Goal: Task Accomplishment & Management: Complete application form

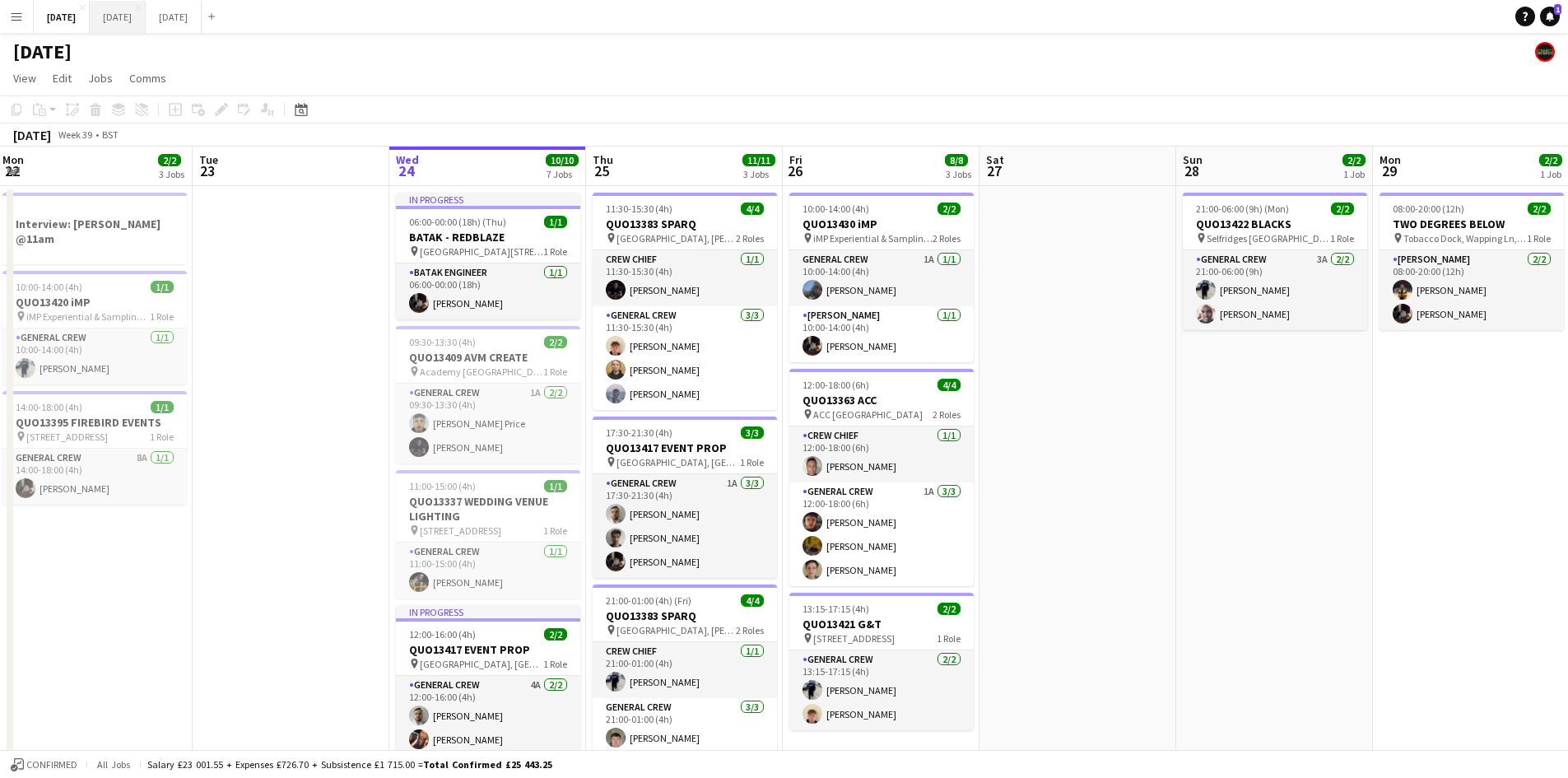
click at [146, 21] on button "[DATE] Close" at bounding box center [117, 16] width 56 height 32
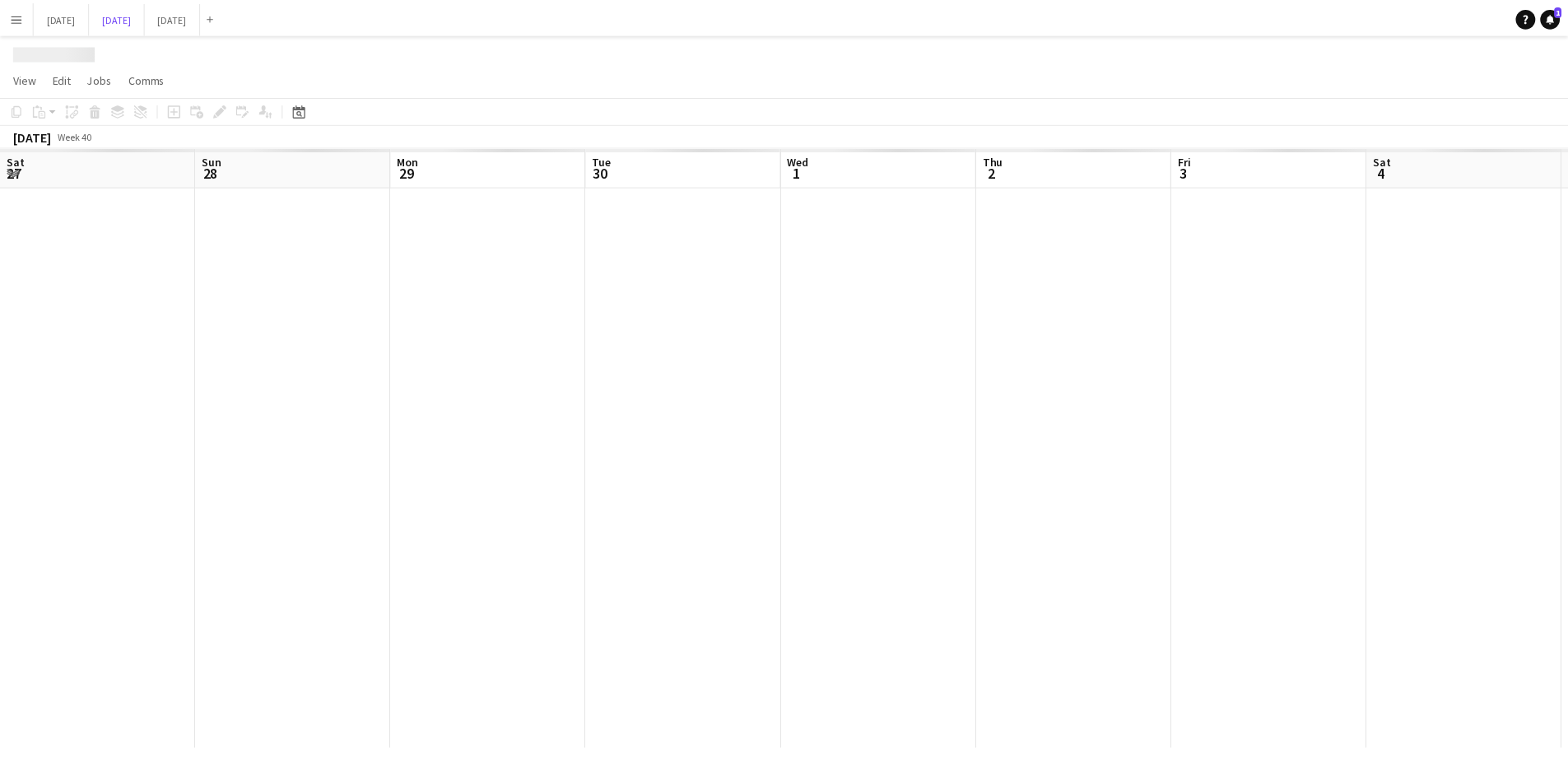
scroll to position [0, 526]
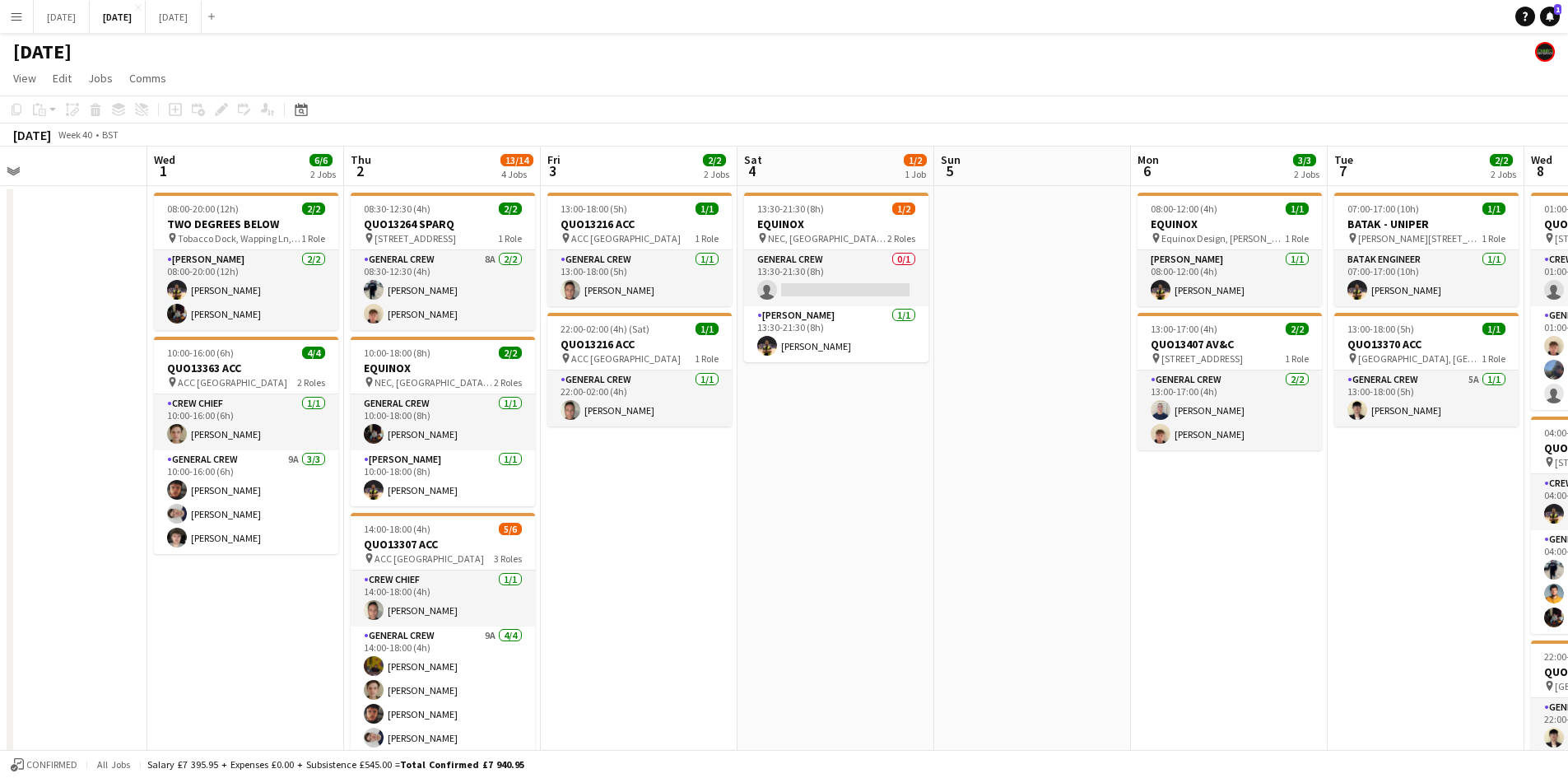
drag, startPoint x: 697, startPoint y: 349, endPoint x: 616, endPoint y: 327, distance: 83.9
click at [616, 327] on app-calendar-viewport "Sat 27 Sun 28 Mon 29 Tue 30 Wed 1 6/6 2 Jobs Thu 2 13/14 4 Jobs Fri 3 2/2 2 Job…" at bounding box center [784, 582] width 1568 height 870
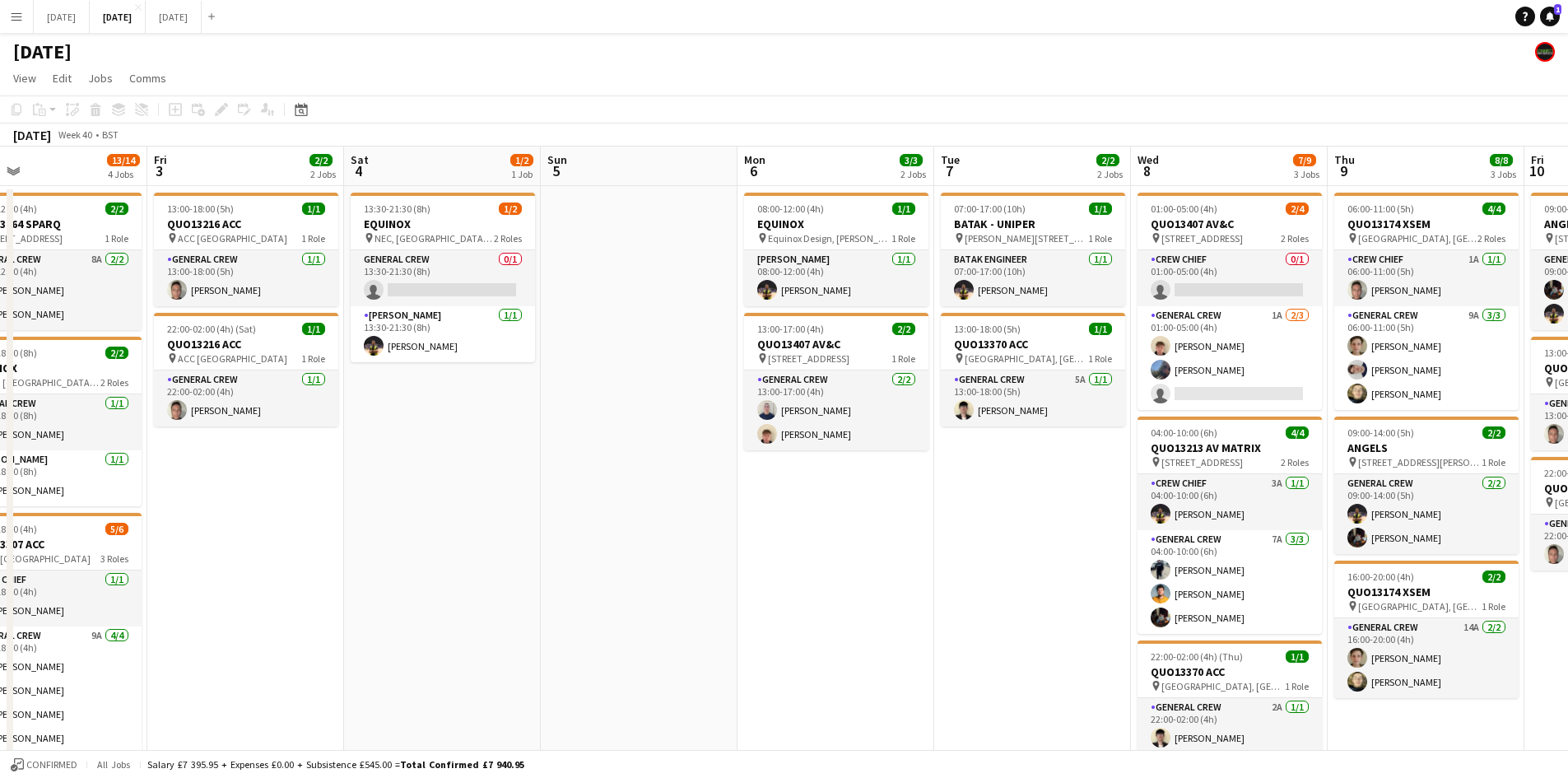
scroll to position [0, 653]
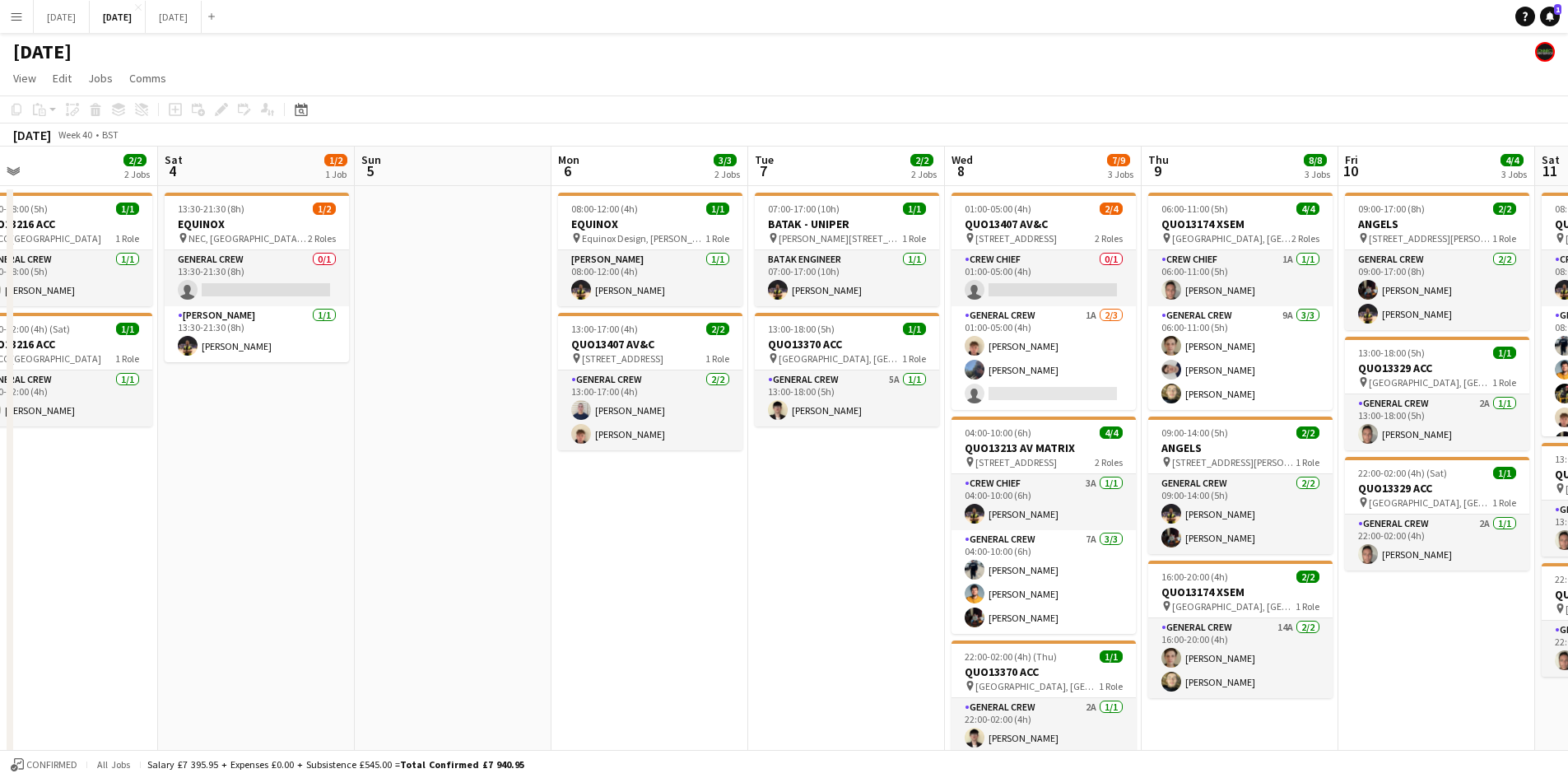
drag, startPoint x: 1020, startPoint y: 541, endPoint x: 845, endPoint y: 481, distance: 185.0
click at [845, 481] on app-calendar-viewport "Tue 30 Wed 1 6/6 2 Jobs Thu 2 13/14 4 Jobs Fri 3 2/2 2 Jobs Sat 4 1/2 1 Job Sun…" at bounding box center [784, 582] width 1568 height 870
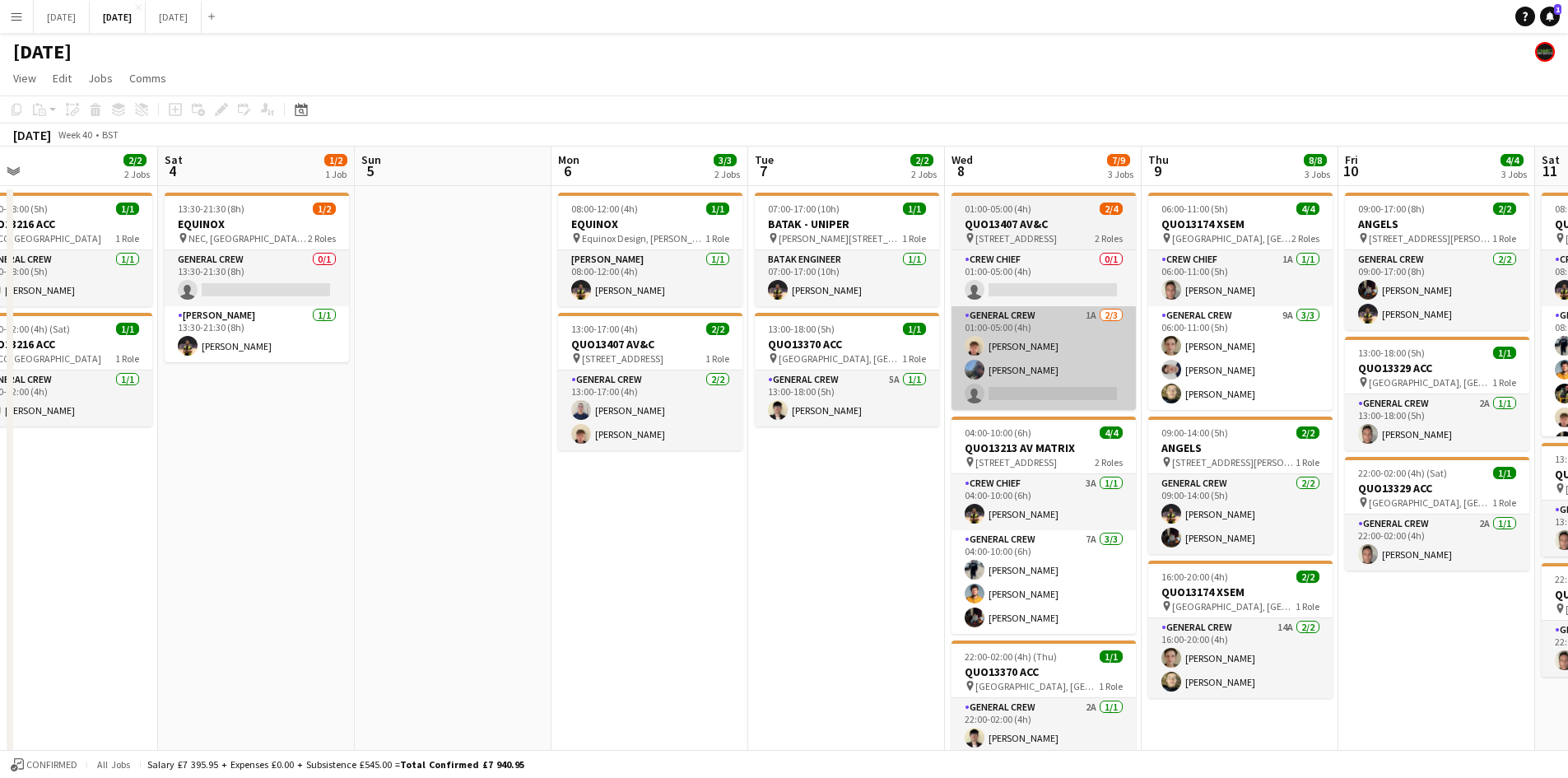
scroll to position [0, 630]
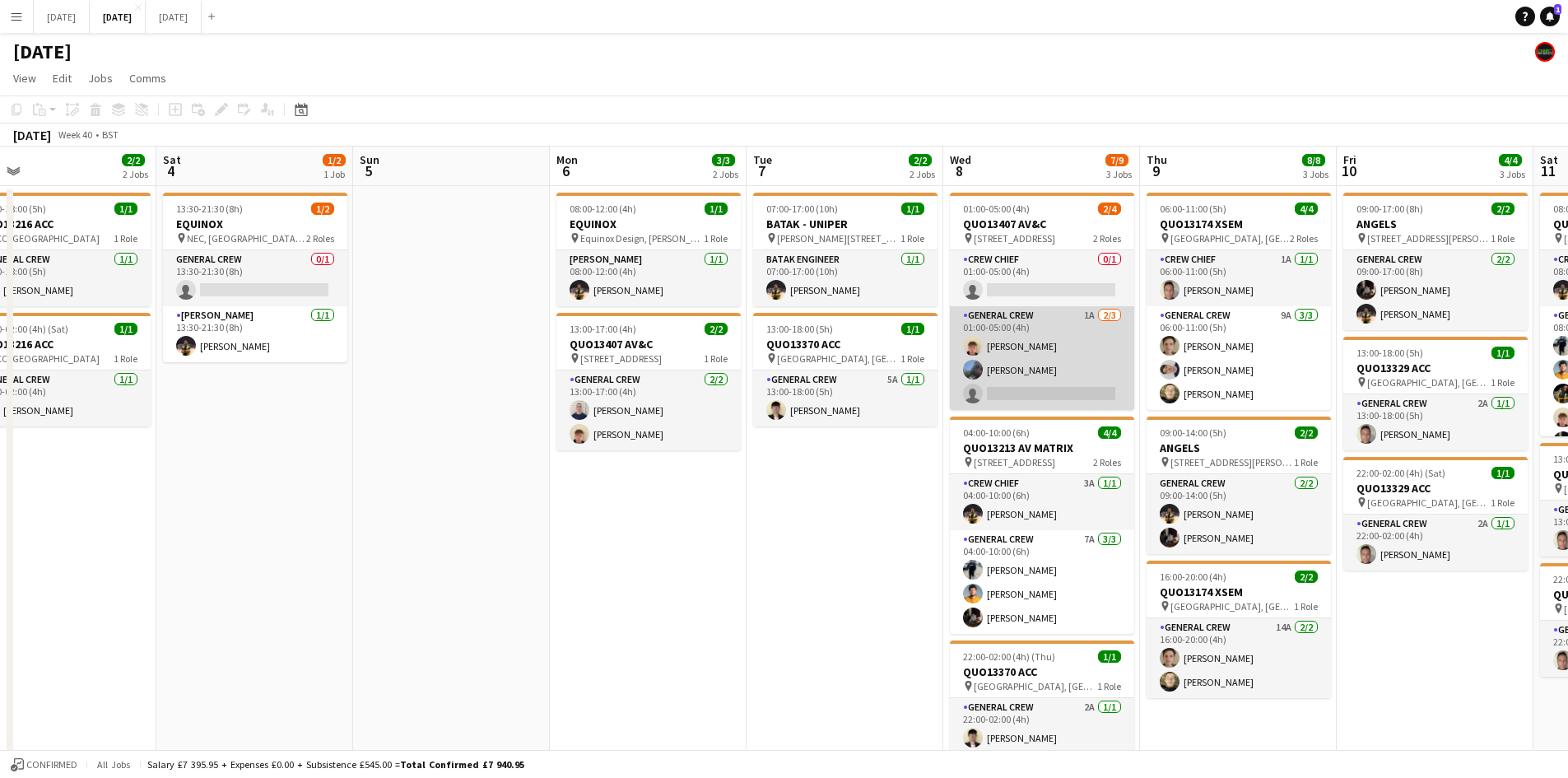
click at [1057, 364] on app-card-role "General Crew 1A [DATE] 01:00-05:00 (4h) [PERSON_NAME] [PERSON_NAME] single-neut…" at bounding box center [1041, 358] width 184 height 104
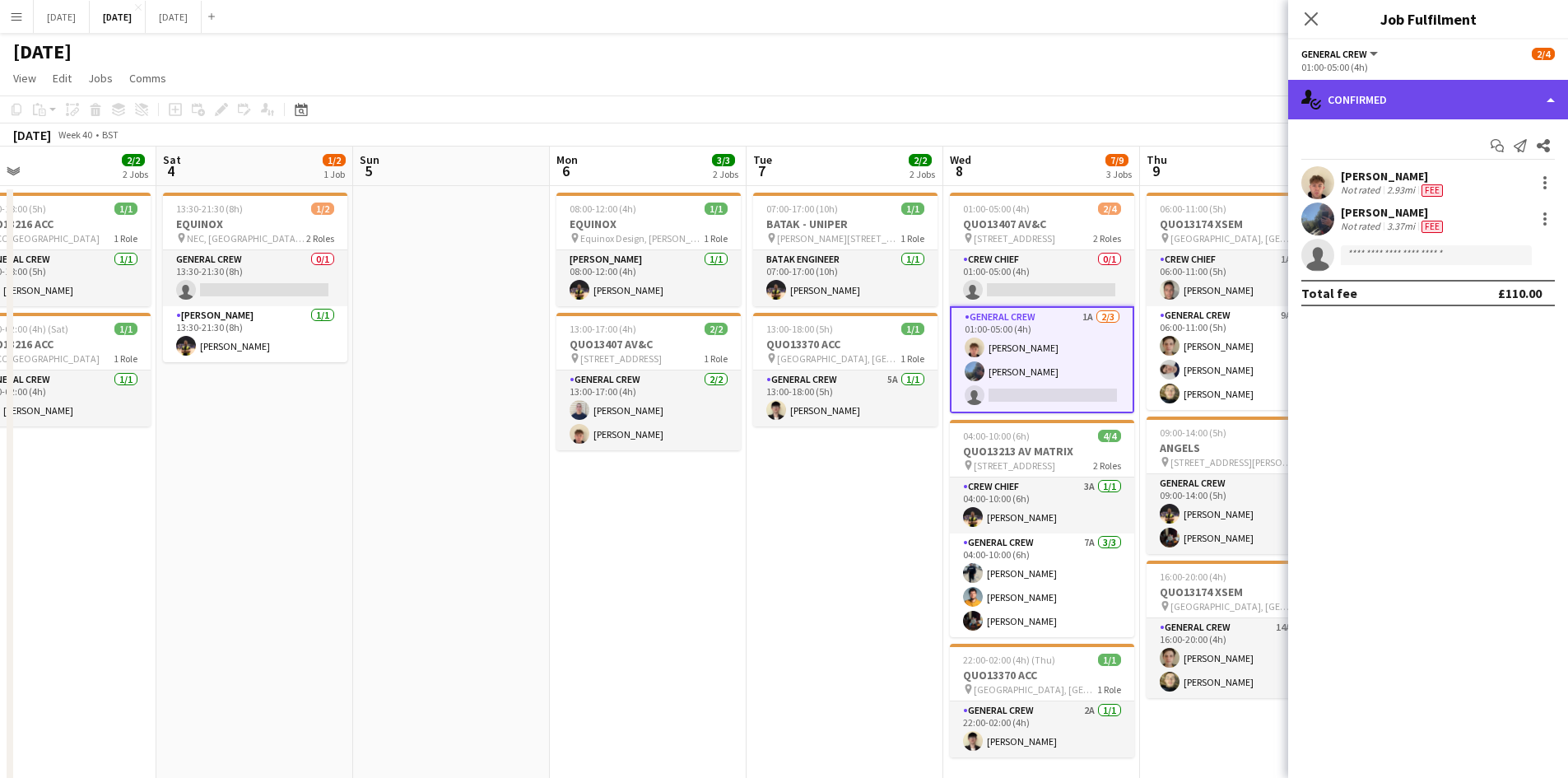
click at [1441, 102] on div "single-neutral-actions-check-2 Confirmed" at bounding box center [1428, 99] width 280 height 40
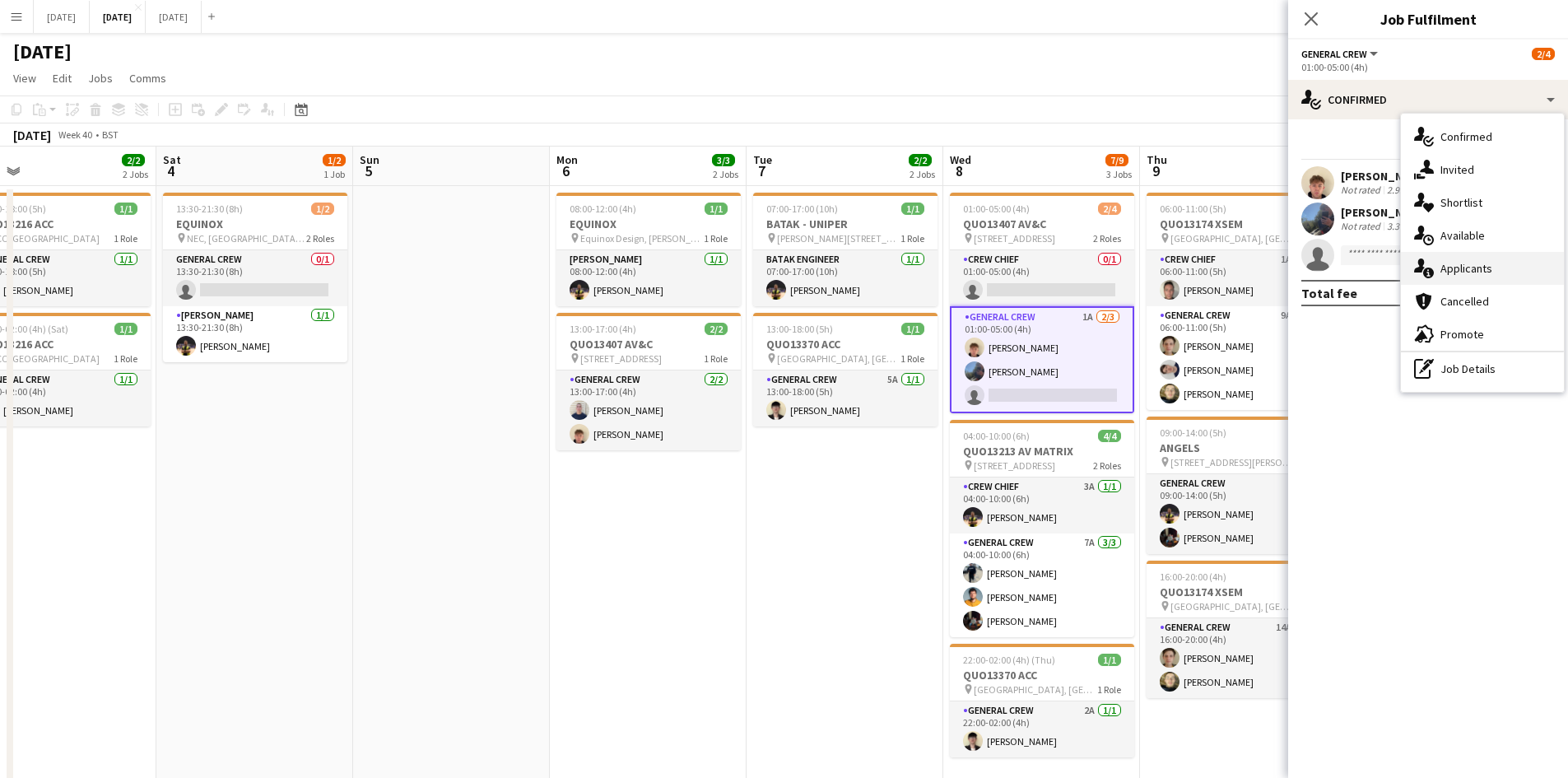
click at [1486, 262] on span "Applicants" at bounding box center [1466, 268] width 52 height 15
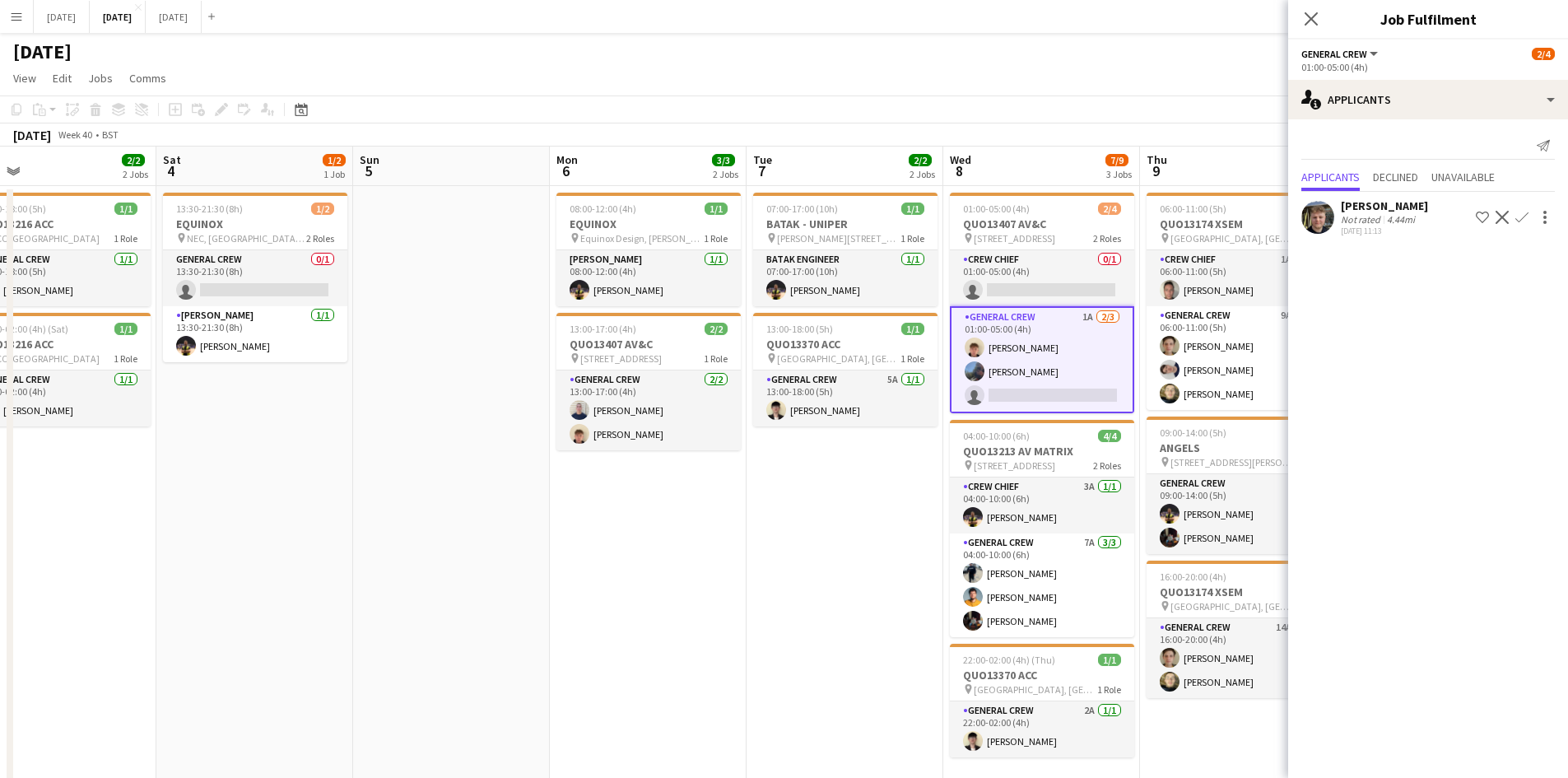
click at [1318, 212] on app-user-avatar at bounding box center [1318, 218] width 33 height 33
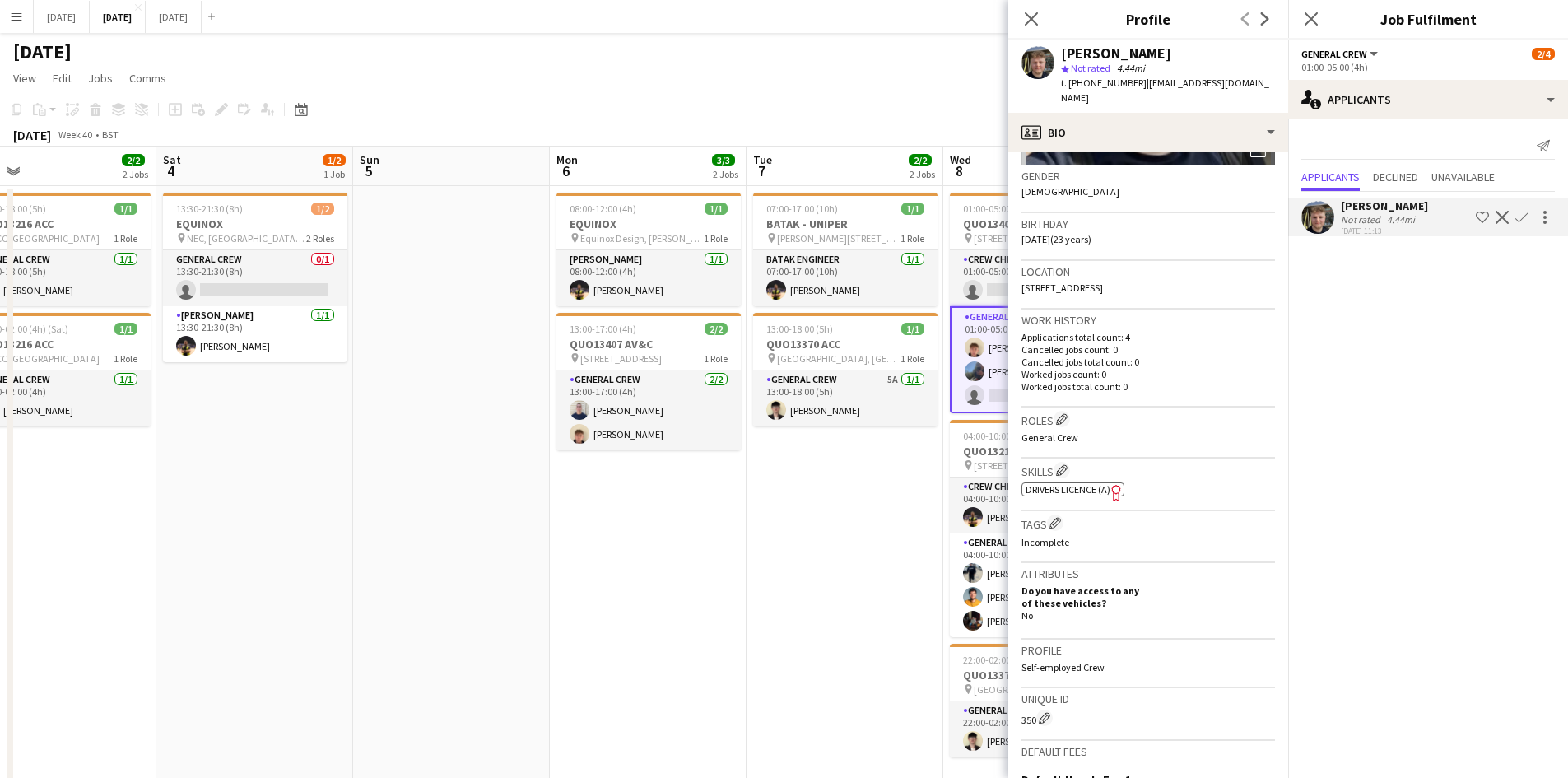
scroll to position [412, 0]
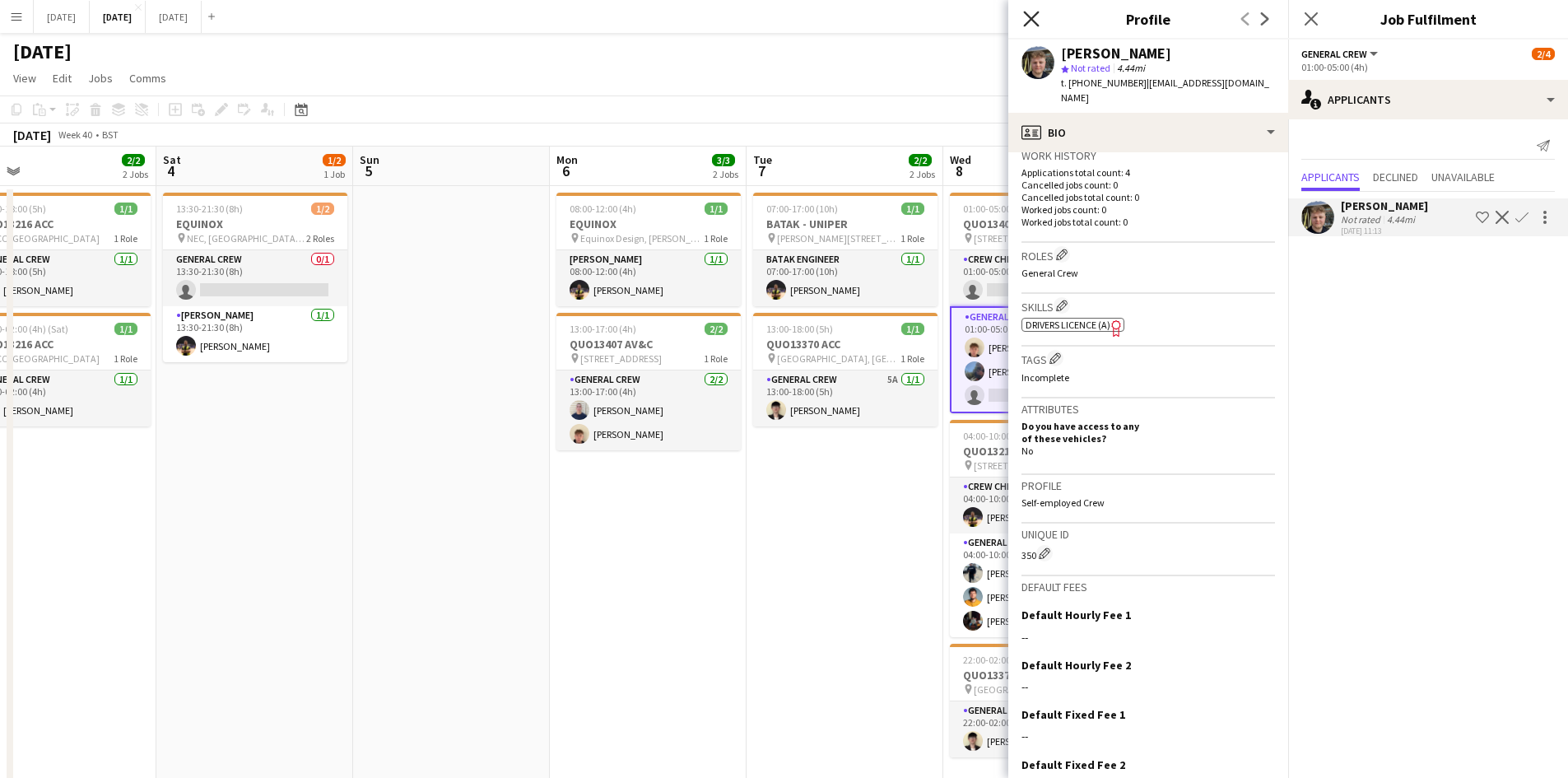
click at [1025, 21] on icon "Close pop-in" at bounding box center [1031, 18] width 16 height 16
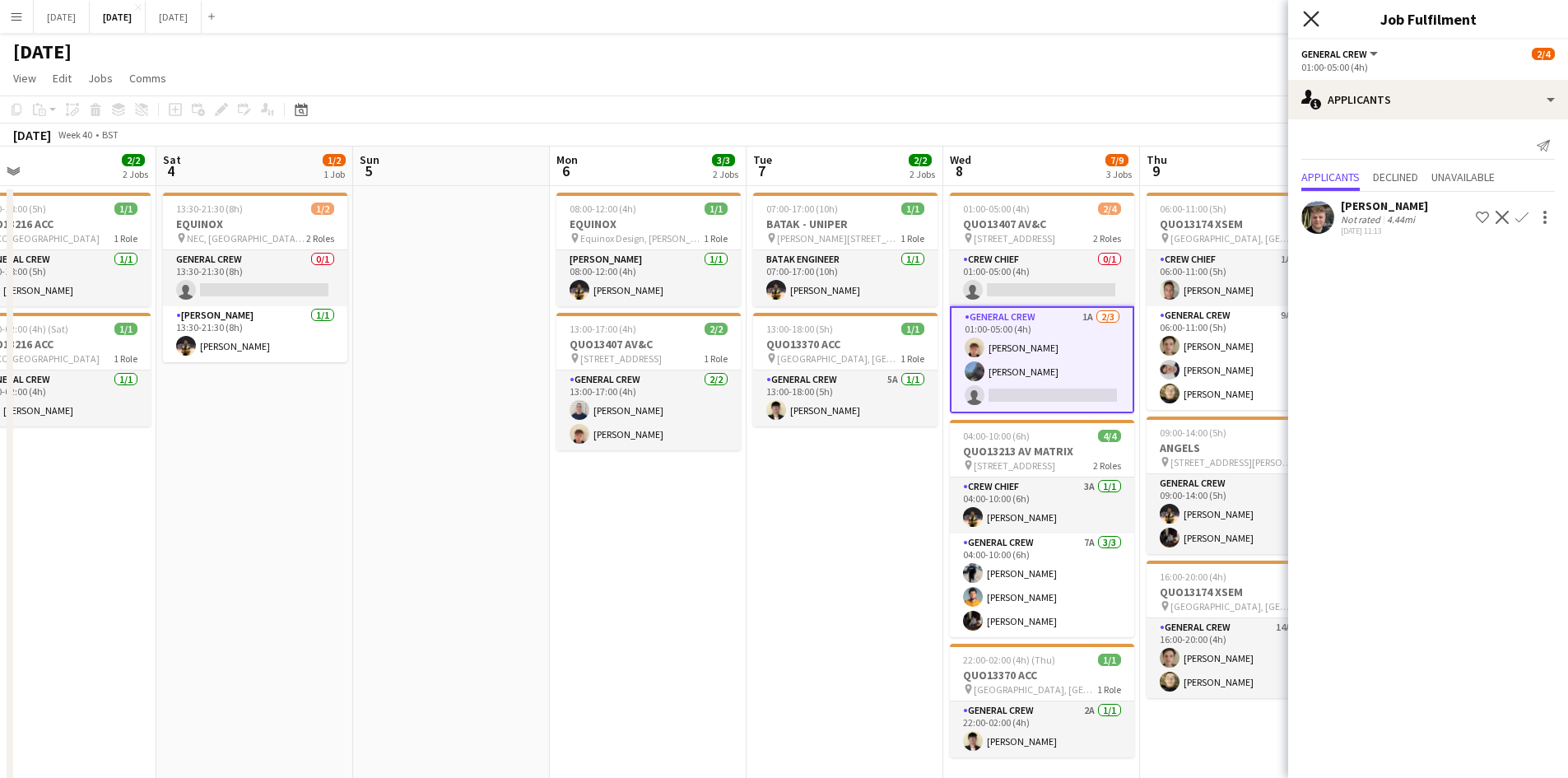
click at [1310, 18] on icon at bounding box center [1311, 18] width 16 height 16
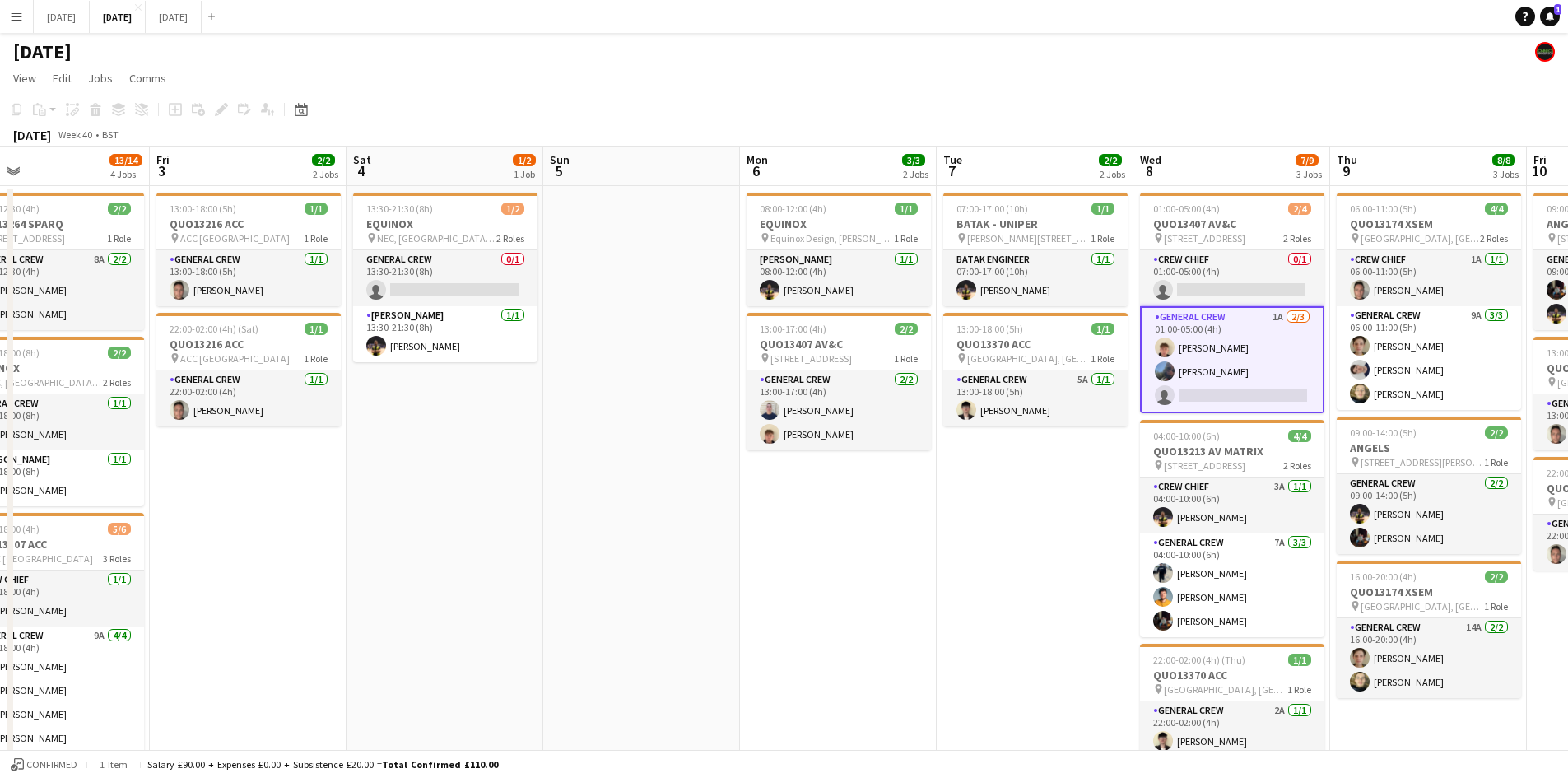
scroll to position [0, 414]
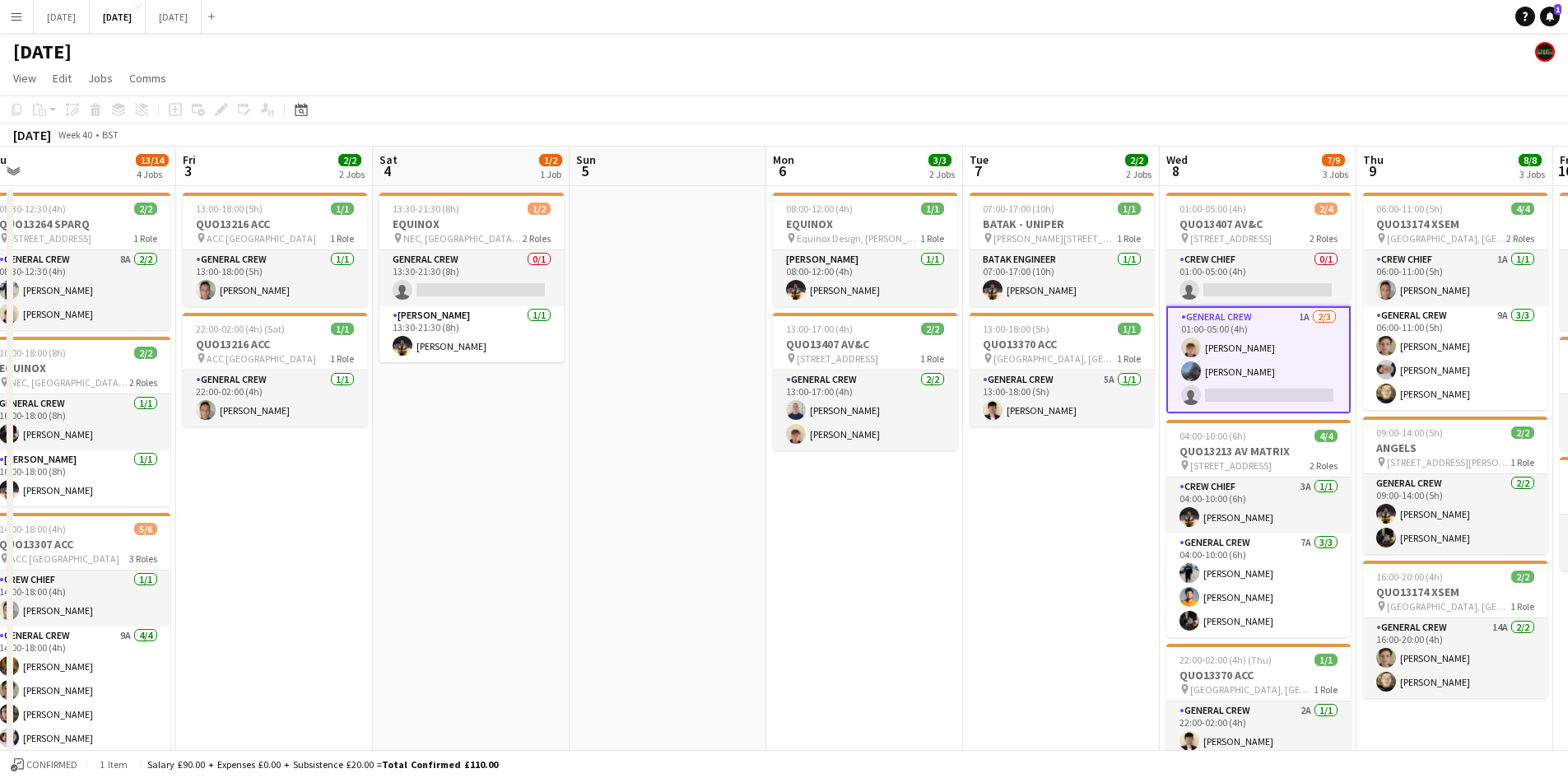
drag, startPoint x: 1194, startPoint y: 371, endPoint x: 1411, endPoint y: 415, distance: 221.4
click at [1411, 415] on app-calendar-viewport "Tue 30 Wed 1 6/6 2 Jobs Thu 2 13/14 4 Jobs Fri 3 2/2 2 Jobs Sat 4 1/2 1 Job Sun…" at bounding box center [784, 582] width 1568 height 870
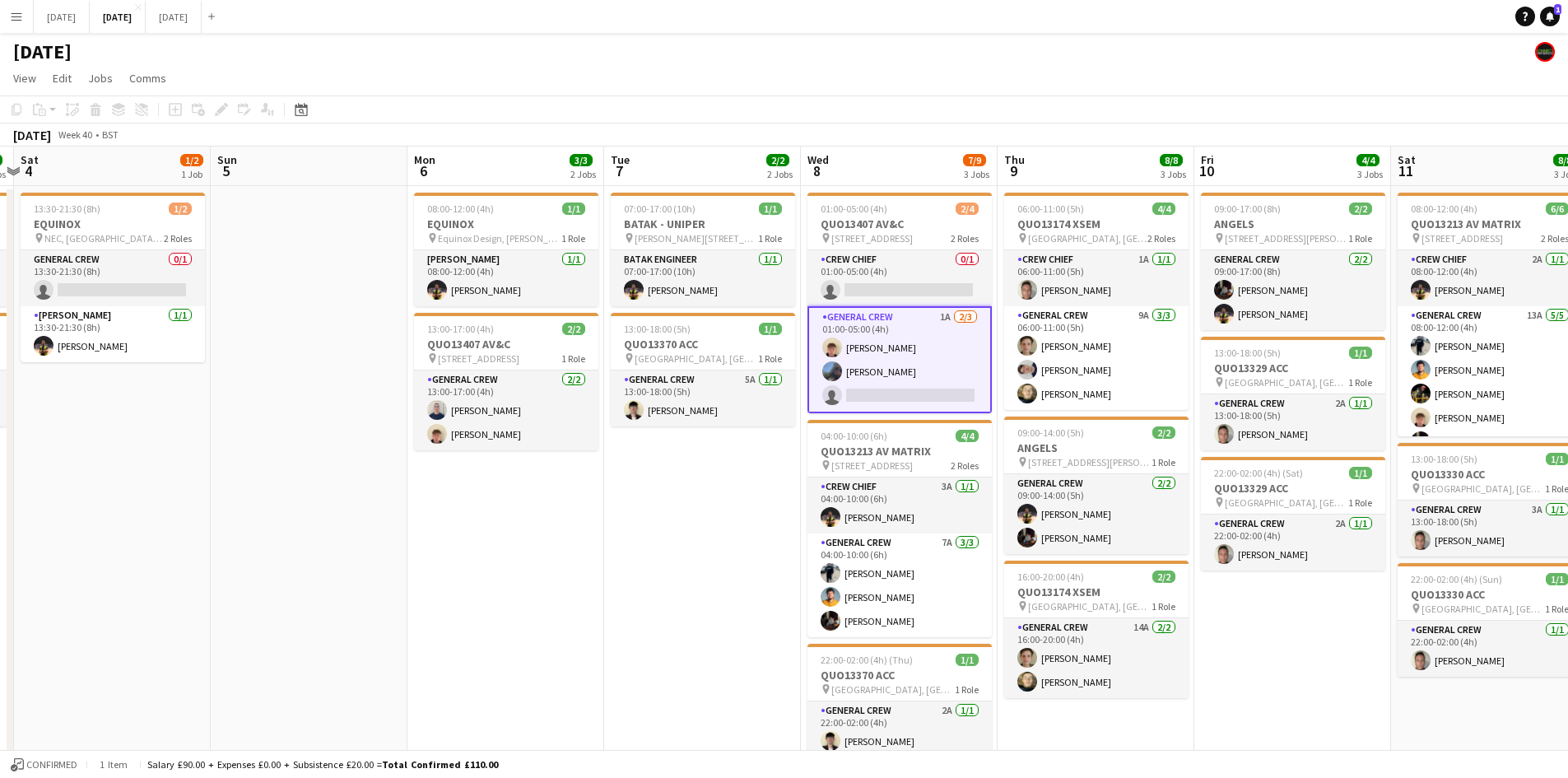
drag, startPoint x: 1261, startPoint y: 422, endPoint x: 857, endPoint y: 329, distance: 414.6
click at [857, 329] on app-calendar-viewport "Wed 1 6/6 2 Jobs Thu 2 13/14 4 Jobs Fri 3 2/2 2 Jobs Sat 4 1/2 1 Job Sun 5 Mon …" at bounding box center [784, 582] width 1568 height 870
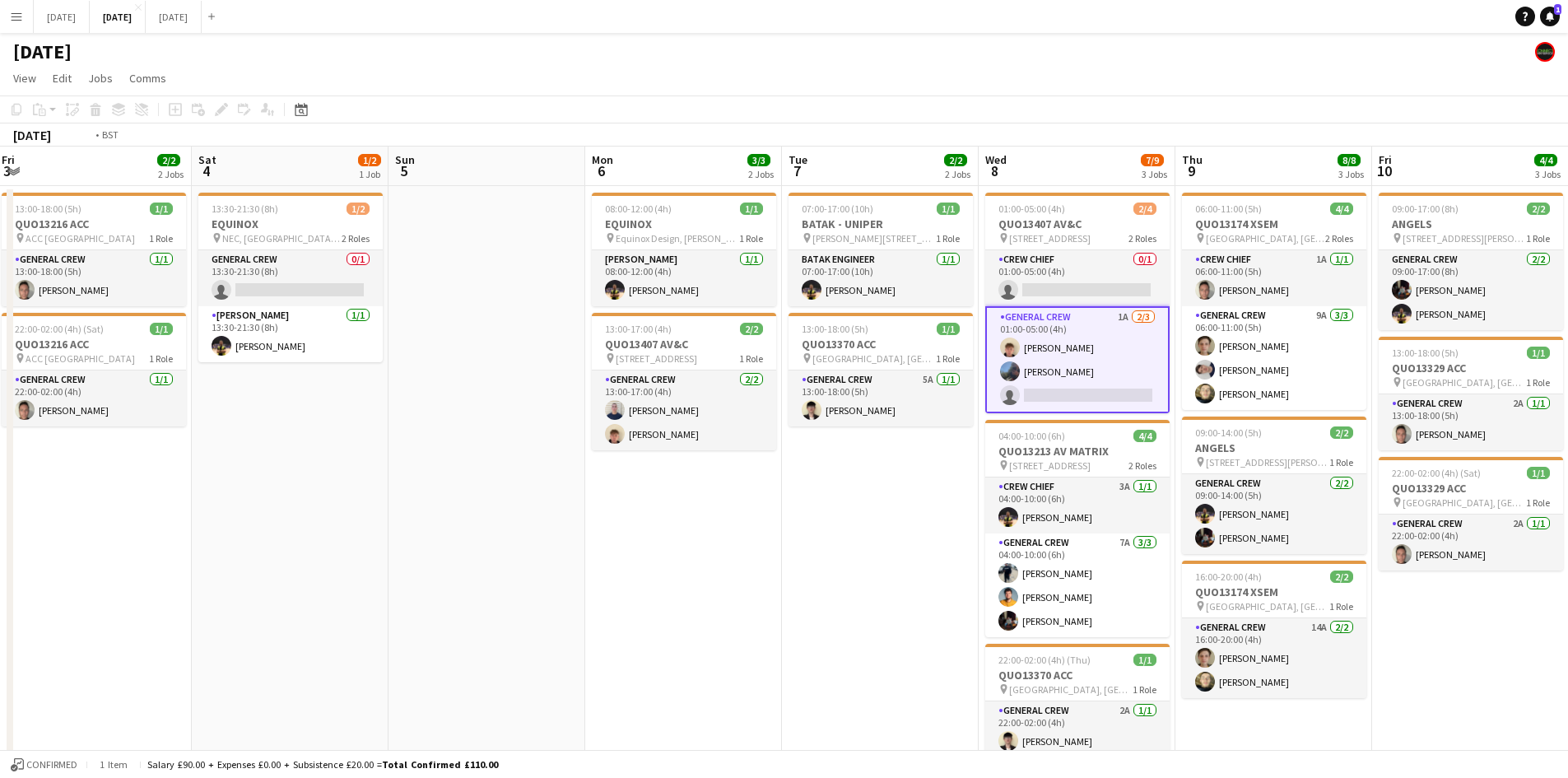
drag, startPoint x: 930, startPoint y: 365, endPoint x: 781, endPoint y: 333, distance: 152.4
click at [781, 333] on app-calendar-viewport "Wed 1 6/6 2 Jobs Thu 2 13/14 4 Jobs Fri 3 2/2 2 Jobs Sat 4 1/2 1 Job Sun 5 Mon …" at bounding box center [784, 582] width 1568 height 870
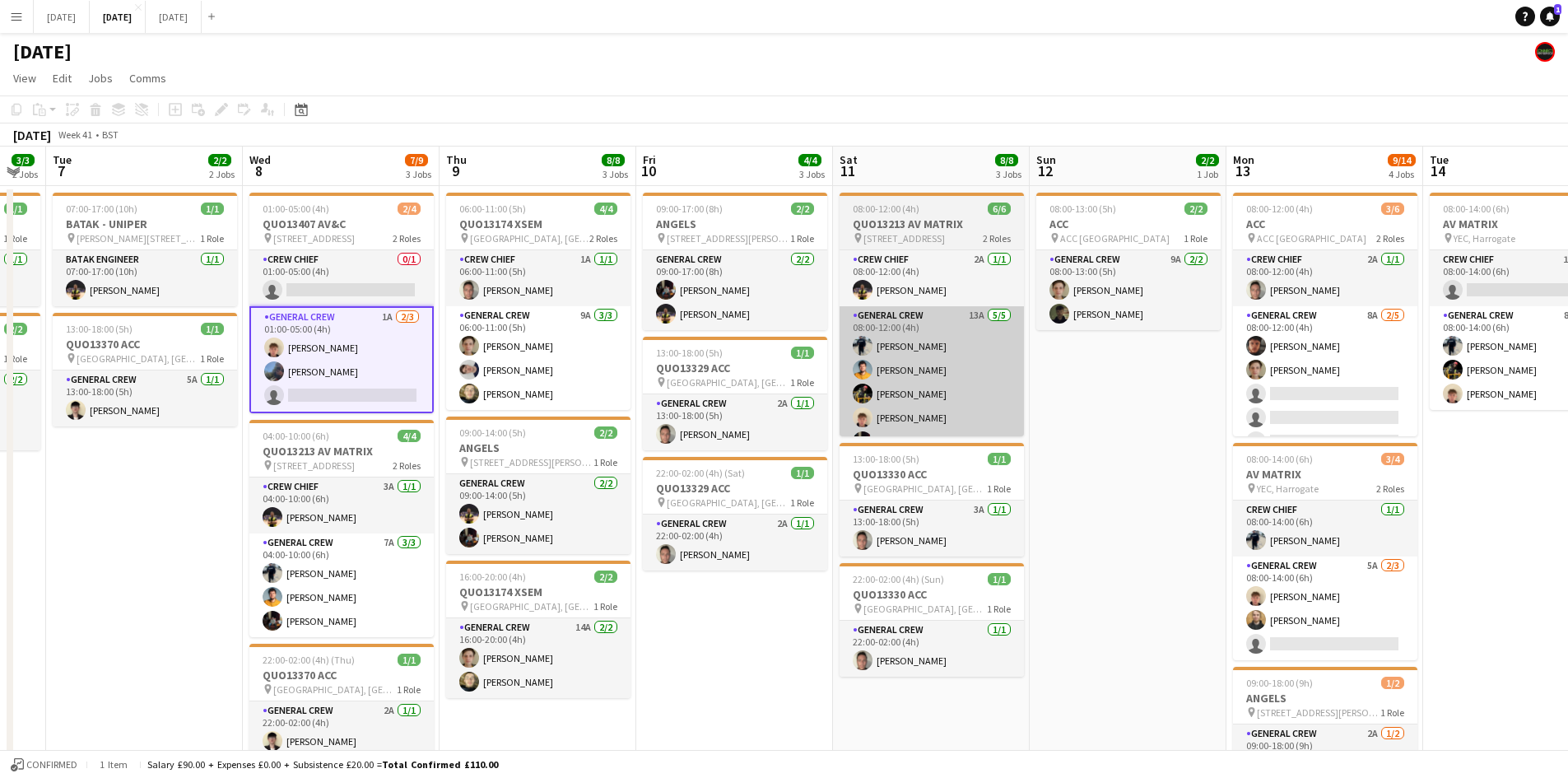
drag, startPoint x: 1007, startPoint y: 409, endPoint x: 781, endPoint y: 357, distance: 231.9
click at [779, 356] on app-calendar-viewport "Sat 4 1/2 1 Job Sun 5 Mon 6 3/3 2 Jobs Tue 7 2/2 2 Jobs Wed 8 7/9 3 Jobs Thu 9 …" at bounding box center [784, 751] width 1568 height 1209
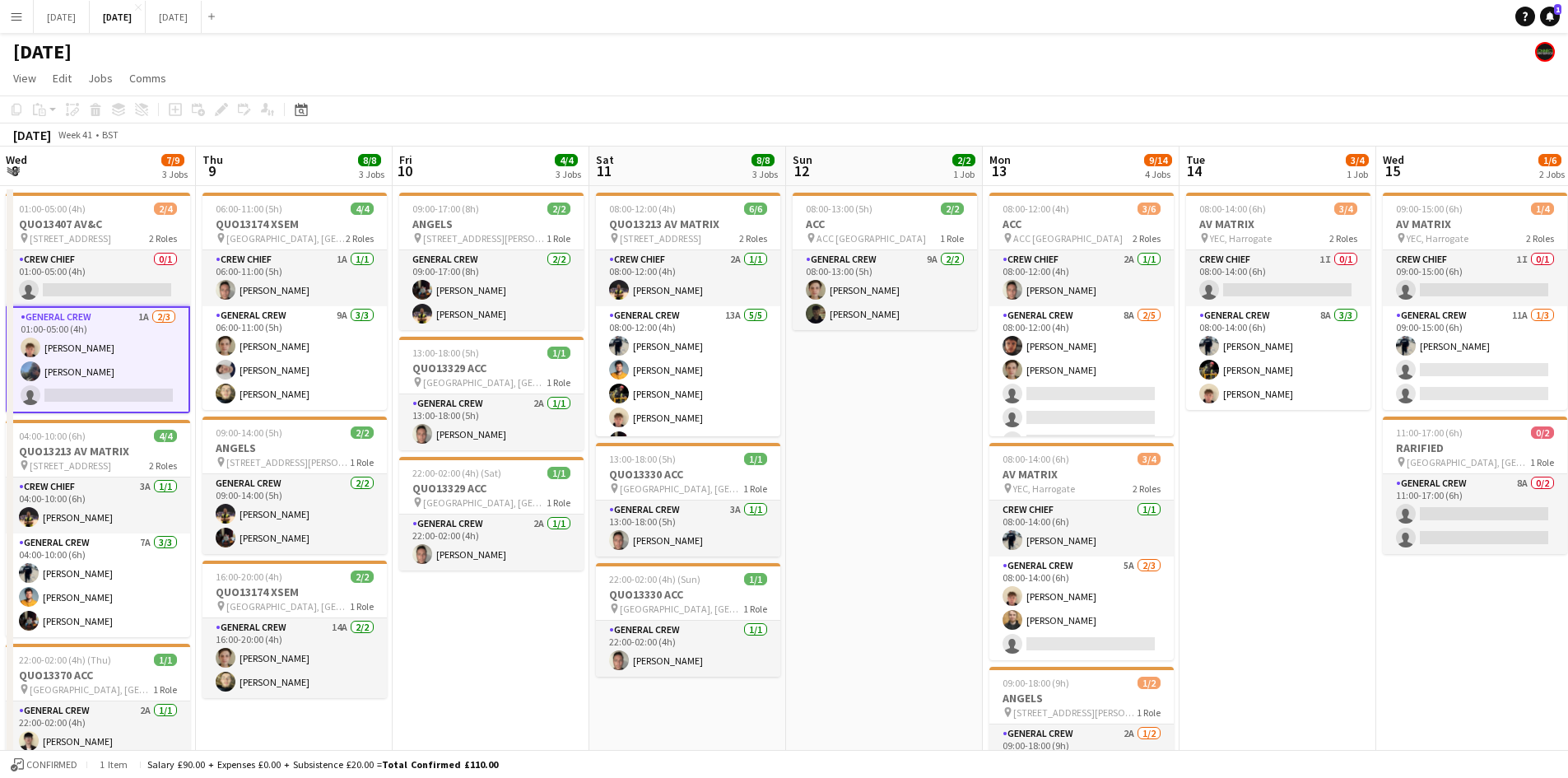
drag, startPoint x: 762, startPoint y: 395, endPoint x: 673, endPoint y: 370, distance: 92.4
click at [673, 370] on app-calendar-viewport "Sun 5 Mon 6 3/3 2 Jobs Tue 7 2/2 2 Jobs Wed 8 7/9 3 Jobs Thu 9 8/8 3 Jobs Fri 1…" at bounding box center [784, 751] width 1568 height 1209
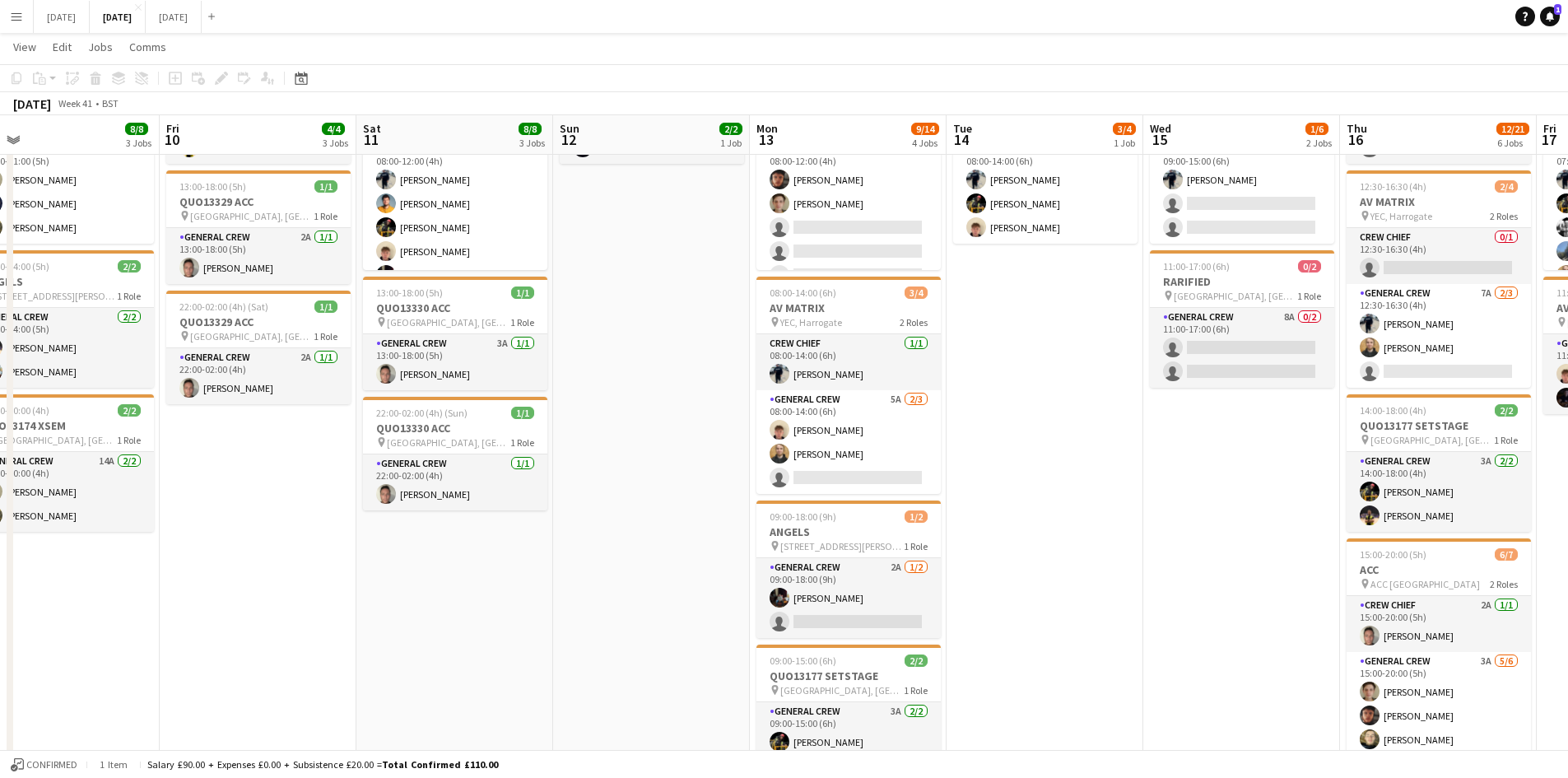
scroll to position [0, 0]
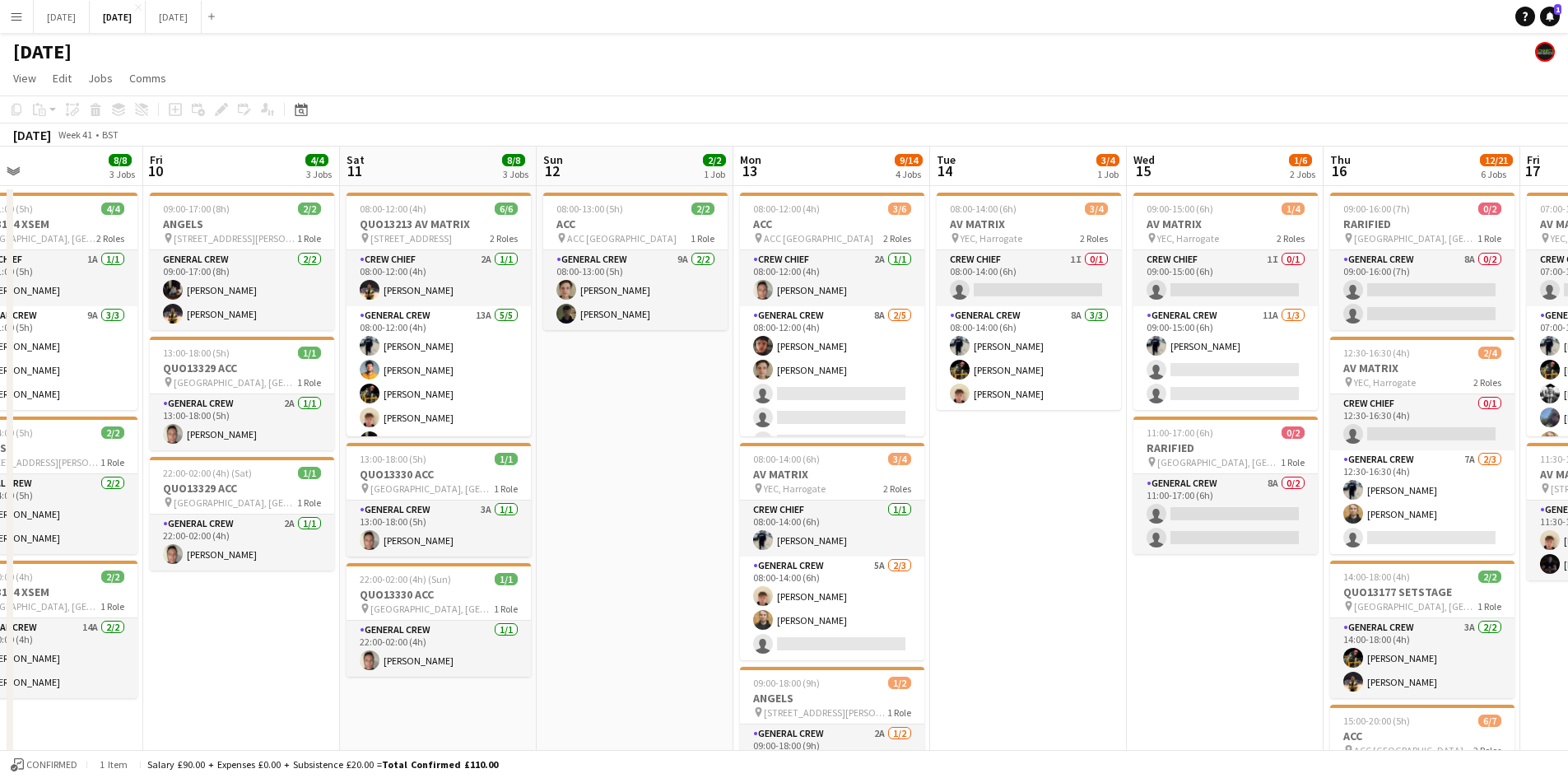
drag, startPoint x: 664, startPoint y: 440, endPoint x: 645, endPoint y: 383, distance: 60.1
click at [645, 383] on app-calendar-viewport "Mon 6 3/3 2 Jobs Tue 7 2/2 2 Jobs Wed 8 7/9 3 Jobs Thu 9 8/8 3 Jobs Fri 10 4/4 …" at bounding box center [784, 751] width 1568 height 1209
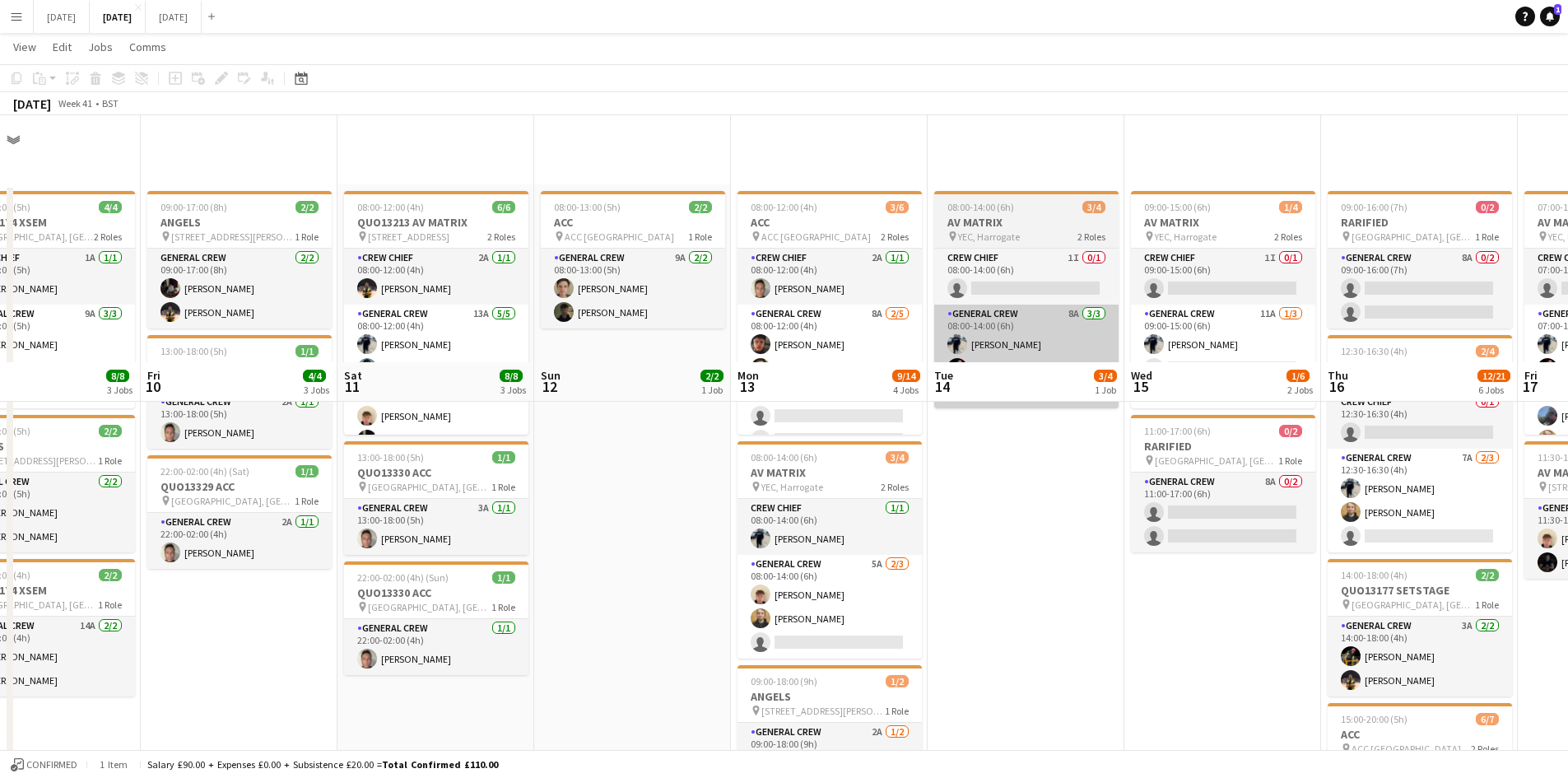
scroll to position [247, 0]
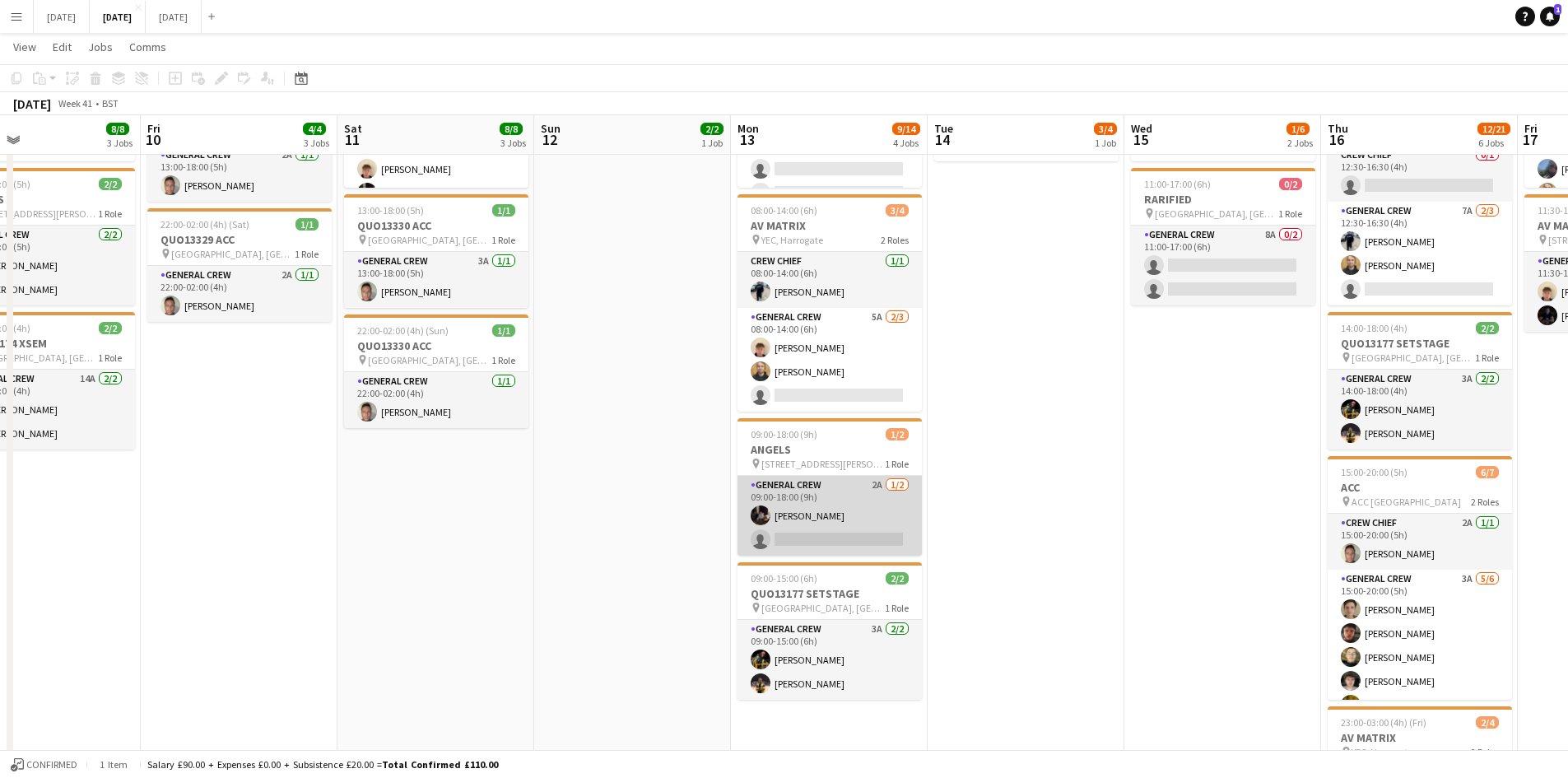
click at [838, 509] on app-card-role "General Crew 2A [DATE] 09:00-18:00 (9h) [PERSON_NAME] single-neutral-actions" at bounding box center [829, 516] width 184 height 79
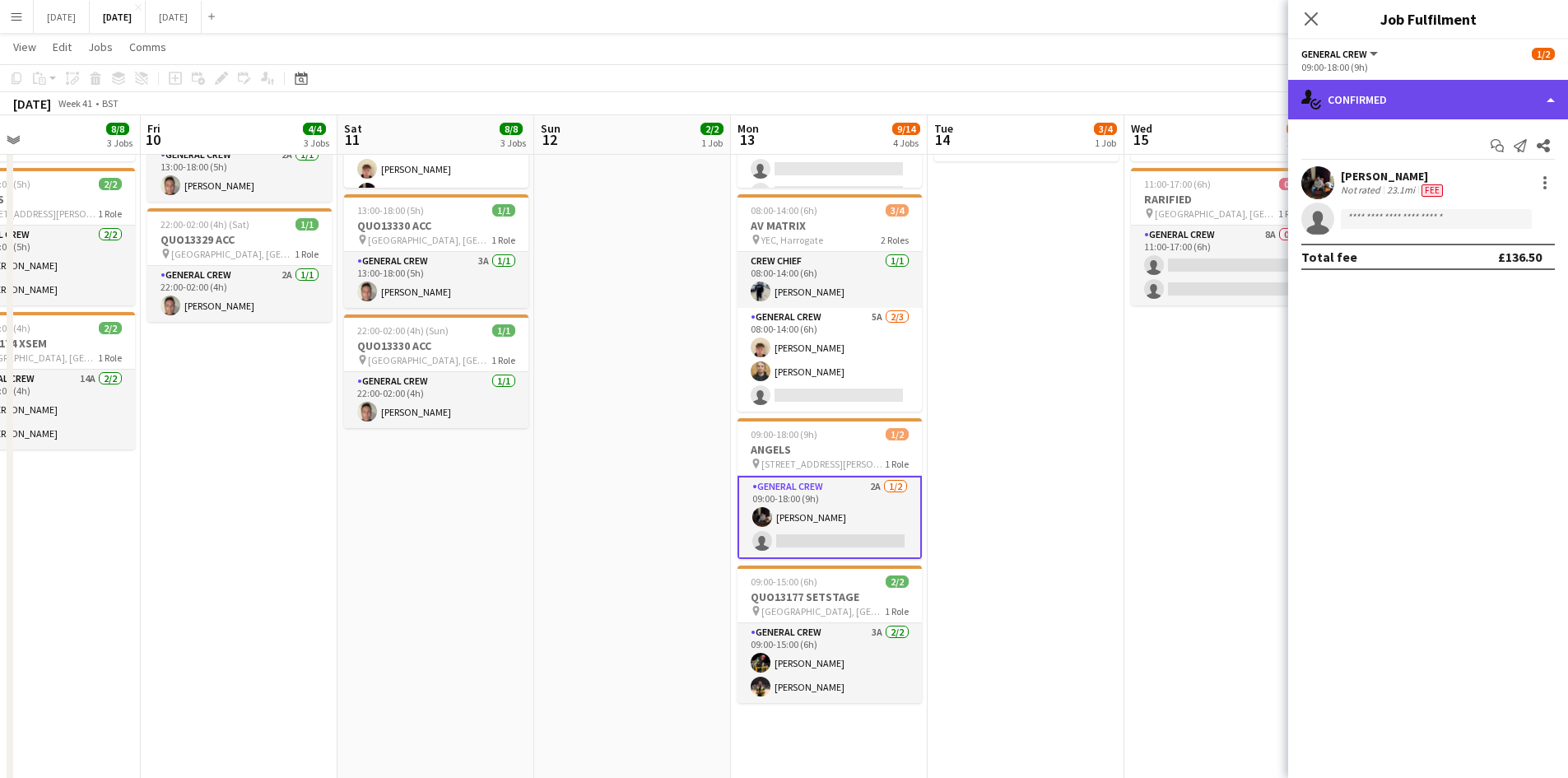
click at [1501, 104] on div "single-neutral-actions-check-2 Confirmed" at bounding box center [1428, 99] width 280 height 40
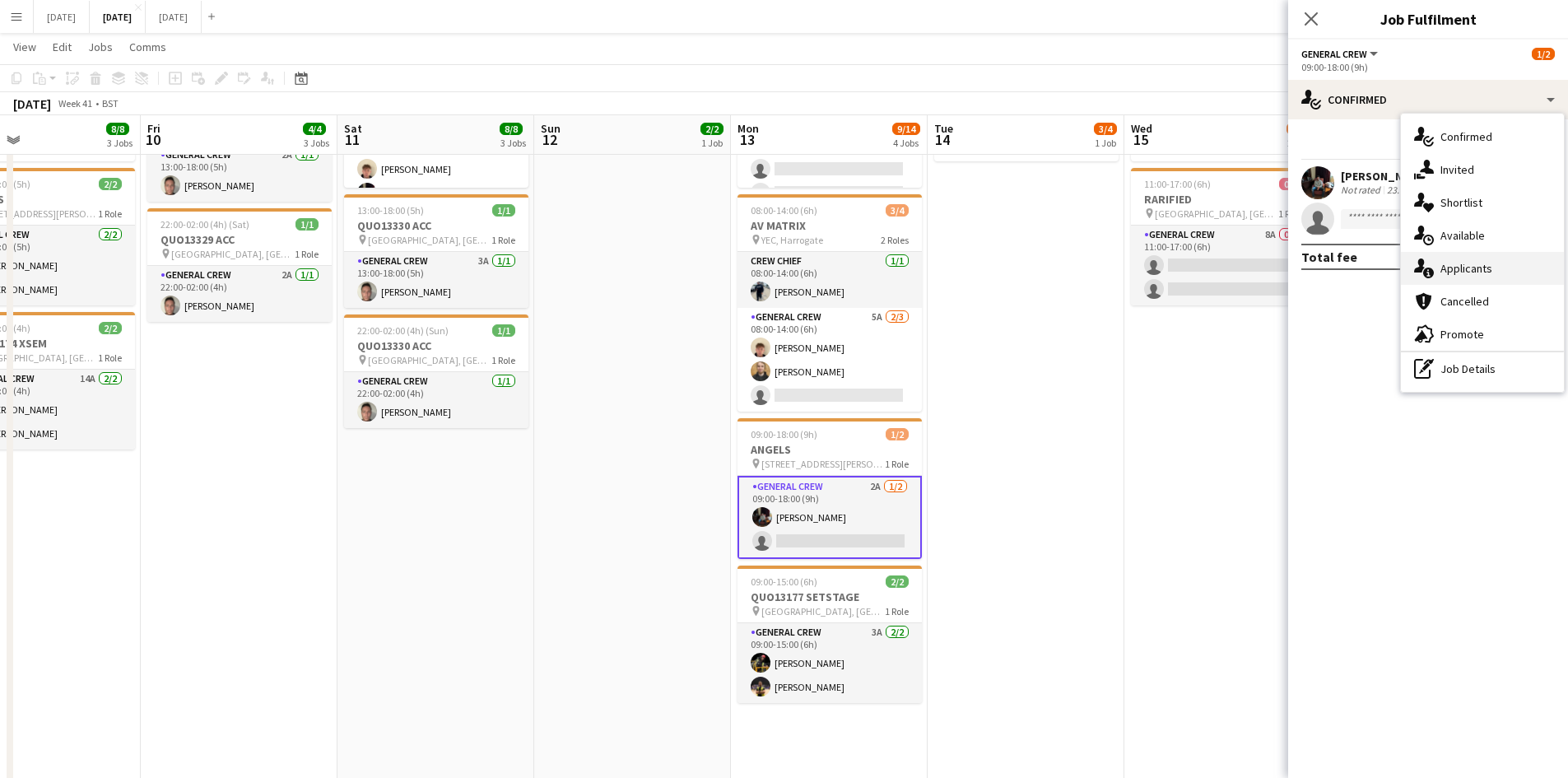
click at [1477, 272] on span "Applicants" at bounding box center [1466, 268] width 52 height 15
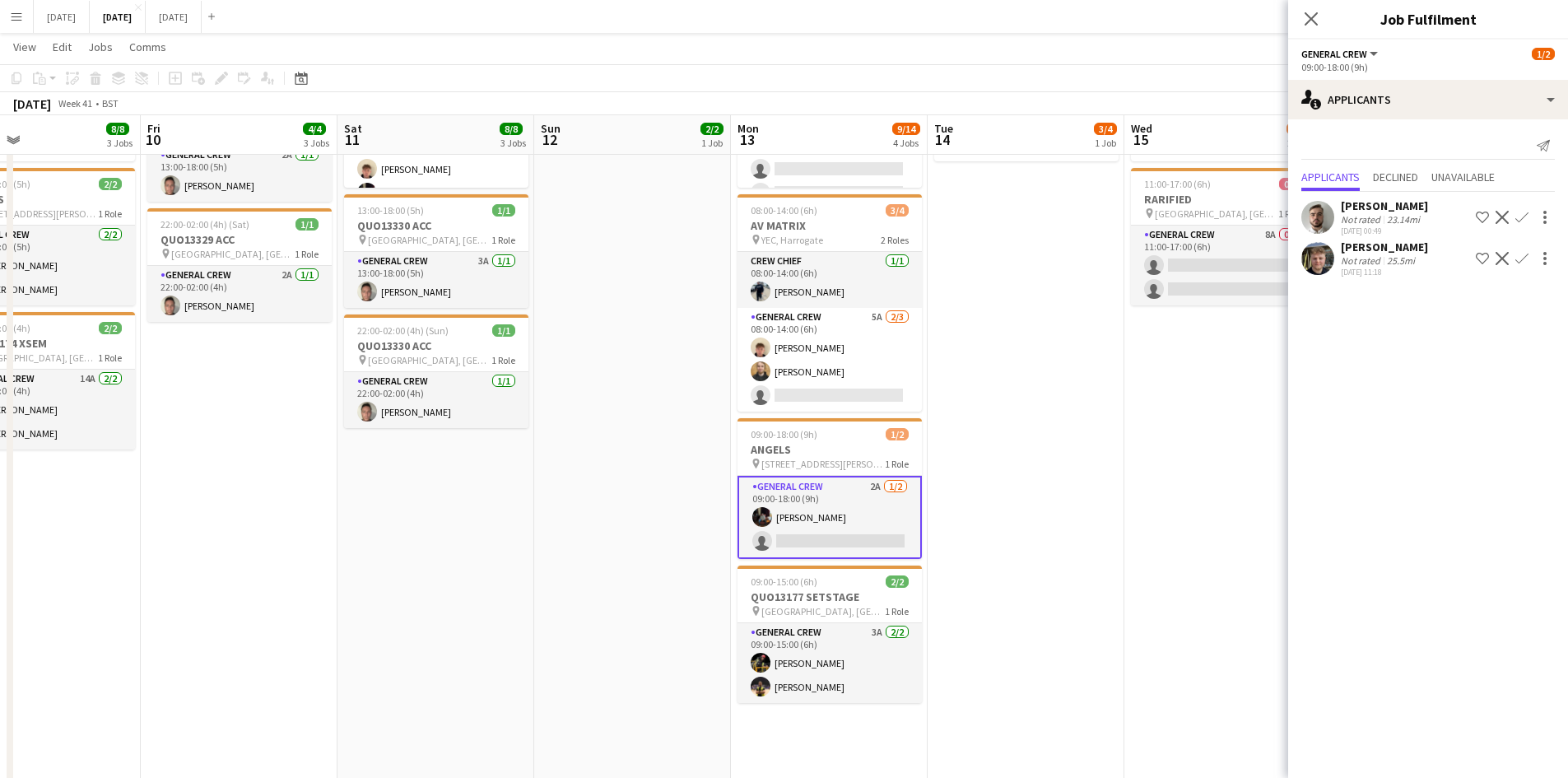
drag, startPoint x: 1076, startPoint y: 365, endPoint x: 1167, endPoint y: 373, distance: 91.4
click at [1160, 376] on app-calendar-viewport "Mon 6 3/3 2 Jobs Tue 7 2/2 2 Jobs Wed 8 7/9 3 Jobs Thu 9 8/8 3 Jobs Fri 10 4/4 …" at bounding box center [784, 462] width 1568 height 1290
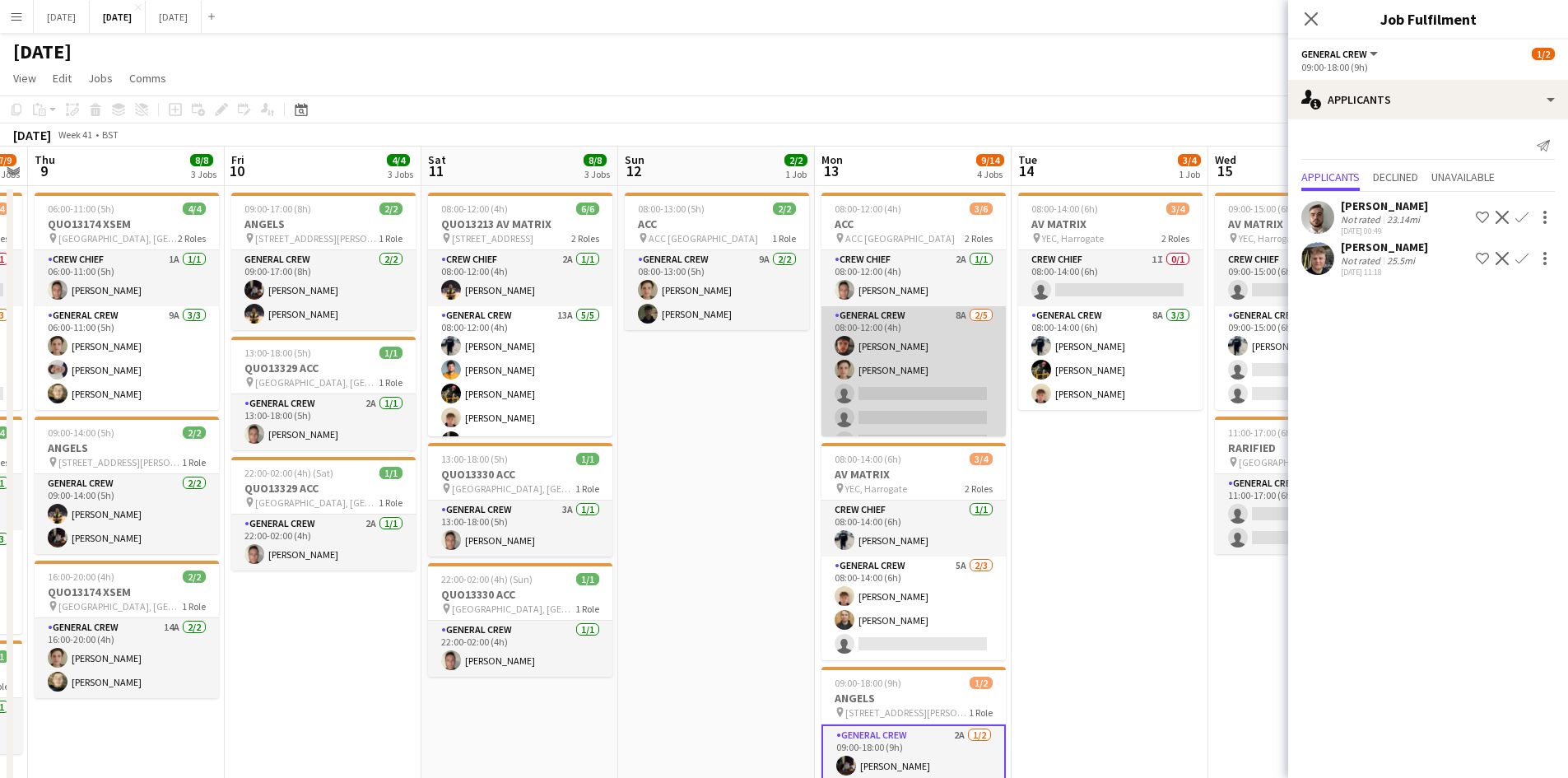
scroll to position [22, 0]
click at [942, 365] on app-card-role "General Crew 8A [DATE] 08:00-12:00 (4h) [PERSON_NAME] [PERSON_NAME] single-neut…" at bounding box center [913, 360] width 184 height 151
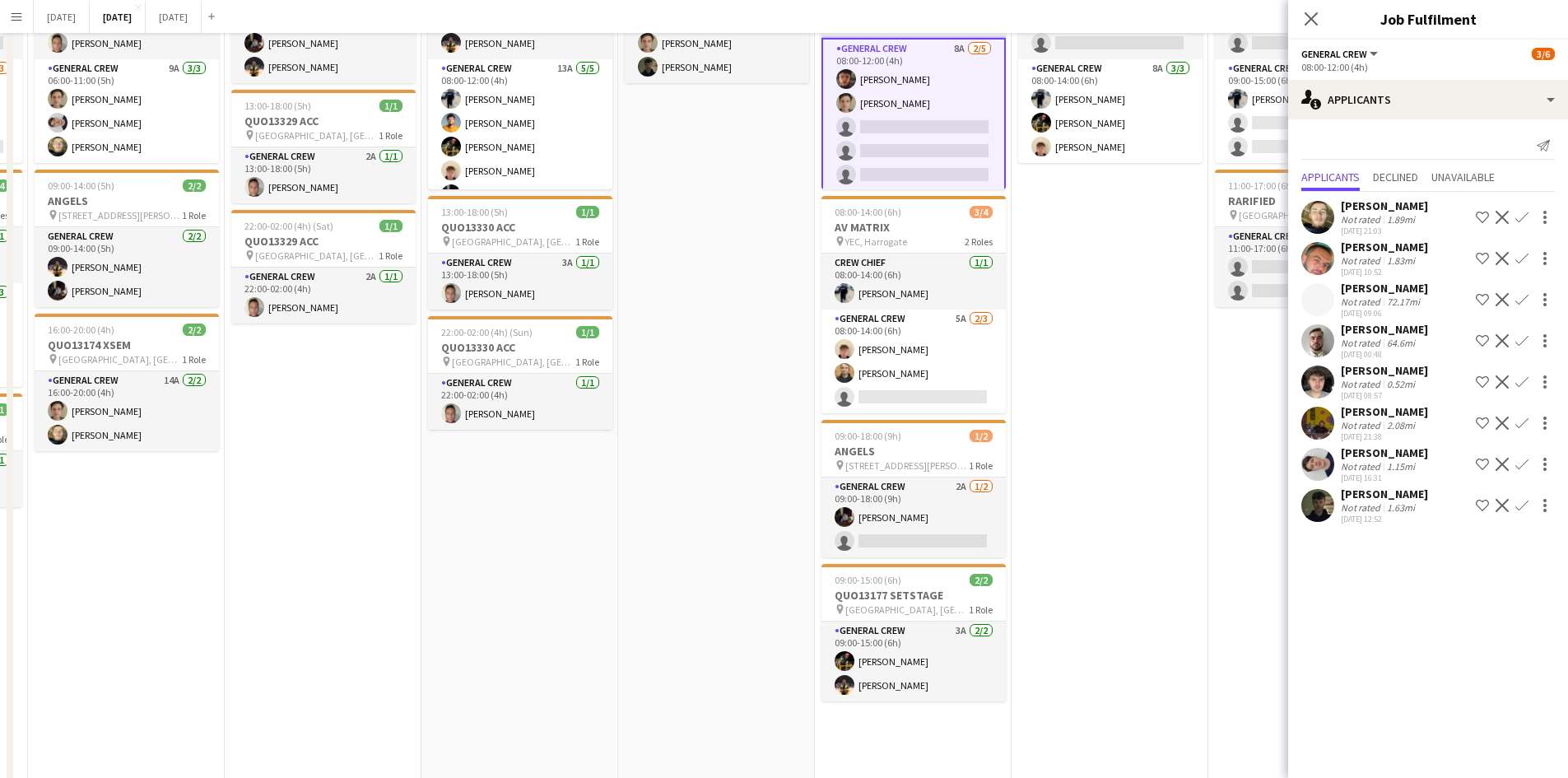
scroll to position [0, 0]
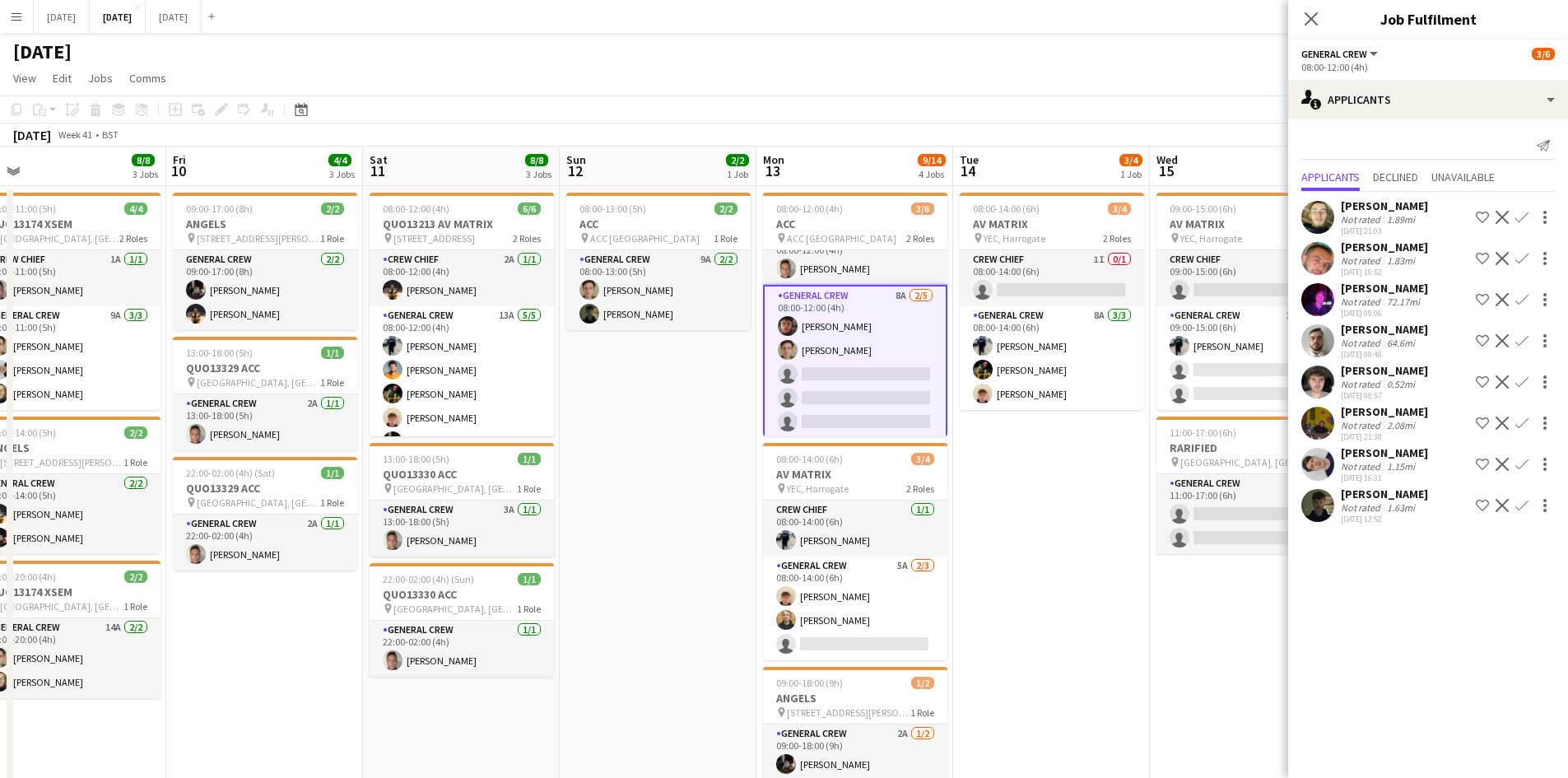
drag, startPoint x: 1183, startPoint y: 479, endPoint x: 1044, endPoint y: 455, distance: 141.1
click at [1046, 456] on app-calendar-viewport "Mon 6 3/3 2 Jobs Tue 7 2/2 2 Jobs Wed 8 7/9 3 Jobs Thu 9 8/8 3 Jobs Fri 10 4/4 …" at bounding box center [784, 751] width 1568 height 1209
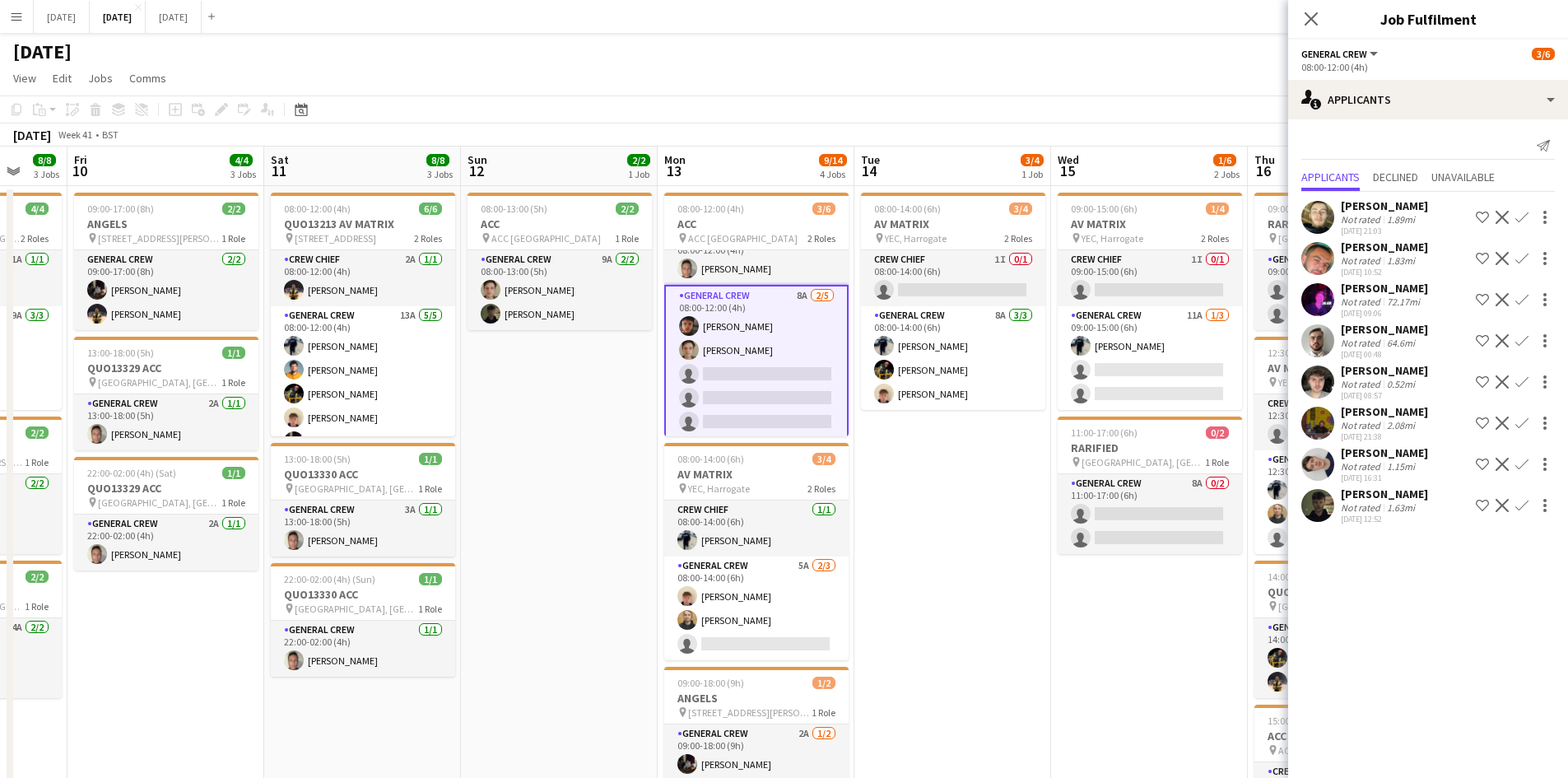
drag, startPoint x: 992, startPoint y: 456, endPoint x: 957, endPoint y: 445, distance: 36.7
click at [957, 445] on app-calendar-viewport "Tue 7 2/2 2 Jobs Wed 8 7/9 3 Jobs Thu 9 8/8 3 Jobs Fri 10 4/4 3 Jobs Sat 11 8/8…" at bounding box center [784, 751] width 1568 height 1209
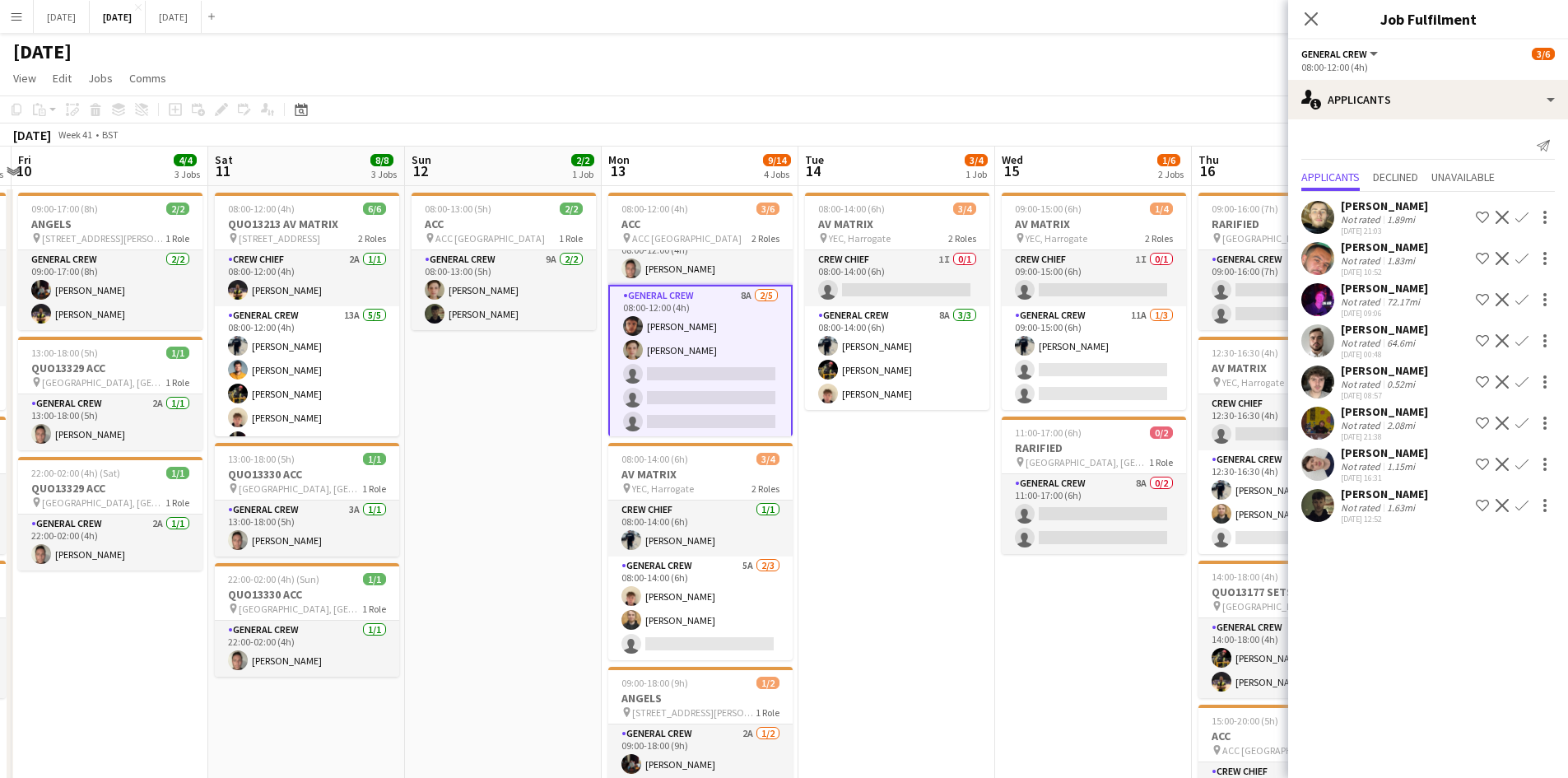
drag, startPoint x: 990, startPoint y: 447, endPoint x: 905, endPoint y: 443, distance: 85.1
click at [904, 442] on app-calendar-viewport "Tue 7 2/2 2 Jobs Wed 8 7/9 3 Jobs Thu 9 8/8 3 Jobs Fri 10 4/4 3 Jobs Sat 11 8/8…" at bounding box center [784, 751] width 1568 height 1209
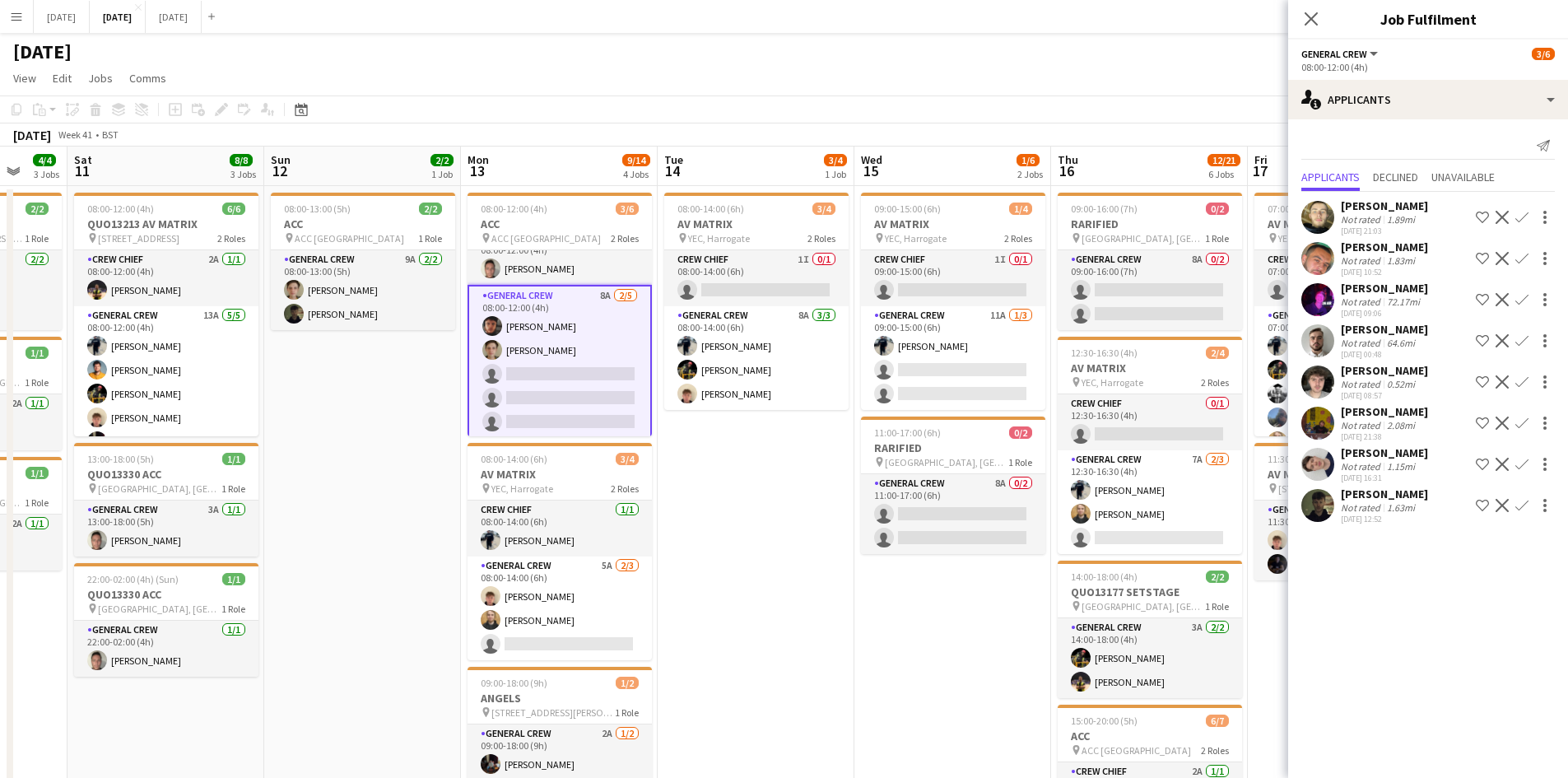
drag, startPoint x: 903, startPoint y: 447, endPoint x: 755, endPoint y: 428, distance: 149.2
click at [759, 428] on app-calendar-viewport "Wed 8 7/9 3 Jobs Thu 9 8/8 3 Jobs Fri 10 4/4 3 Jobs Sat 11 8/8 3 Jobs Sun 12 2/…" at bounding box center [784, 751] width 1568 height 1209
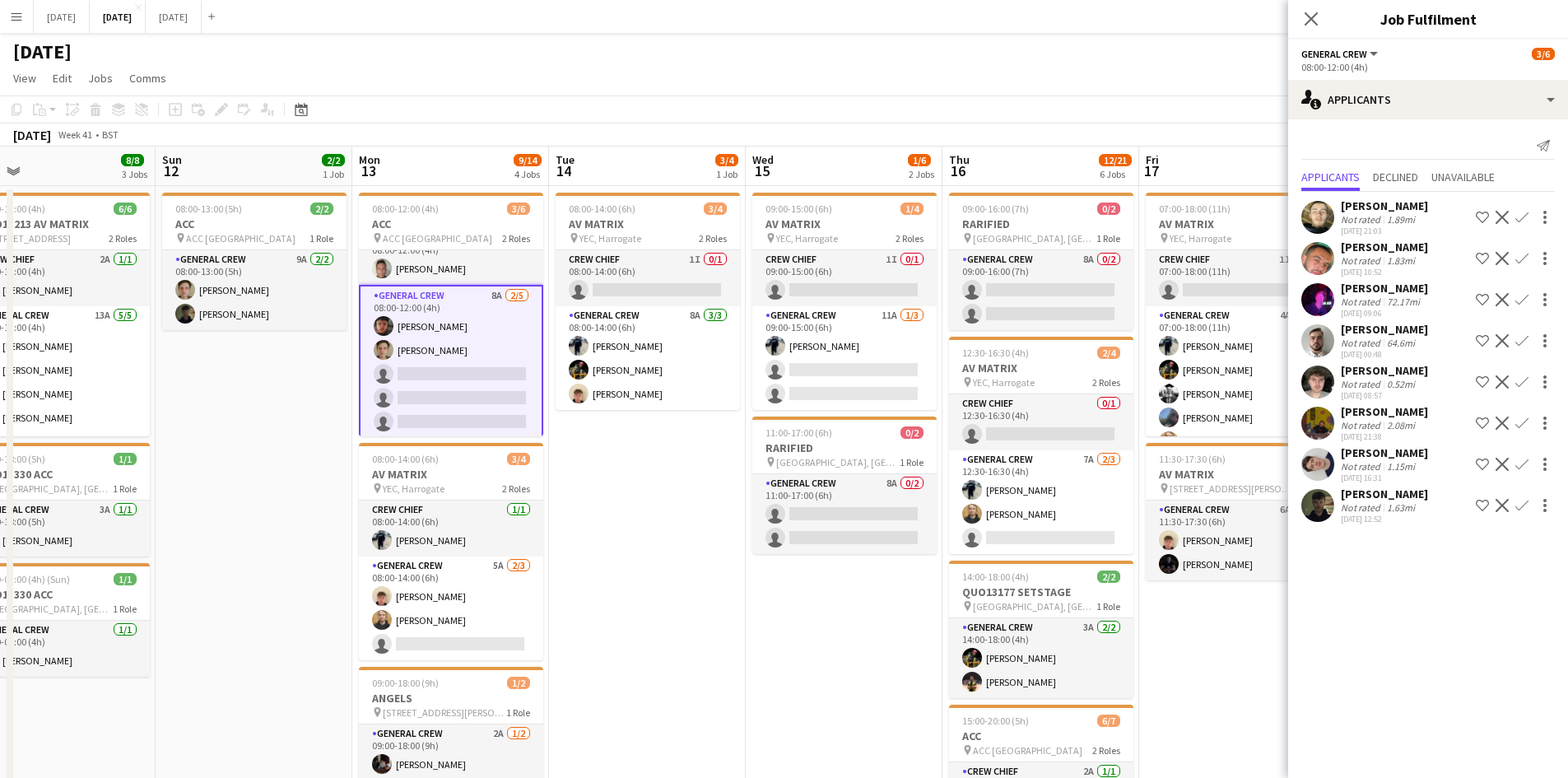
drag, startPoint x: 870, startPoint y: 592, endPoint x: 810, endPoint y: 577, distance: 61.8
click at [810, 577] on app-calendar-viewport "Wed 8 7/9 3 Jobs Thu 9 8/8 3 Jobs Fri 10 4/4 3 Jobs Sat 11 8/8 3 Jobs Sun 12 2/…" at bounding box center [784, 751] width 1568 height 1209
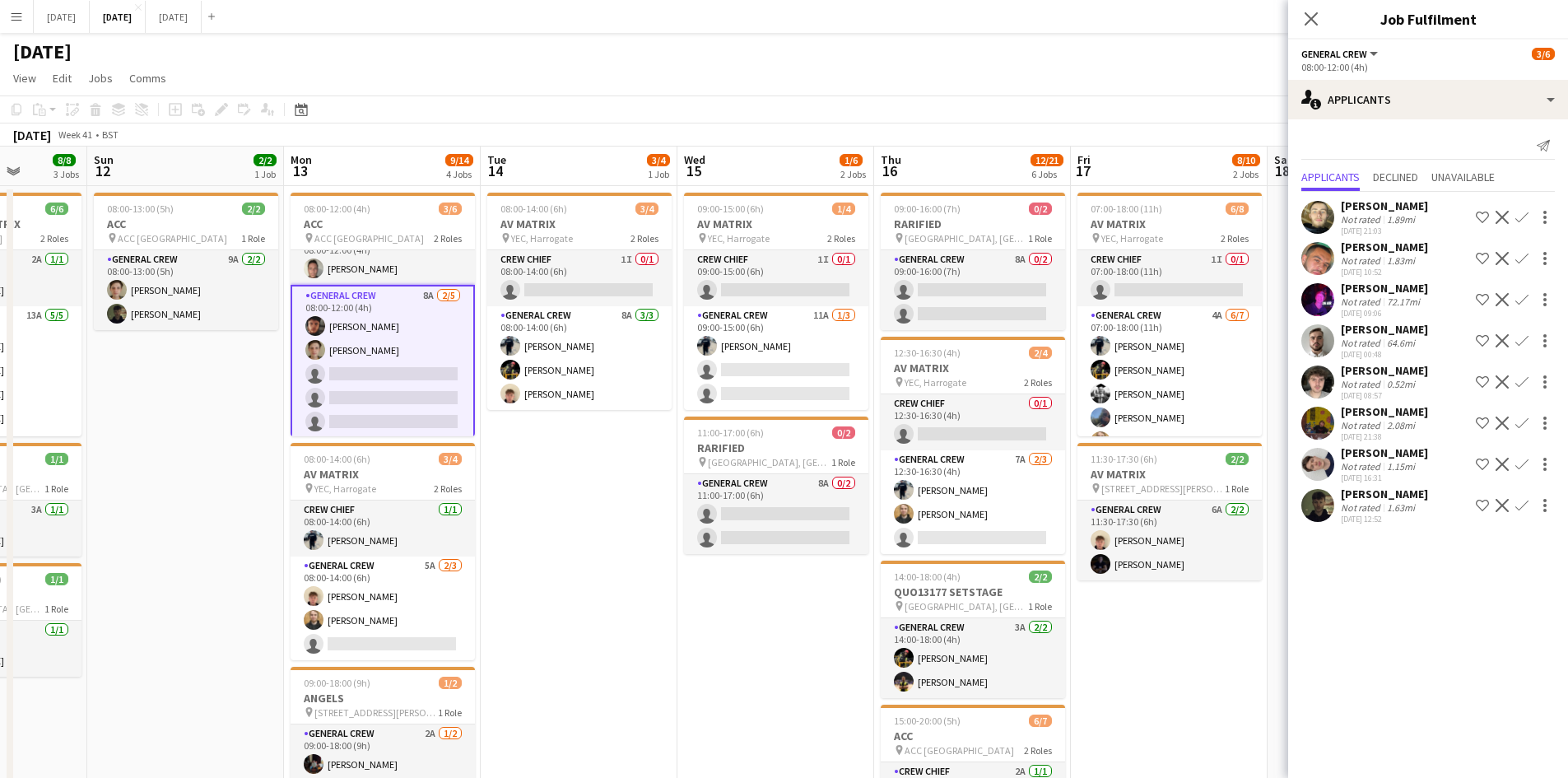
drag, startPoint x: 818, startPoint y: 576, endPoint x: 766, endPoint y: 562, distance: 53.9
click at [768, 562] on app-calendar-viewport "Thu 9 8/8 3 Jobs Fri 10 4/4 3 Jobs Sat 11 8/8 3 Jobs Sun 12 2/2 1 Job Mon 13 9/…" at bounding box center [784, 751] width 1568 height 1209
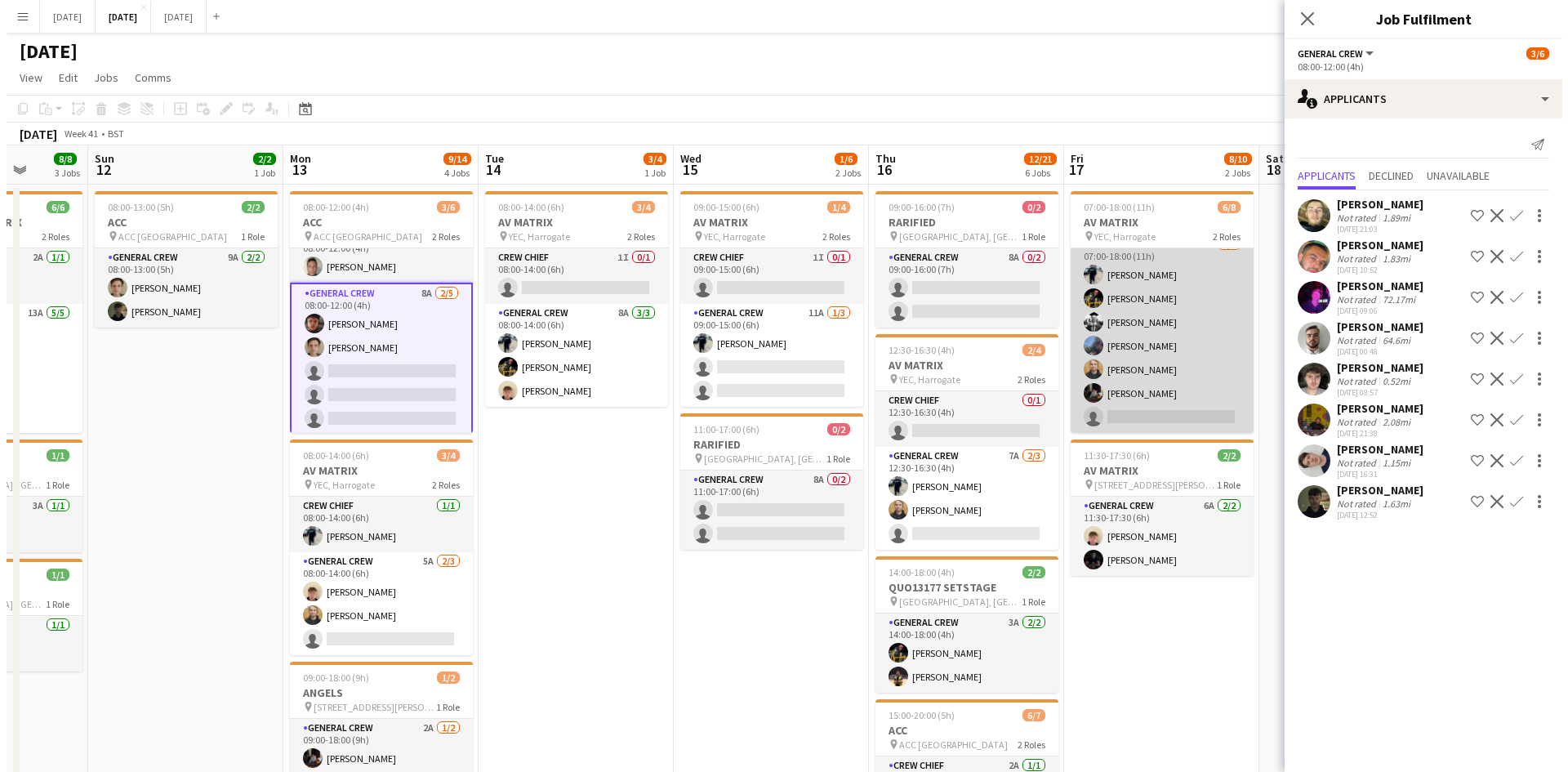
scroll to position [0, 0]
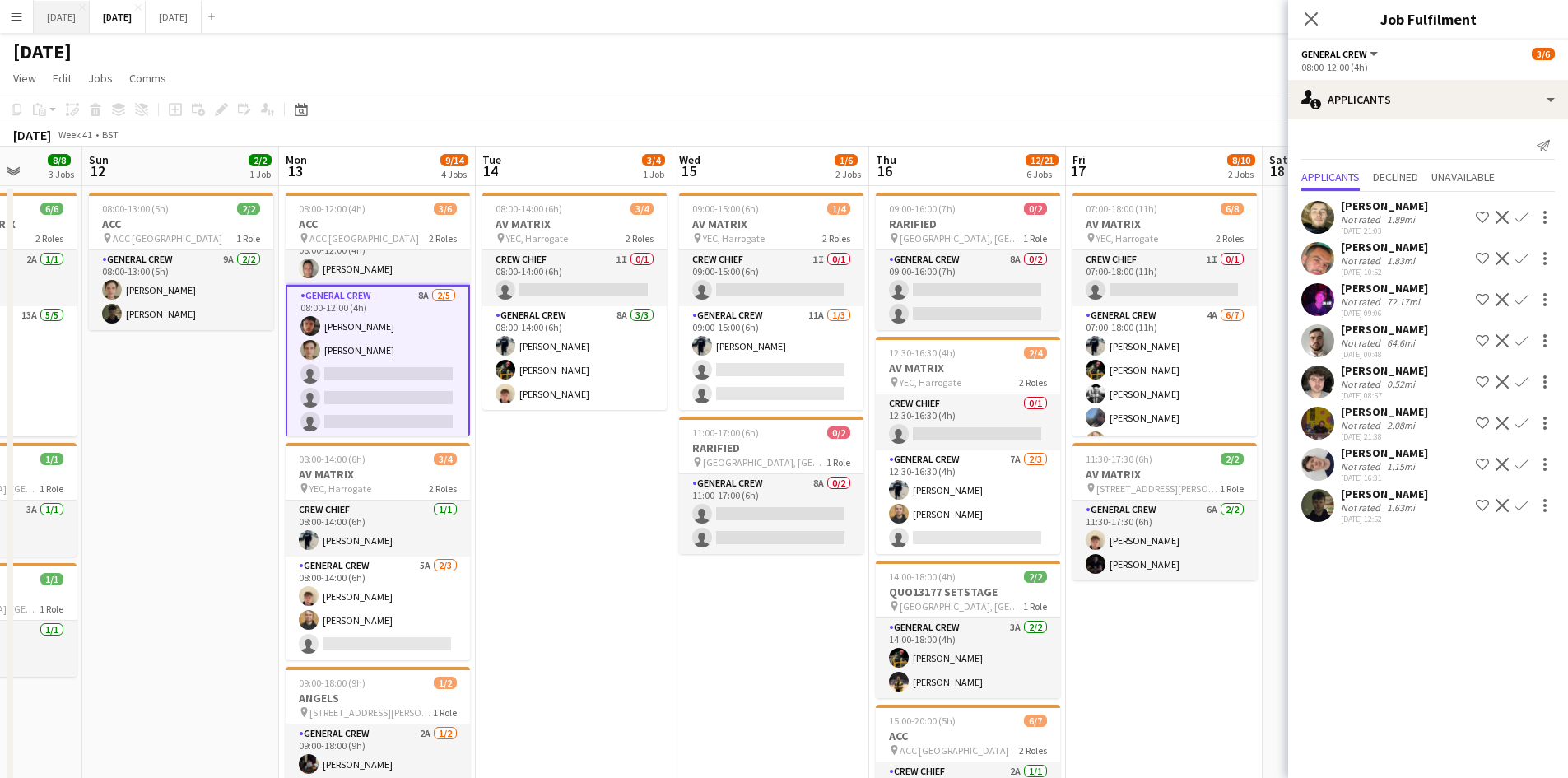
click at [90, 6] on button "[DATE] Close" at bounding box center [61, 16] width 56 height 32
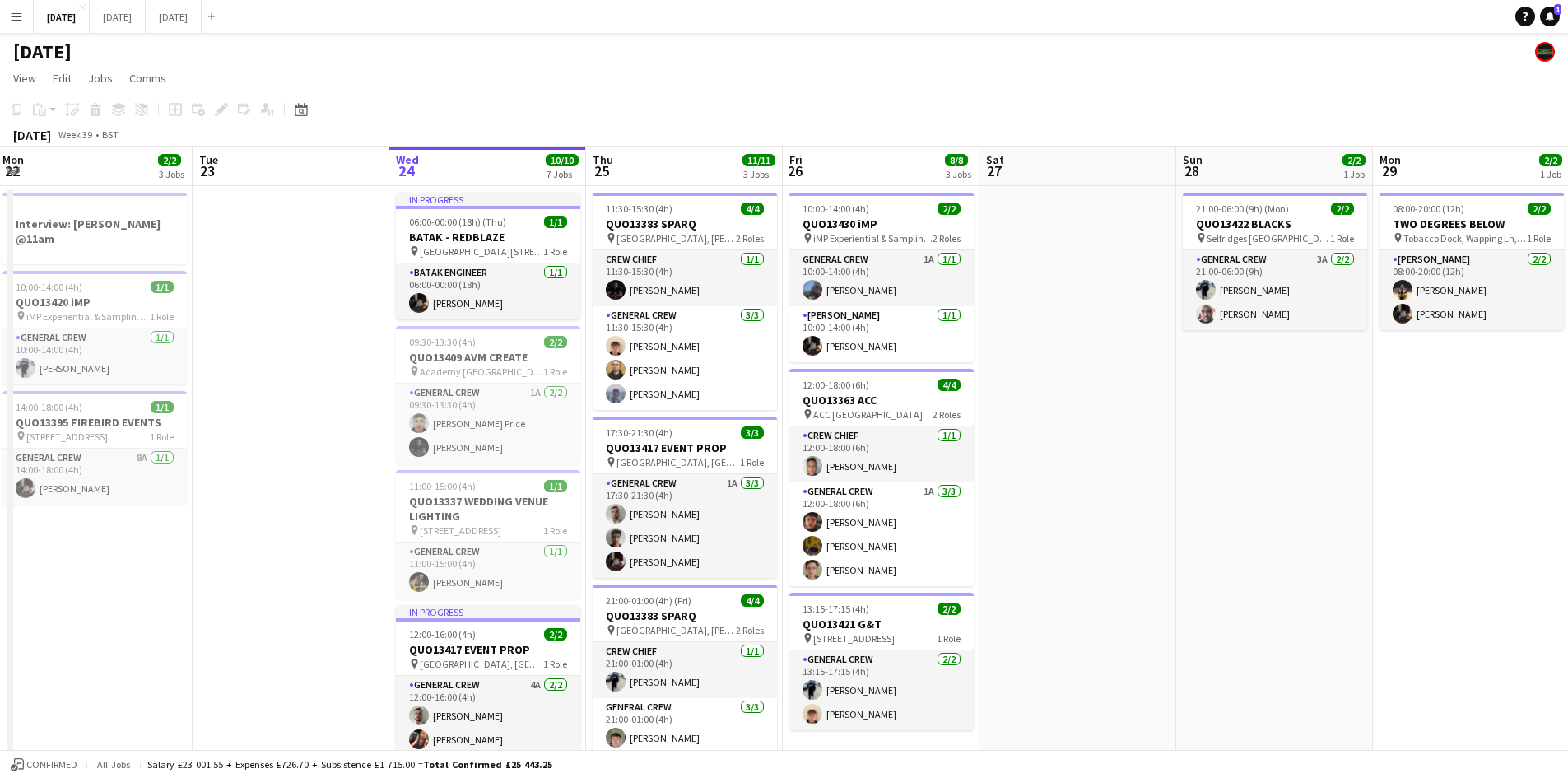
drag, startPoint x: 1280, startPoint y: 224, endPoint x: 1038, endPoint y: 184, distance: 245.3
click at [1280, 224] on h3 "QUO13422 BLACKS" at bounding box center [1274, 224] width 184 height 15
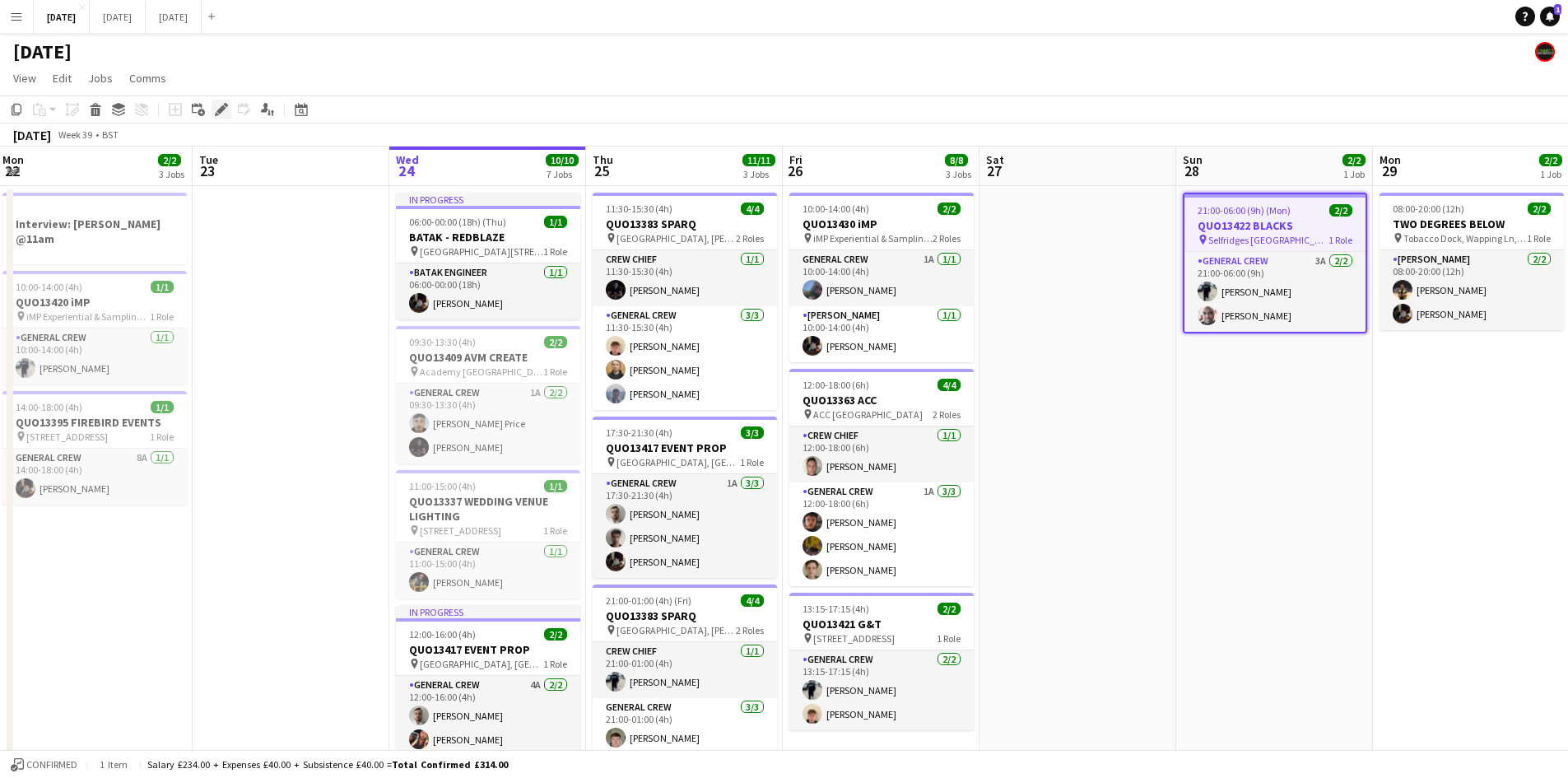
click at [220, 118] on div "Edit" at bounding box center [221, 109] width 20 height 20
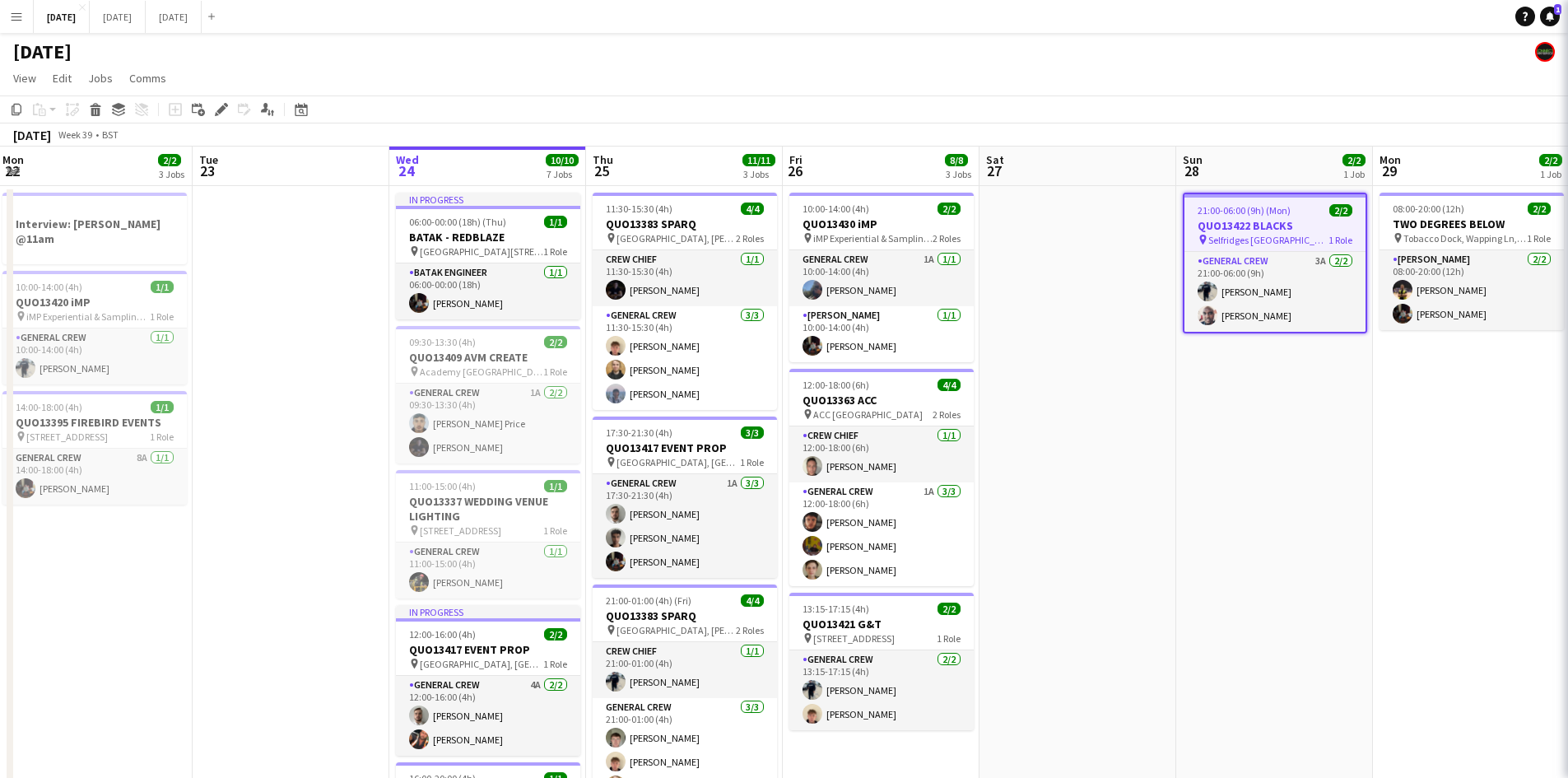
type input "**********"
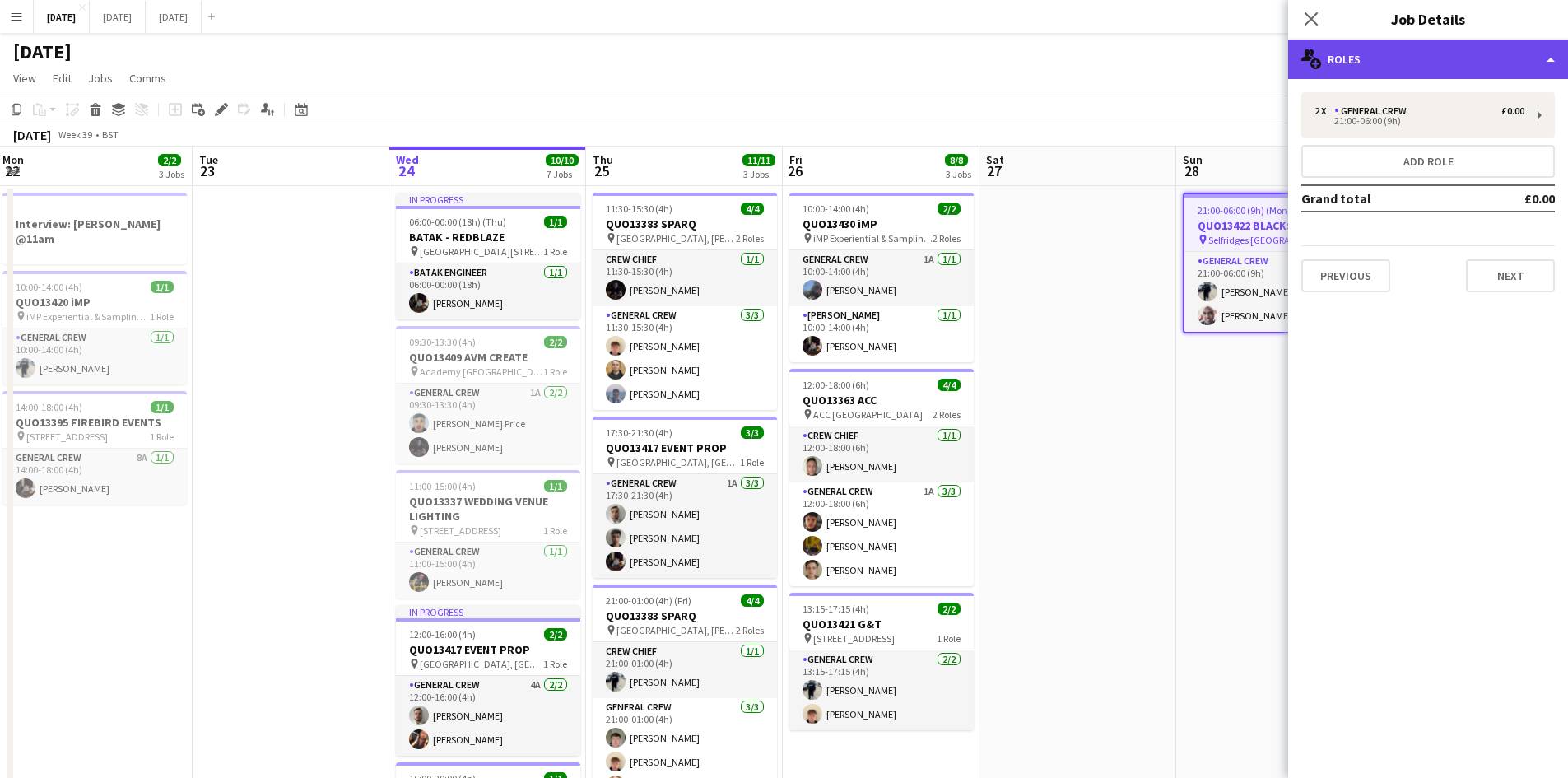
click at [1455, 62] on div "multiple-users-add Roles" at bounding box center [1428, 60] width 280 height 40
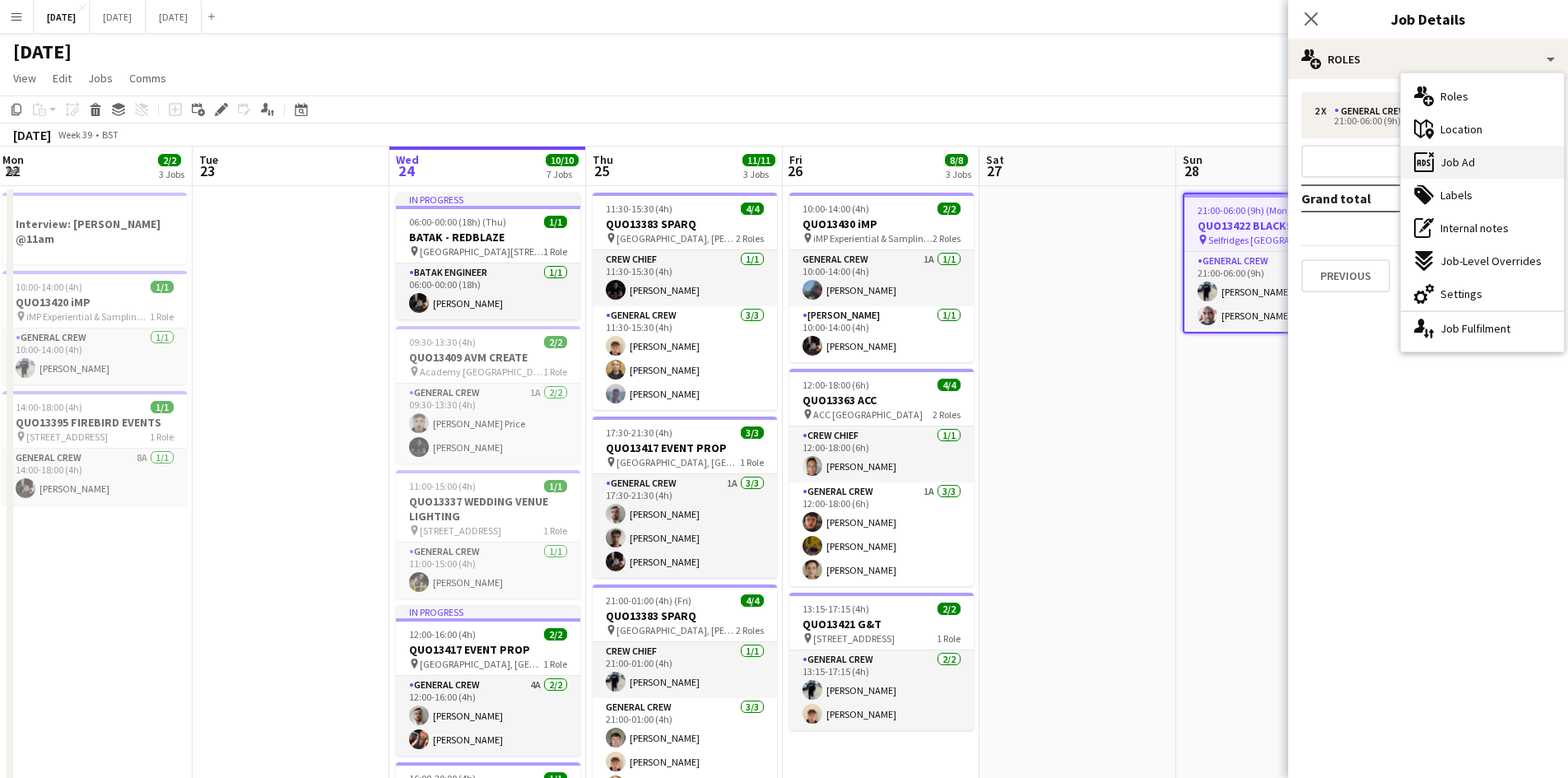
click at [1483, 163] on div "ads-window Job Ad" at bounding box center [1482, 162] width 163 height 33
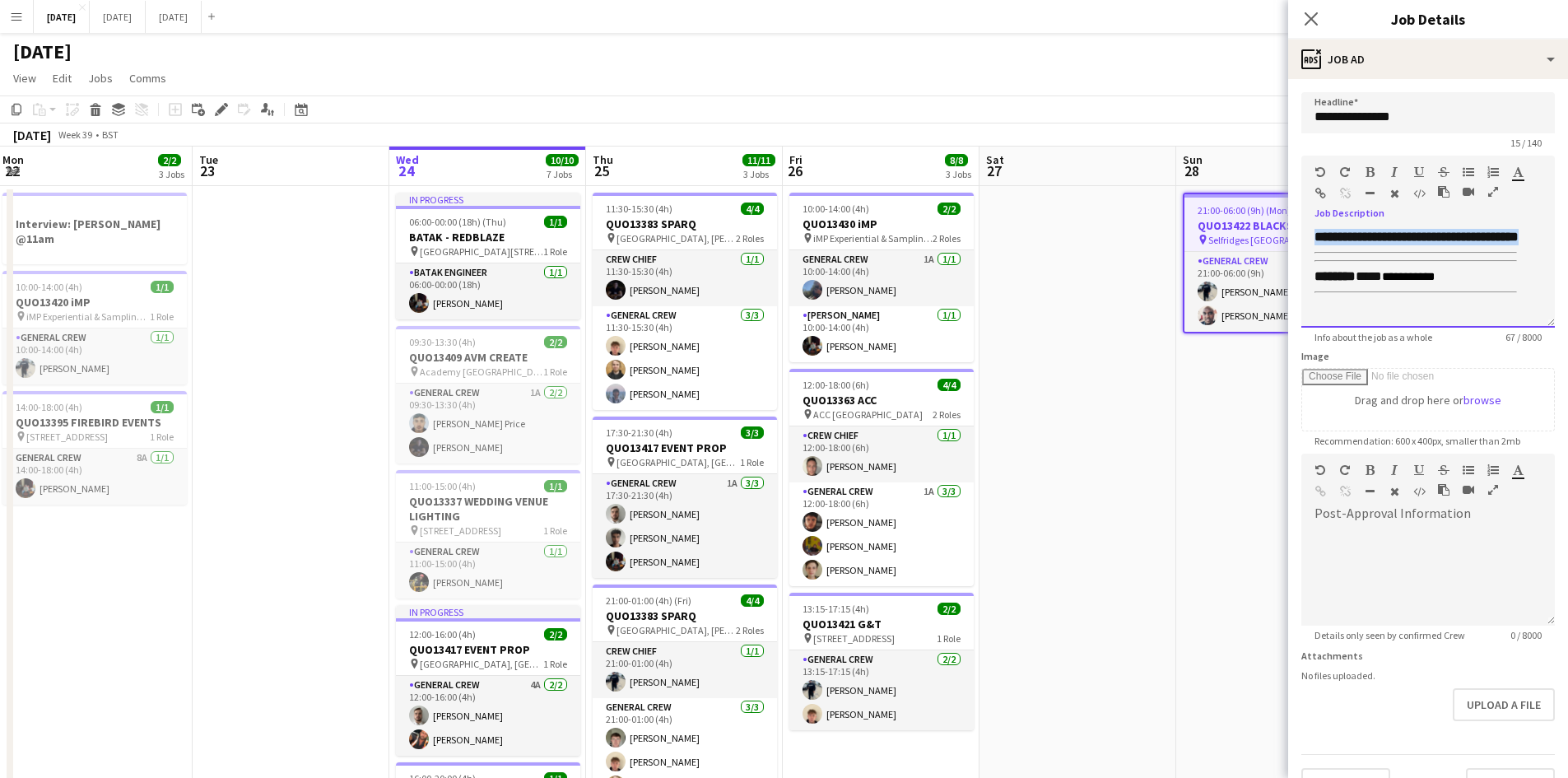
drag, startPoint x: 1412, startPoint y: 252, endPoint x: 1287, endPoint y: 229, distance: 127.1
click at [1287, 229] on body "Menu Boards Boards Boards All jobs Status Workforce Workforce My Workforce Recr…" at bounding box center [784, 619] width 1568 height 1239
copy b "**********"
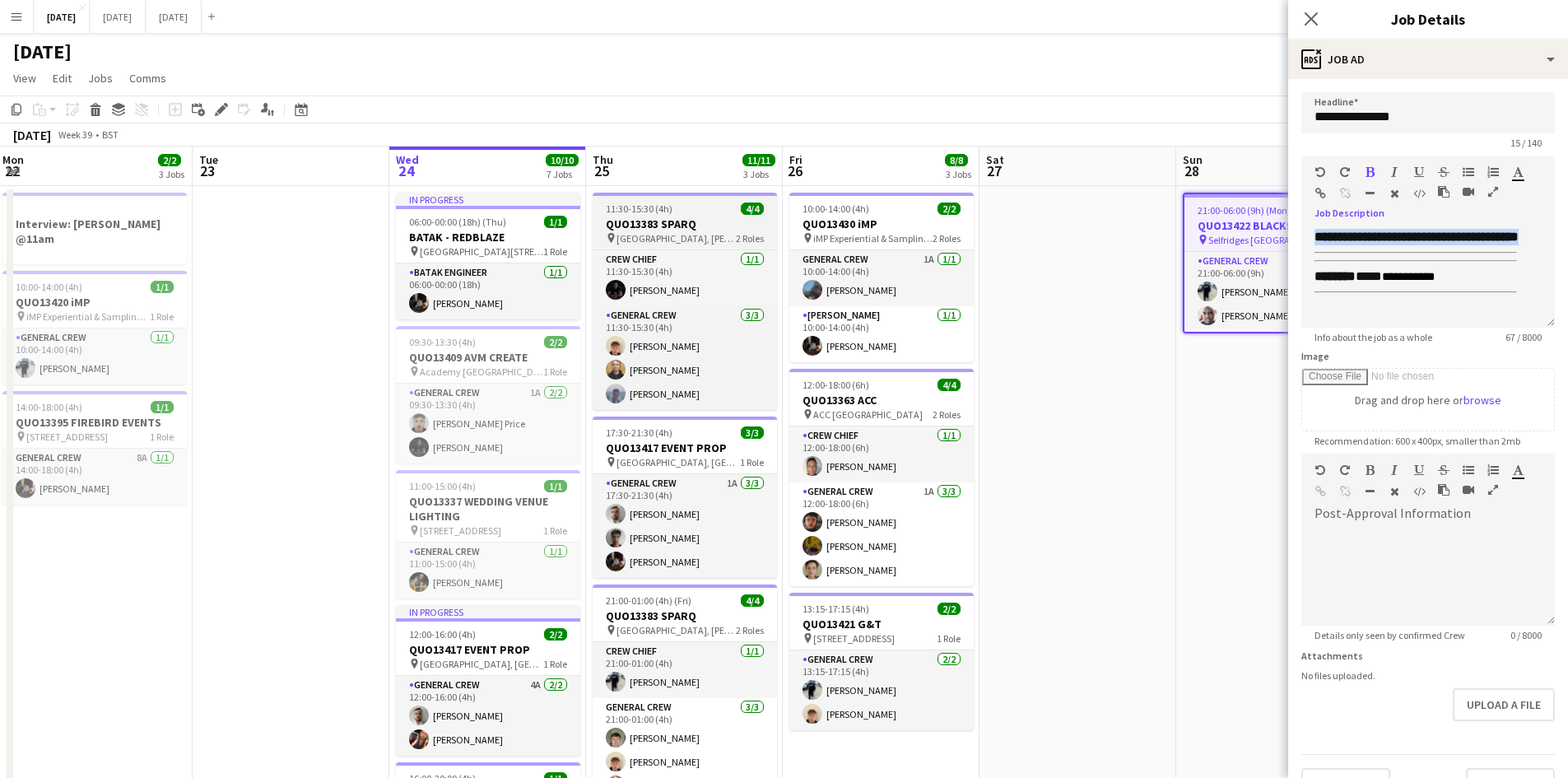
click at [687, 225] on h3 "QUO13383 SPARQ" at bounding box center [684, 224] width 184 height 15
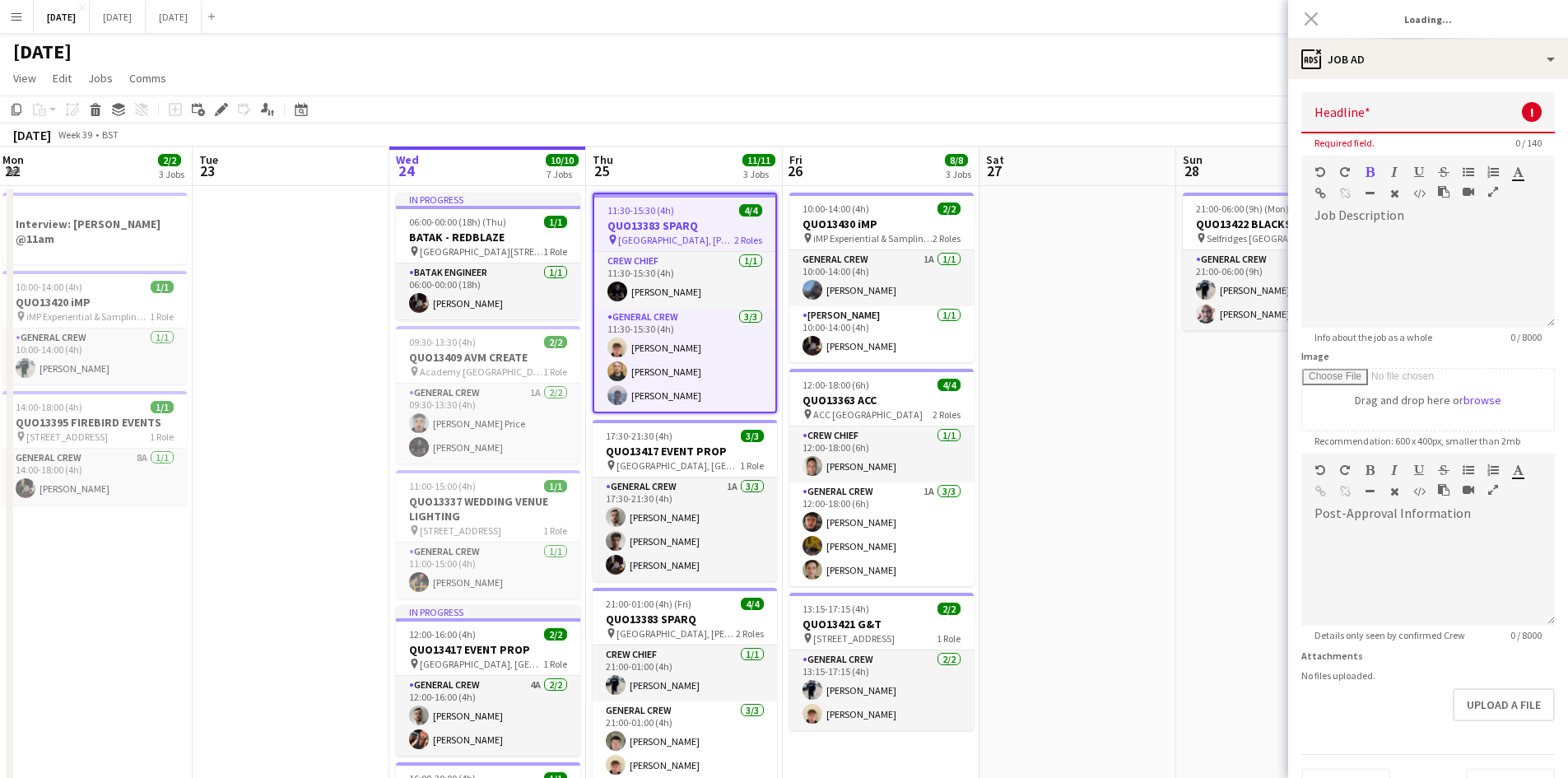
type input "**********"
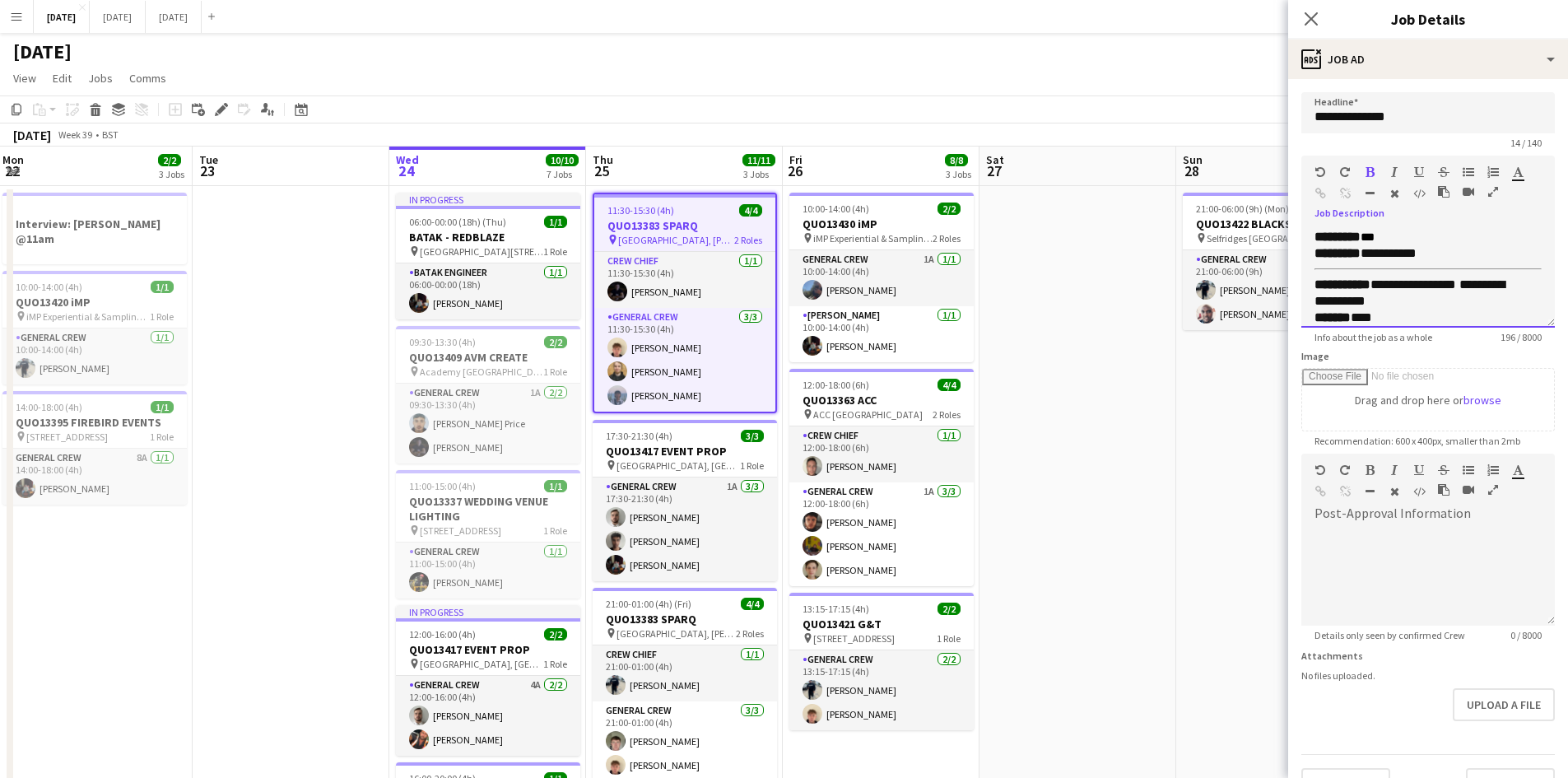
click at [1312, 240] on div "**********" at bounding box center [1428, 278] width 254 height 98
click at [1319, 225] on div "**********" at bounding box center [1428, 273] width 254 height 111
click at [1320, 229] on p at bounding box center [1427, 237] width 227 height 16
click at [1342, 262] on p at bounding box center [1427, 253] width 227 height 16
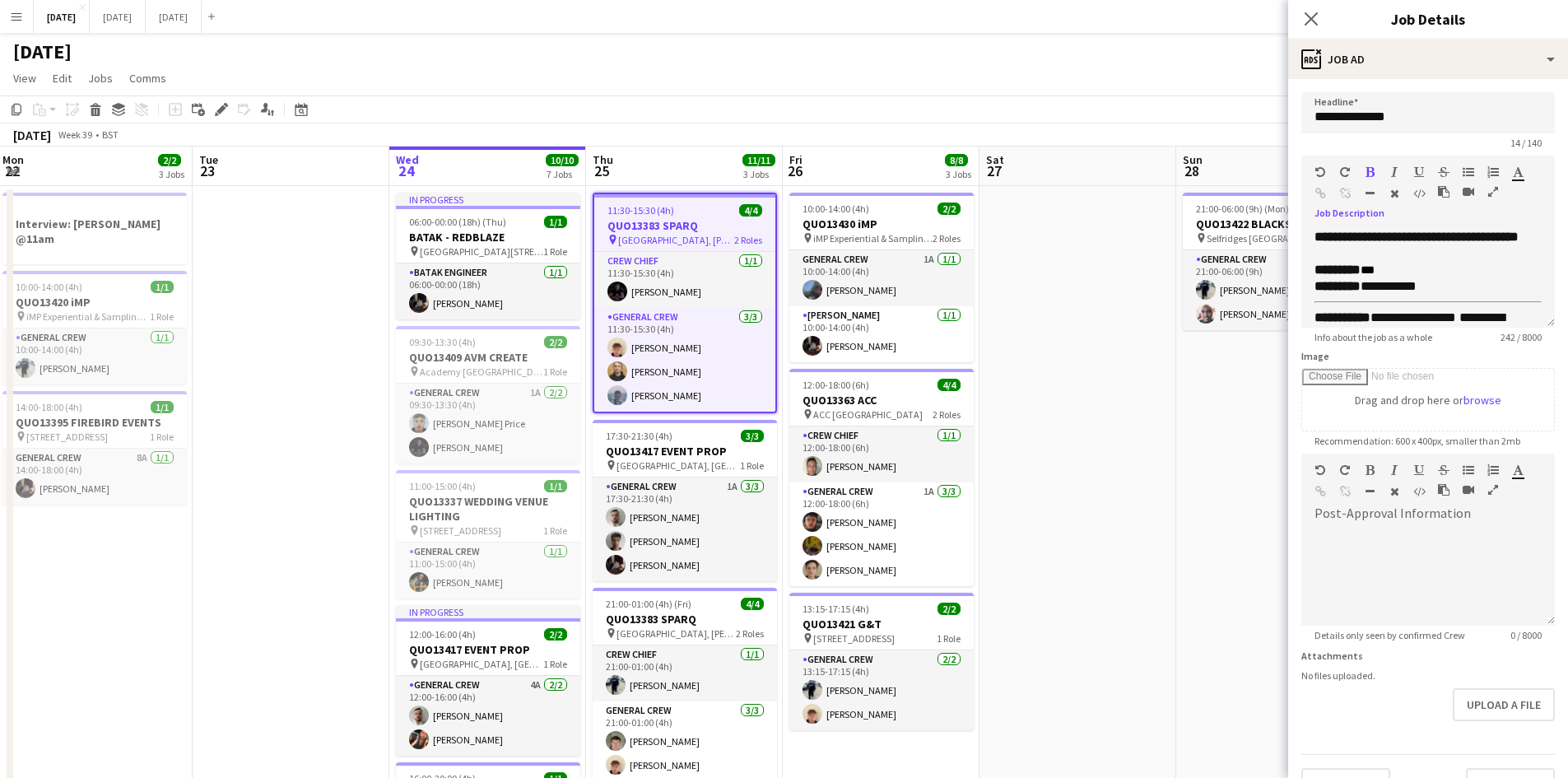
click at [1372, 188] on icon "button" at bounding box center [1369, 193] width 9 height 11
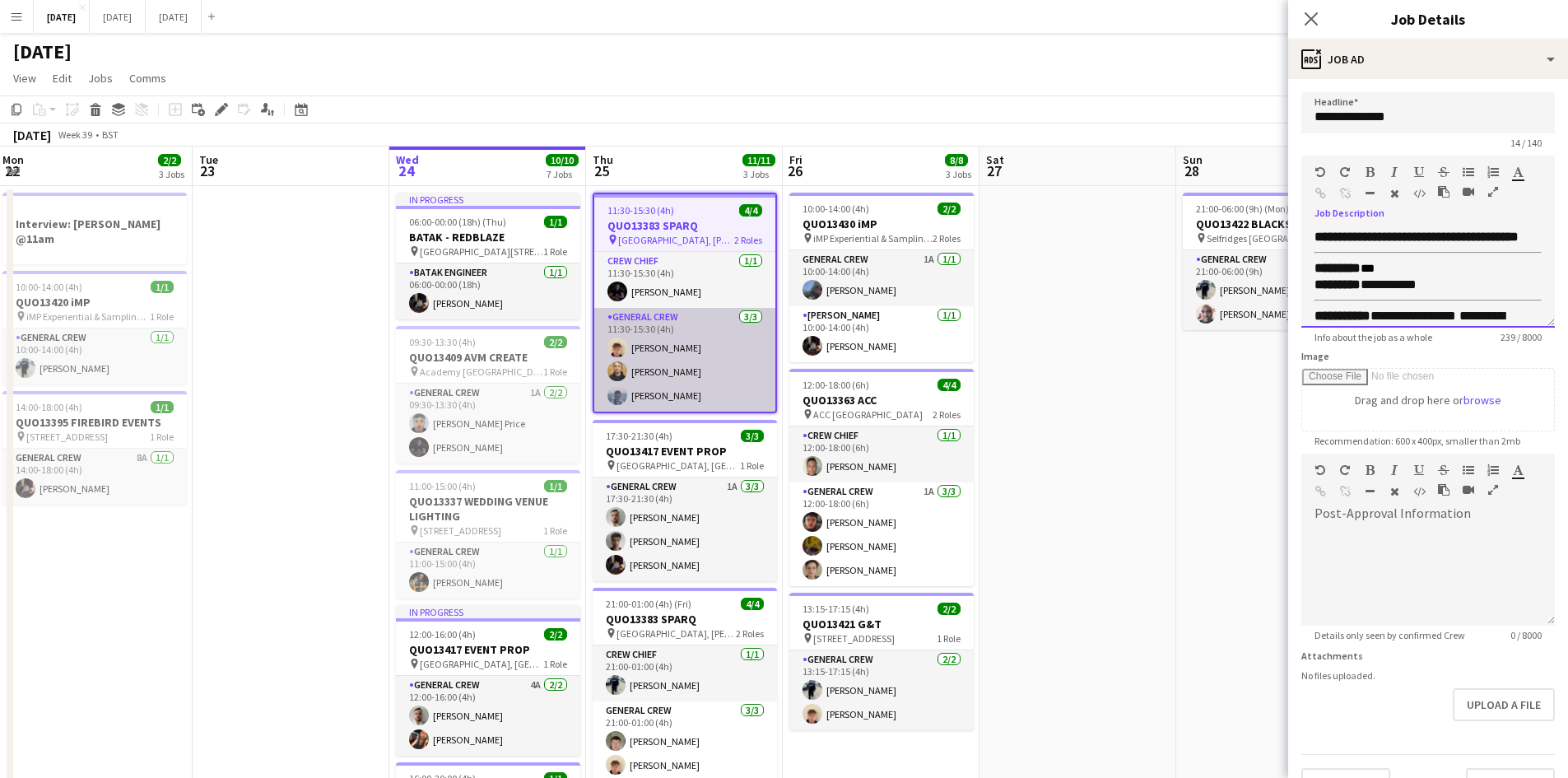
scroll to position [247, 0]
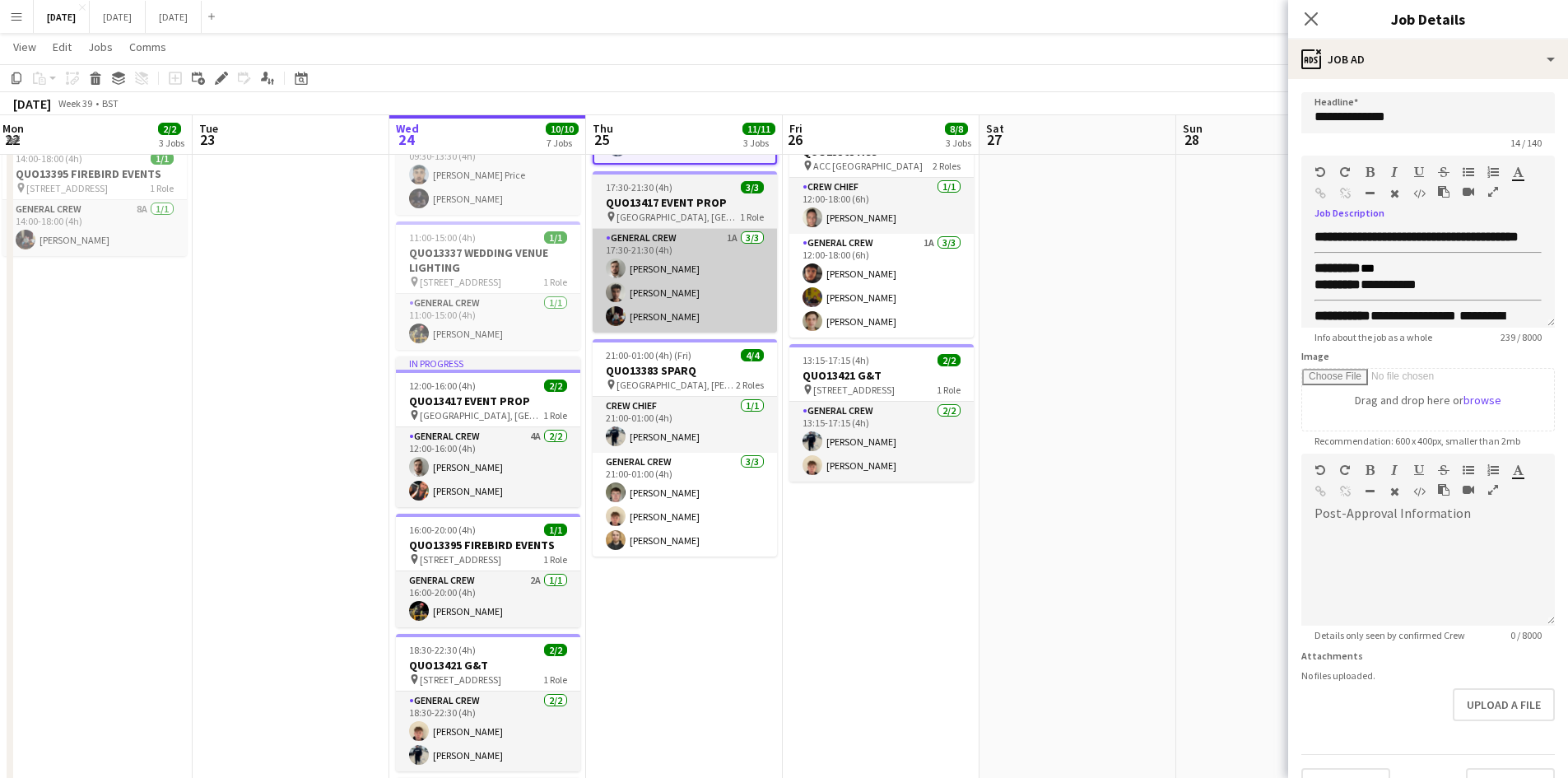
drag, startPoint x: 699, startPoint y: 360, endPoint x: 761, endPoint y: 334, distance: 67.2
click at [702, 359] on div "21:00-01:00 (4h) (Fri) 4/4" at bounding box center [684, 355] width 184 height 12
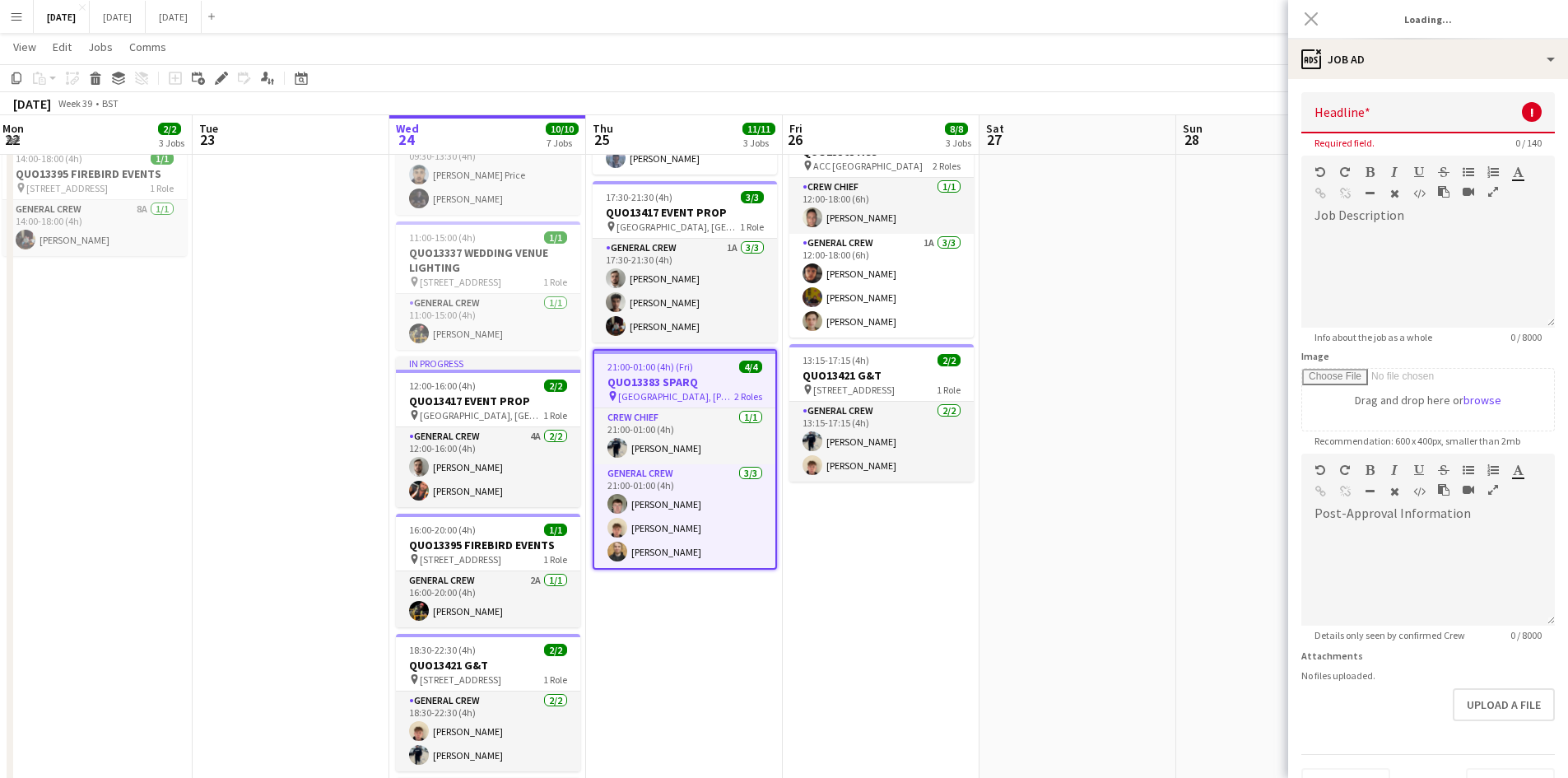
type input "**********"
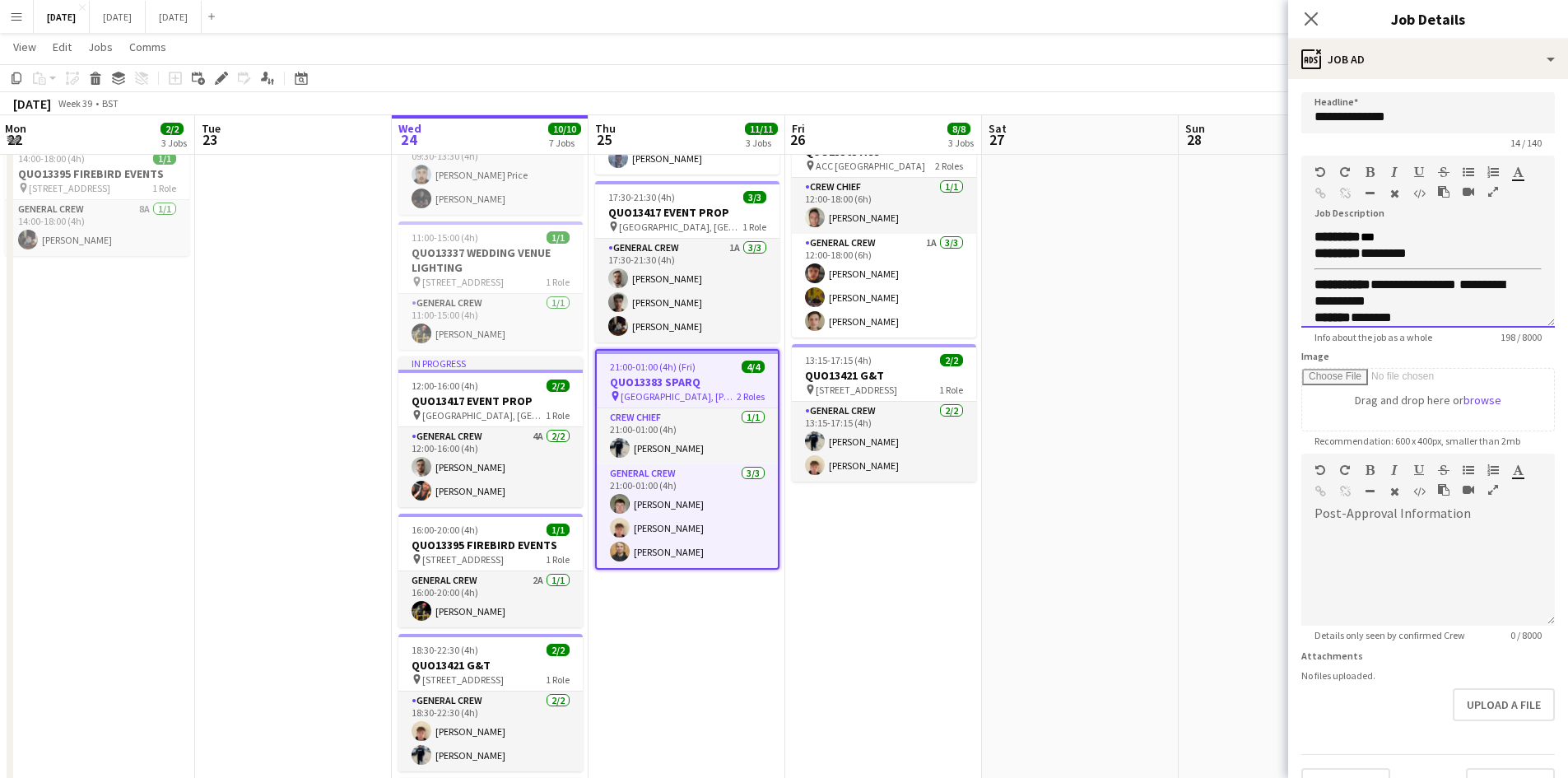
click at [1306, 237] on div "**********" at bounding box center [1428, 278] width 254 height 98
click at [1337, 232] on p at bounding box center [1427, 237] width 227 height 16
click at [1325, 262] on p at bounding box center [1427, 253] width 227 height 16
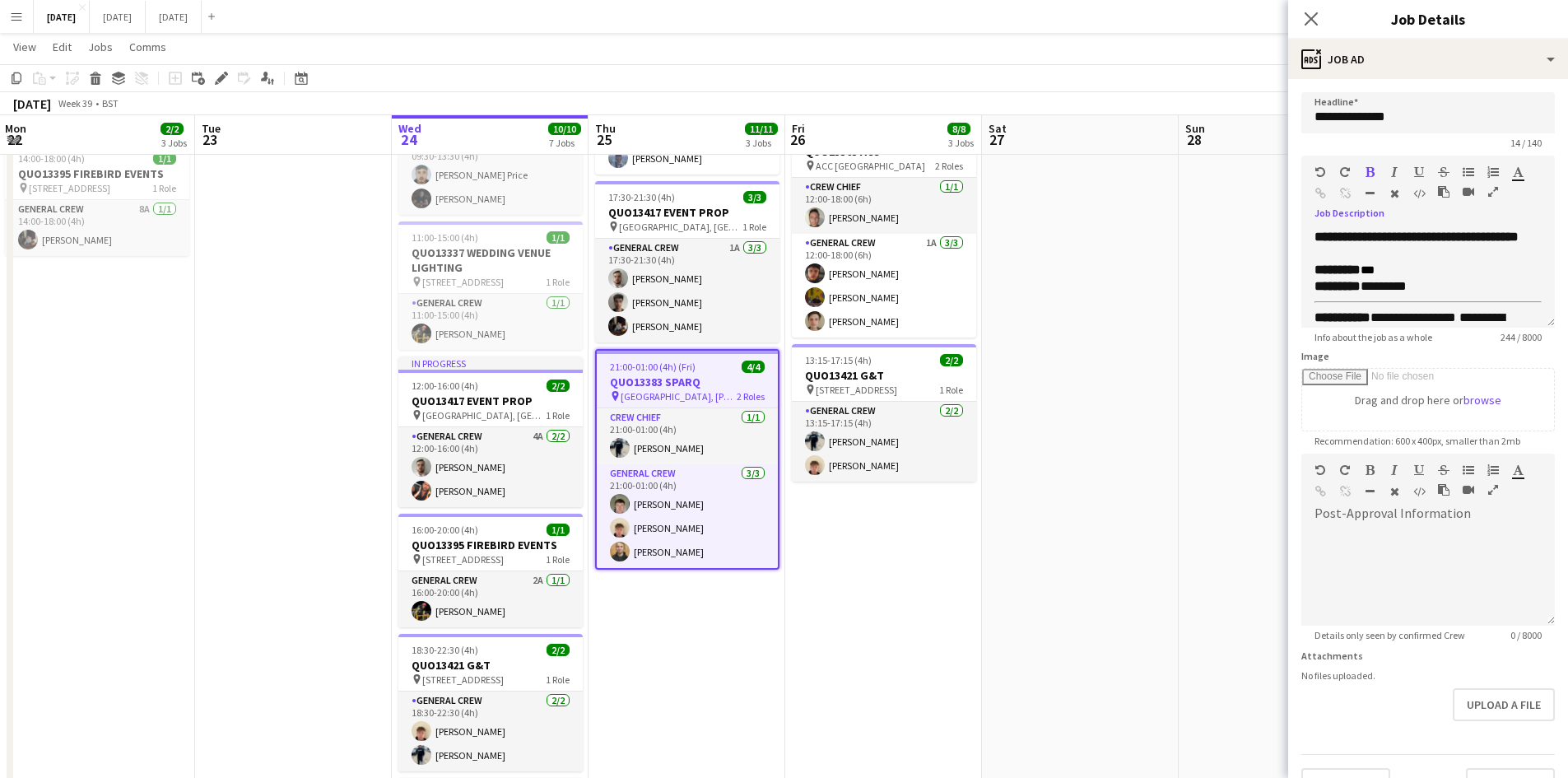
click at [1367, 195] on icon "button" at bounding box center [1369, 193] width 9 height 11
click at [1406, 276] on p "******** ***" at bounding box center [1427, 268] width 227 height 16
drag, startPoint x: 1405, startPoint y: 302, endPoint x: 1366, endPoint y: 289, distance: 41.1
click at [1366, 289] on div "**********" at bounding box center [1428, 278] width 254 height 98
click at [1337, 300] on div "**********" at bounding box center [1428, 278] width 254 height 98
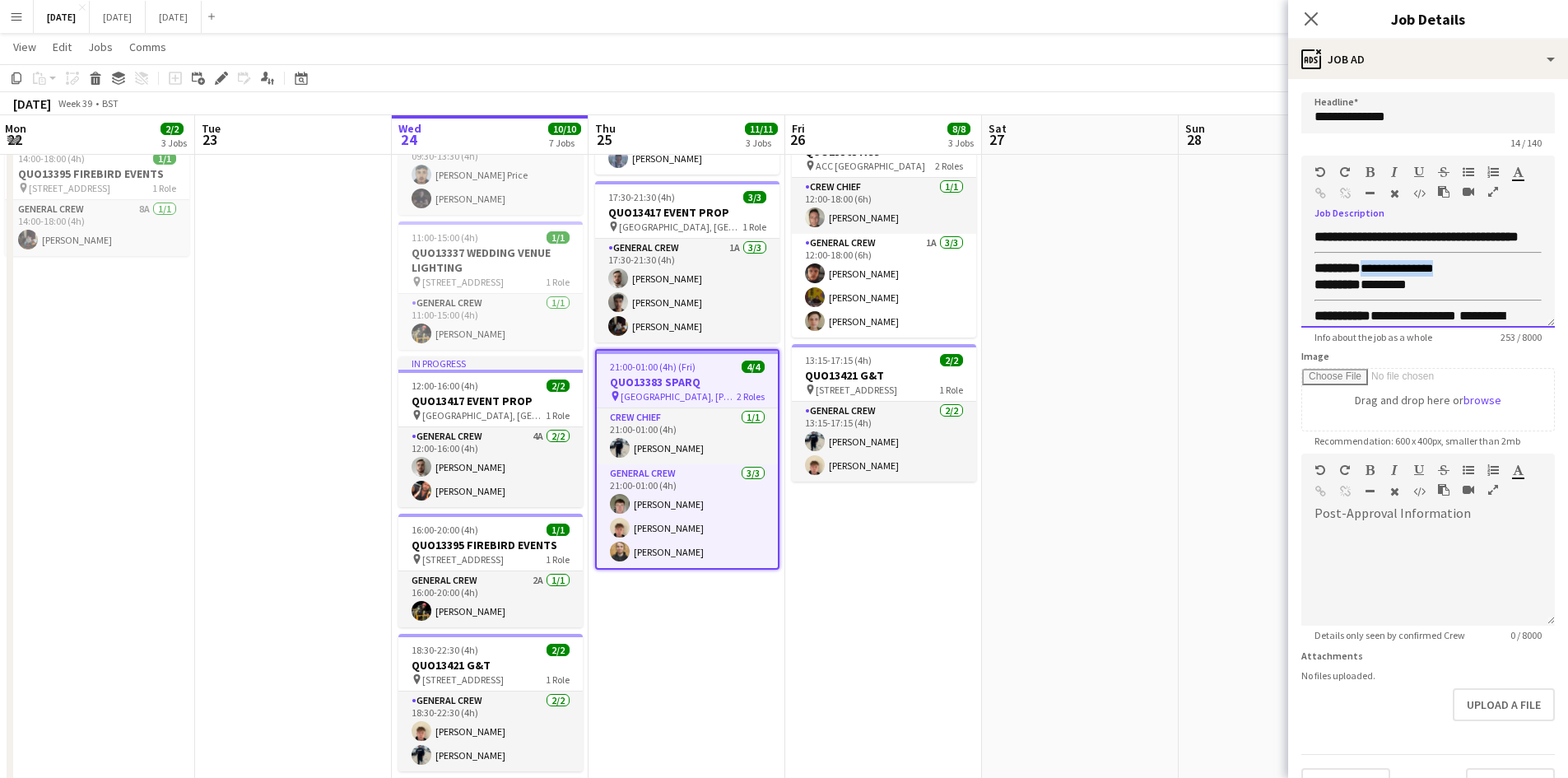
drag, startPoint x: 1478, startPoint y: 284, endPoint x: 1368, endPoint y: 281, distance: 110.0
click at [1368, 276] on p "**********" at bounding box center [1427, 268] width 227 height 16
copy font "**********"
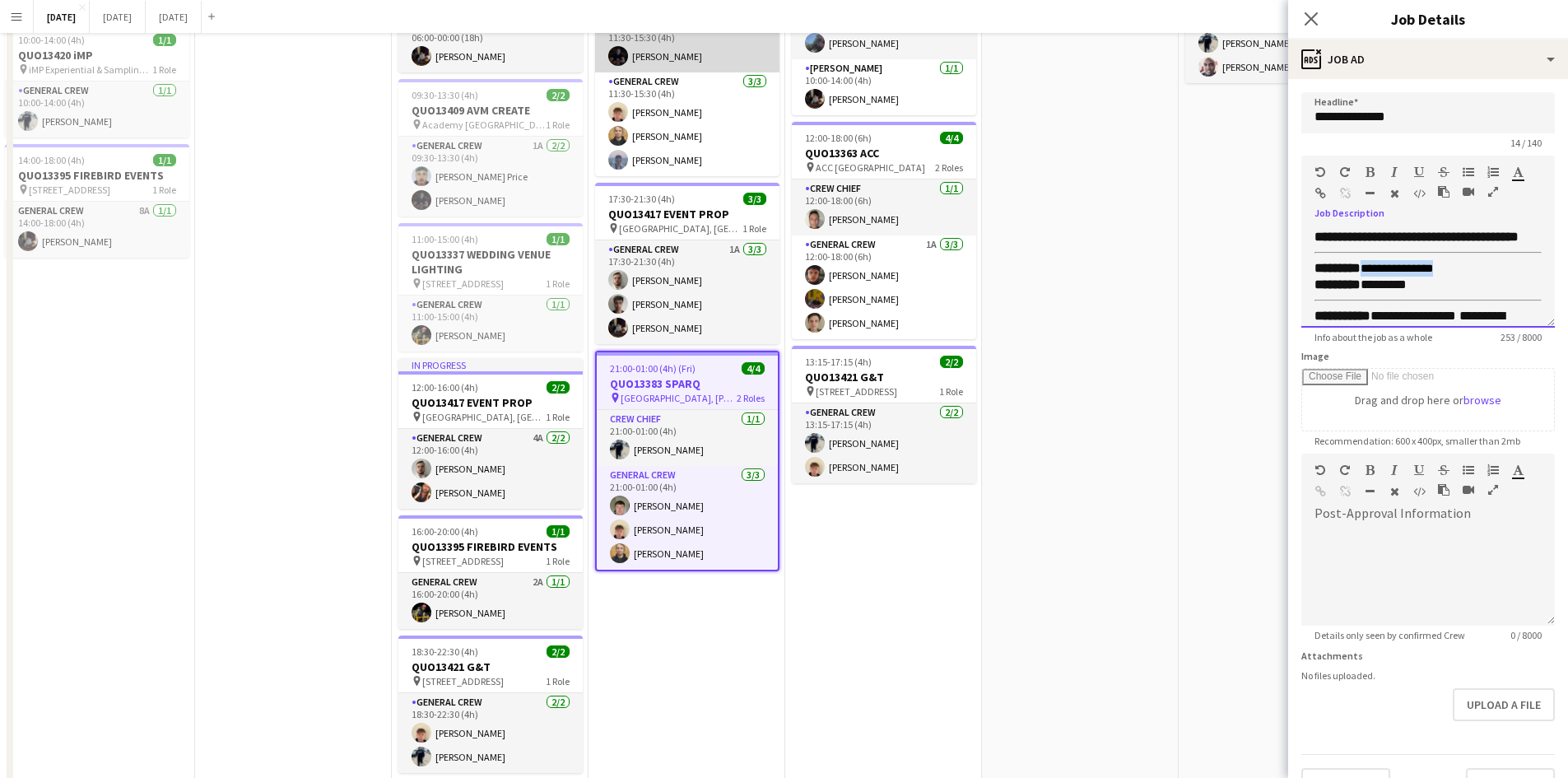
scroll to position [0, 0]
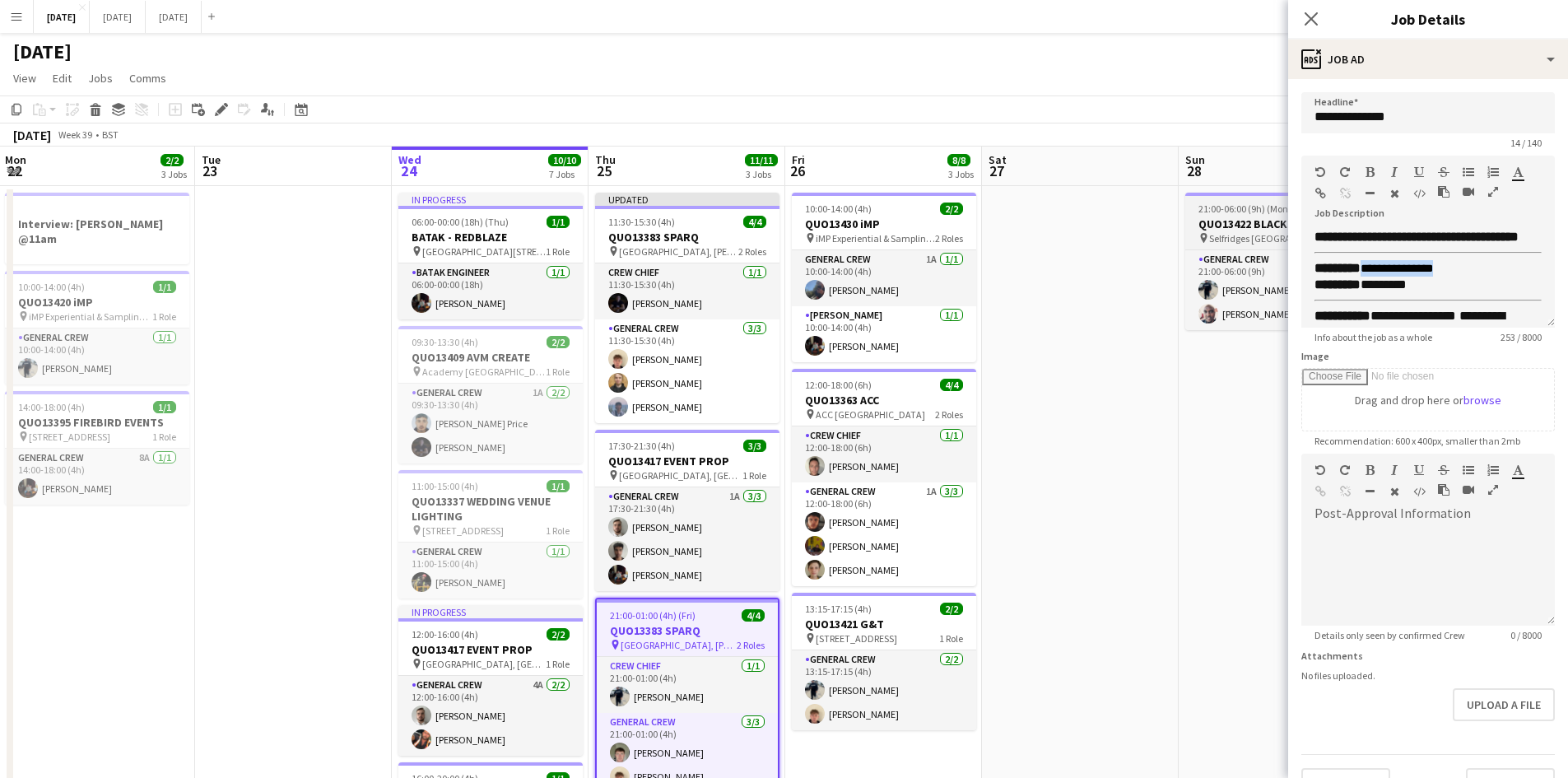
drag, startPoint x: 694, startPoint y: 241, endPoint x: 1214, endPoint y: 218, distance: 520.5
click at [695, 241] on h3 "QUO13383 SPARQ" at bounding box center [686, 237] width 184 height 15
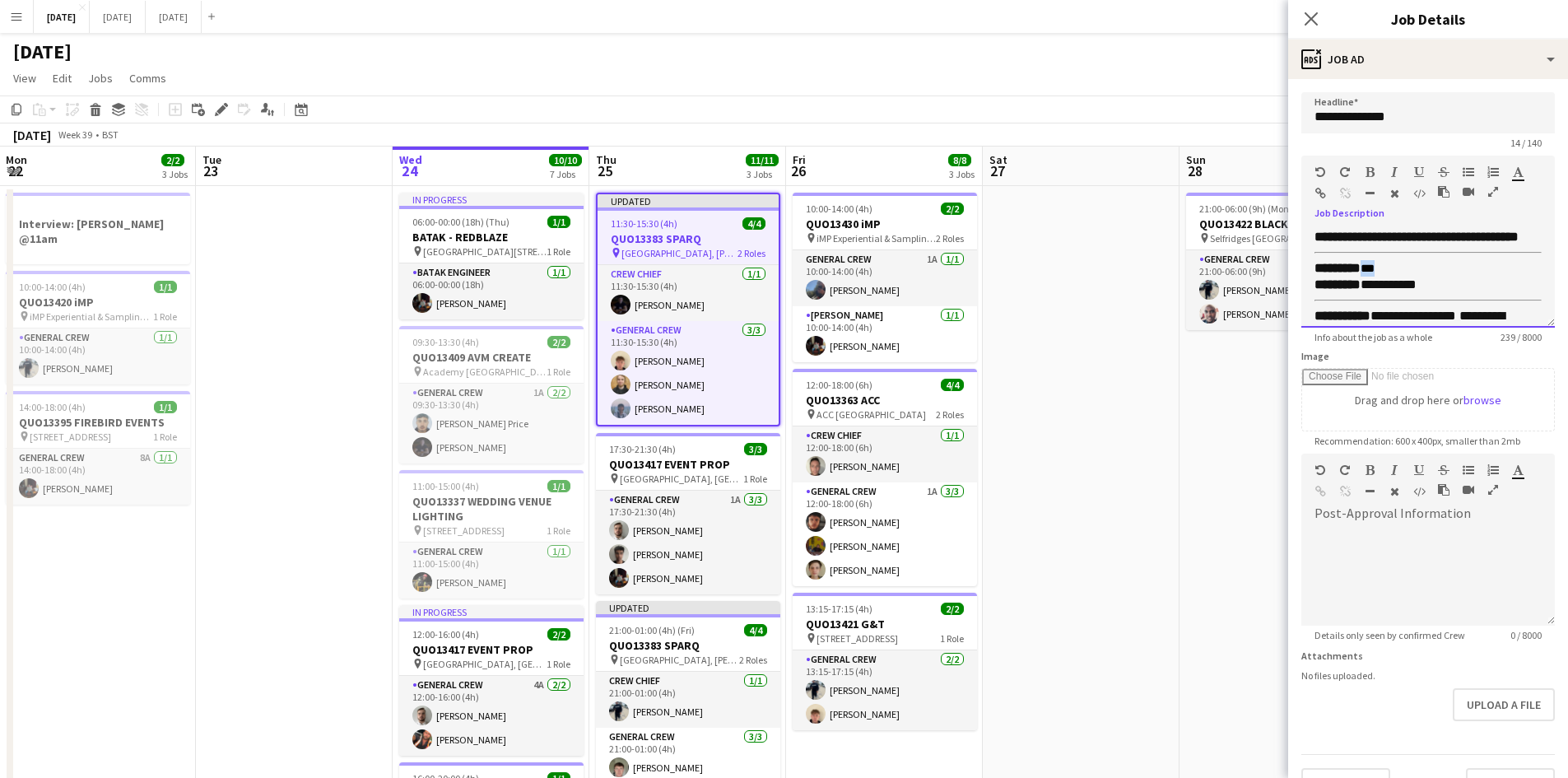
drag, startPoint x: 1389, startPoint y: 287, endPoint x: 1365, endPoint y: 281, distance: 24.7
click at [1365, 276] on p "******** ***" at bounding box center [1427, 268] width 227 height 16
click at [1308, 12] on icon "Close pop-in" at bounding box center [1311, 18] width 16 height 16
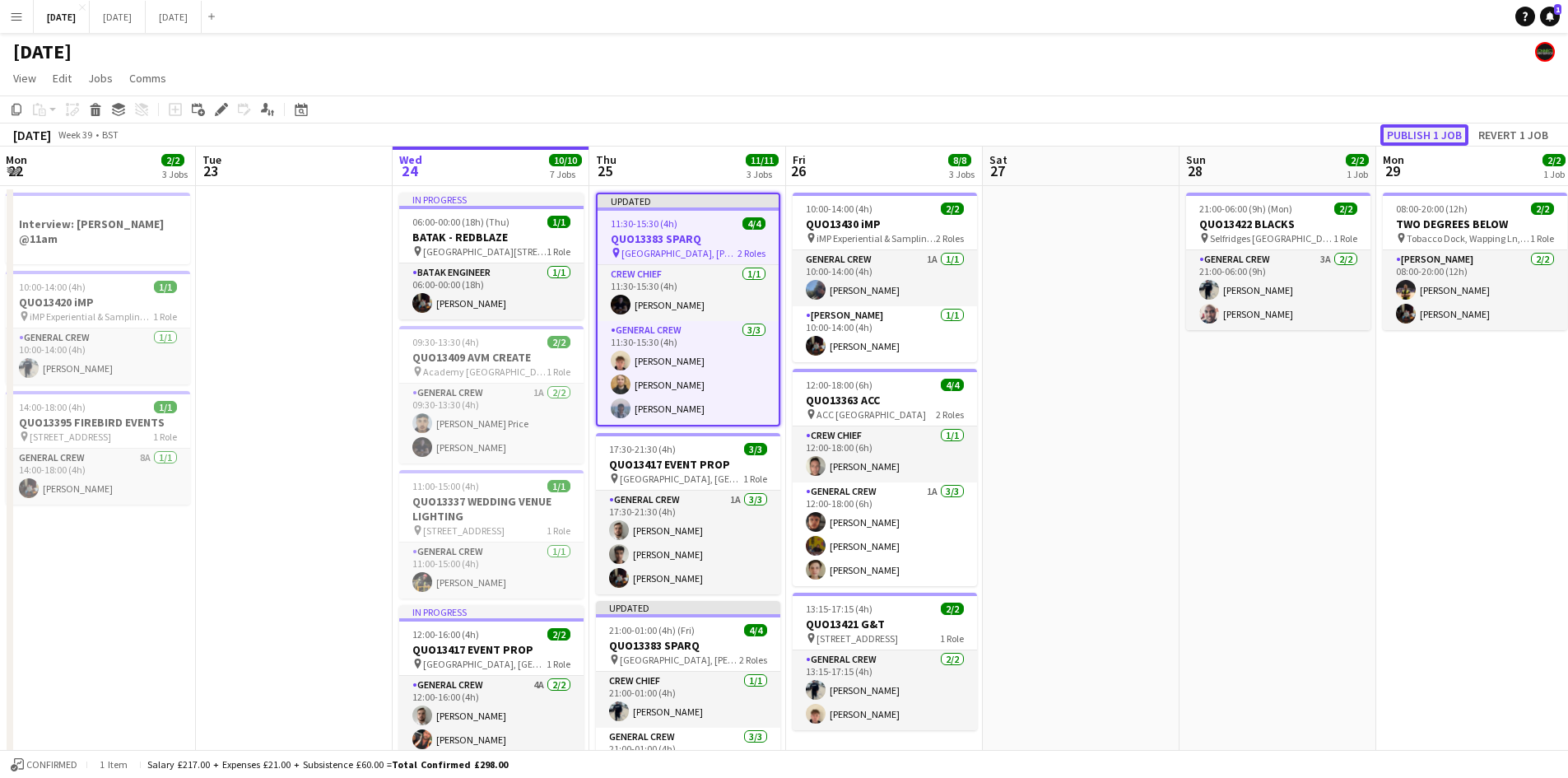
click at [1426, 133] on button "Publish 1 job" at bounding box center [1424, 135] width 88 height 22
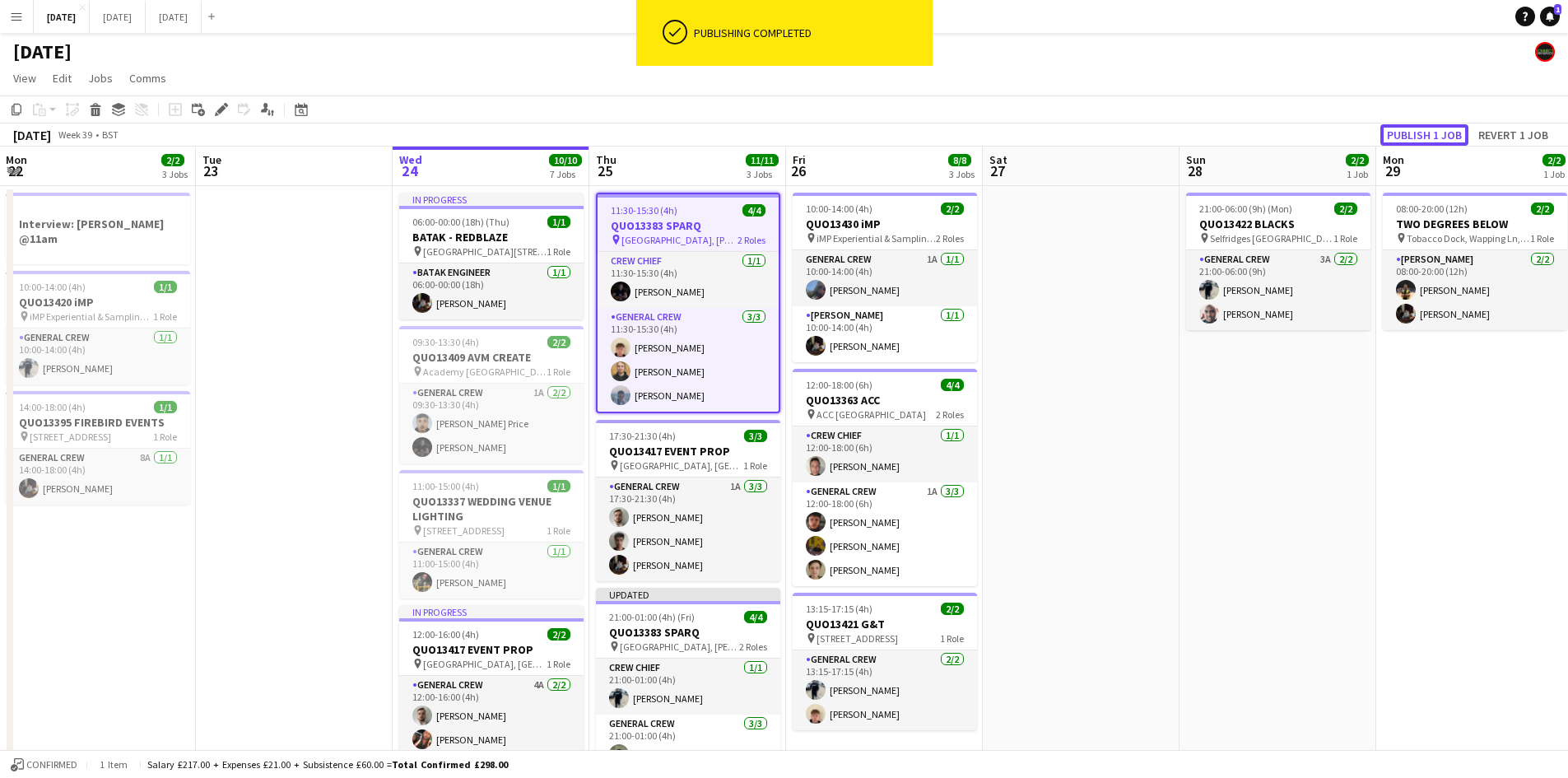
click at [1430, 133] on button "Publish 1 job" at bounding box center [1424, 135] width 88 height 22
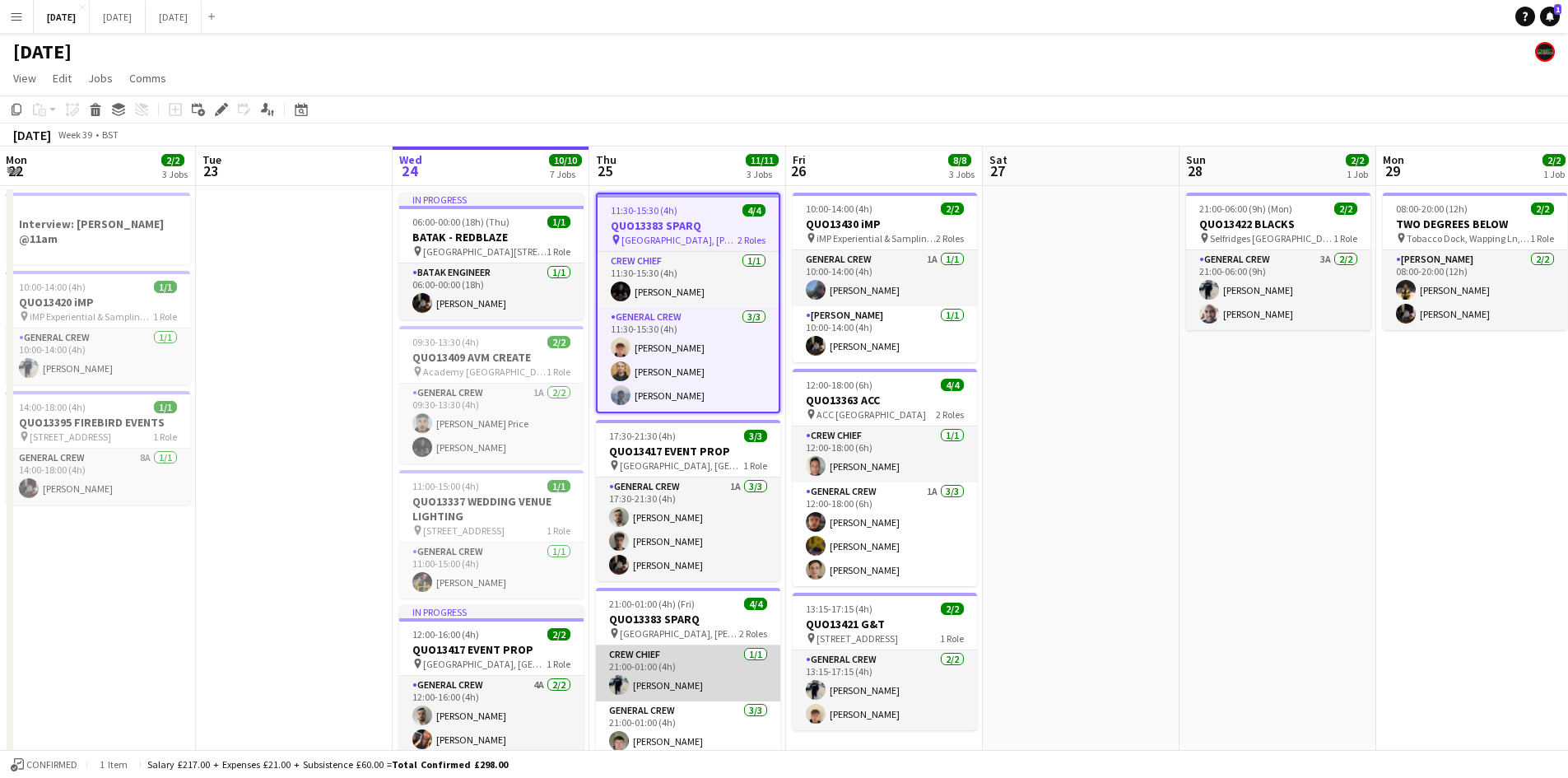
click at [669, 687] on app-card-role "Crew Chief [DATE] 21:00-01:00 (4h) [PERSON_NAME]" at bounding box center [687, 673] width 184 height 56
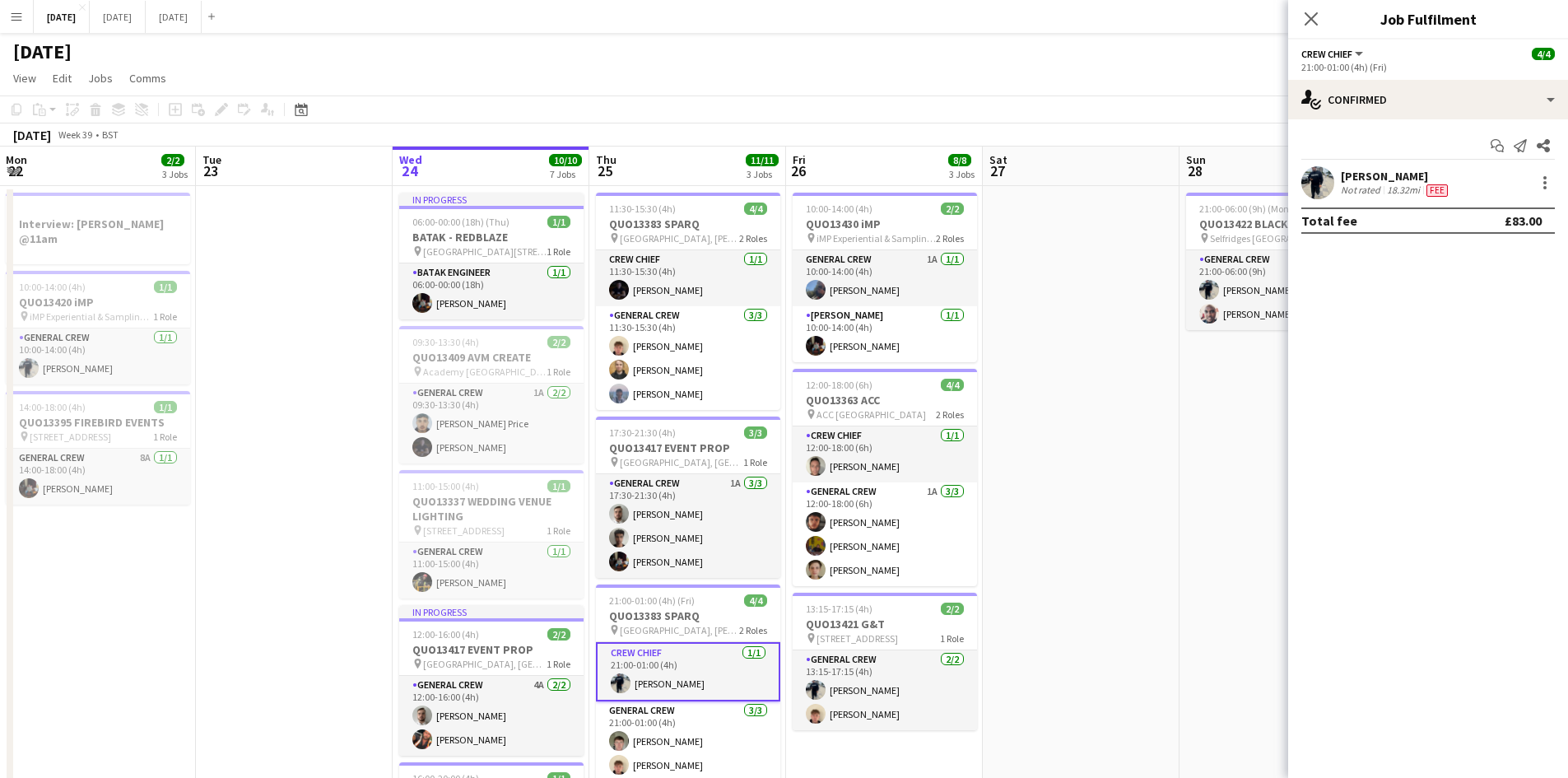
click at [1366, 176] on div "[PERSON_NAME]" at bounding box center [1396, 175] width 111 height 15
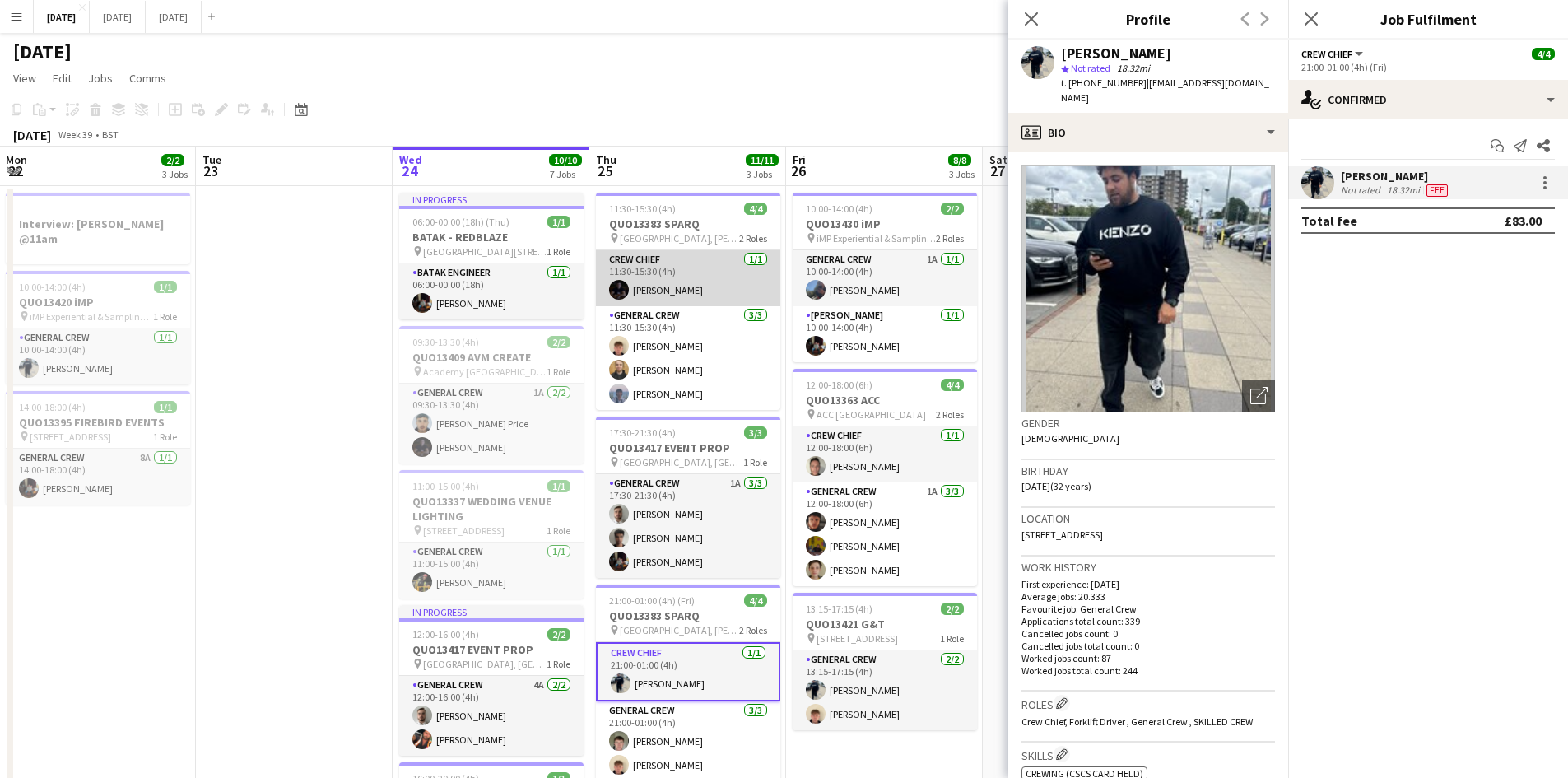
click at [688, 299] on app-card-role "Crew Chief [DATE] 11:30-15:30 (4h) [PERSON_NAME]" at bounding box center [687, 278] width 184 height 56
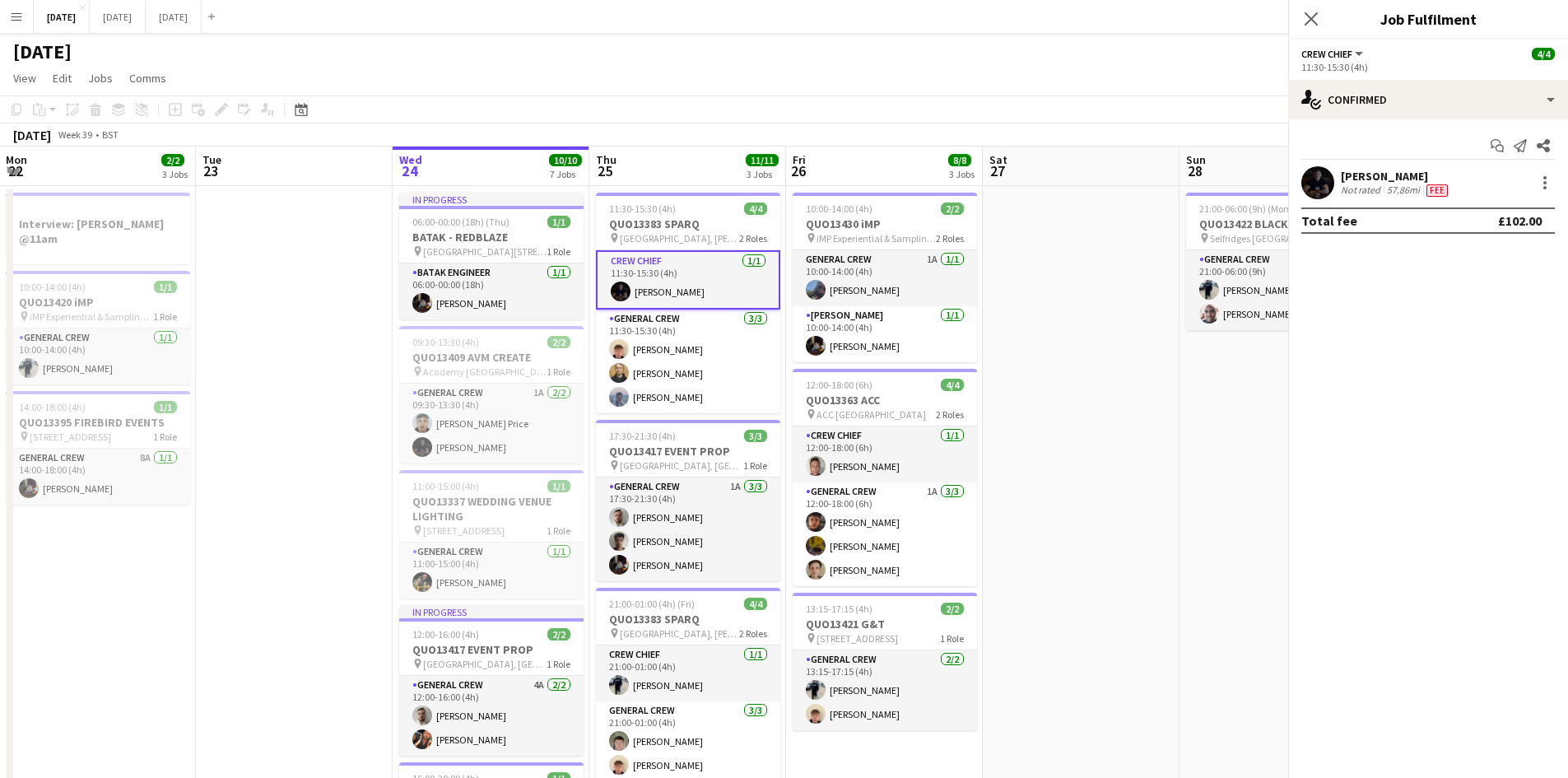
scroll to position [0, 590]
click at [1415, 175] on div "[PERSON_NAME]" at bounding box center [1396, 175] width 111 height 15
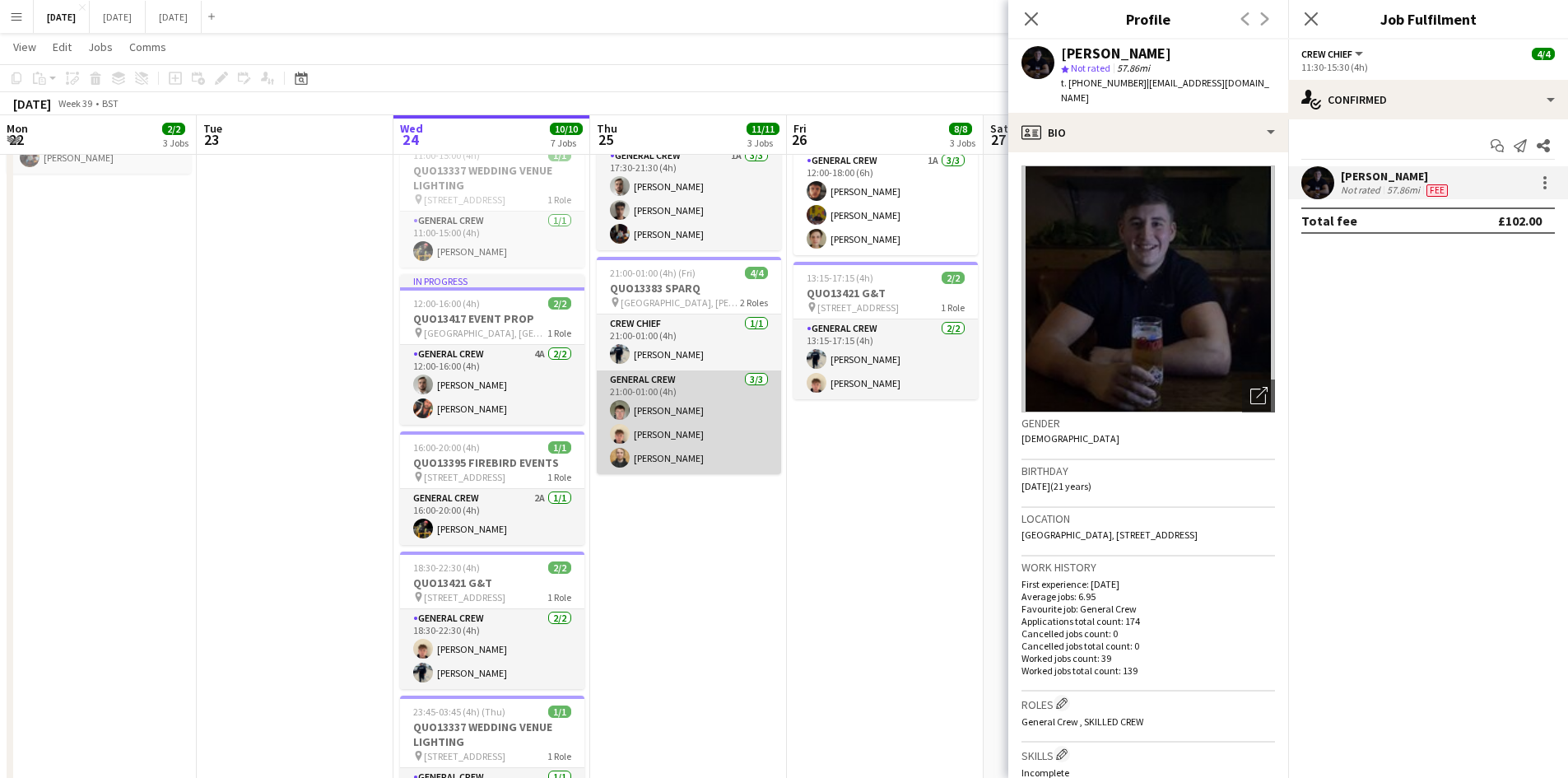
scroll to position [0, 0]
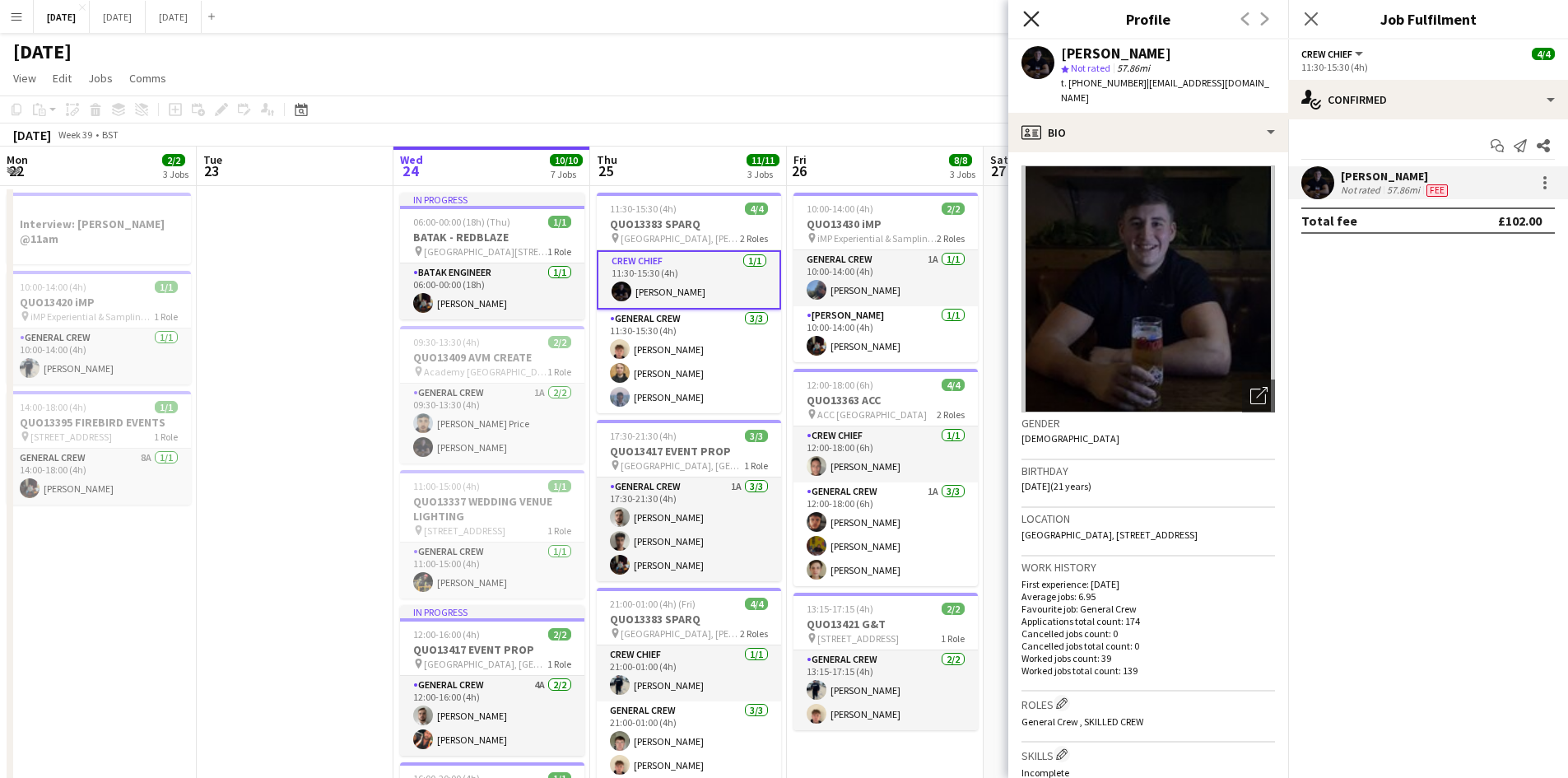
click at [1030, 21] on icon at bounding box center [1031, 18] width 16 height 16
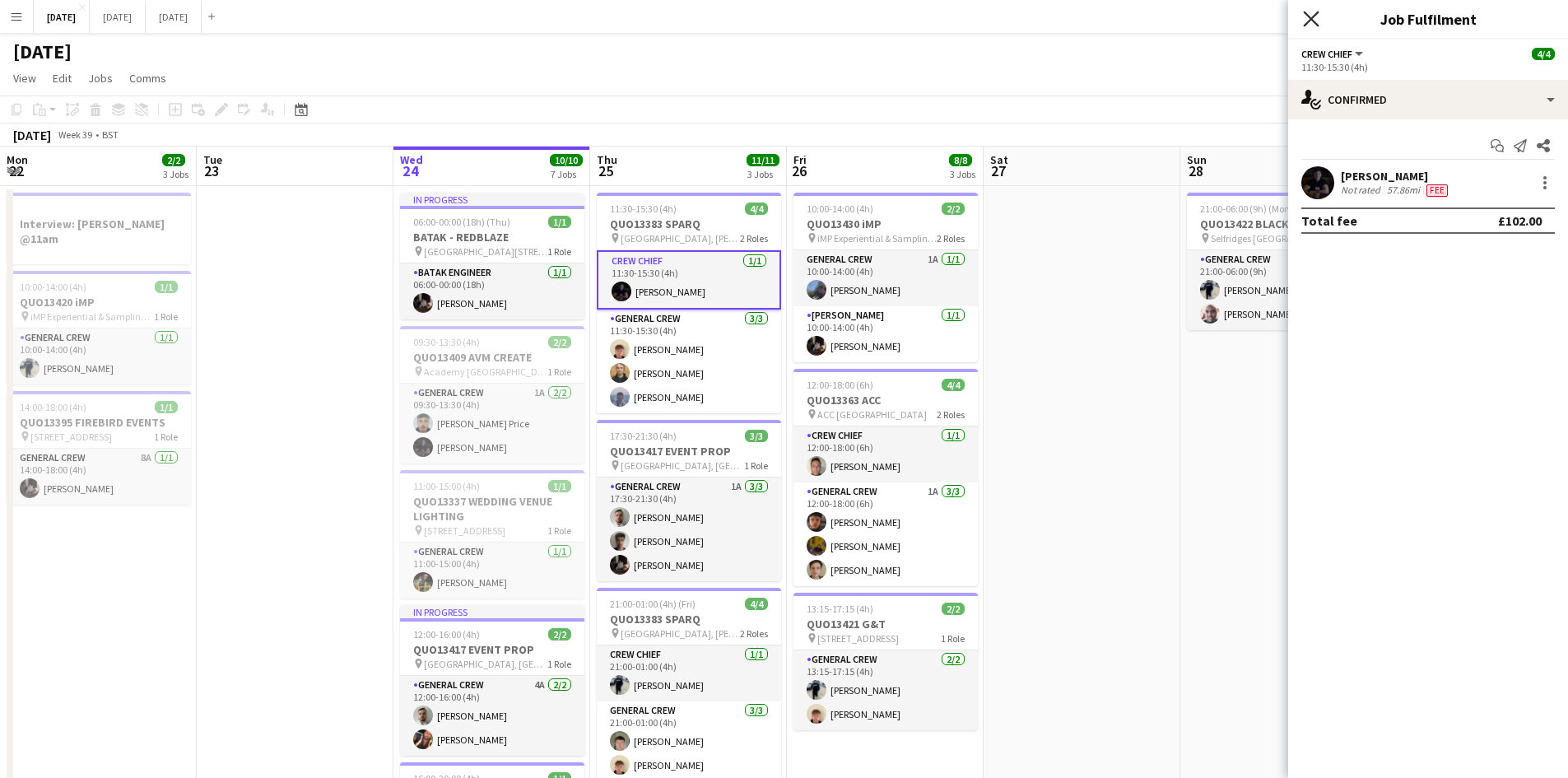
click at [1313, 13] on icon "Close pop-in" at bounding box center [1311, 18] width 16 height 16
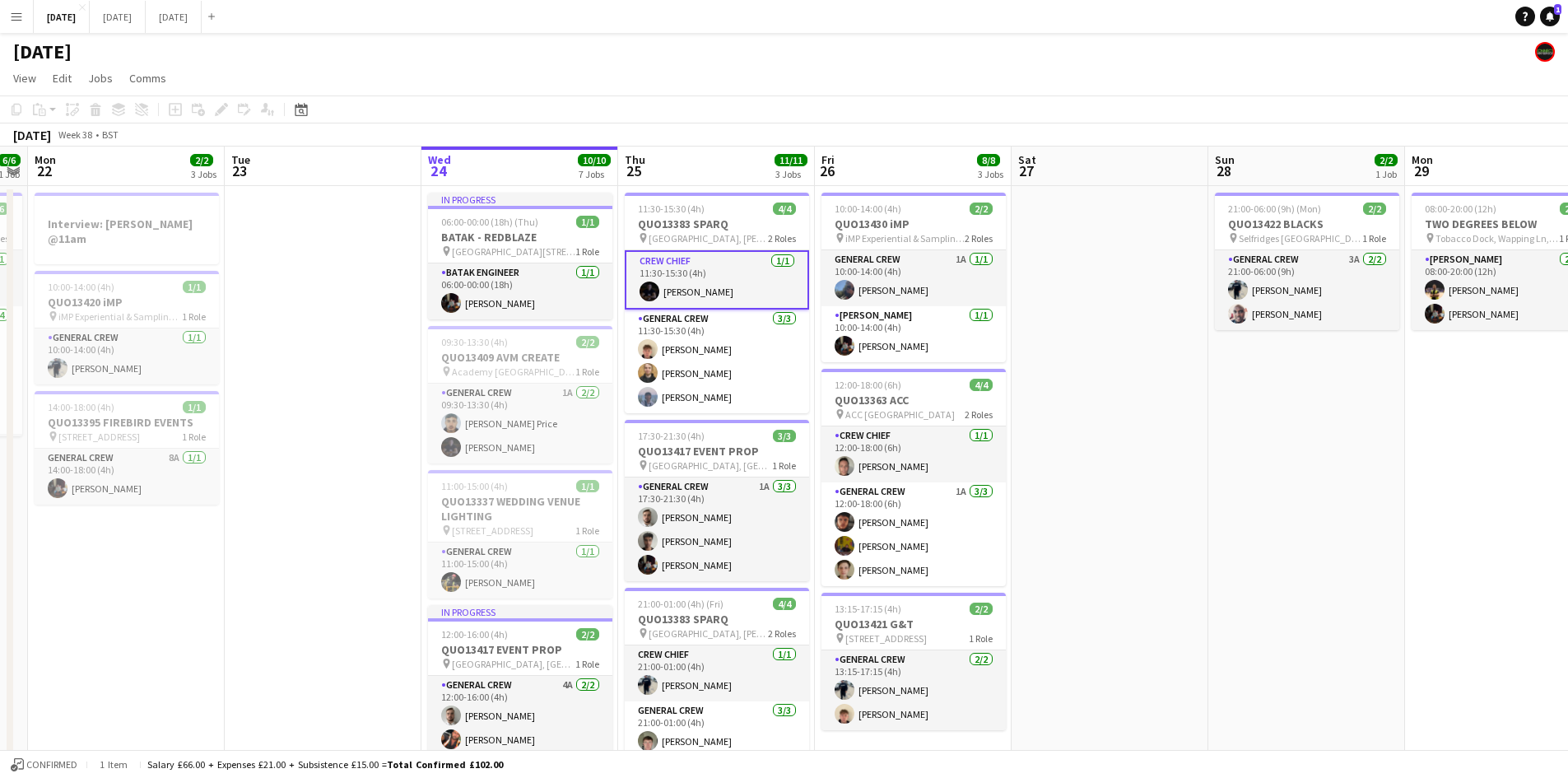
drag, startPoint x: 1145, startPoint y: 401, endPoint x: 1174, endPoint y: 406, distance: 29.4
click at [1174, 406] on app-calendar-viewport "Fri 19 8/8 3 Jobs Sat 20 10/10 6 Jobs Sun 21 6/6 1 Job Mon 22 2/2 3 Jobs Tue 23…" at bounding box center [784, 679] width 1568 height 1065
click at [1010, 393] on app-calendar-viewport "Fri 19 8/8 3 Jobs Sat 20 10/10 6 Jobs Sun 21 6/6 1 Job Mon 22 2/2 3 Jobs Tue 23…" at bounding box center [784, 679] width 1568 height 1065
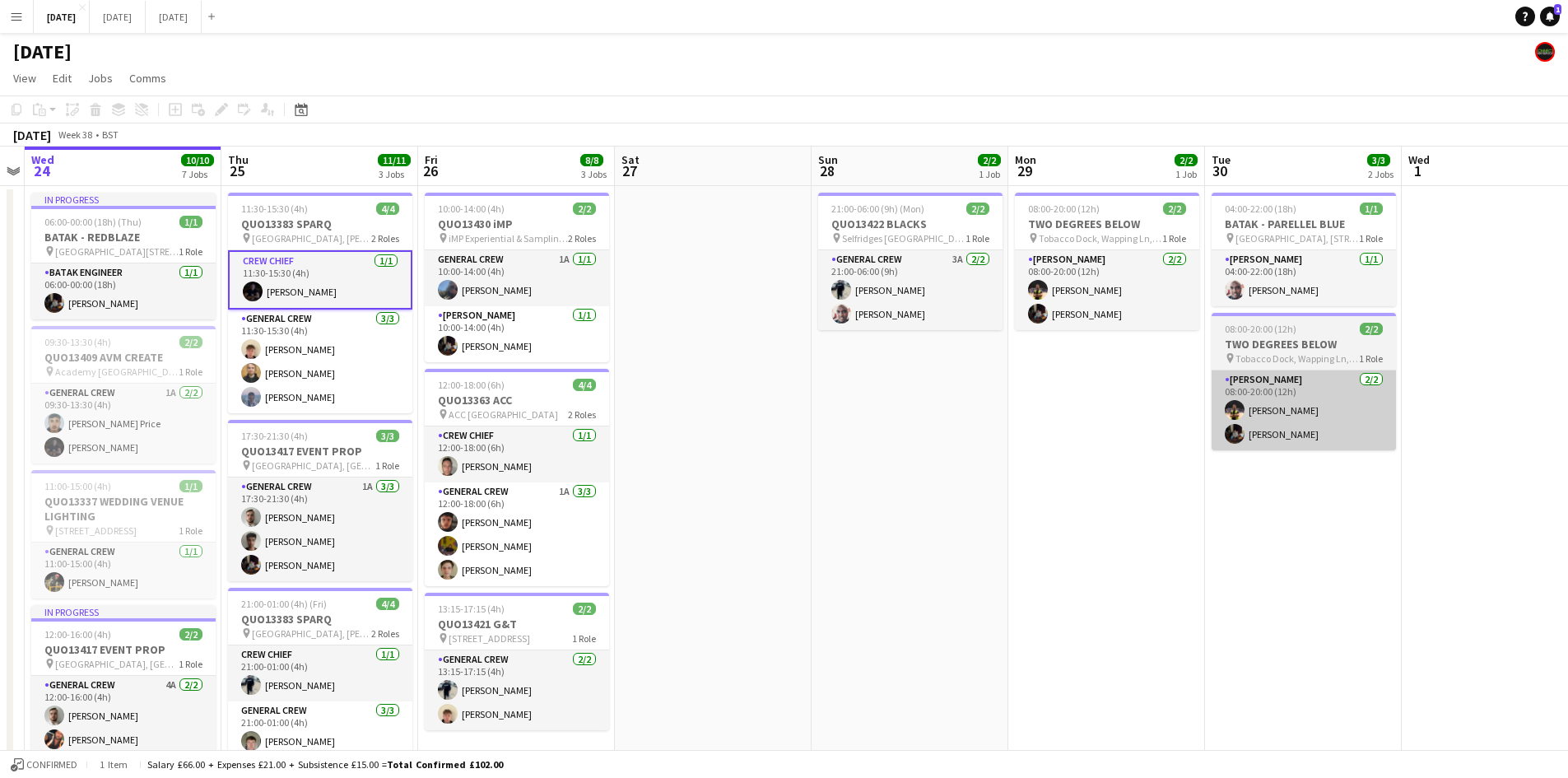
drag, startPoint x: 1267, startPoint y: 447, endPoint x: 898, endPoint y: 407, distance: 371.2
click at [922, 408] on app-calendar-viewport "Sun 21 6/6 1 Job Mon 22 2/2 3 Jobs Tue 23 Wed 24 10/10 7 Jobs Thu 25 11/11 3 Jo…" at bounding box center [784, 679] width 1568 height 1065
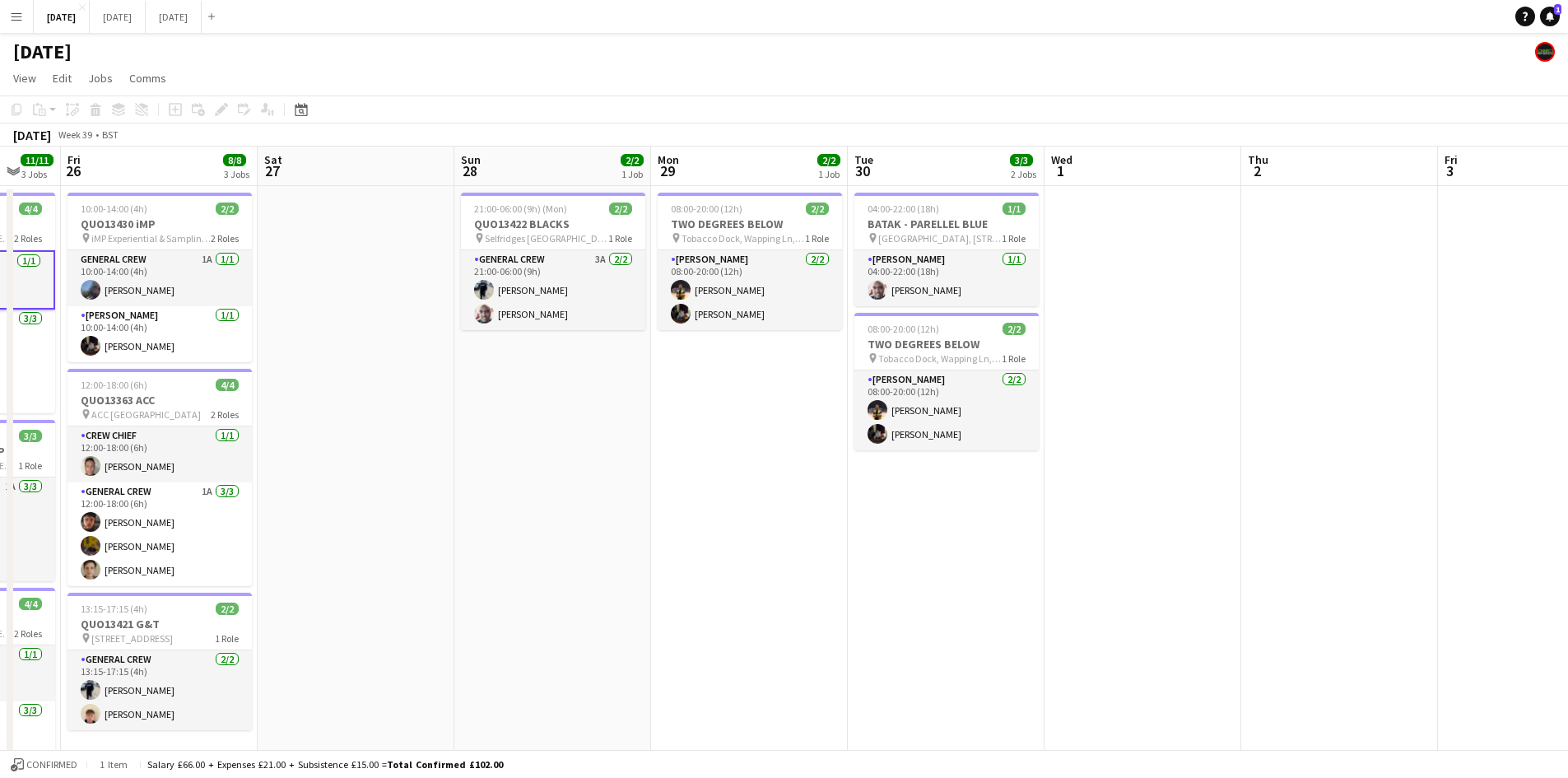
drag, startPoint x: 845, startPoint y: 447, endPoint x: 605, endPoint y: 409, distance: 243.0
click at [605, 409] on app-calendar-viewport "Tue 23 Wed 24 10/10 7 Jobs Thu 25 11/11 3 Jobs Fri 26 8/8 3 Jobs Sat 27 Sun 28 …" at bounding box center [784, 679] width 1568 height 1065
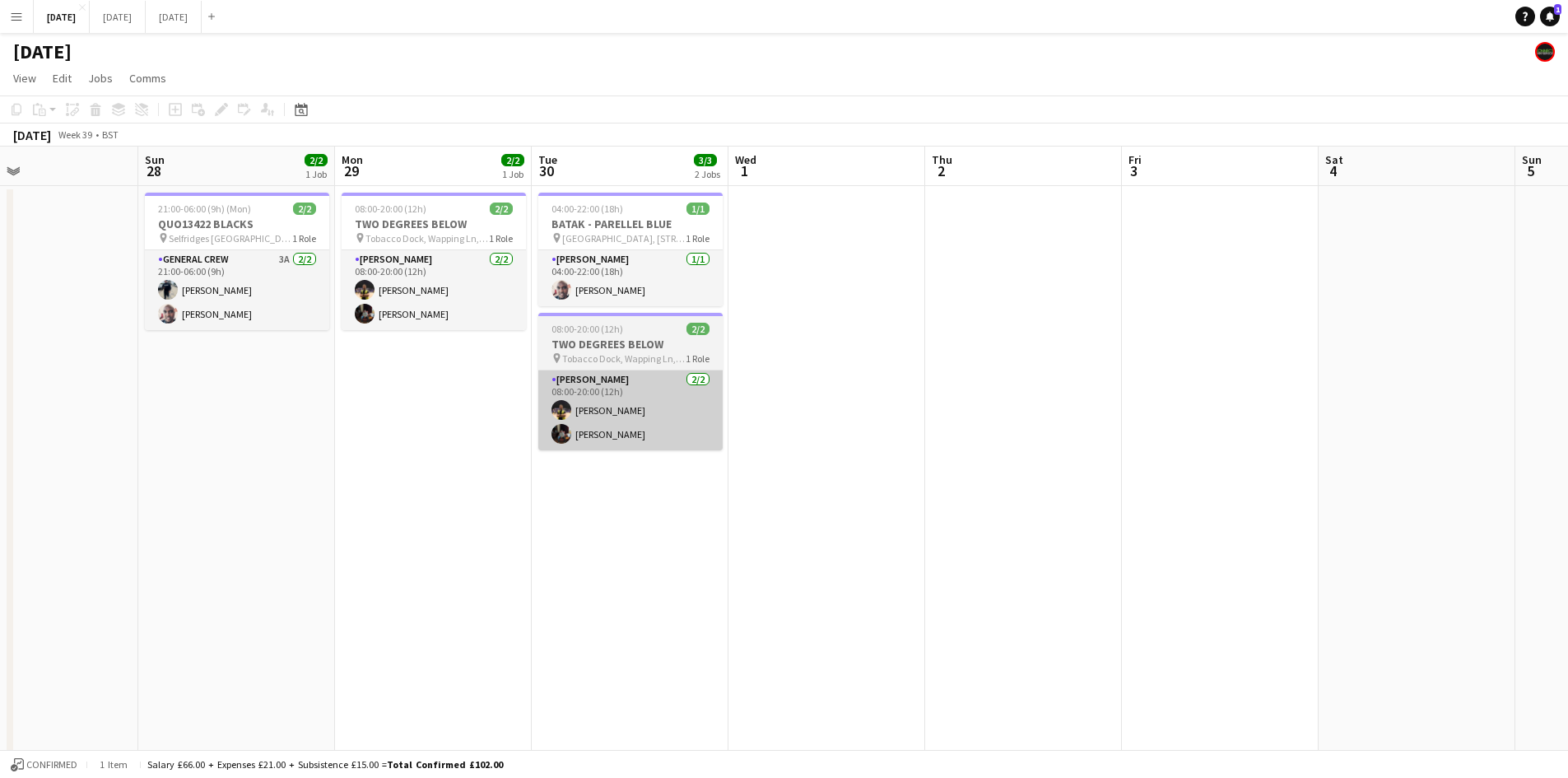
drag, startPoint x: 802, startPoint y: 438, endPoint x: 1035, endPoint y: 419, distance: 233.8
click at [1160, 420] on app-calendar-viewport "Thu 25 11/11 3 Jobs Fri 26 8/8 3 Jobs Sat 27 Sun 28 2/2 1 Job Mon 29 2/2 1 Job …" at bounding box center [784, 679] width 1568 height 1065
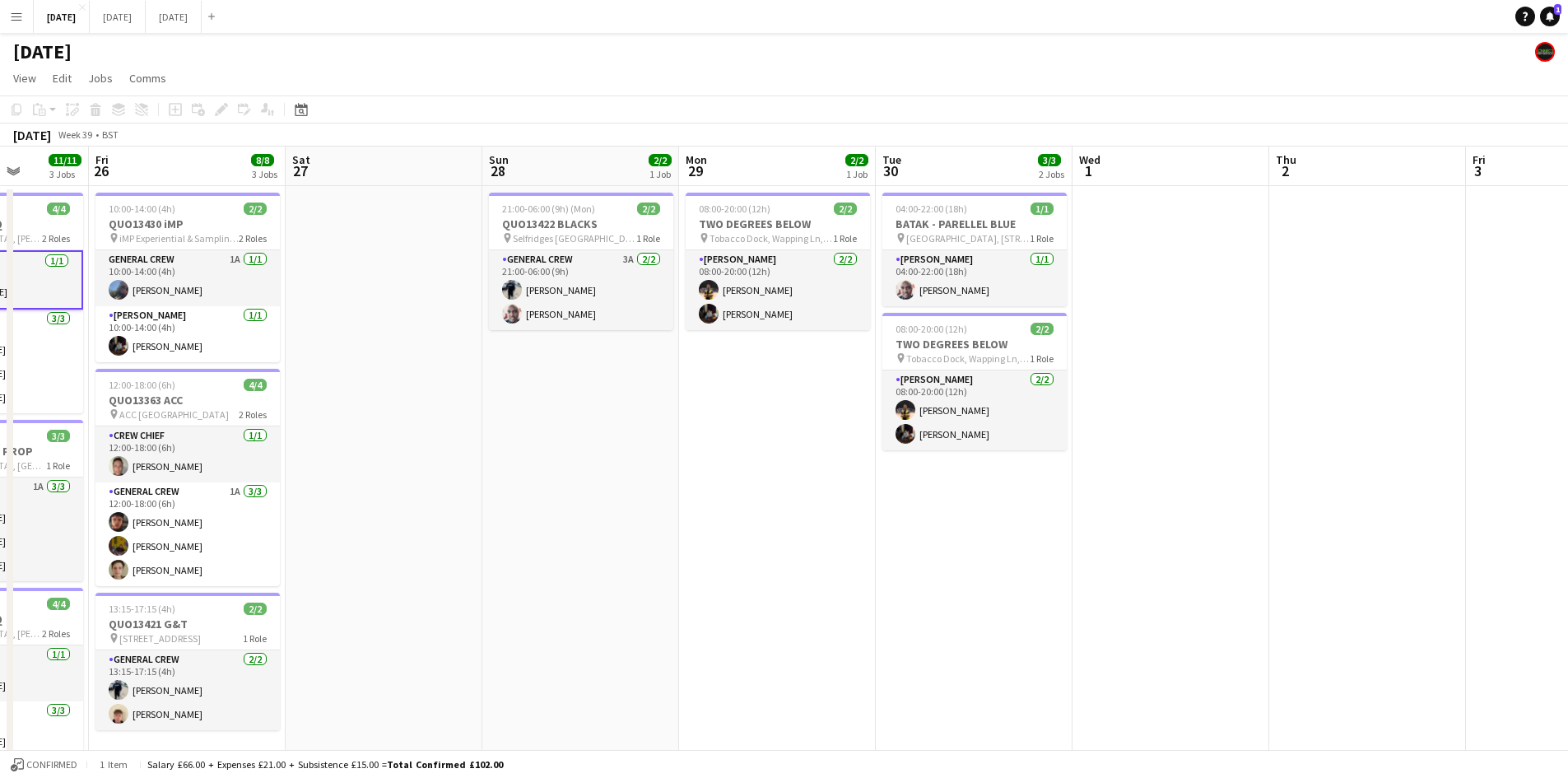
drag, startPoint x: 992, startPoint y: 454, endPoint x: 445, endPoint y: 8, distance: 705.8
click at [1066, 445] on app-calendar-viewport "Tue 23 Wed 24 10/10 7 Jobs Thu 25 11/11 3 Jobs Fri 26 8/8 3 Jobs Sat 27 Sun 28 …" at bounding box center [784, 679] width 1568 height 1065
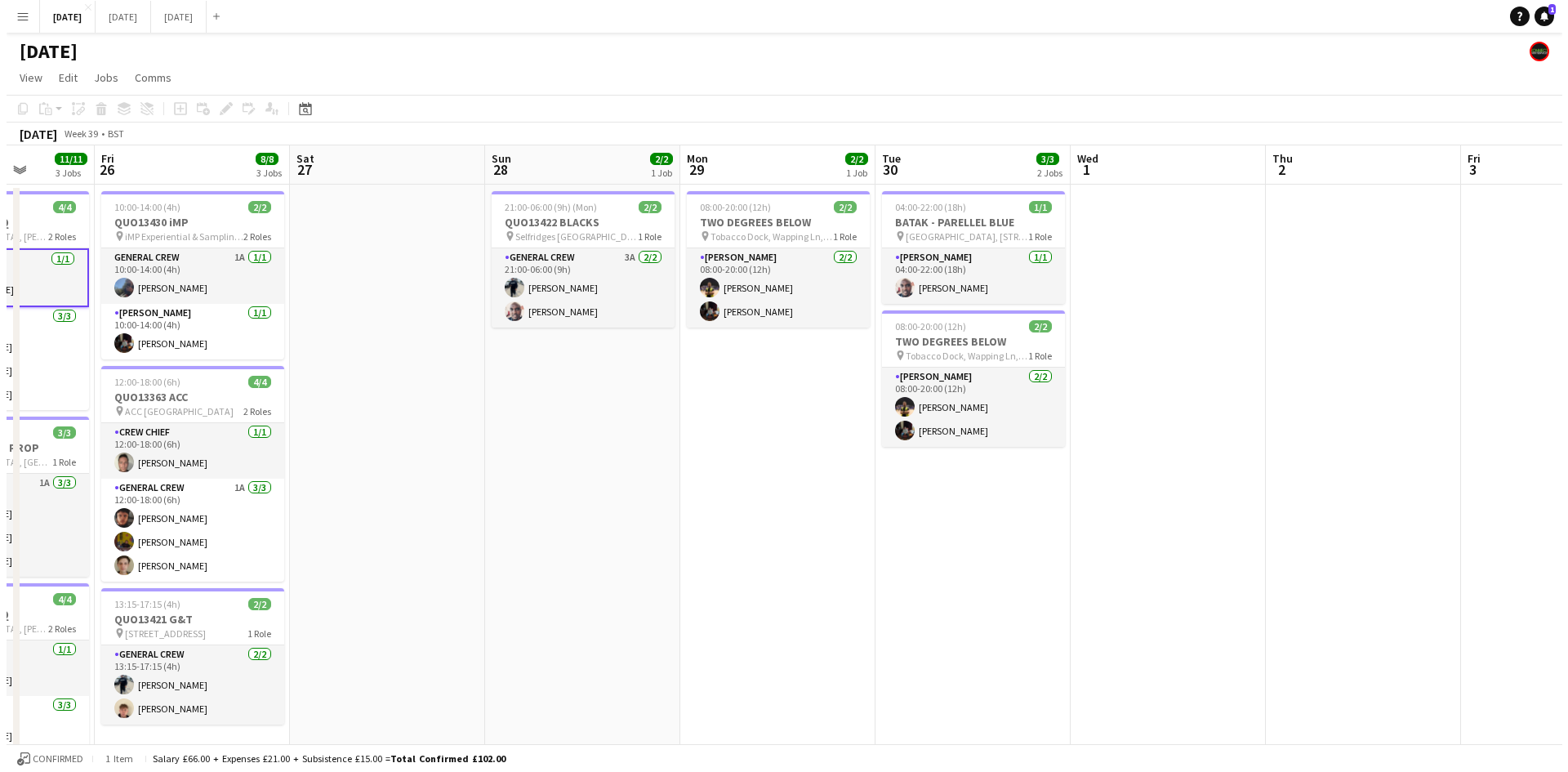
scroll to position [0, 400]
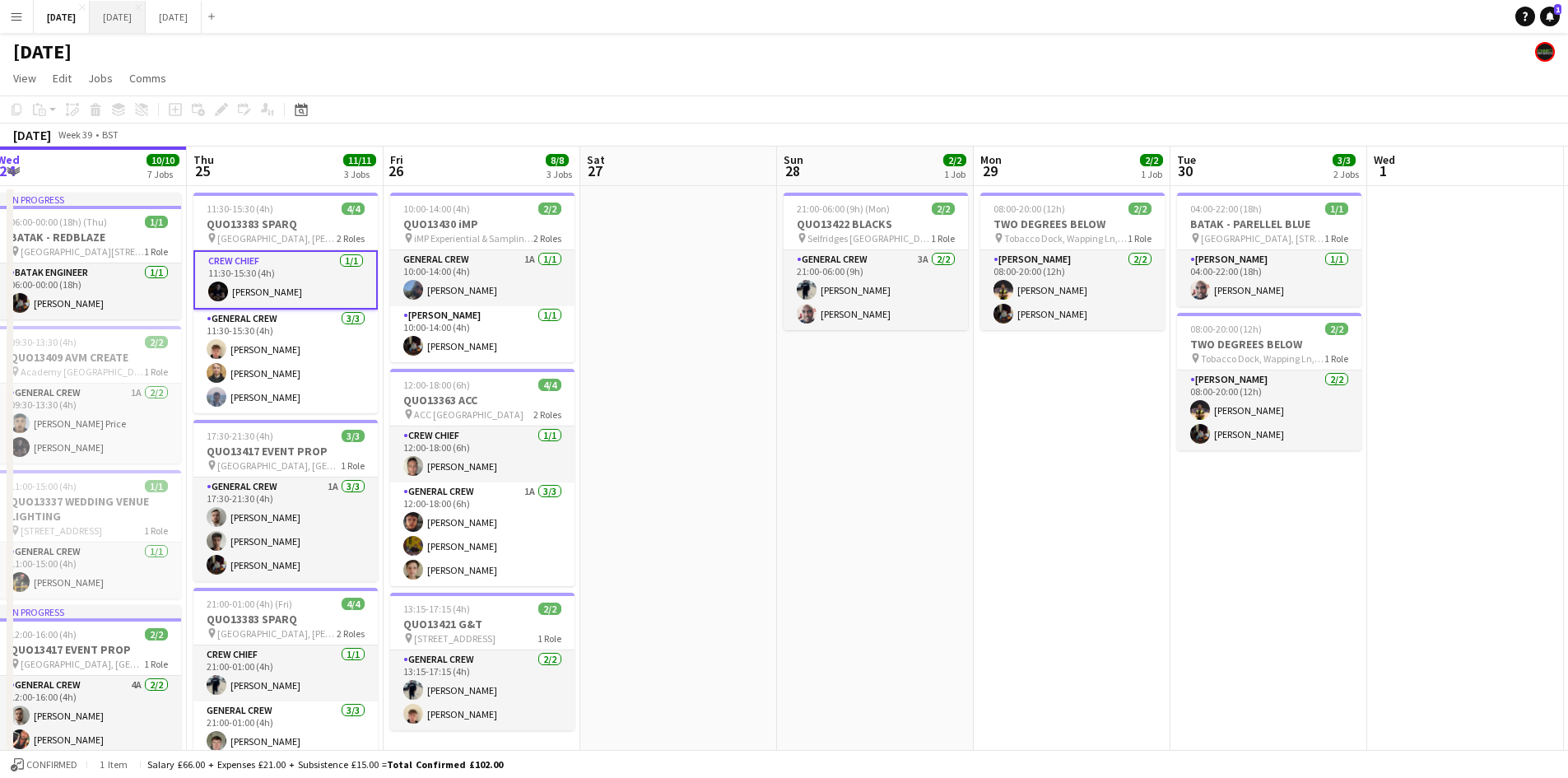
click at [146, 7] on button "[DATE] Close" at bounding box center [117, 16] width 56 height 32
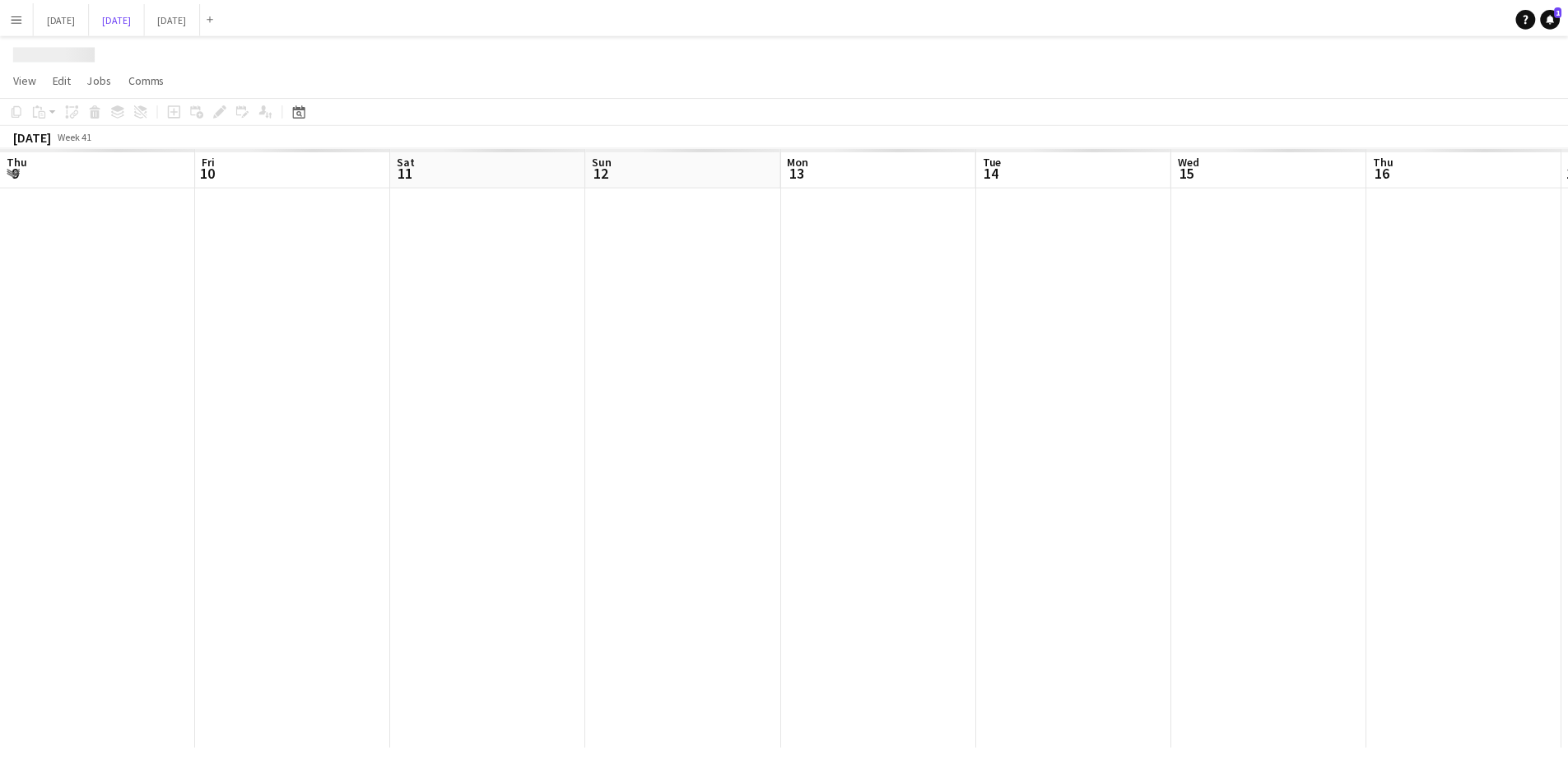
scroll to position [0, 508]
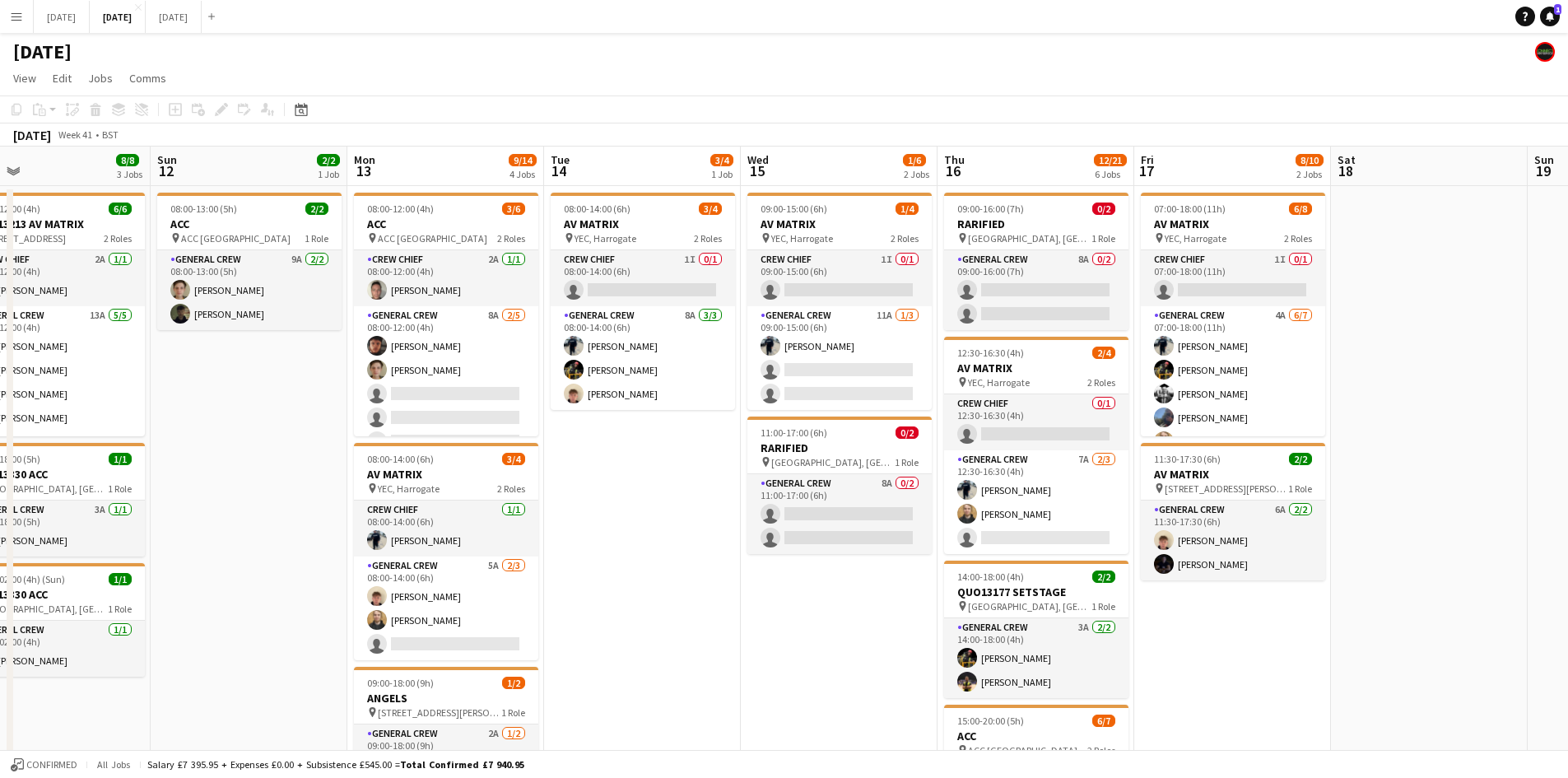
drag, startPoint x: 619, startPoint y: 488, endPoint x: 693, endPoint y: 475, distance: 75.1
click at [676, 475] on app-calendar-viewport "Thu 9 8/8 3 Jobs Fri 10 4/4 3 Jobs Sat 11 8/8 3 Jobs Sun 12 2/2 1 Job Mon 13 9/…" at bounding box center [784, 751] width 1568 height 1209
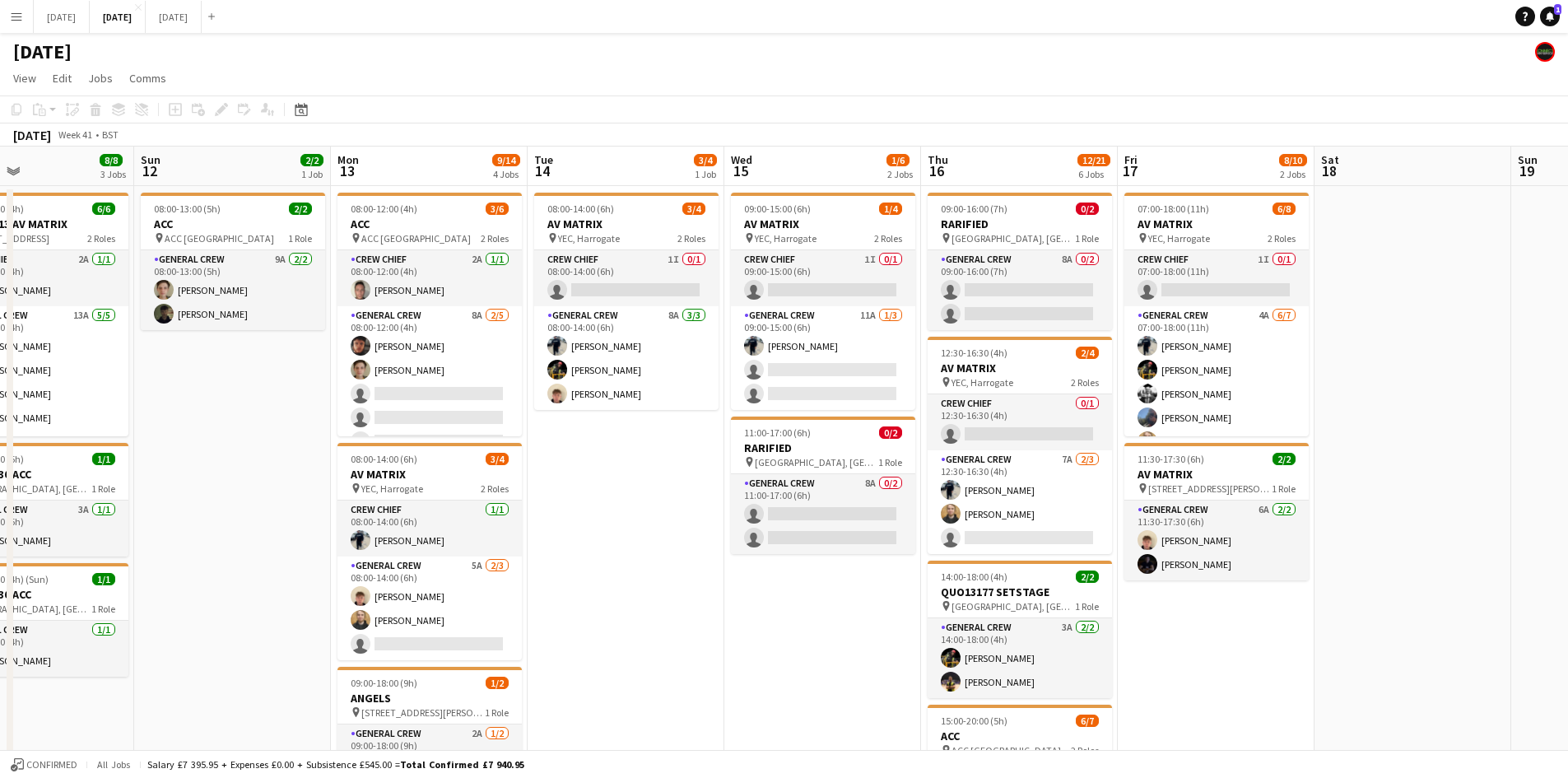
drag, startPoint x: 711, startPoint y: 509, endPoint x: 844, endPoint y: 518, distance: 133.3
click at [844, 519] on app-calendar-viewport "Thu 9 8/8 3 Jobs Fri 10 4/4 3 Jobs Sat 11 8/8 3 Jobs Sun 12 2/2 1 Job Mon 13 9/…" at bounding box center [784, 751] width 1568 height 1209
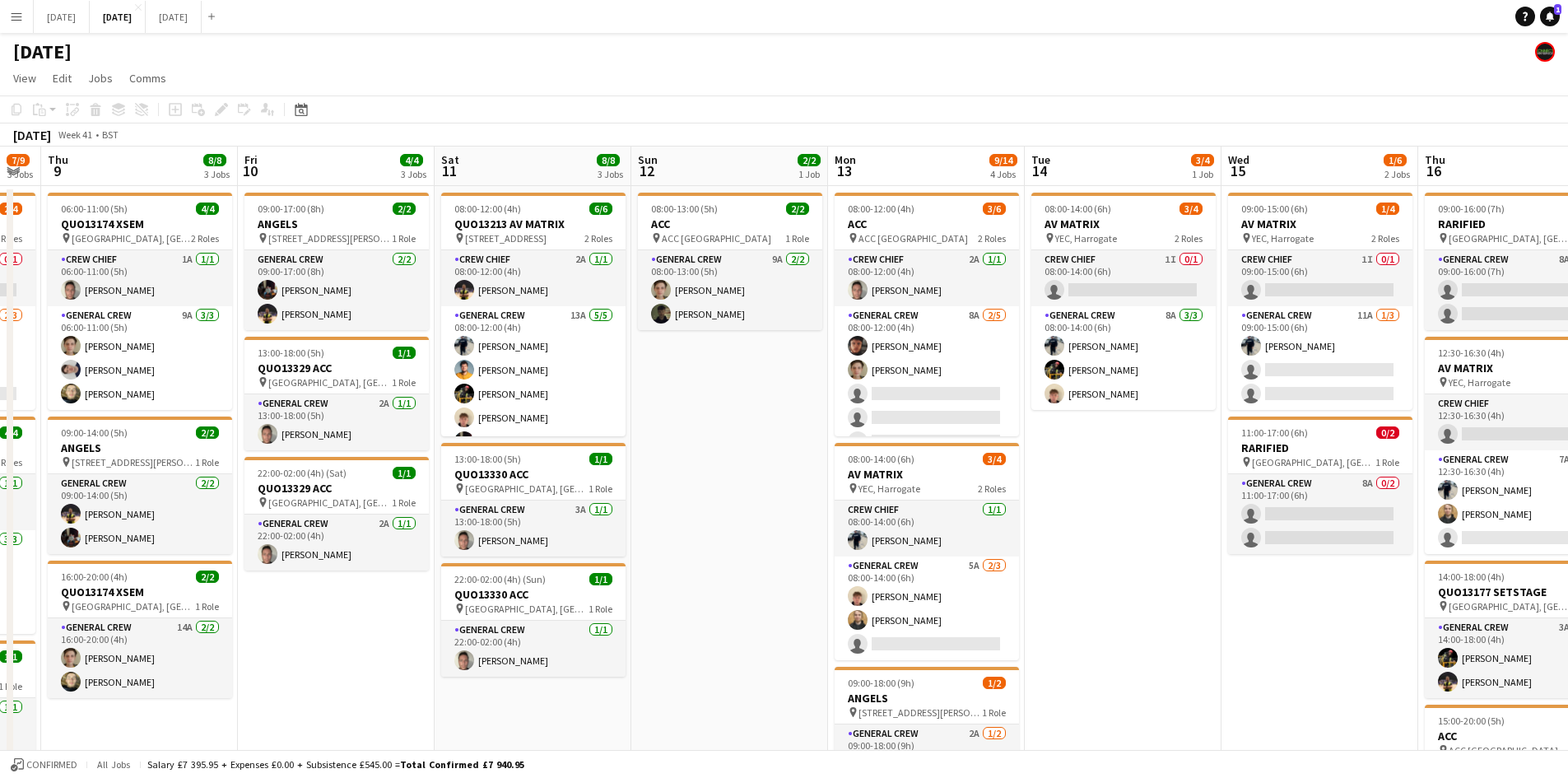
scroll to position [0, 484]
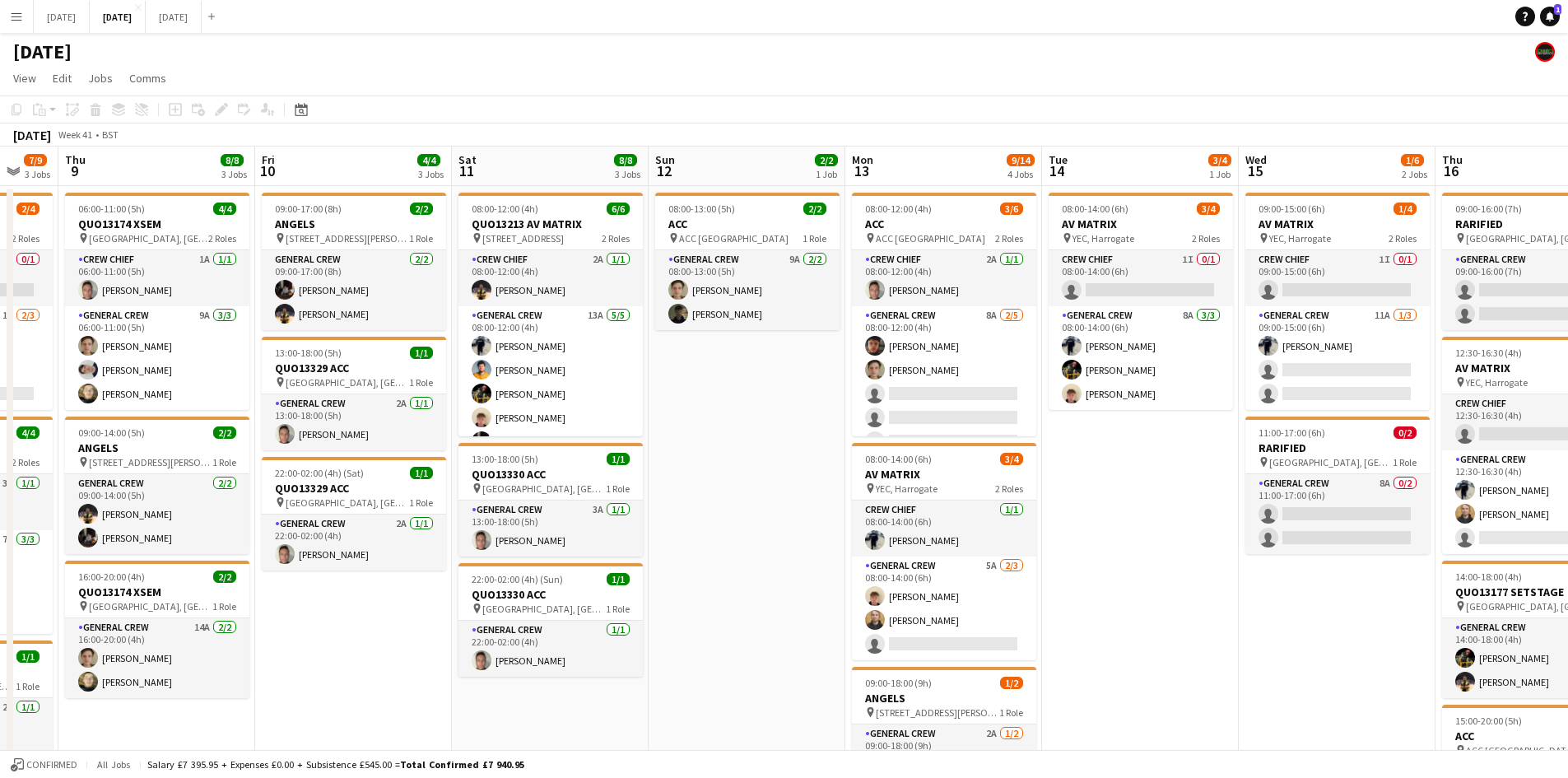
drag, startPoint x: 540, startPoint y: 509, endPoint x: 826, endPoint y: 410, distance: 302.6
click at [855, 436] on app-calendar-viewport "Tue 7 Wed 8 7/9 3 Jobs Thu 9 8/8 3 Jobs Fri 10 4/4 3 Jobs Sat 11 8/8 3 Jobs Sun…" at bounding box center [784, 751] width 1568 height 1209
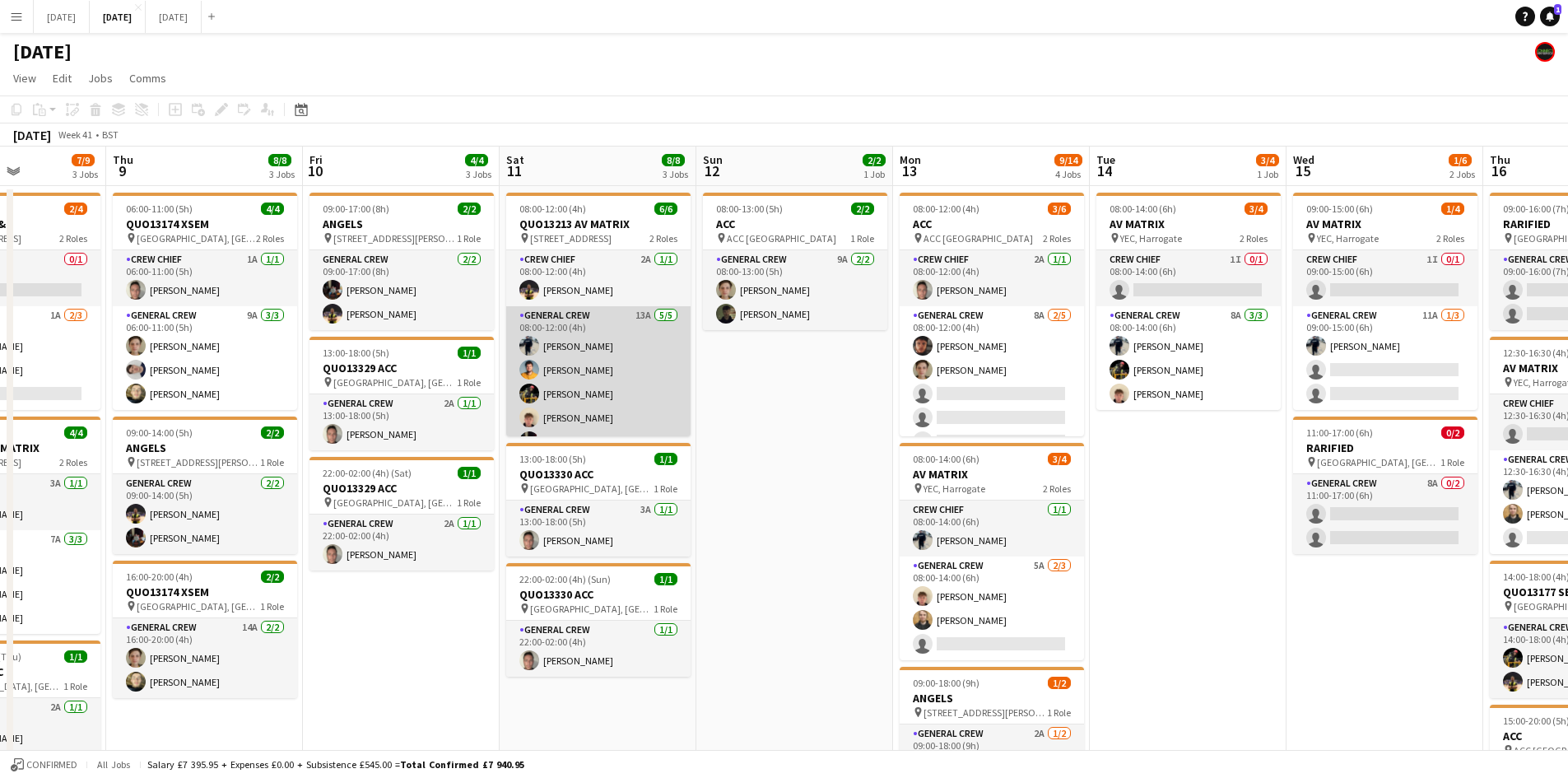
scroll to position [22, 0]
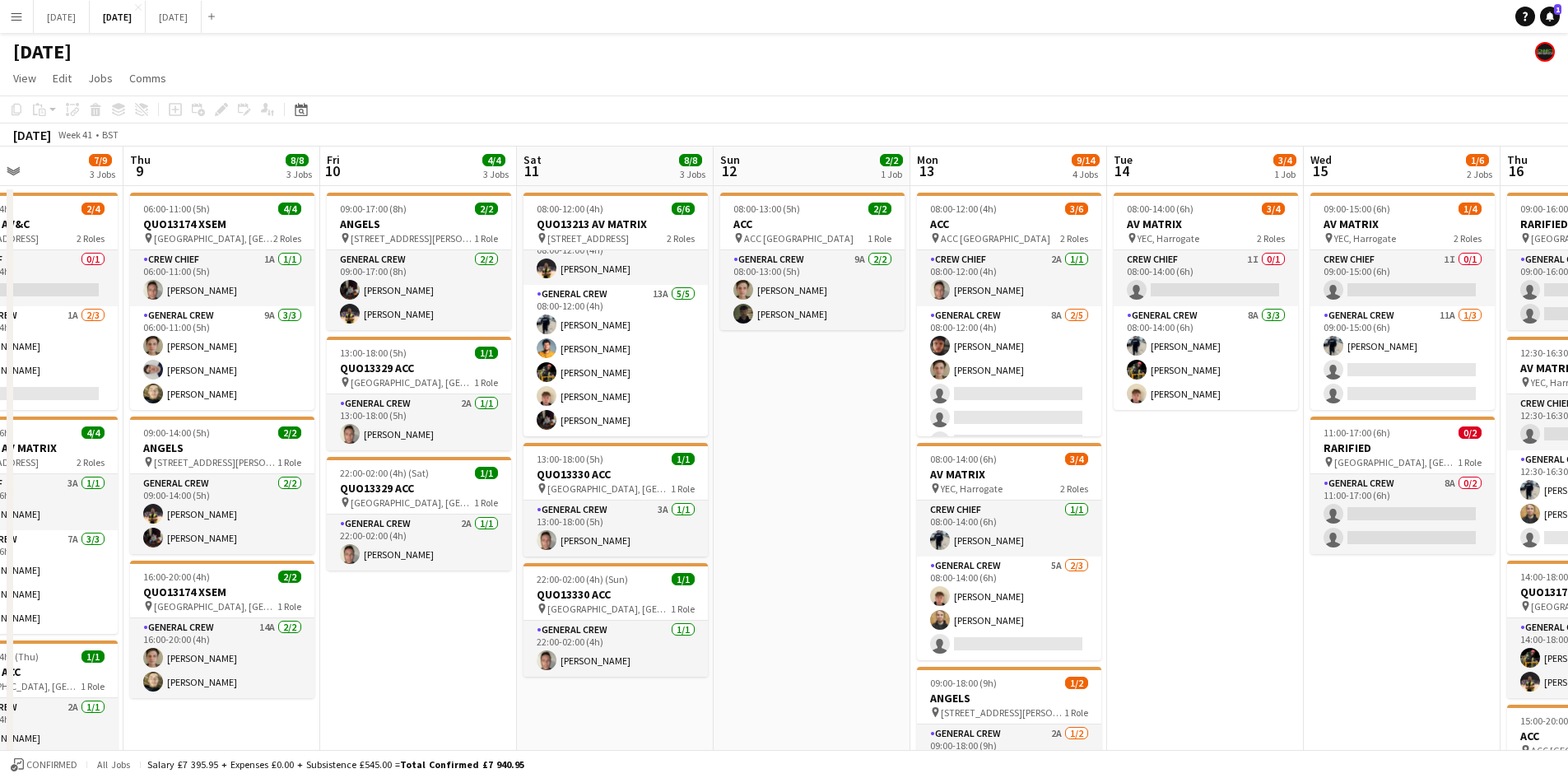
drag, startPoint x: 719, startPoint y: 472, endPoint x: 756, endPoint y: 462, distance: 38.3
click at [756, 462] on app-calendar-viewport "Mon 6 3/3 2 Jobs Tue 7 2/2 2 Jobs Wed 8 7/9 3 Jobs Thu 9 8/8 3 Jobs Fri 10 4/4 …" at bounding box center [784, 751] width 1568 height 1209
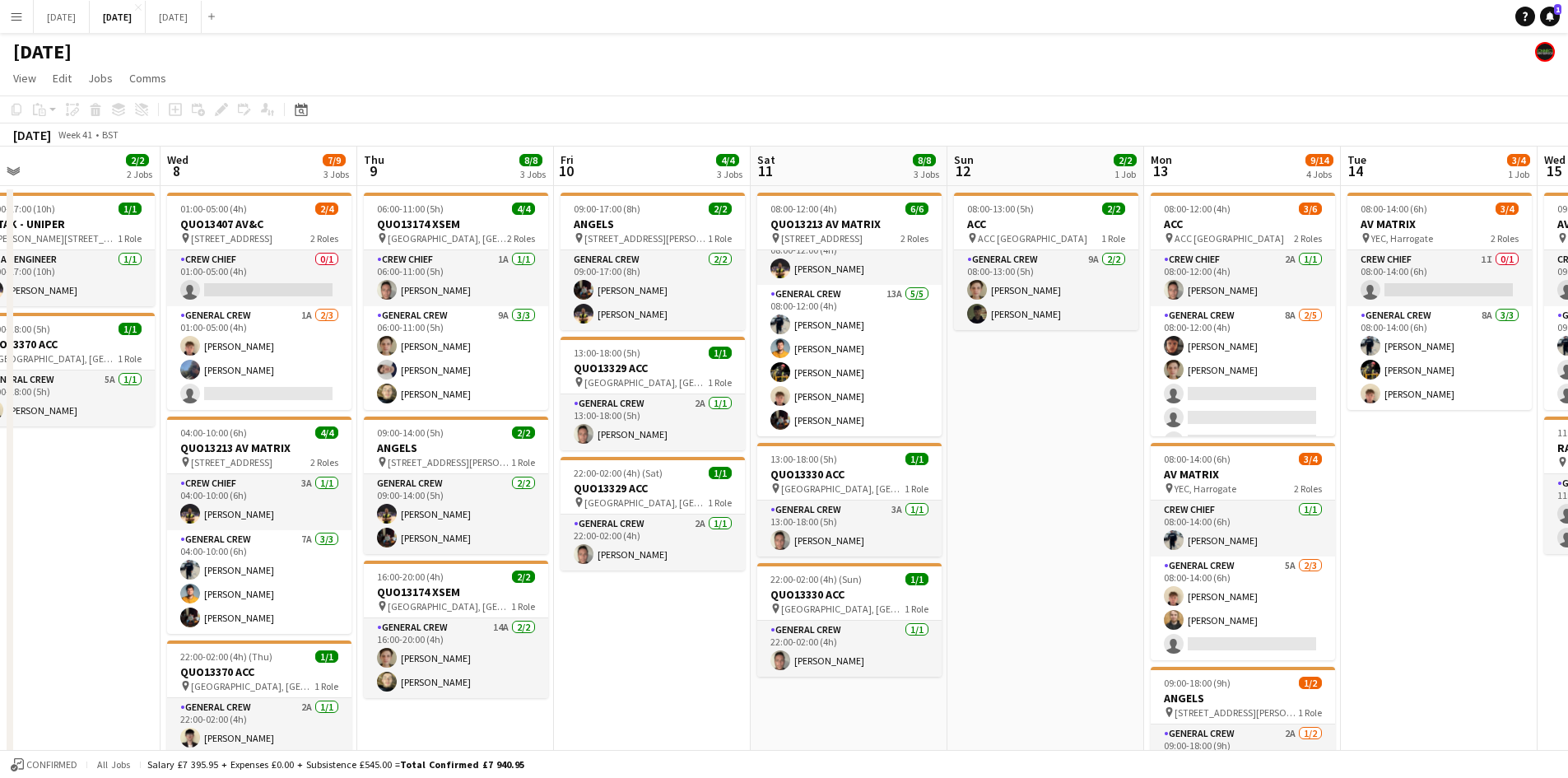
scroll to position [0, 420]
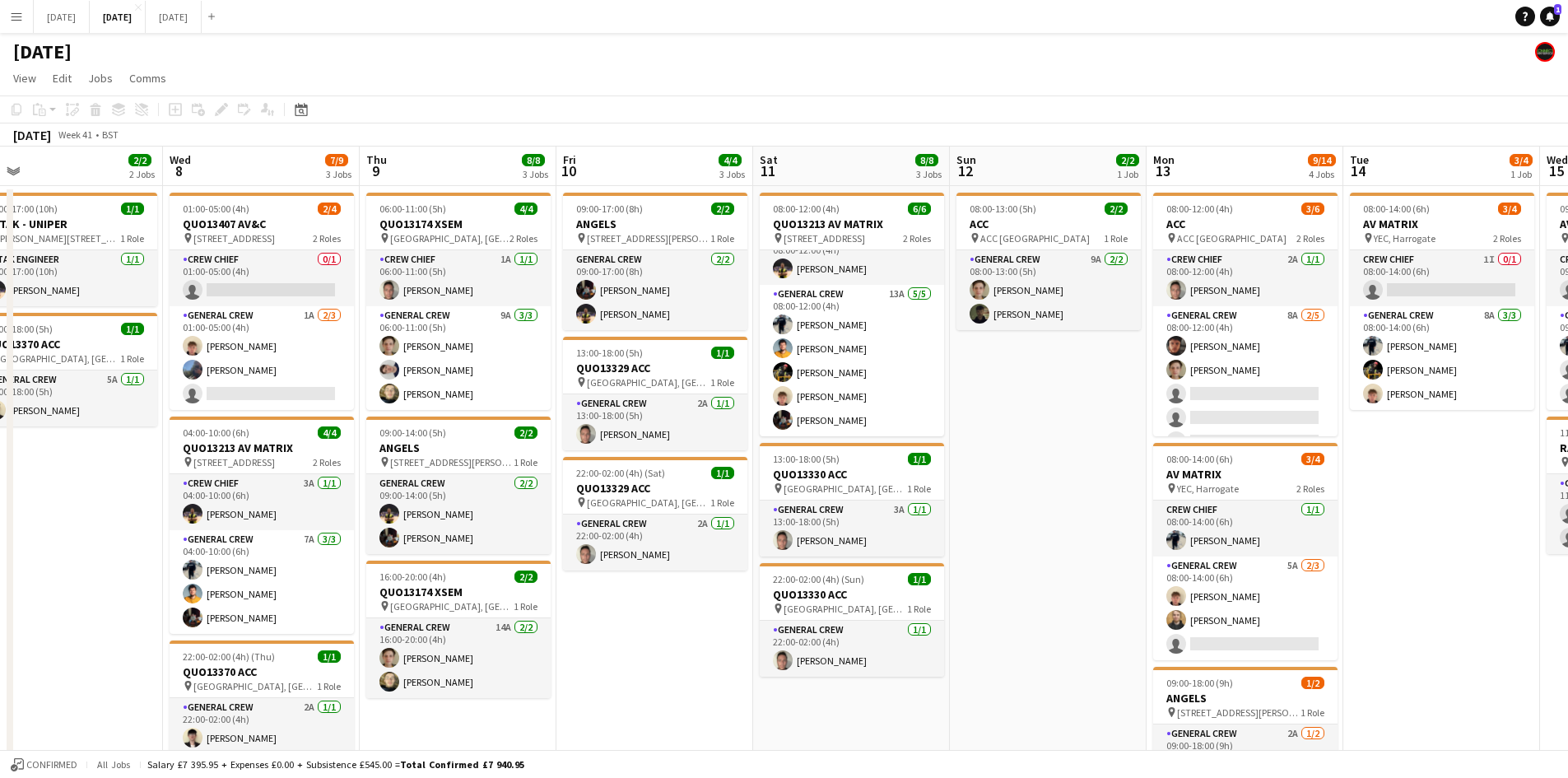
drag, startPoint x: 634, startPoint y: 467, endPoint x: 820, endPoint y: 494, distance: 187.9
click at [820, 494] on app-calendar-viewport "Sun 5 Mon 6 3/3 2 Jobs Tue 7 2/2 2 Jobs Wed 8 7/9 3 Jobs Thu 9 8/8 3 Jobs Fri 1…" at bounding box center [784, 751] width 1568 height 1209
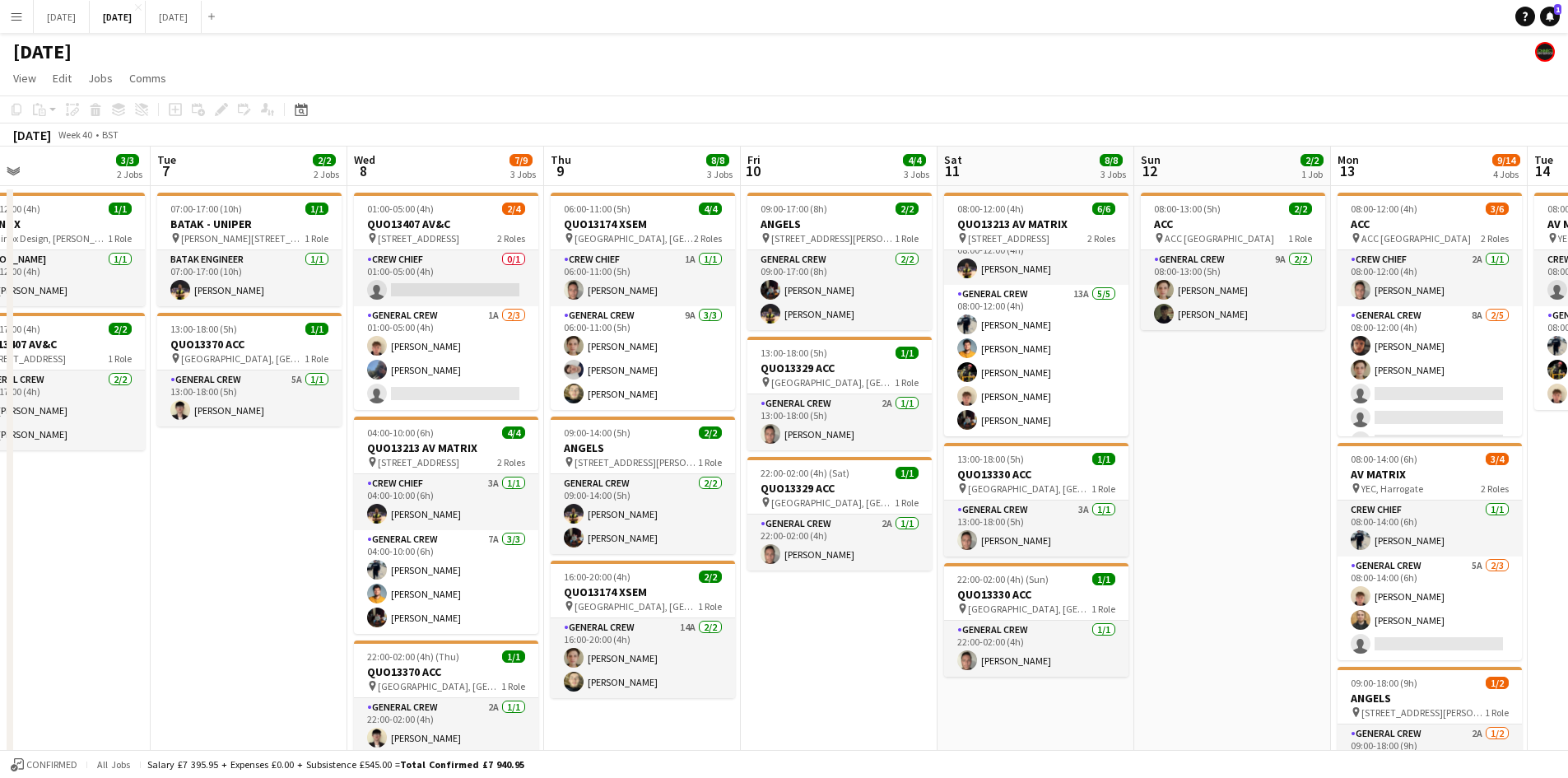
drag, startPoint x: 307, startPoint y: 509, endPoint x: 509, endPoint y: 513, distance: 202.0
click at [507, 513] on app-calendar-viewport "Sat 4 1/2 1 Job Sun 5 Mon 6 3/3 2 Jobs Tue 7 2/2 2 Jobs Wed 8 7/9 3 Jobs Thu 9 …" at bounding box center [784, 751] width 1568 height 1209
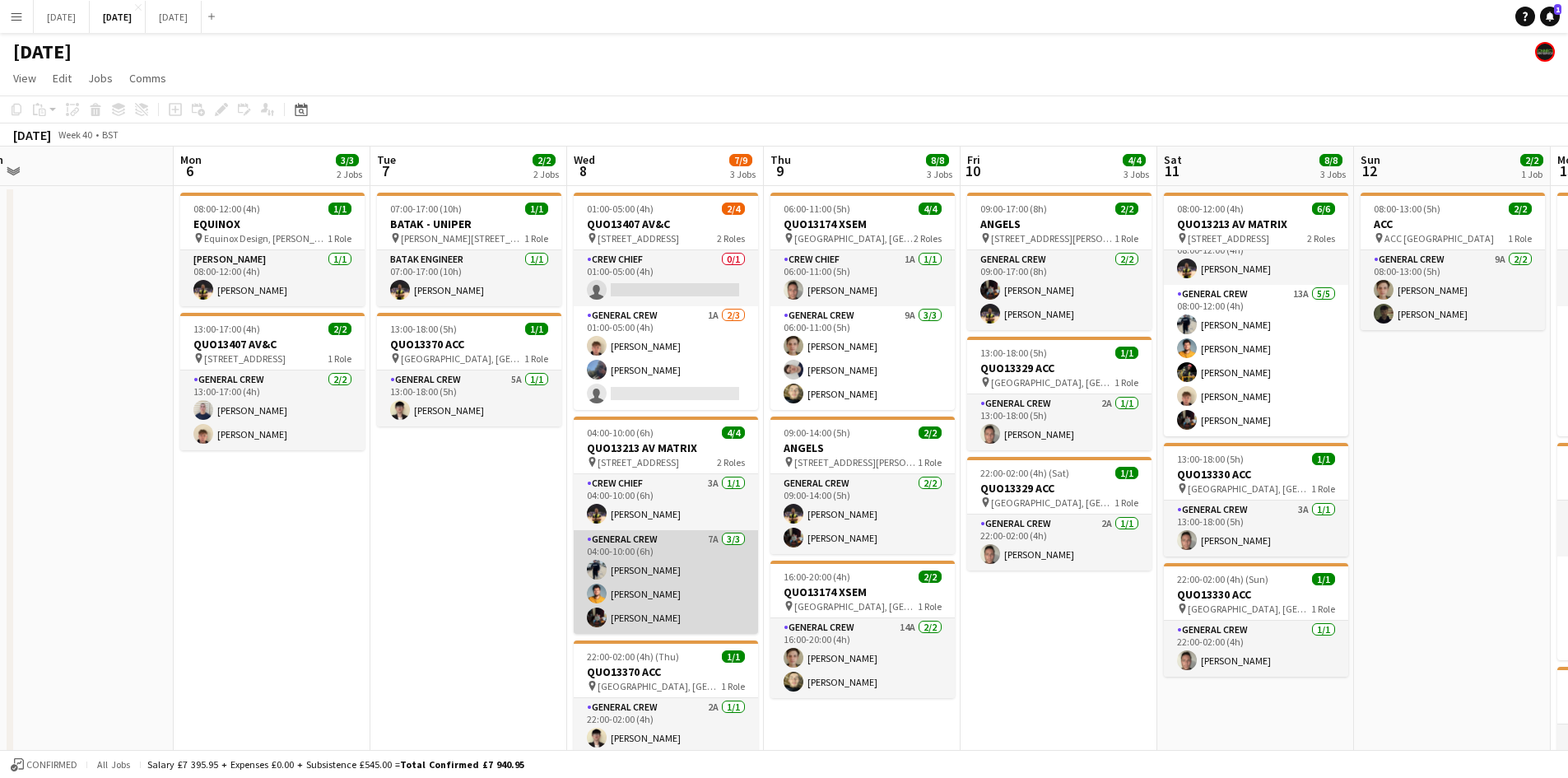
click at [667, 605] on app-card-role "General Crew 7A [DATE] 04:00-10:00 (6h) [PERSON_NAME] [PERSON_NAME] [PERSON_NAM…" at bounding box center [665, 582] width 184 height 104
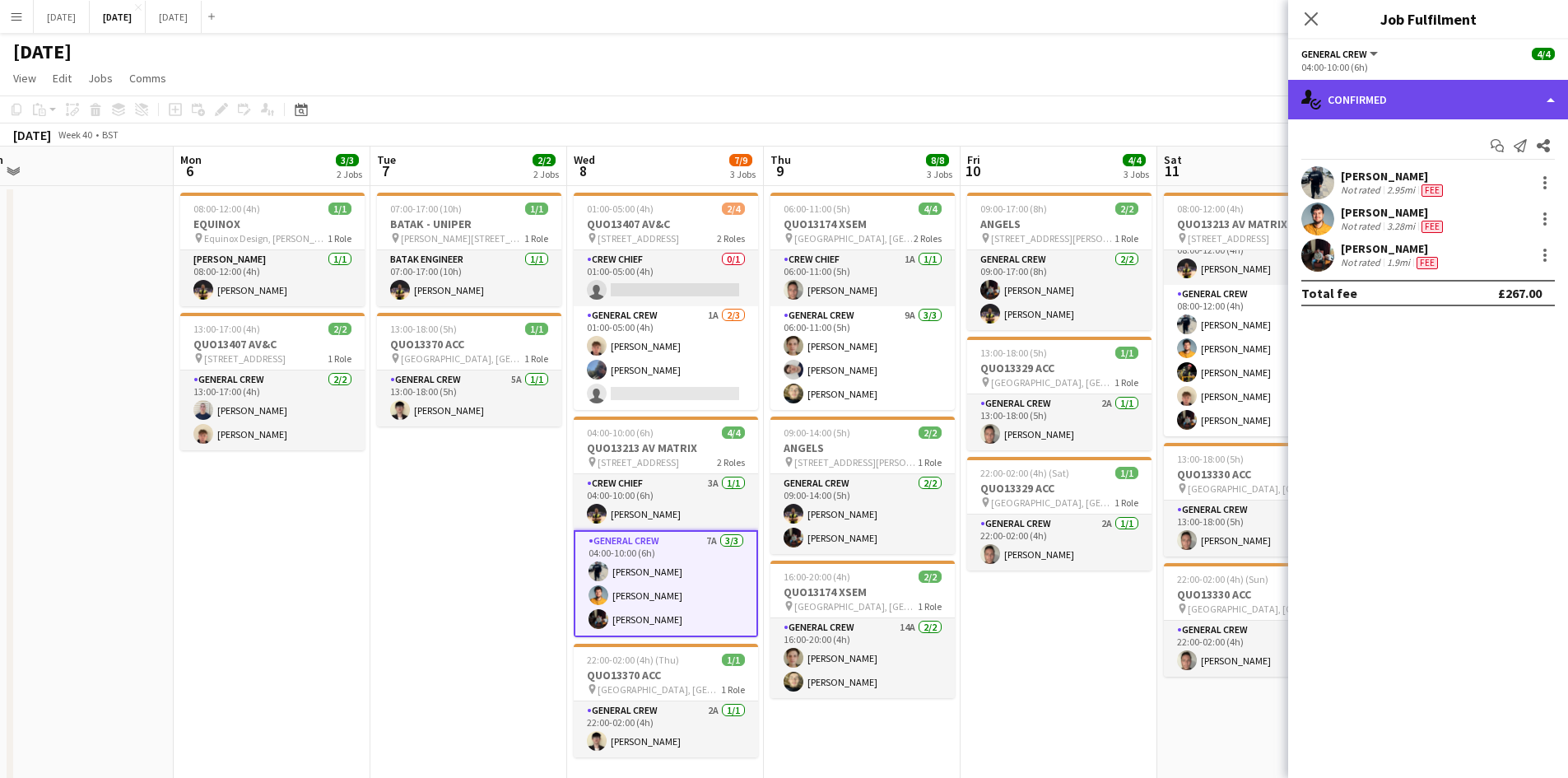
click at [1393, 101] on div "single-neutral-actions-check-2 Confirmed" at bounding box center [1428, 99] width 280 height 40
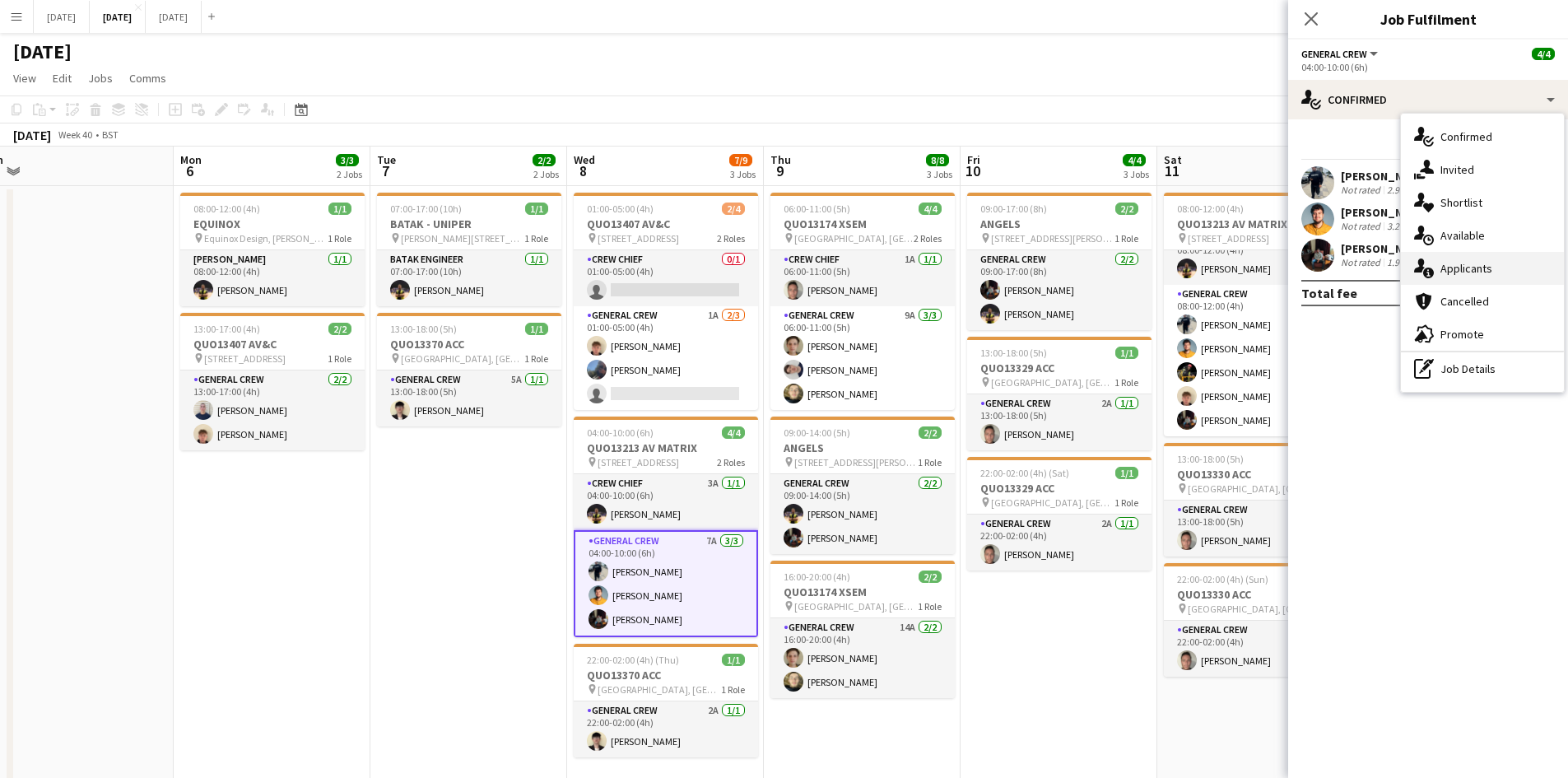
click at [1451, 263] on span "Applicants" at bounding box center [1466, 268] width 52 height 15
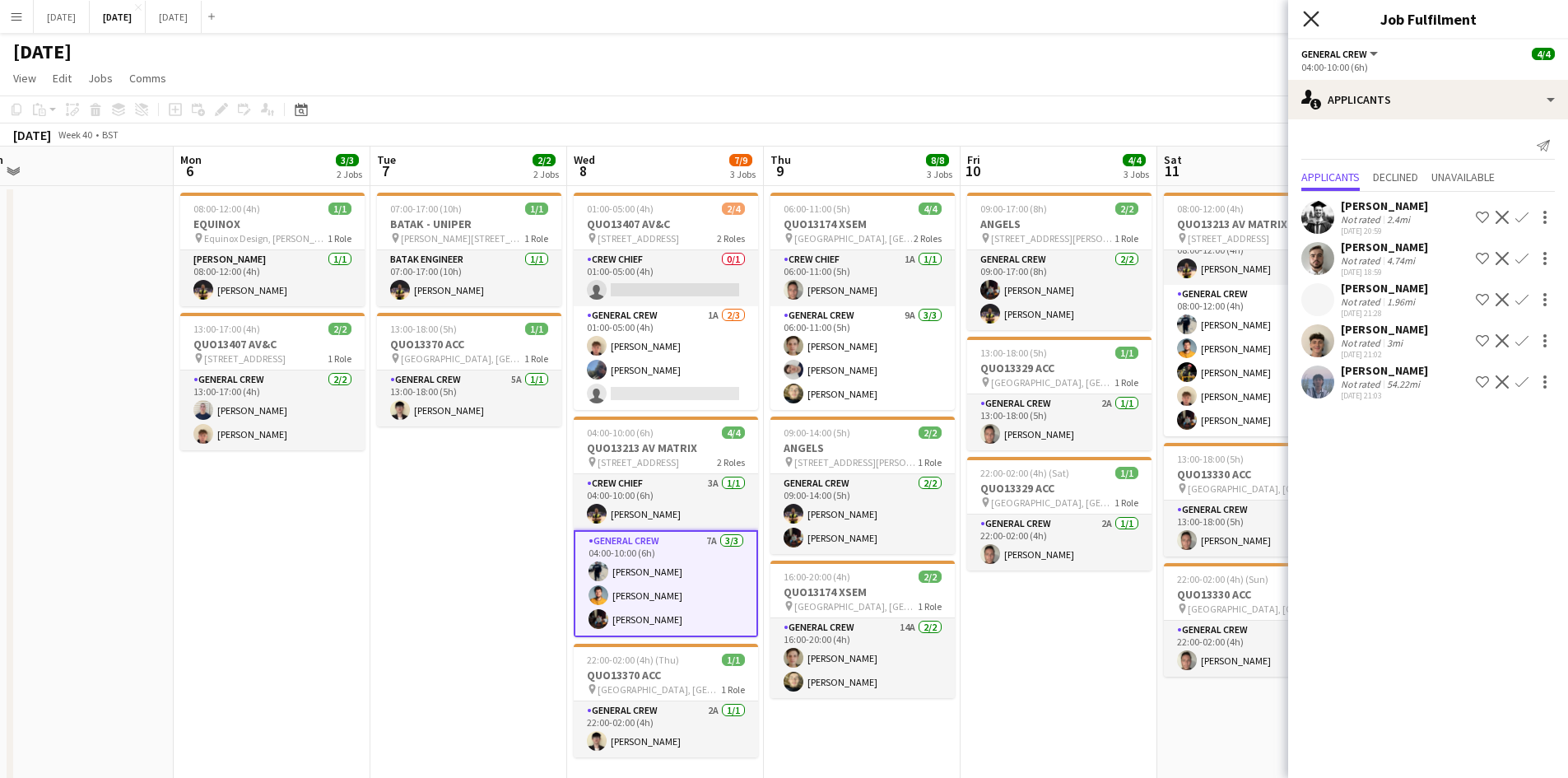
click at [1308, 14] on icon "Close pop-in" at bounding box center [1311, 18] width 16 height 16
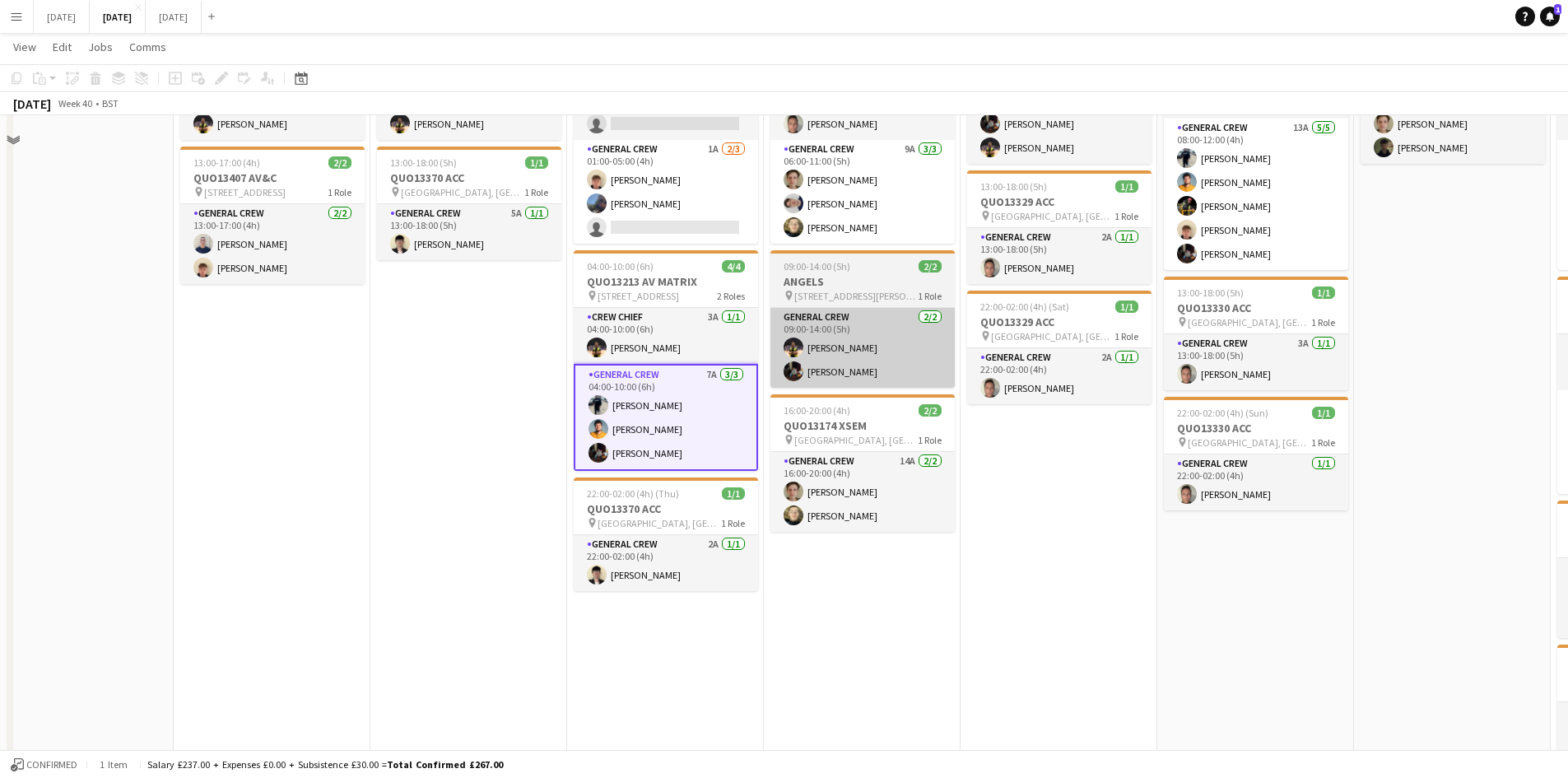
scroll to position [82, 0]
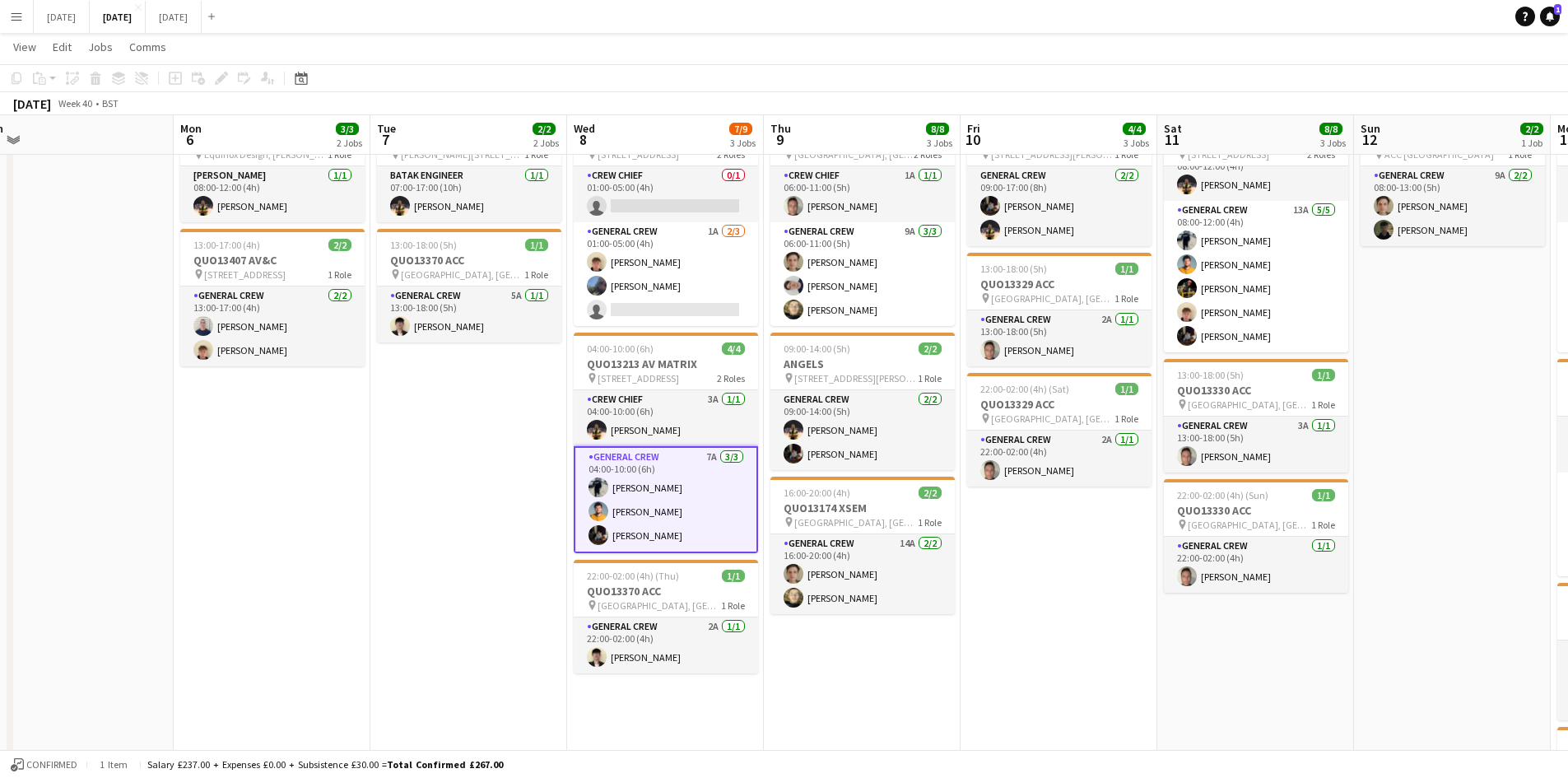
click at [508, 528] on app-date-cell "07:00-17:00 (10h) 1/1 BATAK - UNIPER pin [PERSON_NAME][STREET_ADDRESS] 1 Role B…" at bounding box center [469, 686] width 197 height 1169
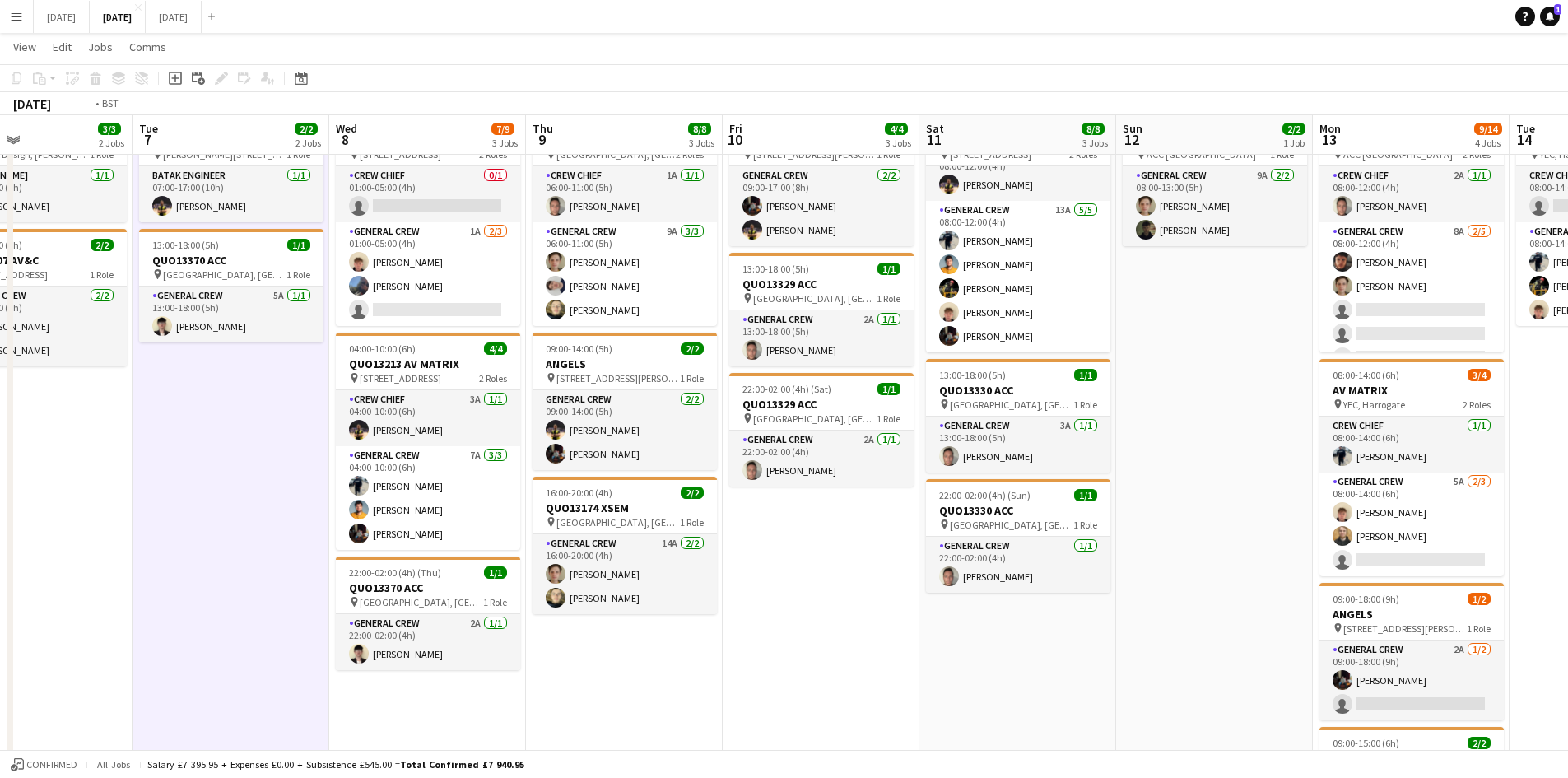
drag, startPoint x: 1210, startPoint y: 558, endPoint x: 964, endPoint y: 538, distance: 246.8
click at [967, 539] on app-calendar-viewport "Fri 3 2/2 2 Jobs Sat 4 1/2 1 Job Sun 5 Mon 6 3/3 2 Jobs Tue 7 2/2 2 Jobs Wed 8 …" at bounding box center [784, 627] width 1568 height 1290
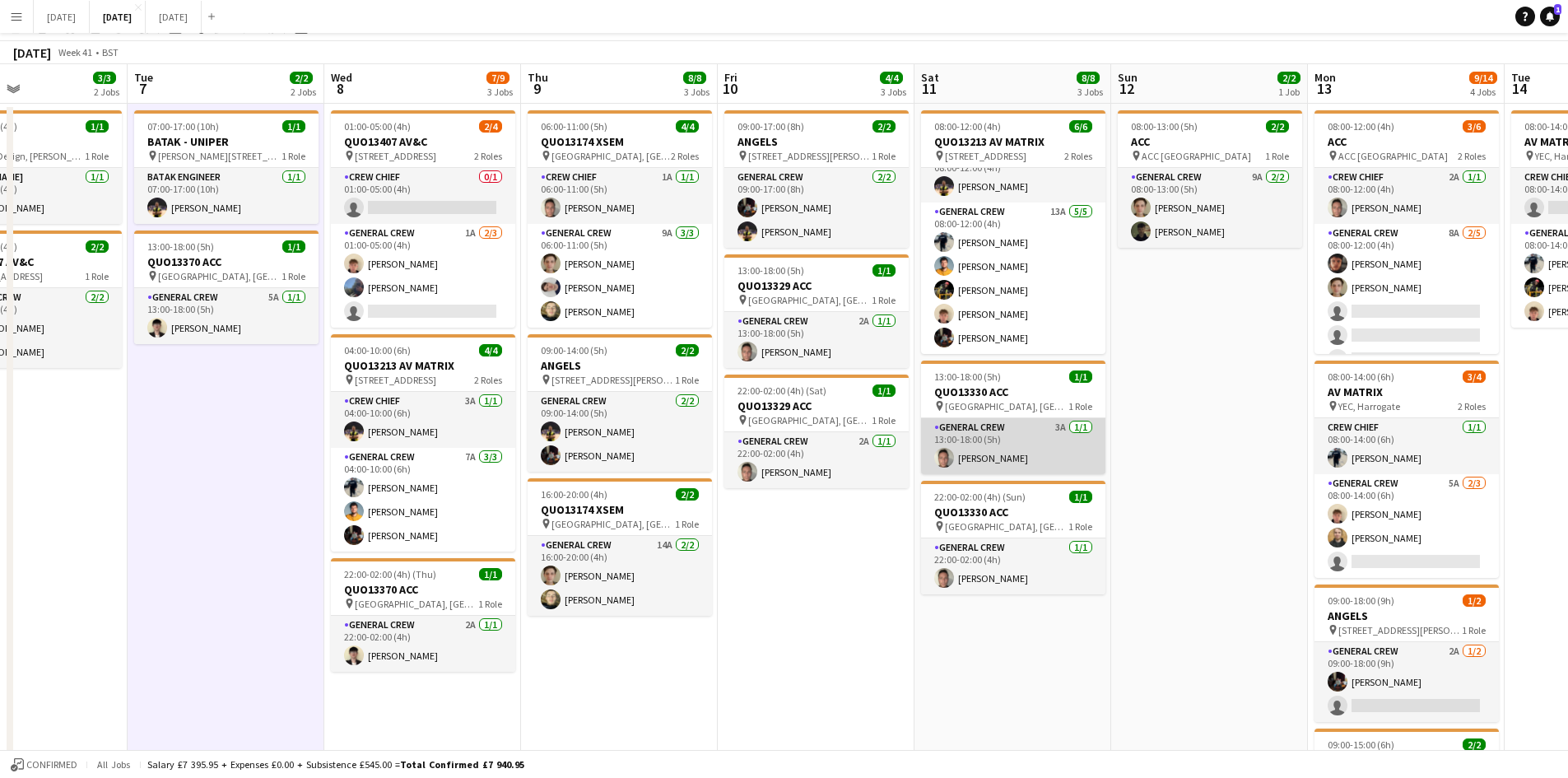
scroll to position [0, 0]
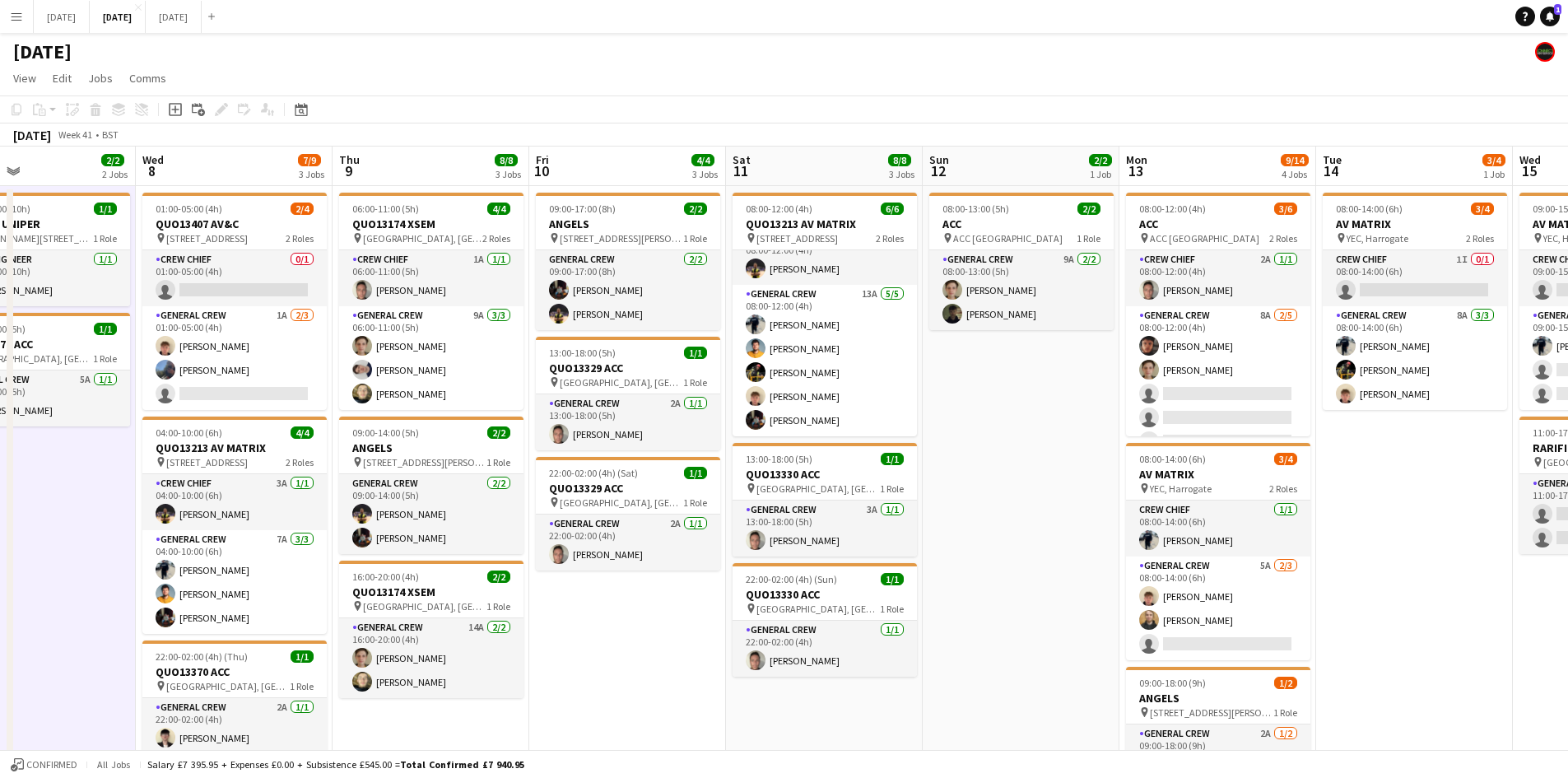
drag, startPoint x: 1238, startPoint y: 507, endPoint x: 1047, endPoint y: 497, distance: 191.3
click at [1047, 497] on app-calendar-viewport "Sat 4 1/2 1 Job Sun 5 Mon 6 3/3 2 Jobs Tue 7 2/2 2 Jobs Wed 8 7/9 3 Jobs Thu 9 …" at bounding box center [784, 751] width 1568 height 1209
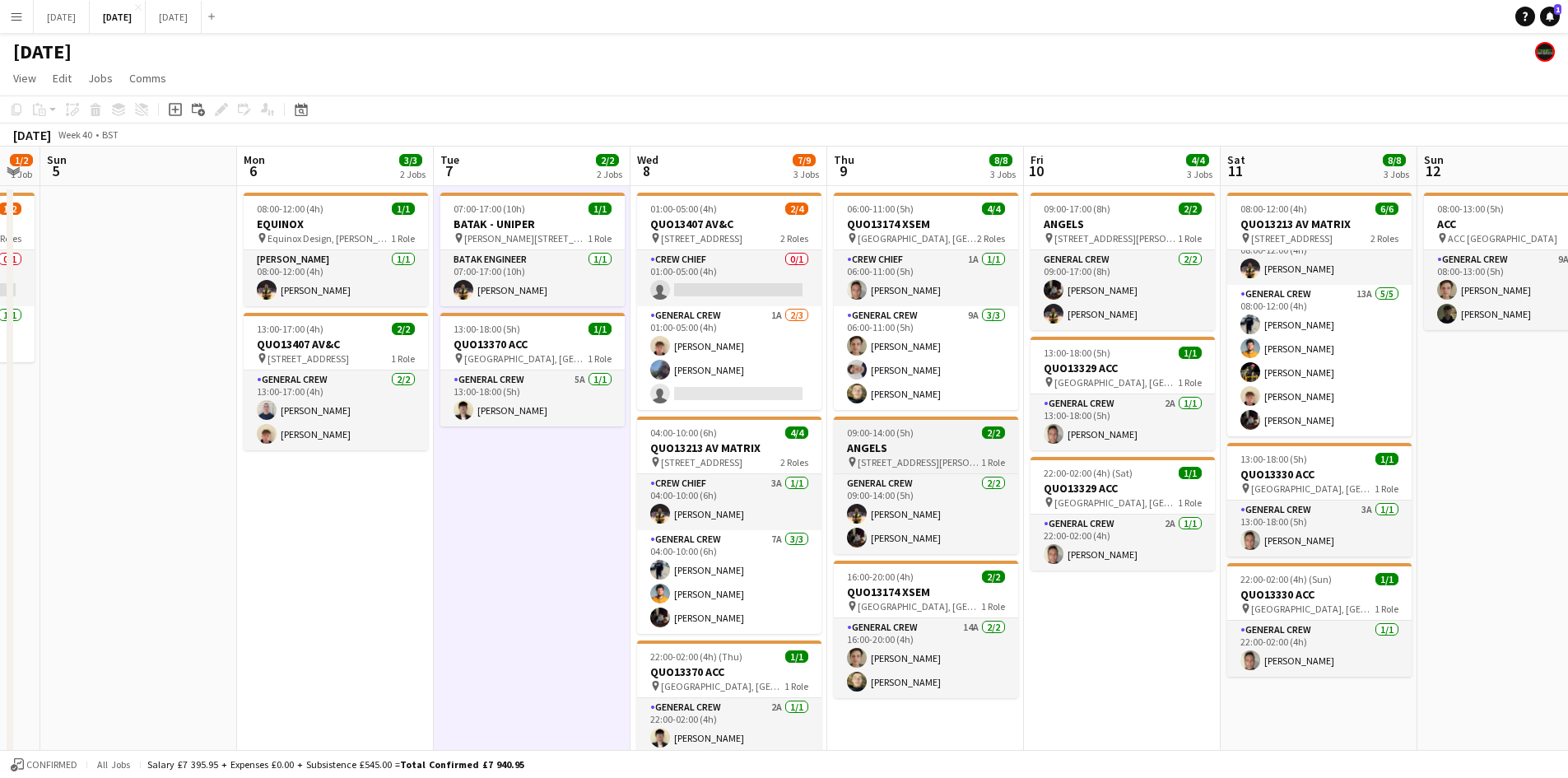
drag, startPoint x: 1020, startPoint y: 502, endPoint x: 999, endPoint y: 464, distance: 43.4
click at [1021, 502] on app-calendar-viewport "Fri 3 2/2 2 Jobs Sat 4 1/2 1 Job Sun 5 Mon 6 3/3 2 Jobs Tue 7 2/2 2 Jobs Wed 8 …" at bounding box center [784, 751] width 1568 height 1209
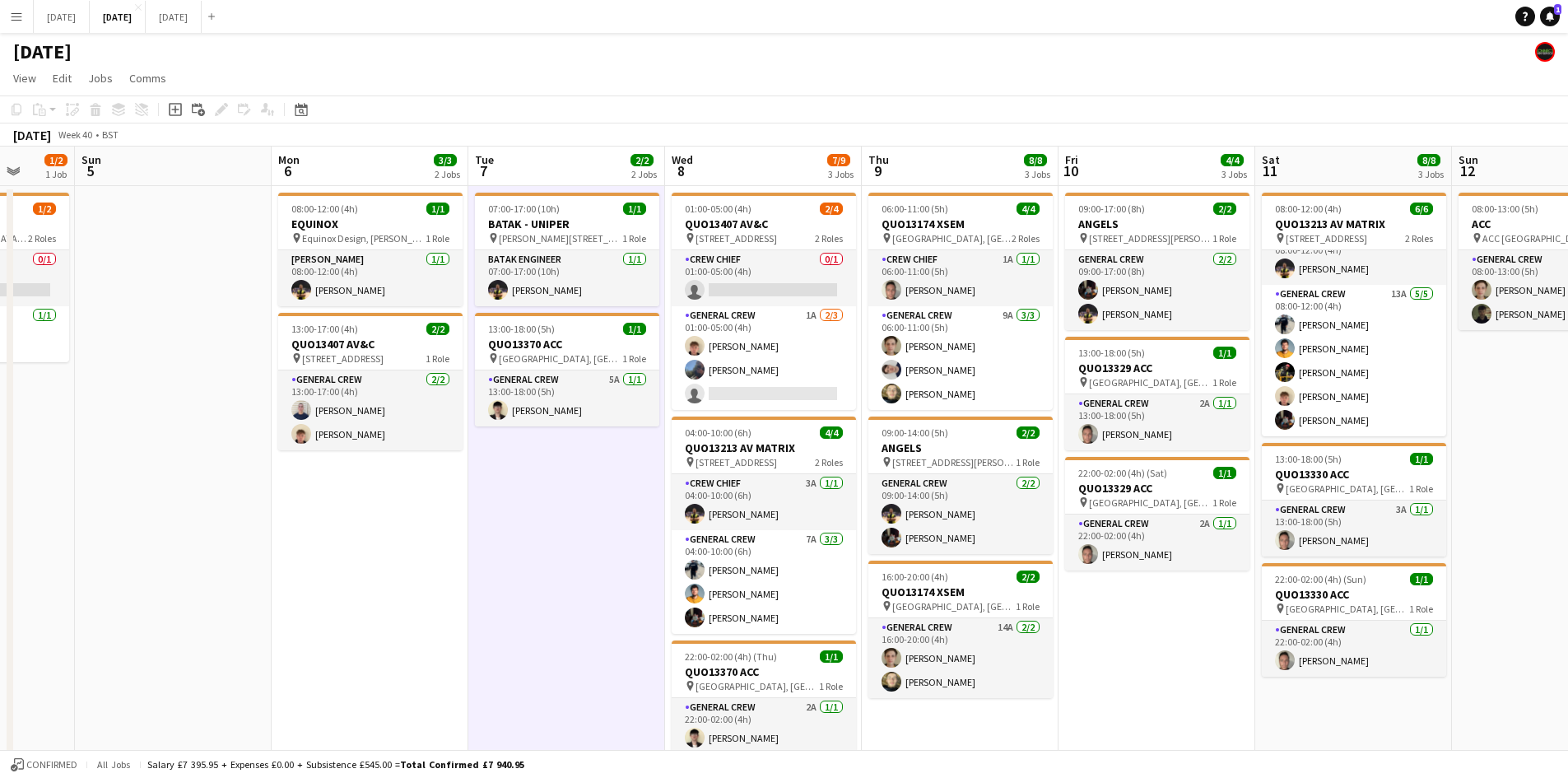
drag, startPoint x: 441, startPoint y: 546, endPoint x: 724, endPoint y: 516, distance: 284.6
click at [720, 520] on app-calendar-viewport "Fri 3 2/2 2 Jobs Sat 4 1/2 1 Job Sun 5 Mon 6 3/3 2 Jobs Tue 7 2/2 2 Jobs Wed 8 …" at bounding box center [784, 751] width 1568 height 1209
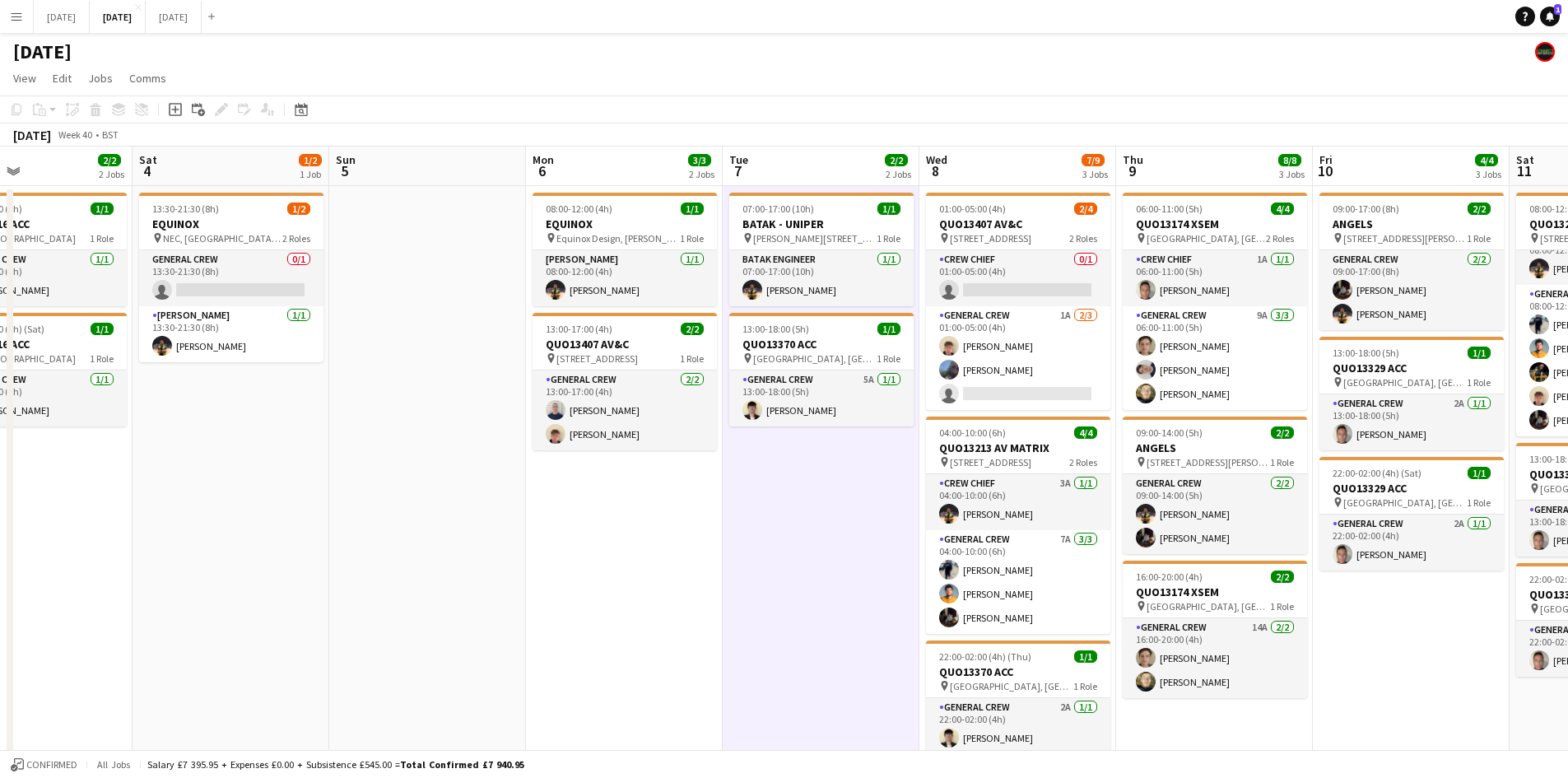
drag, startPoint x: 599, startPoint y: 543, endPoint x: 829, endPoint y: 552, distance: 230.2
click at [823, 552] on app-calendar-viewport "Wed 1 6/6 2 Jobs Thu 2 13/14 4 Jobs Fri 3 2/2 2 Jobs Sat 4 1/2 1 Job Sun 5 Mon …" at bounding box center [784, 751] width 1568 height 1209
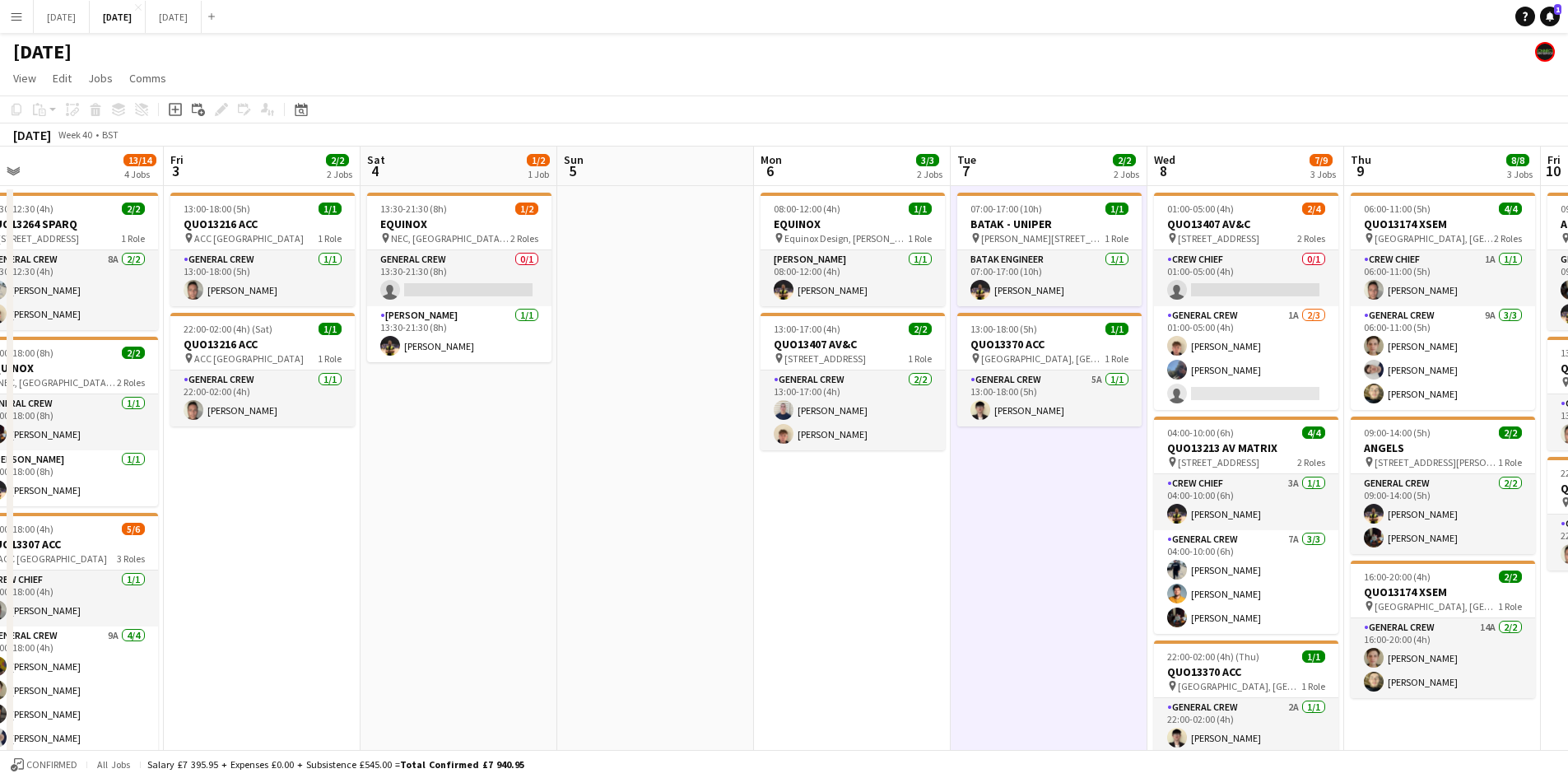
click at [761, 635] on app-calendar-viewport "Tue 30 Wed 1 6/6 2 Jobs Thu 2 13/14 4 Jobs Fri 3 2/2 2 Jobs Sat 4 1/2 1 Job Sun…" at bounding box center [784, 751] width 1568 height 1209
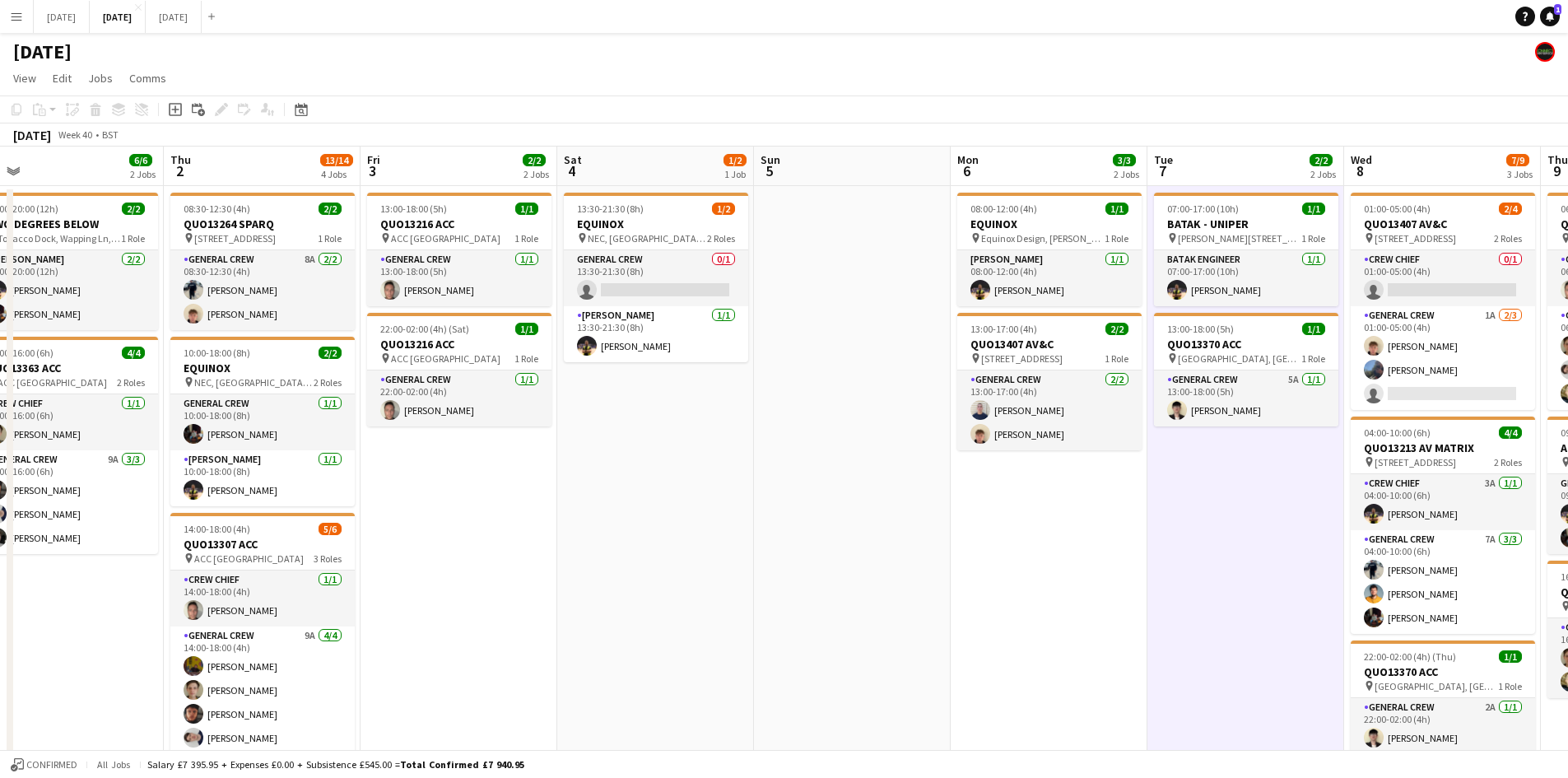
scroll to position [0, 486]
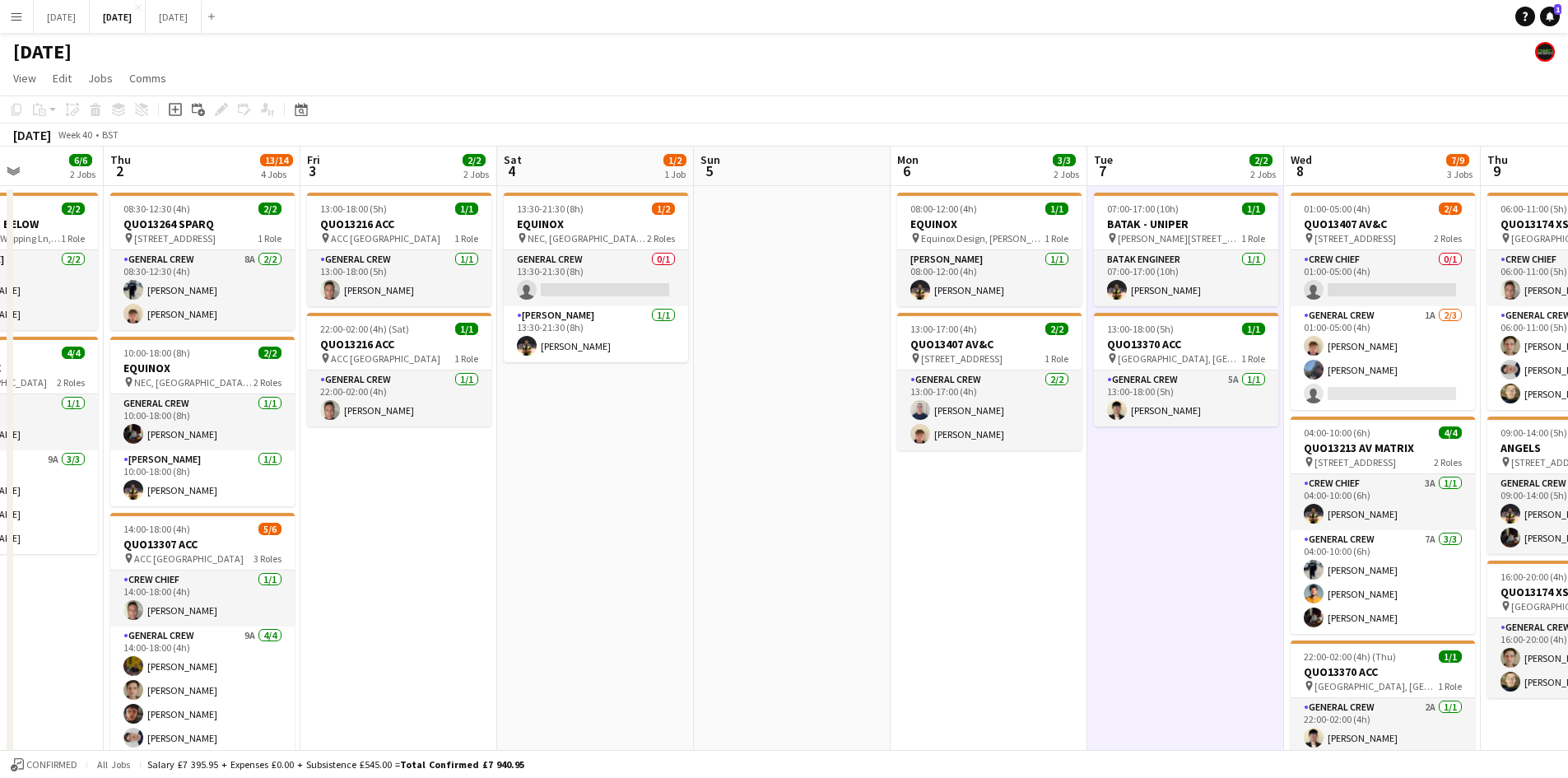
drag, startPoint x: 871, startPoint y: 485, endPoint x: 950, endPoint y: 493, distance: 79.4
click at [974, 478] on app-calendar-viewport "Mon 29 Tue 30 Wed 1 6/6 2 Jobs Thu 2 13/14 4 Jobs Fri 3 2/2 2 Jobs Sat 4 1/2 1 …" at bounding box center [784, 751] width 1568 height 1209
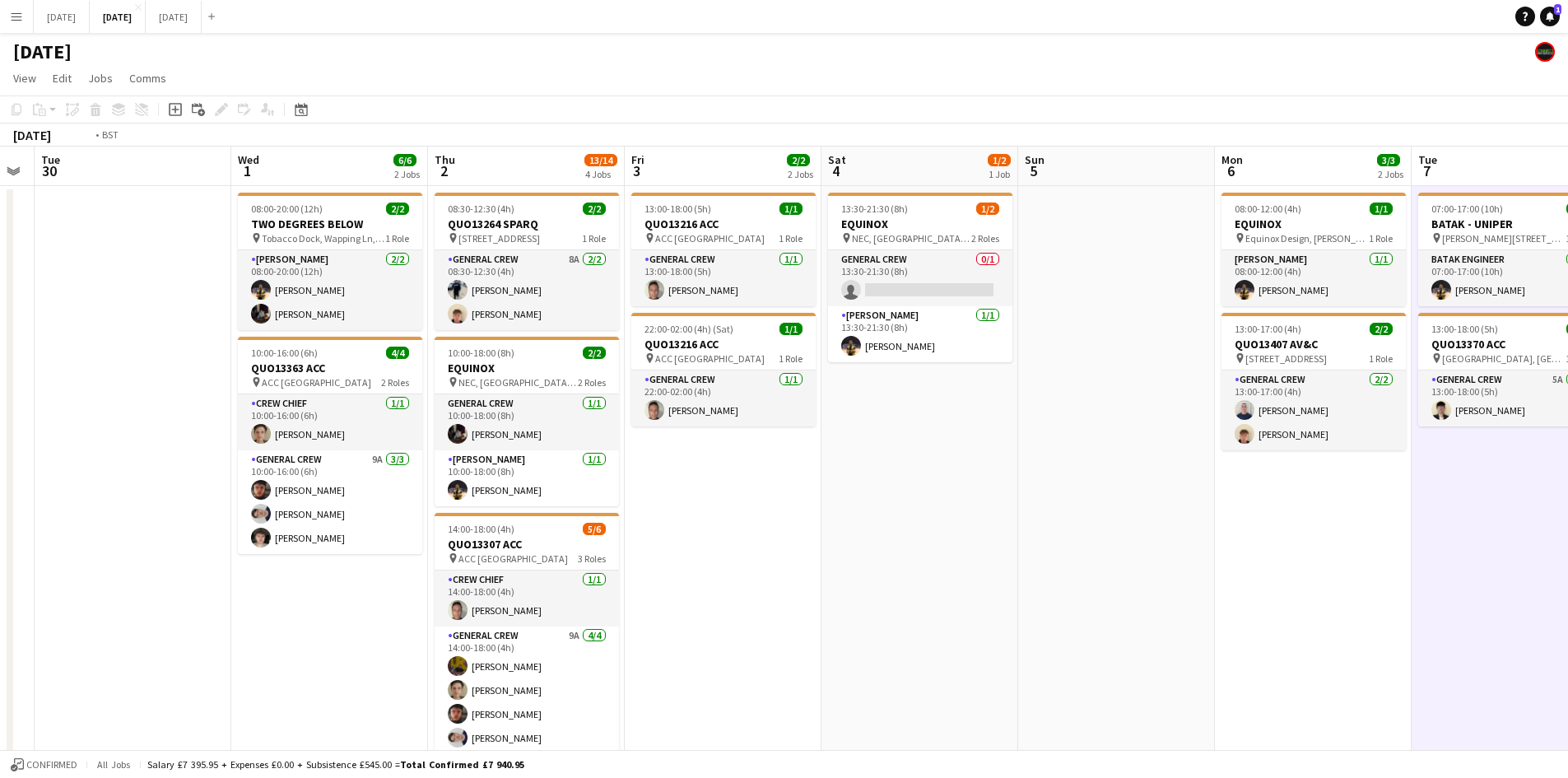
click at [1218, 502] on app-calendar-viewport "Sun 28 Mon 29 Tue 30 Wed 1 6/6 2 Jobs Thu 2 13/14 4 Jobs Fri 3 2/2 2 Jobs Sat 4…" at bounding box center [784, 751] width 1568 height 1209
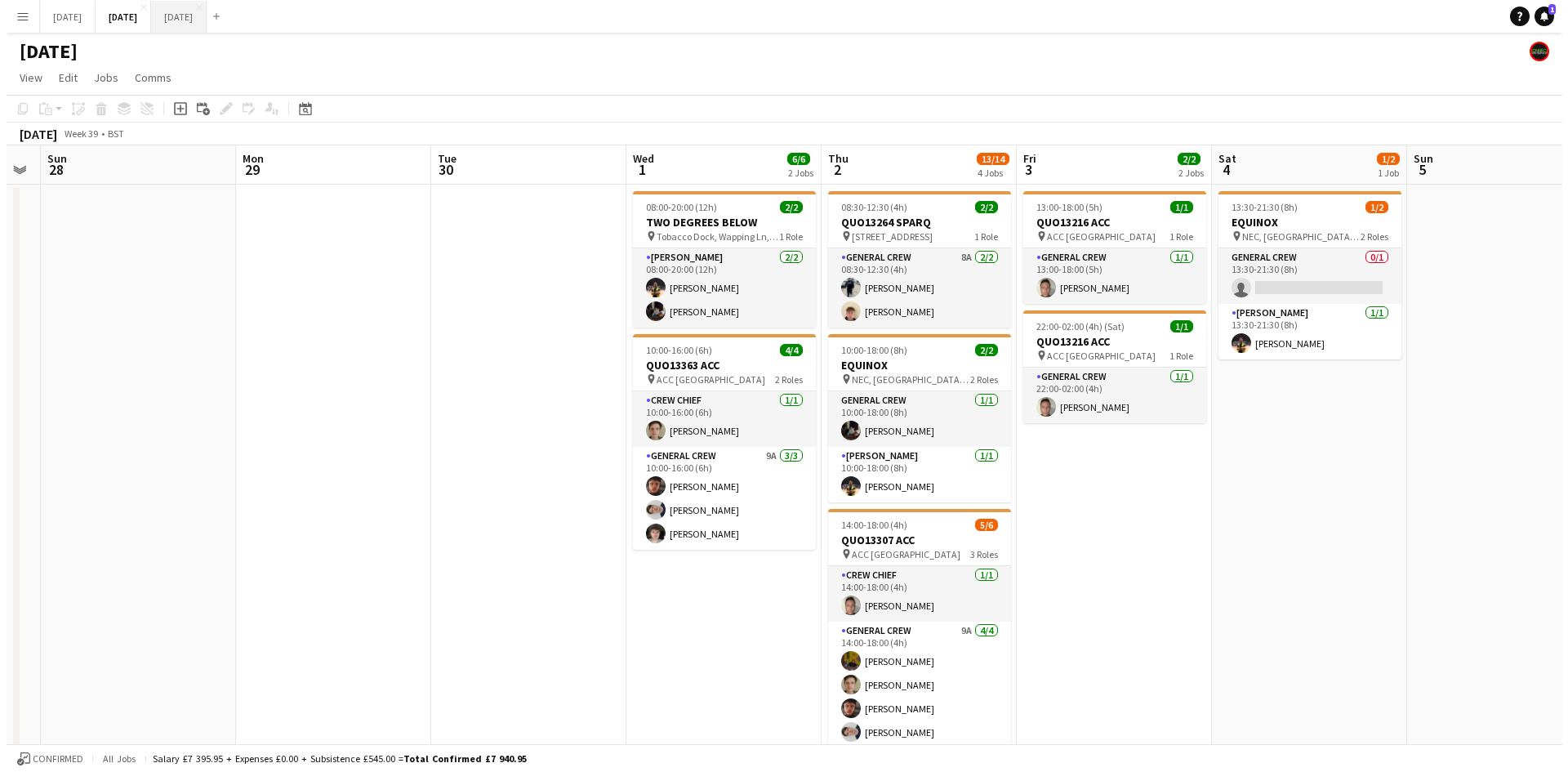
scroll to position [0, 362]
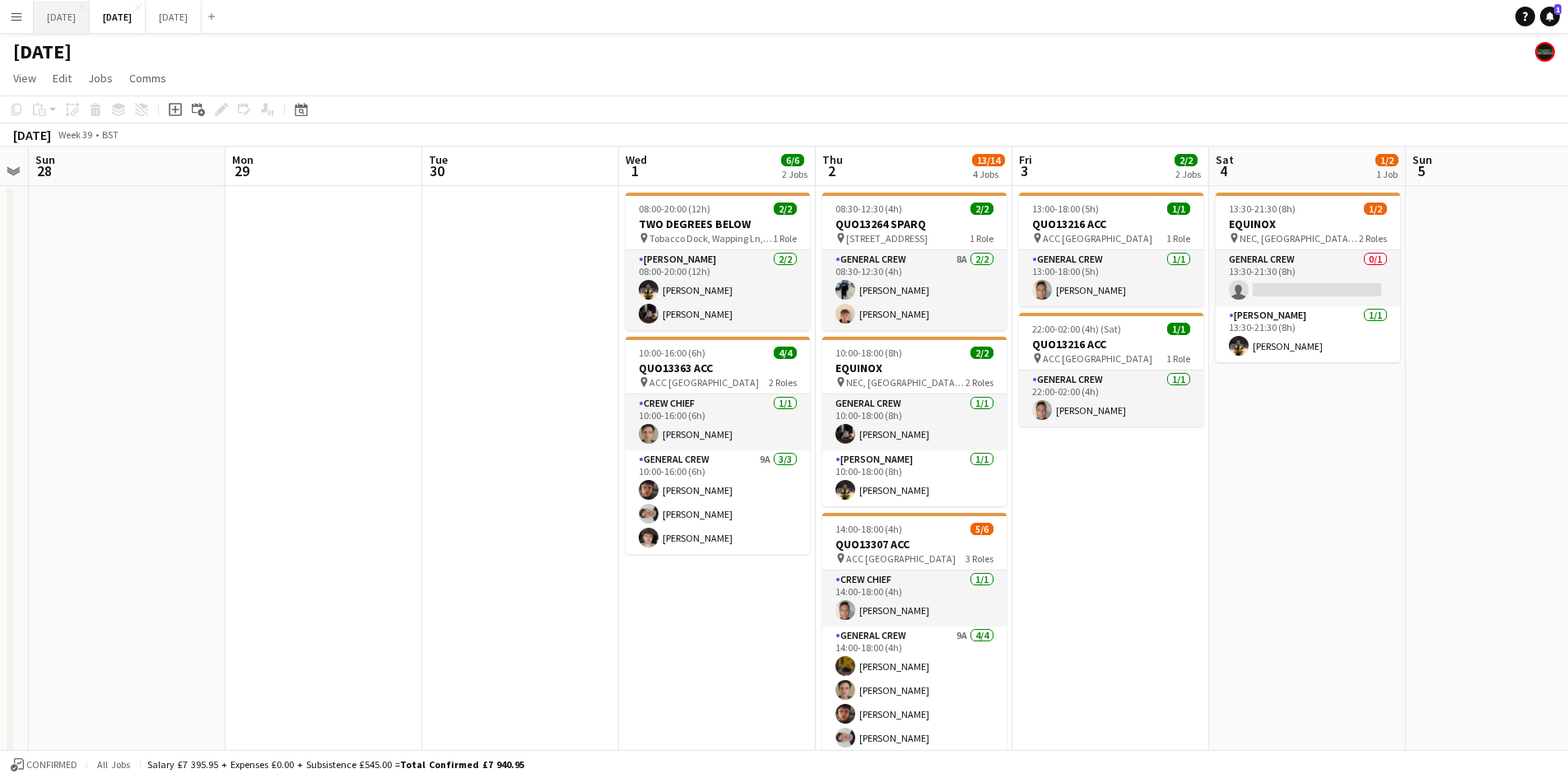
click at [90, 10] on button "[DATE] Close" at bounding box center [61, 16] width 56 height 32
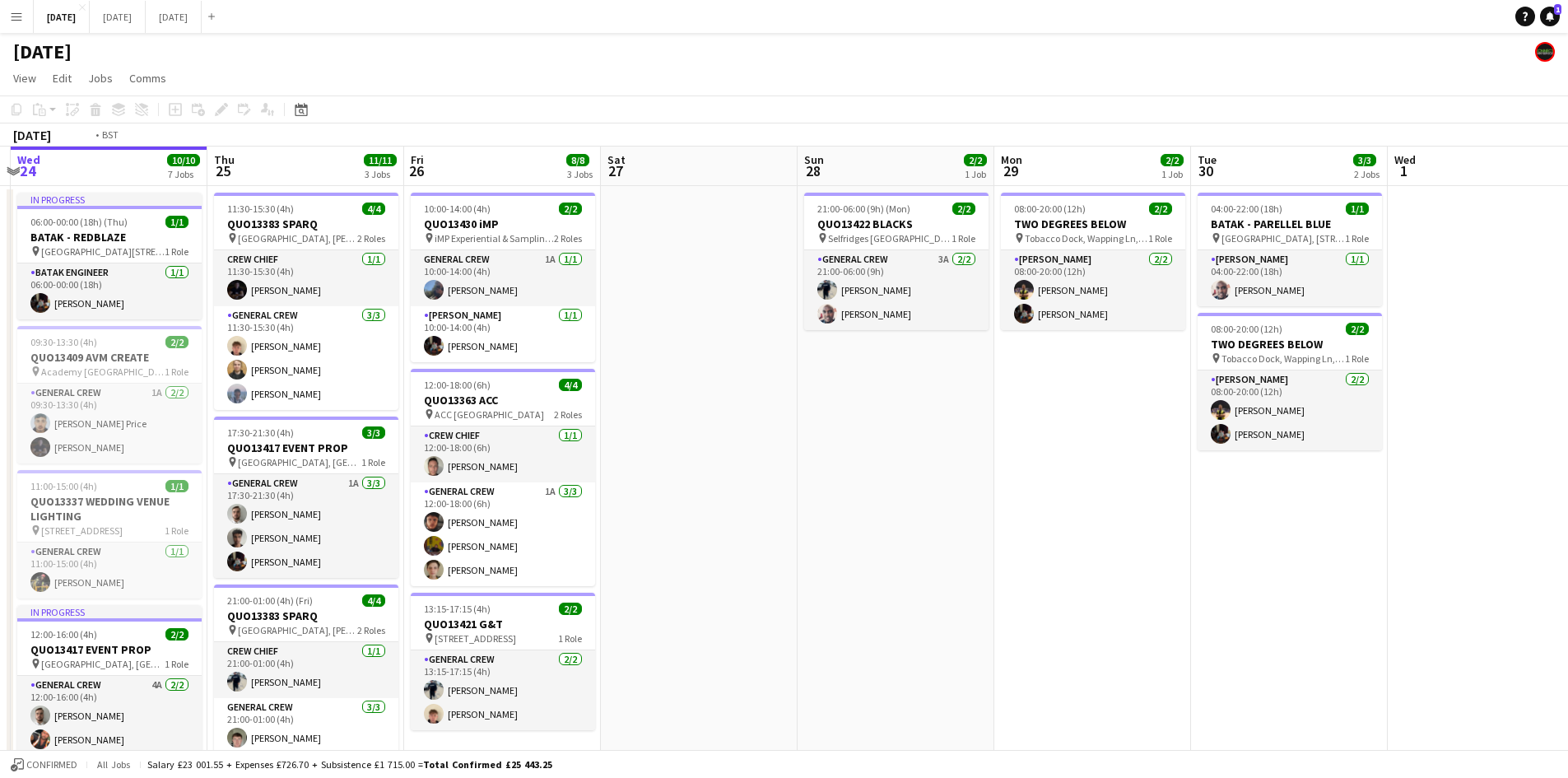
drag, startPoint x: 671, startPoint y: 445, endPoint x: 1119, endPoint y: 455, distance: 448.1
click at [1119, 463] on app-calendar-viewport "Mon 22 2/2 3 Jobs Tue 23 Wed 24 10/10 7 Jobs Thu 25 11/11 3 Jobs Fri 26 8/8 3 J…" at bounding box center [784, 679] width 1568 height 1065
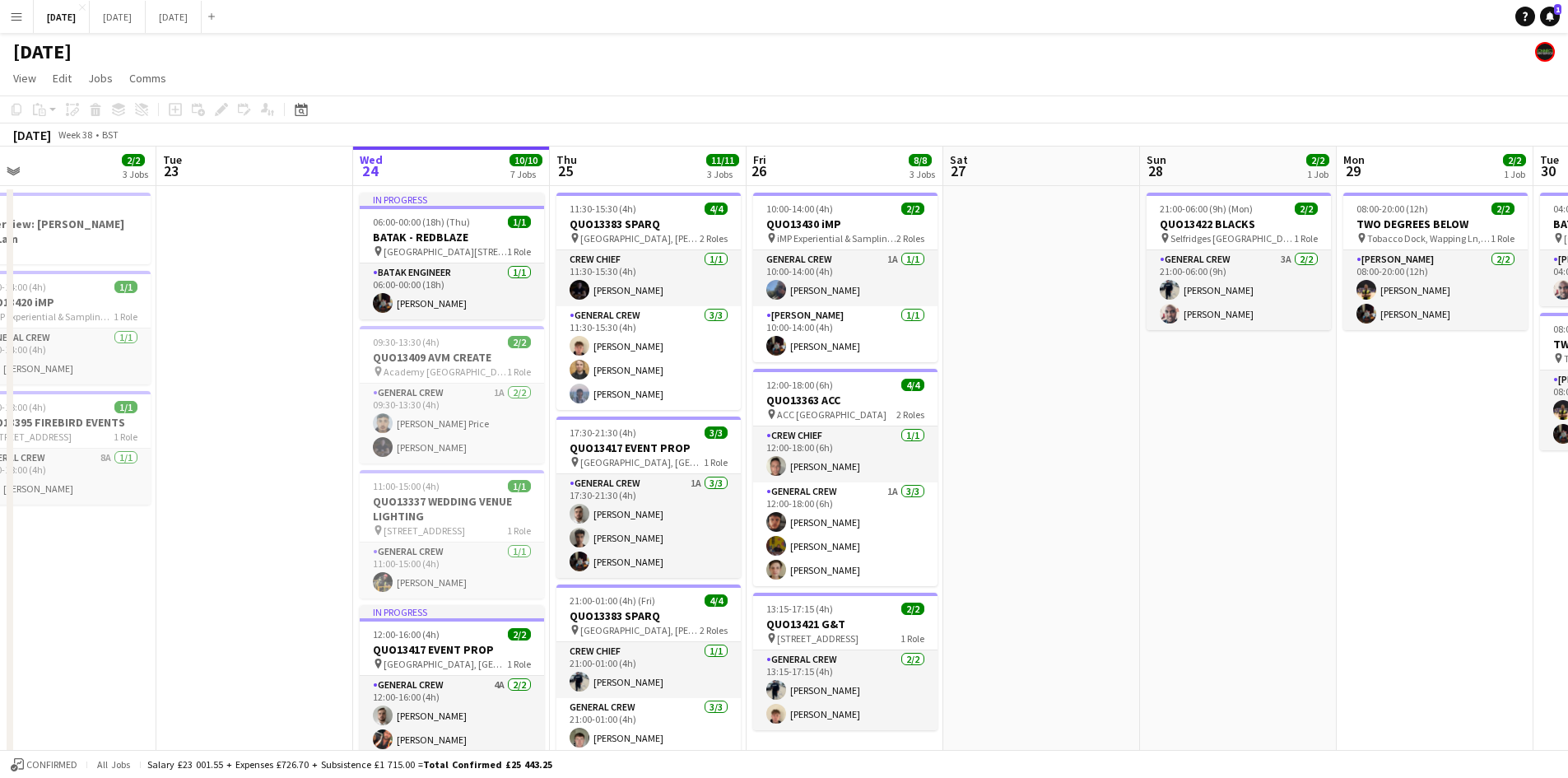
drag, startPoint x: 373, startPoint y: 457, endPoint x: 492, endPoint y: 467, distance: 119.4
click at [492, 467] on app-calendar-viewport "Sat 20 10/10 6 Jobs Sun 21 6/6 1 Job Mon 22 2/2 3 Jobs Tue 23 Wed 24 10/10 7 Jo…" at bounding box center [784, 679] width 1568 height 1065
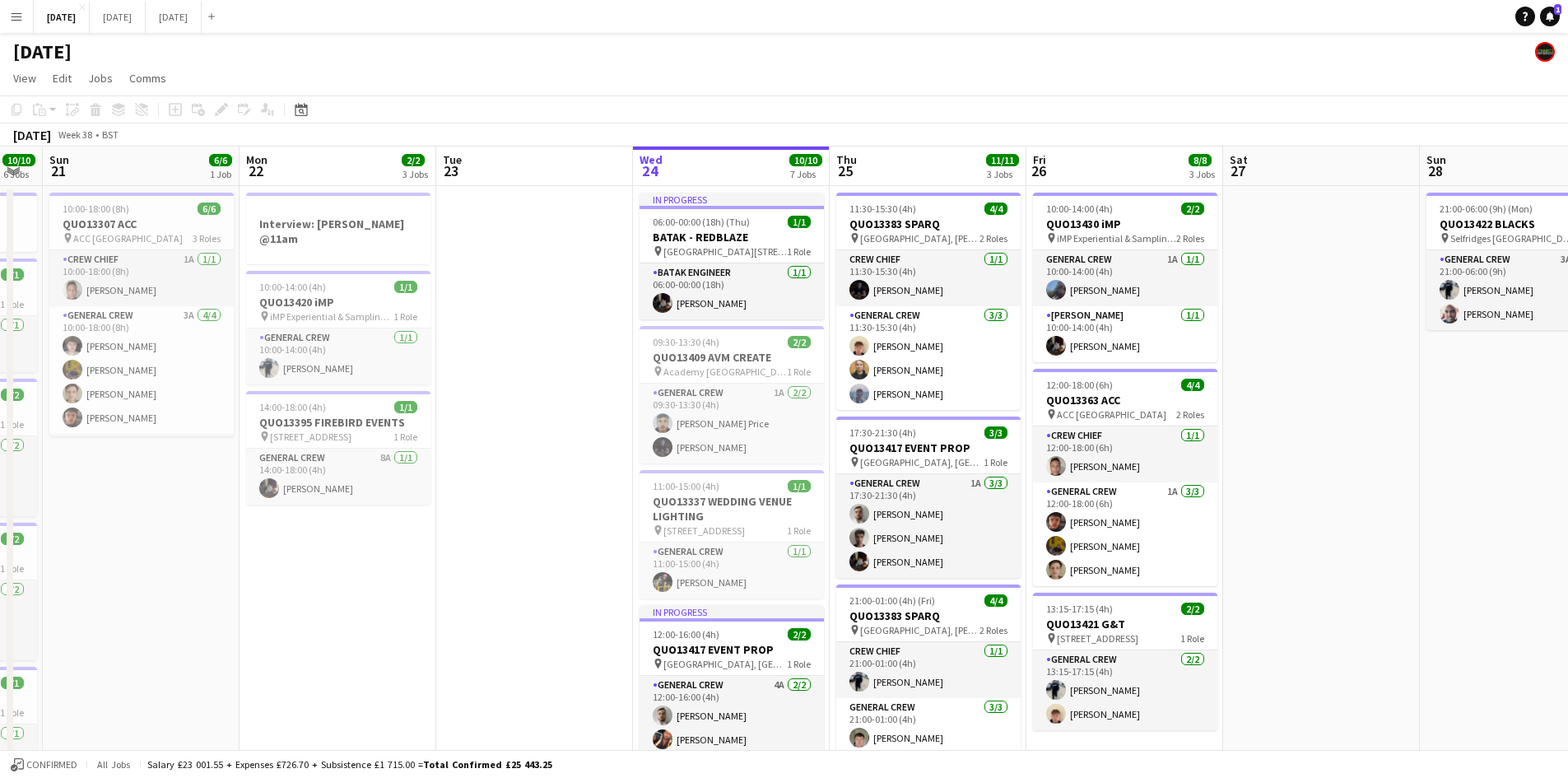
drag, startPoint x: 454, startPoint y: 392, endPoint x: 591, endPoint y: 396, distance: 137.1
click at [524, 412] on app-calendar-viewport "Fri 19 8/8 3 Jobs Sat 20 10/10 6 Jobs Sun 21 6/6 1 Job Mon 22 2/2 3 Jobs Tue 23…" at bounding box center [784, 679] width 1568 height 1065
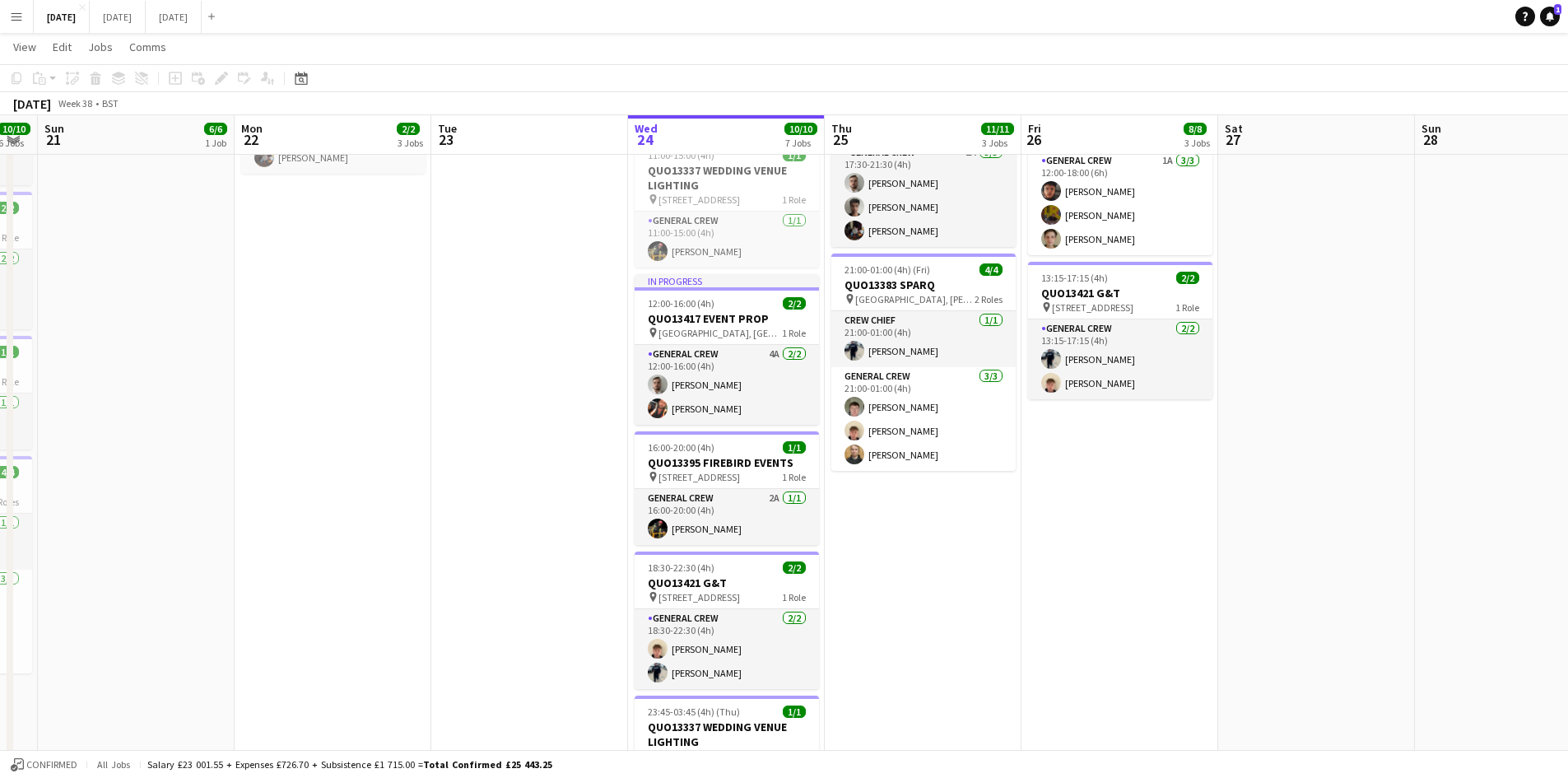
scroll to position [0, 0]
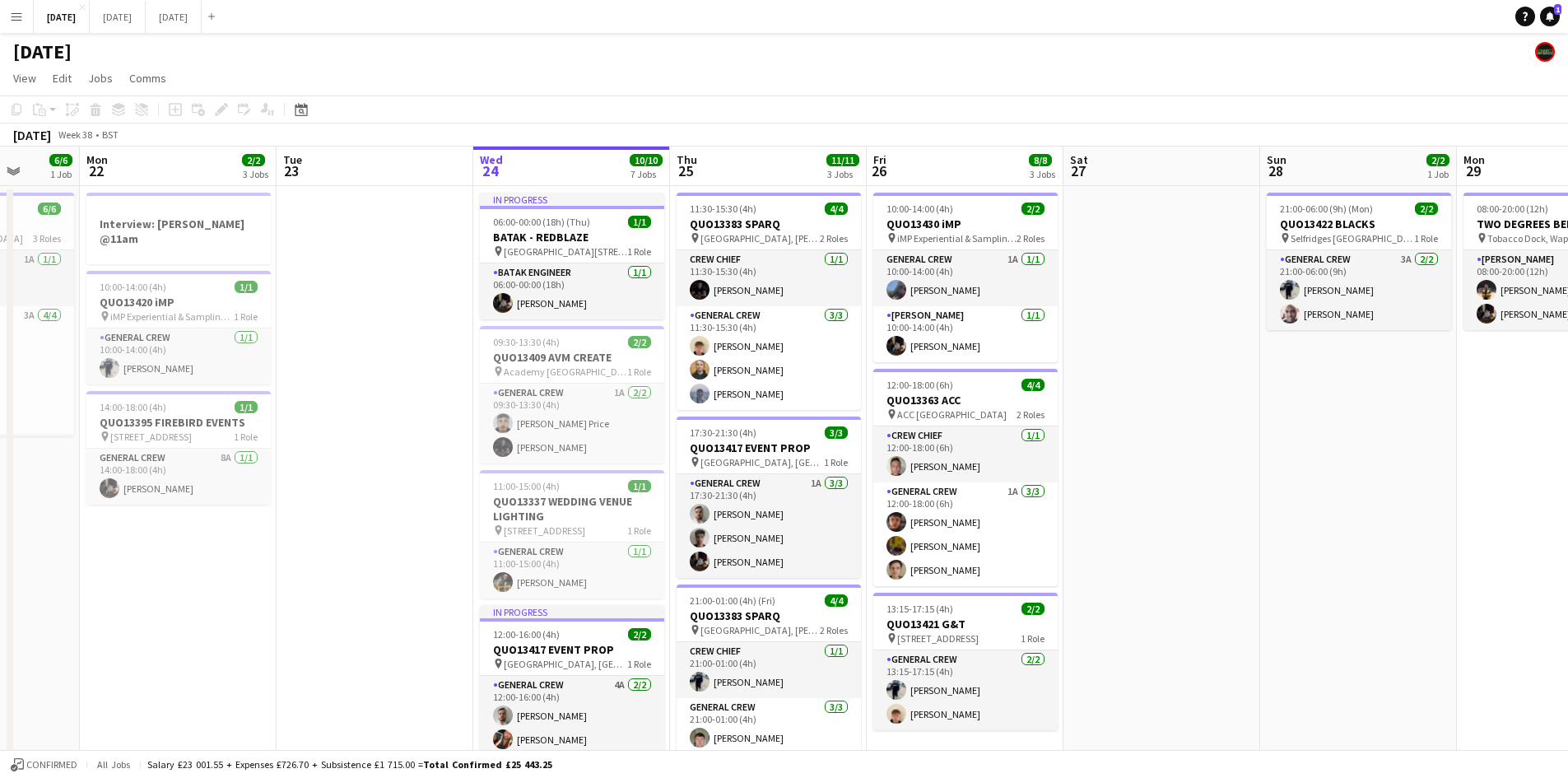
drag, startPoint x: 1291, startPoint y: 402, endPoint x: 1134, endPoint y: 381, distance: 158.4
click at [1135, 381] on app-calendar-viewport "Fri 19 8/8 3 Jobs Sat 20 10/10 6 Jobs Sun 21 6/6 1 Job Mon 22 2/2 3 Jobs Tue 23…" at bounding box center [784, 679] width 1568 height 1065
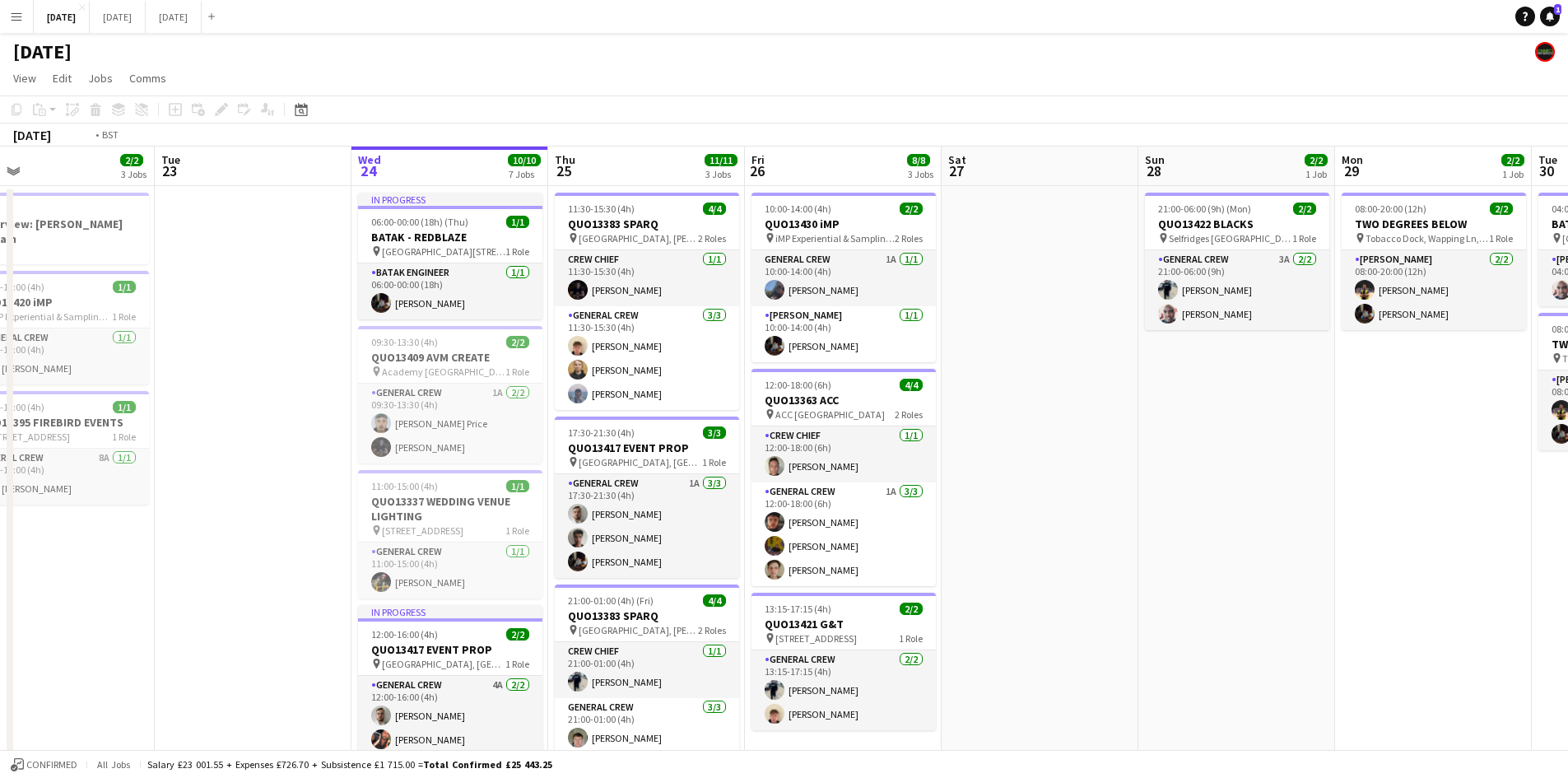
drag, startPoint x: 1194, startPoint y: 453, endPoint x: 1038, endPoint y: 418, distance: 159.9
click at [1038, 418] on app-calendar-viewport "Fri 19 8/8 3 Jobs Sat 20 10/10 6 Jobs Sun 21 6/6 1 Job Mon 22 2/2 3 Jobs Tue 23…" at bounding box center [784, 679] width 1568 height 1065
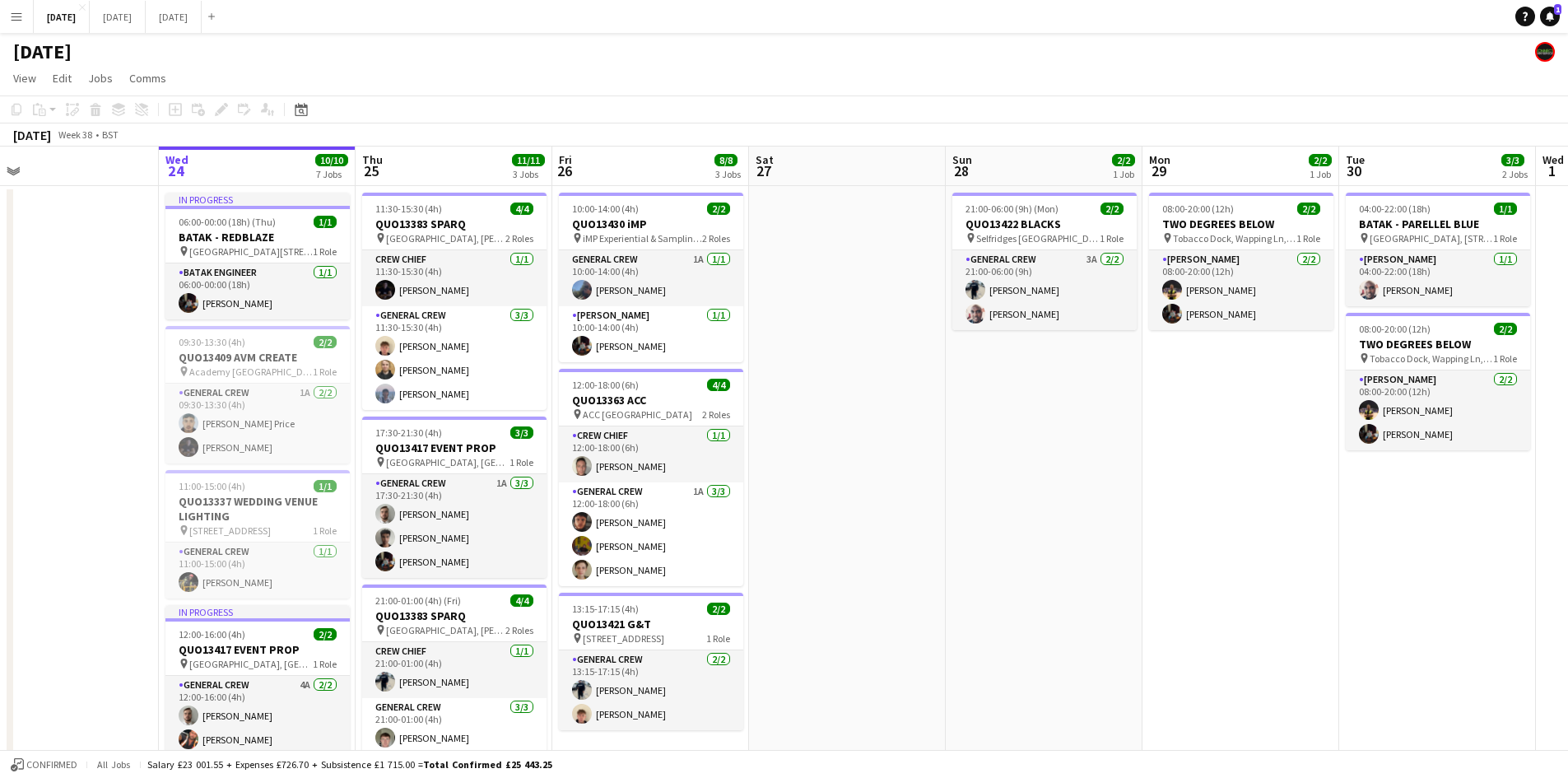
drag, startPoint x: 1043, startPoint y: 448, endPoint x: 1008, endPoint y: 432, distance: 38.5
click at [1008, 432] on app-calendar-viewport "Sat 20 10/10 6 Jobs Sun 21 6/6 1 Job Mon 22 2/2 3 Jobs Tue 23 Wed 24 10/10 7 Jo…" at bounding box center [784, 679] width 1568 height 1065
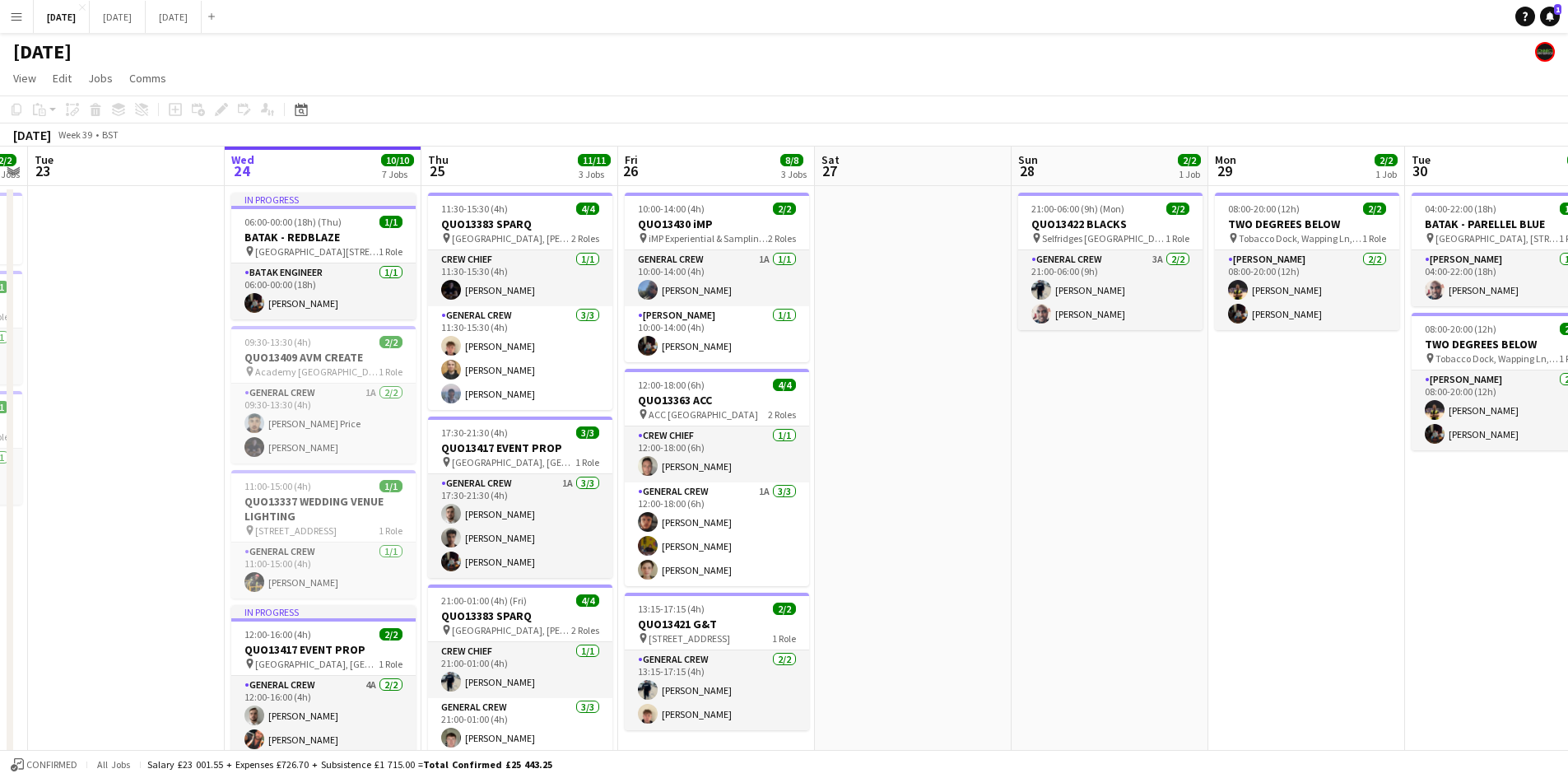
drag, startPoint x: 1150, startPoint y: 500, endPoint x: 1022, endPoint y: 473, distance: 130.8
click at [1022, 473] on app-calendar-viewport "Sat 20 10/10 6 Jobs Sun 21 6/6 1 Job Mon 22 2/2 3 Jobs Tue 23 Wed 24 10/10 7 Jo…" at bounding box center [784, 679] width 1568 height 1065
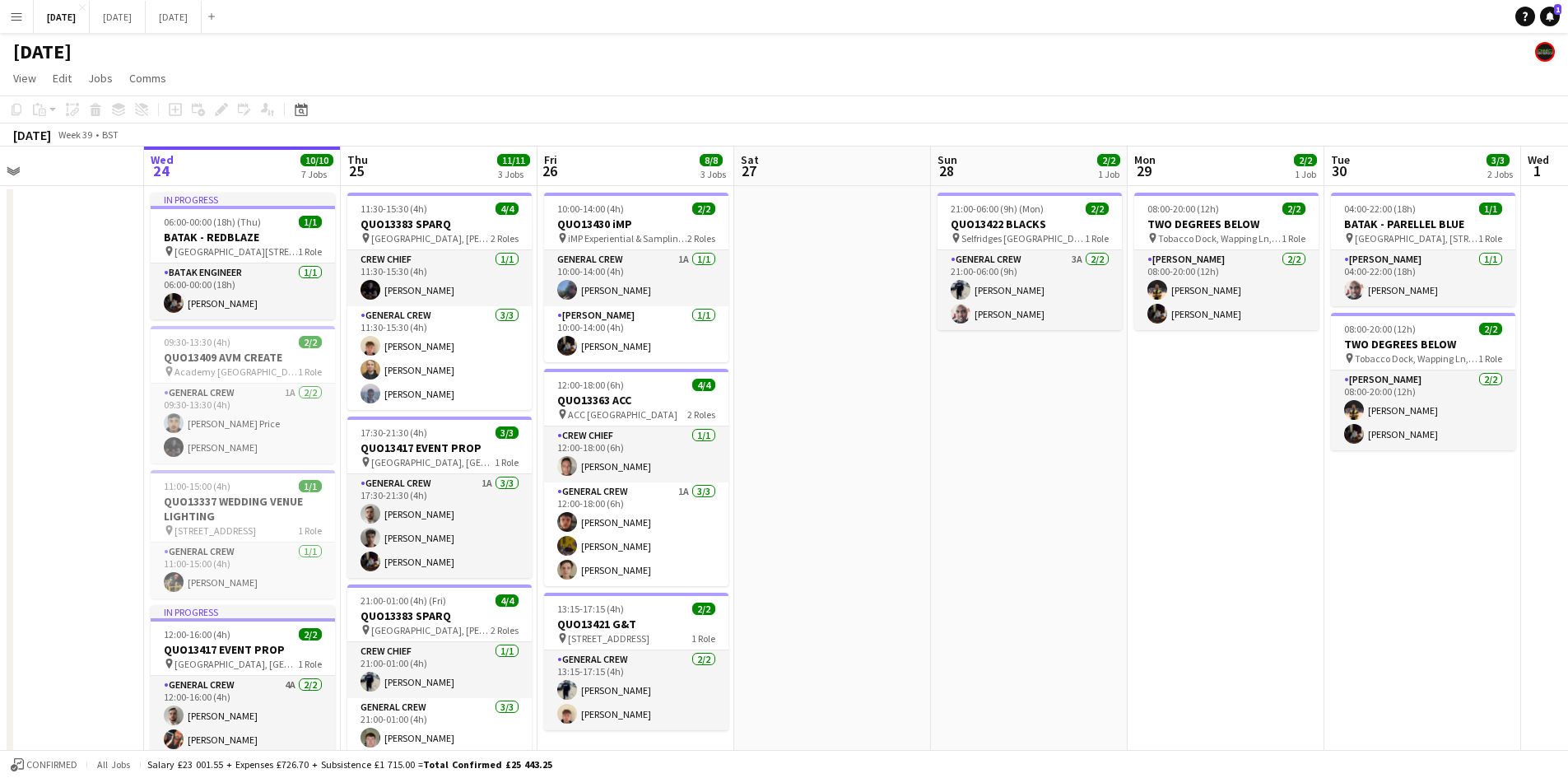
drag, startPoint x: 1099, startPoint y: 507, endPoint x: 1261, endPoint y: 505, distance: 162.0
click at [1262, 507] on app-calendar-viewport "Sun 21 6/6 1 Job Mon 22 2/2 3 Jobs Tue 23 Wed 24 10/10 7 Jobs Thu 25 11/11 3 Jo…" at bounding box center [784, 679] width 1568 height 1065
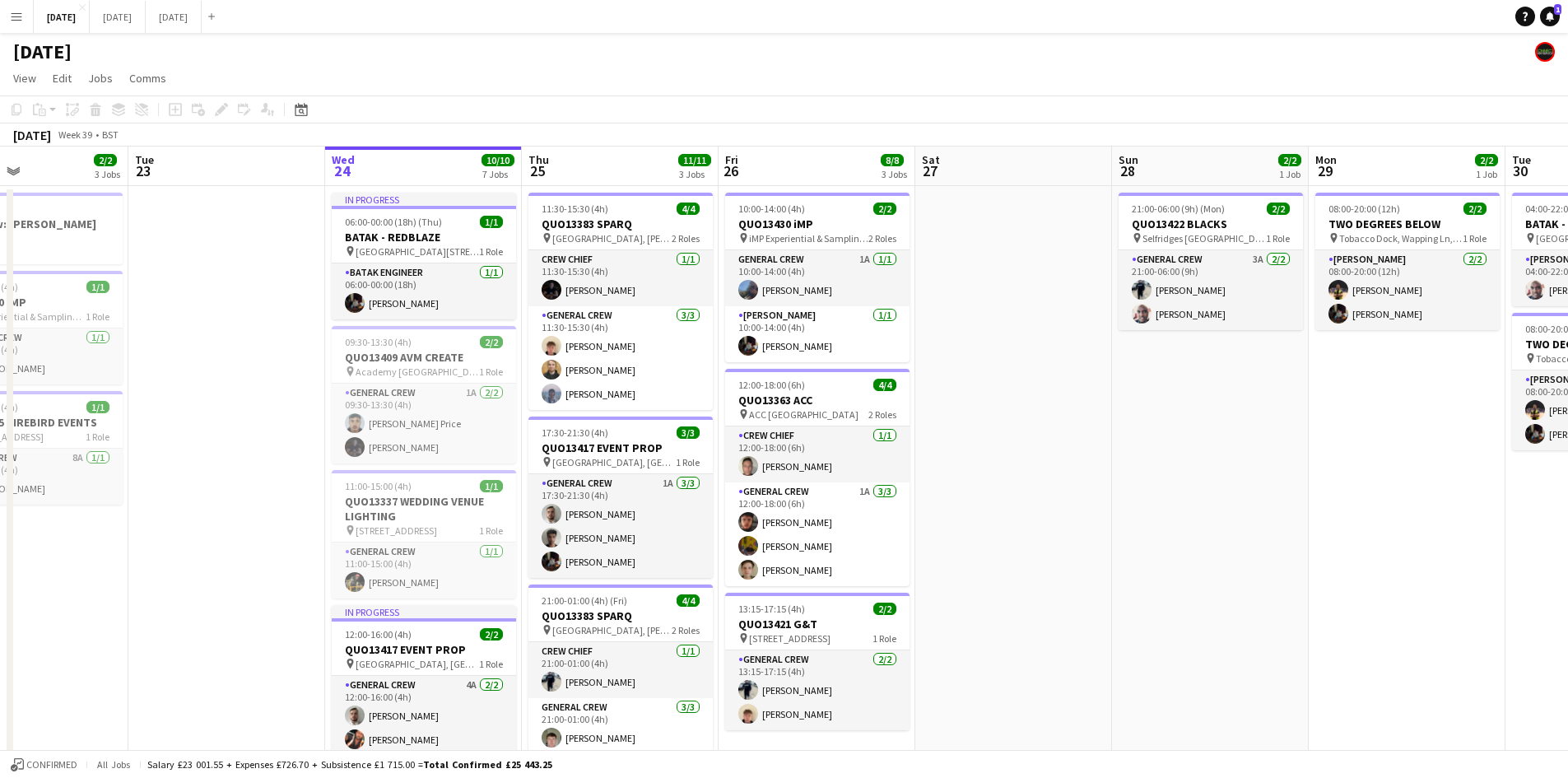
drag, startPoint x: 1191, startPoint y: 507, endPoint x: 1339, endPoint y: 520, distance: 148.6
click at [1339, 520] on app-calendar-viewport "Sat 20 10/10 6 Jobs Sun 21 6/6 1 Job Mon 22 2/2 3 Jobs Tue 23 Wed 24 10/10 7 Jo…" at bounding box center [784, 679] width 1568 height 1065
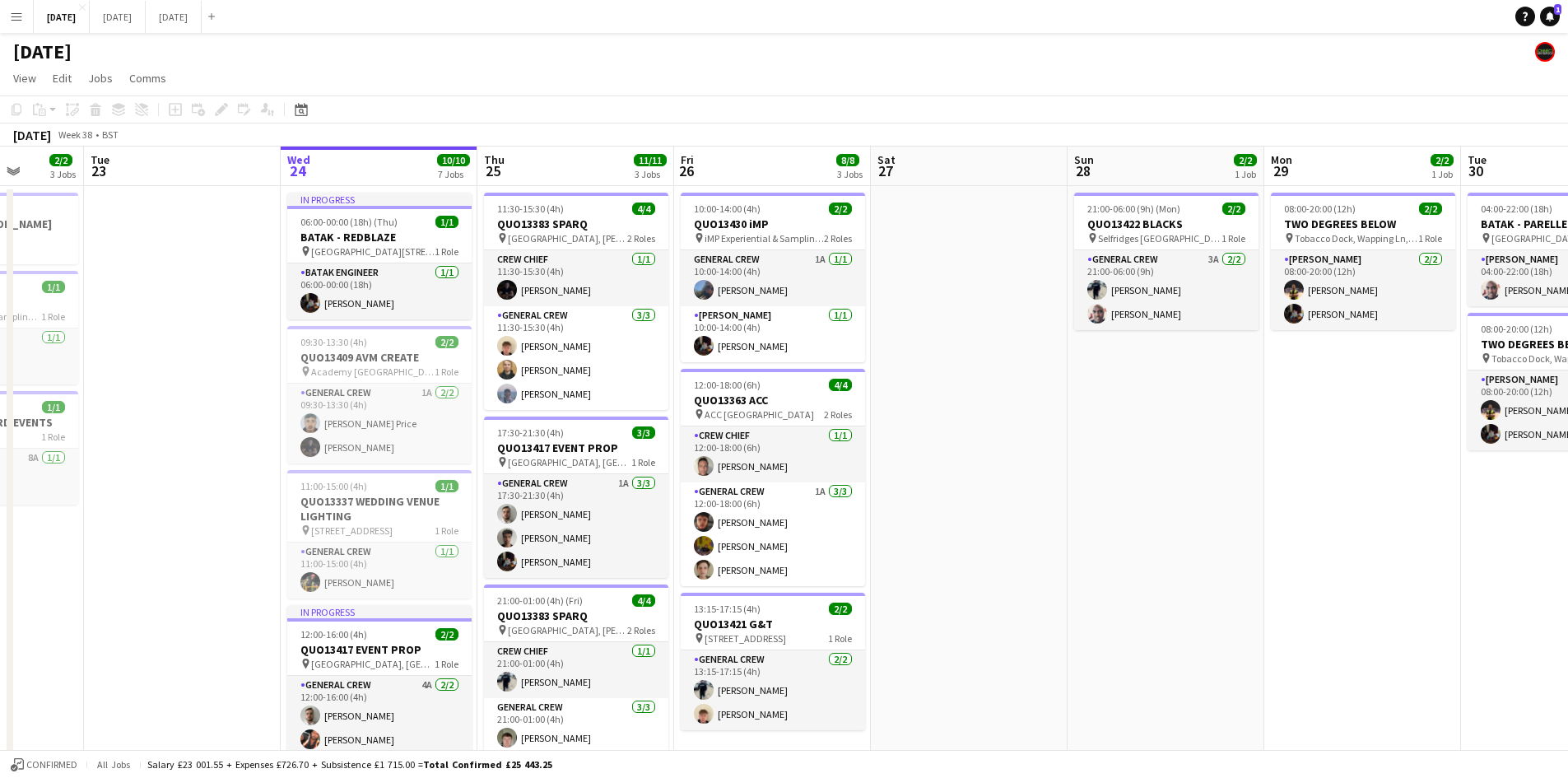
drag, startPoint x: 1239, startPoint y: 531, endPoint x: 1344, endPoint y: 532, distance: 105.0
click at [1345, 534] on app-calendar-viewport "Sat 20 10/10 6 Jobs Sun 21 6/6 1 Job Mon 22 2/2 3 Jobs Tue 23 Wed 24 10/10 7 Jo…" at bounding box center [784, 679] width 1568 height 1065
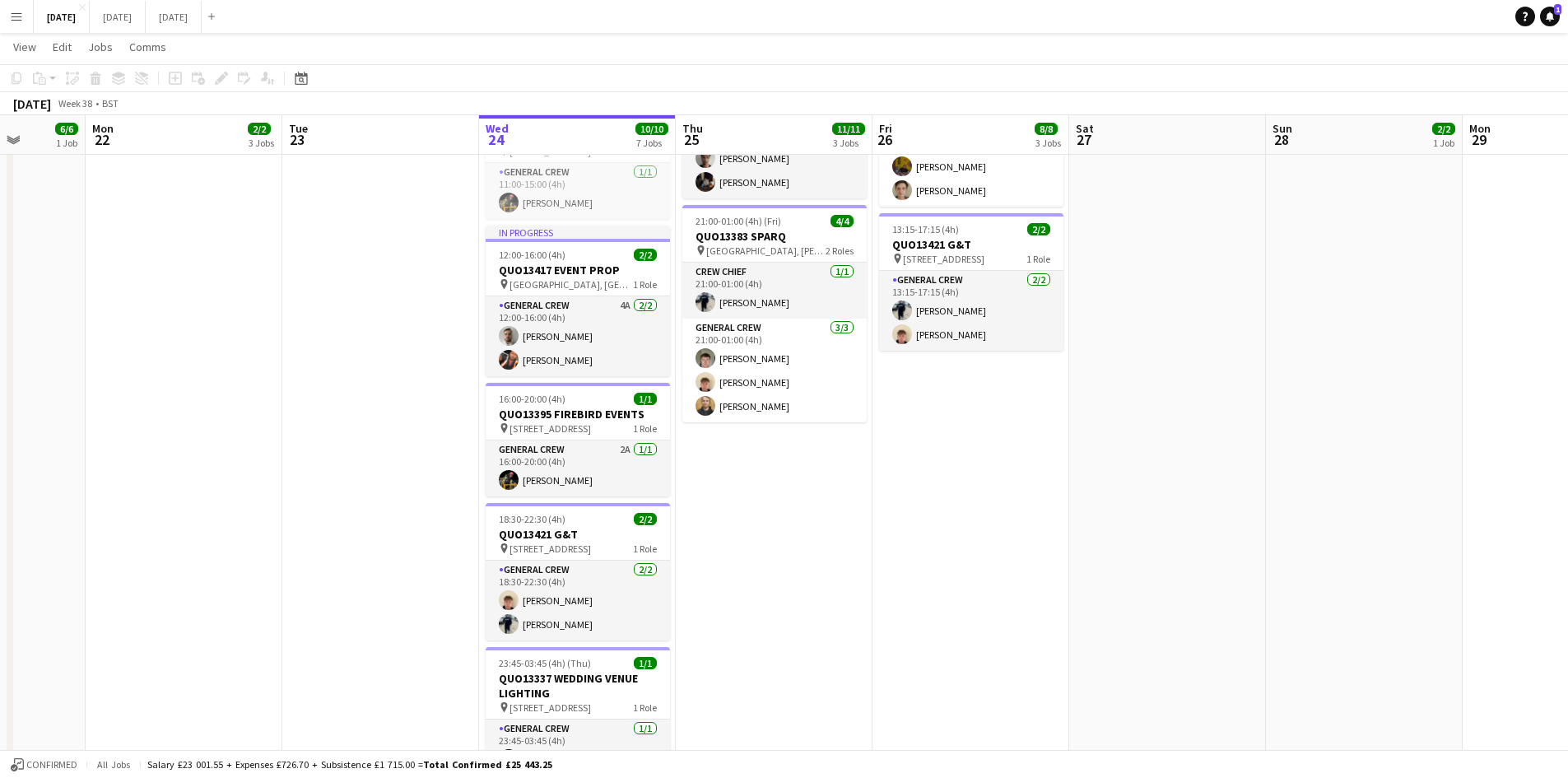
scroll to position [0, 0]
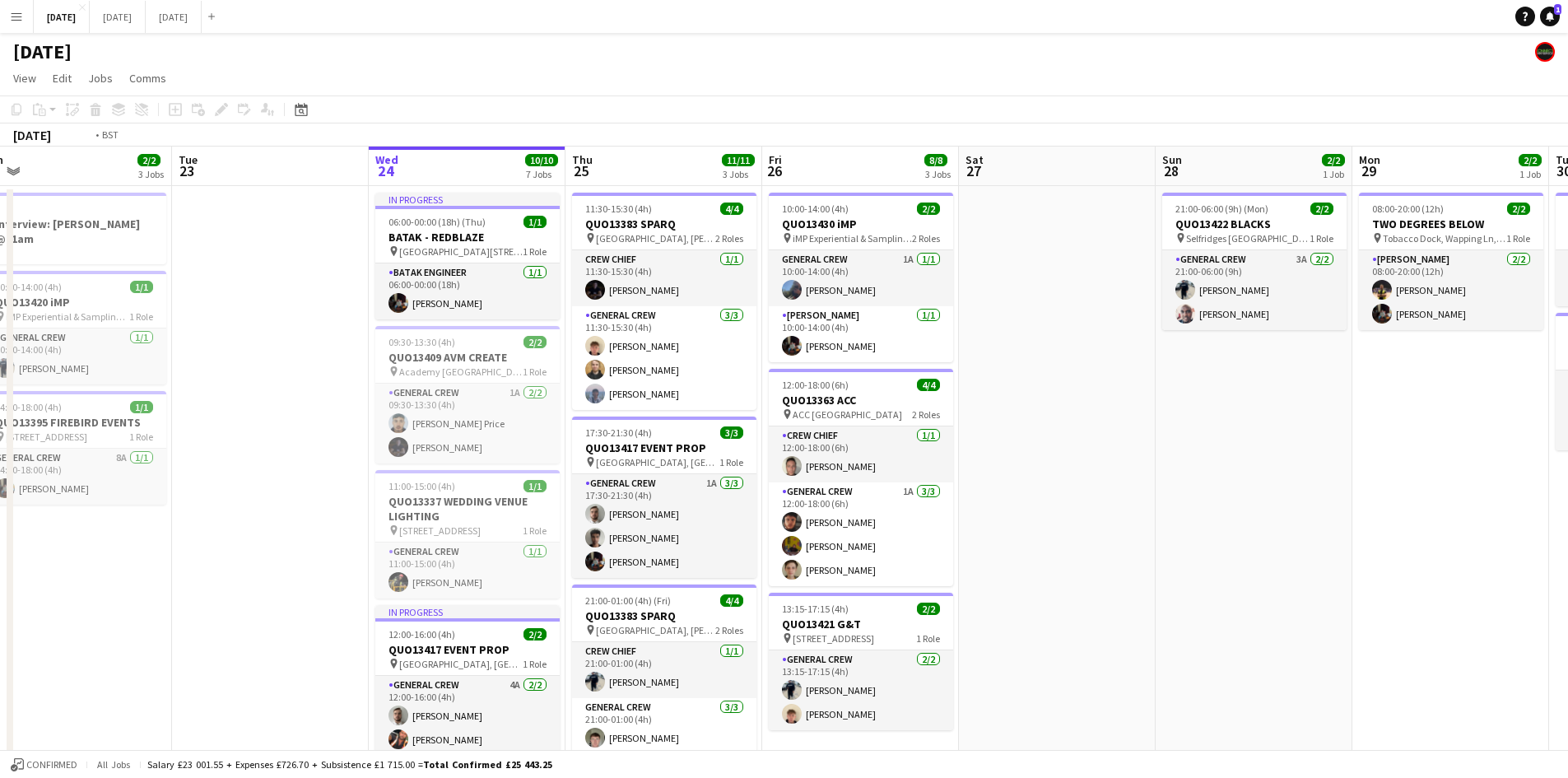
drag, startPoint x: 1132, startPoint y: 402, endPoint x: 776, endPoint y: 338, distance: 361.7
click at [812, 348] on app-calendar-viewport "Fri 19 8/8 3 Jobs Sat 20 10/10 6 Jobs Sun 21 6/6 1 Job Mon 22 2/2 3 Jobs Tue 23…" at bounding box center [784, 679] width 1568 height 1065
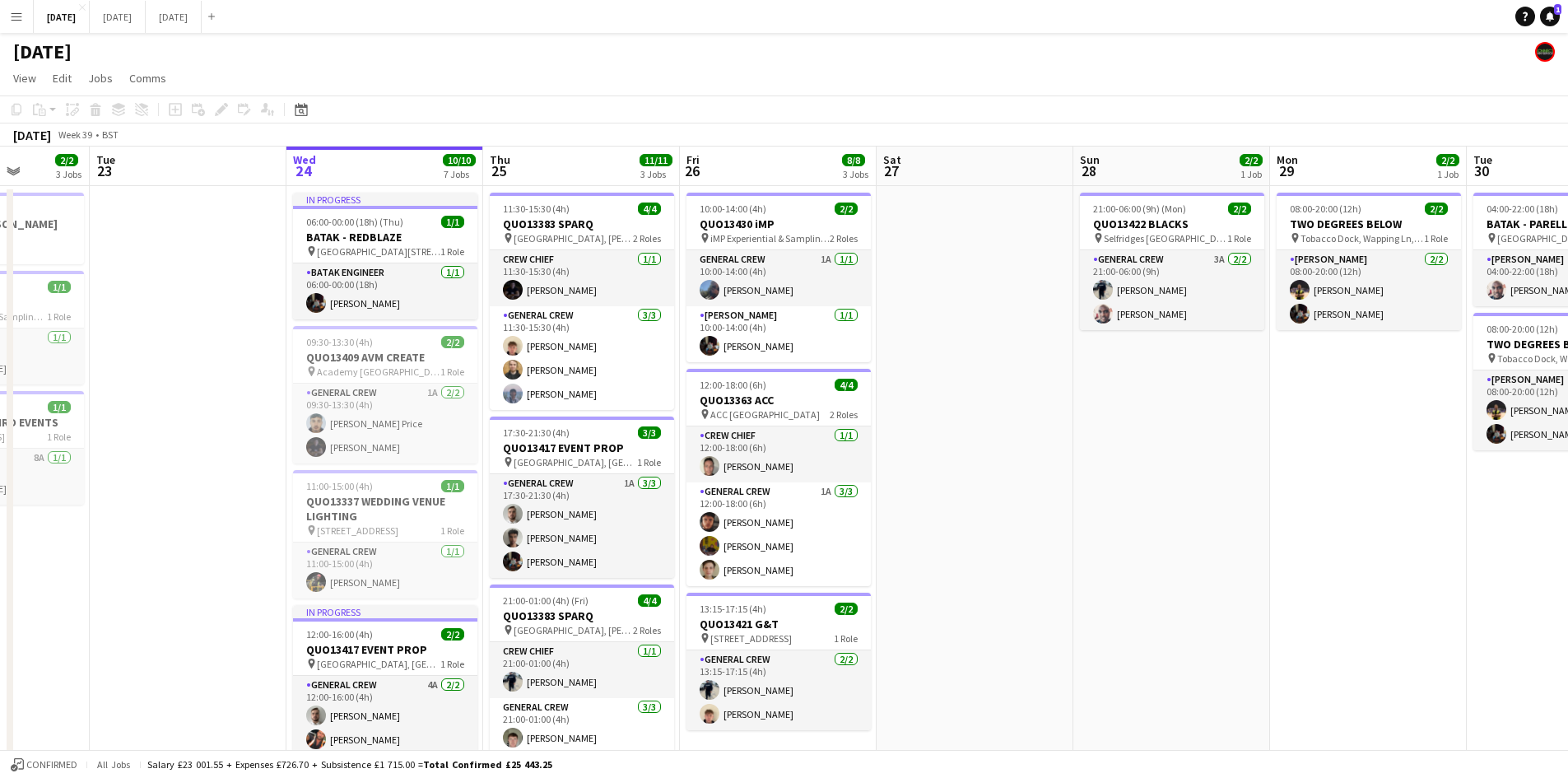
drag, startPoint x: 968, startPoint y: 427, endPoint x: 793, endPoint y: 380, distance: 181.2
click at [834, 388] on app-calendar-viewport "Sat 20 10/10 6 Jobs Sun 21 6/6 1 Job Mon 22 2/2 3 Jobs Tue 23 Wed 24 10/10 7 Jo…" at bounding box center [784, 679] width 1568 height 1065
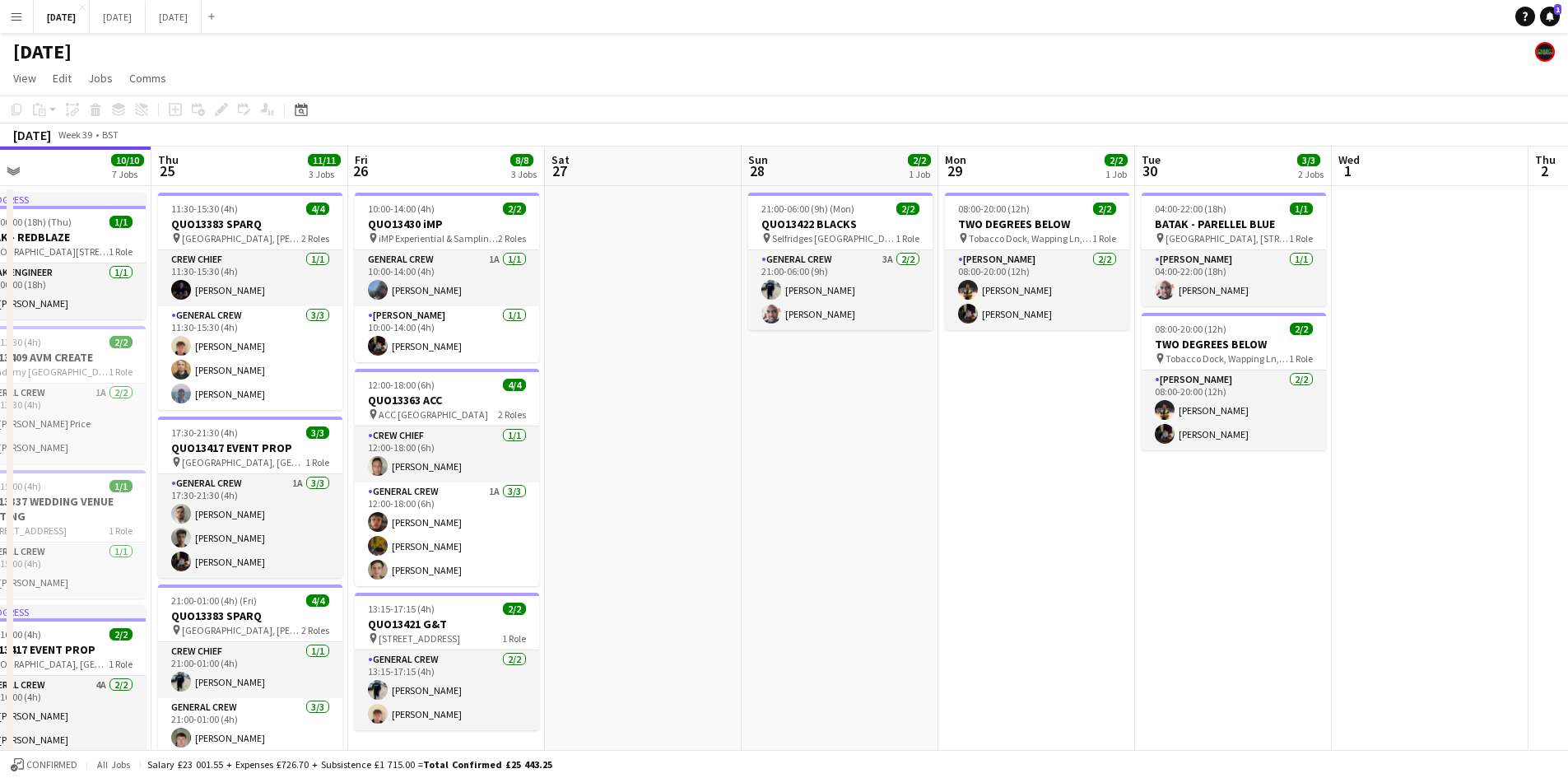
drag, startPoint x: 787, startPoint y: 418, endPoint x: 776, endPoint y: 413, distance: 12.1
click at [781, 415] on app-calendar-viewport "Sun 21 6/6 1 Job Mon 22 2/2 3 Jobs Tue 23 Wed 24 10/10 7 Jobs Thu 25 11/11 3 Jo…" at bounding box center [784, 679] width 1568 height 1065
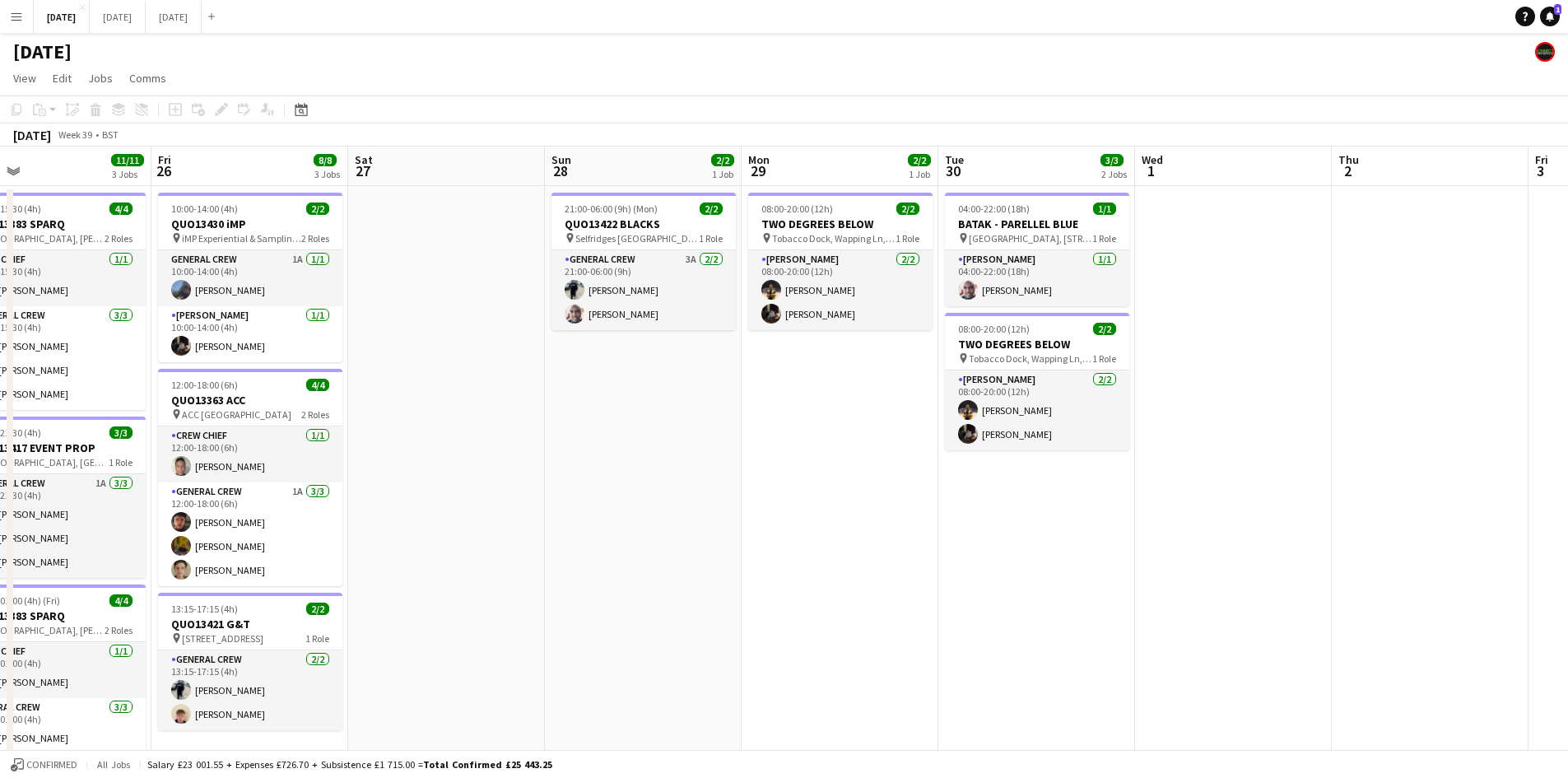
scroll to position [0, 641]
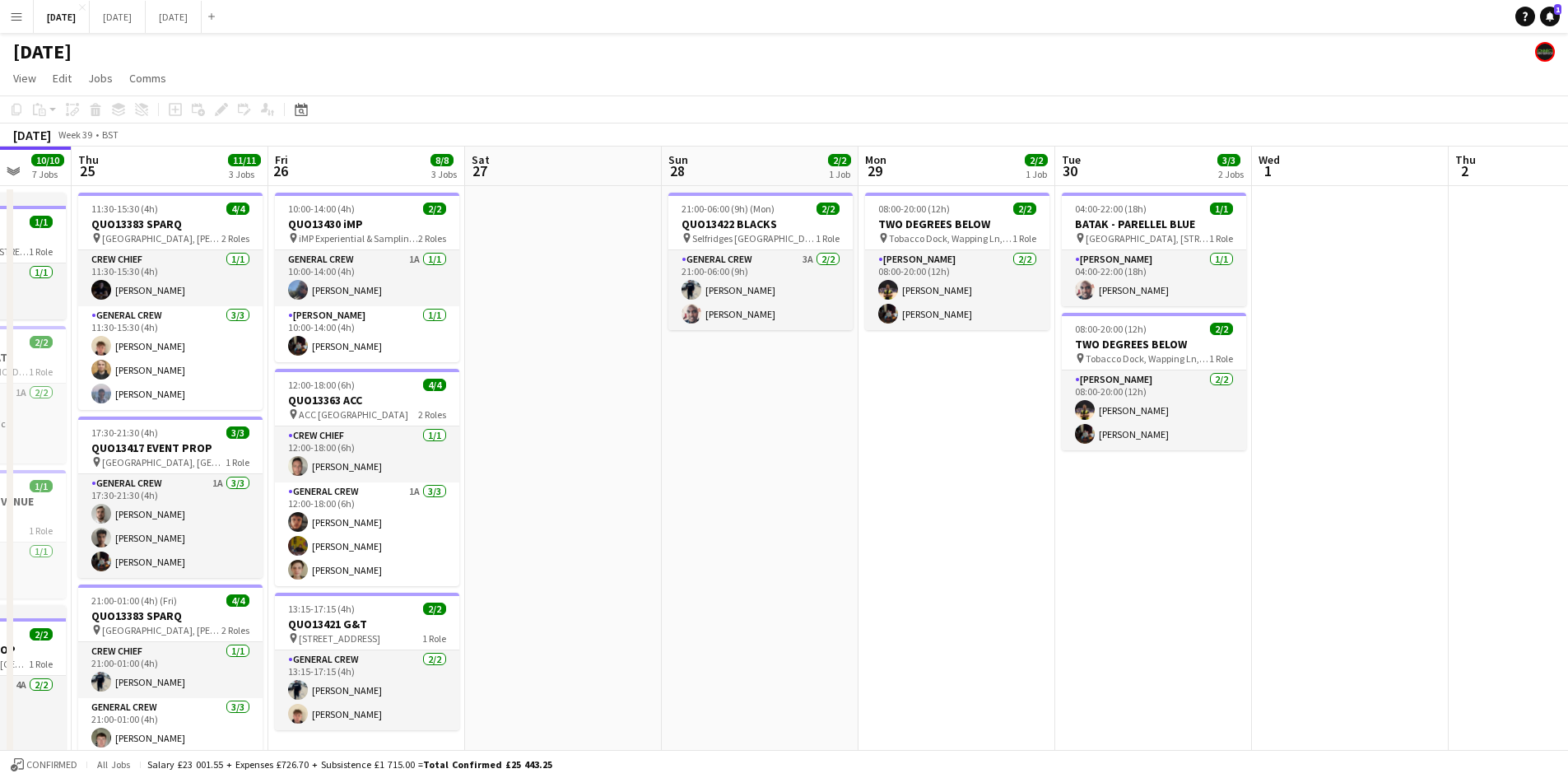
drag, startPoint x: 999, startPoint y: 507, endPoint x: 877, endPoint y: 487, distance: 123.6
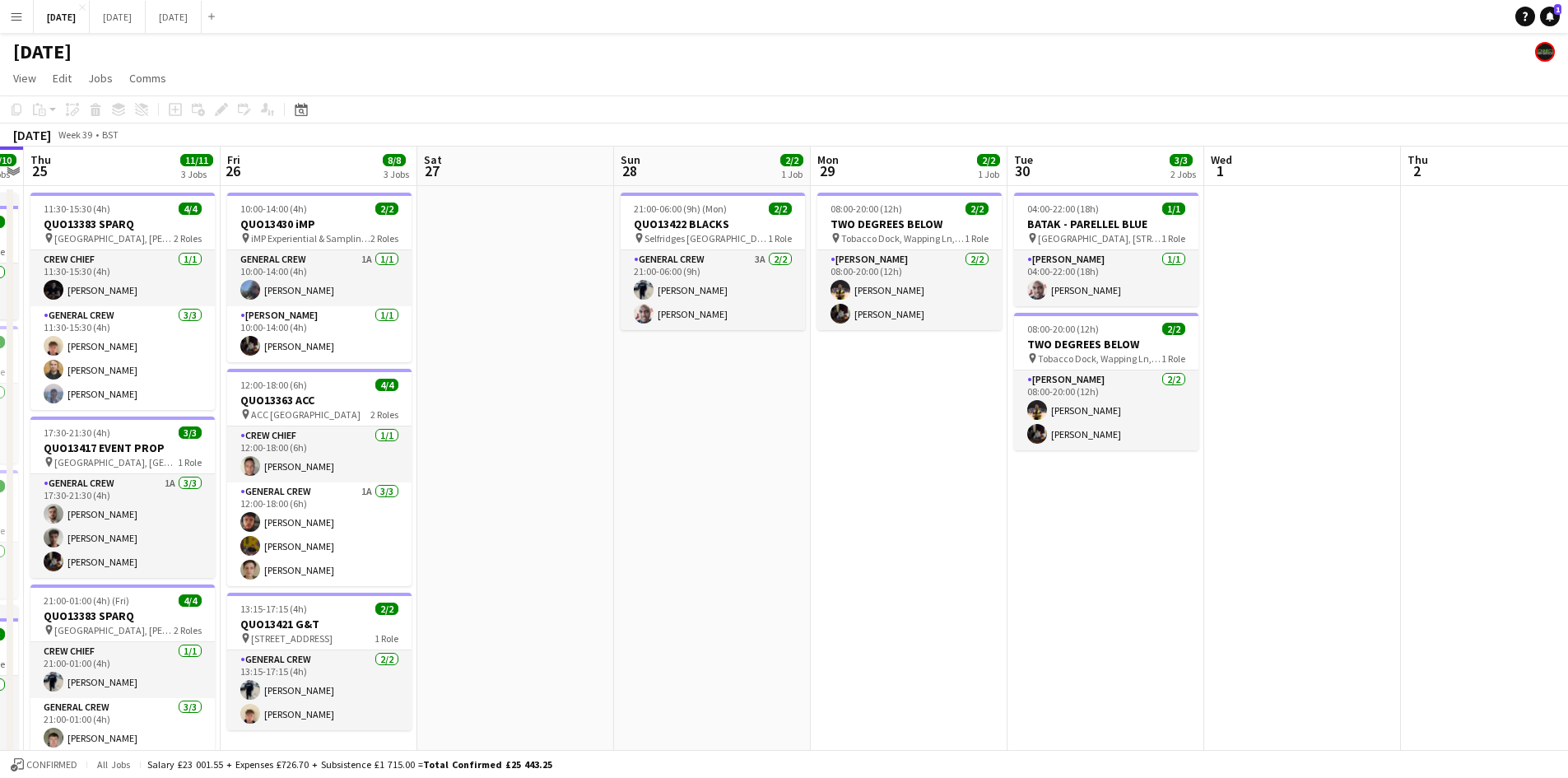
click at [877, 487] on app-calendar-viewport "Mon 22 2/2 3 Jobs Tue 23 Wed 24 10/10 7 Jobs Thu 25 11/11 3 Jobs Fri 26 8/8 3 J…" at bounding box center [784, 679] width 1568 height 1065
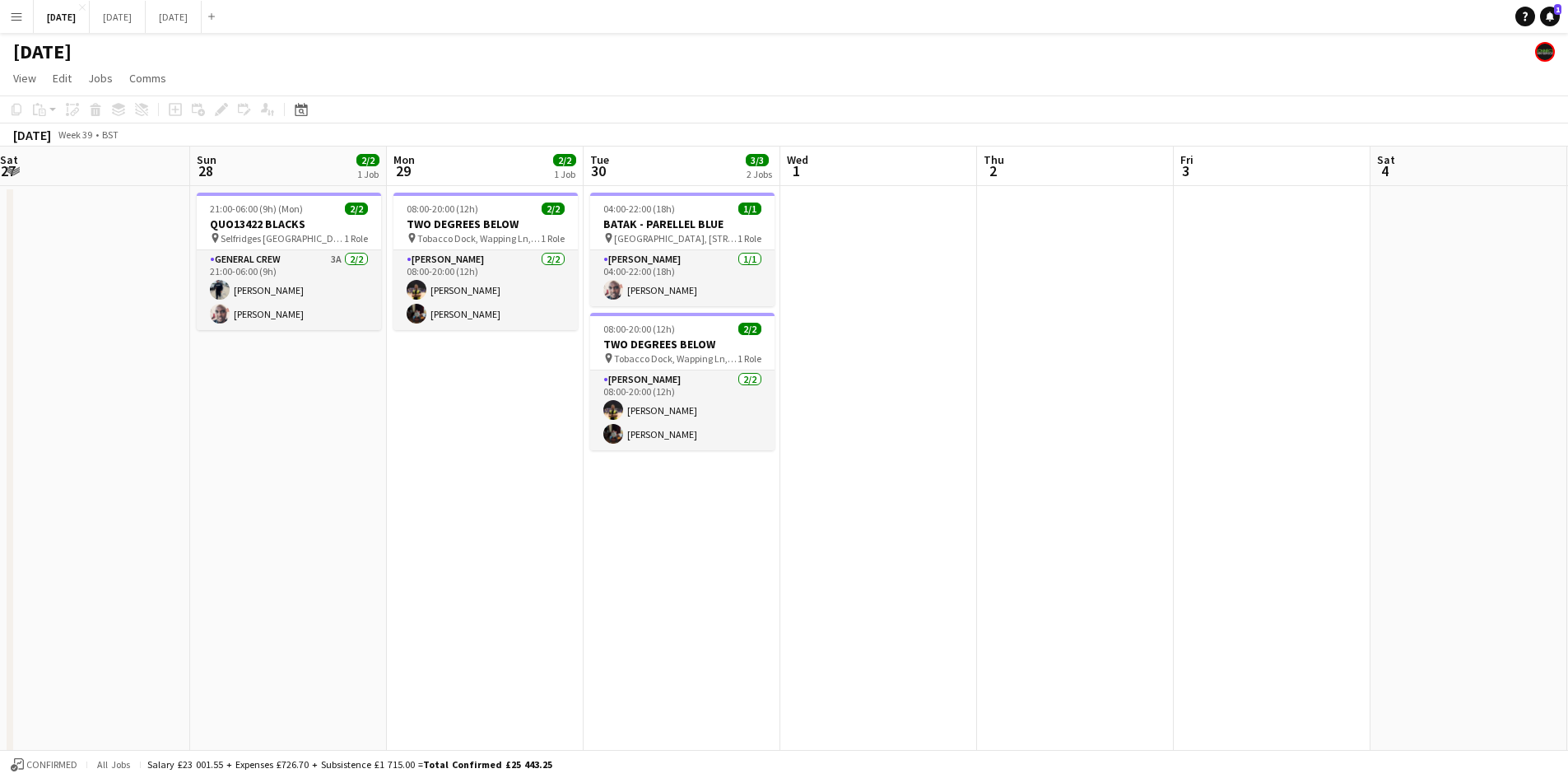
drag, startPoint x: 854, startPoint y: 510, endPoint x: 824, endPoint y: 498, distance: 32.3
click at [824, 498] on app-calendar-viewport "Wed 24 10/10 7 Jobs Thu 25 11/11 3 Jobs Fri 26 8/8 3 Jobs Sat 27 Sun 28 2/2 1 J…" at bounding box center [784, 679] width 1568 height 1065
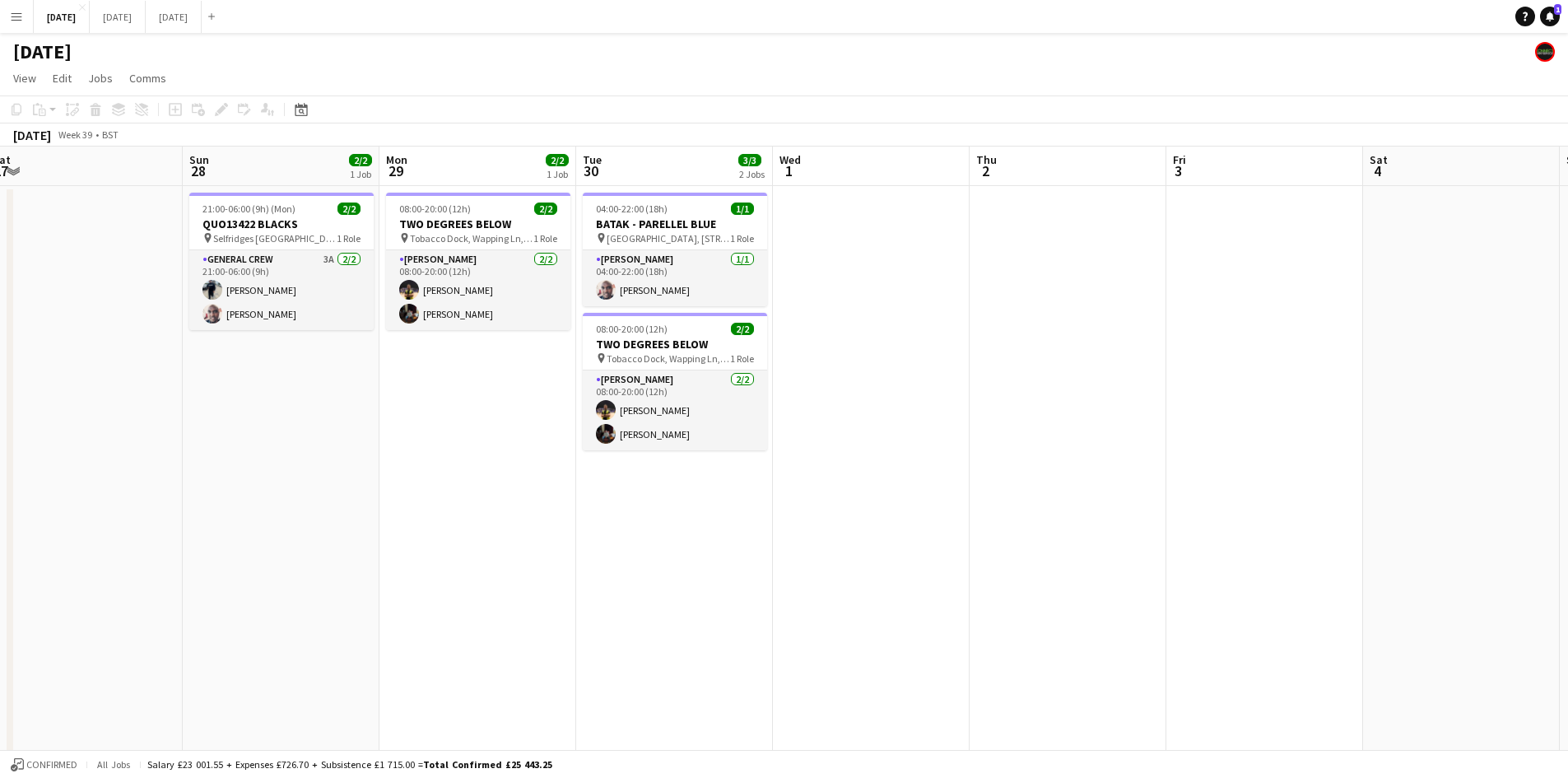
drag, startPoint x: 1039, startPoint y: 509, endPoint x: 849, endPoint y: 466, distance: 194.8
click at [851, 466] on app-calendar-viewport "Wed 24 10/10 7 Jobs Thu 25 11/11 3 Jobs Fri 26 8/8 3 Jobs Sat 27 Sun 28 2/2 1 J…" at bounding box center [784, 679] width 1568 height 1065
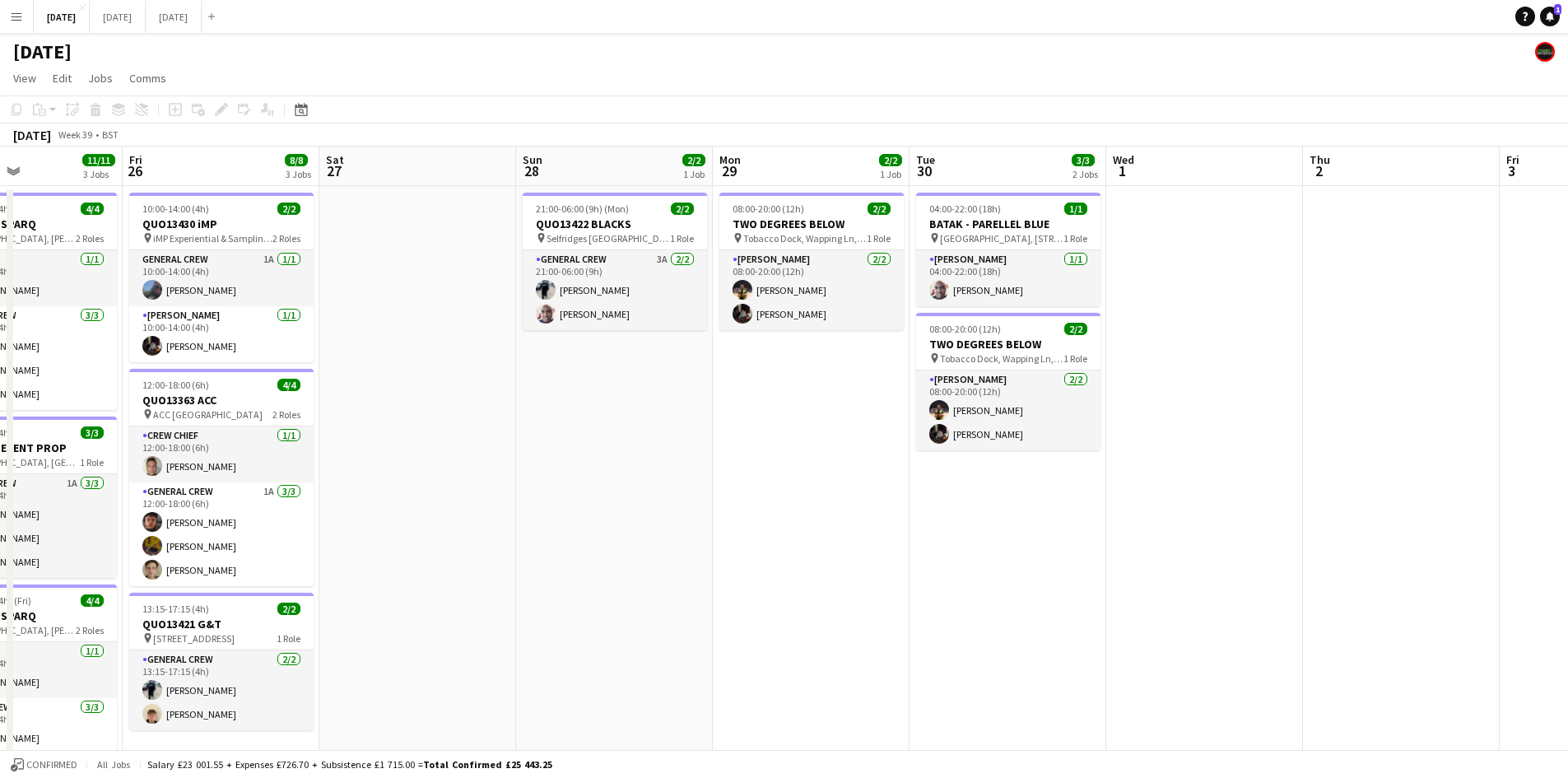
drag, startPoint x: 768, startPoint y: 489, endPoint x: 1343, endPoint y: 460, distance: 575.7
click at [1343, 461] on app-calendar-viewport "Tue 23 Wed 24 10/10 7 Jobs Thu 25 11/11 3 Jobs Fri 26 8/8 3 Jobs Sat 27 Sun 28 …" at bounding box center [784, 679] width 1568 height 1065
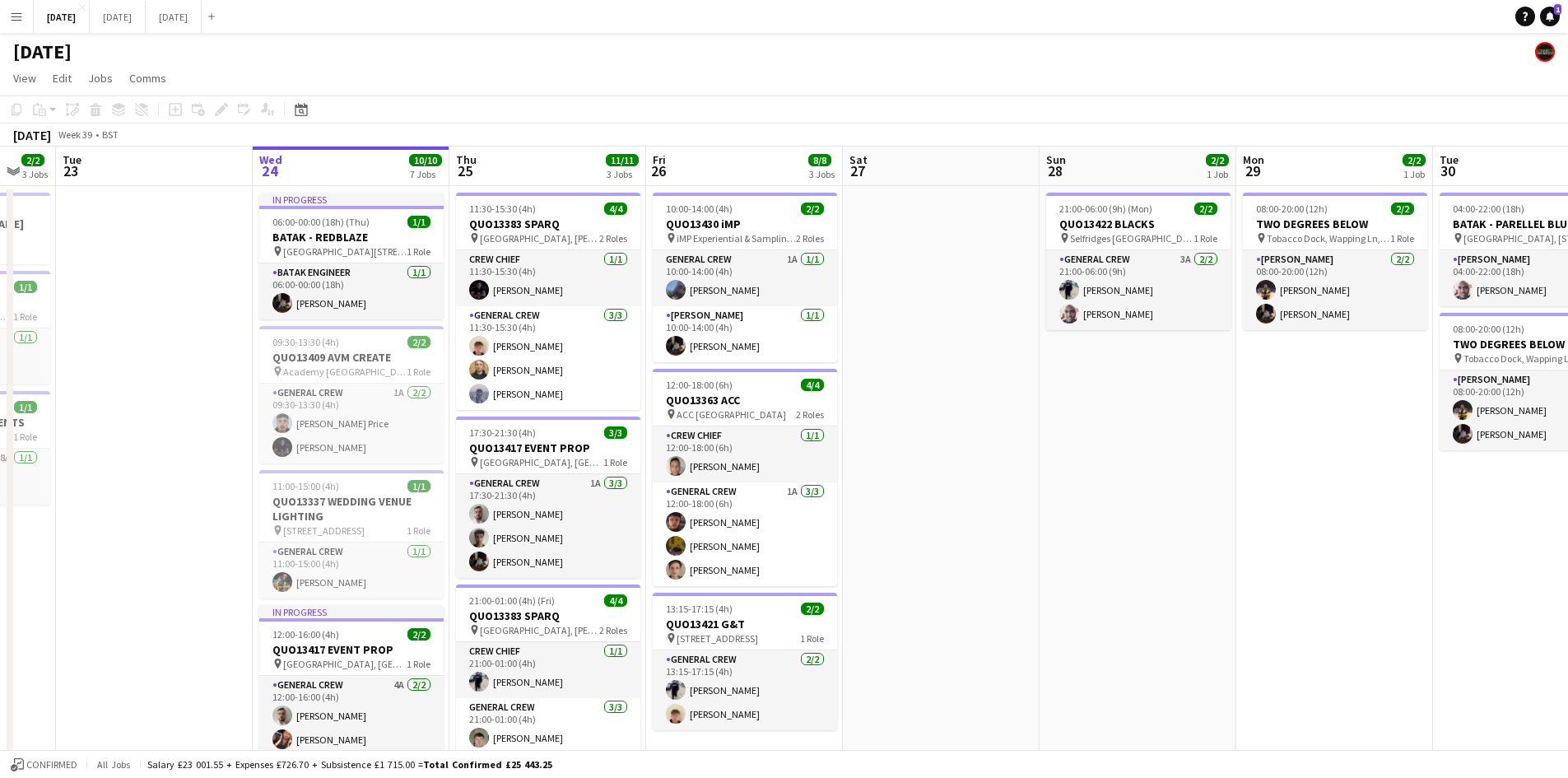
drag, startPoint x: 990, startPoint y: 481, endPoint x: 973, endPoint y: 364, distance: 118.2
click at [1322, 471] on app-calendar-viewport "Sun 21 6/6 1 Job Mon 22 2/2 3 Jobs Tue 23 Wed 24 10/10 7 Jobs Thu 25 11/11 3 Jo…" at bounding box center [784, 679] width 1568 height 1065
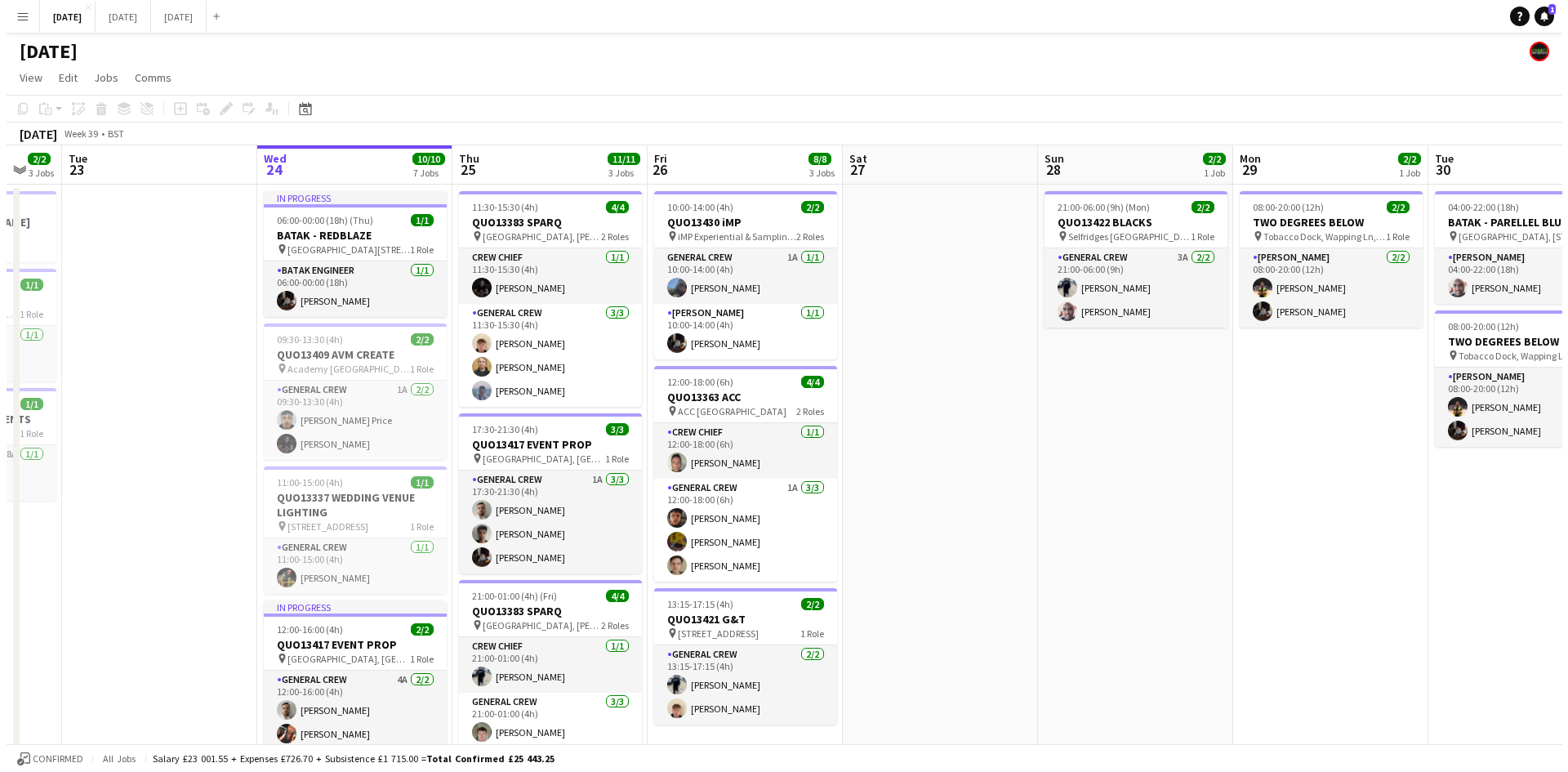
scroll to position [0, 342]
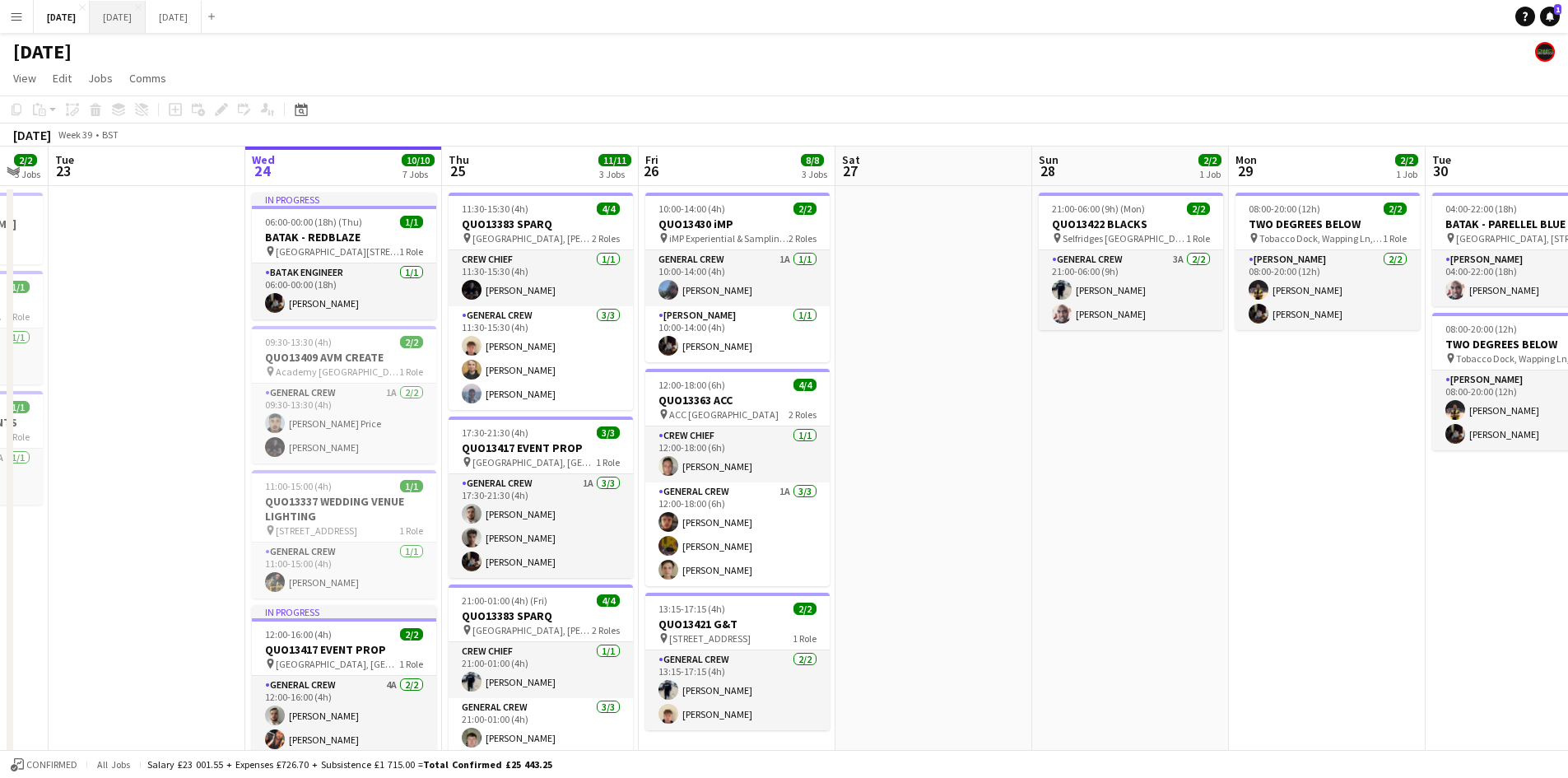
click at [146, 20] on button "[DATE] Close" at bounding box center [117, 16] width 56 height 32
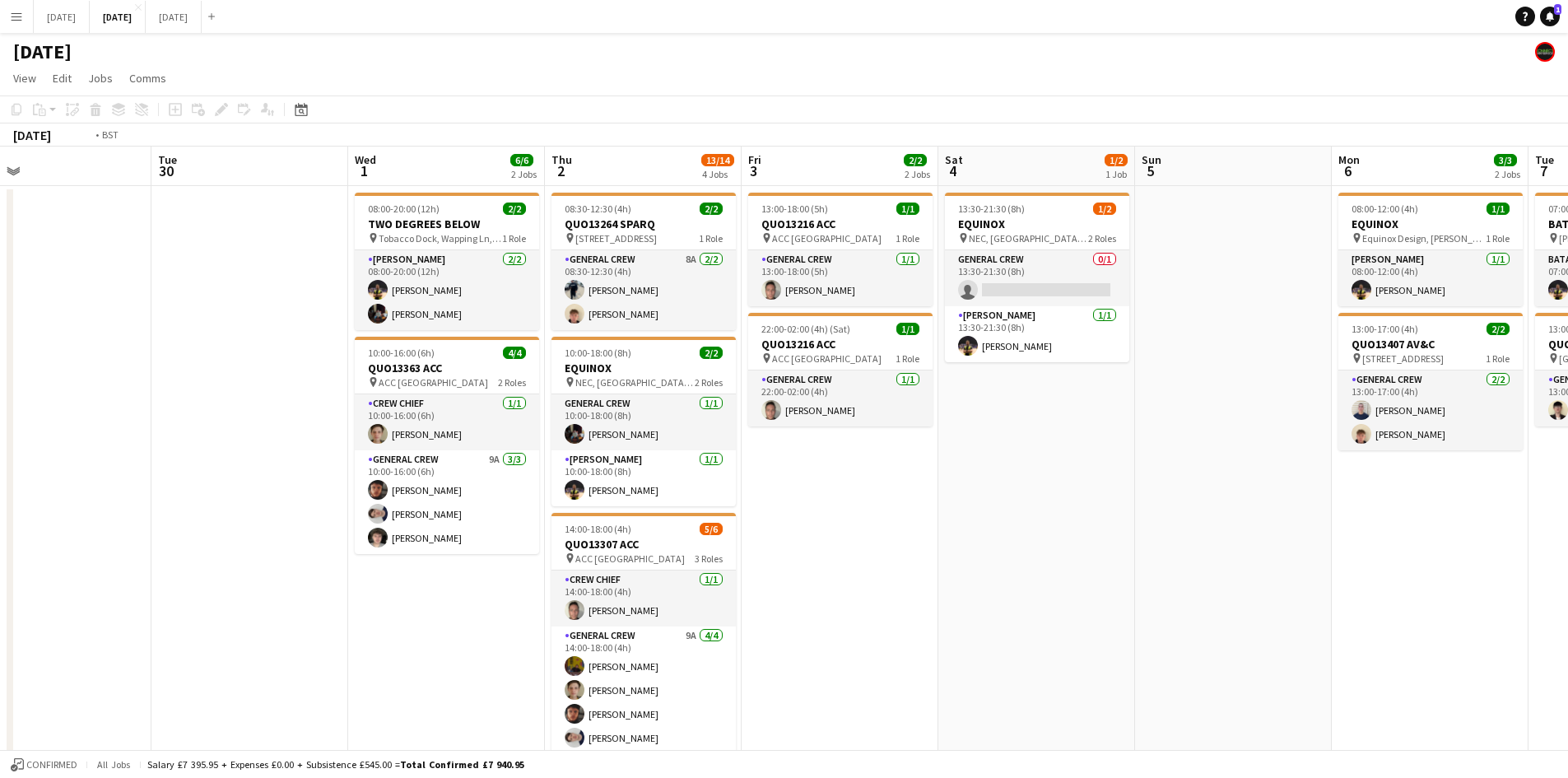
drag, startPoint x: 1151, startPoint y: 501, endPoint x: 1017, endPoint y: 466, distance: 138.5
click at [1011, 451] on app-calendar-viewport "Fri 26 Sat 27 Sun 28 Mon 29 Tue 30 Wed 1 6/6 2 Jobs Thu 2 13/14 4 Jobs Fri 3 2/…" at bounding box center [784, 582] width 1568 height 870
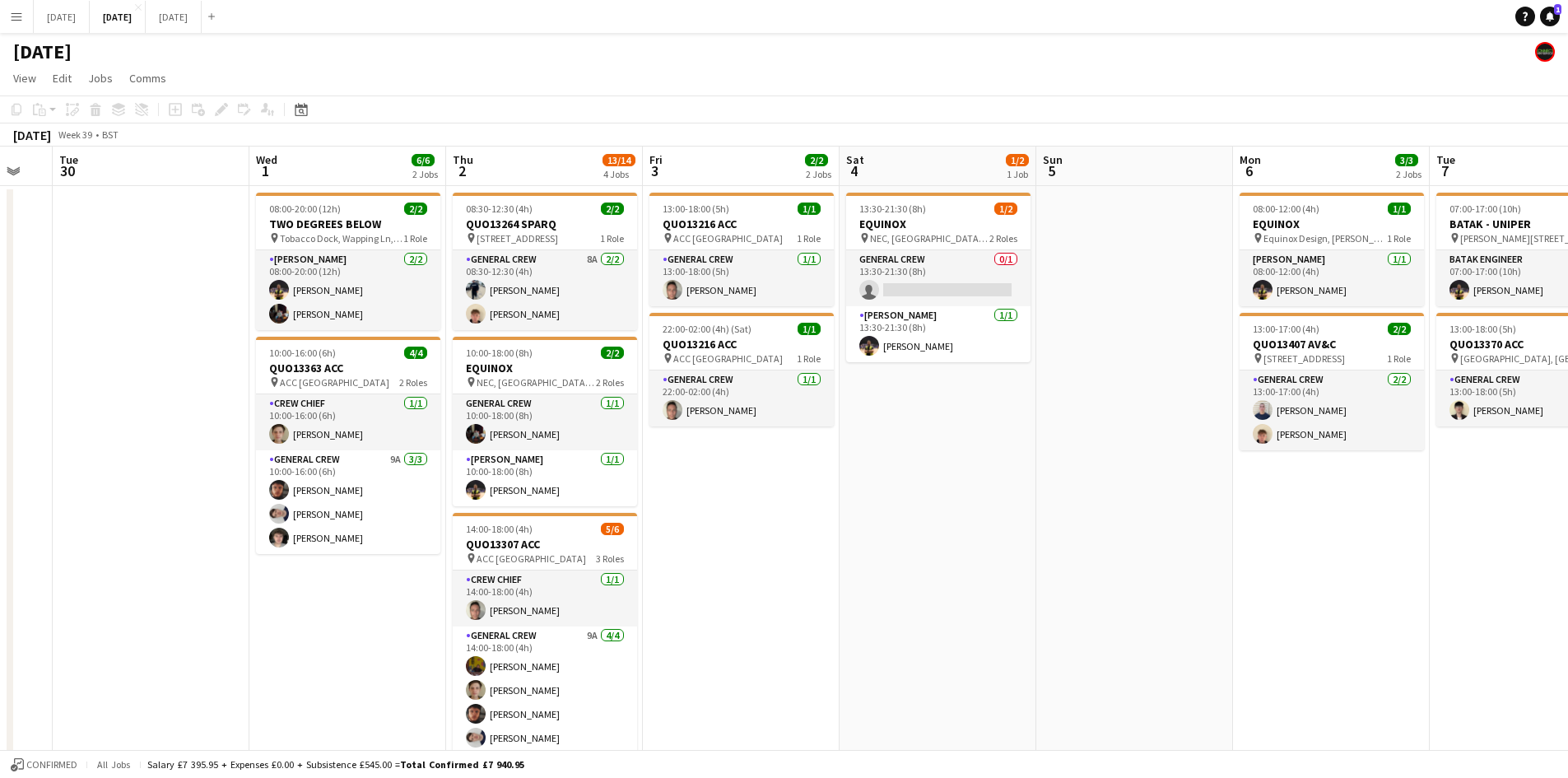
drag, startPoint x: 1154, startPoint y: 545, endPoint x: 687, endPoint y: 452, distance: 476.2
click at [695, 459] on app-calendar-viewport "Sat 27 Sun 28 Mon 29 Tue 30 Wed 1 6/6 2 Jobs Thu 2 13/14 4 Jobs Fri 3 2/2 2 Job…" at bounding box center [784, 582] width 1568 height 870
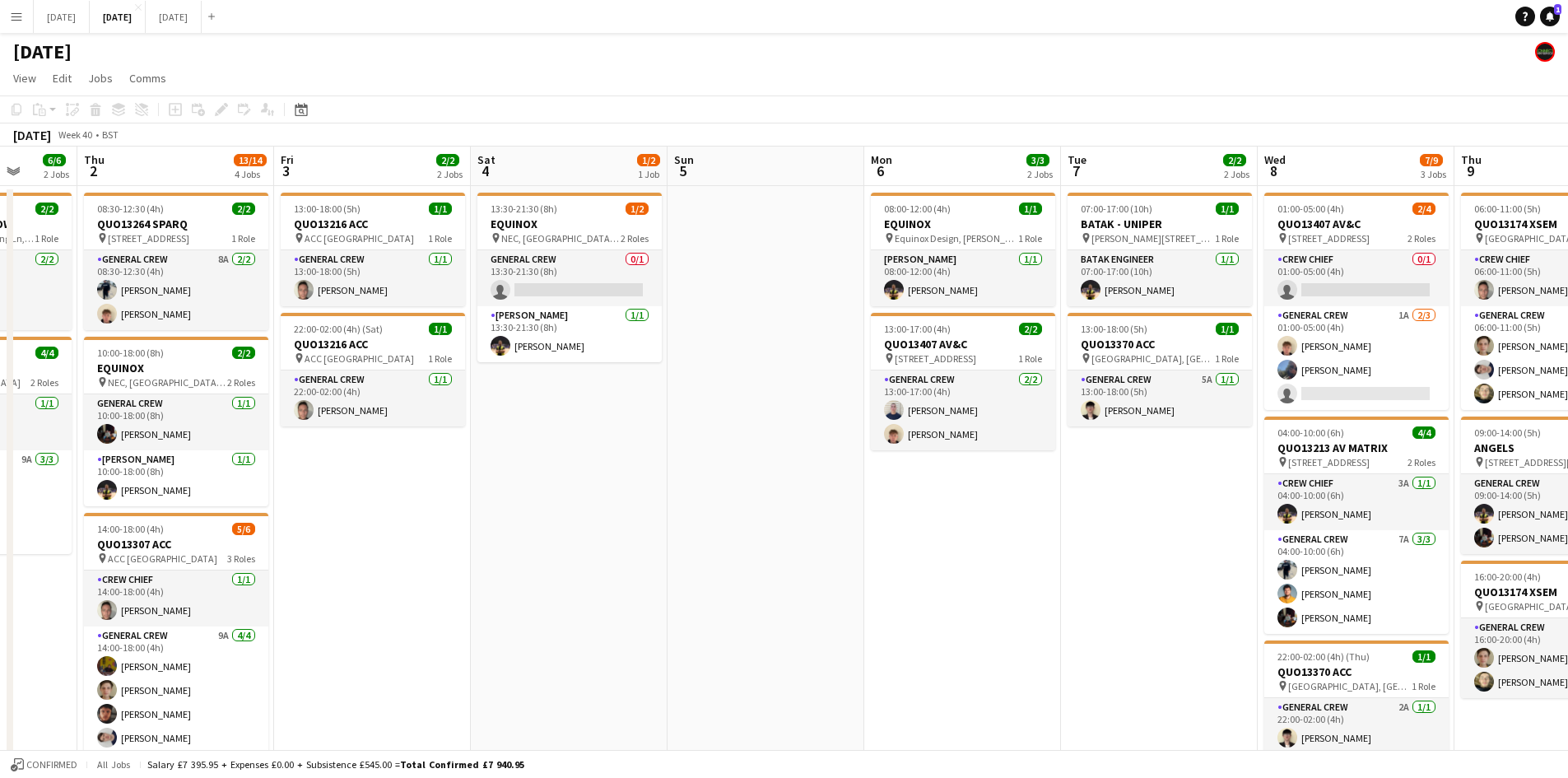
drag, startPoint x: 1061, startPoint y: 586, endPoint x: 794, endPoint y: 526, distance: 273.7
click at [802, 529] on app-calendar-viewport "Mon 29 Tue 30 Wed 1 6/6 2 Jobs Thu 2 13/14 4 Jobs Fri 3 2/2 2 Jobs Sat 4 1/2 1 …" at bounding box center [784, 582] width 1568 height 870
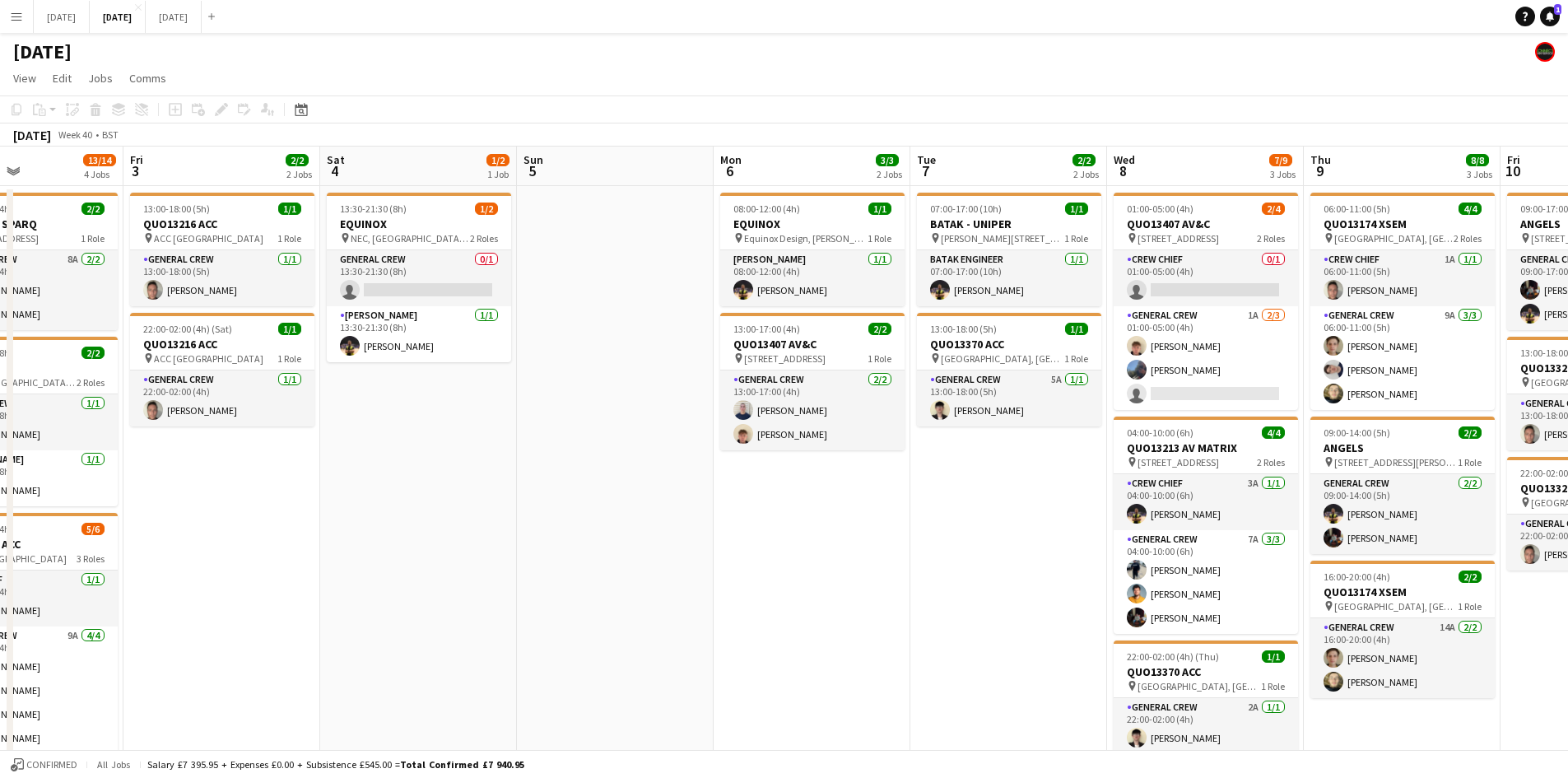
drag, startPoint x: 924, startPoint y: 527, endPoint x: 866, endPoint y: 502, distance: 63.2
click at [866, 502] on app-calendar-viewport "Tue 30 Wed 1 6/6 2 Jobs Thu 2 13/14 4 Jobs Fri 3 2/2 2 Jobs Sat 4 1/2 1 Job Sun…" at bounding box center [784, 582] width 1568 height 870
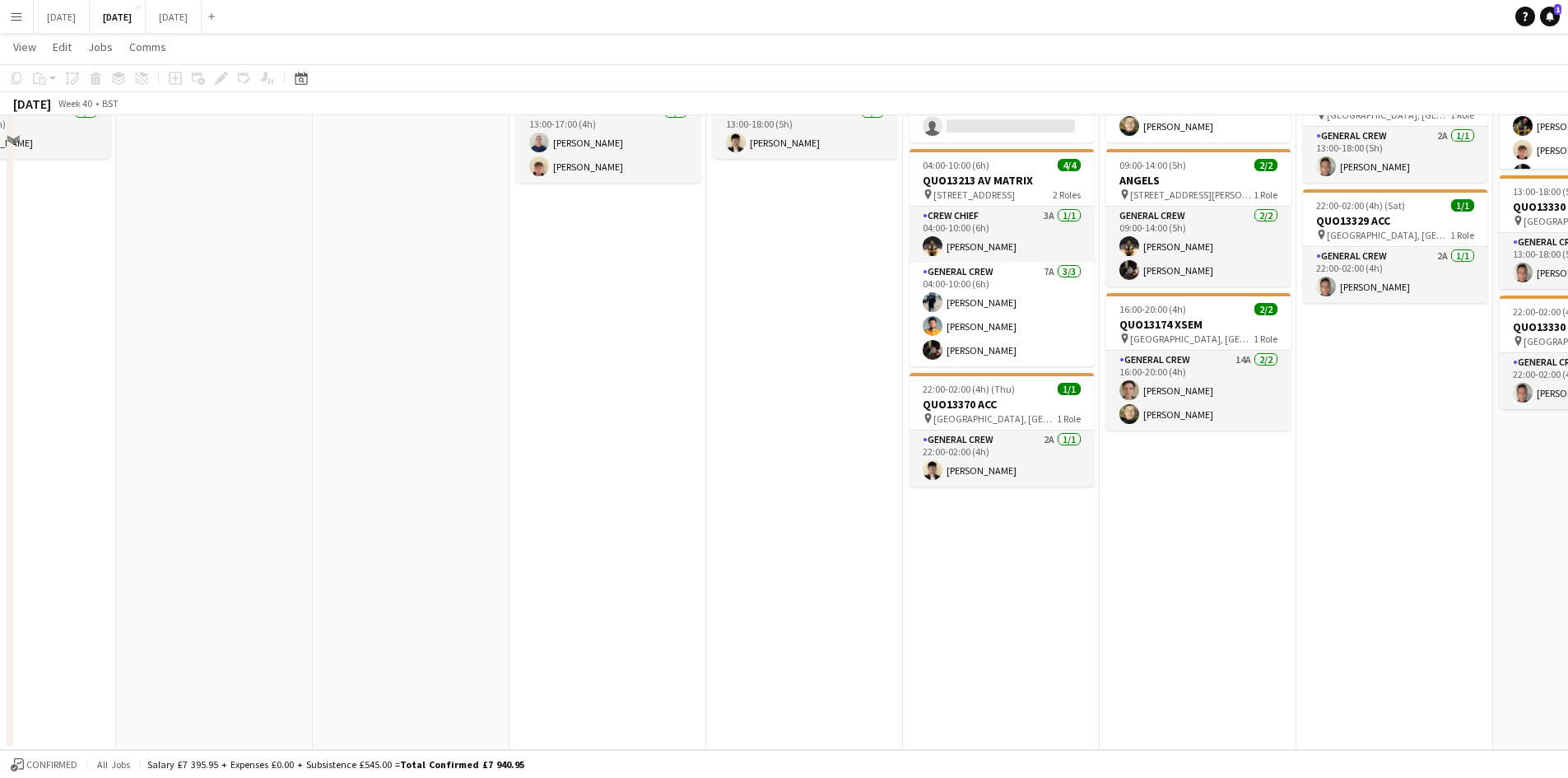
scroll to position [0, 0]
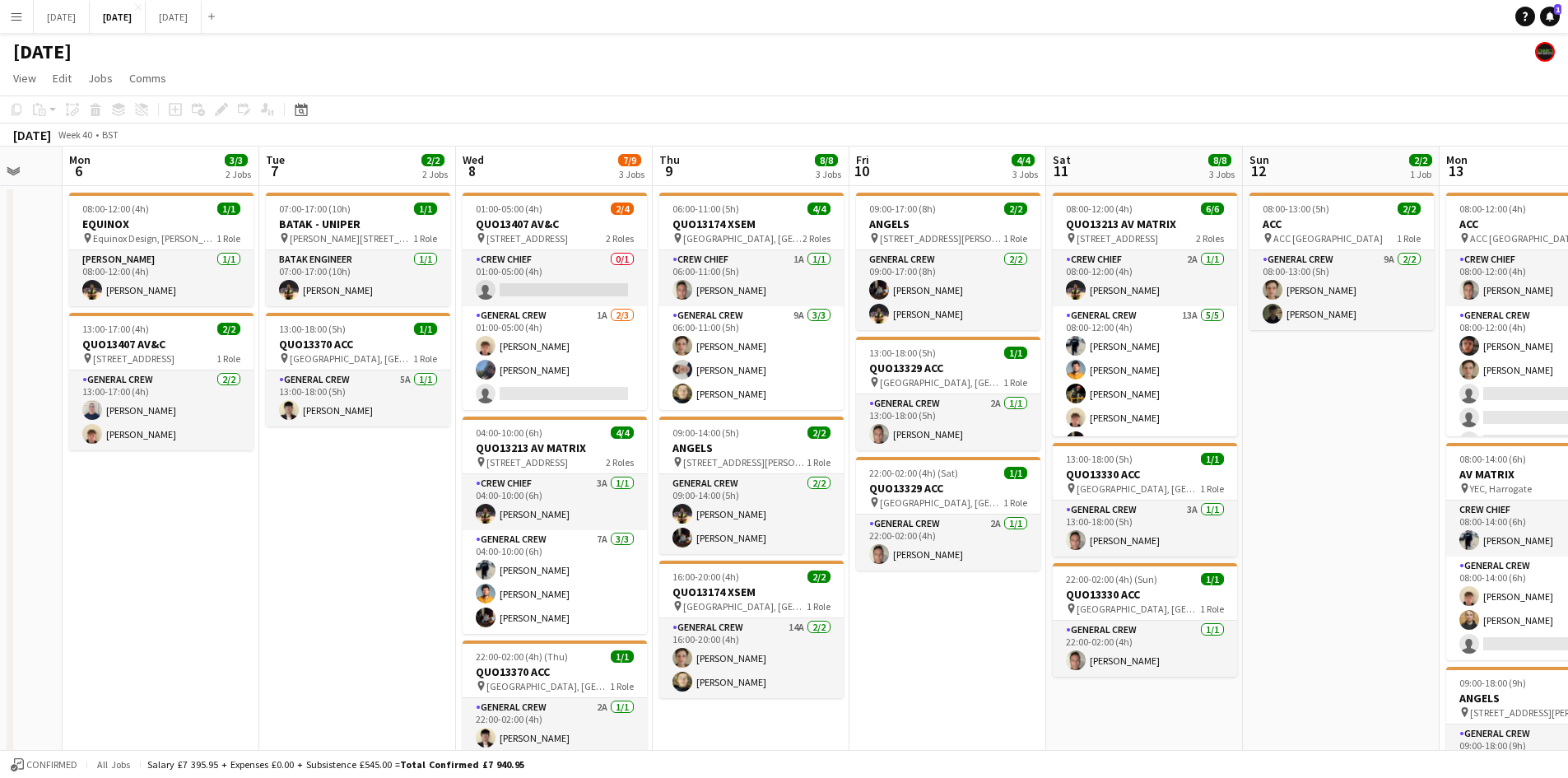
click at [783, 425] on app-calendar-viewport "Fri 3 2/2 2 Jobs Sat 4 1/2 1 Job Sun 5 Mon 6 3/3 2 Jobs Tue 7 2/2 2 Jobs Wed 8 …" at bounding box center [784, 582] width 1568 height 870
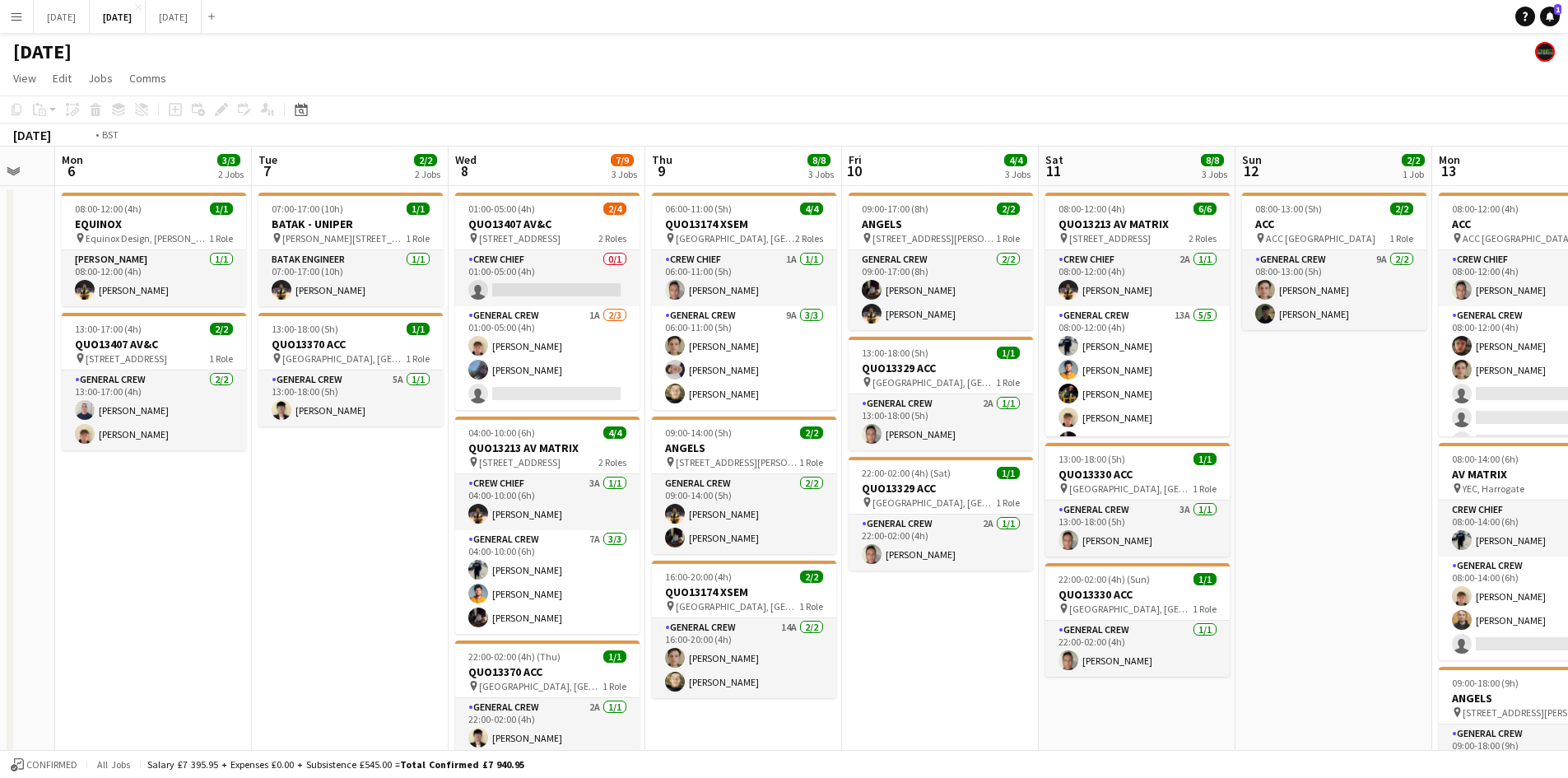
scroll to position [0, 582]
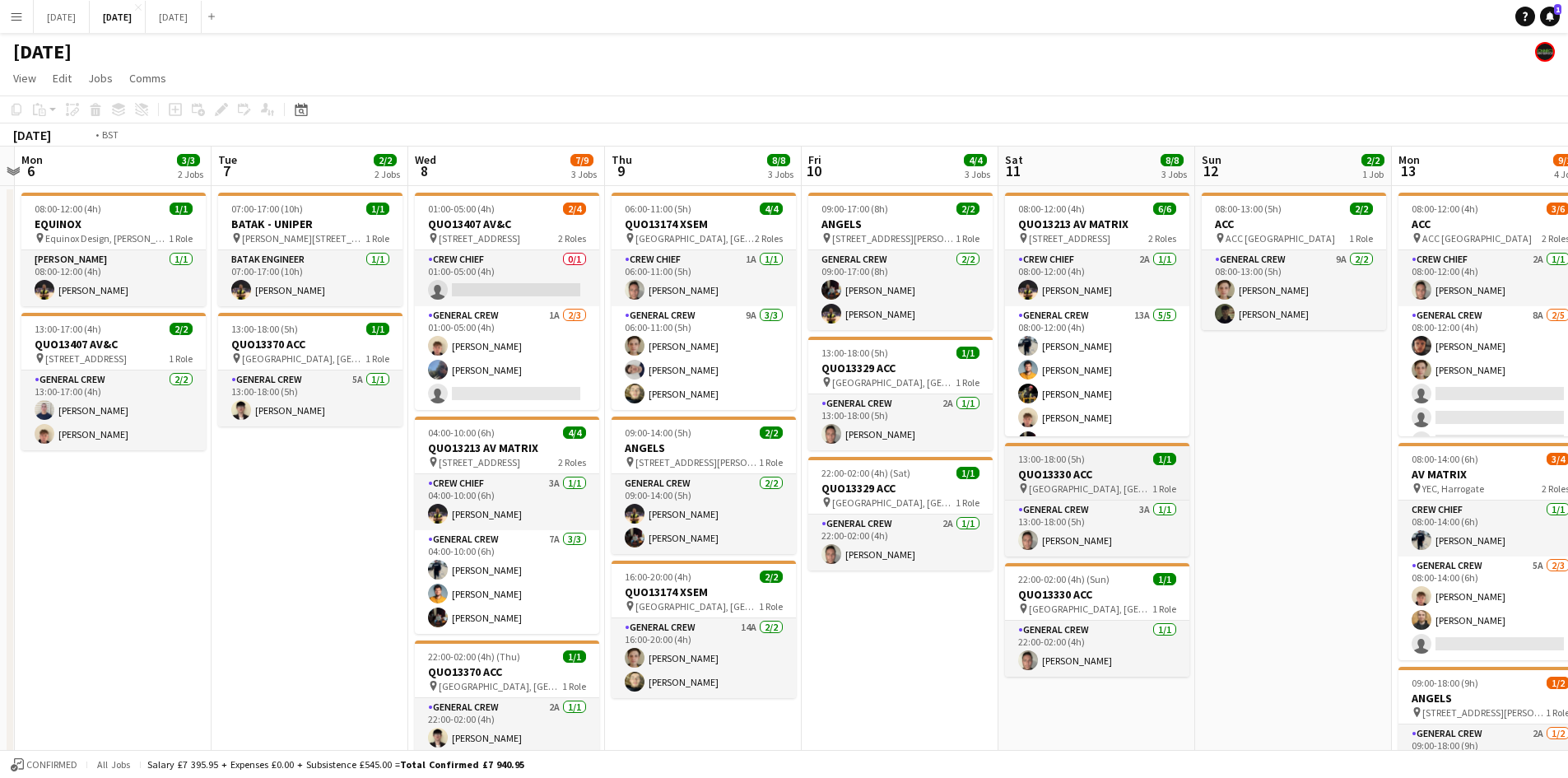
drag, startPoint x: 1087, startPoint y: 557, endPoint x: 882, endPoint y: 457, distance: 228.1
click at [844, 462] on app-calendar-viewport "Fri 3 2/2 2 Jobs Sat 4 1/2 1 Job Sun 5 Mon 6 3/3 2 Jobs Tue 7 2/2 2 Jobs Wed 8 …" at bounding box center [784, 582] width 1568 height 870
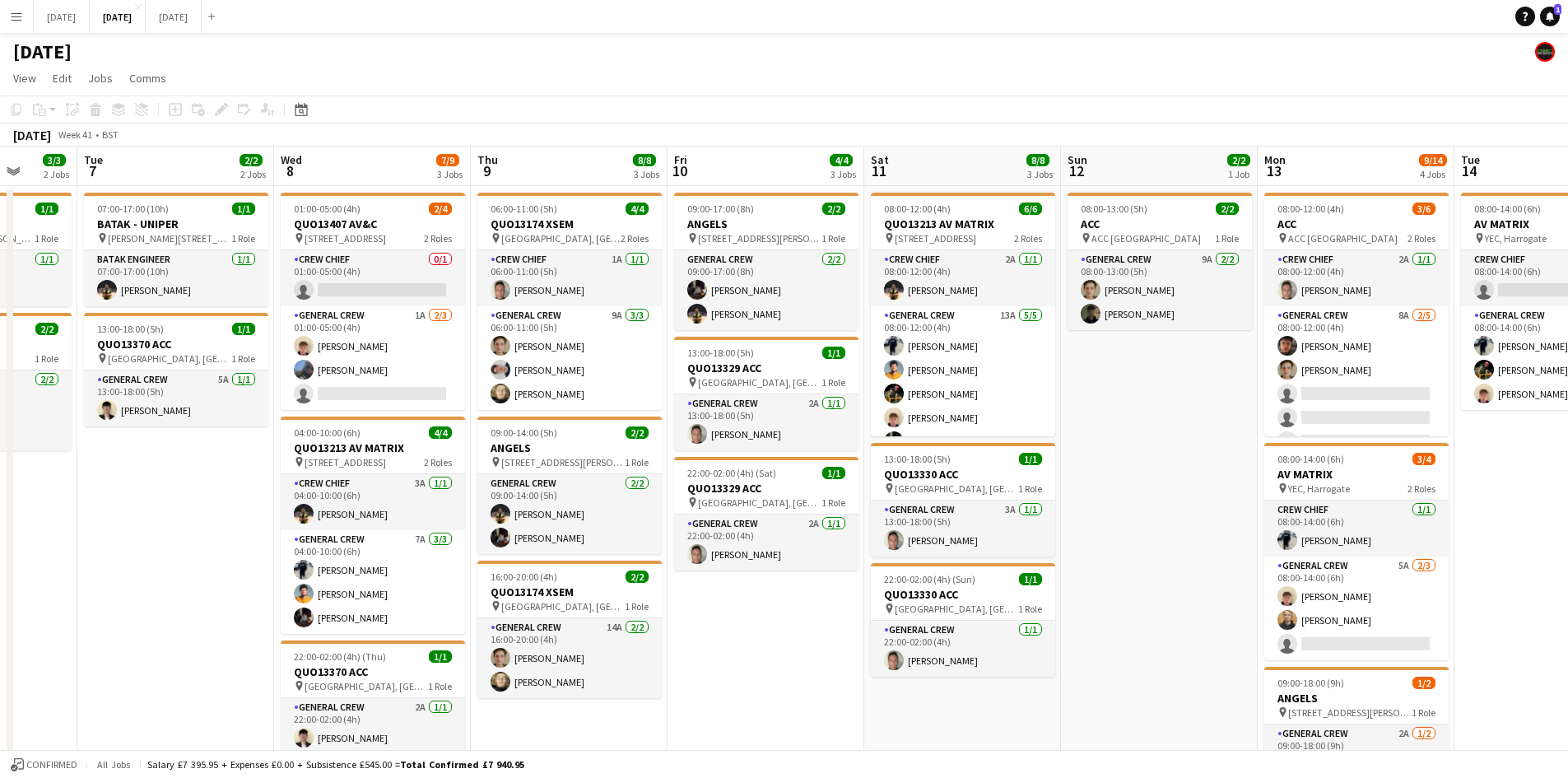
drag, startPoint x: 1131, startPoint y: 467, endPoint x: 991, endPoint y: 447, distance: 141.4
click at [994, 448] on app-calendar-viewport "Sat 4 1/2 1 Job Sun 5 Mon 6 3/3 2 Jobs Tue 7 2/2 2 Jobs Wed 8 7/9 3 Jobs Thu 9 …" at bounding box center [784, 751] width 1568 height 1209
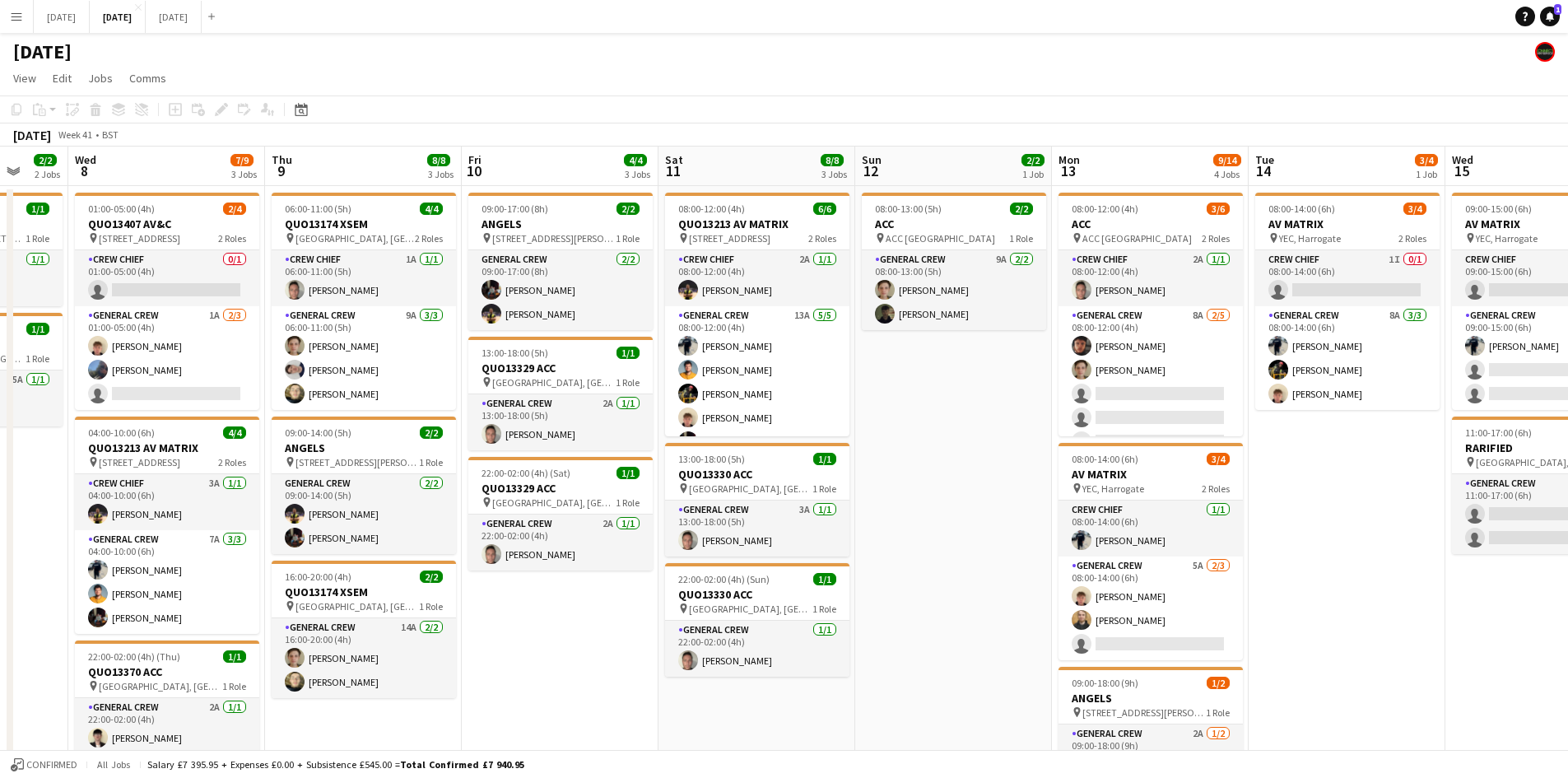
scroll to position [165, 0]
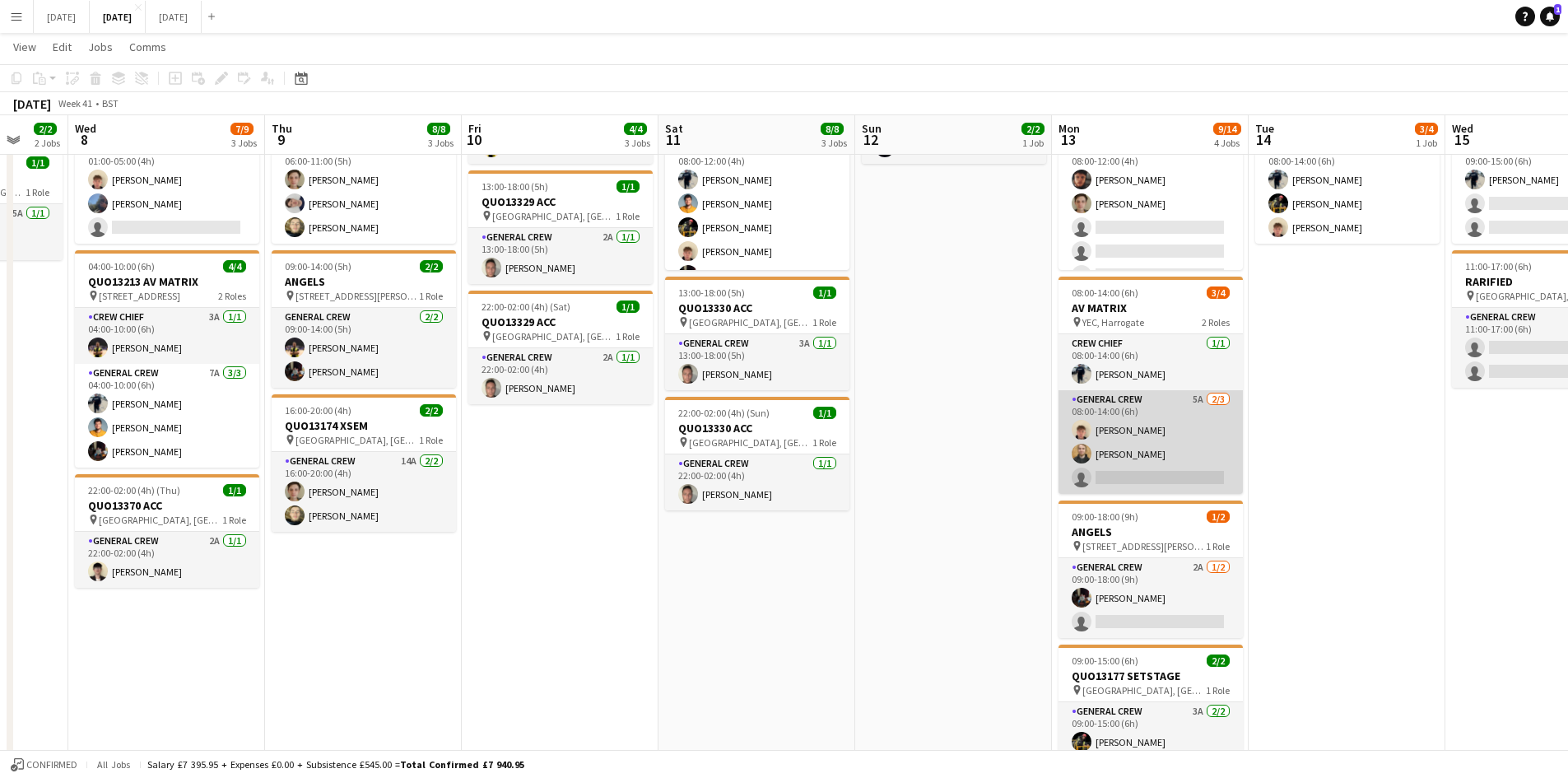
click at [1149, 462] on app-card-role "General Crew 5A [DATE] 08:00-14:00 (6h) [PERSON_NAME] [PERSON_NAME] single-neut…" at bounding box center [1150, 442] width 184 height 104
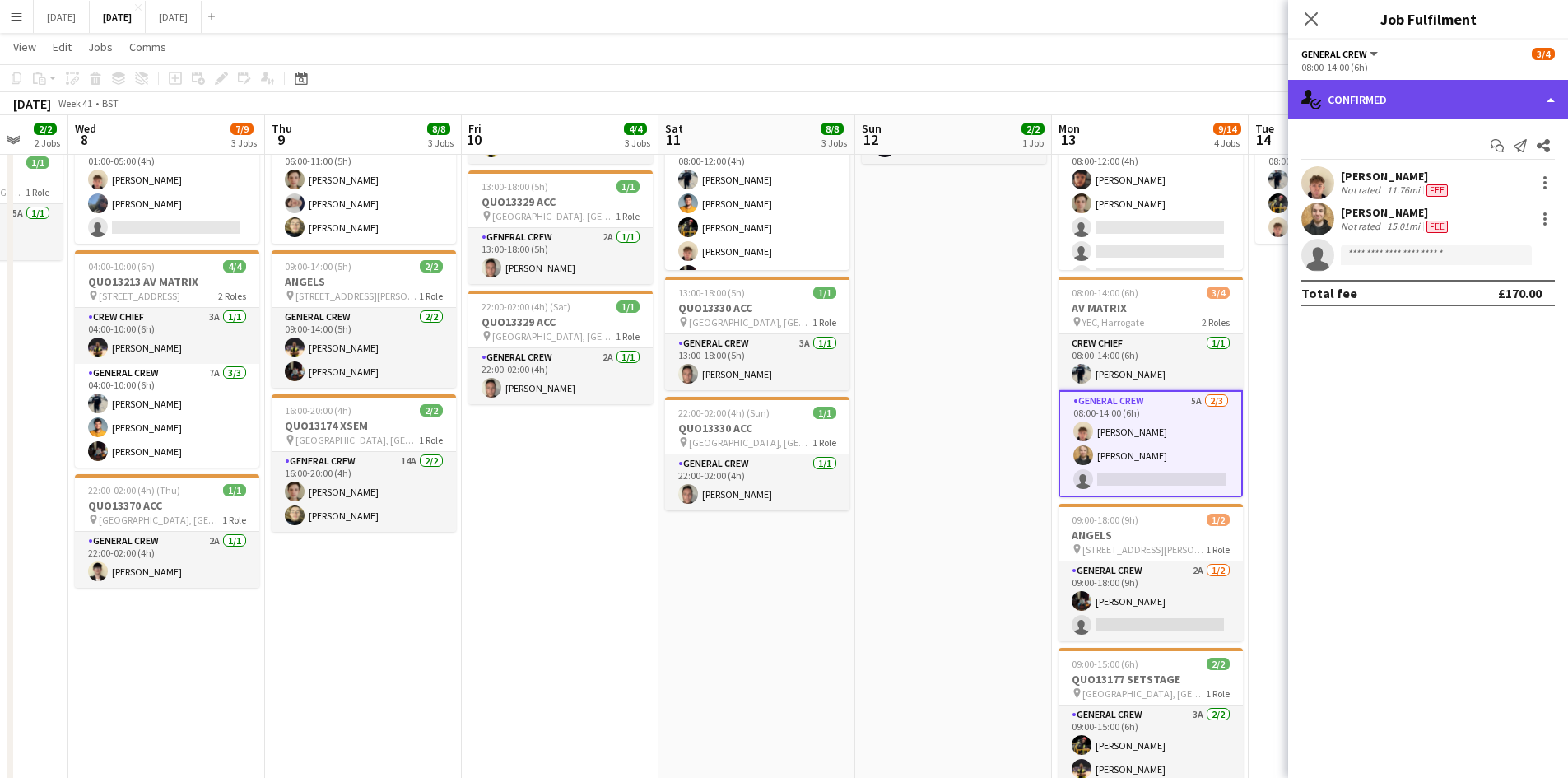
click at [1453, 96] on div "single-neutral-actions-check-2 Confirmed" at bounding box center [1428, 99] width 280 height 40
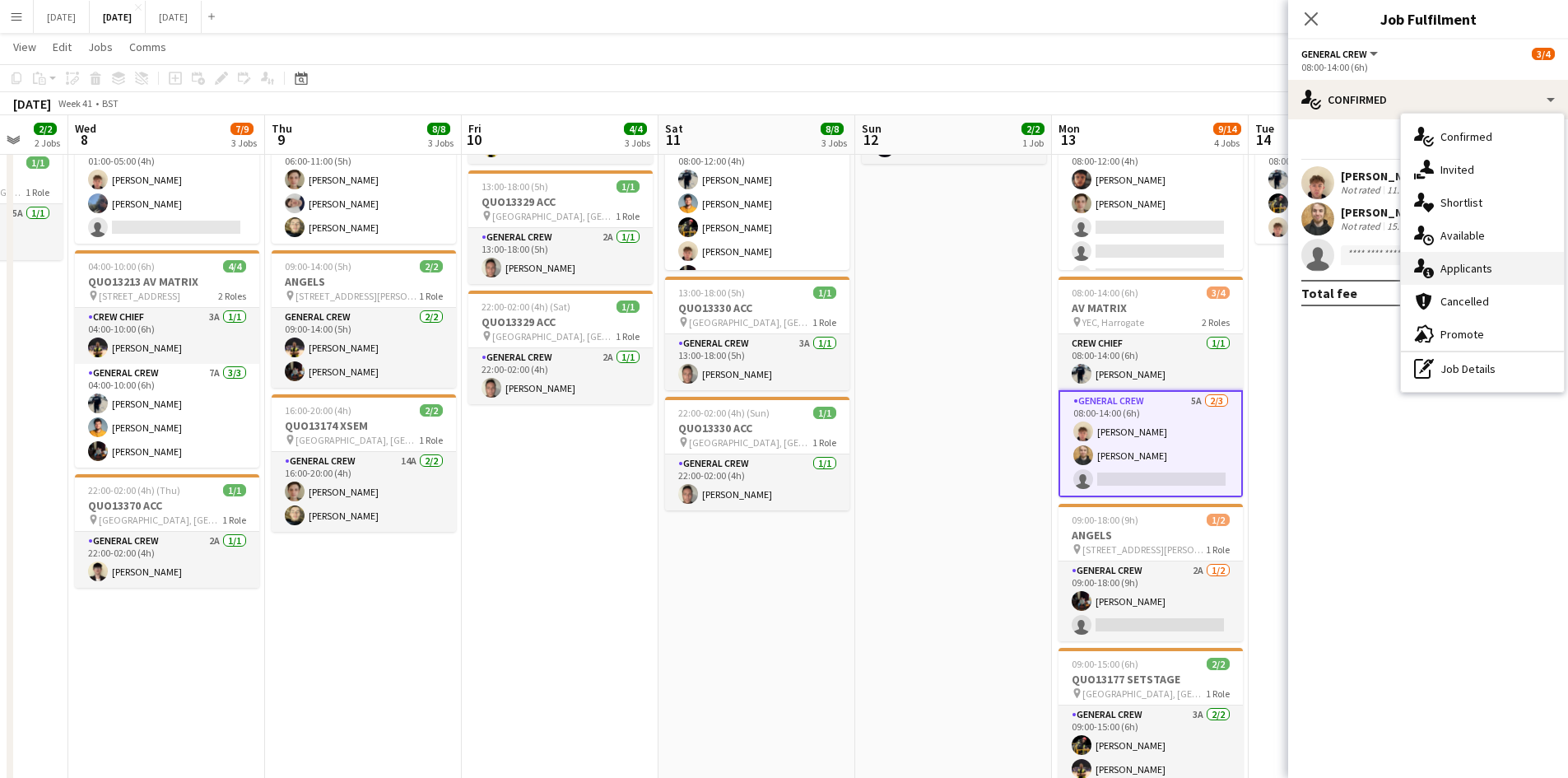
click at [1468, 269] on span "Applicants" at bounding box center [1466, 268] width 52 height 15
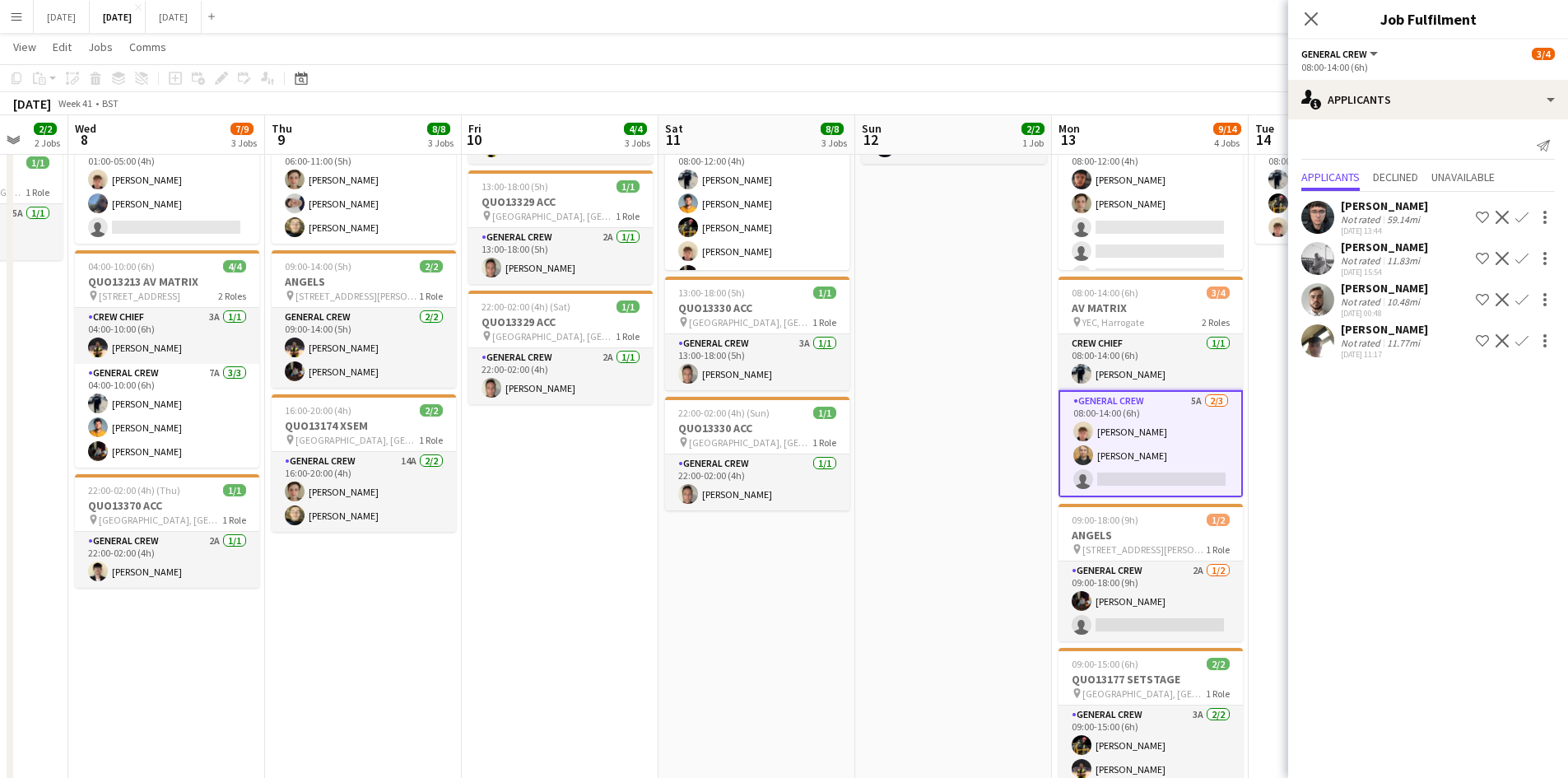
drag, startPoint x: 1005, startPoint y: 496, endPoint x: 821, endPoint y: 444, distance: 191.2
click at [825, 446] on app-calendar-viewport "Sun 5 Mon 6 3/3 2 Jobs Tue 7 2/2 2 Jobs Wed 8 7/9 3 Jobs Thu 9 8/8 3 Jobs Fri 1…" at bounding box center [784, 545] width 1568 height 1290
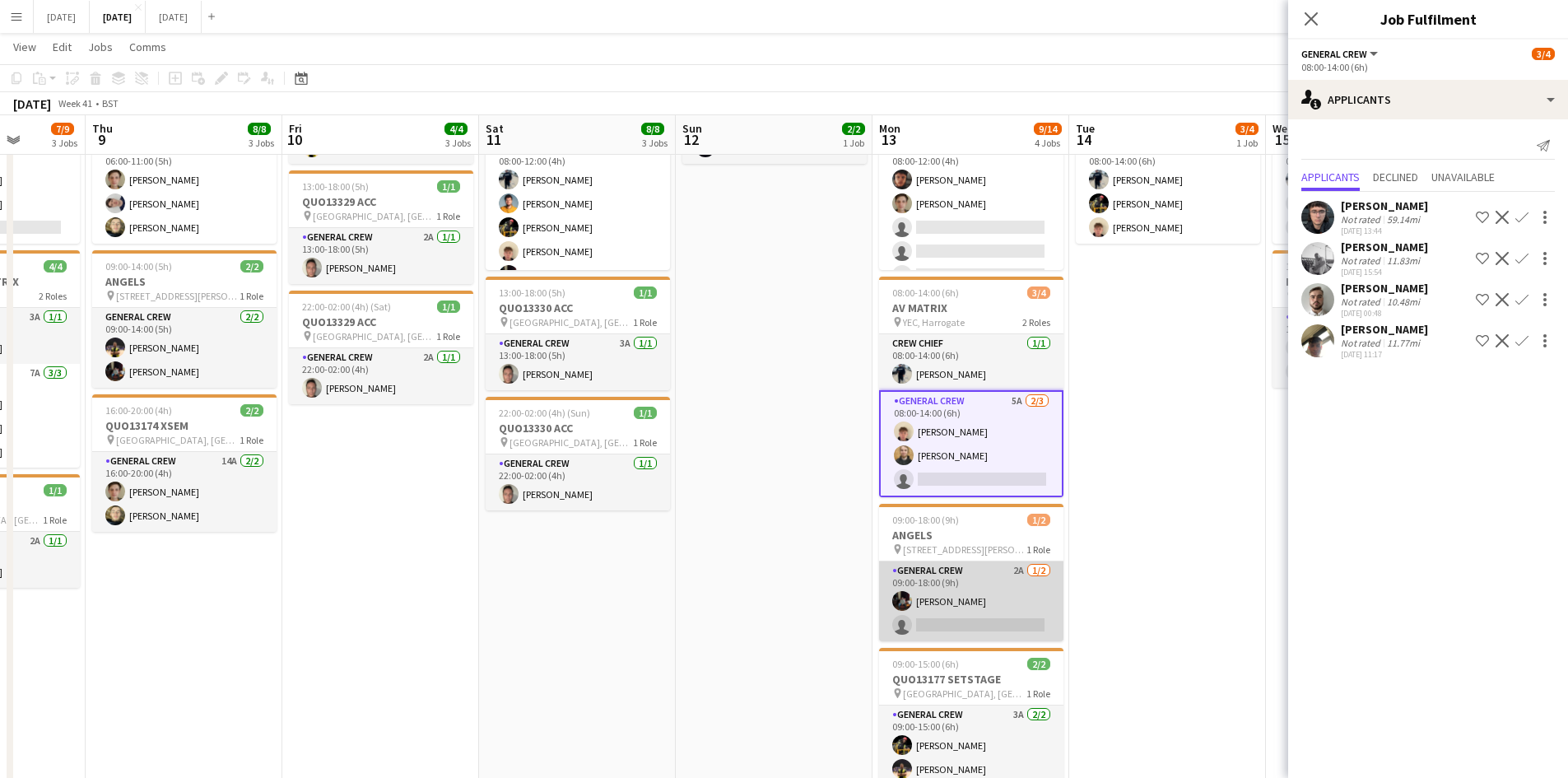
click at [1009, 597] on app-card-role "General Crew 2A [DATE] 09:00-18:00 (9h) [PERSON_NAME] single-neutral-actions" at bounding box center [971, 601] width 184 height 79
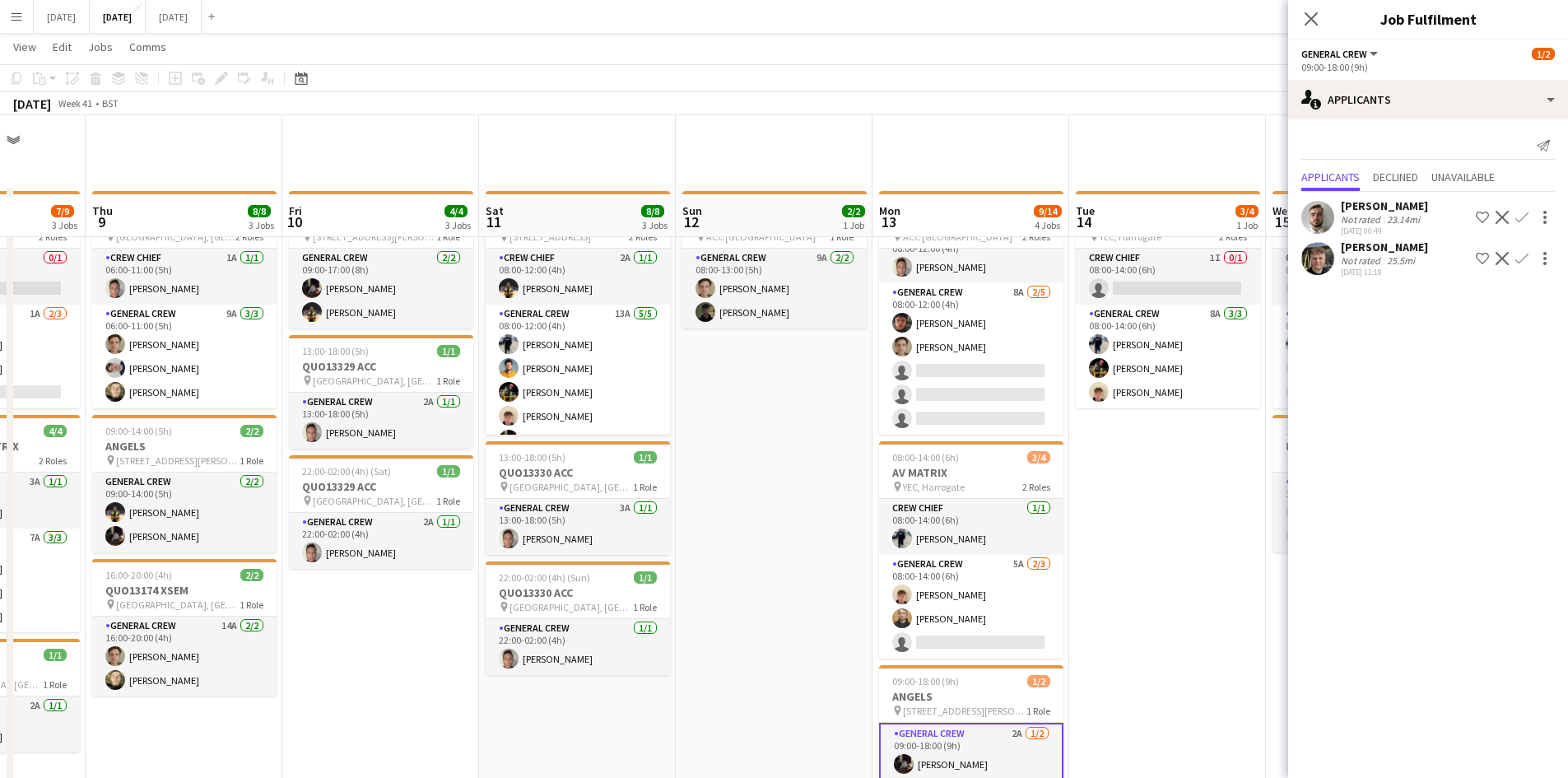
scroll to position [165, 0]
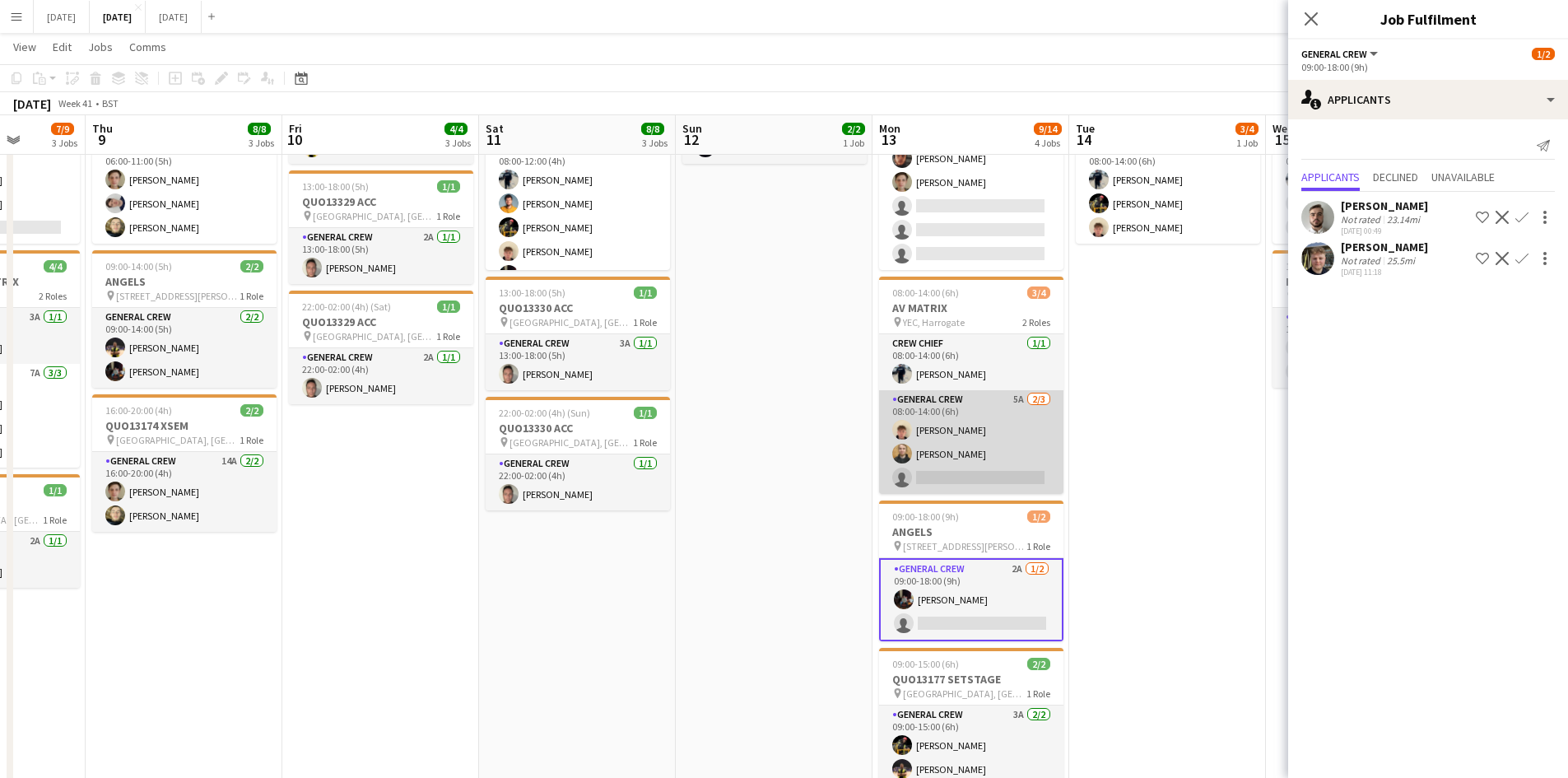
click at [982, 455] on app-card-role "General Crew 5A [DATE] 08:00-14:00 (6h) [PERSON_NAME] [PERSON_NAME] single-neut…" at bounding box center [971, 442] width 184 height 104
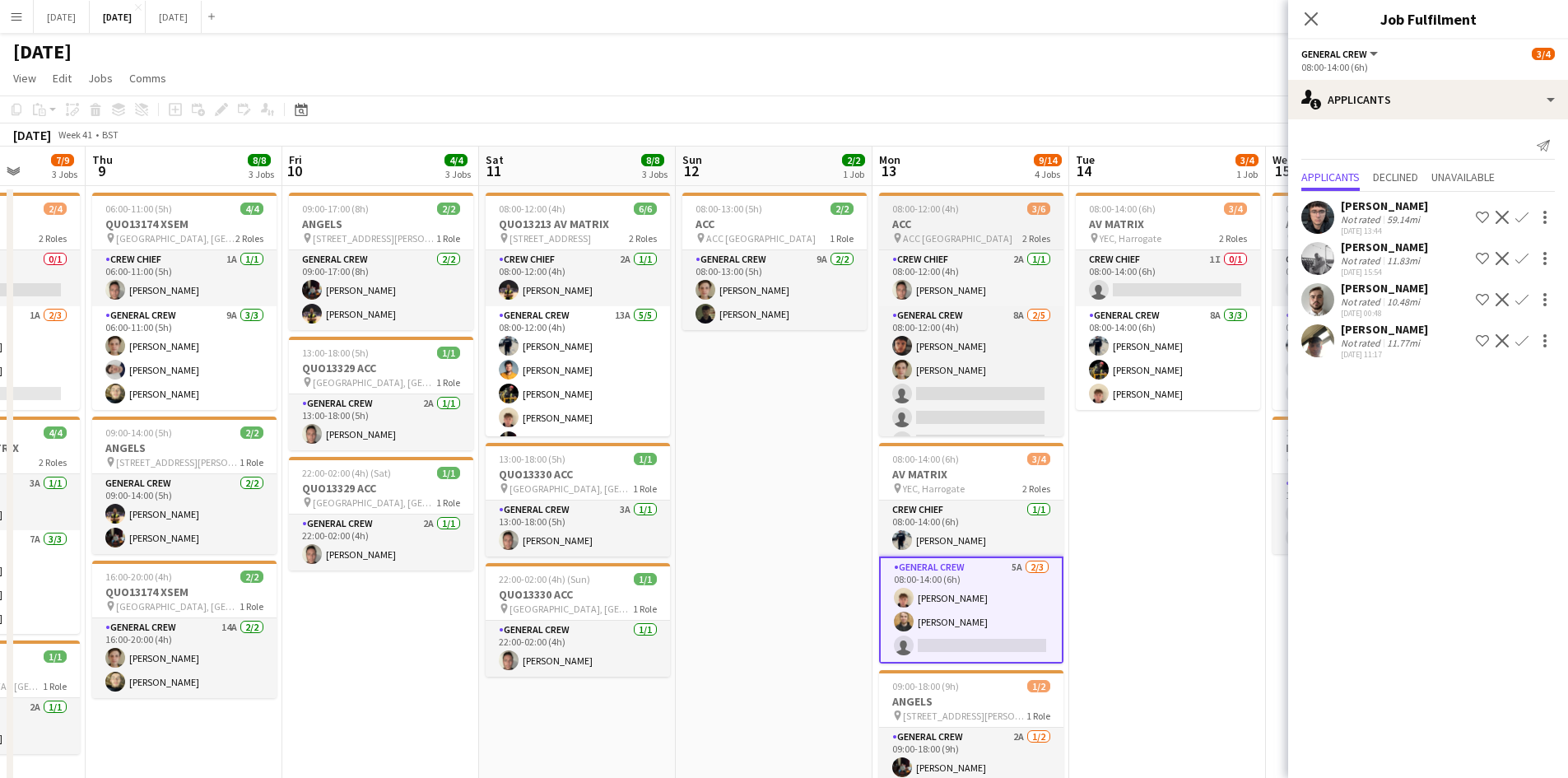
scroll to position [22, 0]
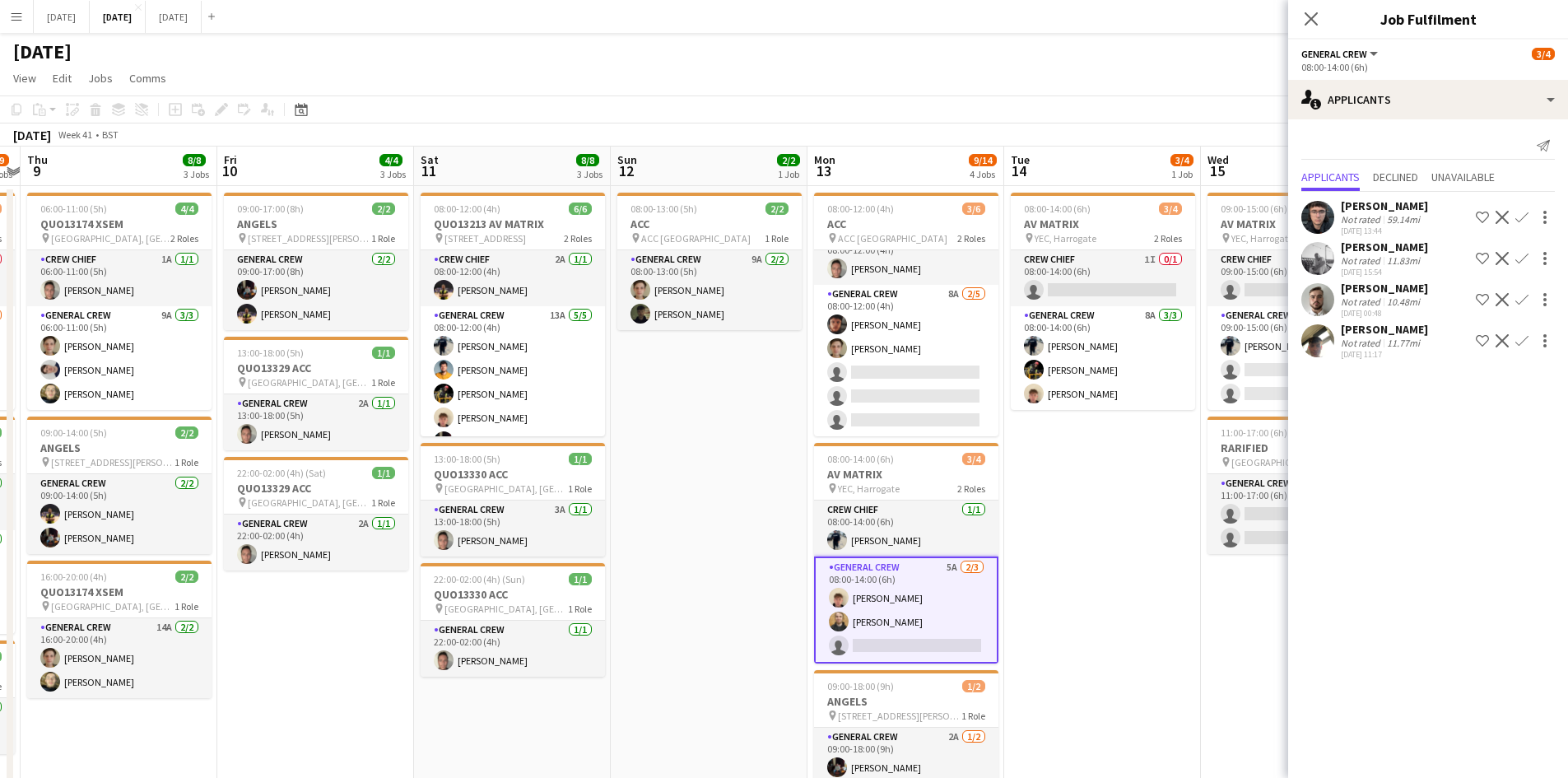
drag, startPoint x: 1167, startPoint y: 487, endPoint x: 1056, endPoint y: 456, distance: 115.2
click at [1056, 456] on app-calendar-viewport "Mon 6 3/3 2 Jobs Tue 7 2/2 2 Jobs Wed 8 7/9 3 Jobs Thu 9 8/8 3 Jobs Fri 10 4/4 …" at bounding box center [784, 751] width 1568 height 1209
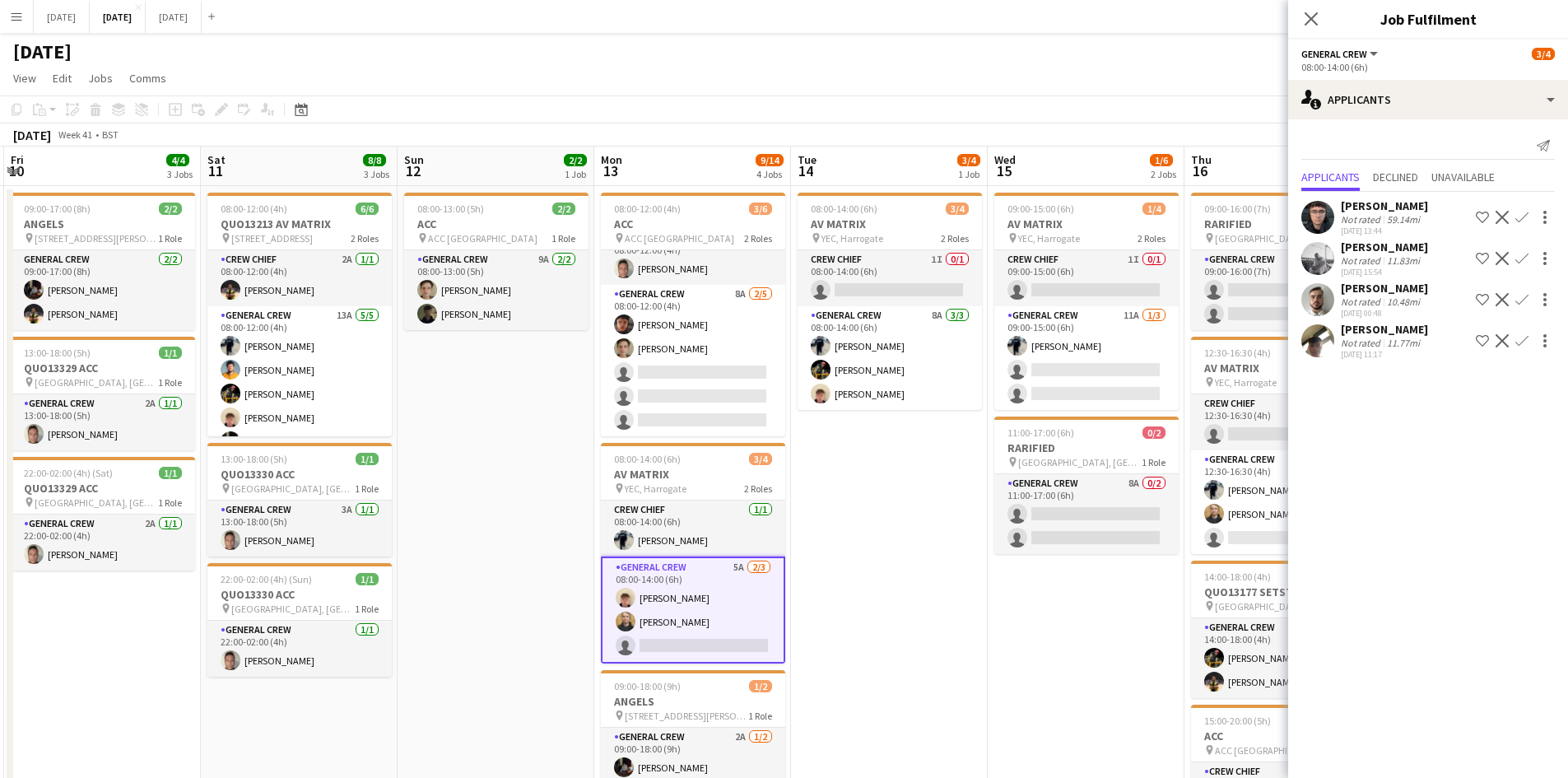
drag, startPoint x: 1097, startPoint y: 482, endPoint x: 915, endPoint y: 423, distance: 191.3
click at [915, 421] on app-calendar-viewport "Tue 7 2/2 2 Jobs Wed 8 7/9 3 Jobs Thu 9 8/8 3 Jobs Fri 10 4/4 3 Jobs Sat 11 8/8…" at bounding box center [784, 751] width 1568 height 1209
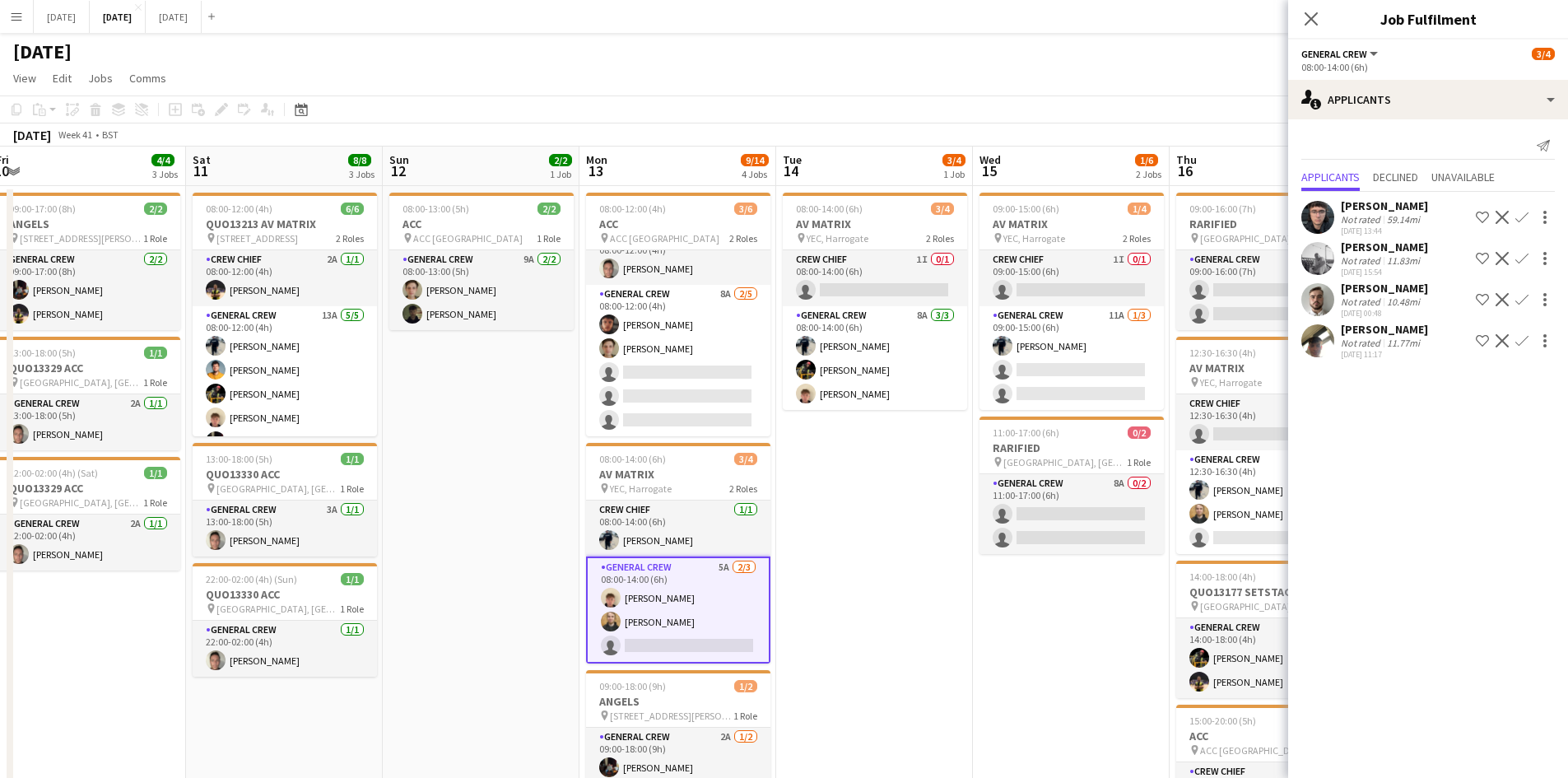
scroll to position [0, 614]
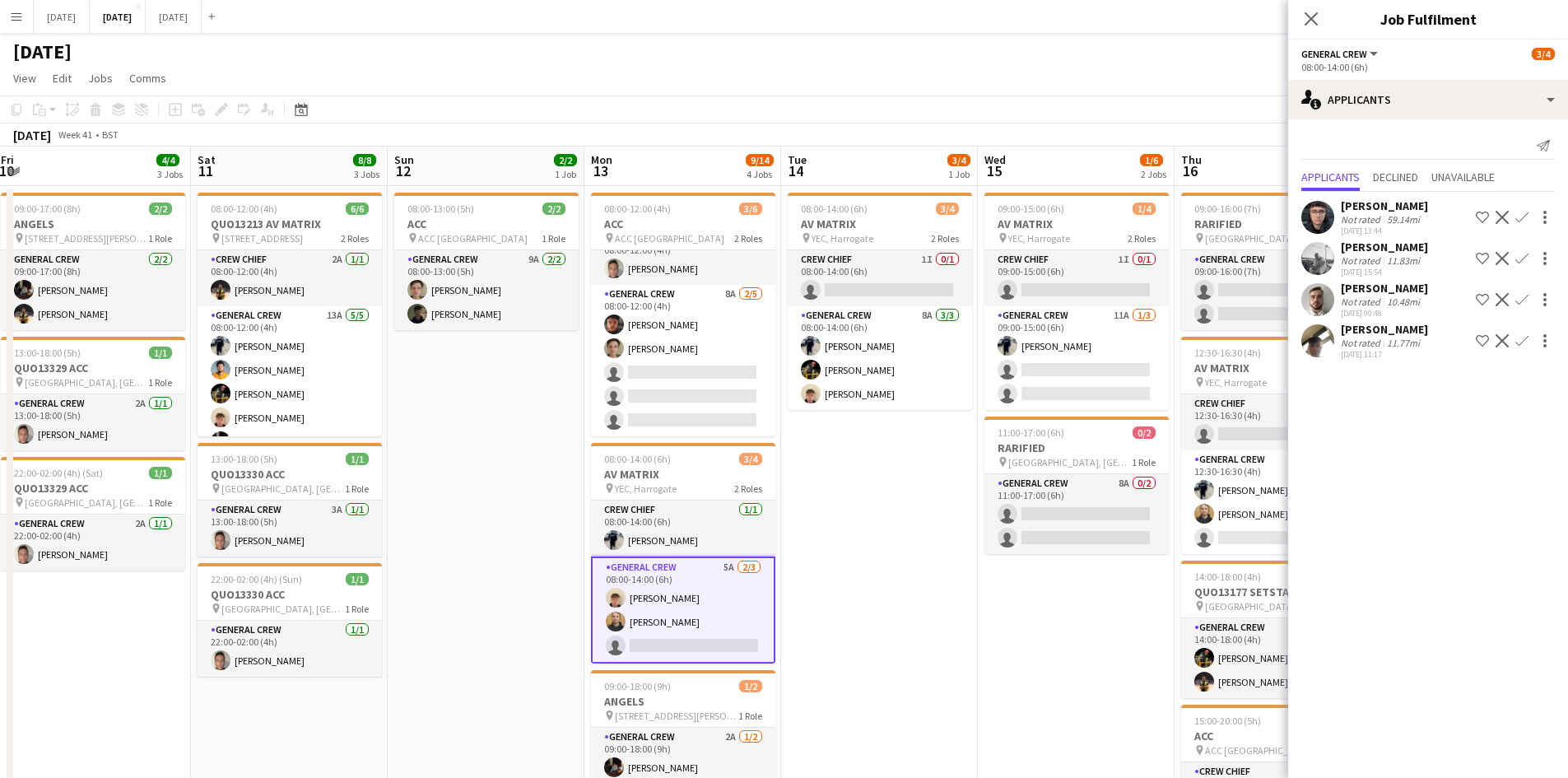
drag, startPoint x: 870, startPoint y: 483, endPoint x: 740, endPoint y: 427, distance: 141.5
click at [739, 426] on app-calendar-viewport "Tue 7 2/2 2 Jobs Wed 8 7/9 3 Jobs Thu 9 8/8 3 Jobs Fri 10 4/4 3 Jobs Sat 11 8/8…" at bounding box center [784, 751] width 1568 height 1209
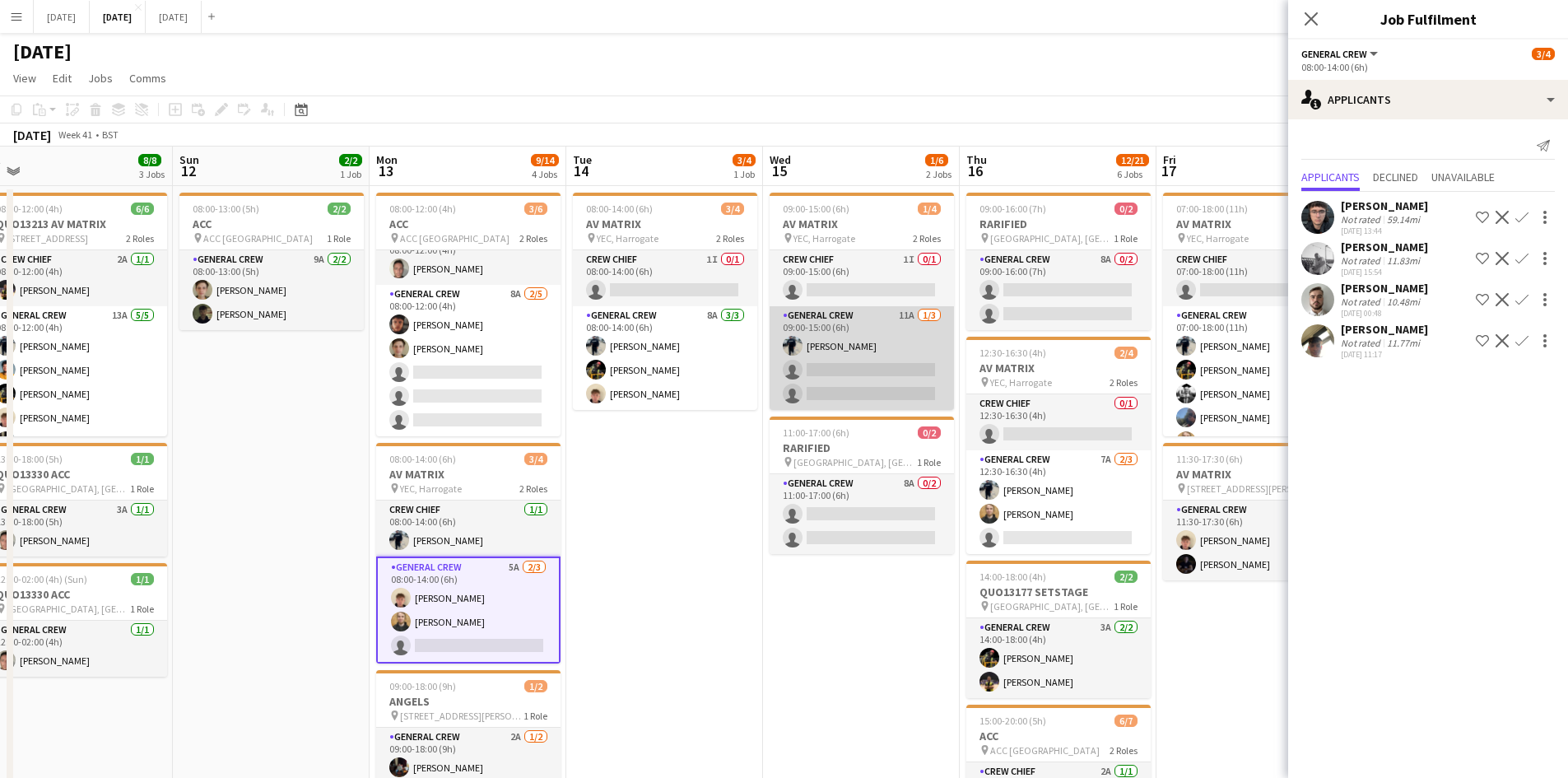
click at [869, 360] on app-card-role "General Crew 11A [DATE] 09:00-15:00 (6h) [PERSON_NAME] single-neutral-actions s…" at bounding box center [861, 358] width 184 height 104
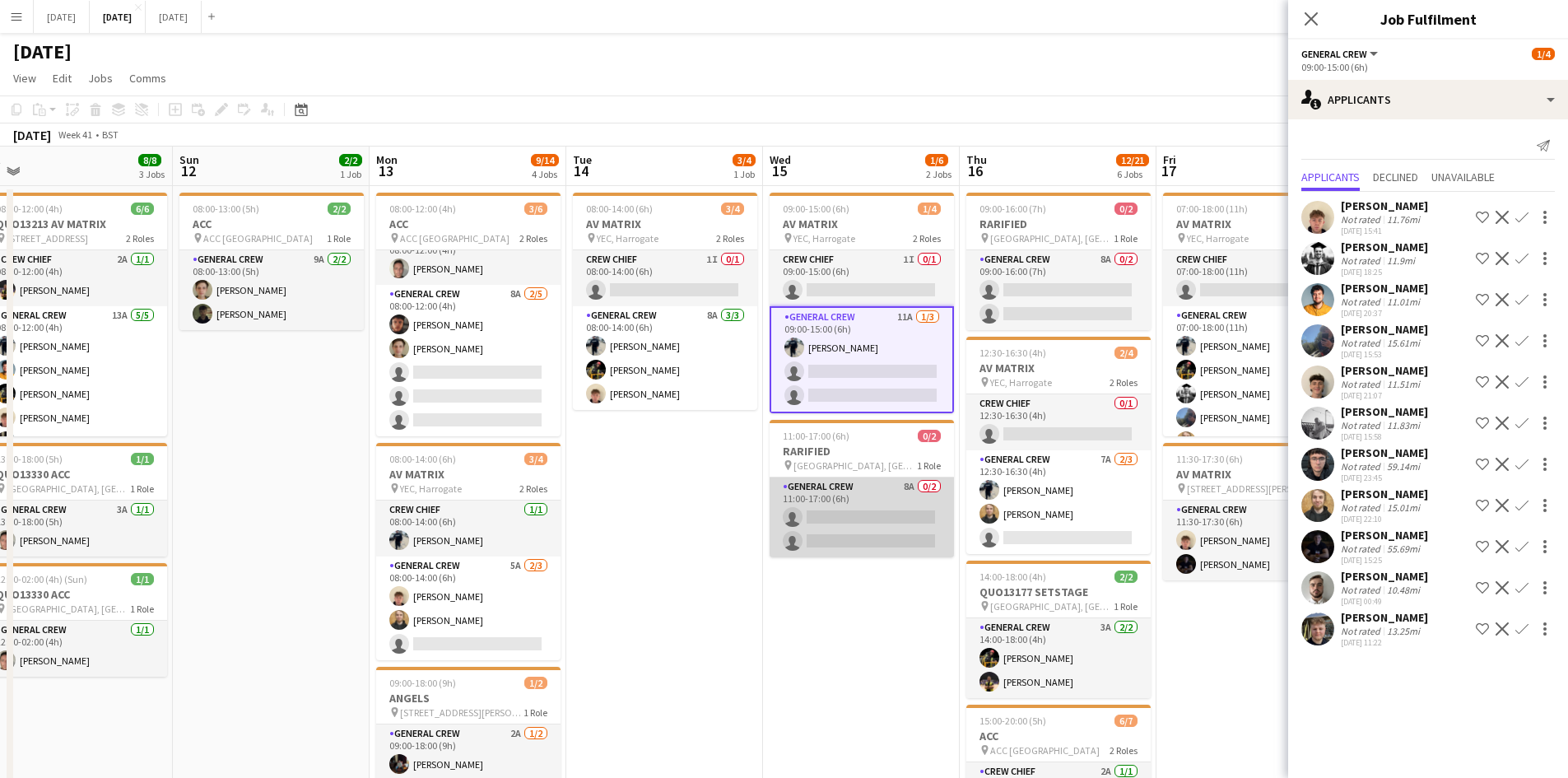
click at [870, 500] on app-card-role "General Crew 8A 0/2 11:00-17:00 (6h) single-neutral-actions single-neutral-acti…" at bounding box center [861, 517] width 184 height 79
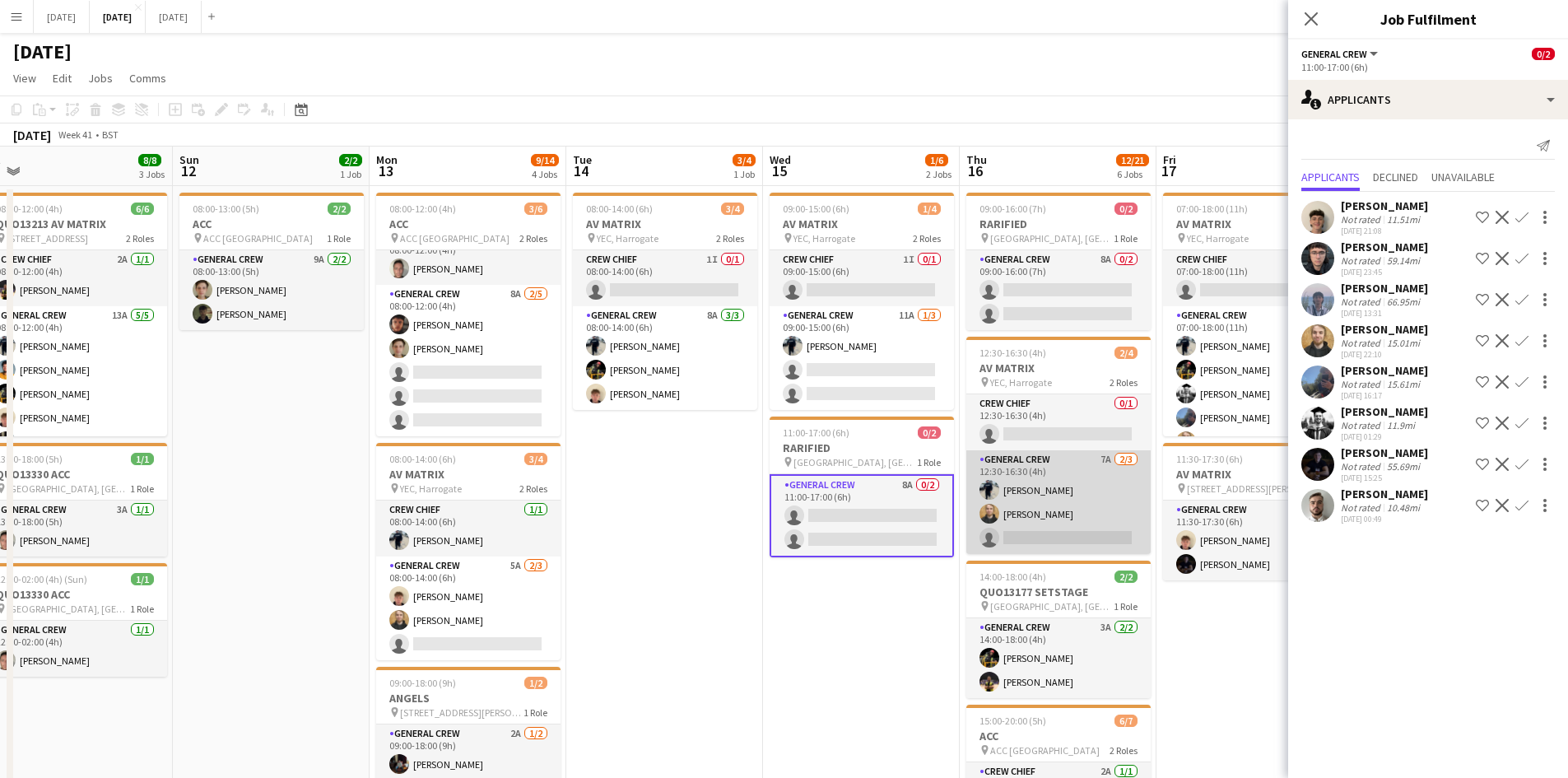
click at [1087, 497] on app-card-role "General Crew 7A [DATE] 12:30-16:30 (4h) [PERSON_NAME] [PERSON_NAME] single-neut…" at bounding box center [1058, 502] width 184 height 104
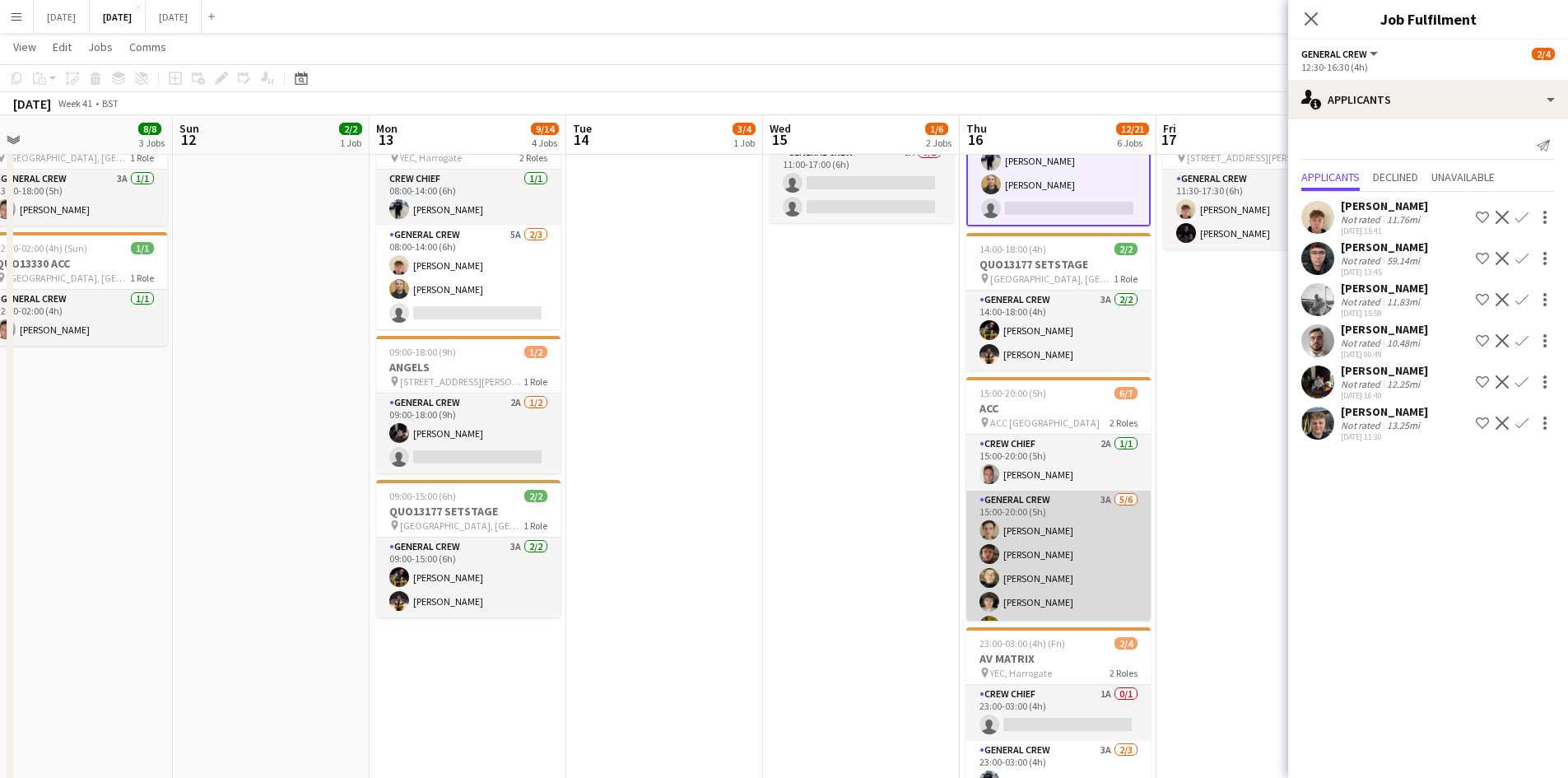
scroll to position [45, 0]
click at [1036, 531] on app-card-role "General Crew 3A [DATE] 15:00-20:00 (5h) [PERSON_NAME] [PERSON_NAME] [PERSON_NAM…" at bounding box center [1058, 533] width 184 height 175
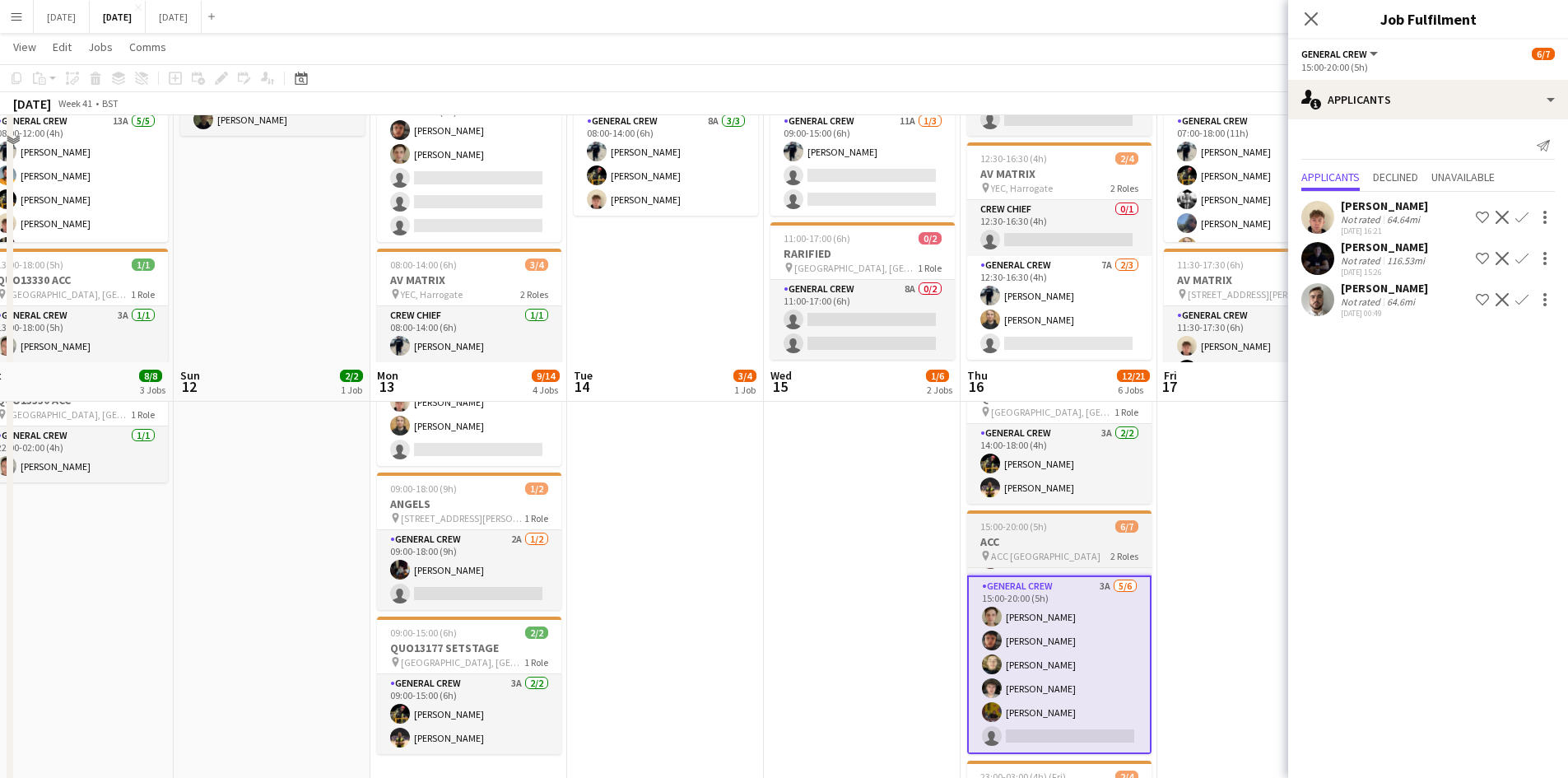
scroll to position [28, 0]
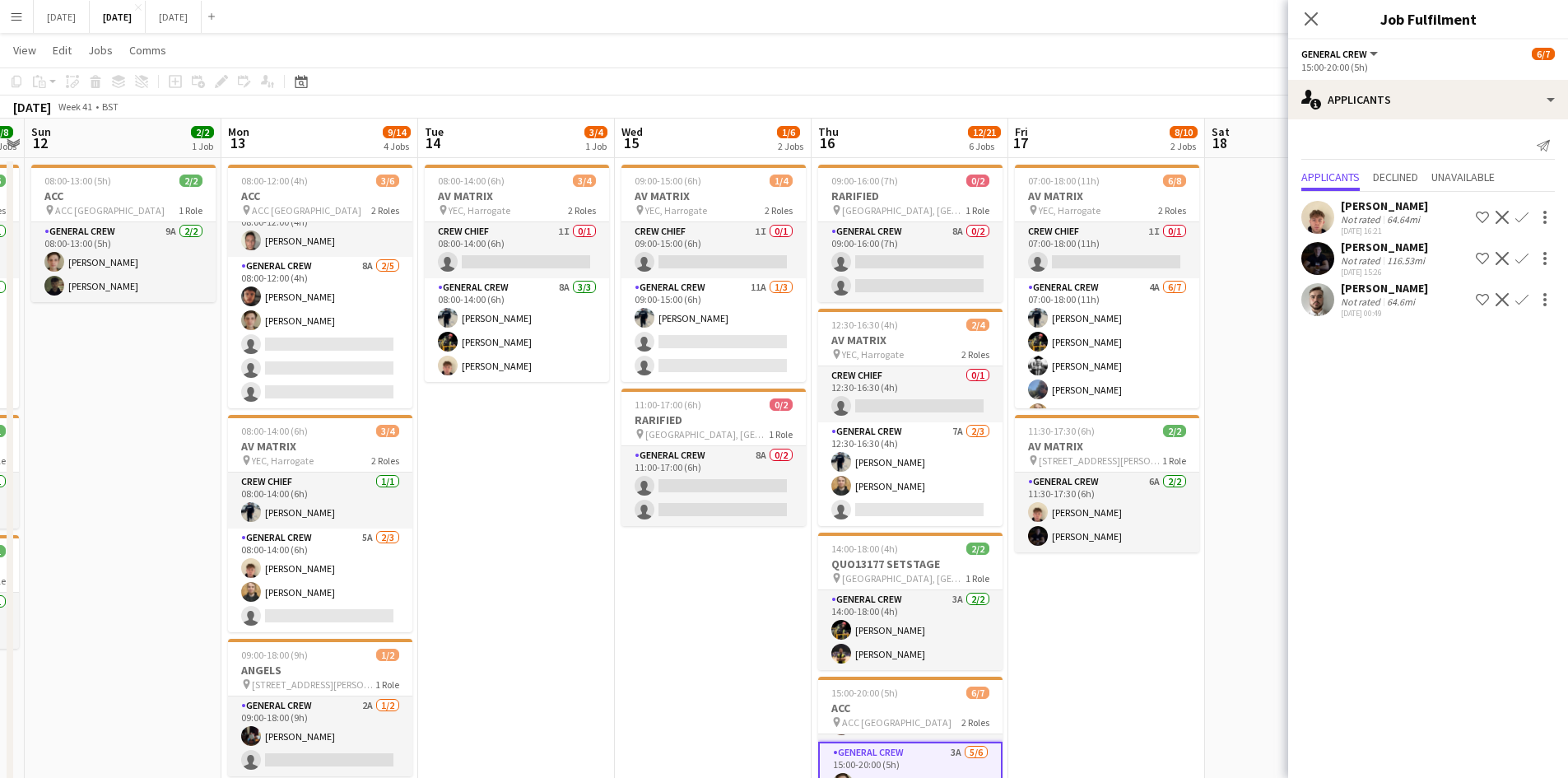
drag, startPoint x: 1185, startPoint y: 504, endPoint x: 972, endPoint y: 430, distance: 225.5
click at [974, 431] on app-calendar-viewport "Thu 9 8/8 3 Jobs Fri 10 4/4 3 Jobs Sat 11 8/8 3 Jobs Sun 12 2/2 1 Job Mon 13 9/…" at bounding box center [784, 723] width 1568 height 1209
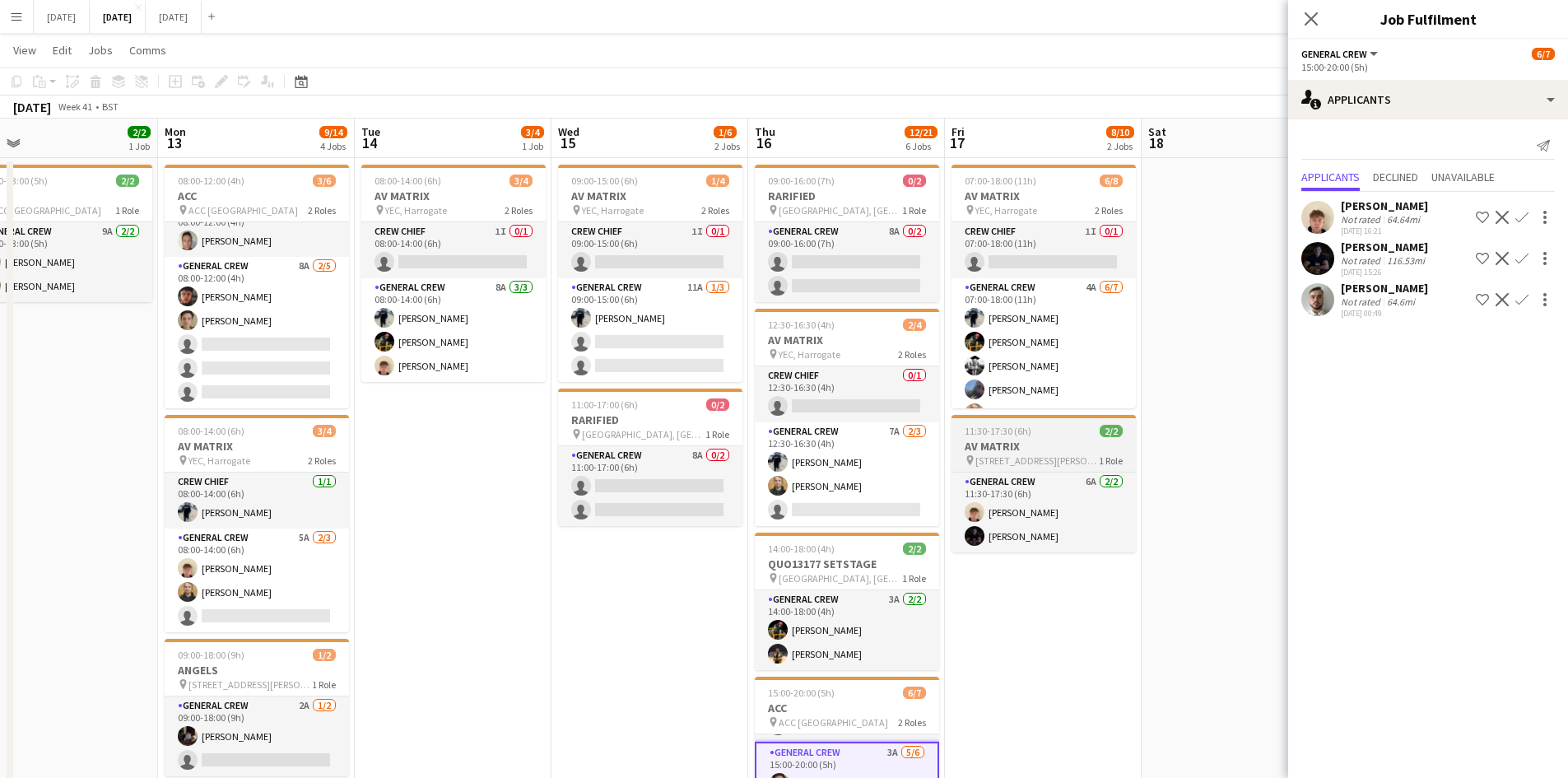
scroll to position [0, 0]
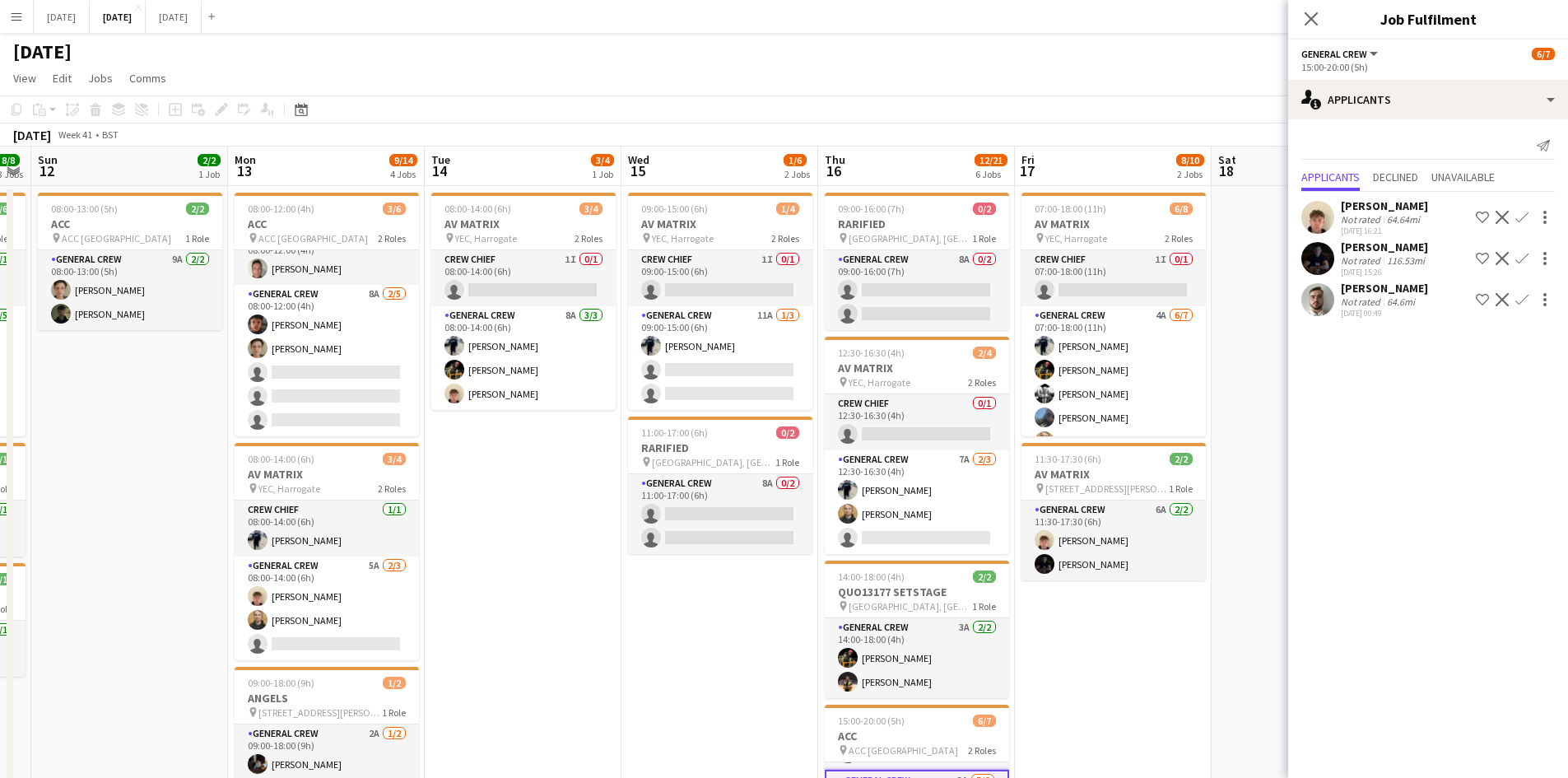
drag, startPoint x: 1007, startPoint y: 446, endPoint x: 914, endPoint y: 406, distance: 101.2
click at [915, 406] on app-calendar-viewport "Thu 9 8/8 3 Jobs Fri 10 4/4 3 Jobs Sat 11 8/8 3 Jobs Sun 12 2/2 1 Job Mon 13 9/…" at bounding box center [784, 751] width 1568 height 1209
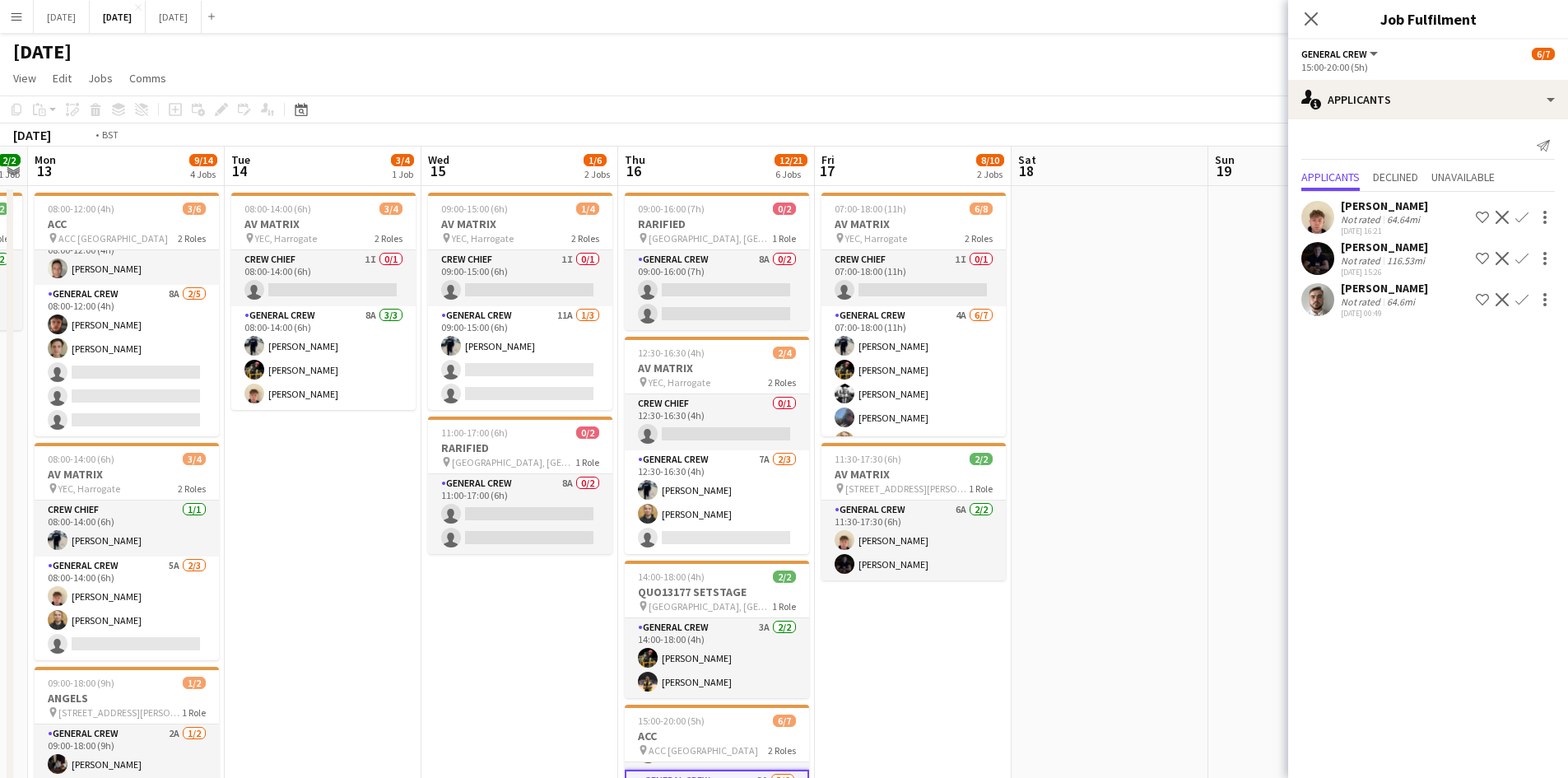
drag, startPoint x: 1116, startPoint y: 403, endPoint x: 778, endPoint y: 356, distance: 341.3
click at [781, 357] on app-calendar-viewport "Fri 10 4/4 3 Jobs Sat 11 8/8 3 Jobs Sun 12 2/2 1 Job Mon 13 9/14 4 Jobs Tue 14 …" at bounding box center [784, 751] width 1568 height 1209
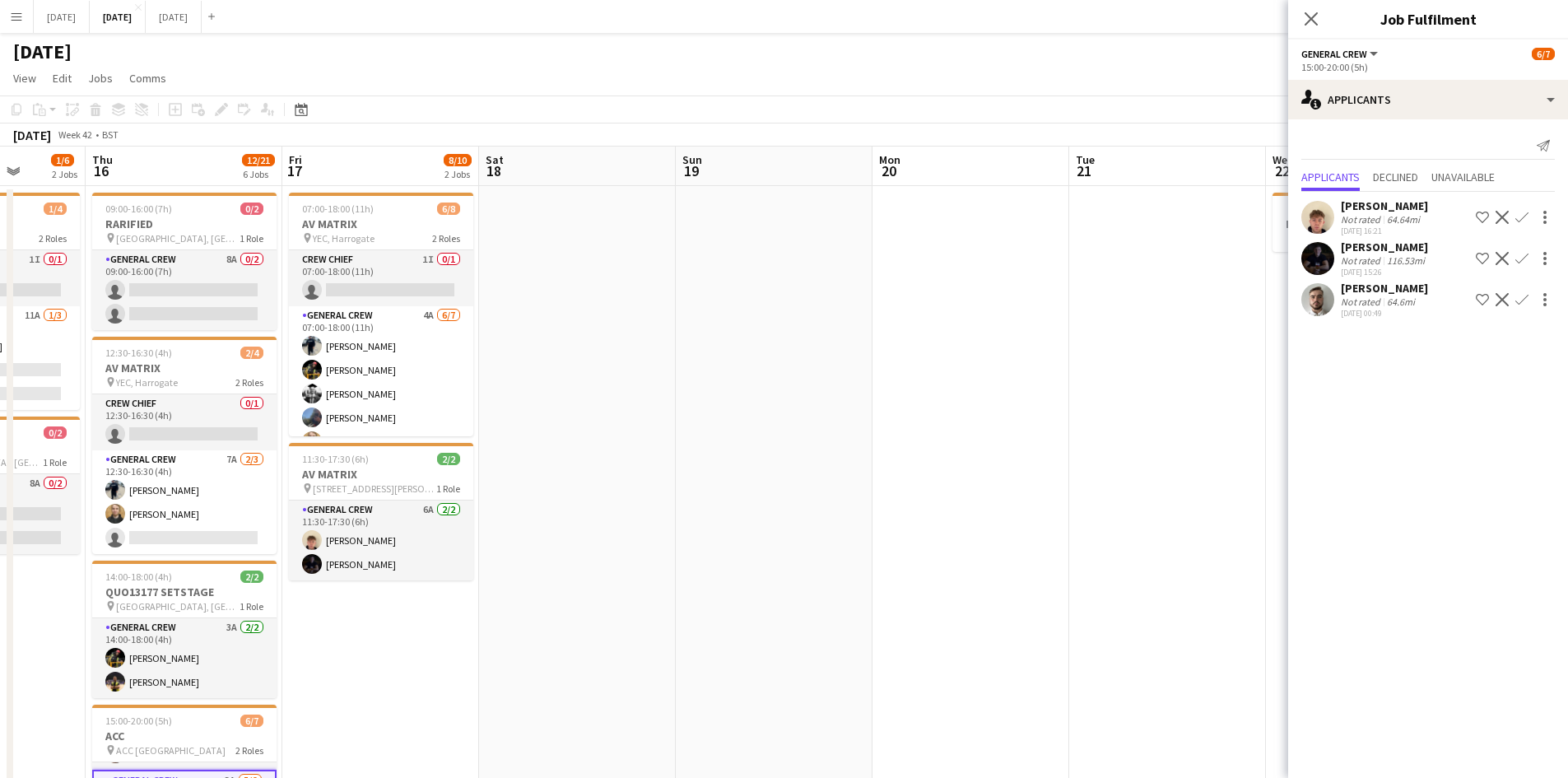
drag, startPoint x: 1038, startPoint y: 483, endPoint x: 716, endPoint y: 360, distance: 344.7
click at [724, 365] on app-calendar-viewport "Mon 13 9/14 4 Jobs Tue 14 3/4 1 Job Wed 15 1/6 2 Jobs Thu 16 12/21 6 Jobs Fri 1…" at bounding box center [784, 751] width 1568 height 1209
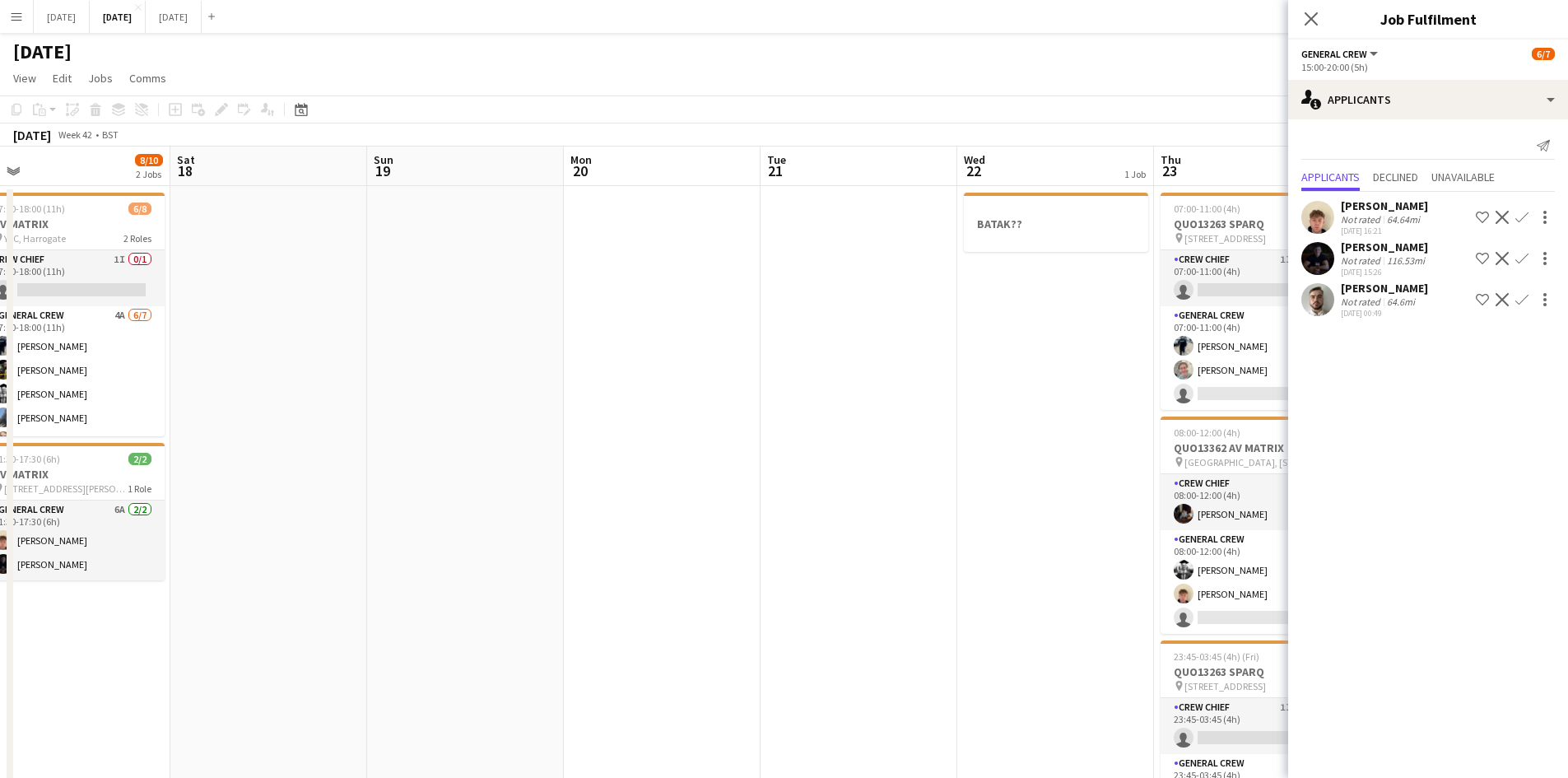
drag, startPoint x: 1019, startPoint y: 486, endPoint x: 607, endPoint y: 395, distance: 421.9
click at [605, 395] on app-calendar-viewport "Tue 14 3/4 1 Job Wed 15 1/6 2 Jobs Thu 16 12/21 6 Jobs Fri 17 8/10 2 Jobs Sat 1…" at bounding box center [784, 751] width 1568 height 1209
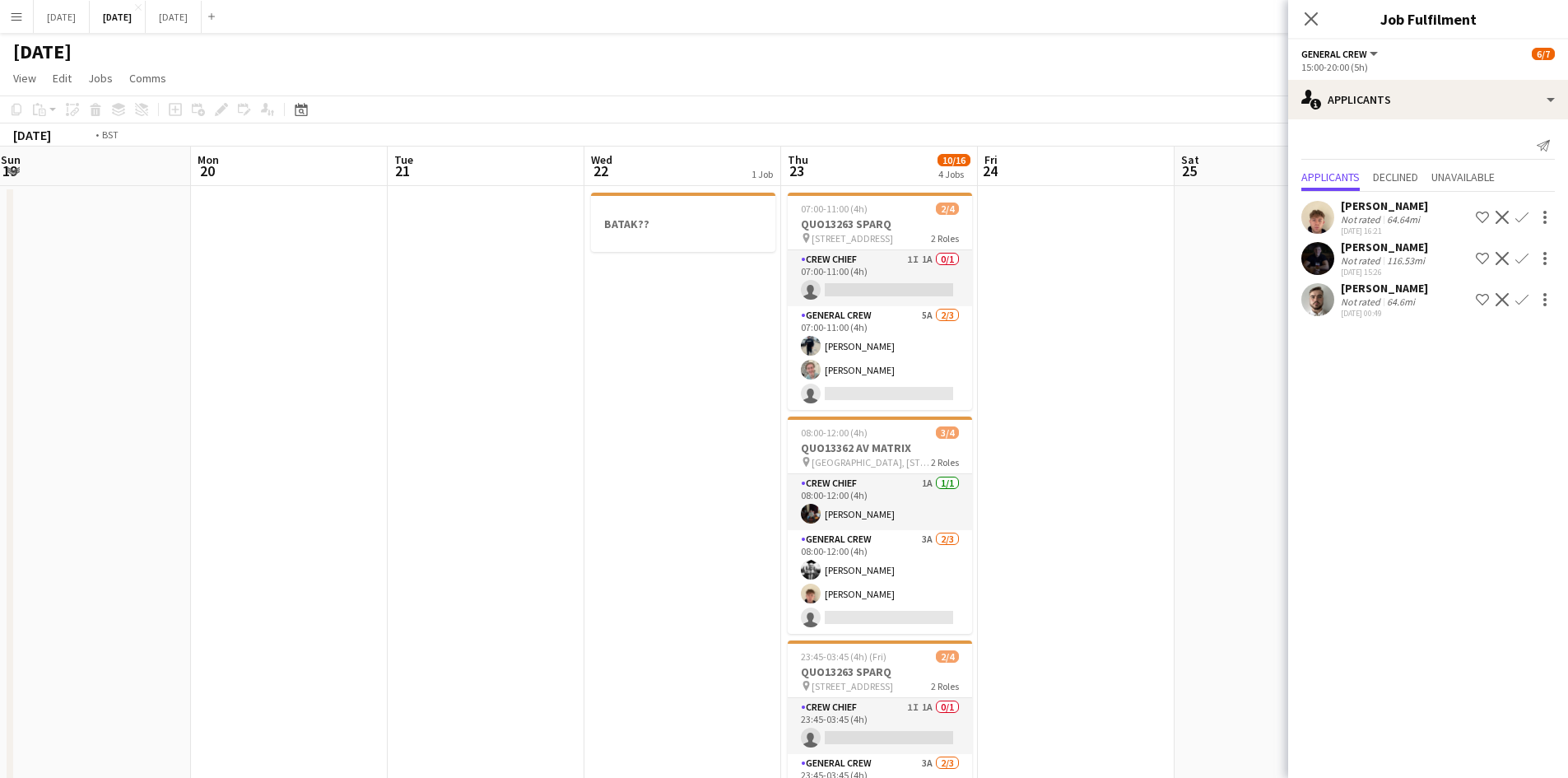
drag, startPoint x: 869, startPoint y: 517, endPoint x: 608, endPoint y: 473, distance: 264.7
click at [610, 474] on app-calendar-viewport "Thu 16 12/21 6 Jobs Fri 17 8/10 2 Jobs Sat 18 Sun 19 Mon 20 Tue 21 Wed 22 1 Job…" at bounding box center [784, 751] width 1568 height 1209
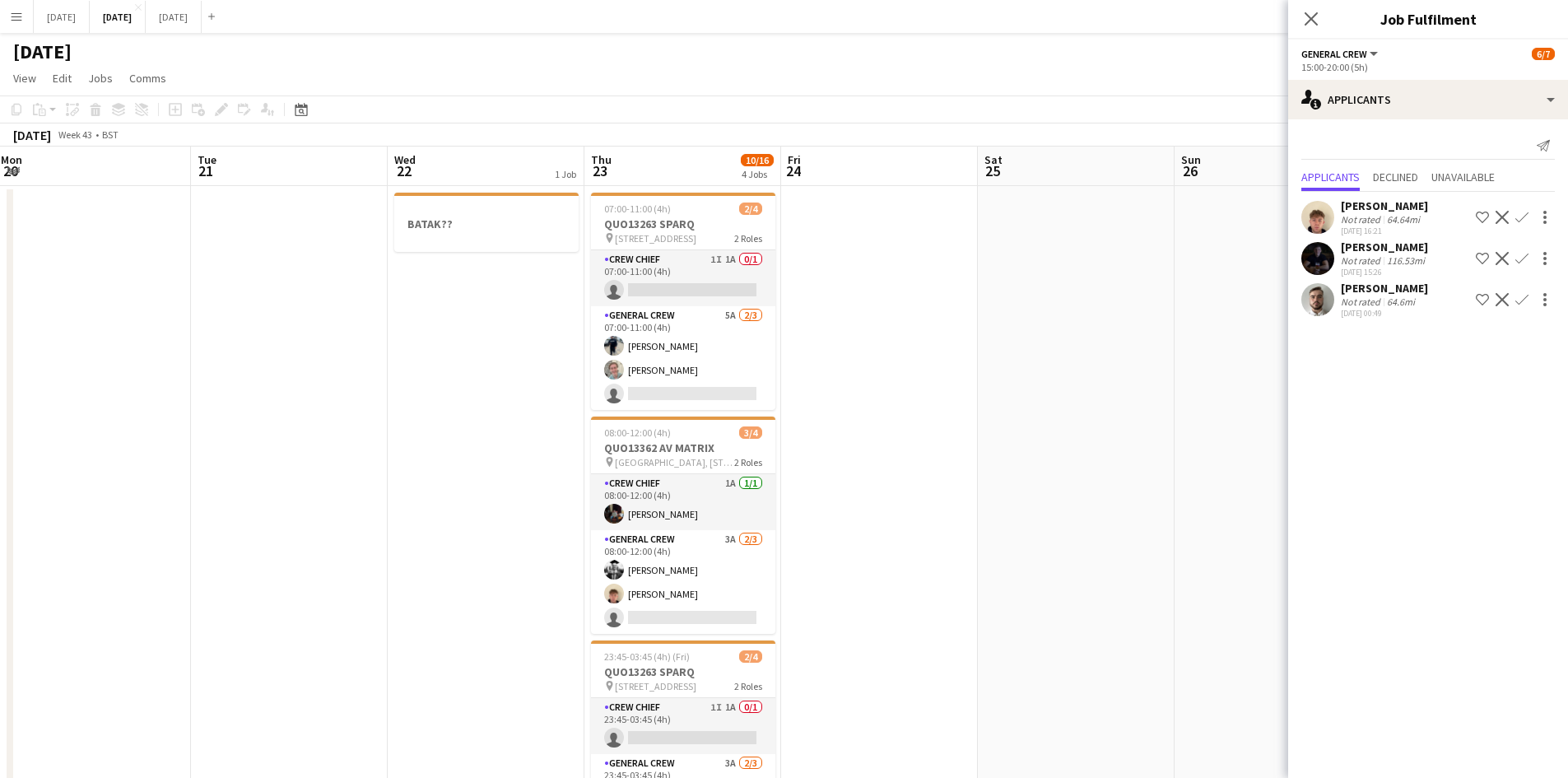
scroll to position [0, 611]
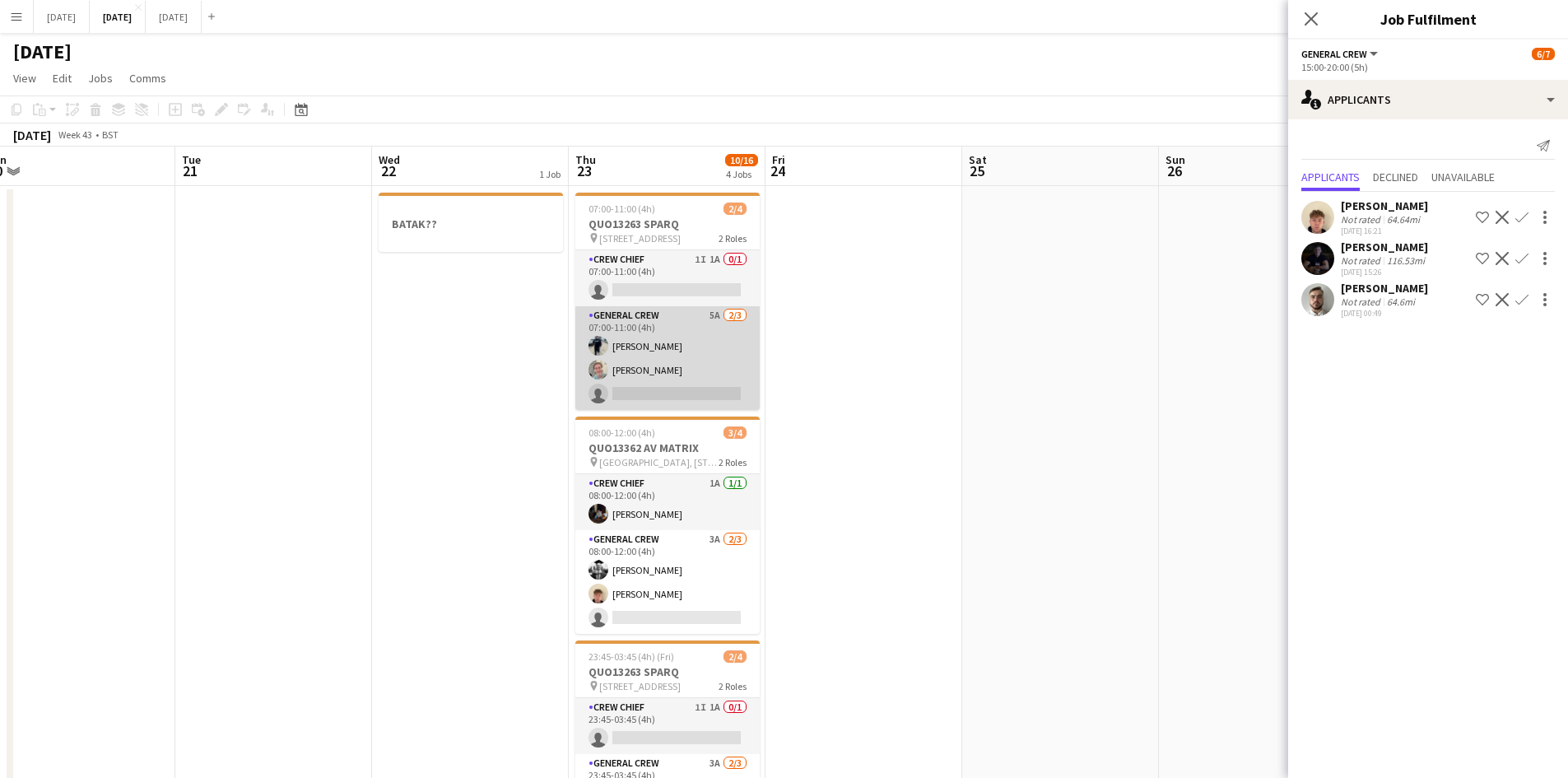
click at [700, 357] on app-card-role "General Crew 5A [DATE] 07:00-11:00 (4h) [PERSON_NAME] [PERSON_NAME] single-neut…" at bounding box center [667, 358] width 184 height 104
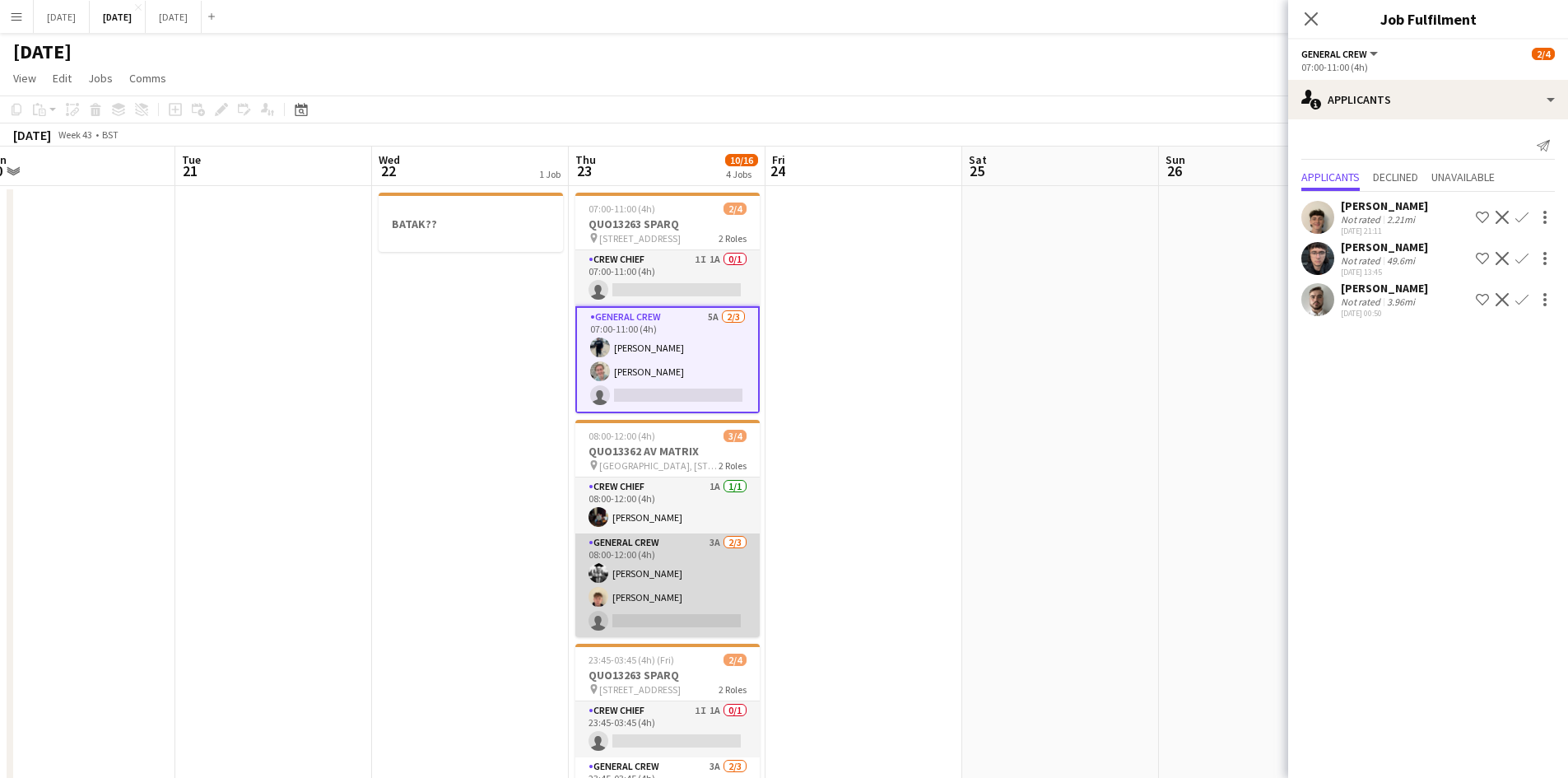
click at [680, 599] on app-card-role "General Crew 3A [DATE] 08:00-12:00 (4h) [PERSON_NAME] [PERSON_NAME] single-neut…" at bounding box center [667, 585] width 184 height 104
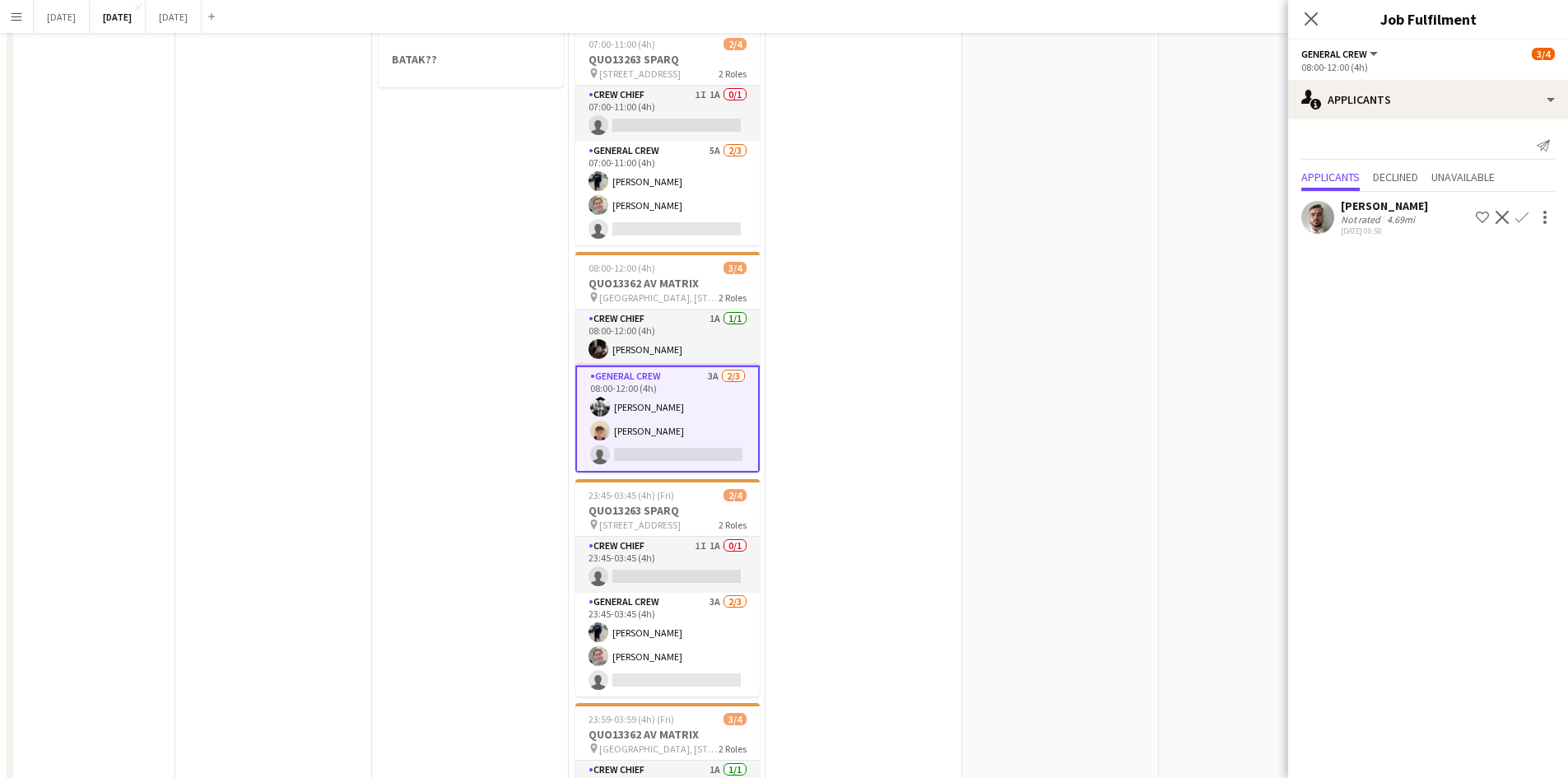
scroll to position [247, 0]
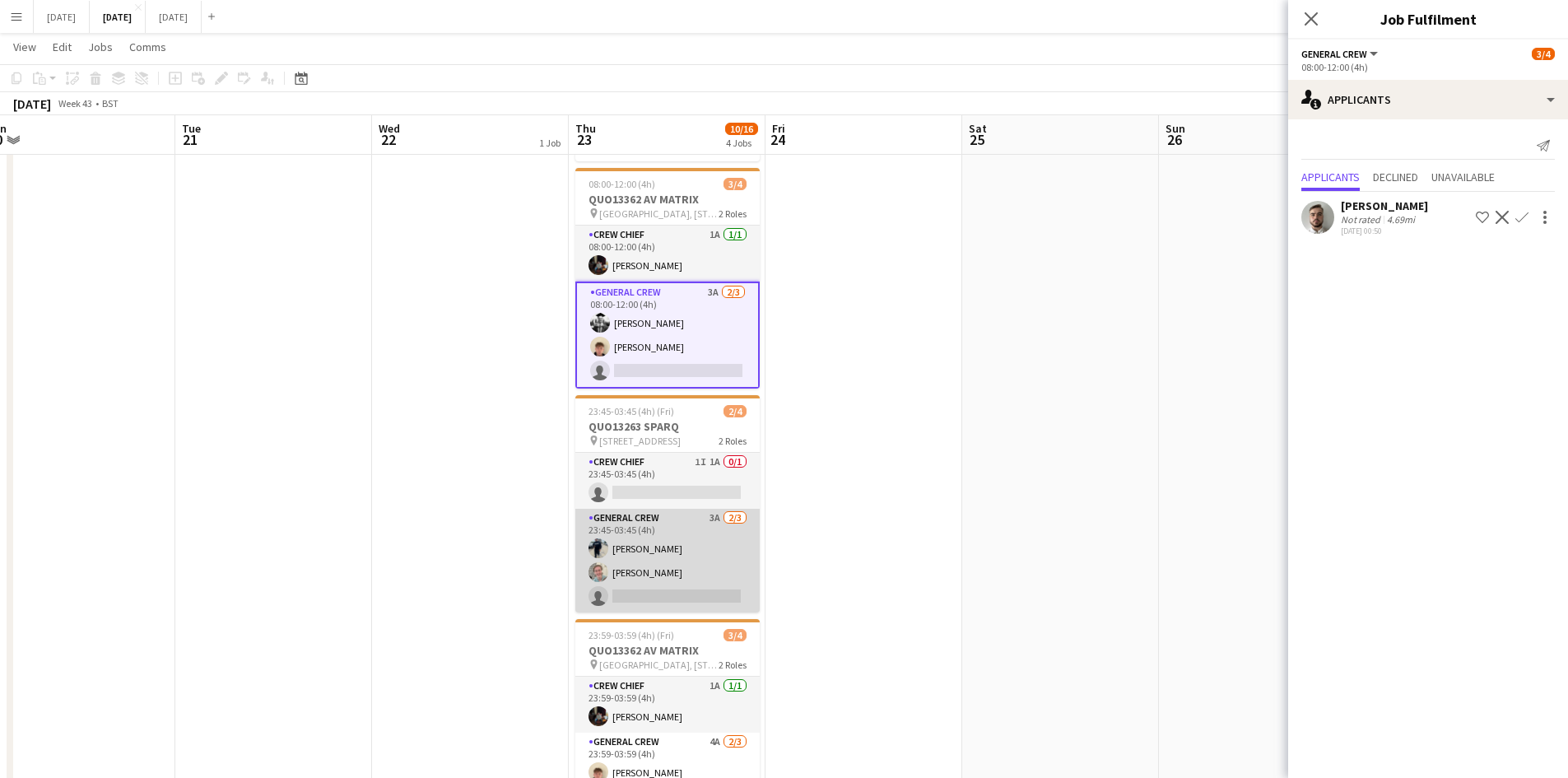
click at [698, 543] on app-card-role "General Crew 3A [DATE] 23:45-03:45 (4h) [PERSON_NAME] [PERSON_NAME] single-neut…" at bounding box center [667, 560] width 184 height 104
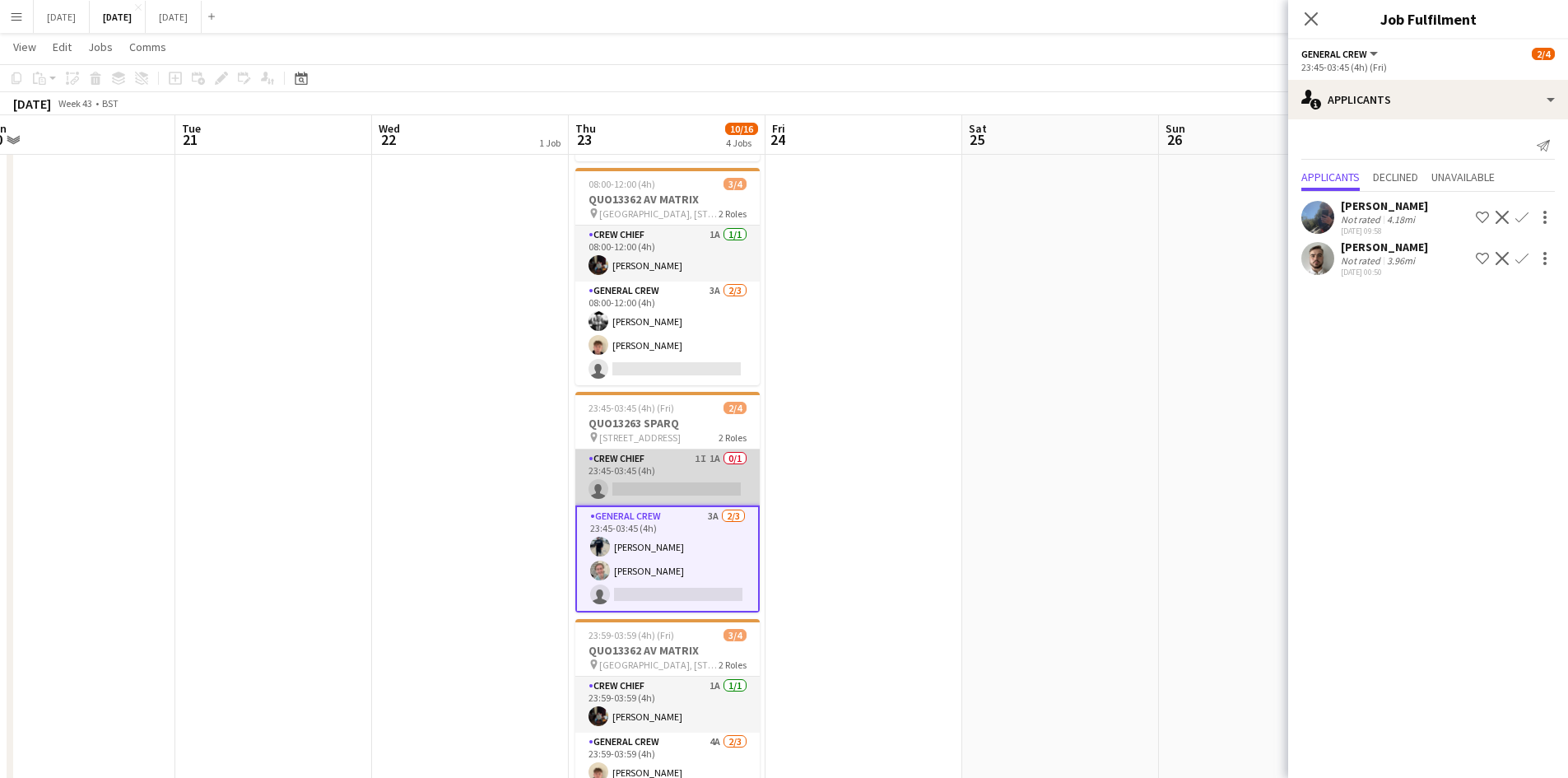
click at [654, 478] on app-card-role "Crew Chief 1I 1A 0/1 23:45-03:45 (4h) single-neutral-actions" at bounding box center [667, 477] width 184 height 56
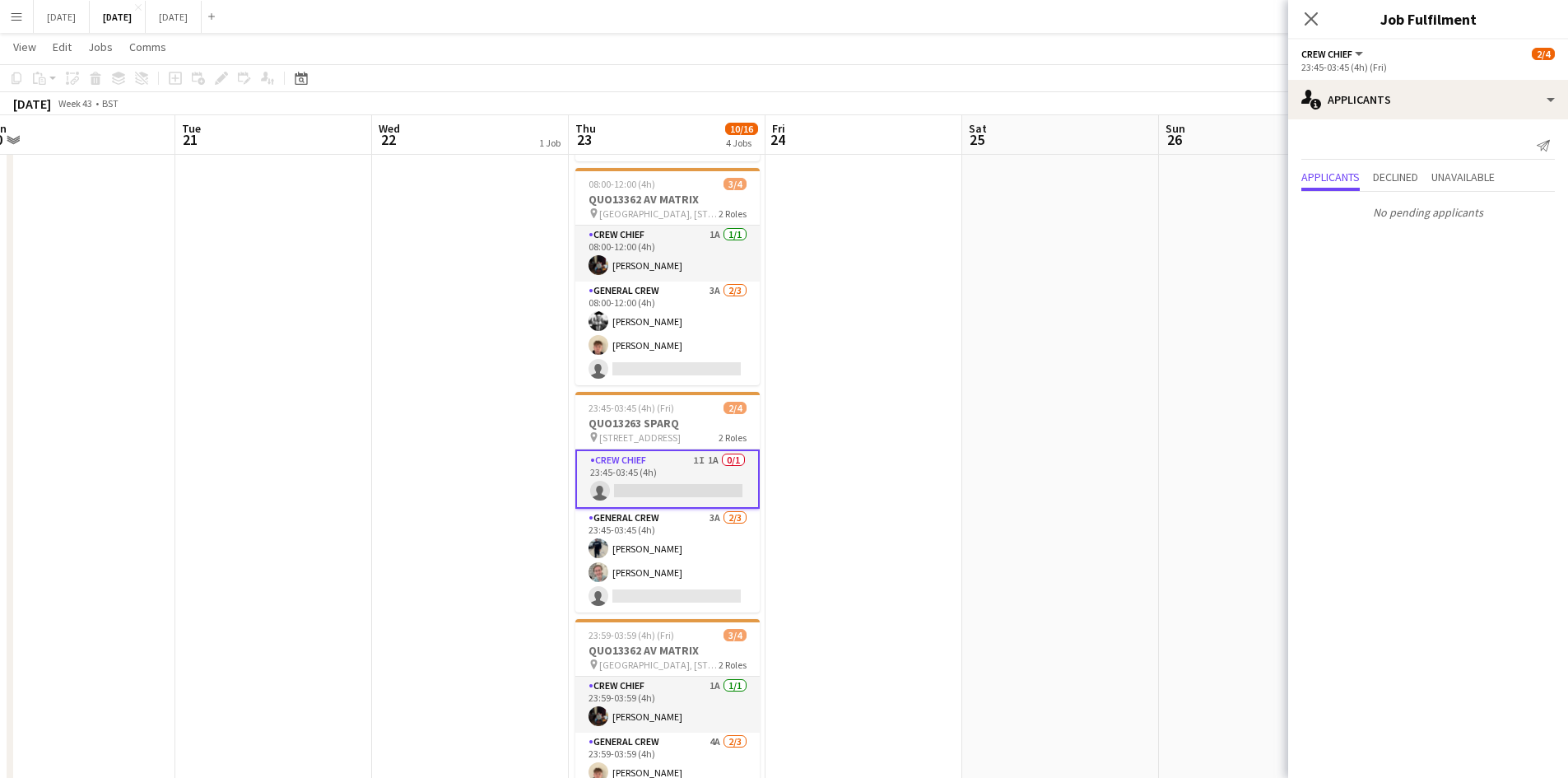
scroll to position [494, 0]
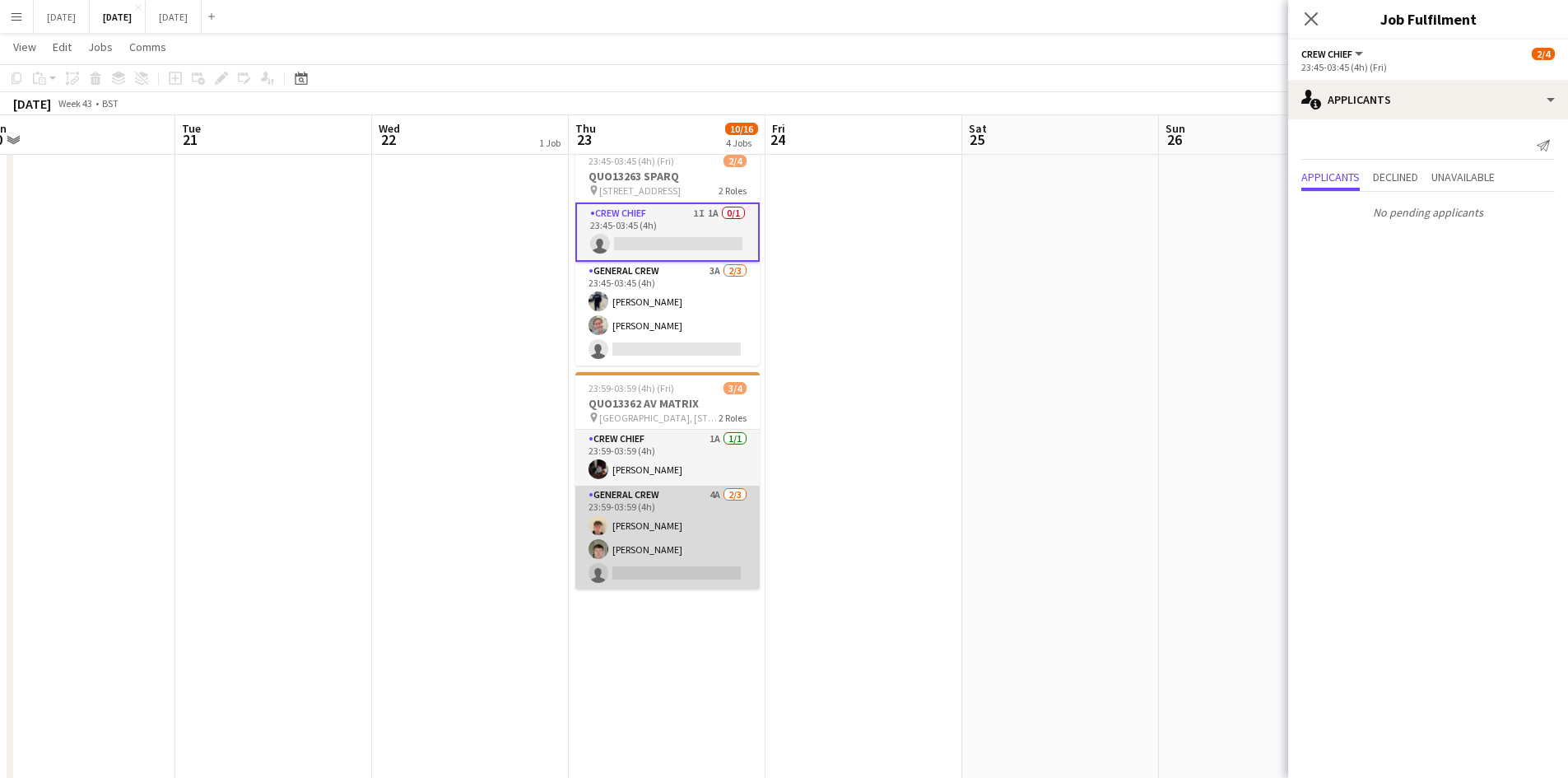
click at [687, 534] on app-card-role "General Crew 4A [DATE] 23:59-03:59 (4h) [PERSON_NAME] [PERSON_NAME] single-neut…" at bounding box center [667, 537] width 184 height 104
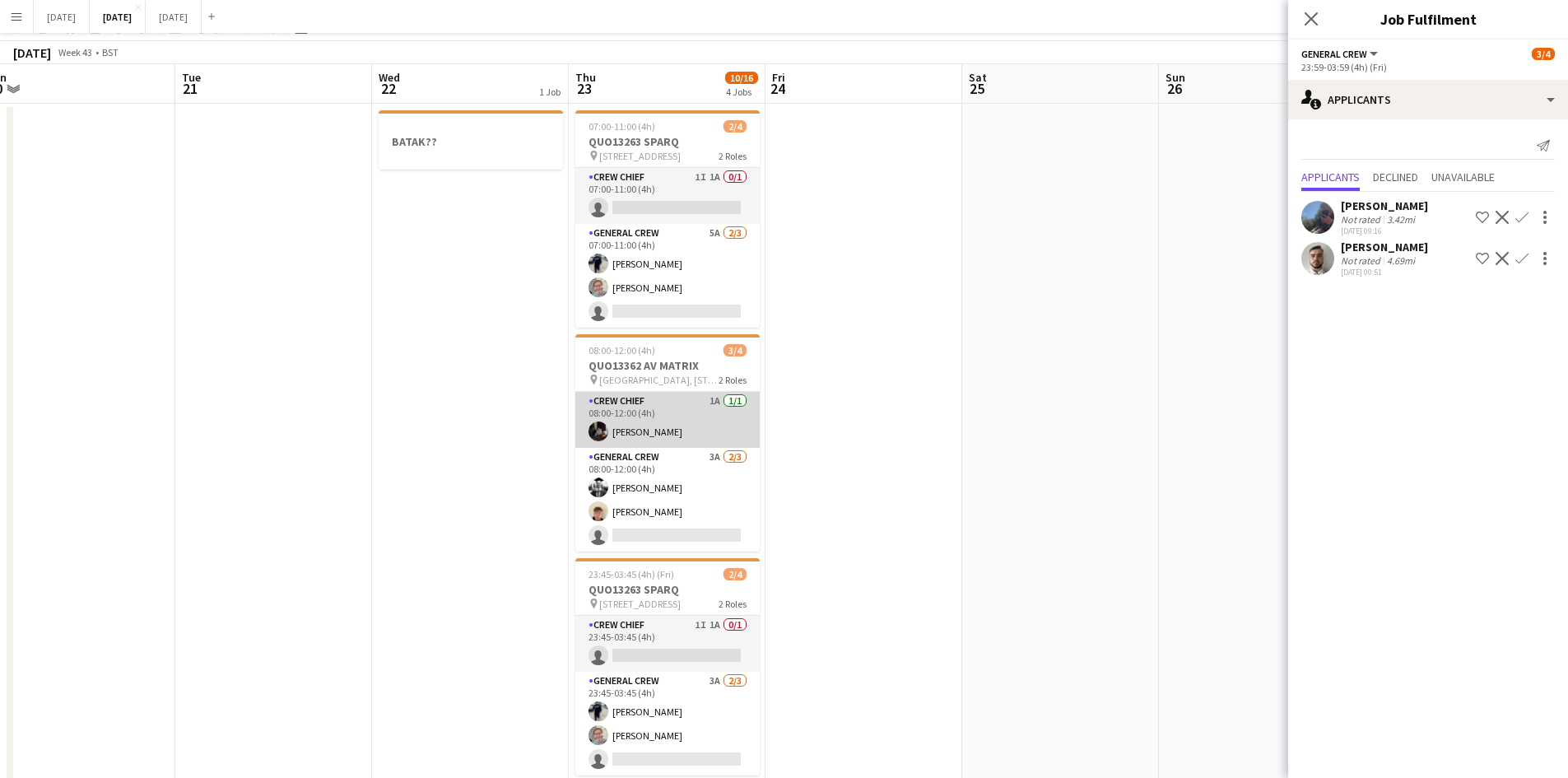
scroll to position [0, 0]
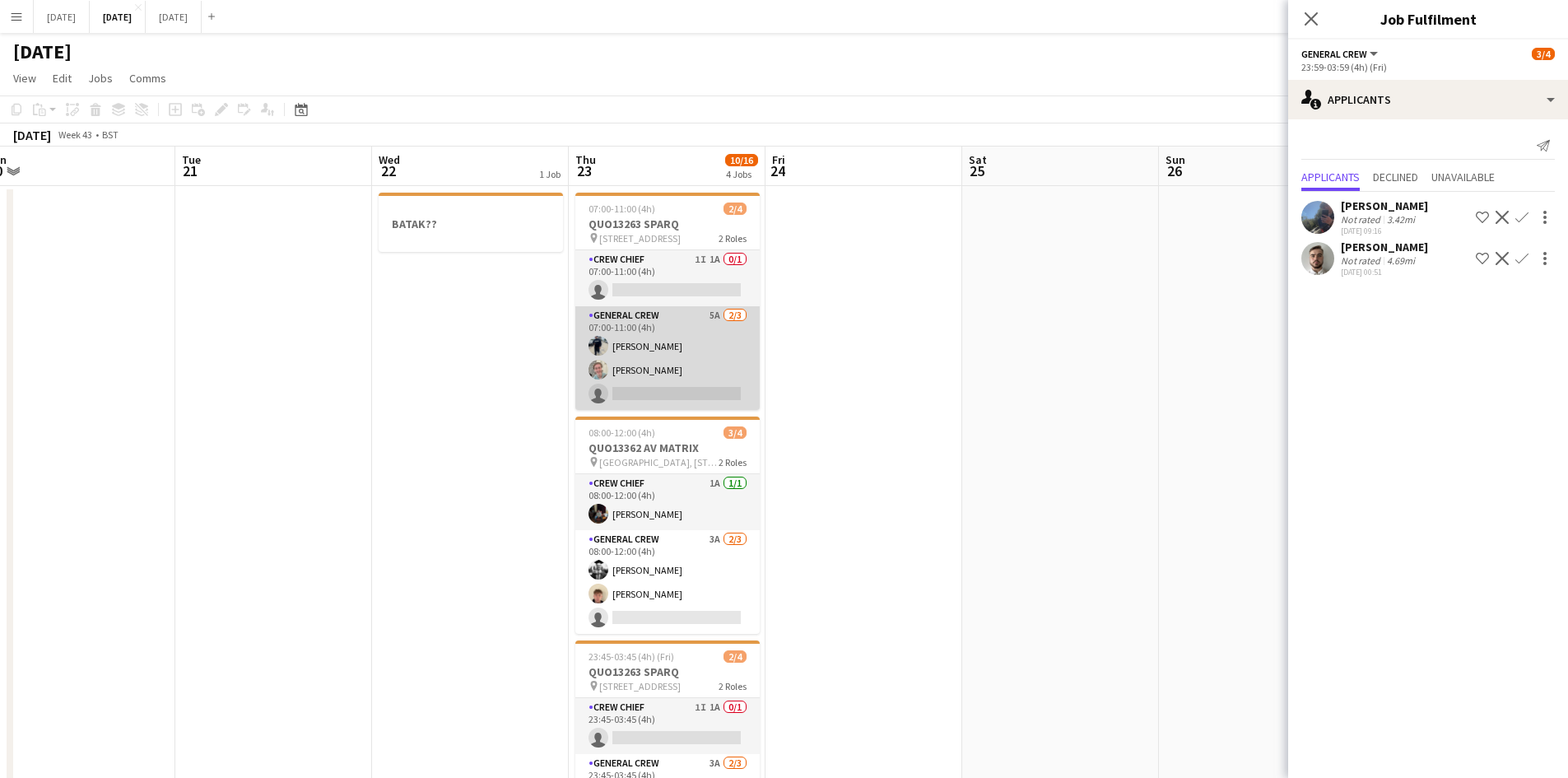
click at [675, 365] on app-card-role "General Crew 5A [DATE] 07:00-11:00 (4h) [PERSON_NAME] [PERSON_NAME] single-neut…" at bounding box center [667, 358] width 184 height 104
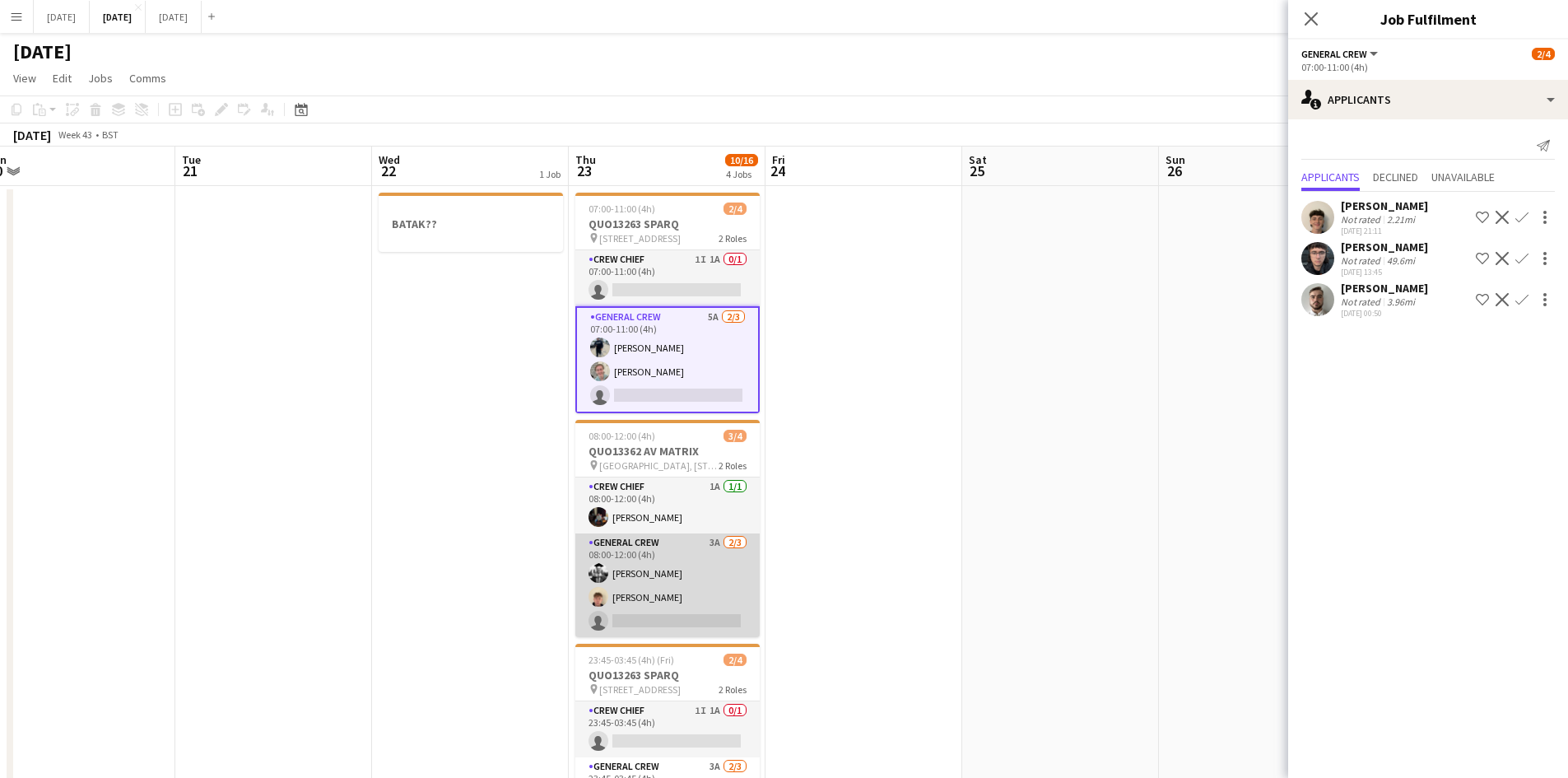
click at [666, 590] on app-card-role "General Crew 3A [DATE] 08:00-12:00 (4h) [PERSON_NAME] [PERSON_NAME] single-neut…" at bounding box center [667, 585] width 184 height 104
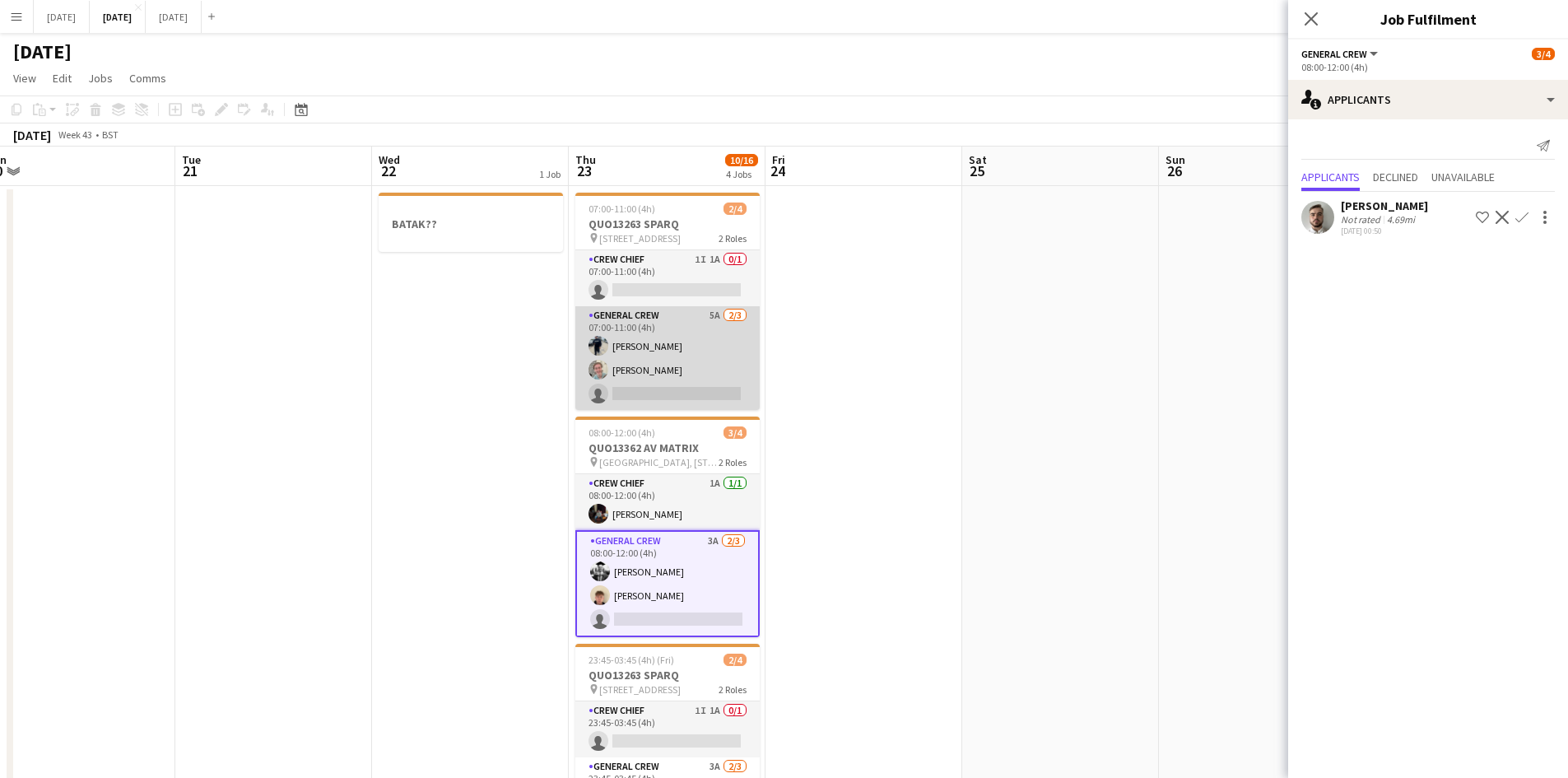
click at [658, 345] on app-card-role "General Crew 5A [DATE] 07:00-11:00 (4h) [PERSON_NAME] [PERSON_NAME] single-neut…" at bounding box center [667, 358] width 184 height 104
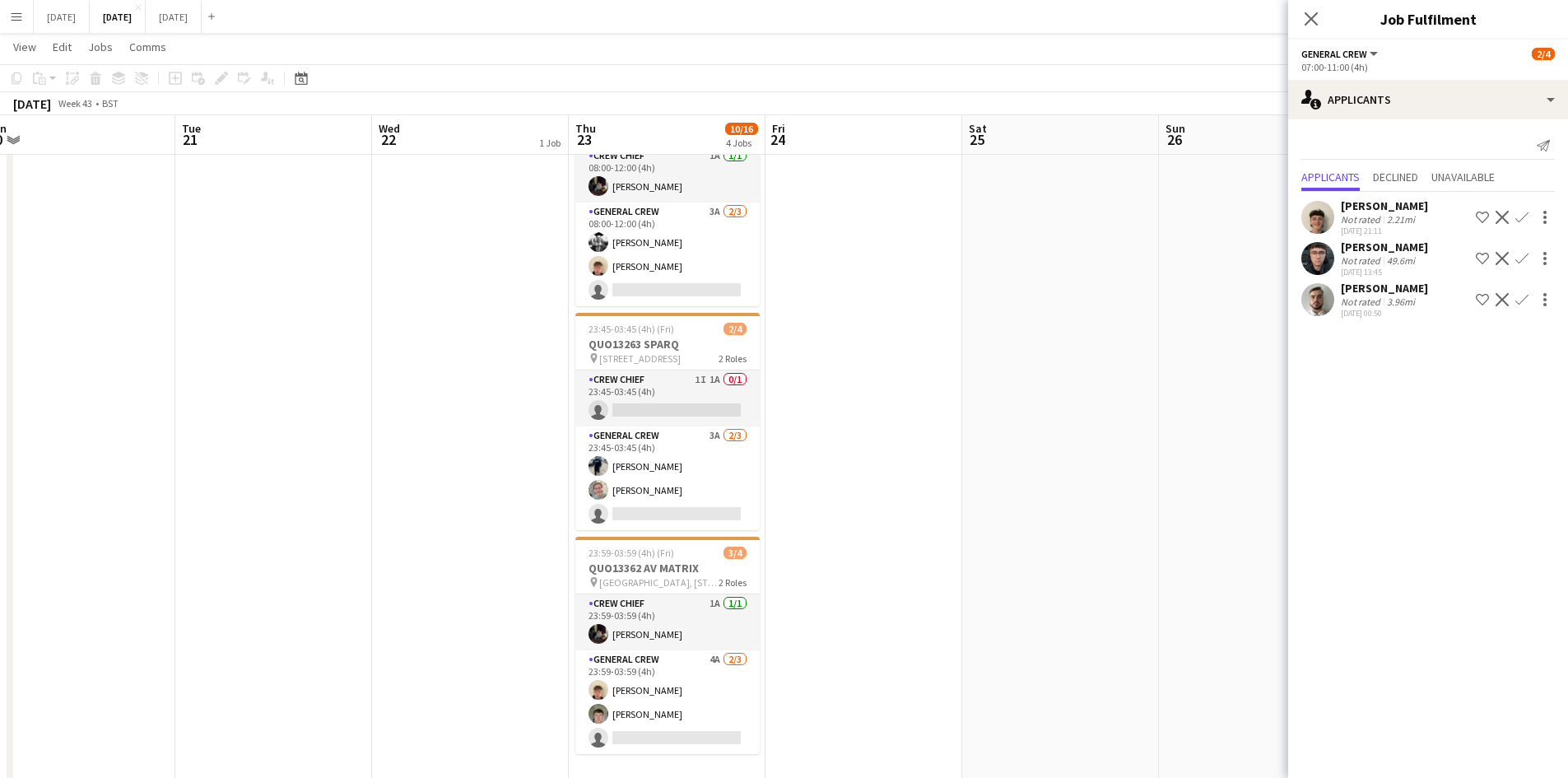
scroll to position [412, 0]
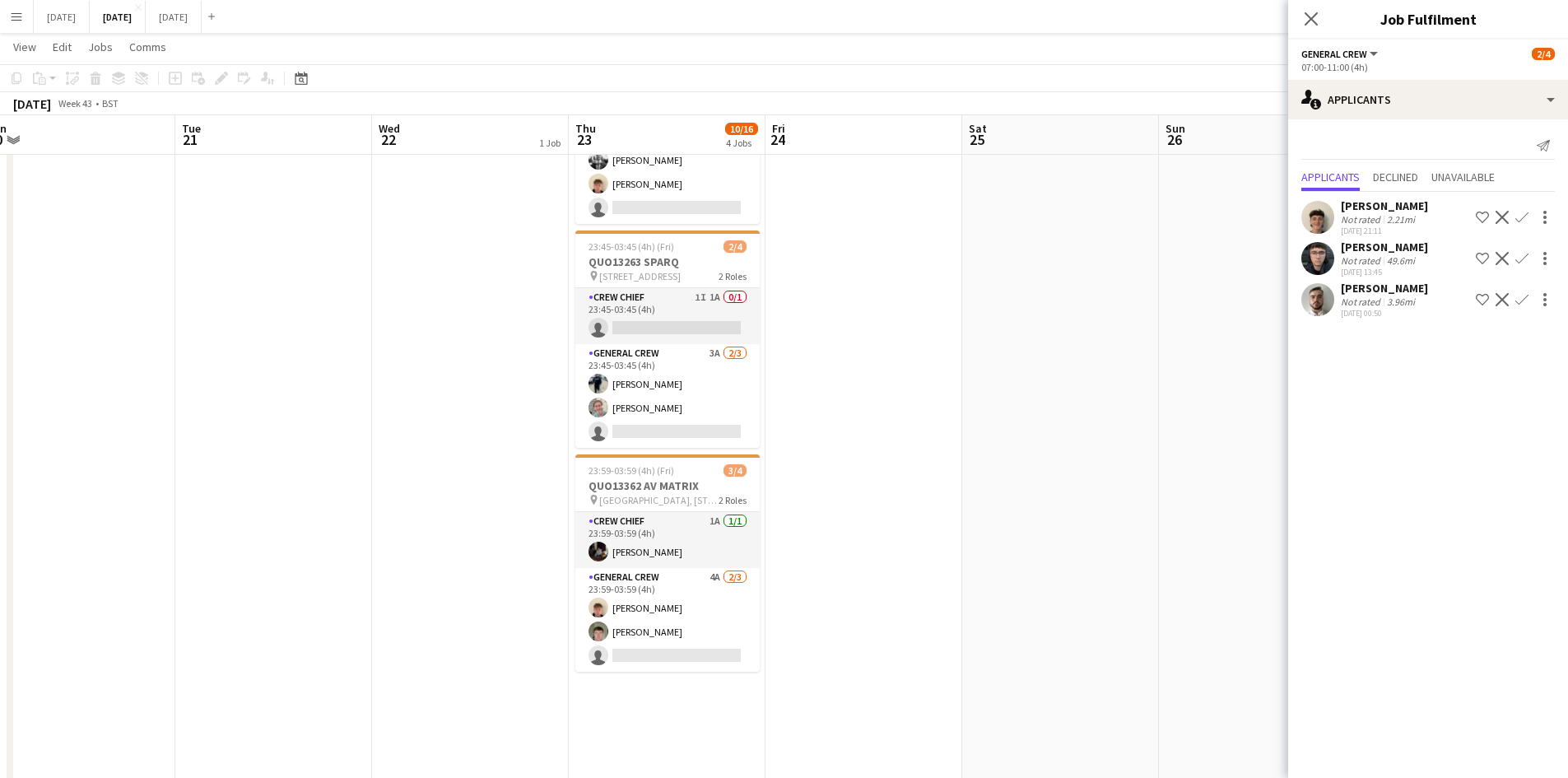
click at [1306, 251] on app-user-avatar at bounding box center [1318, 258] width 33 height 33
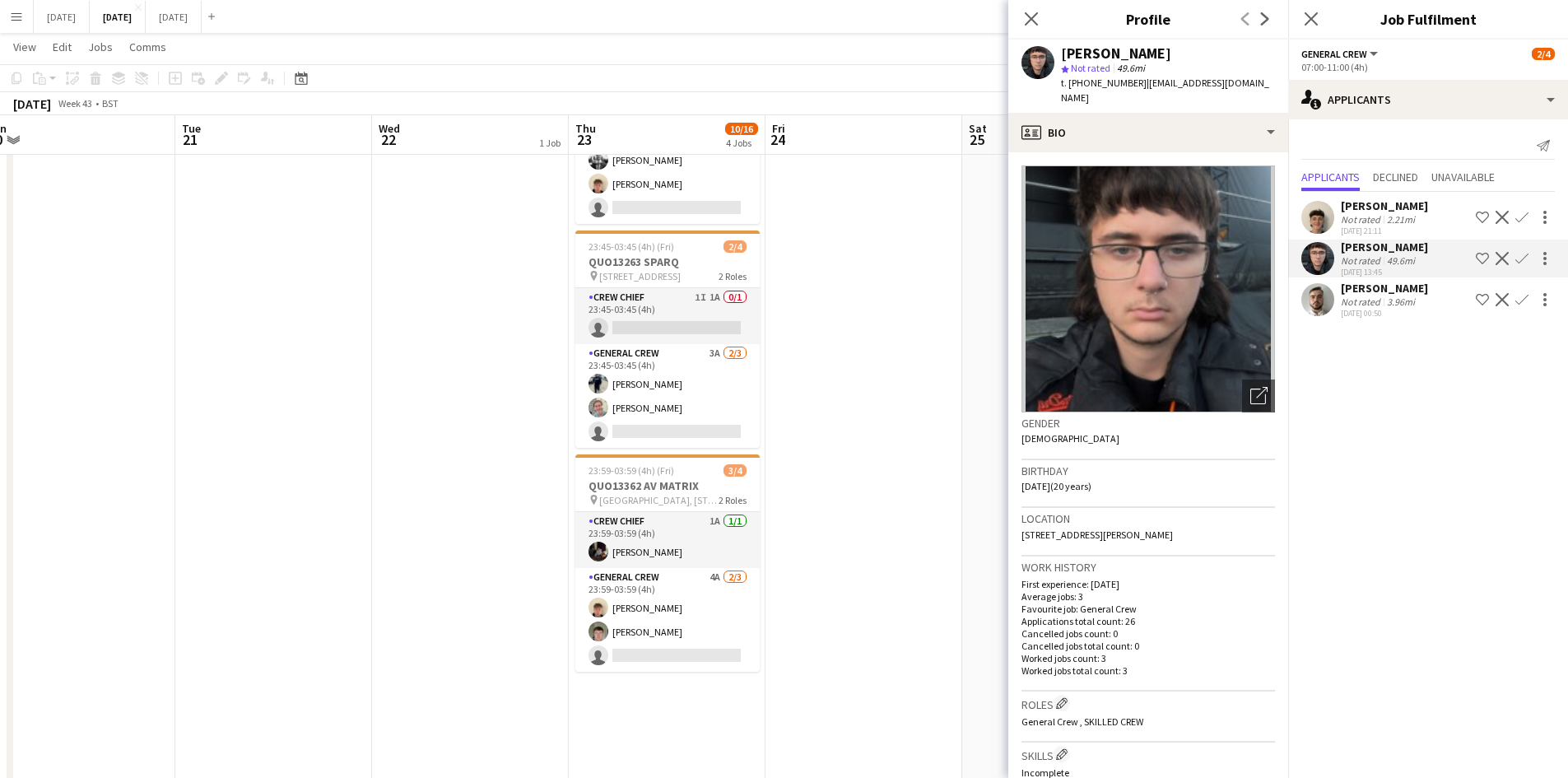
click at [1330, 217] on app-user-avatar at bounding box center [1318, 218] width 33 height 33
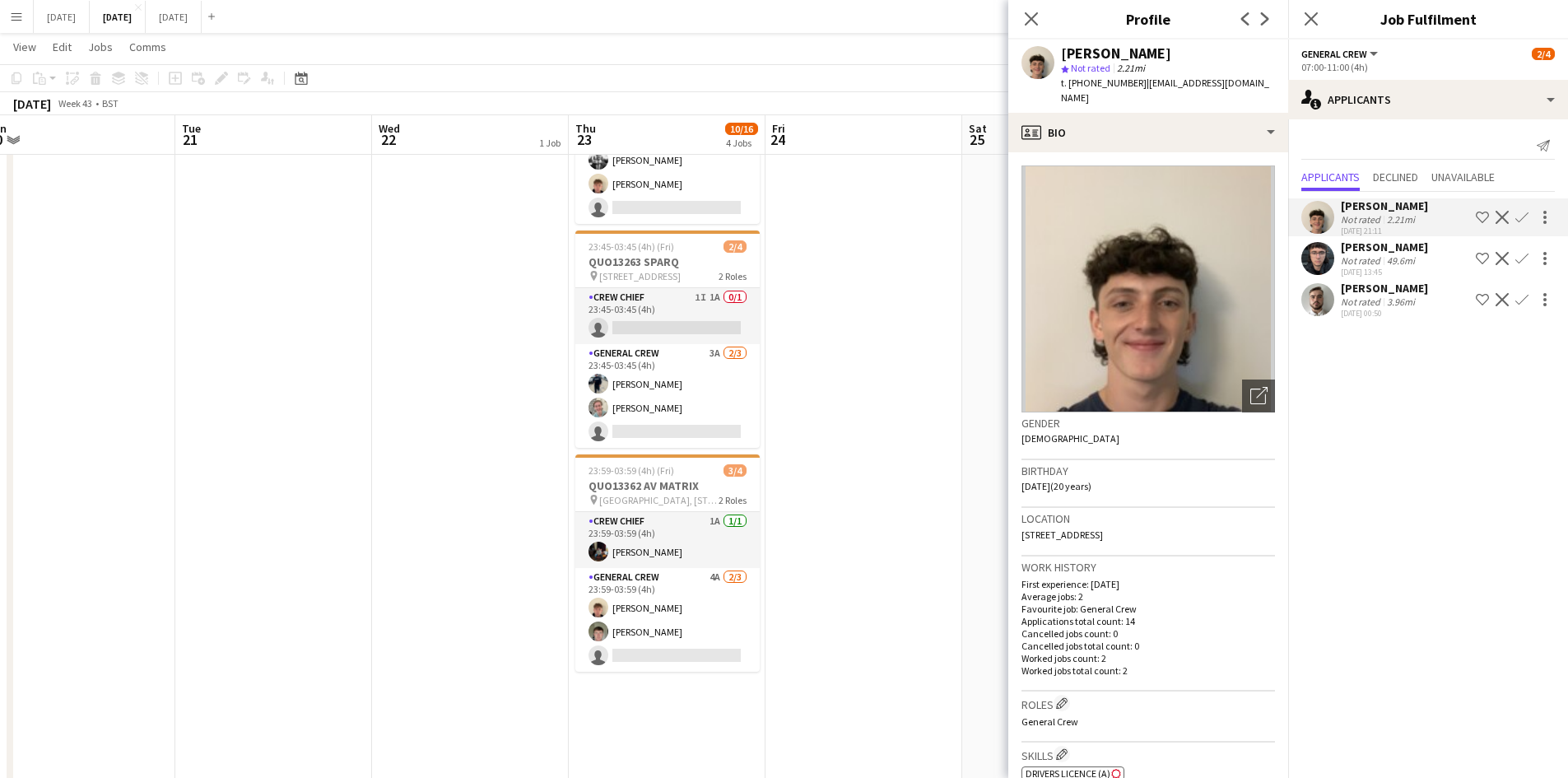
click at [1311, 239] on div "[PERSON_NAME] Not rated 49.6mi [DATE] 13:45 Shortlist crew Decline Confirm" at bounding box center [1428, 258] width 280 height 38
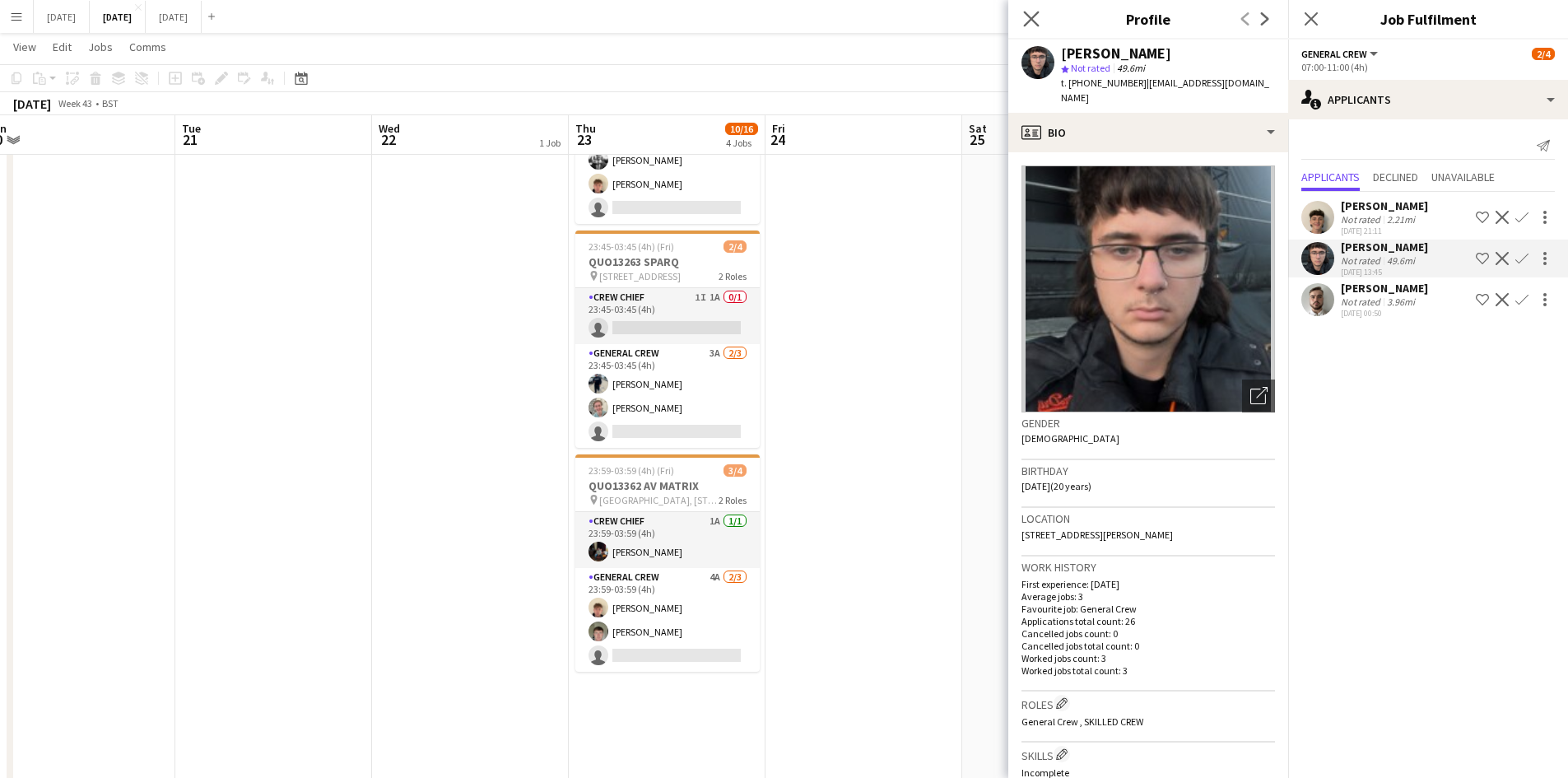
click at [1023, 9] on app-icon "Close pop-in" at bounding box center [1032, 20] width 24 height 24
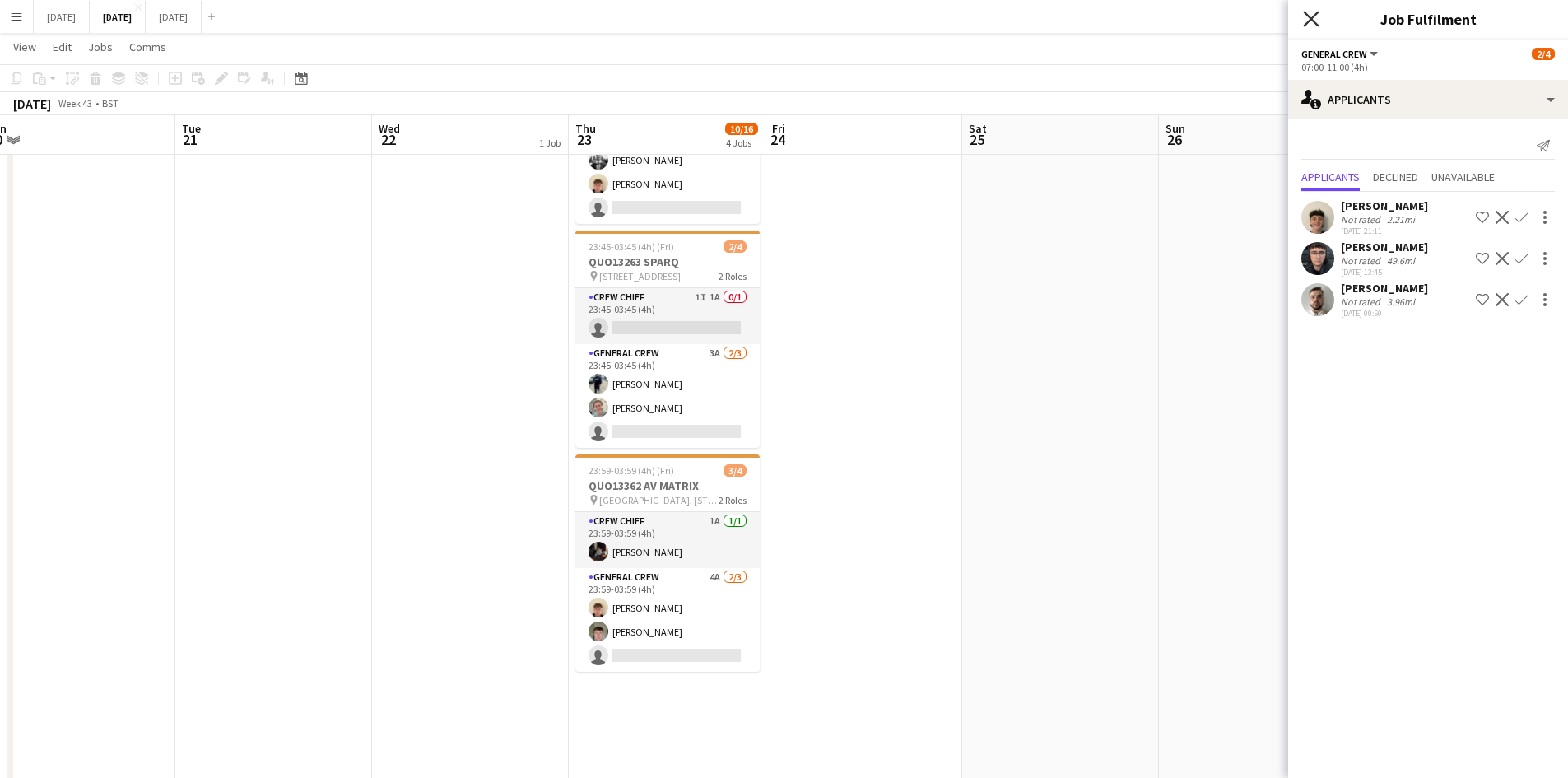
click at [1306, 22] on icon "Close pop-in" at bounding box center [1311, 18] width 16 height 16
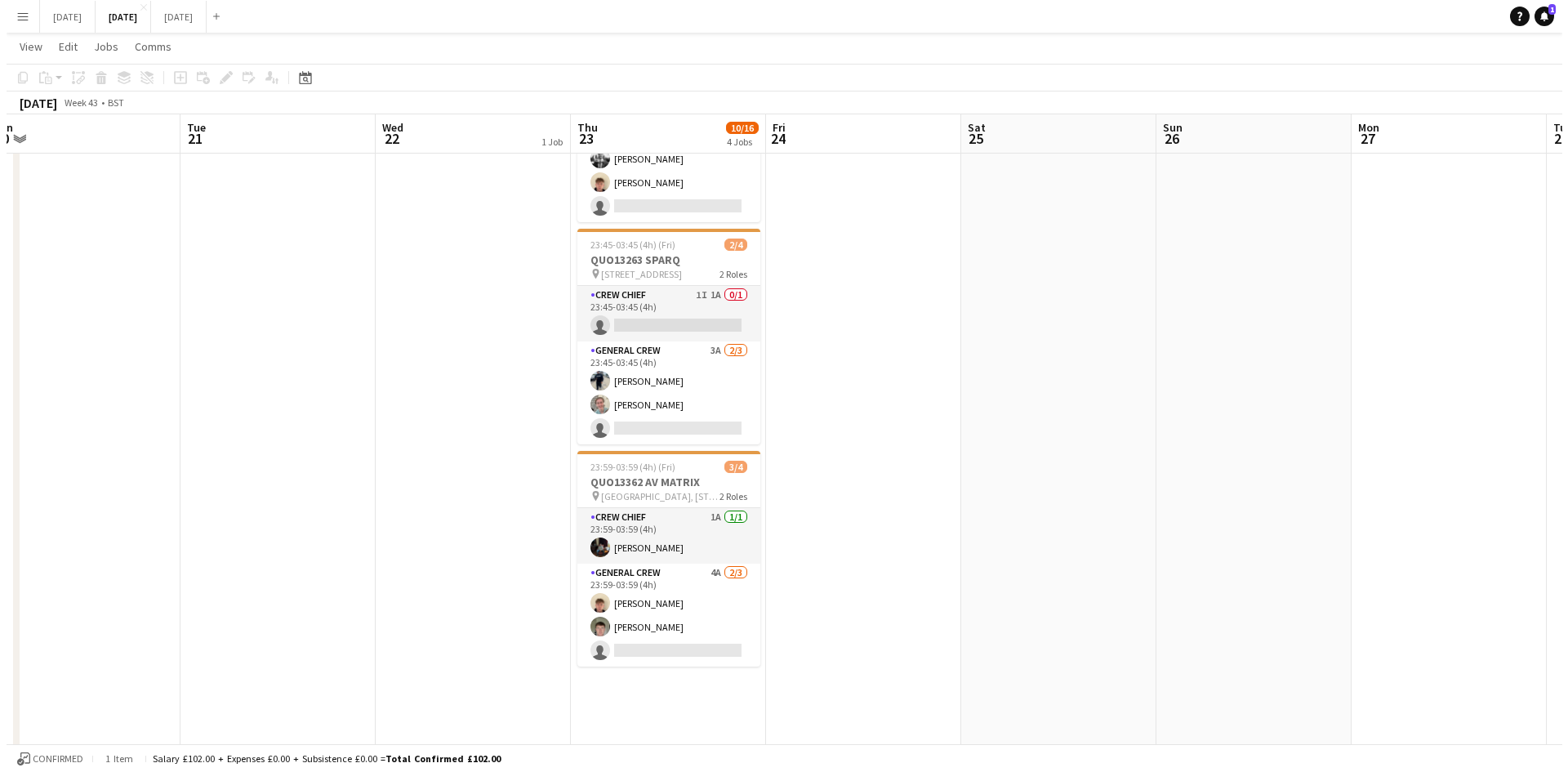
scroll to position [0, 0]
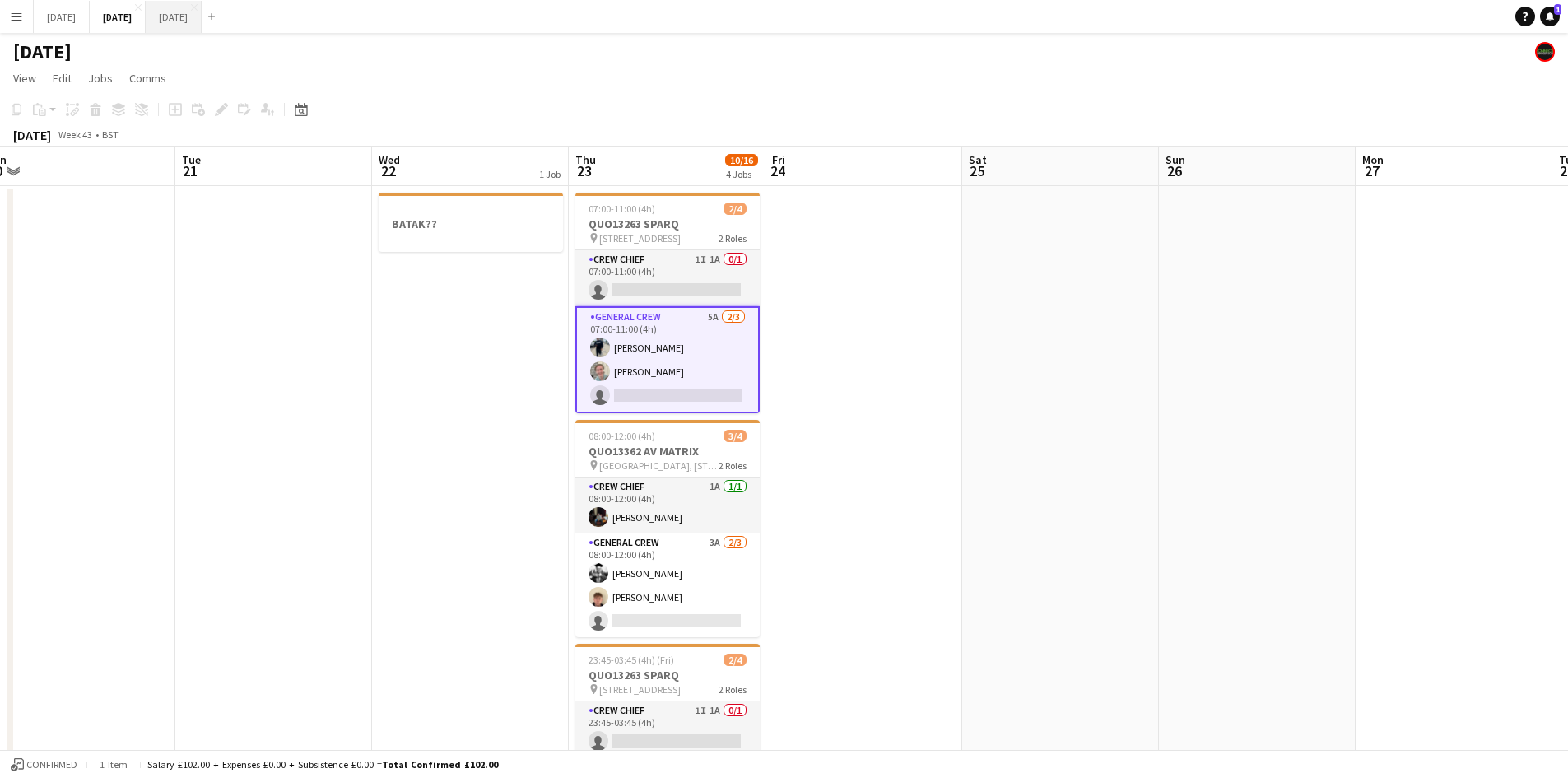
click at [202, 23] on button "[DATE] Close" at bounding box center [174, 16] width 56 height 32
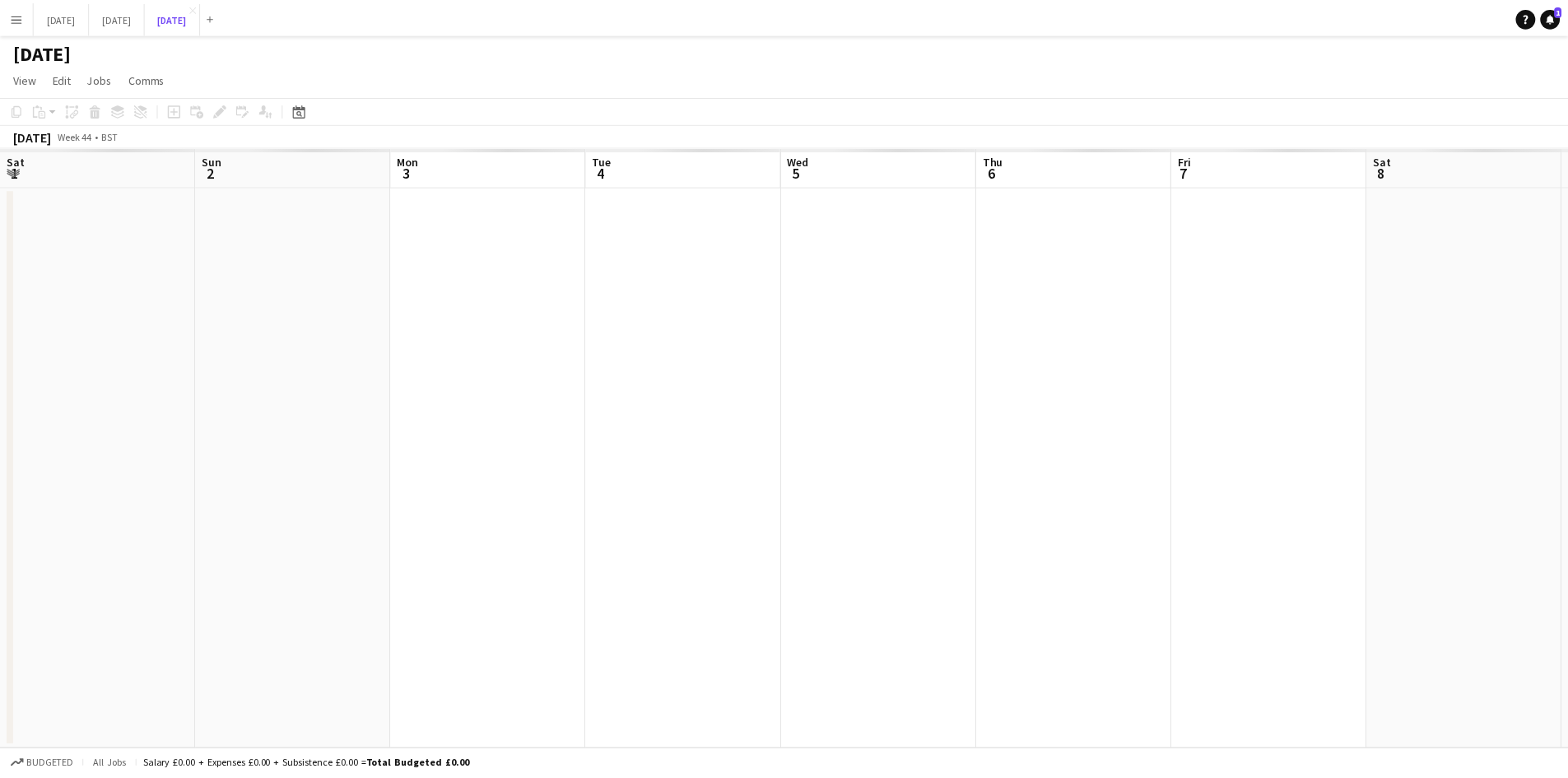
scroll to position [0, 343]
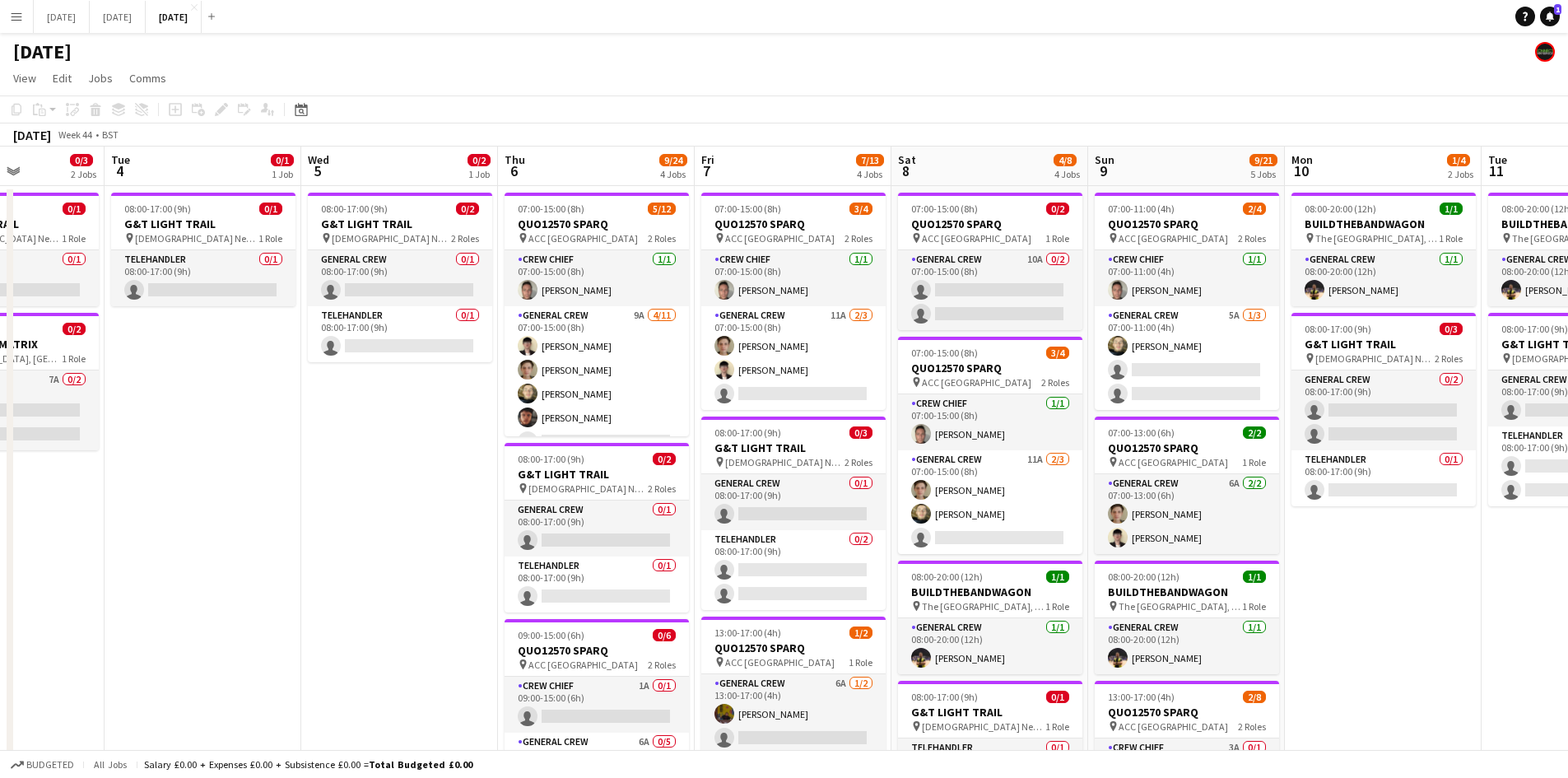
drag, startPoint x: 567, startPoint y: 413, endPoint x: 900, endPoint y: 414, distance: 333.0
click at [899, 414] on app-calendar-viewport "Sat 1 Sun 2 Mon 3 0/3 2 Jobs Tue 4 0/1 1 Job Wed 5 0/2 1 Job Thu 6 9/24 4 Jobs …" at bounding box center [784, 679] width 1568 height 1065
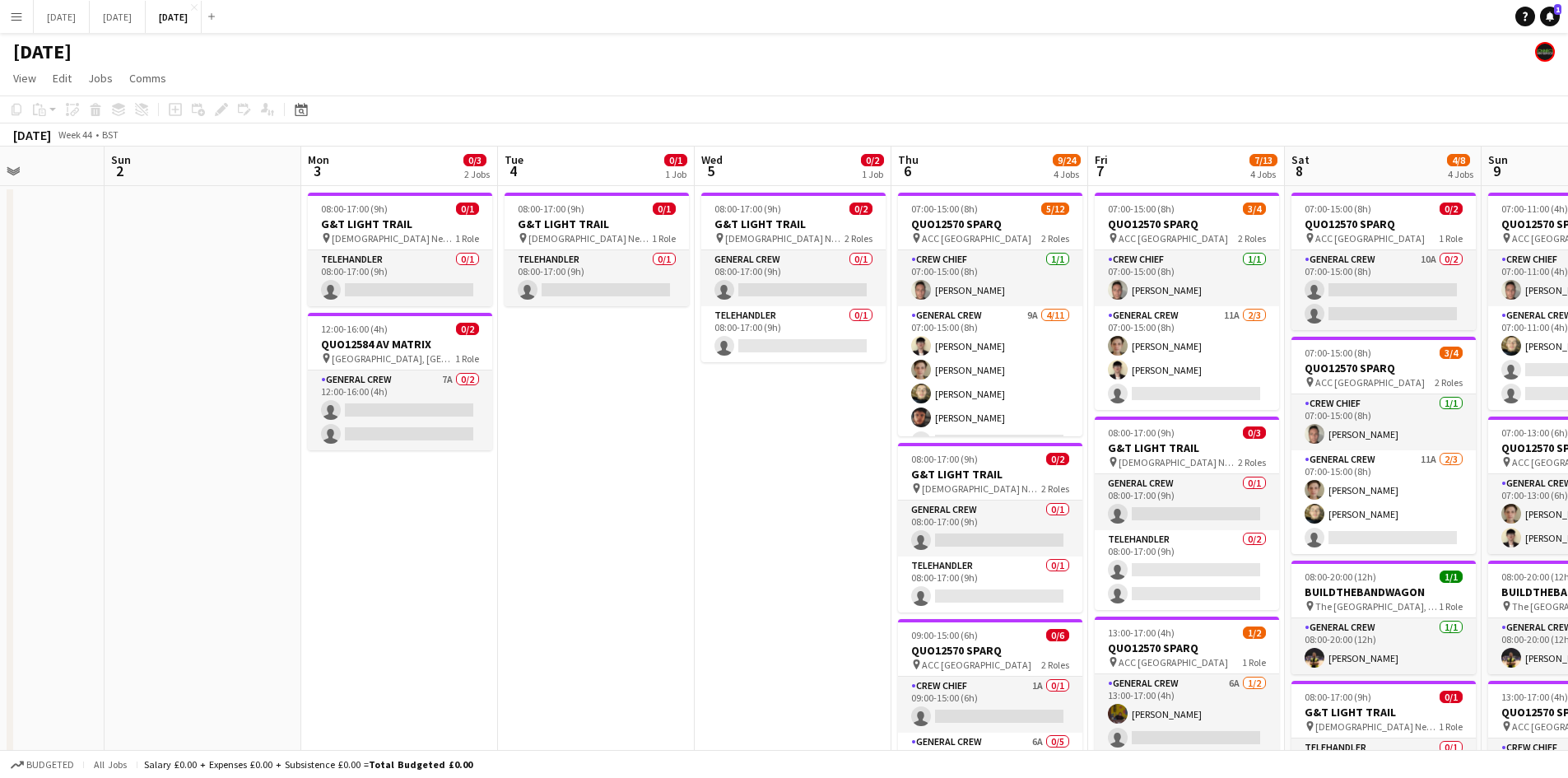
scroll to position [0, 405]
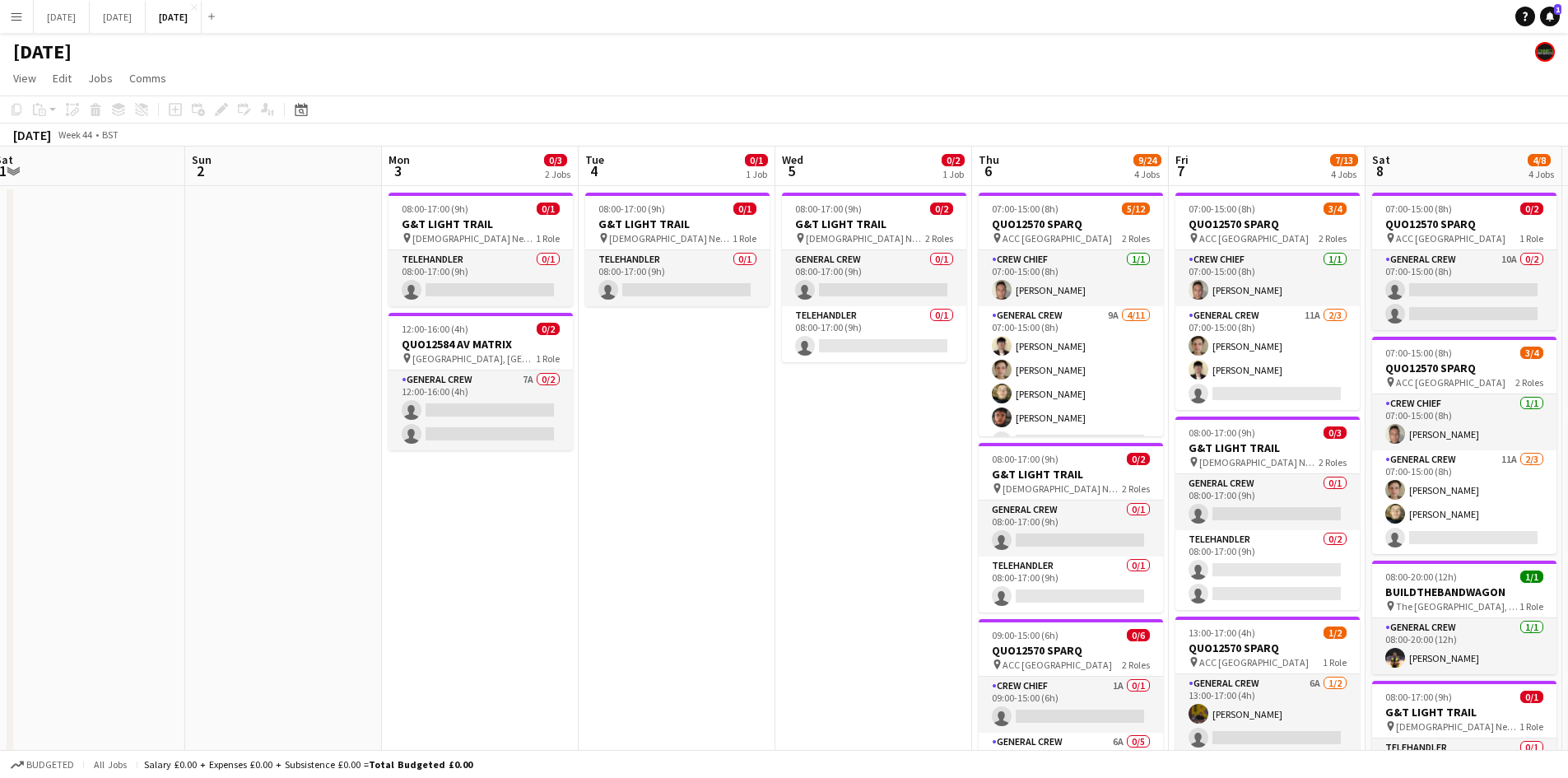
drag, startPoint x: 1052, startPoint y: 448, endPoint x: 665, endPoint y: 356, distance: 397.8
click at [692, 361] on app-calendar-viewport "Thu 30 Fri 31 Sat 1 Sun 2 Mon 3 0/3 2 Jobs Tue 4 0/1 1 Job Wed 5 0/2 1 Job Thu …" at bounding box center [784, 679] width 1568 height 1065
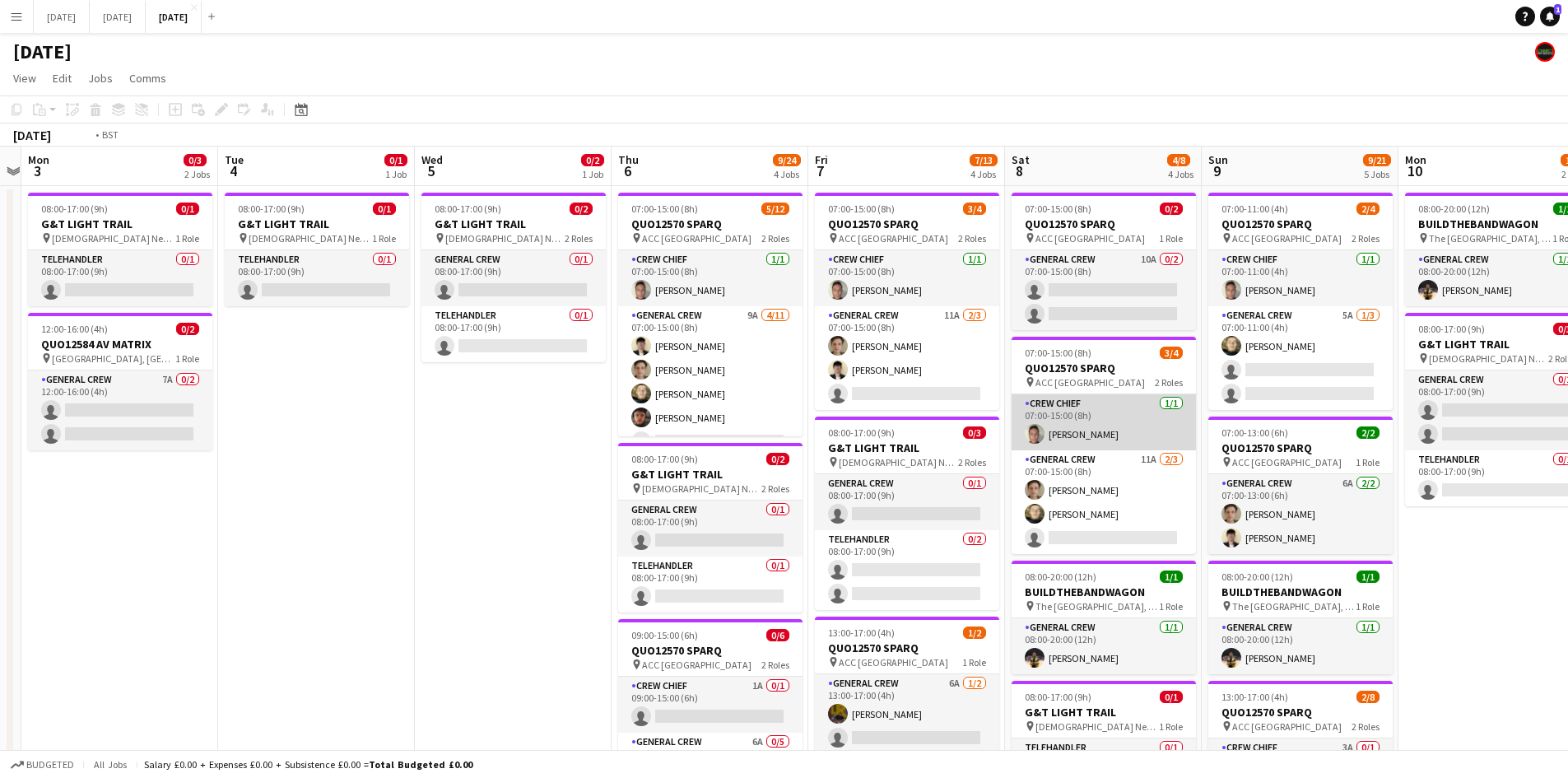
drag, startPoint x: 1125, startPoint y: 462, endPoint x: 877, endPoint y: 402, distance: 255.2
click at [932, 416] on app-calendar-viewport "Fri 31 Sat 1 Sun 2 Mon 3 0/3 2 Jobs Tue 4 0/1 1 Job Wed 5 0/2 1 Job Thu 6 9/24 …" at bounding box center [784, 679] width 1568 height 1065
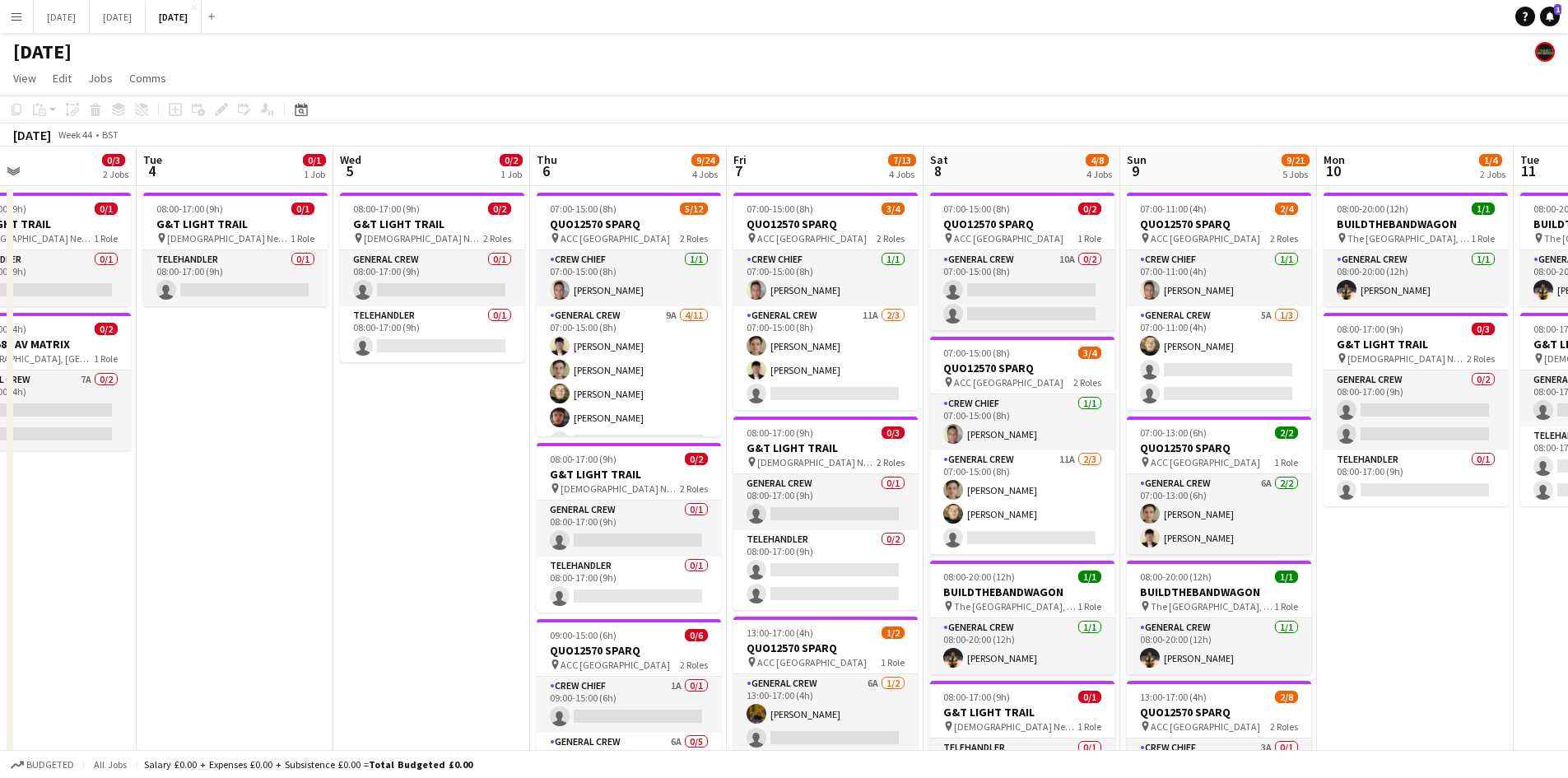
drag, startPoint x: 399, startPoint y: 459, endPoint x: 622, endPoint y: 447, distance: 223.3
click at [617, 450] on app-calendar-viewport "Sat 1 Sun 2 Mon 3 0/3 2 Jobs Tue 4 0/1 1 Job Wed 5 0/2 1 Job Thu 6 9/24 4 Jobs …" at bounding box center [784, 679] width 1568 height 1065
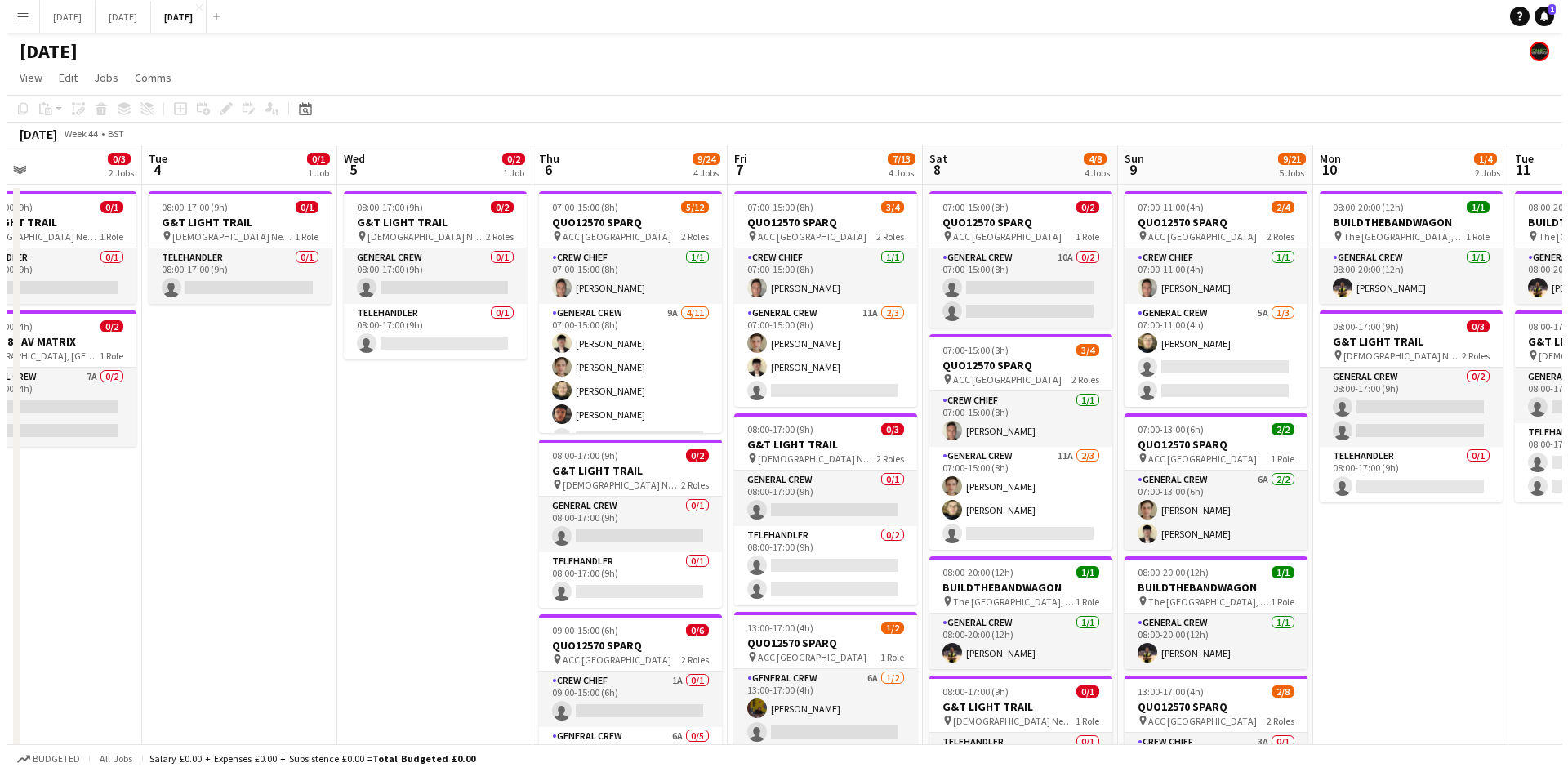
scroll to position [0, 427]
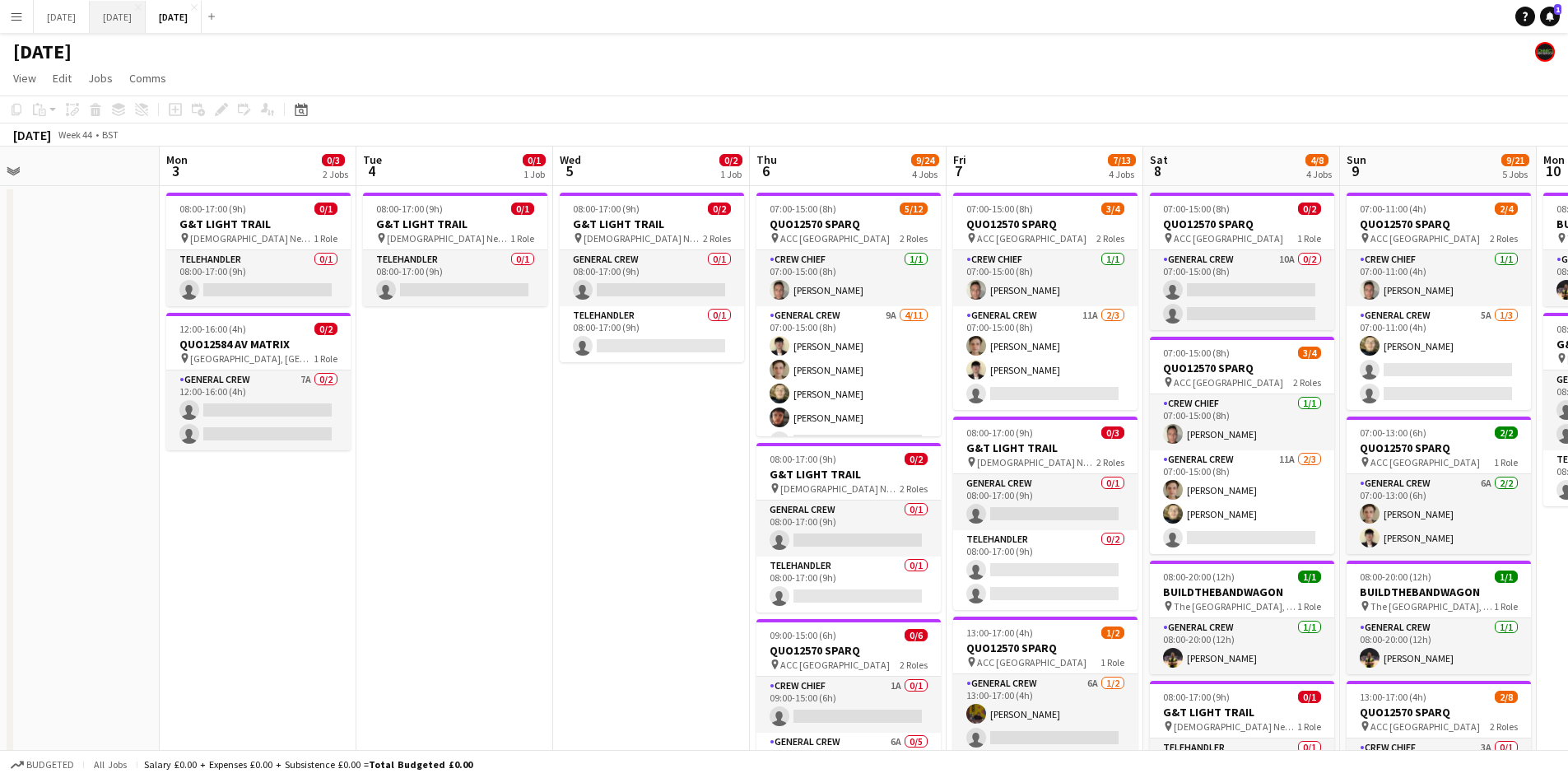
click at [146, 22] on button "[DATE] Close" at bounding box center [117, 16] width 56 height 32
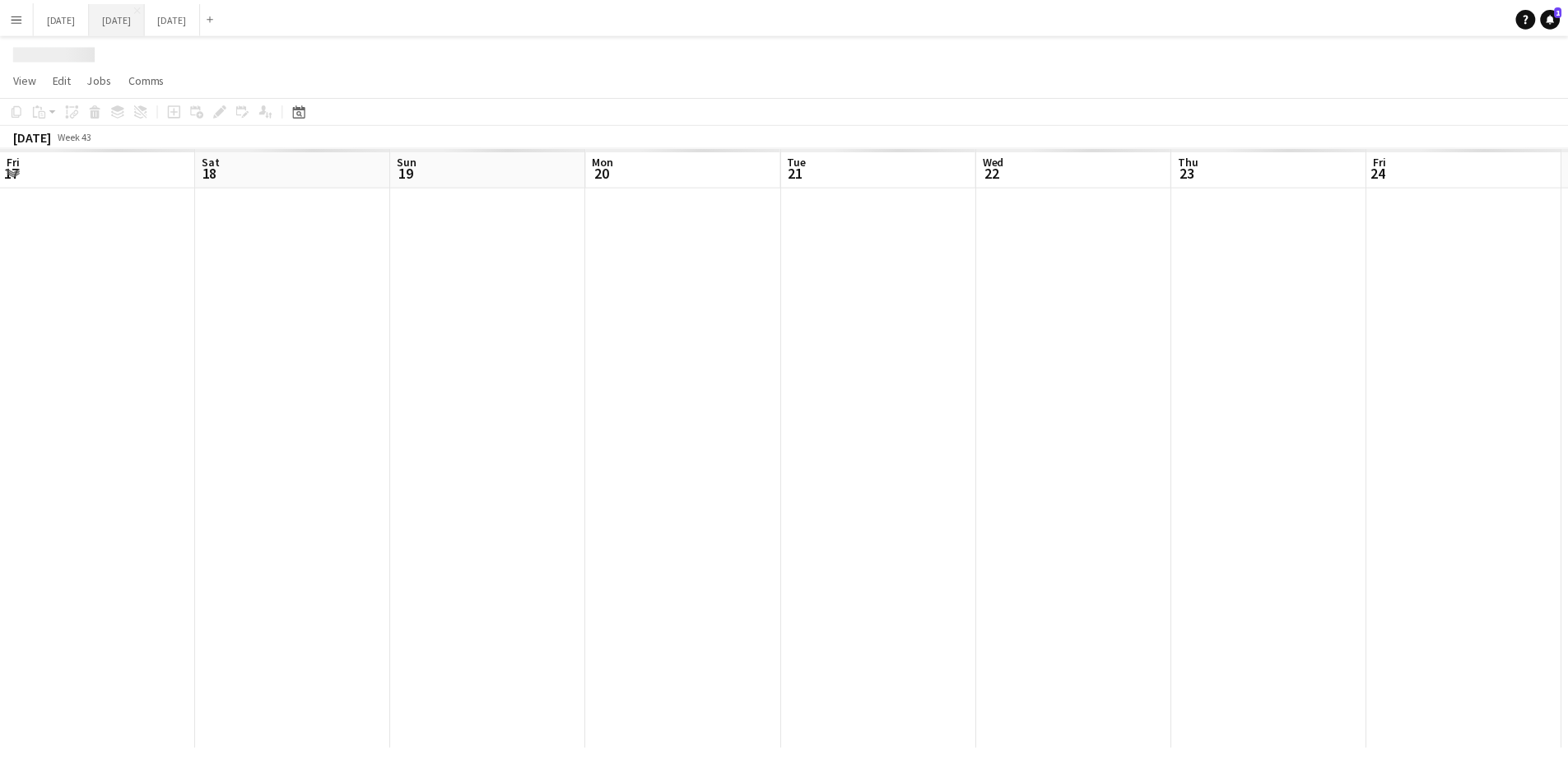
scroll to position [0, 611]
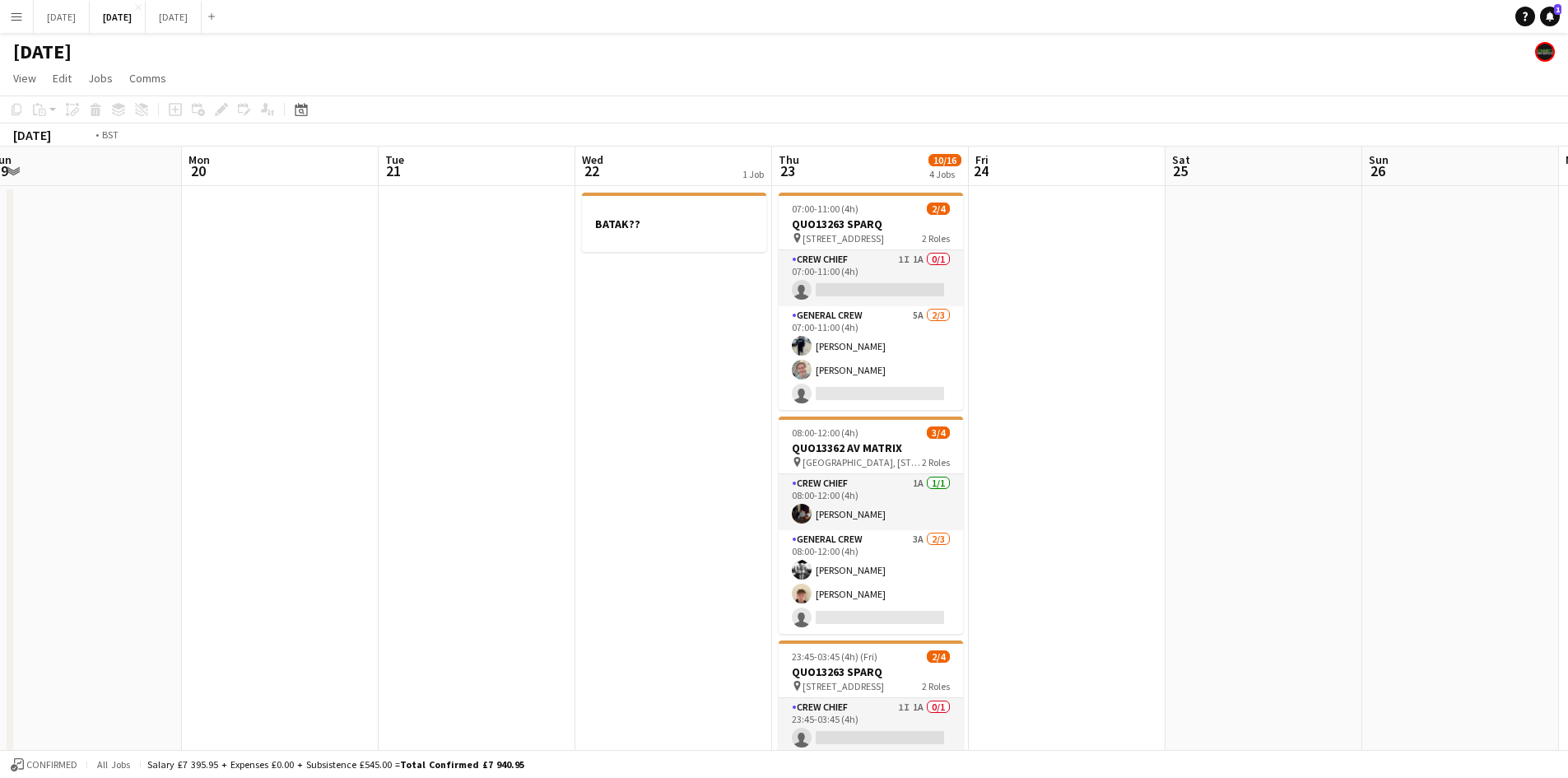
drag, startPoint x: 428, startPoint y: 370, endPoint x: 991, endPoint y: 343, distance: 563.6
click at [968, 343] on app-calendar-viewport "Fri 17 8/10 2 Jobs Sat 18 Sun 19 Mon 20 Tue 21 Wed 22 1 Job Thu 23 10/16 4 Jobs…" at bounding box center [784, 633] width 1568 height 973
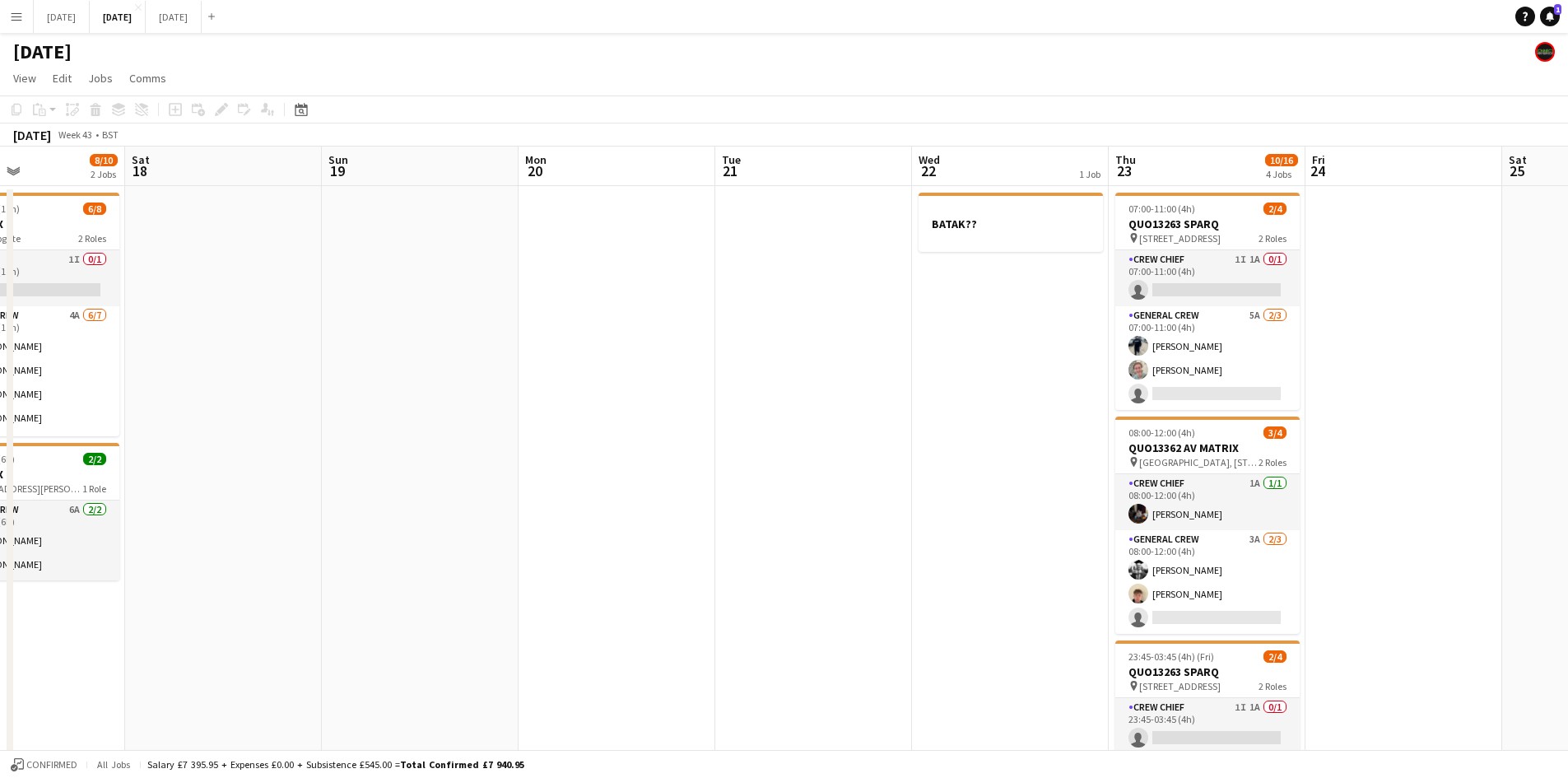
drag, startPoint x: 569, startPoint y: 370, endPoint x: 1087, endPoint y: 376, distance: 518.0
click at [1100, 378] on app-calendar-viewport "Wed 15 1/6 2 Jobs Thu 16 12/21 6 Jobs Fri 17 8/10 2 Jobs Sat 18 Sun 19 Mon 20 T…" at bounding box center [784, 751] width 1568 height 1209
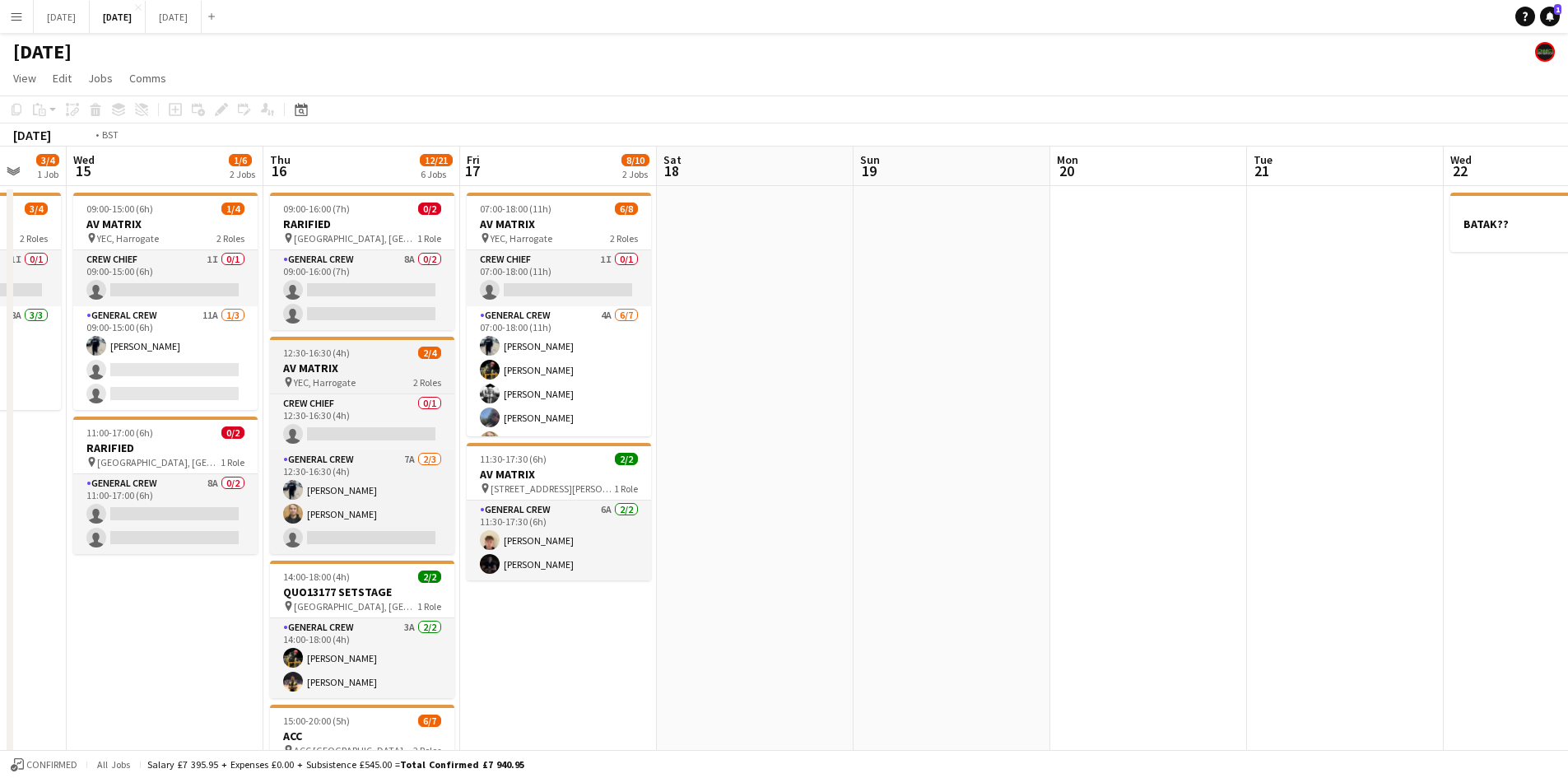
drag, startPoint x: 1038, startPoint y: 390, endPoint x: 860, endPoint y: 373, distance: 178.8
click at [1298, 375] on app-calendar-viewport "Sun 12 2/2 1 Job Mon 13 9/14 4 Jobs Tue 14 3/4 1 Job Wed 15 1/6 2 Jobs Thu 16 1…" at bounding box center [784, 751] width 1568 height 1209
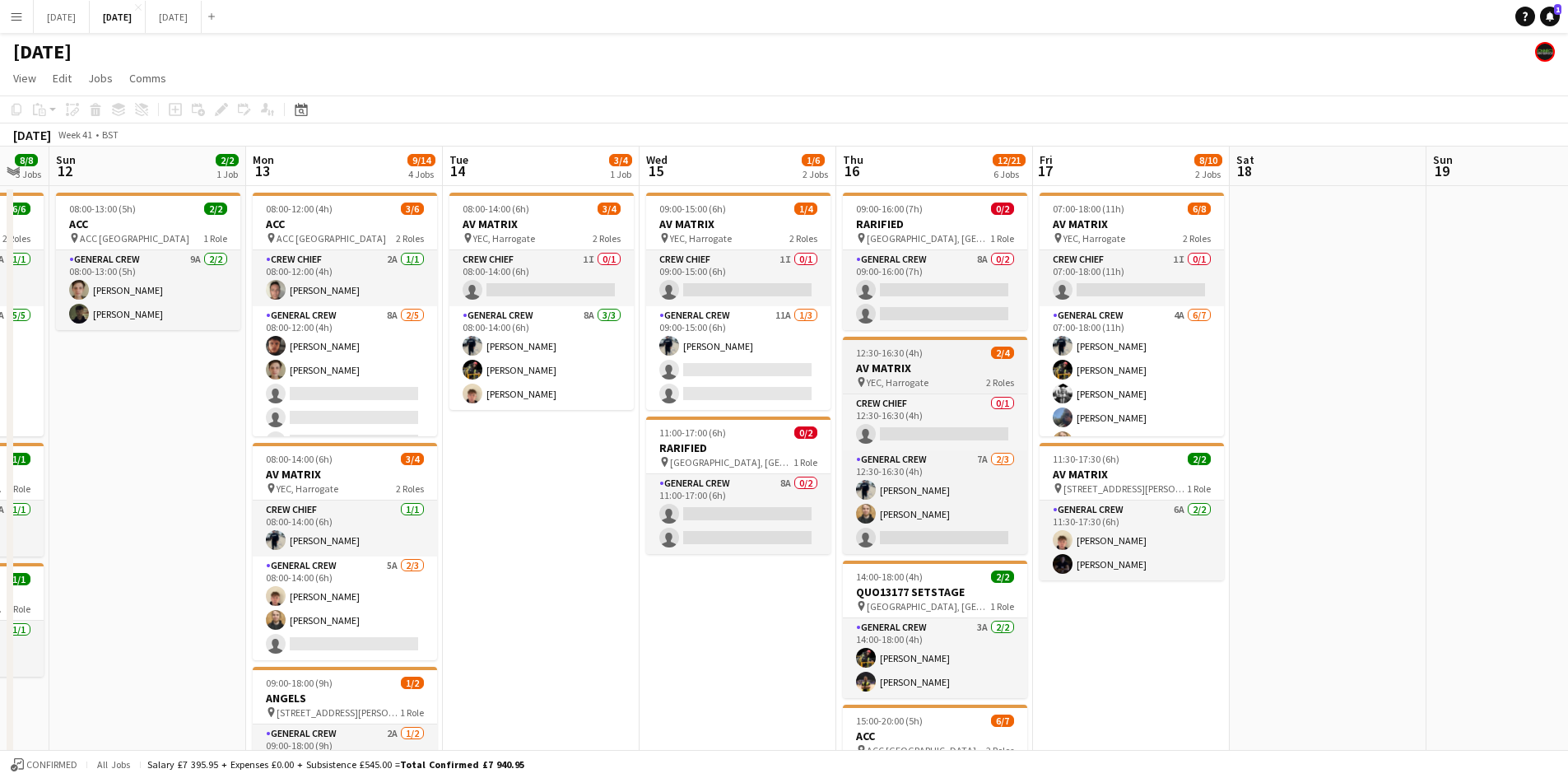
click at [1313, 374] on app-calendar-viewport "Fri 10 4/4 3 Jobs Sat 11 8/8 3 Jobs Sun 12 2/2 1 Job Mon 13 9/14 4 Jobs Tue 14 …" at bounding box center [784, 751] width 1568 height 1209
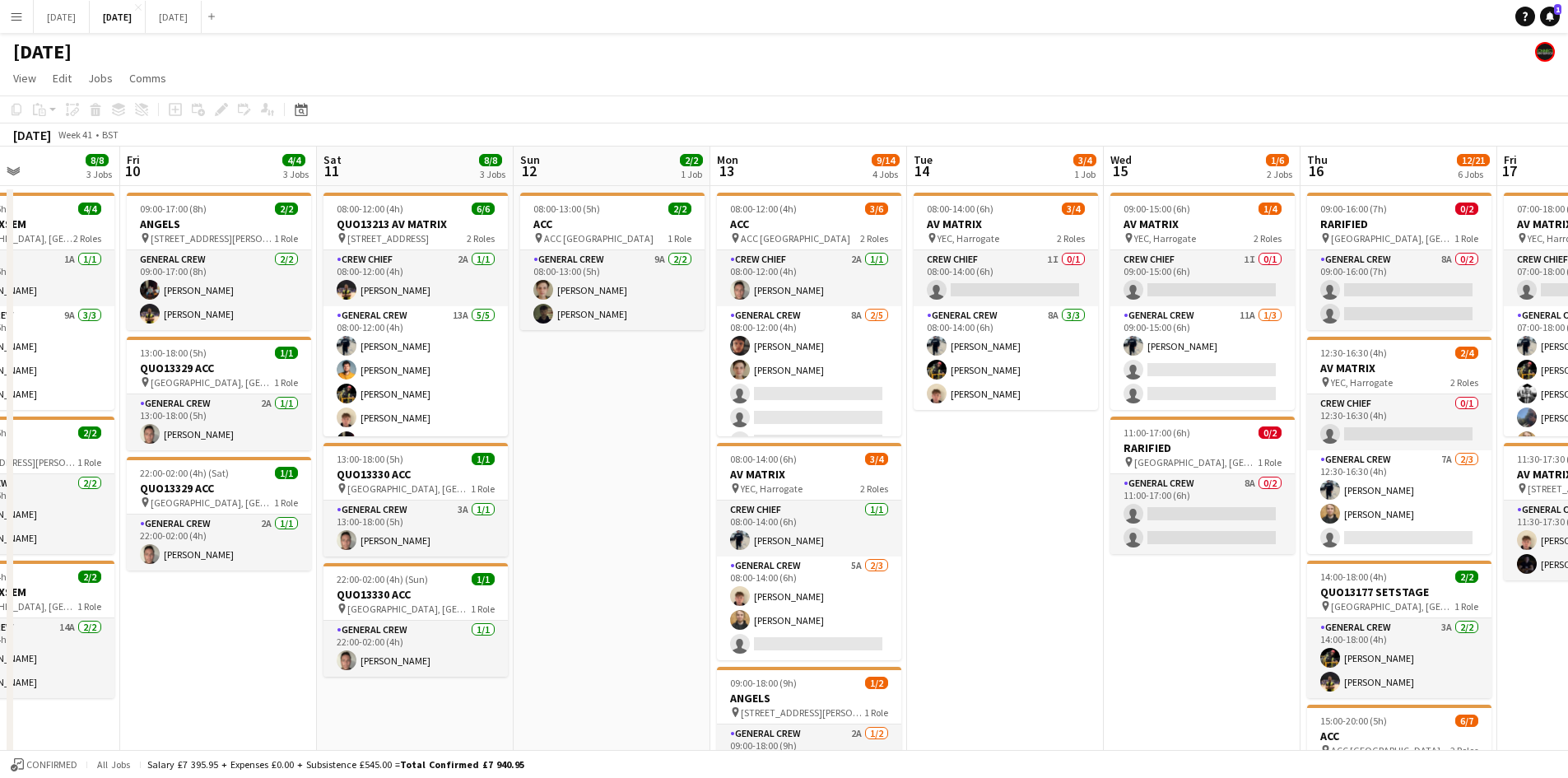
drag, startPoint x: 800, startPoint y: 391, endPoint x: 1038, endPoint y: 373, distance: 238.7
click at [1211, 379] on app-calendar-viewport "Tue 7 2/2 2 Jobs Wed 8 7/9 3 Jobs Thu 9 8/8 3 Jobs Fri 10 4/4 3 Jobs Sat 11 8/8…" at bounding box center [784, 751] width 1568 height 1209
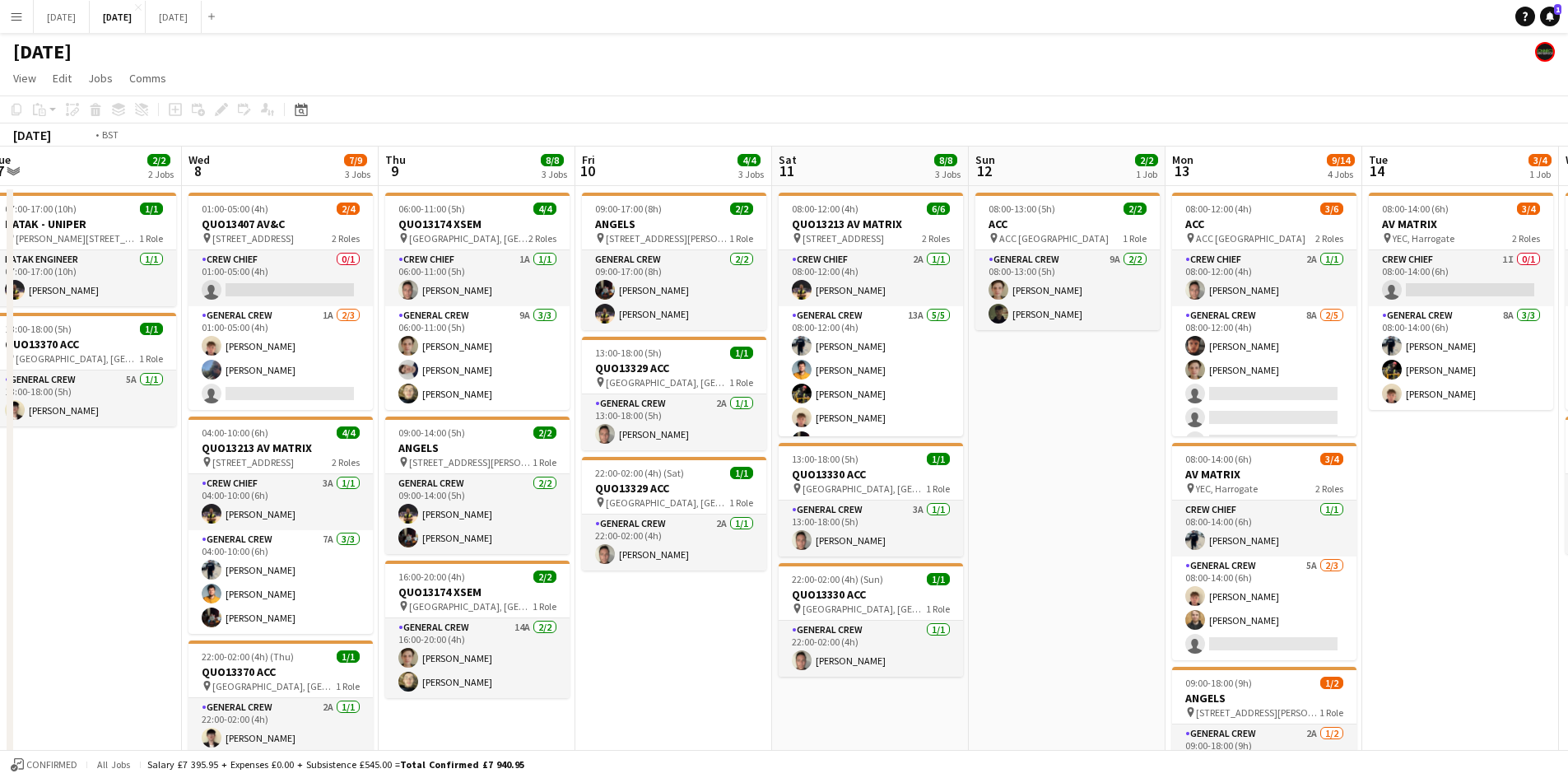
drag, startPoint x: 1175, startPoint y: 376, endPoint x: 1093, endPoint y: 373, distance: 82.1
click at [1254, 364] on app-calendar-viewport "Sun 5 Mon 6 3/3 2 Jobs Tue 7 2/2 2 Jobs Wed 8 7/9 3 Jobs Thu 9 8/8 3 Jobs Fri 1…" at bounding box center [784, 751] width 1568 height 1209
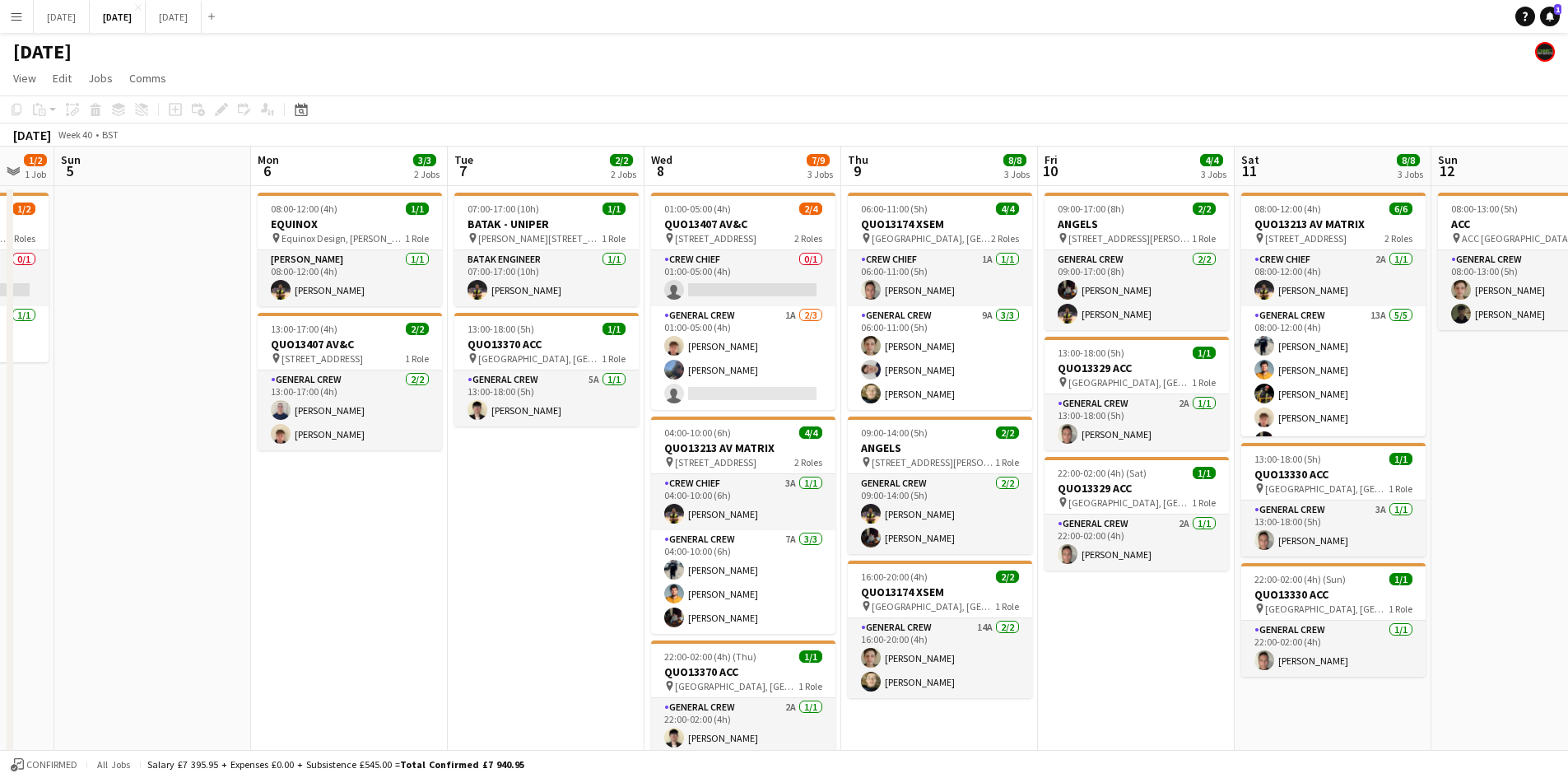
drag, startPoint x: 819, startPoint y: 375, endPoint x: 692, endPoint y: 161, distance: 248.8
click at [1100, 350] on app-calendar-viewport "Fri 3 2/2 2 Jobs Sat 4 1/2 1 Job Sun 5 Mon 6 3/3 2 Jobs Tue 7 2/2 2 Jobs Wed 8 …" at bounding box center [784, 751] width 1568 height 1209
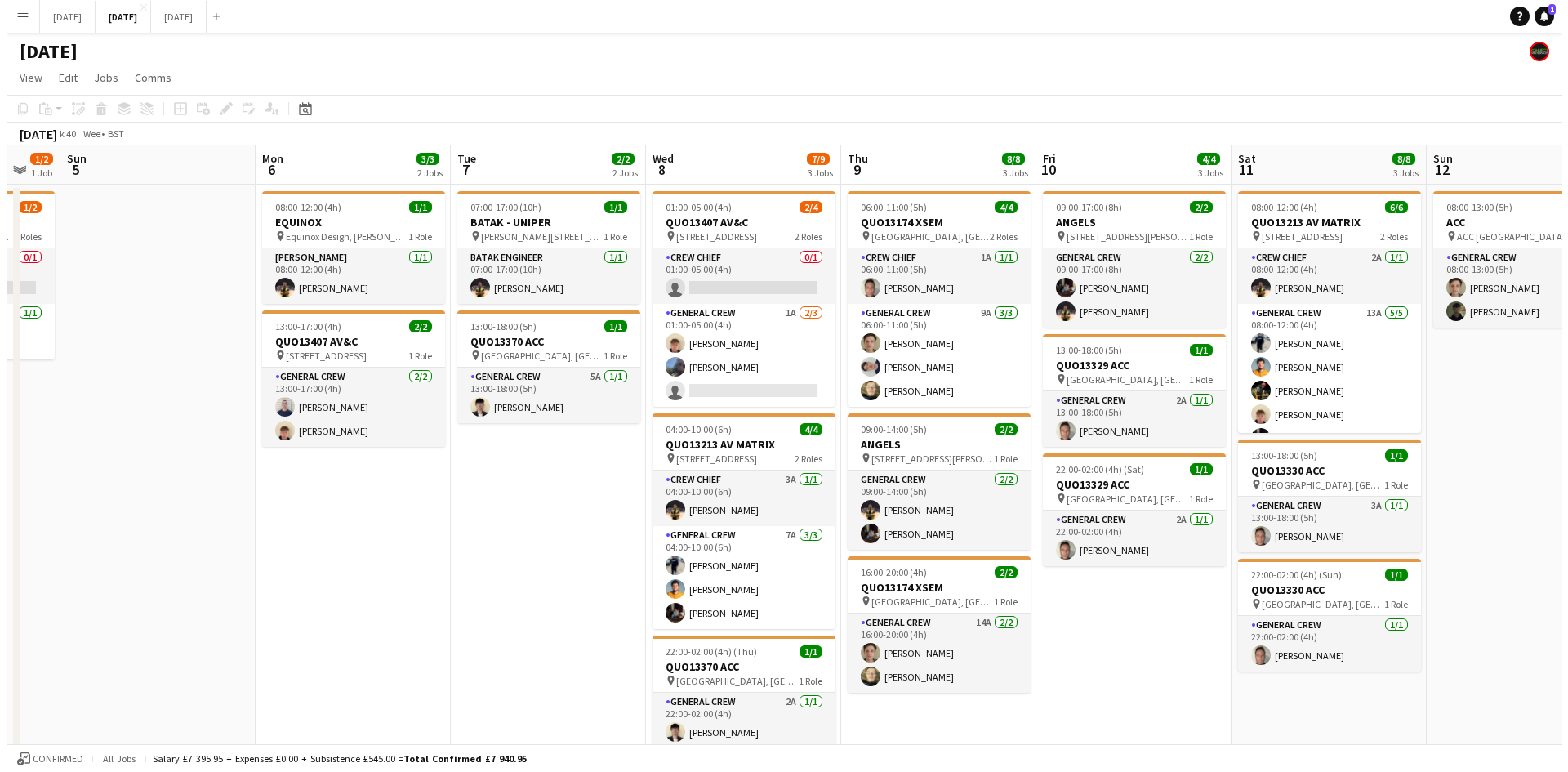
scroll to position [0, 427]
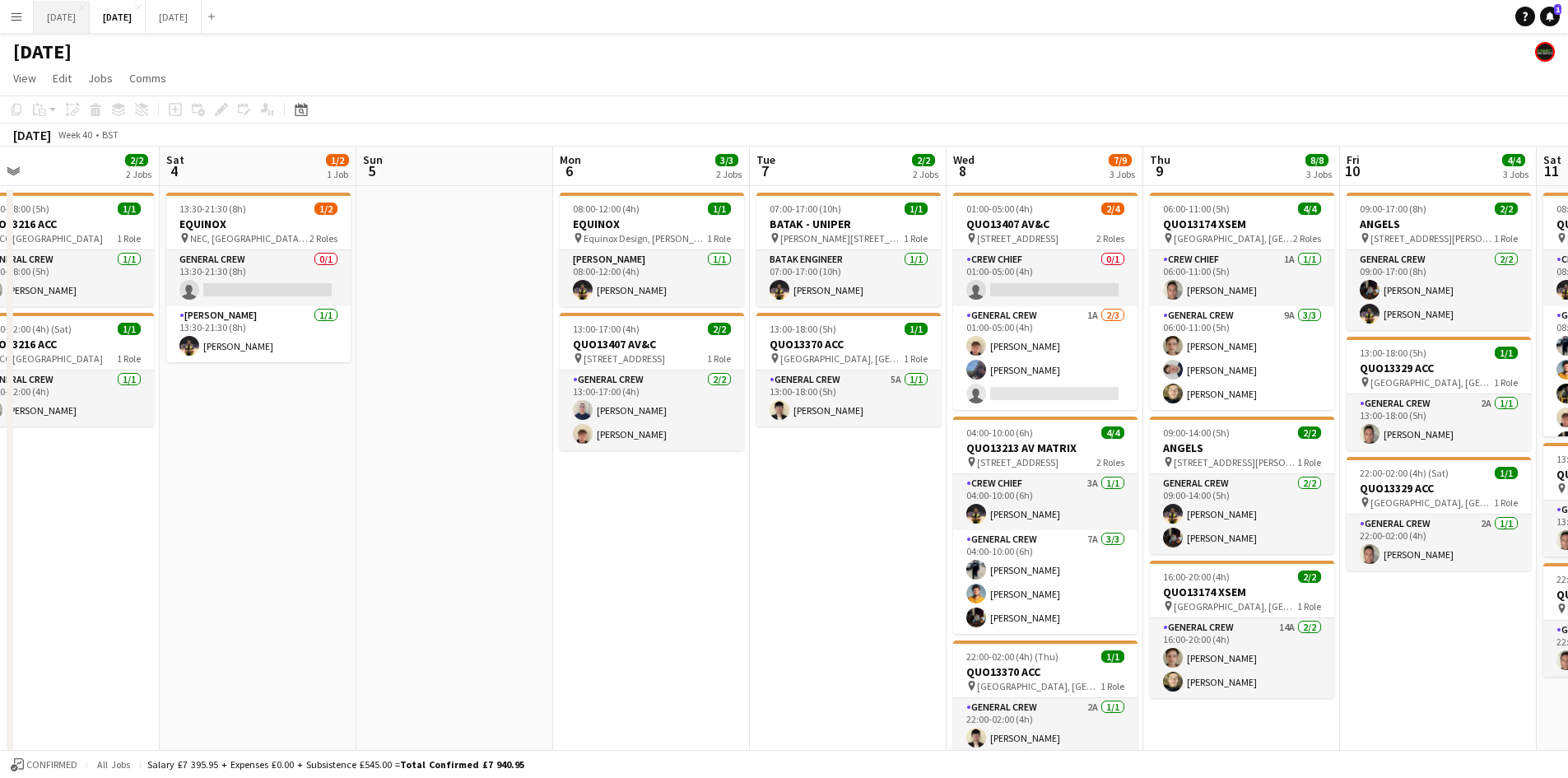
click at [77, 28] on button "[DATE] Close" at bounding box center [61, 16] width 56 height 32
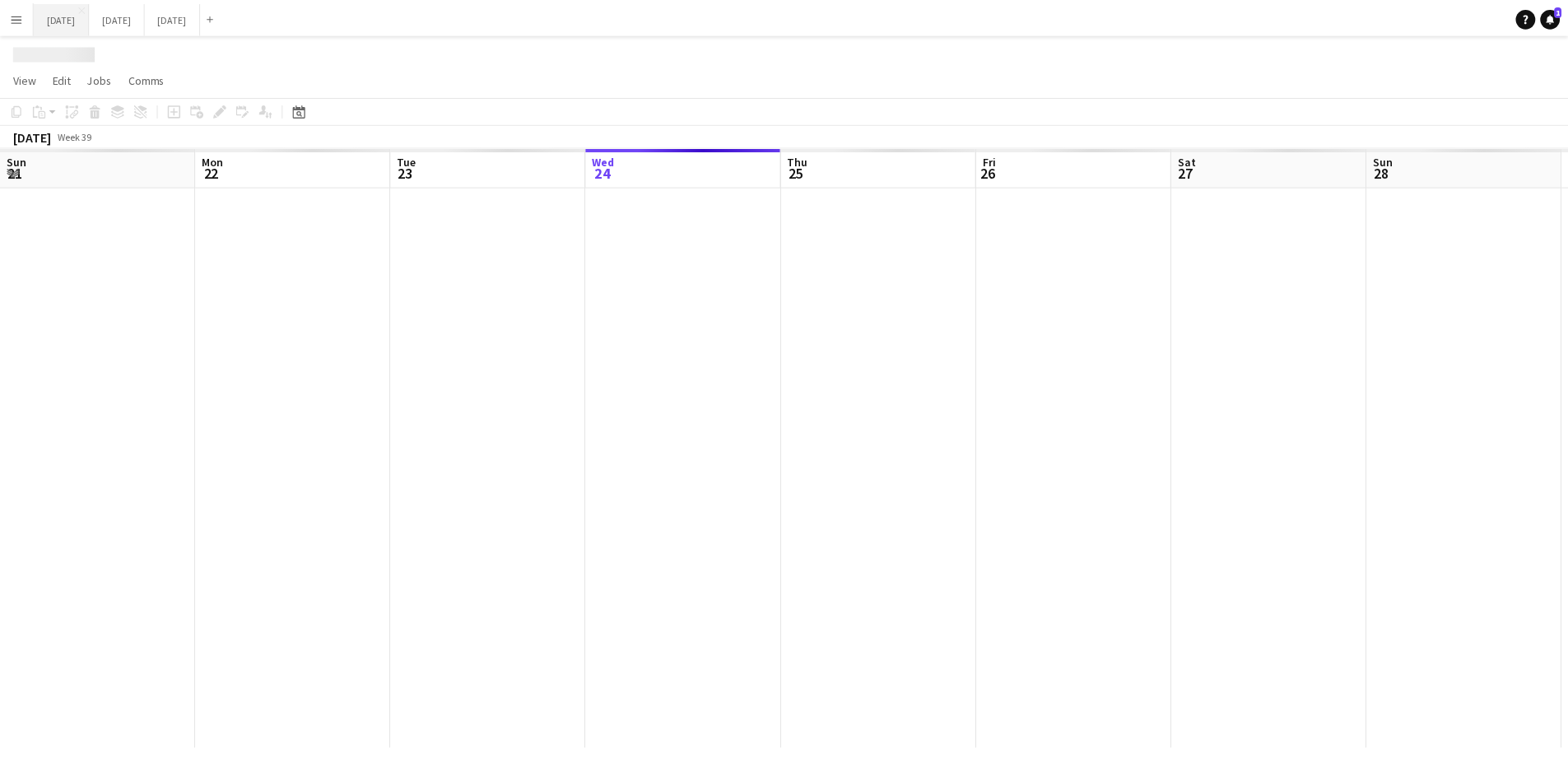
scroll to position [0, 345]
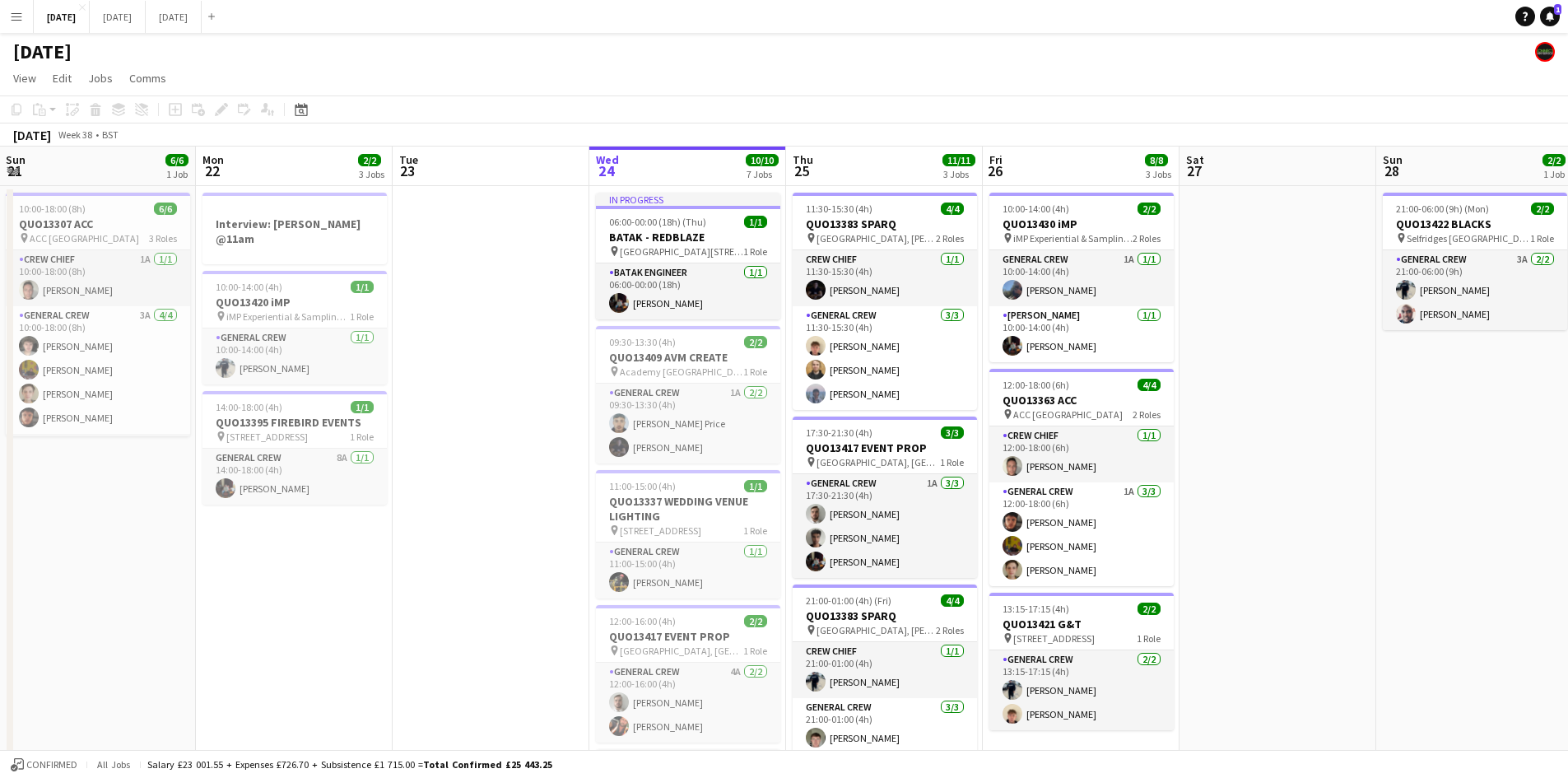
drag, startPoint x: 940, startPoint y: 490, endPoint x: 1318, endPoint y: 402, distance: 388.1
click at [1311, 413] on app-calendar-viewport "Fri 19 Sat 20 10/10 6 Jobs Sun 21 6/6 1 Job Mon 22 2/2 3 Jobs Tue 23 Wed 24 10/…" at bounding box center [784, 679] width 1568 height 1065
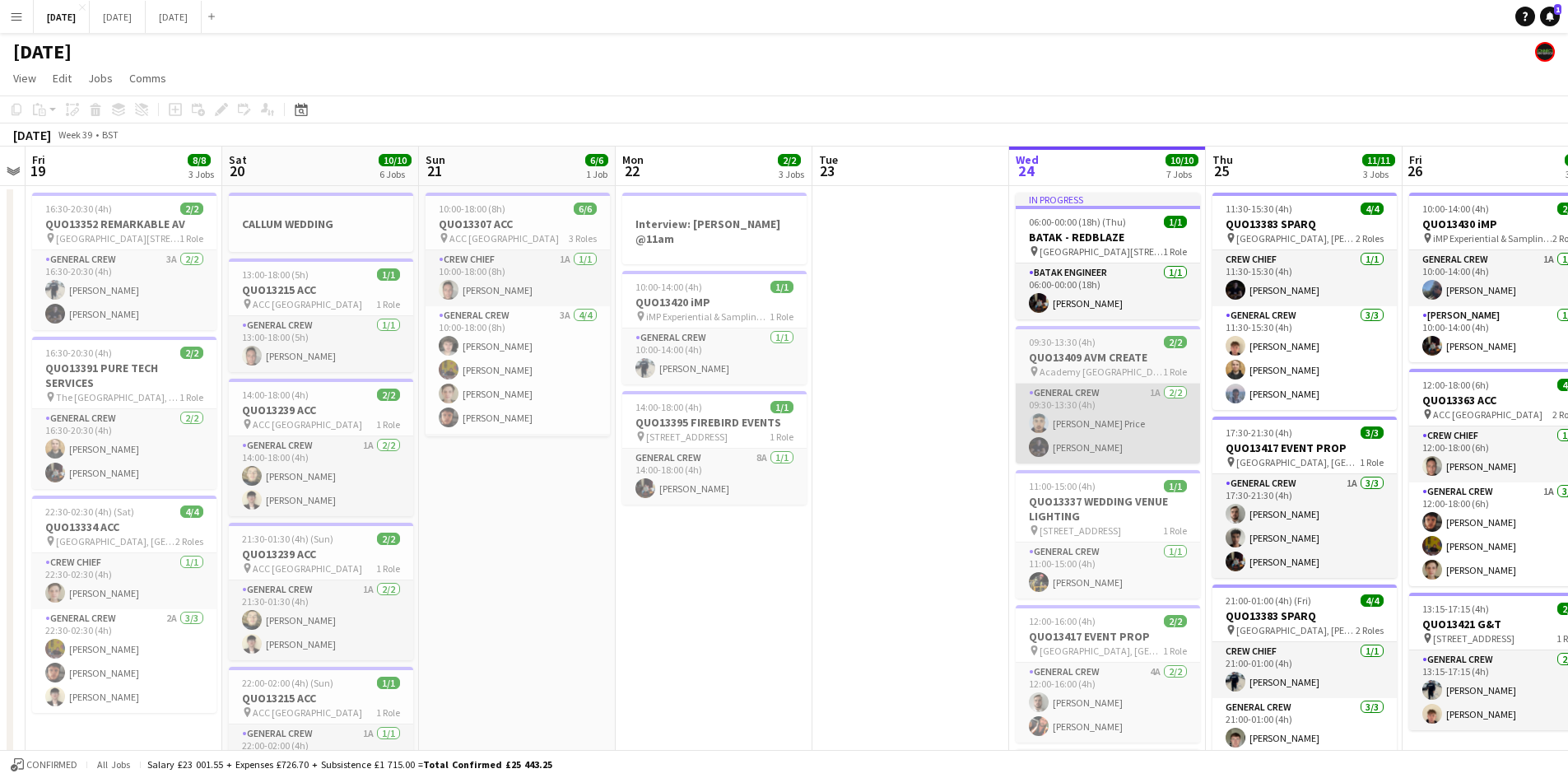
drag, startPoint x: 720, startPoint y: 406, endPoint x: 1035, endPoint y: 411, distance: 315.0
click at [1047, 416] on app-calendar-viewport "Wed 17 Thu 18 Fri 19 8/8 3 Jobs Sat 20 10/10 6 Jobs Sun 21 6/6 1 Job Mon 22 2/2…" at bounding box center [784, 679] width 1568 height 1065
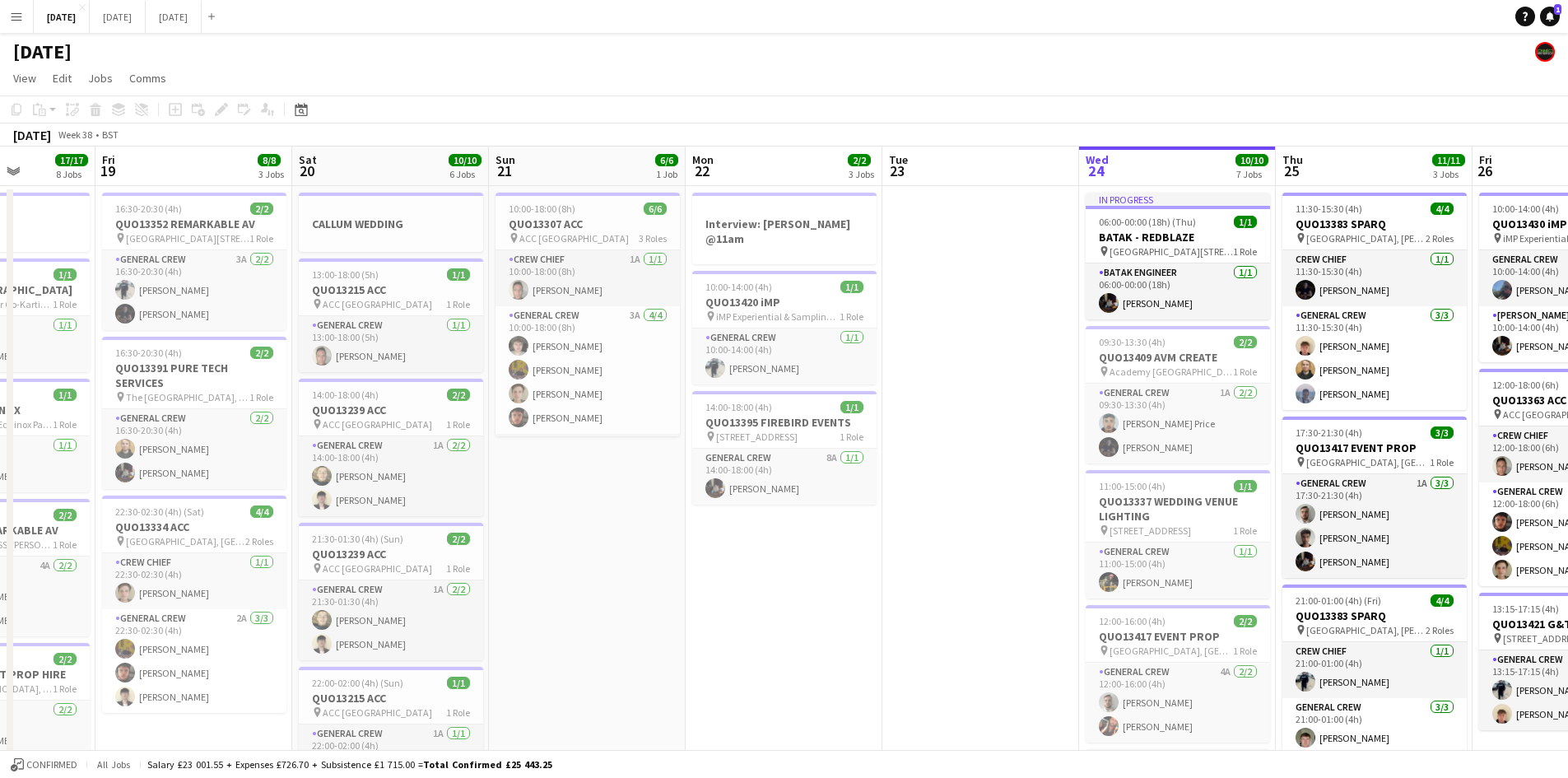
drag, startPoint x: 684, startPoint y: 404, endPoint x: 606, endPoint y: 363, distance: 88.1
click at [357, 313] on app-calendar-viewport "Tue 16 8/8 3 Jobs Wed 17 7/7 2 Jobs Thu 18 17/17 8 Jobs Fri 19 8/8 3 Jobs Sat 2…" at bounding box center [784, 787] width 1568 height 1281
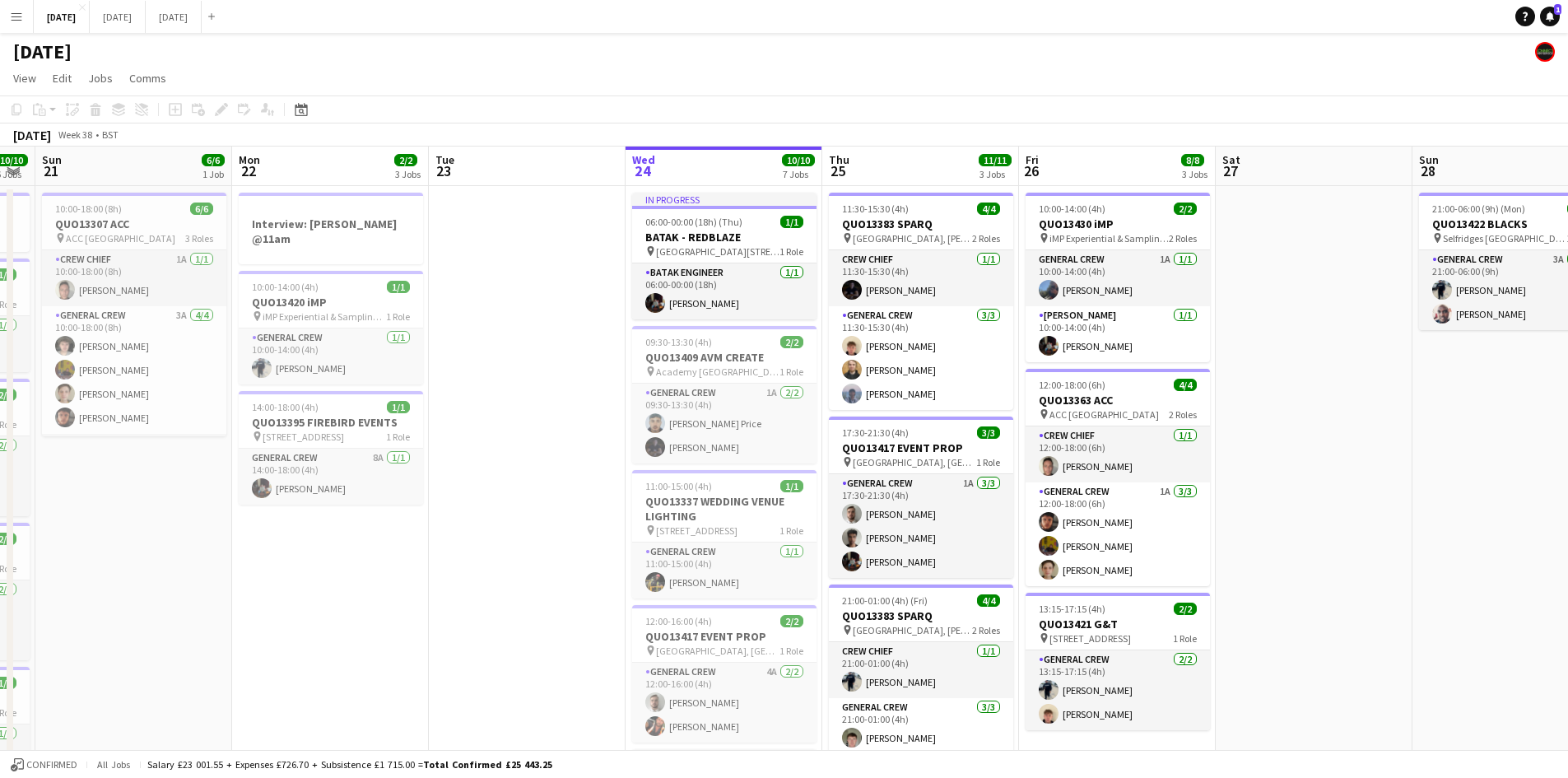
click at [467, 321] on app-calendar-viewport "Thu 18 17/17 8 Jobs Fri 19 8/8 3 Jobs Sat 20 10/10 6 Jobs Sun 21 6/6 1 Job Mon …" at bounding box center [784, 787] width 1568 height 1281
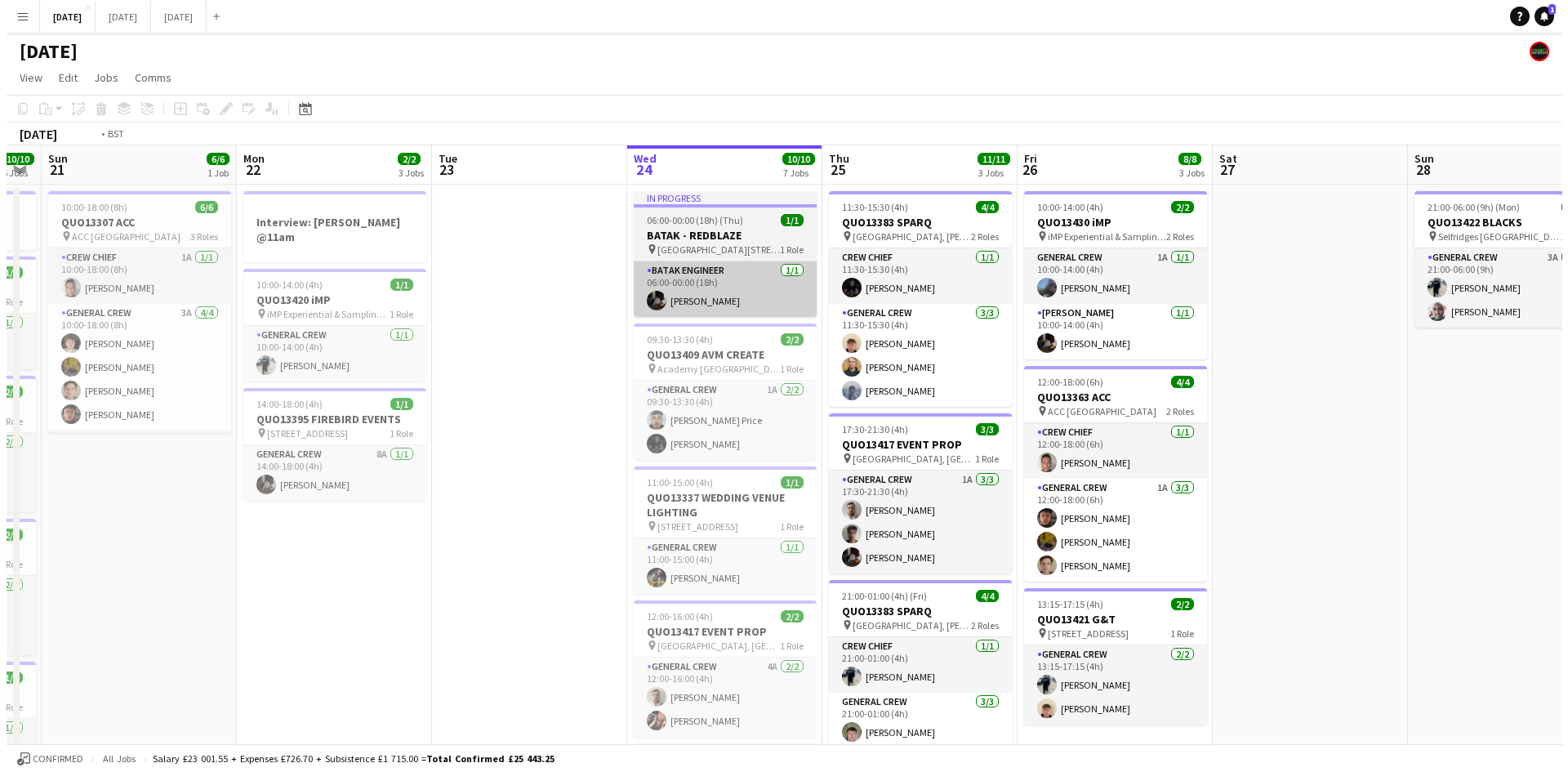
scroll to position [0, 609]
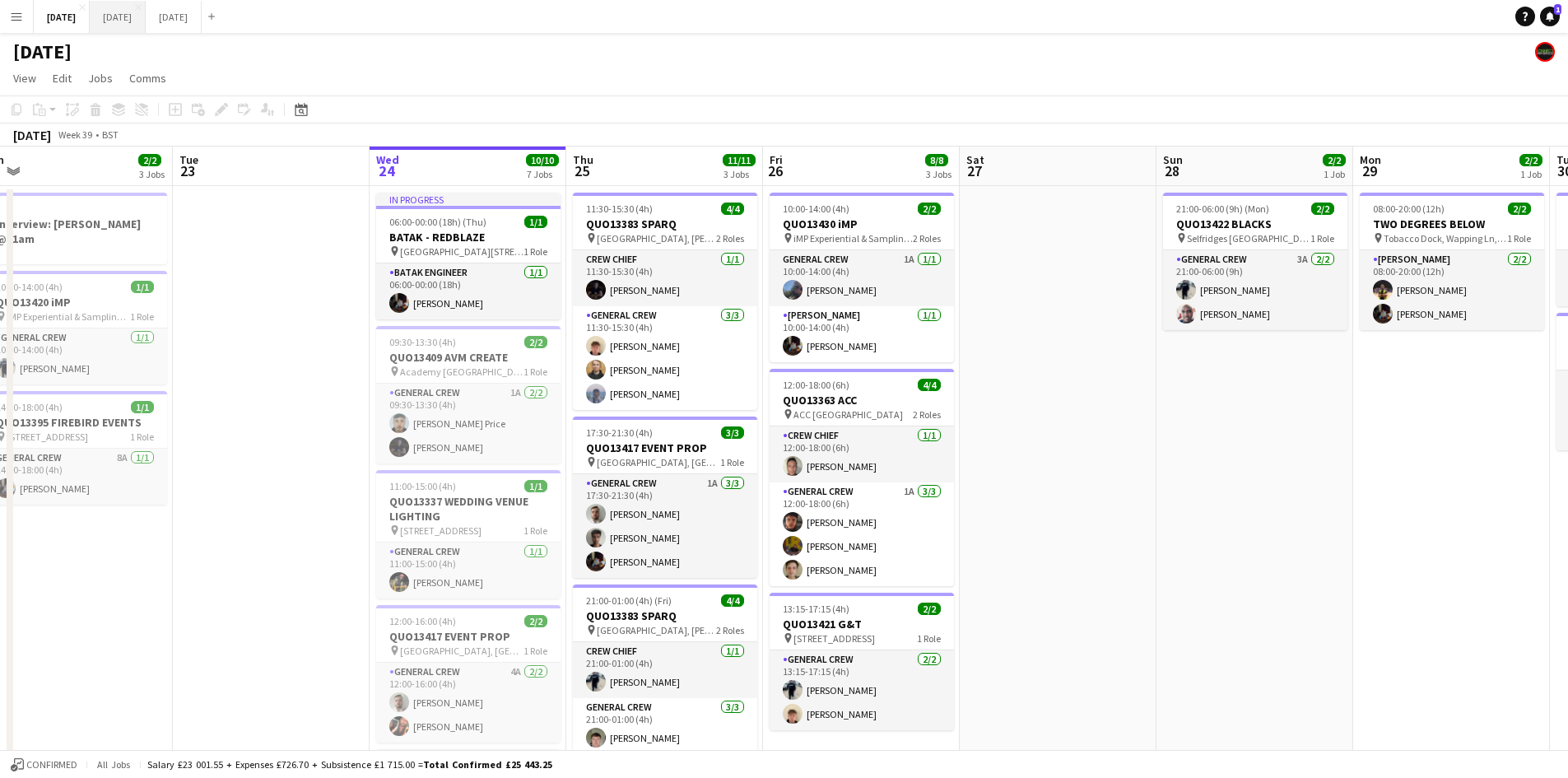
click at [146, 2] on button "[DATE] Close" at bounding box center [117, 16] width 56 height 32
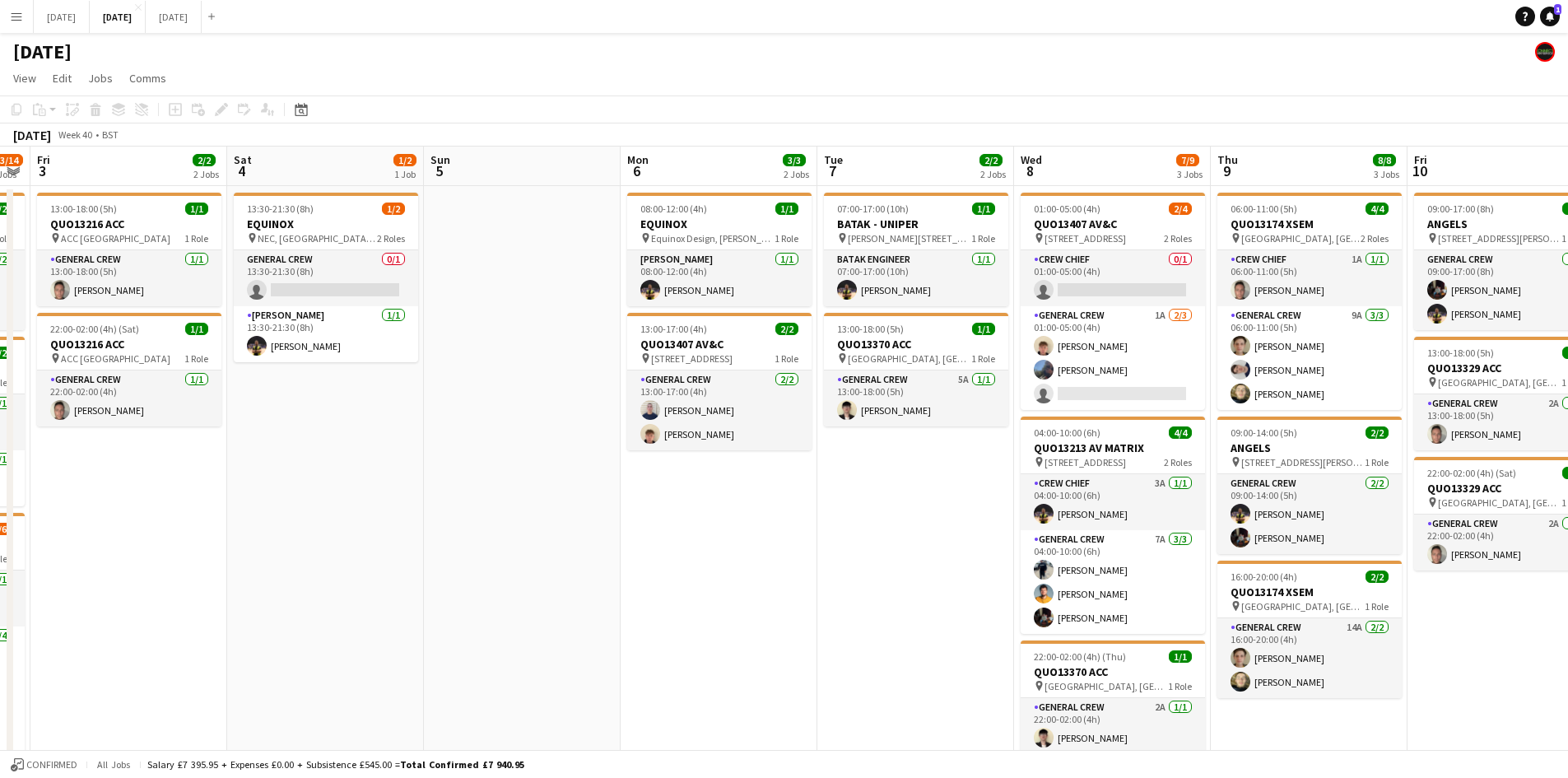
drag, startPoint x: 954, startPoint y: 374, endPoint x: 982, endPoint y: 370, distance: 28.3
click at [982, 370] on app-calendar-viewport "Wed 1 6/6 2 Jobs Thu 2 13/14 4 Jobs Fri 3 2/2 2 Jobs Sat 4 1/2 1 Job Sun 5 Mon …" at bounding box center [784, 582] width 1568 height 870
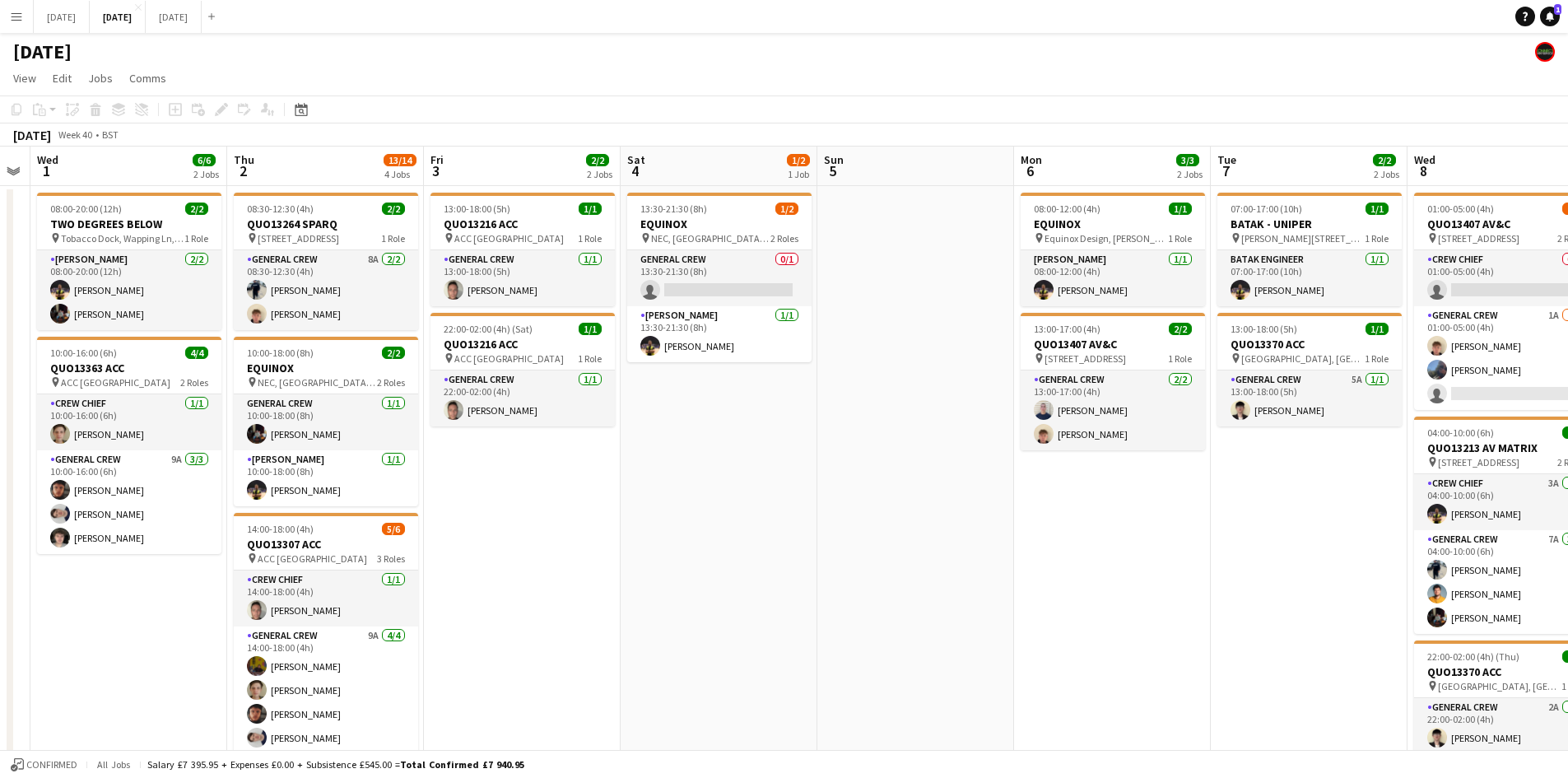
scroll to position [0, 335]
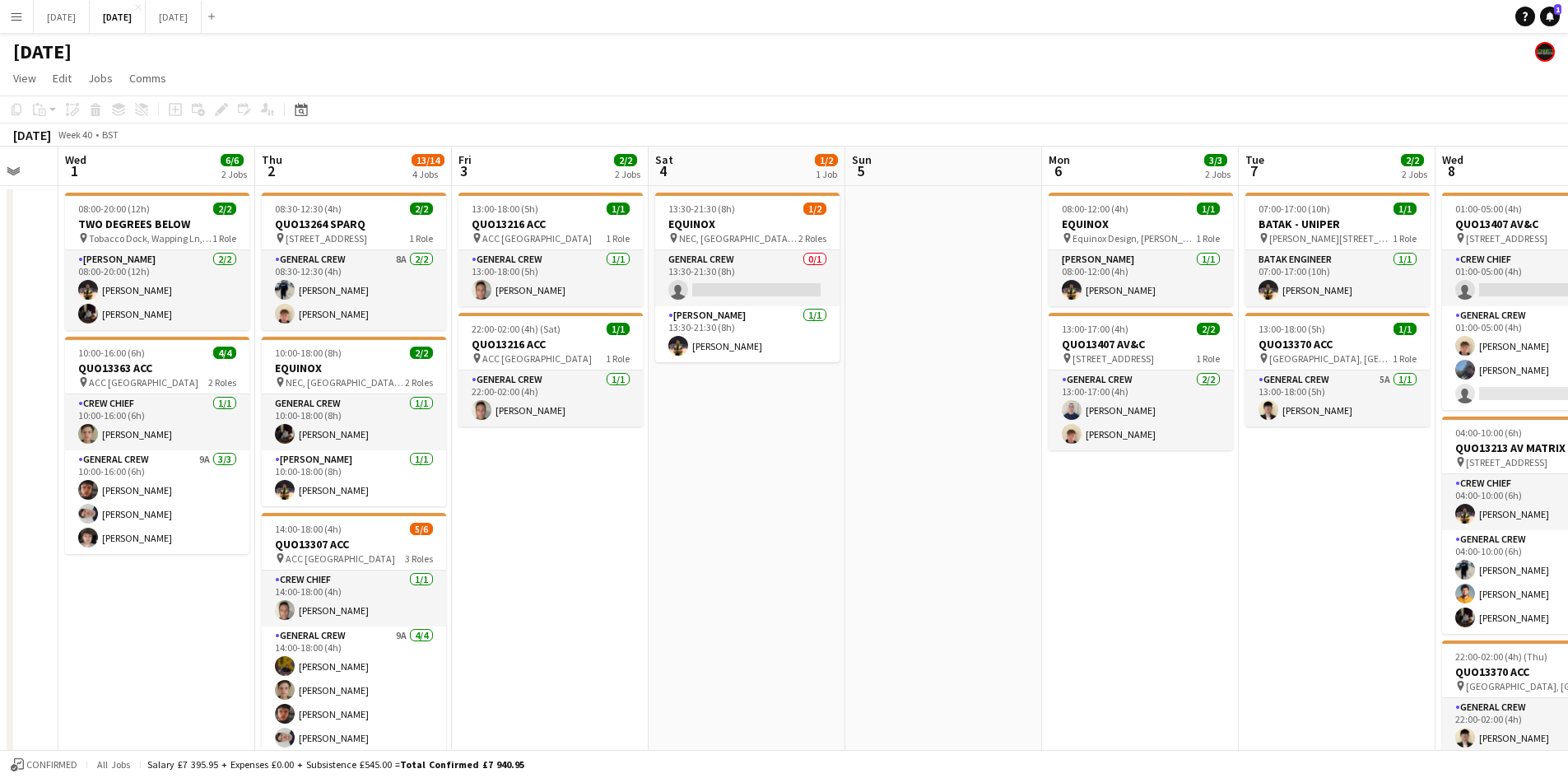
click at [567, 537] on app-date-cell "13:00-18:00 (5h) 1/1 QUO13216 ACC pin ACC Liverpool 1 Role General Crew [DATE] …" at bounding box center [550, 601] width 197 height 832
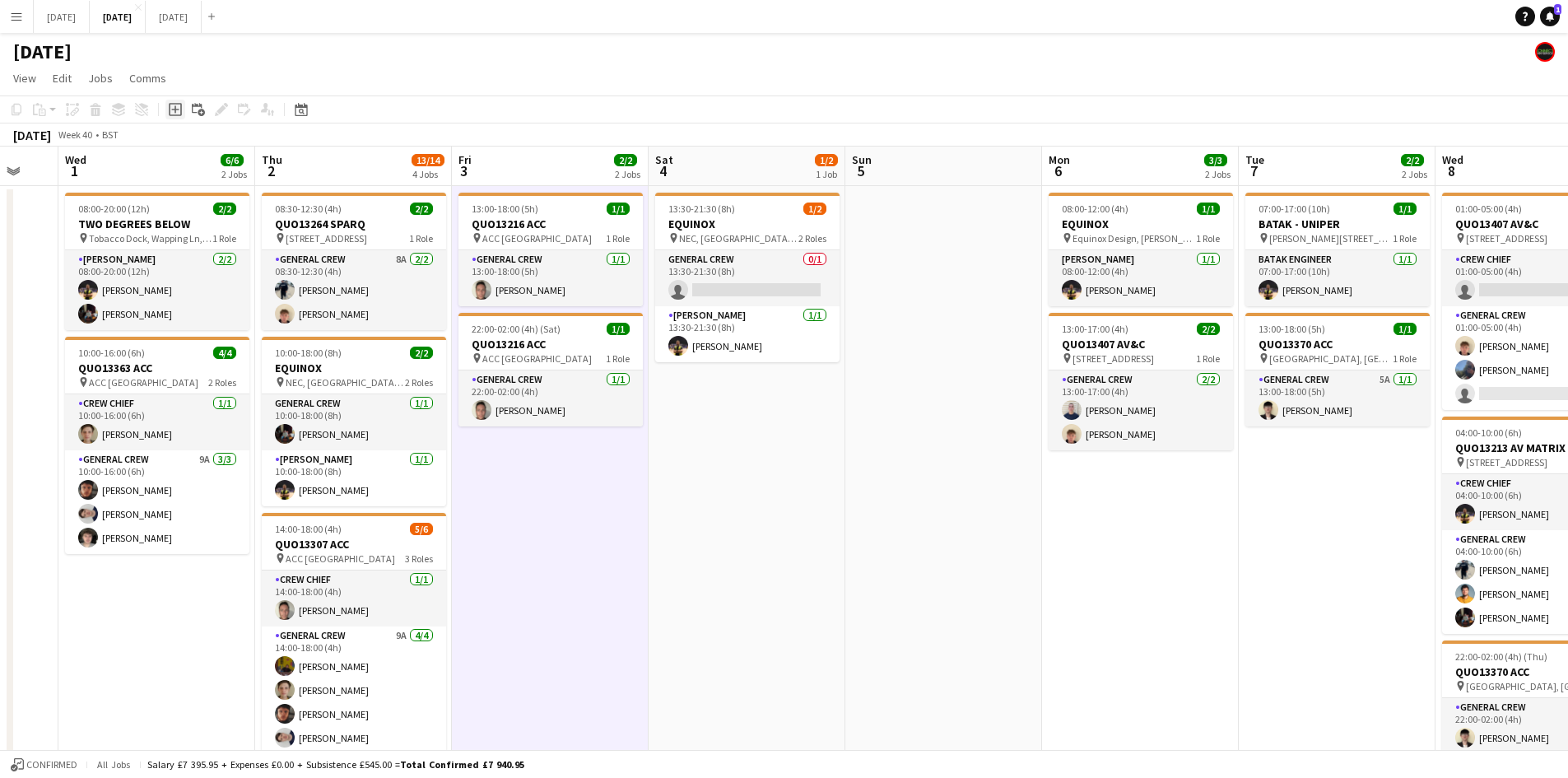
click at [177, 108] on icon "Add job" at bounding box center [174, 109] width 13 height 13
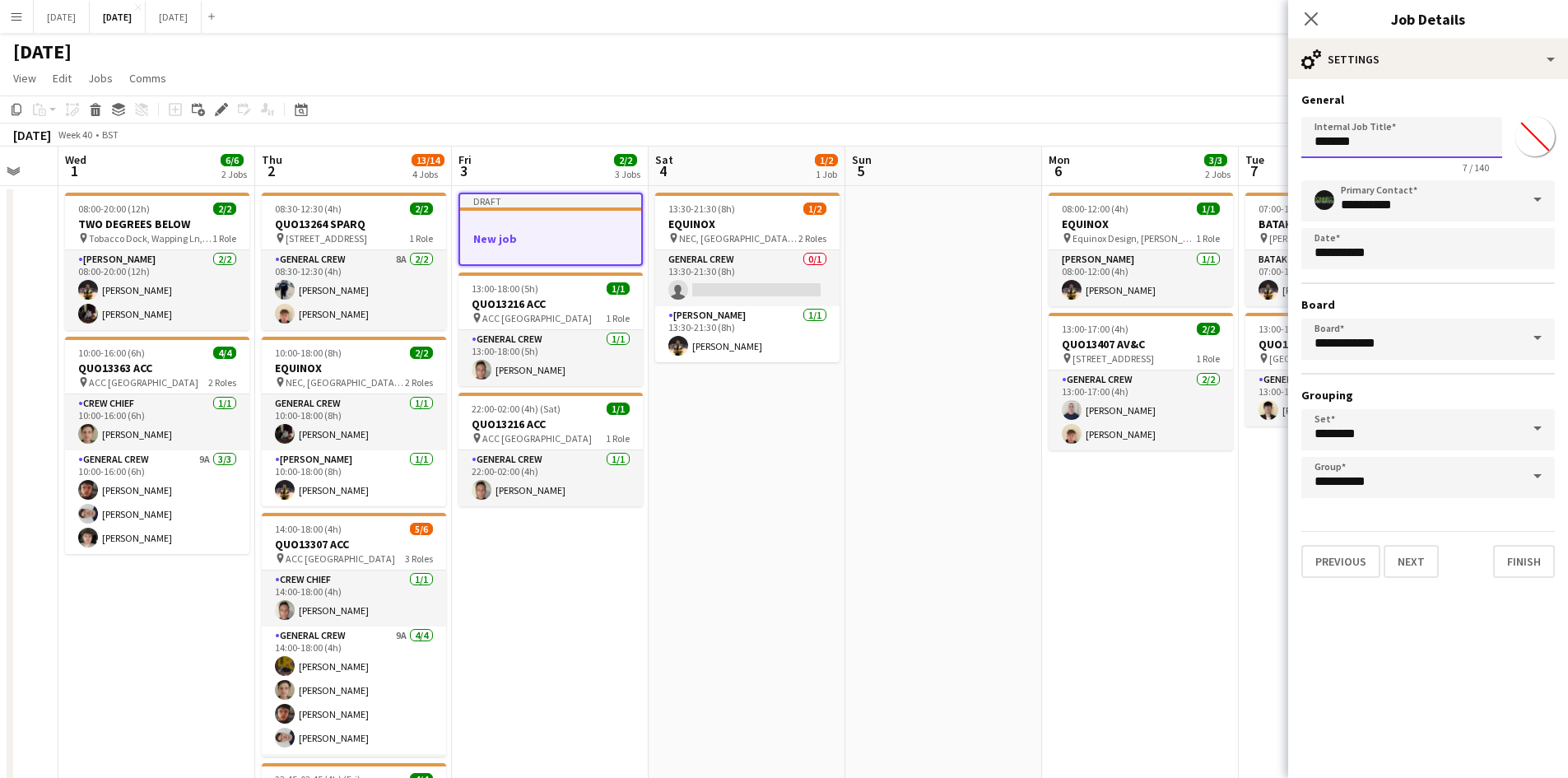
drag, startPoint x: 1413, startPoint y: 150, endPoint x: 1129, endPoint y: 135, distance: 284.4
click at [1129, 135] on body "Menu Boards Boards Boards All jobs Status Workforce Workforce My Workforce Recr…" at bounding box center [784, 522] width 1568 height 1045
type input "***"
click at [1413, 560] on button "Next" at bounding box center [1411, 561] width 55 height 33
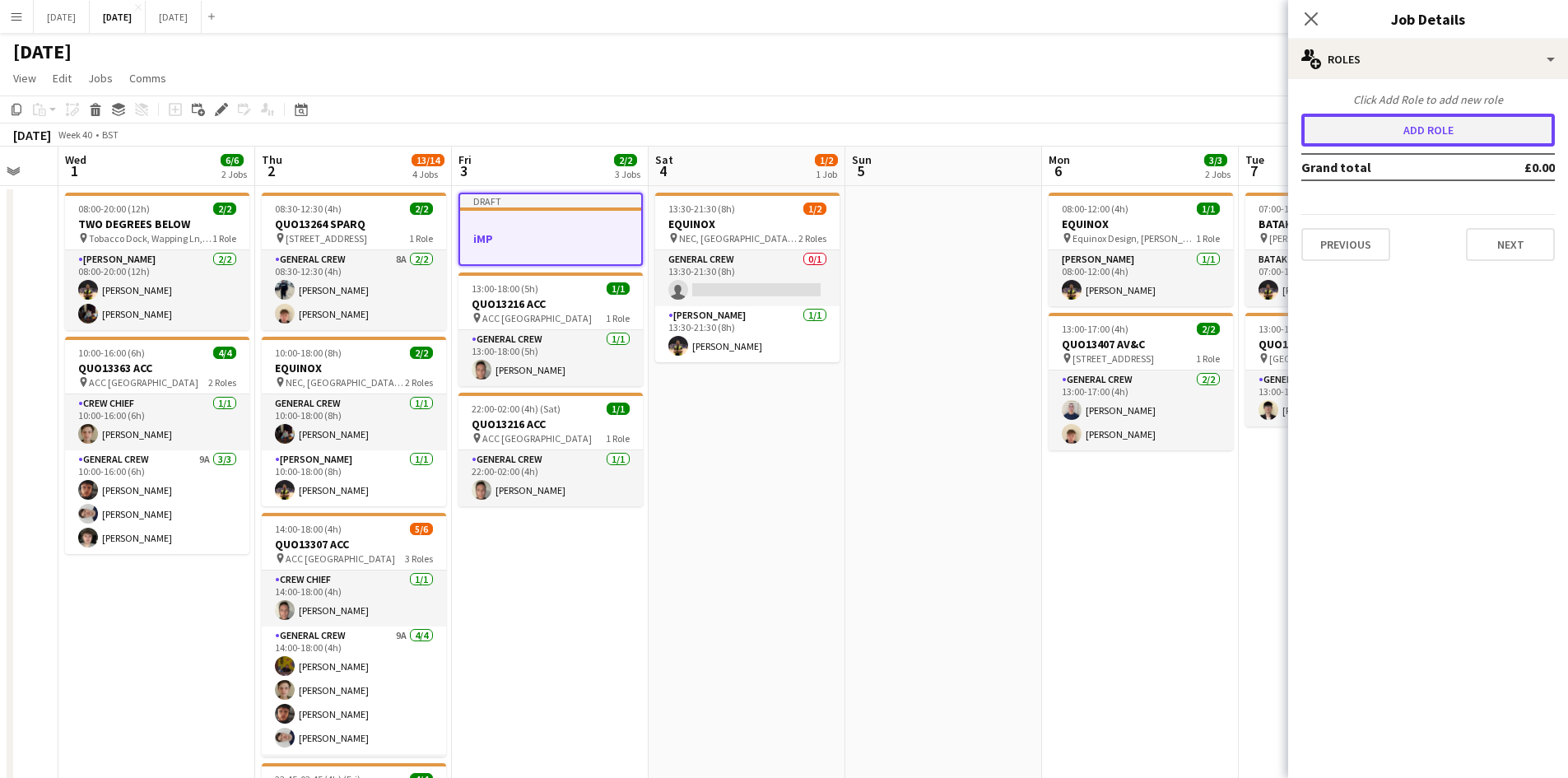
click at [1416, 125] on button "Add role" at bounding box center [1428, 130] width 254 height 33
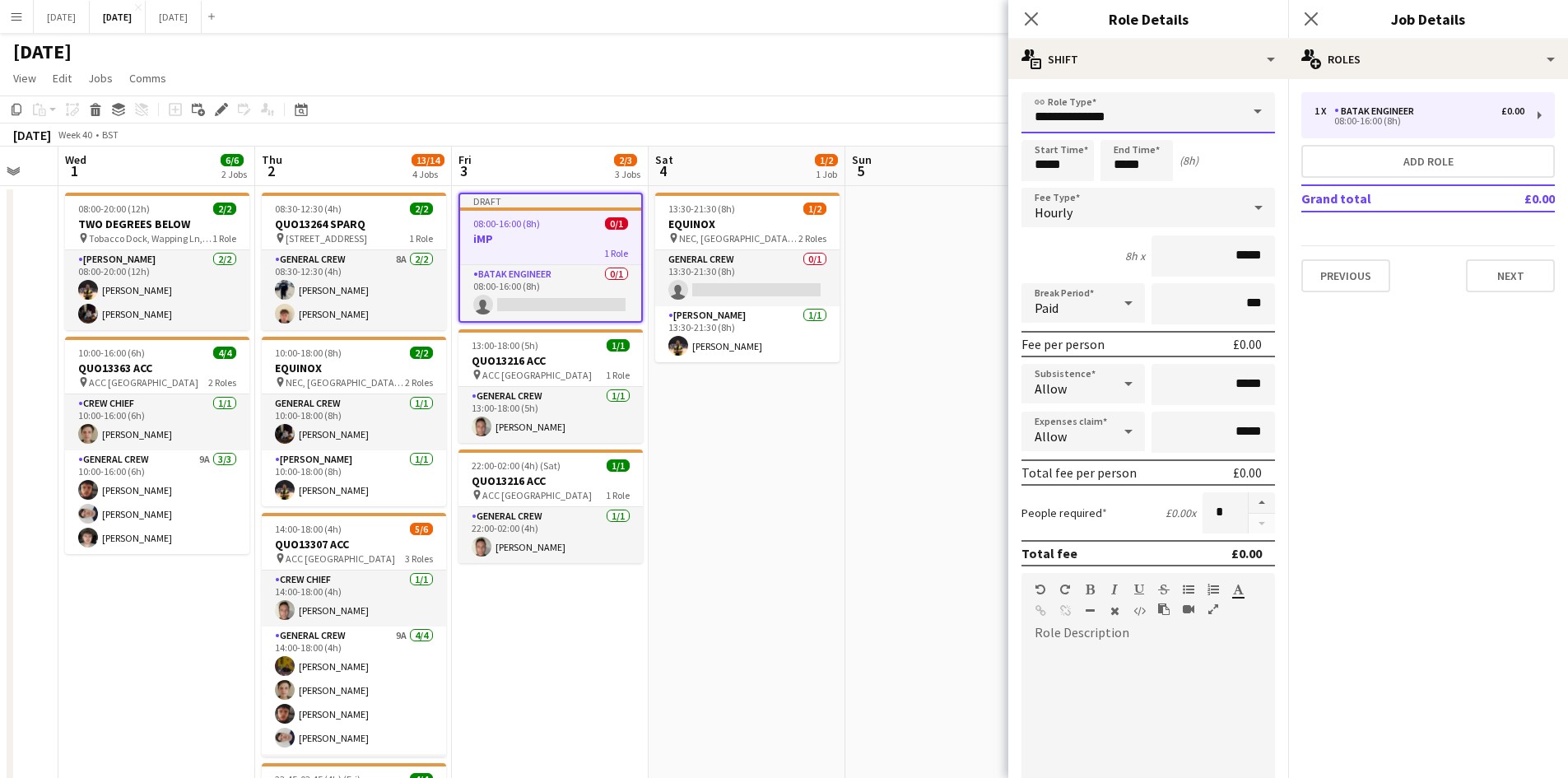
click at [1150, 107] on input "**********" at bounding box center [1148, 113] width 254 height 41
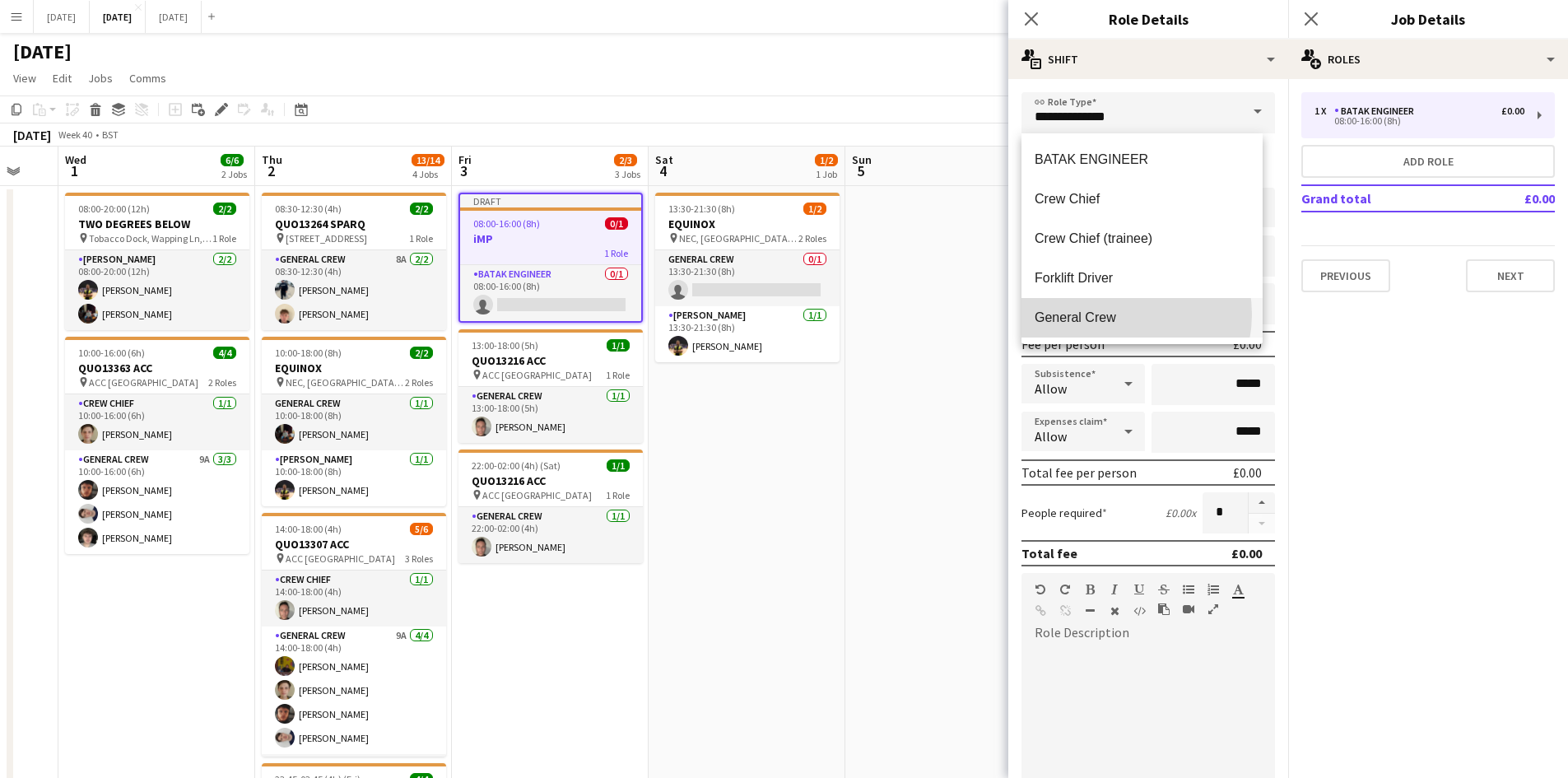
click at [1114, 314] on span "General Crew" at bounding box center [1141, 317] width 215 height 16
type input "**********"
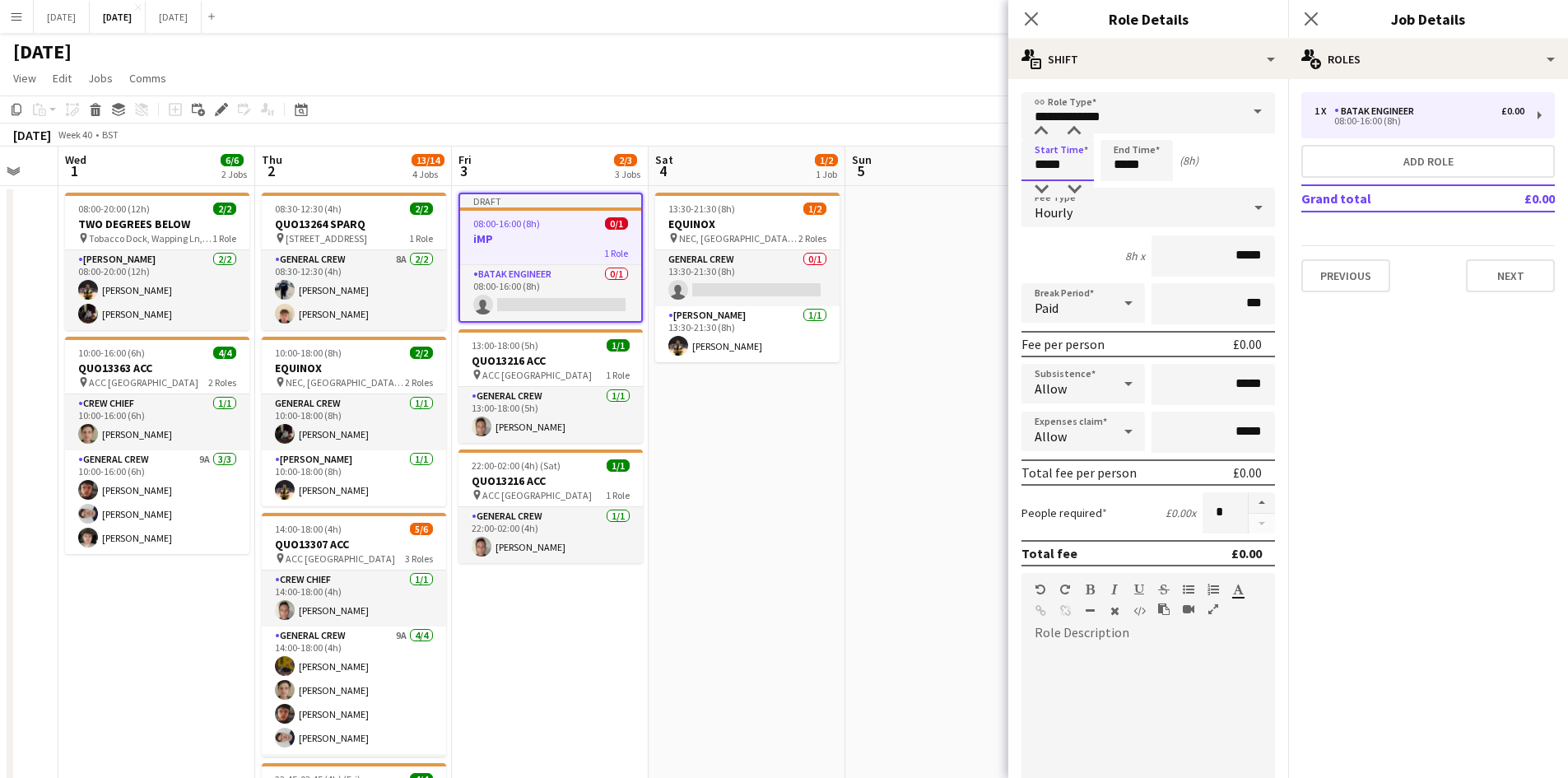
click at [1039, 167] on input "*****" at bounding box center [1058, 161] width 73 height 41
click at [1042, 186] on div at bounding box center [1041, 189] width 33 height 16
type input "*****"
click at [1042, 186] on div at bounding box center [1041, 189] width 33 height 16
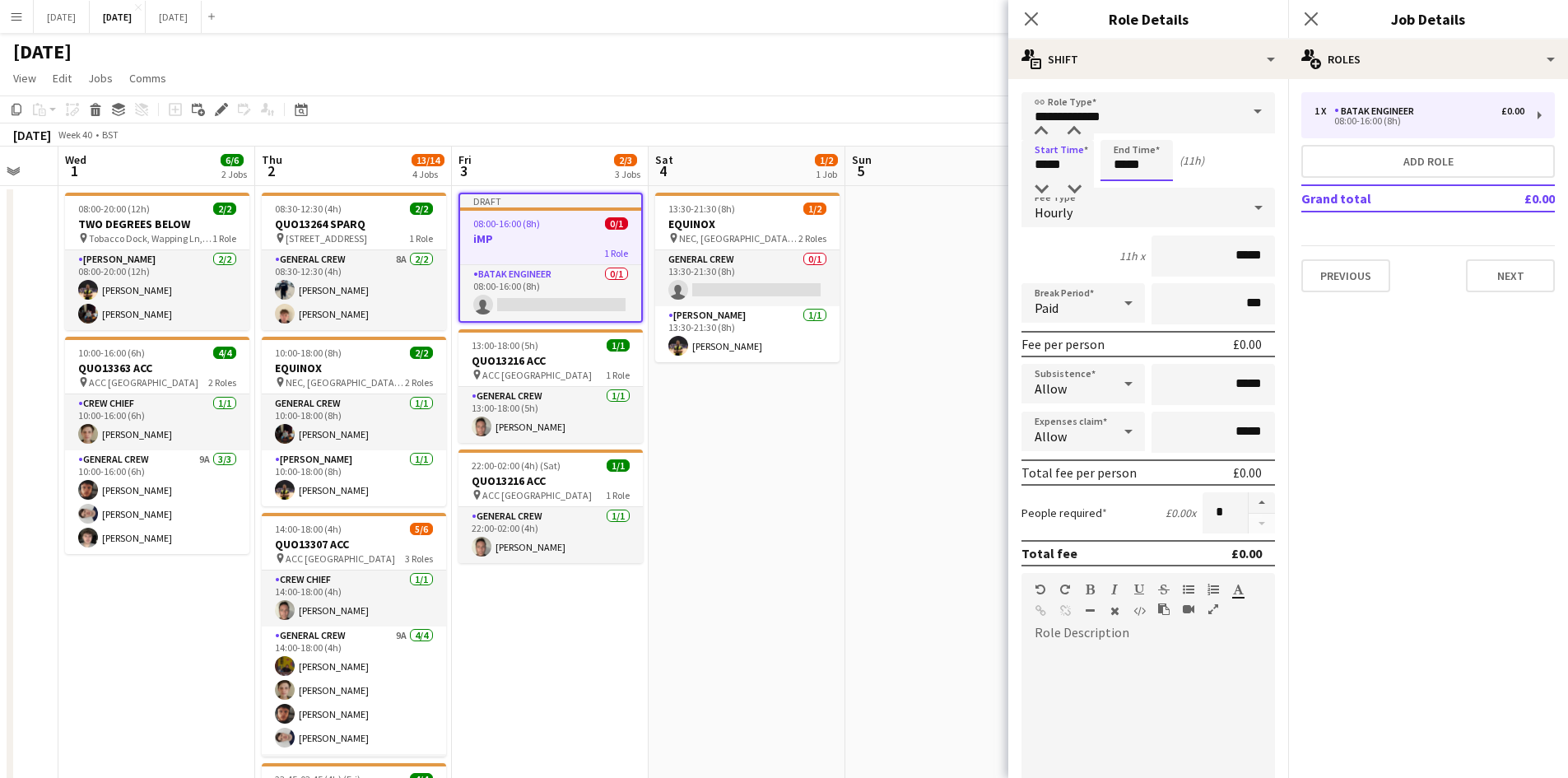
click at [1119, 157] on input "*****" at bounding box center [1136, 161] width 73 height 41
click at [1114, 182] on div at bounding box center [1120, 189] width 33 height 16
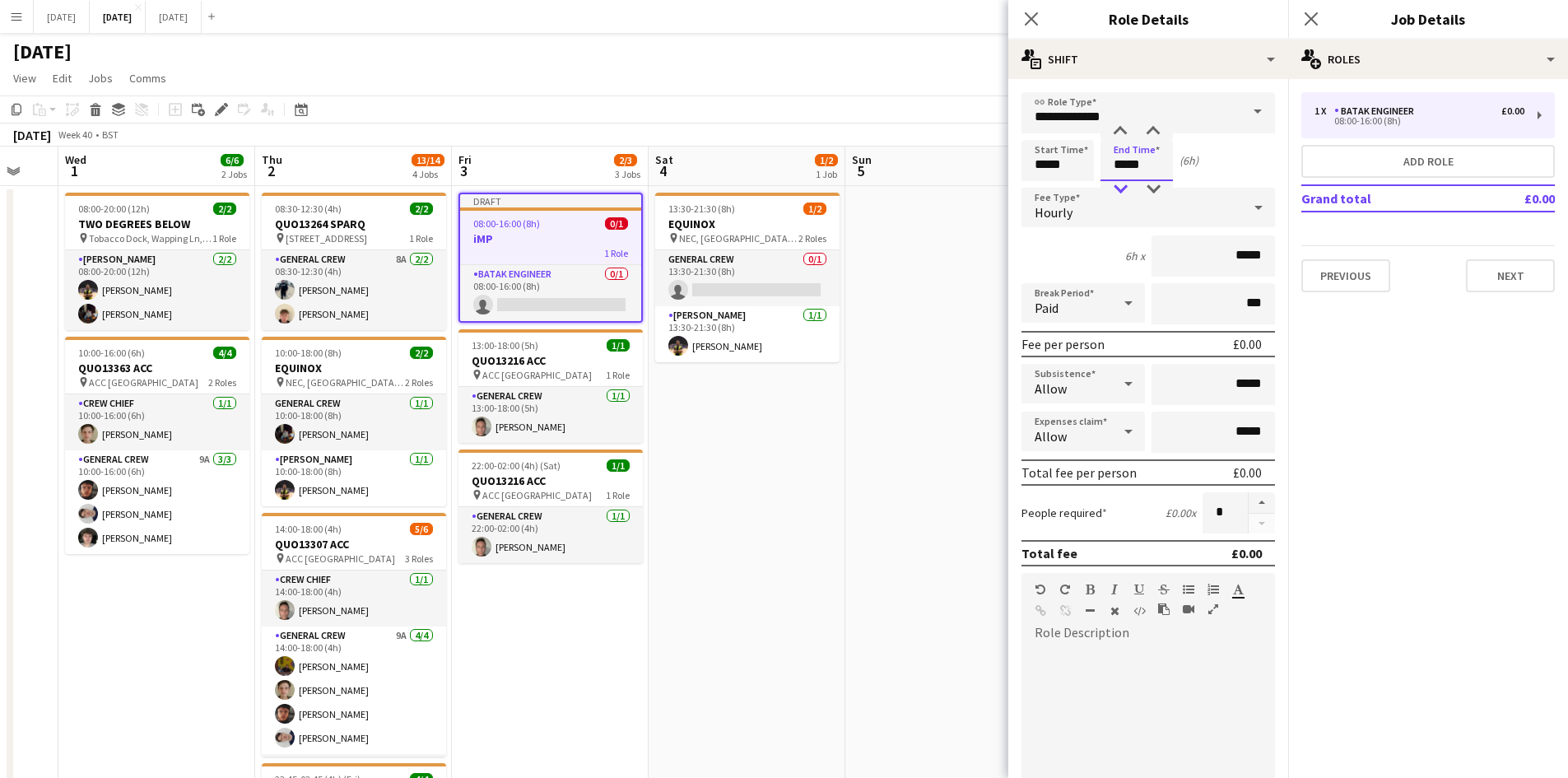
click at [1114, 182] on div at bounding box center [1120, 189] width 33 height 16
type input "*****"
click at [1114, 182] on div at bounding box center [1120, 189] width 33 height 16
click at [1249, 501] on button "button" at bounding box center [1261, 503] width 26 height 22
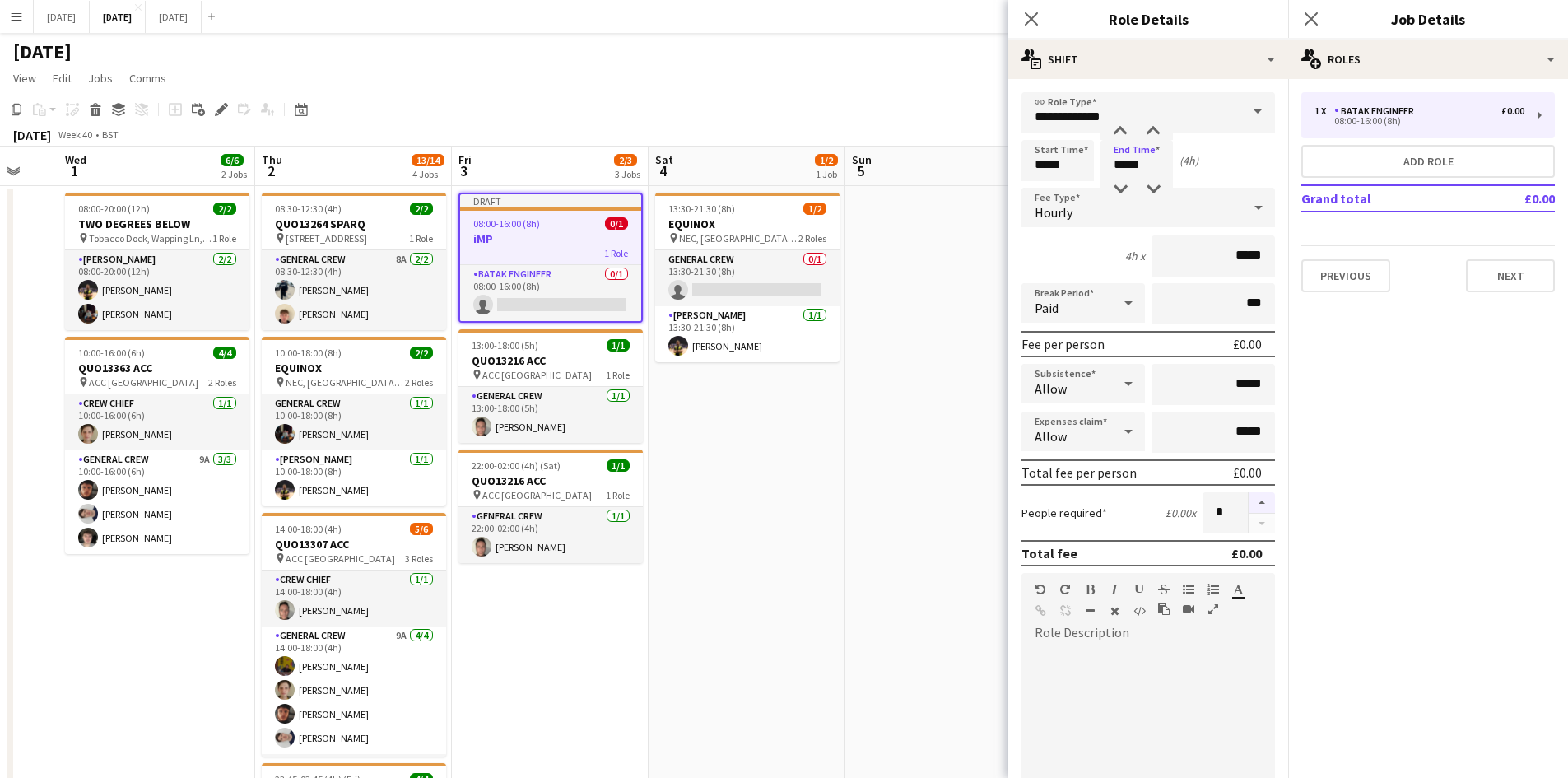
type input "*"
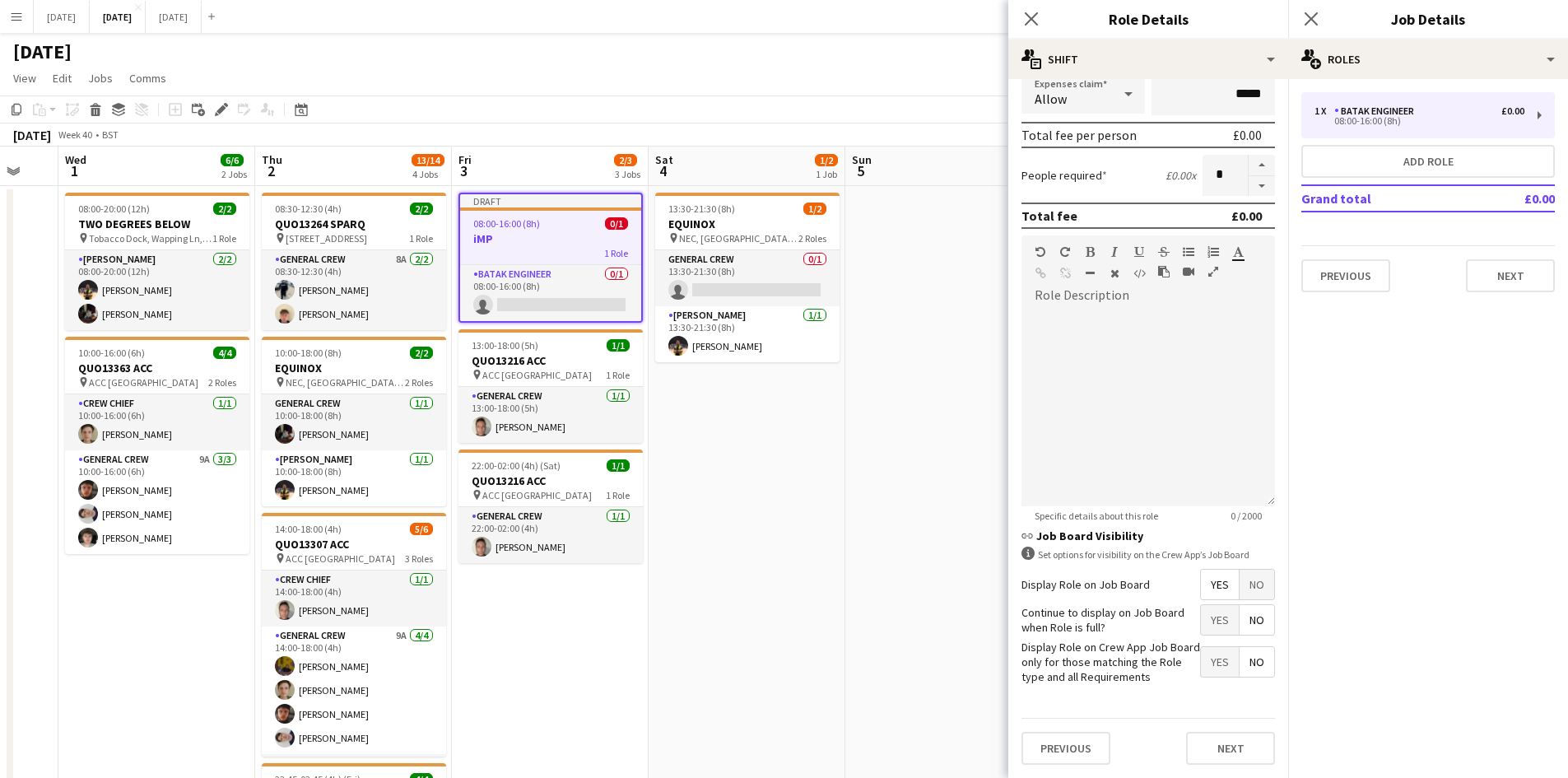
drag, startPoint x: 1237, startPoint y: 581, endPoint x: 1249, endPoint y: 569, distance: 17.0
click at [1240, 579] on span "No" at bounding box center [1256, 585] width 35 height 29
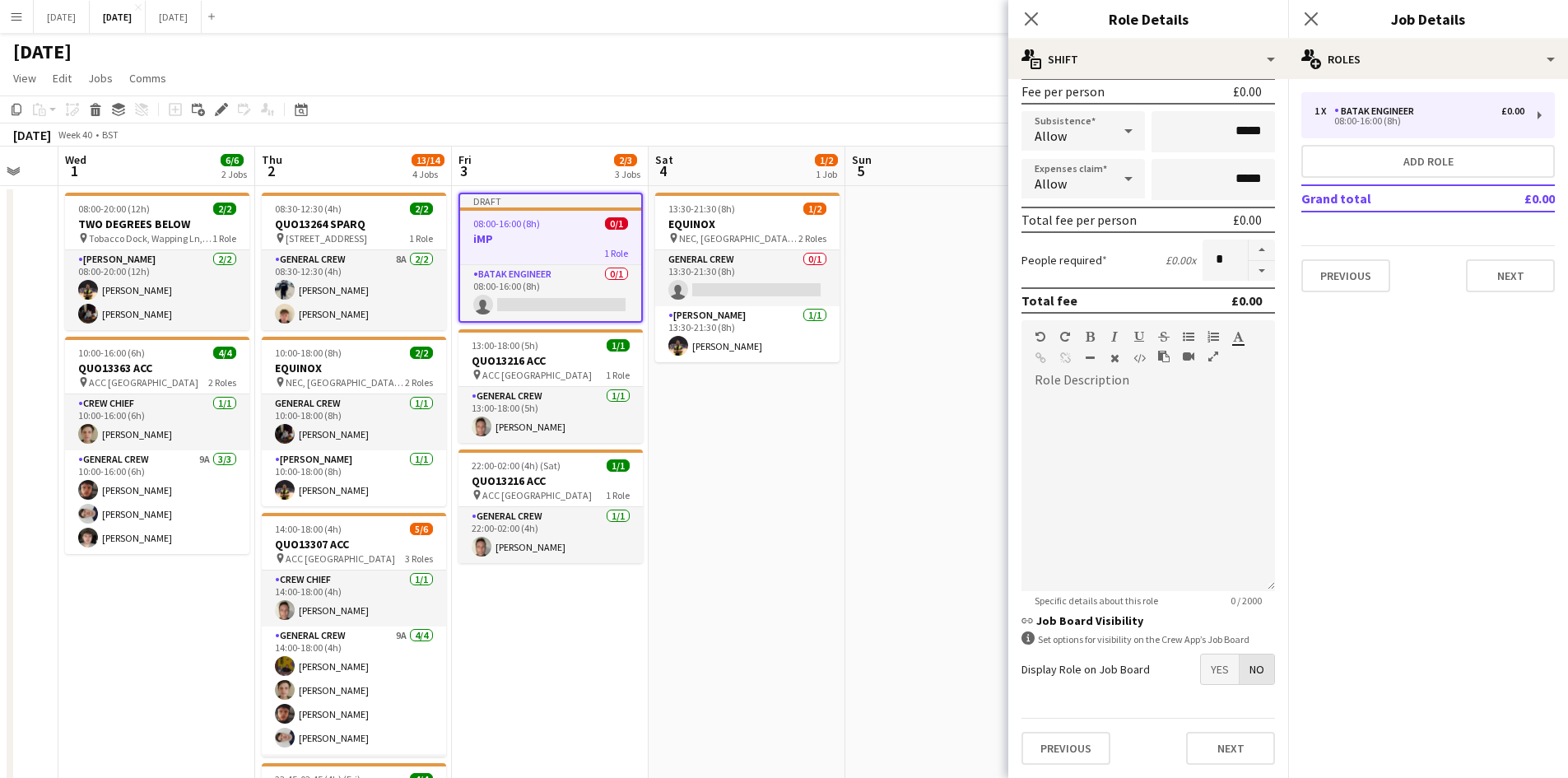
scroll to position [253, 0]
click at [1493, 268] on button "Next" at bounding box center [1509, 275] width 89 height 33
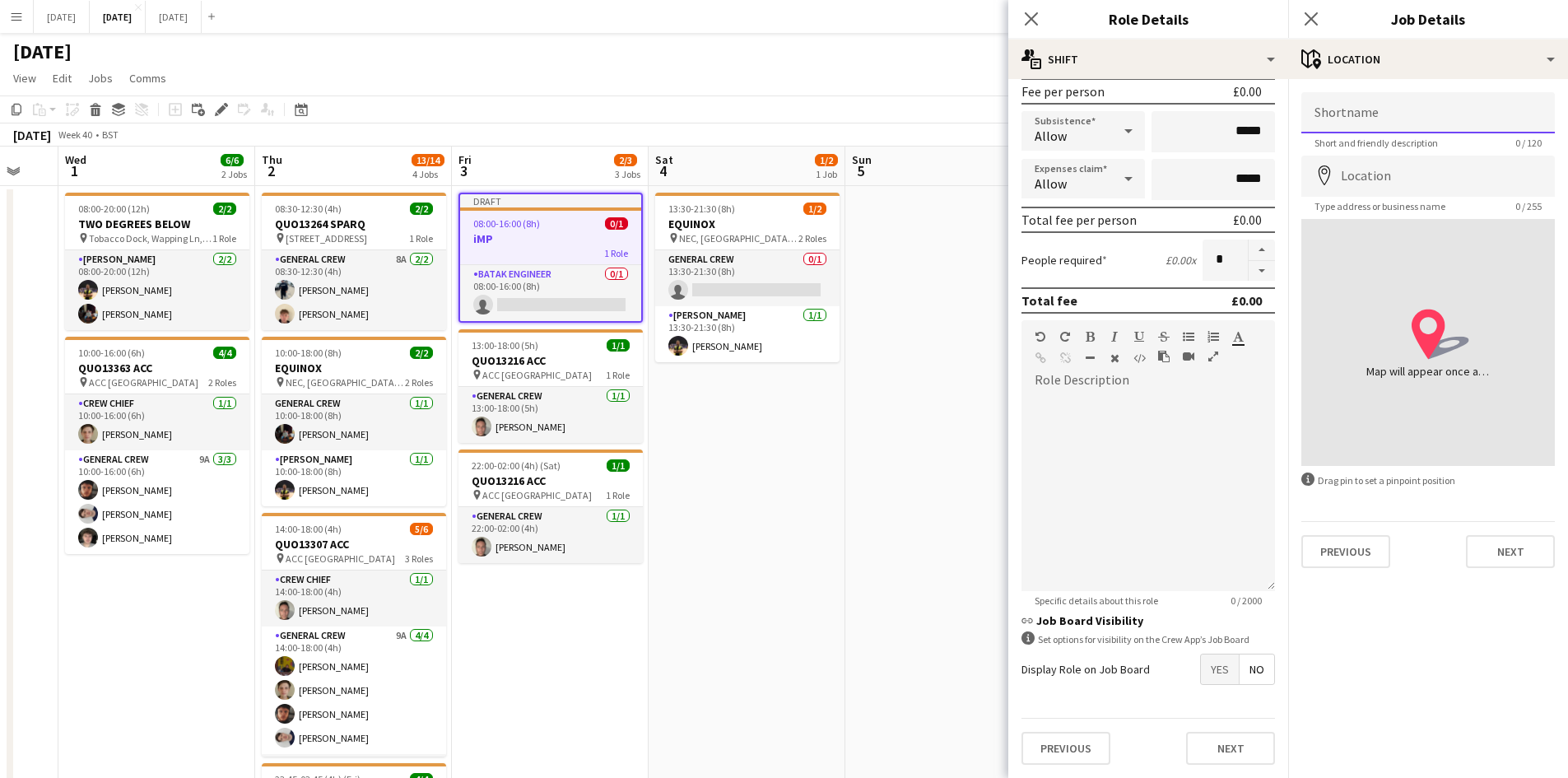
click at [1399, 104] on input "Shortname" at bounding box center [1428, 113] width 254 height 41
type input "*"
click at [1387, 167] on input "Location" at bounding box center [1428, 176] width 254 height 41
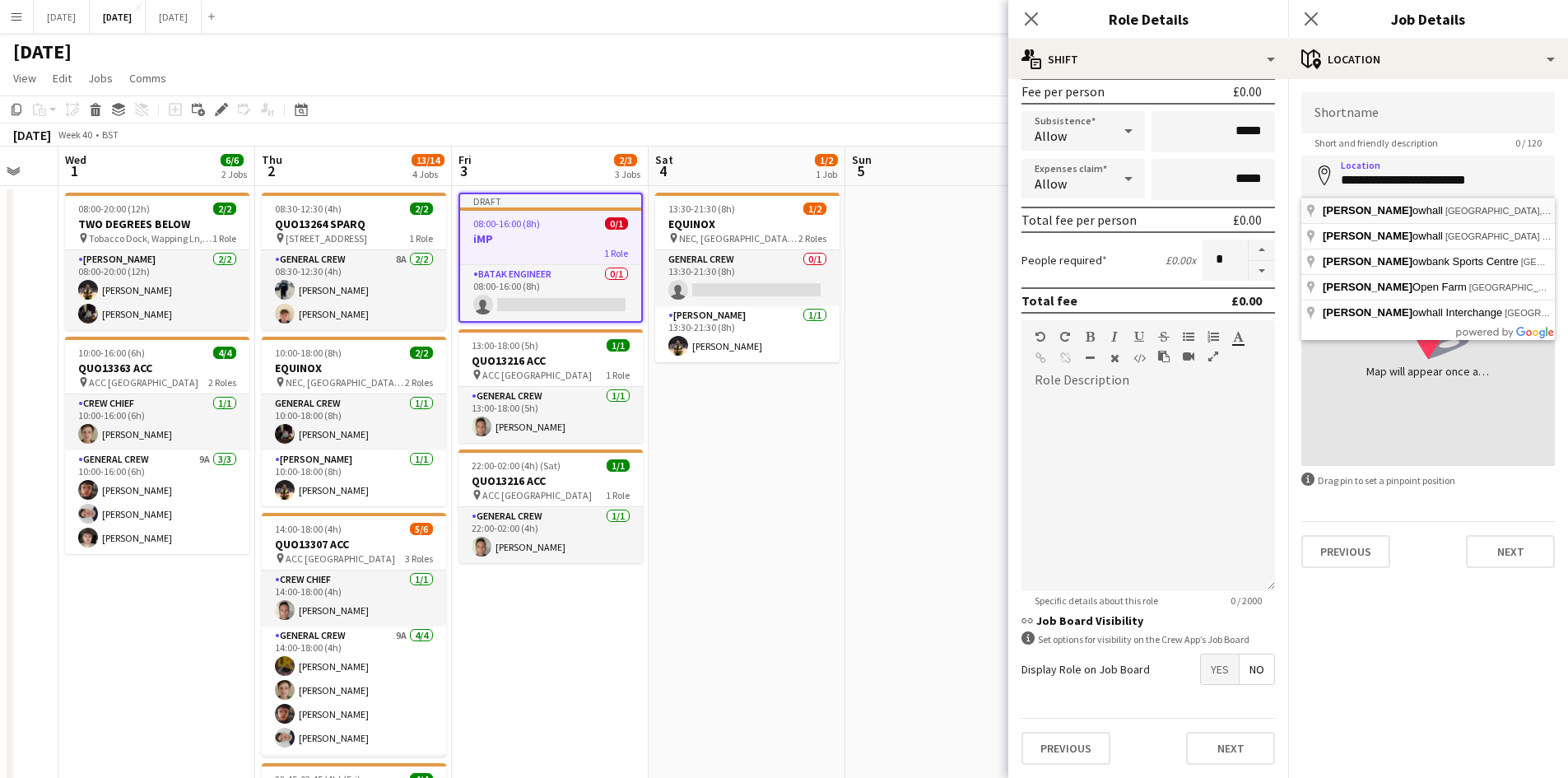
type input "**********"
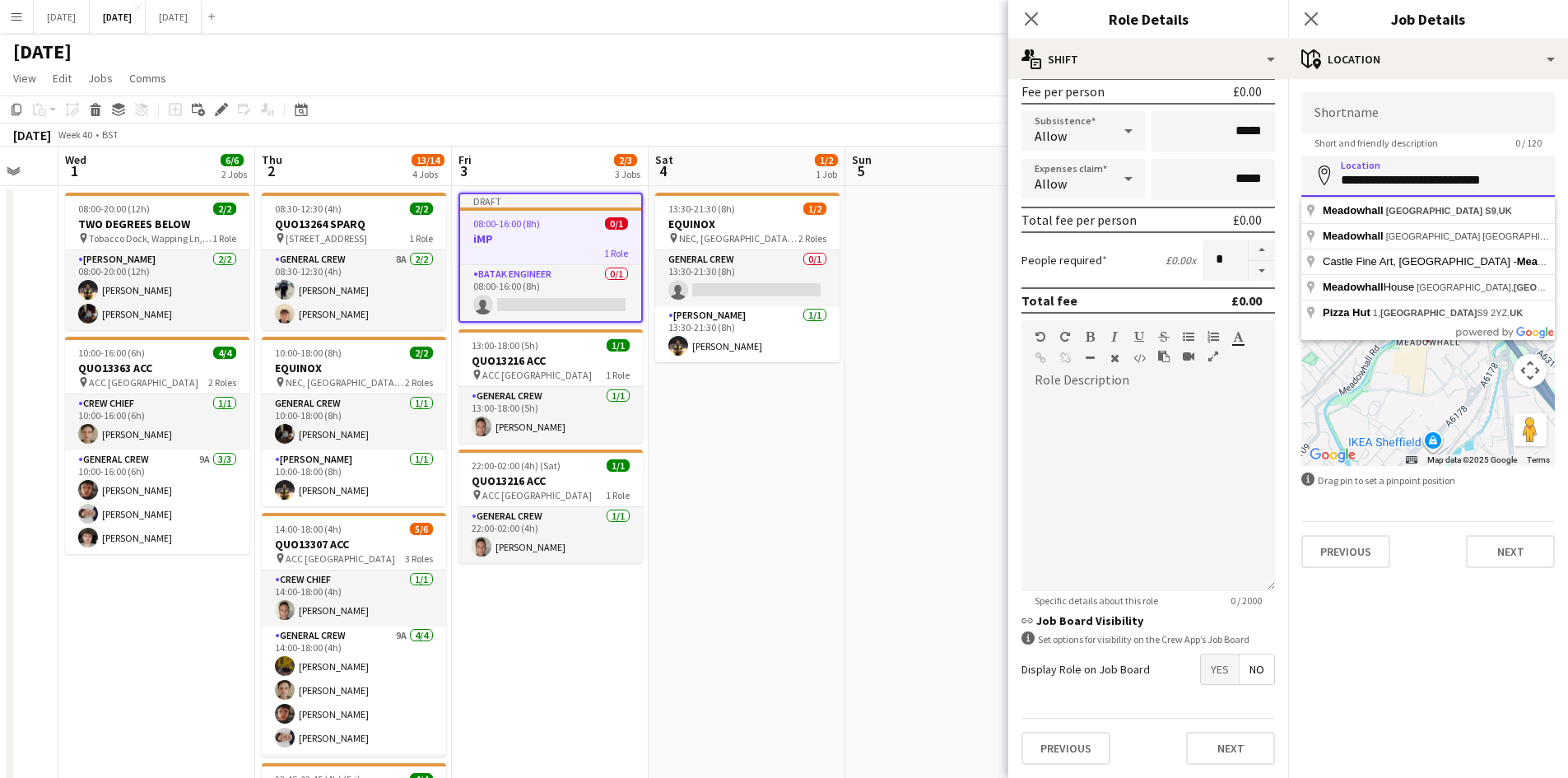
drag, startPoint x: 1337, startPoint y: 180, endPoint x: 1548, endPoint y: 178, distance: 211.0
click at [1548, 178] on input "**********" at bounding box center [1428, 176] width 254 height 41
click at [1429, 111] on input "Shortname" at bounding box center [1428, 113] width 254 height 41
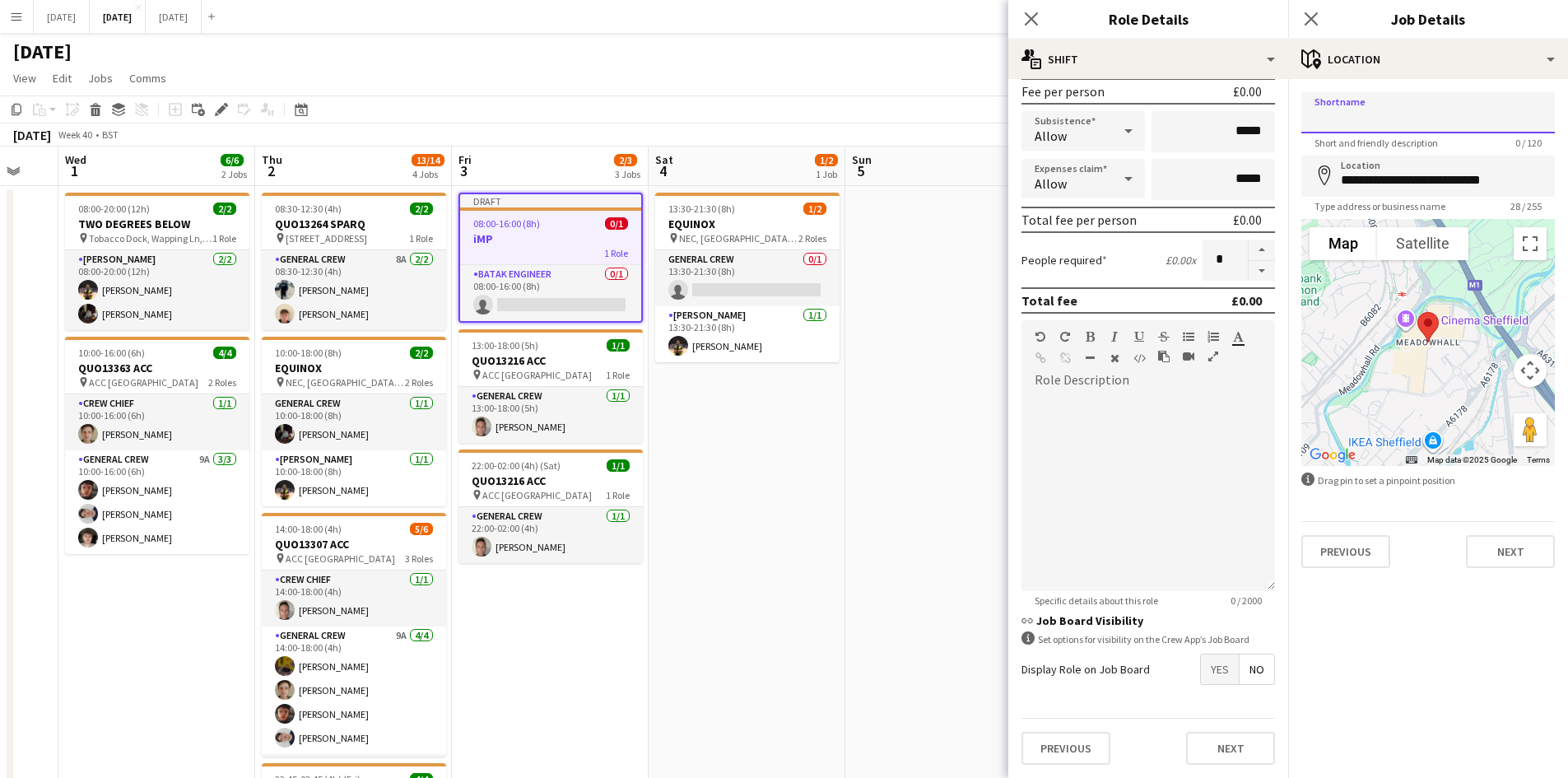
paste input "**********"
type input "**********"
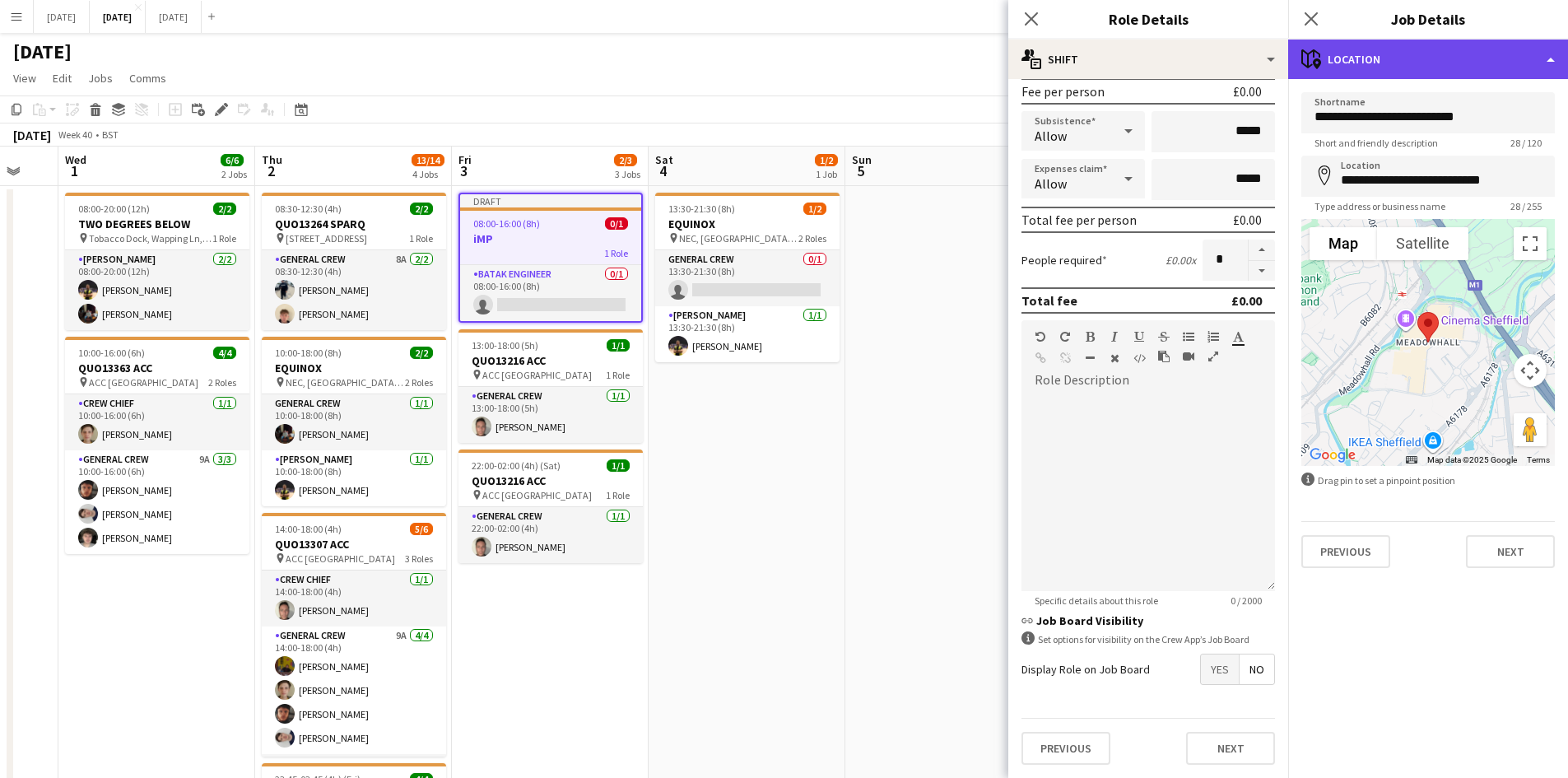
click at [1437, 51] on div "maps-pin-1 Location" at bounding box center [1428, 60] width 280 height 40
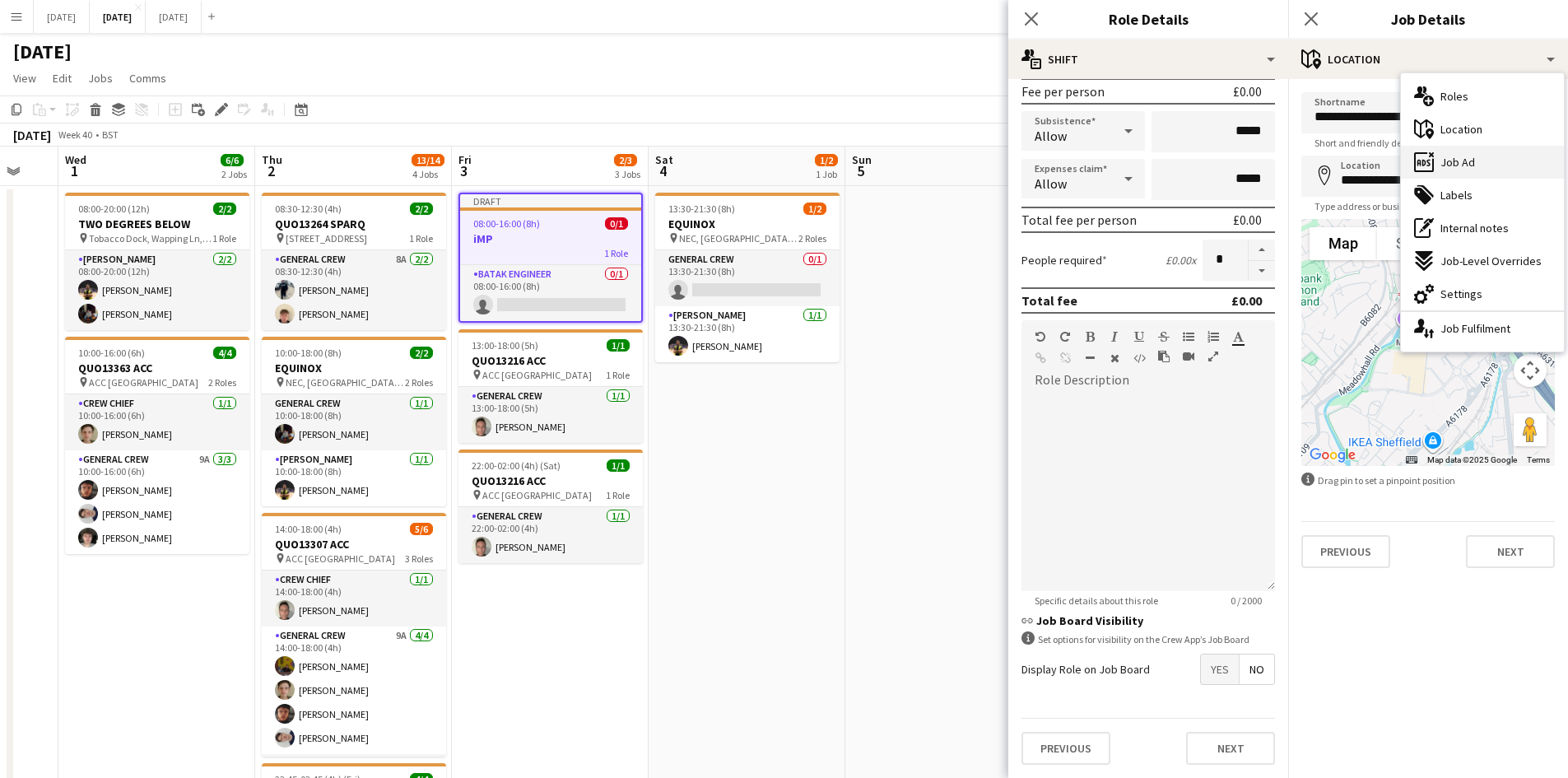
click at [1476, 149] on div "ads-window Job Ad" at bounding box center [1482, 162] width 163 height 33
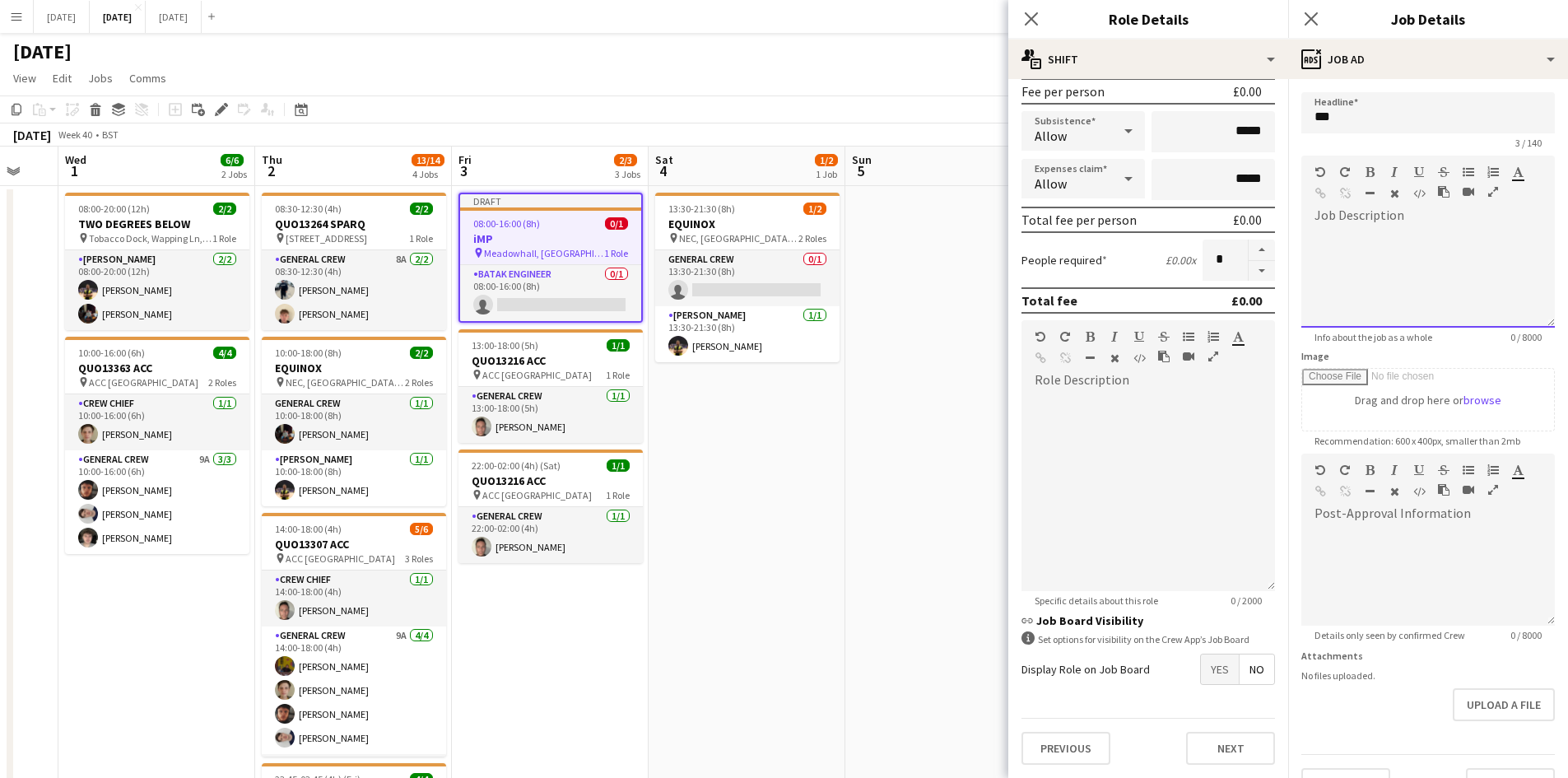
click at [1401, 244] on div at bounding box center [1428, 278] width 254 height 98
paste div
drag, startPoint x: 1030, startPoint y: 16, endPoint x: 1283, endPoint y: 11, distance: 253.0
click at [1037, 16] on icon "Close pop-in" at bounding box center [1031, 18] width 13 height 13
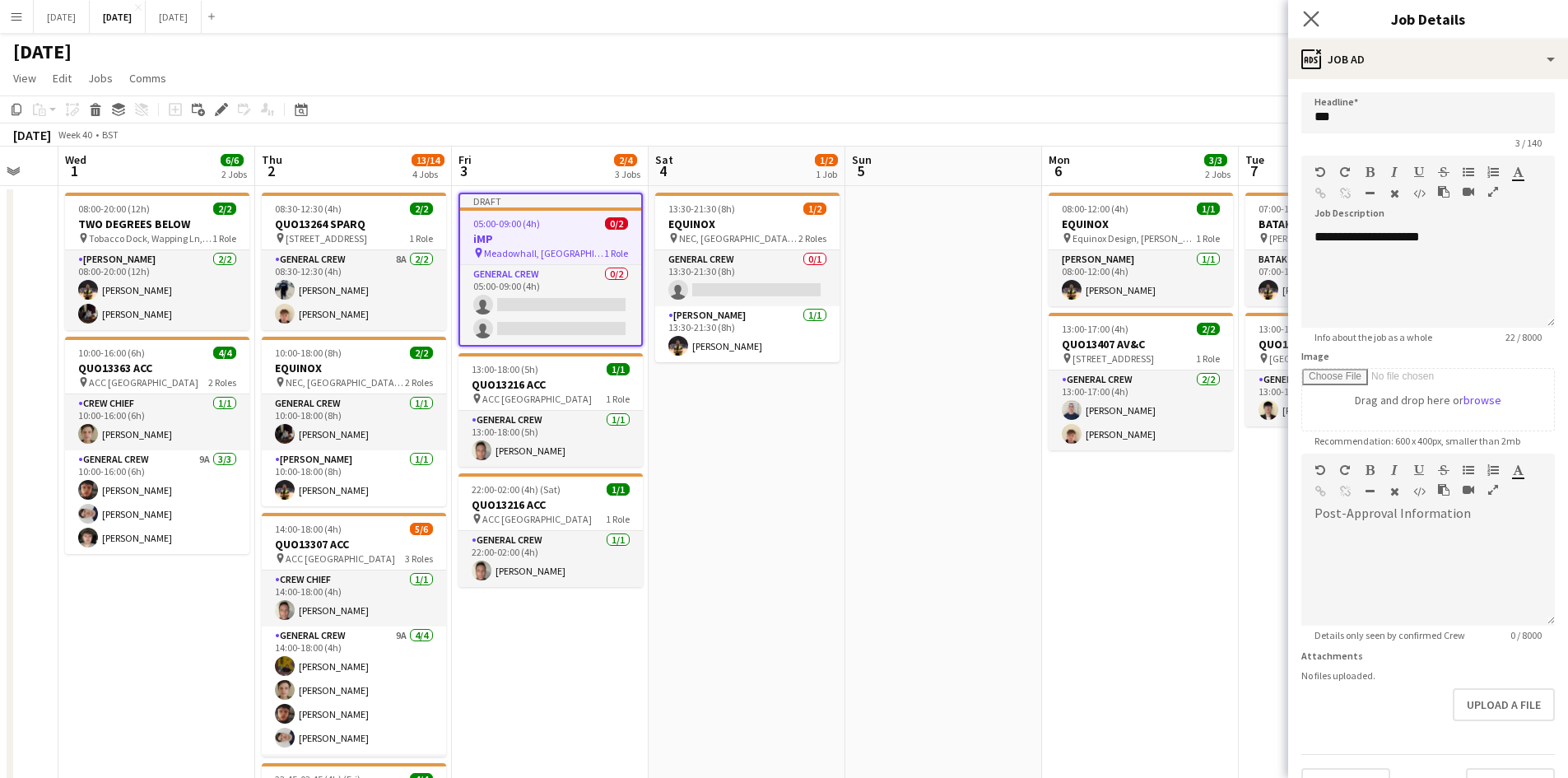
click at [1304, 10] on icon "Close pop-in" at bounding box center [1311, 18] width 16 height 16
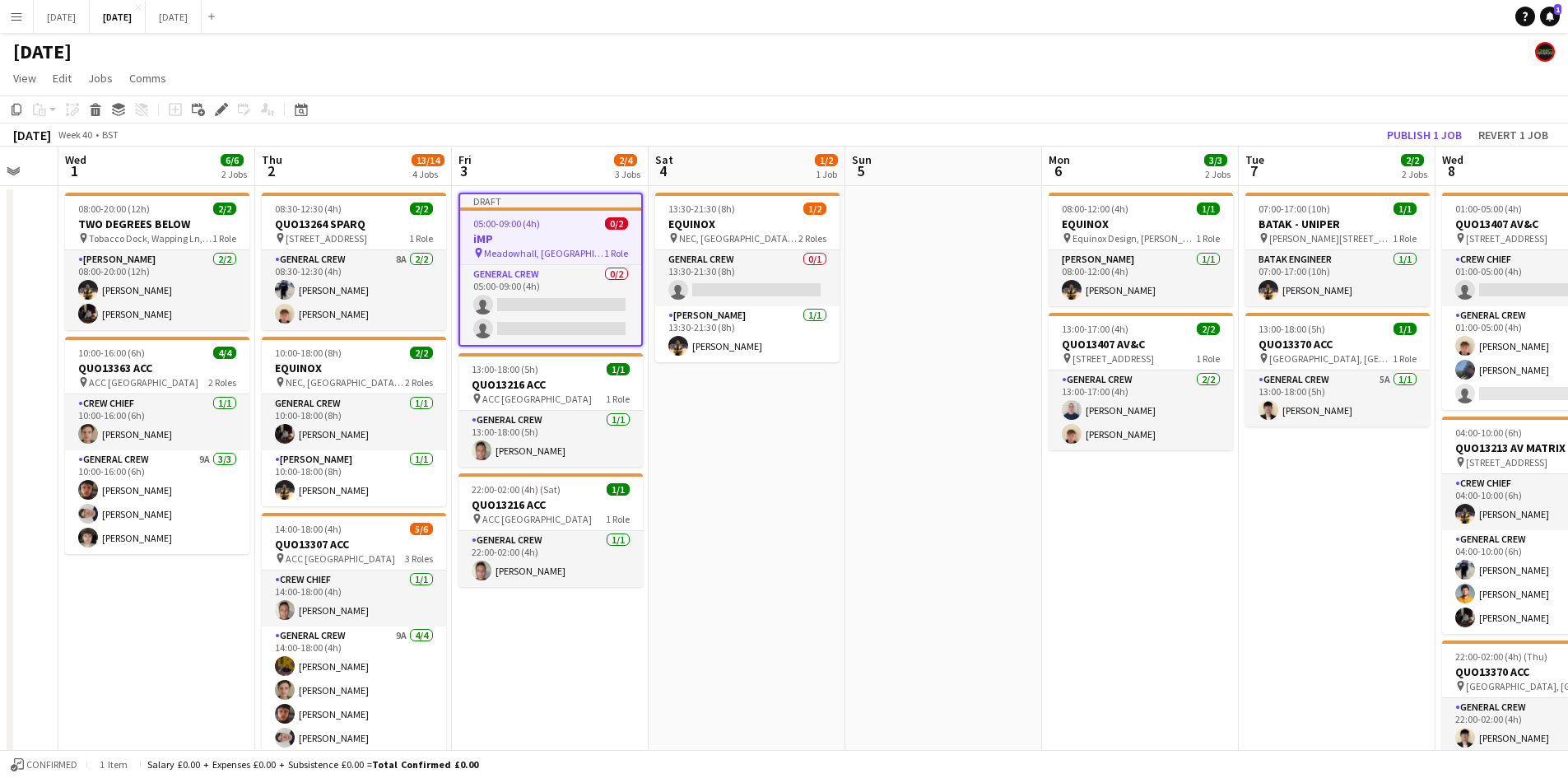
click at [570, 262] on app-job-card "Draft 05:00-09:00 (4h) 0/2 iMP pin Meadowhall, [GEOGRAPHIC_DATA], UK 1 Role Gen…" at bounding box center [550, 269] width 184 height 154
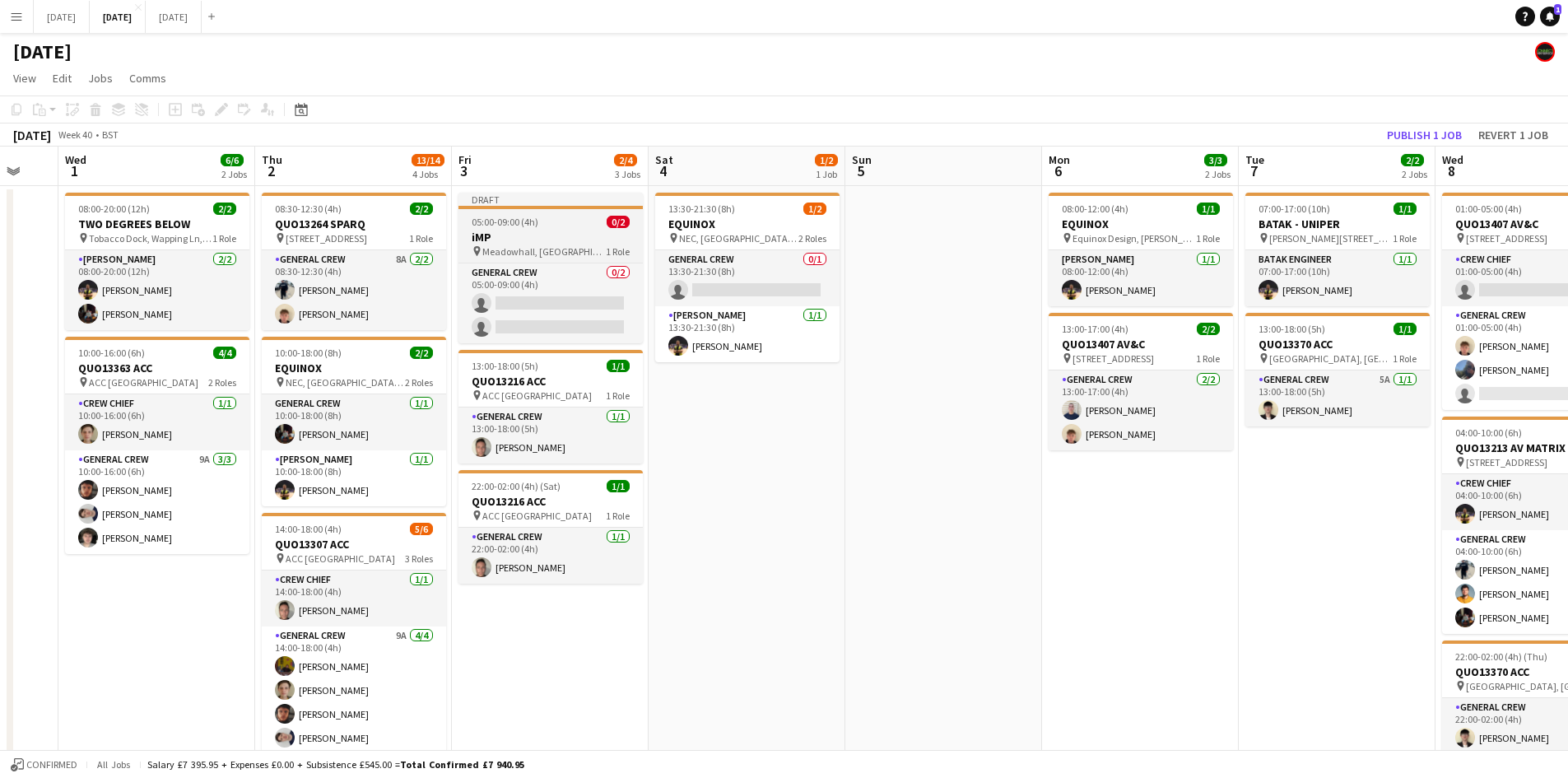
click at [563, 231] on h3 "iMP" at bounding box center [550, 237] width 184 height 15
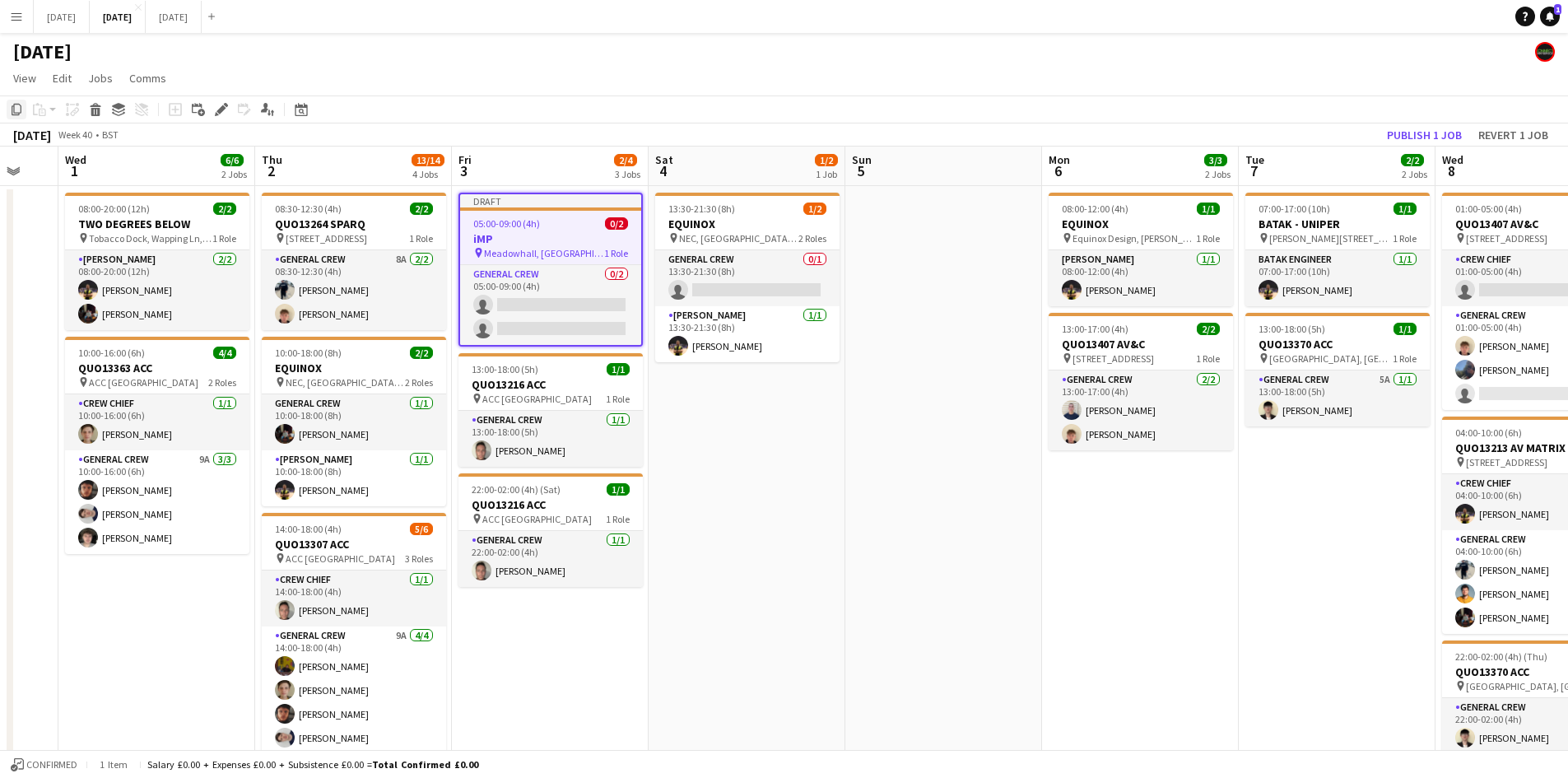
click at [13, 104] on icon "Copy" at bounding box center [16, 109] width 13 height 13
click at [570, 657] on app-date-cell "Draft 05:00-09:00 (4h) 0/2 iMP pin Meadowhall, [GEOGRAPHIC_DATA], UK 1 Role Gen…" at bounding box center [550, 601] width 197 height 832
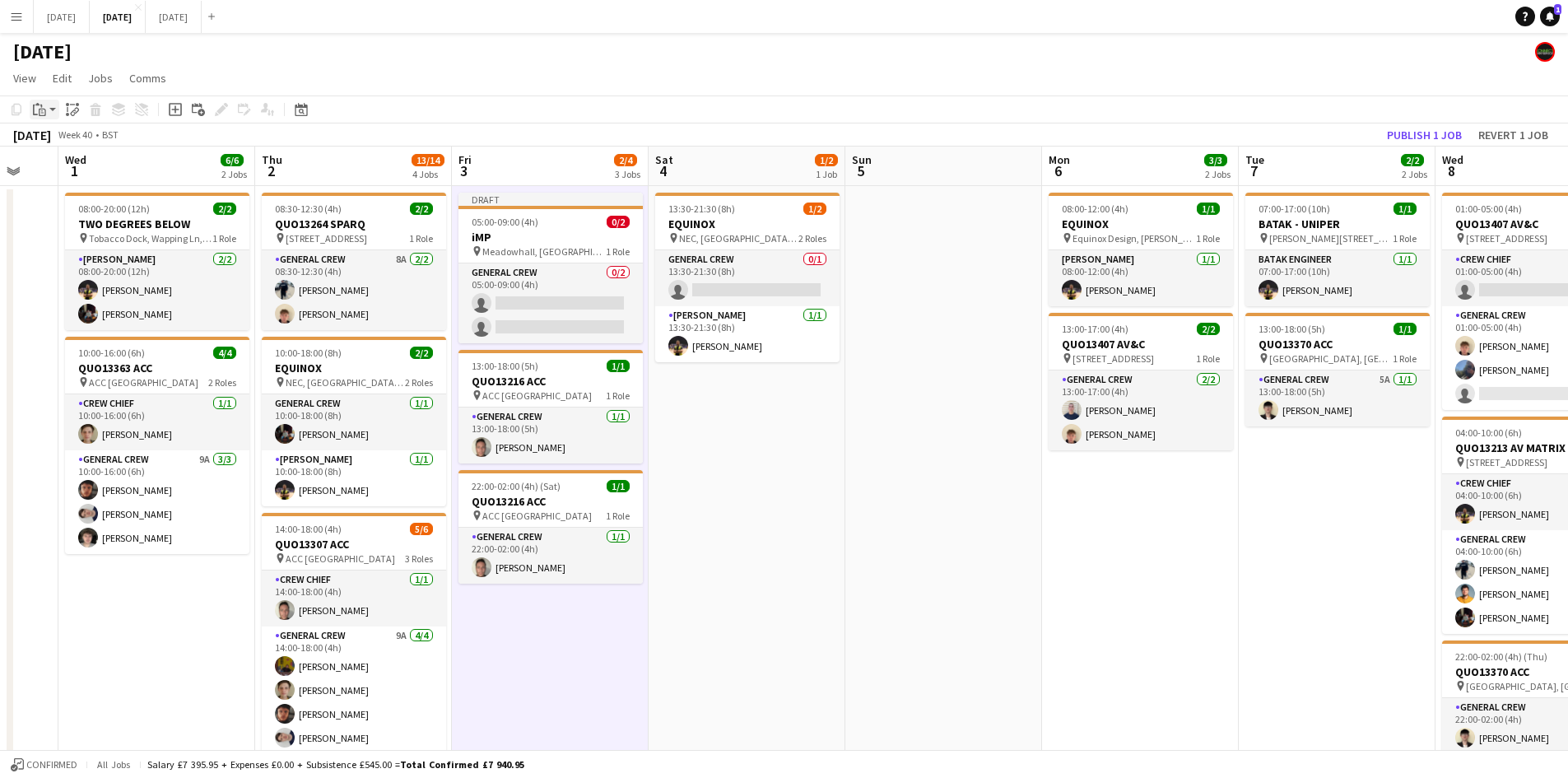
click at [47, 113] on div "Paste" at bounding box center [39, 109] width 20 height 20
click at [48, 145] on link "Paste Ctrl+V" at bounding box center [121, 140] width 155 height 15
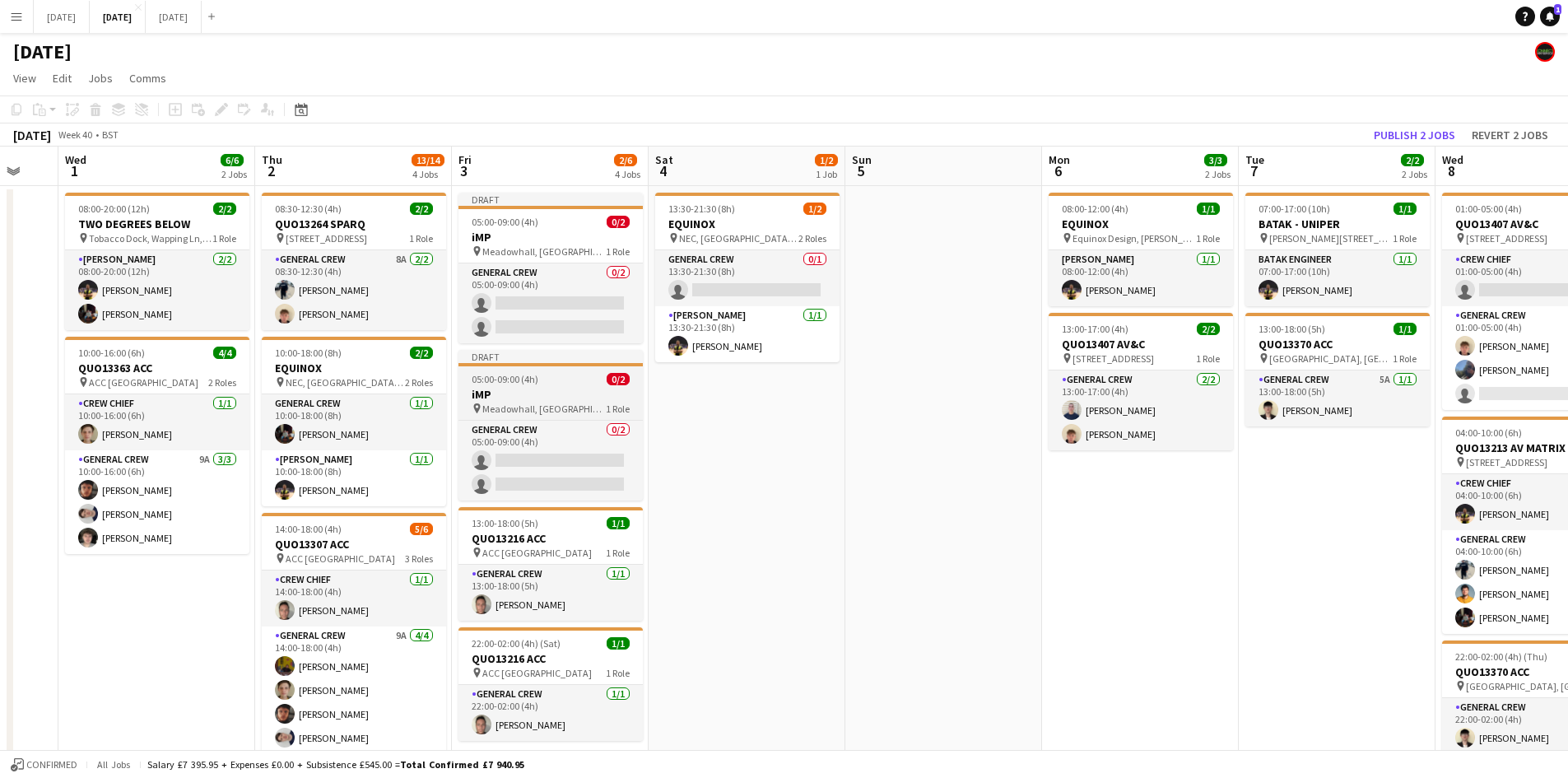
click at [567, 386] on app-job-card "Draft 05:00-09:00 (4h) 0/2 iMP pin Meadowhall, [GEOGRAPHIC_DATA], UK 1 Role Gen…" at bounding box center [550, 425] width 184 height 150
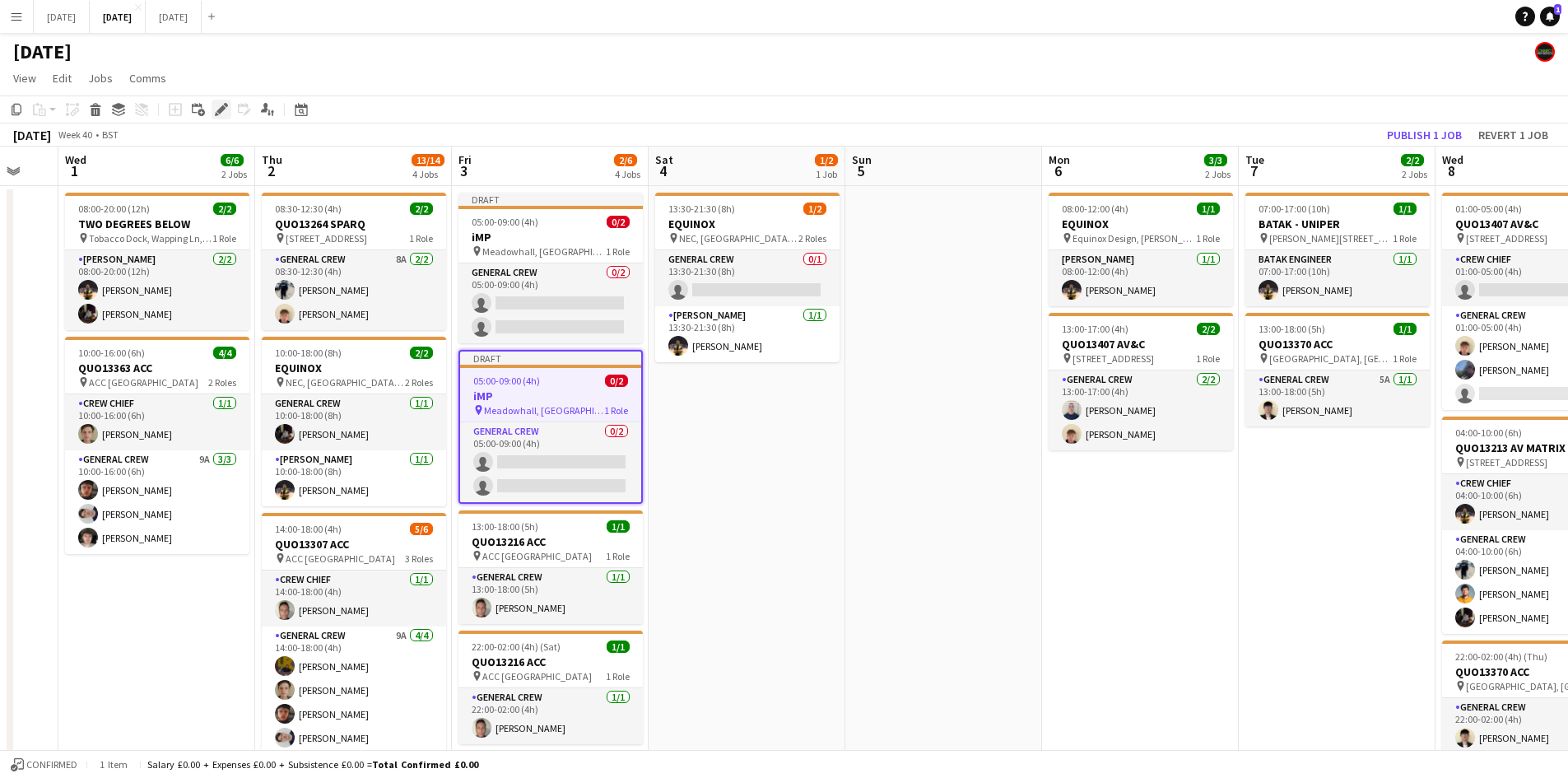
click at [216, 107] on icon "Edit" at bounding box center [221, 109] width 13 height 13
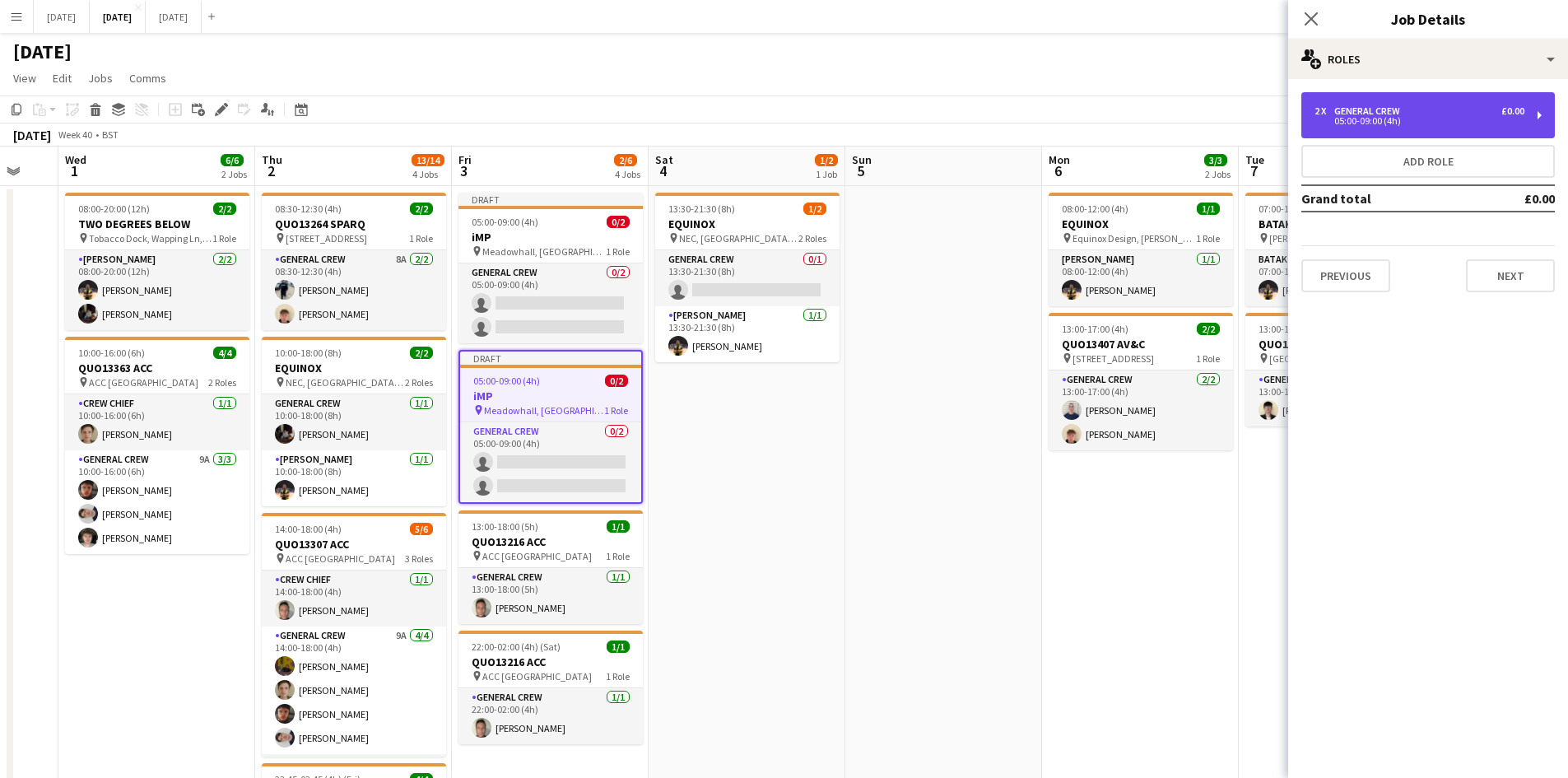
click at [1426, 108] on div "2 x General Crew £0.00" at bounding box center [1419, 111] width 210 height 11
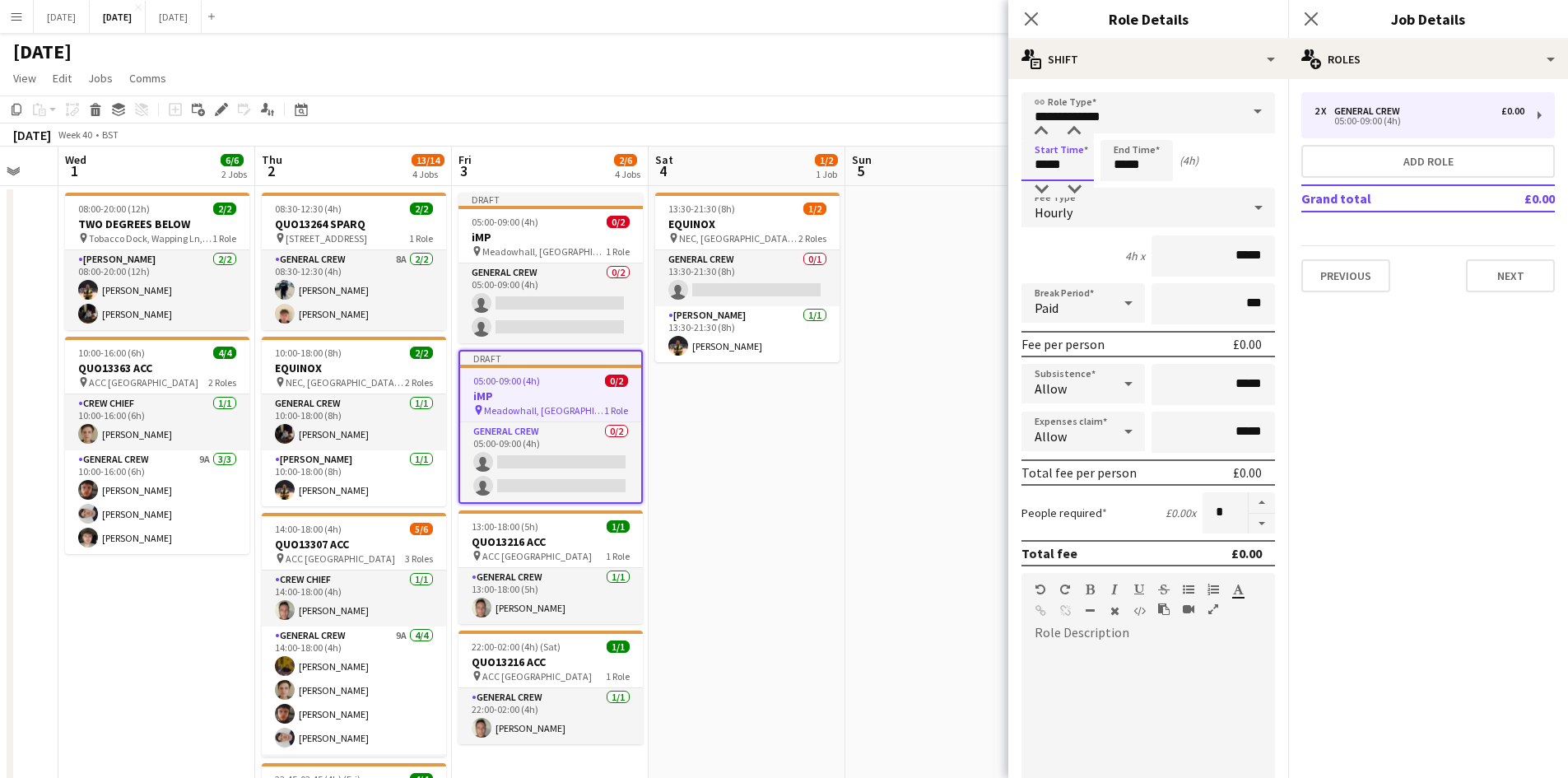
drag, startPoint x: 1044, startPoint y: 161, endPoint x: 1045, endPoint y: 131, distance: 30.0
click at [1044, 160] on input "*****" at bounding box center [1058, 161] width 73 height 41
click at [1045, 131] on div at bounding box center [1041, 131] width 33 height 16
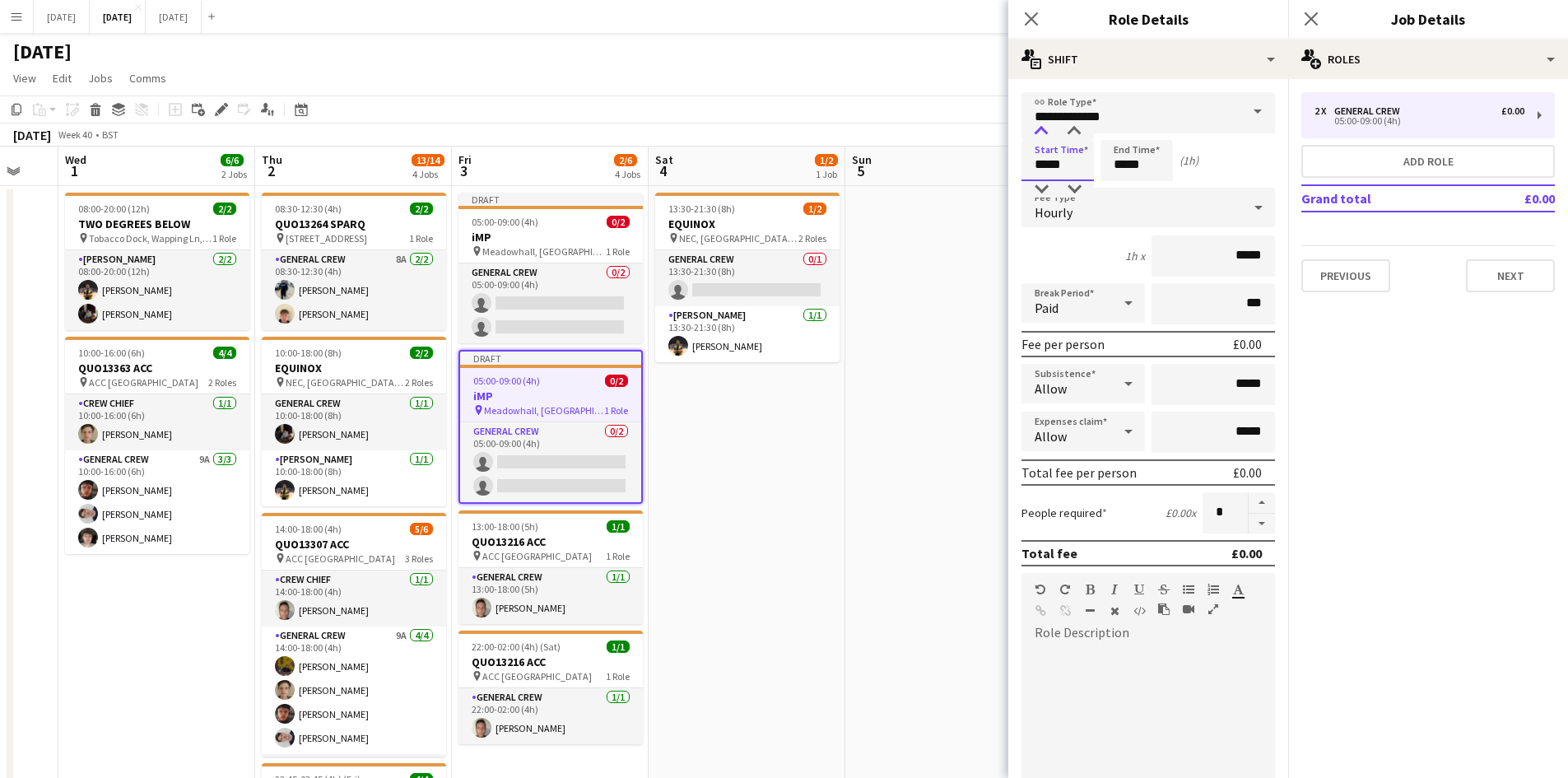
click at [1045, 131] on div at bounding box center [1041, 131] width 33 height 16
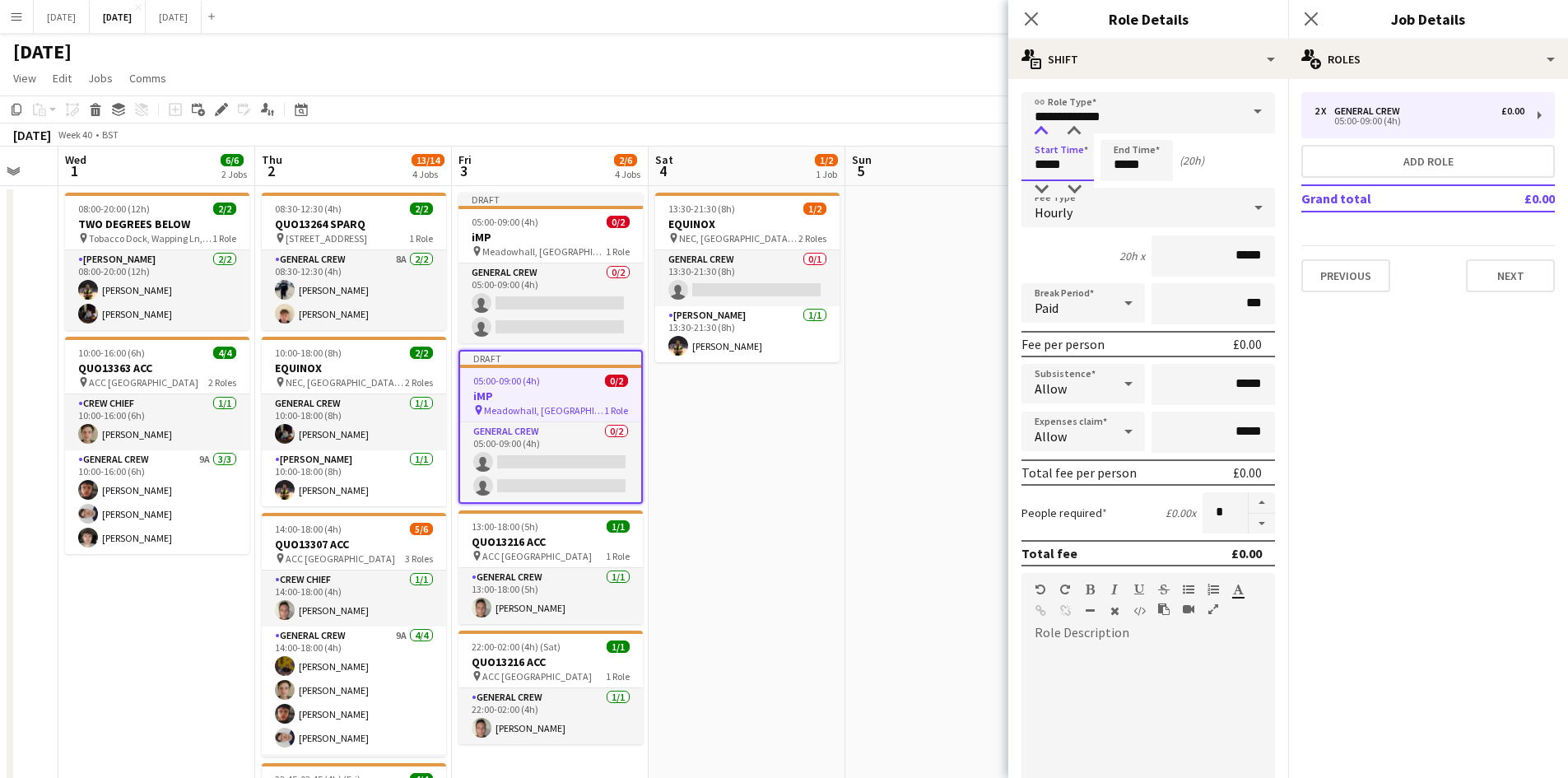
click at [1045, 131] on div at bounding box center [1041, 131] width 33 height 16
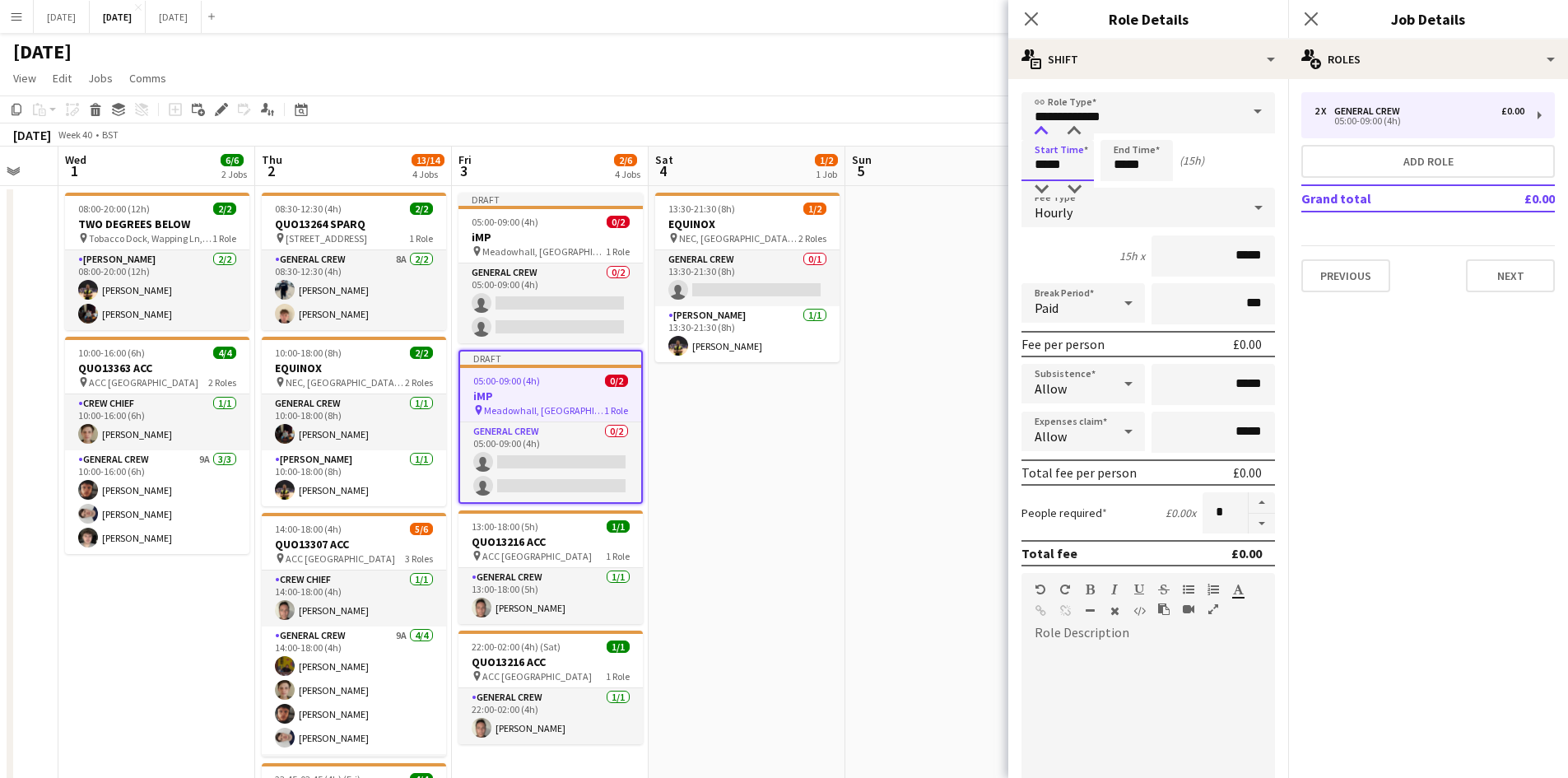
click at [1045, 131] on div at bounding box center [1041, 131] width 33 height 16
type input "*****"
click at [1045, 131] on div at bounding box center [1041, 131] width 33 height 16
drag, startPoint x: 1117, startPoint y: 157, endPoint x: 1111, endPoint y: 149, distance: 10.0
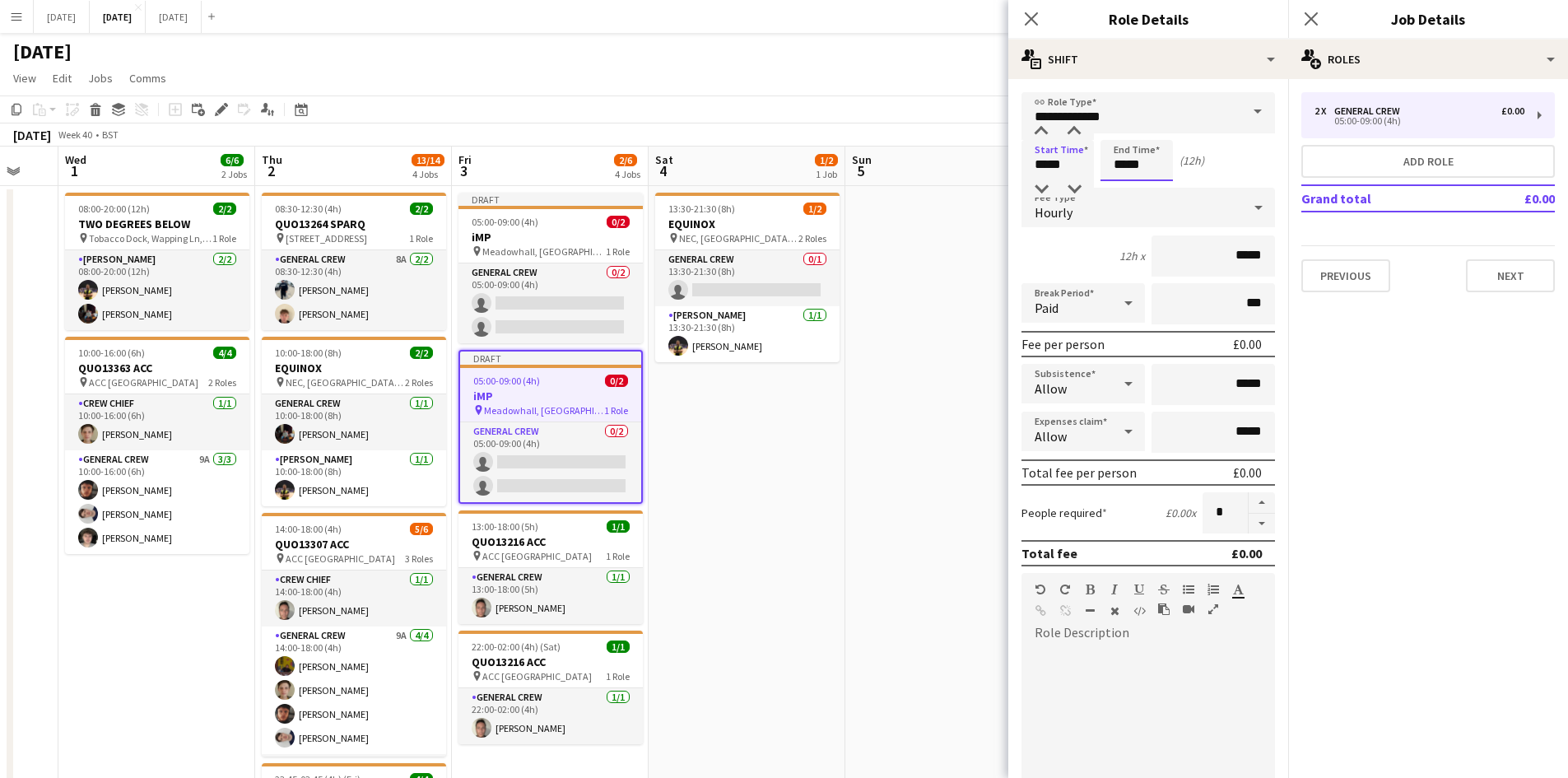
click at [1116, 157] on input "*****" at bounding box center [1136, 161] width 73 height 41
click at [1117, 131] on div at bounding box center [1120, 131] width 33 height 16
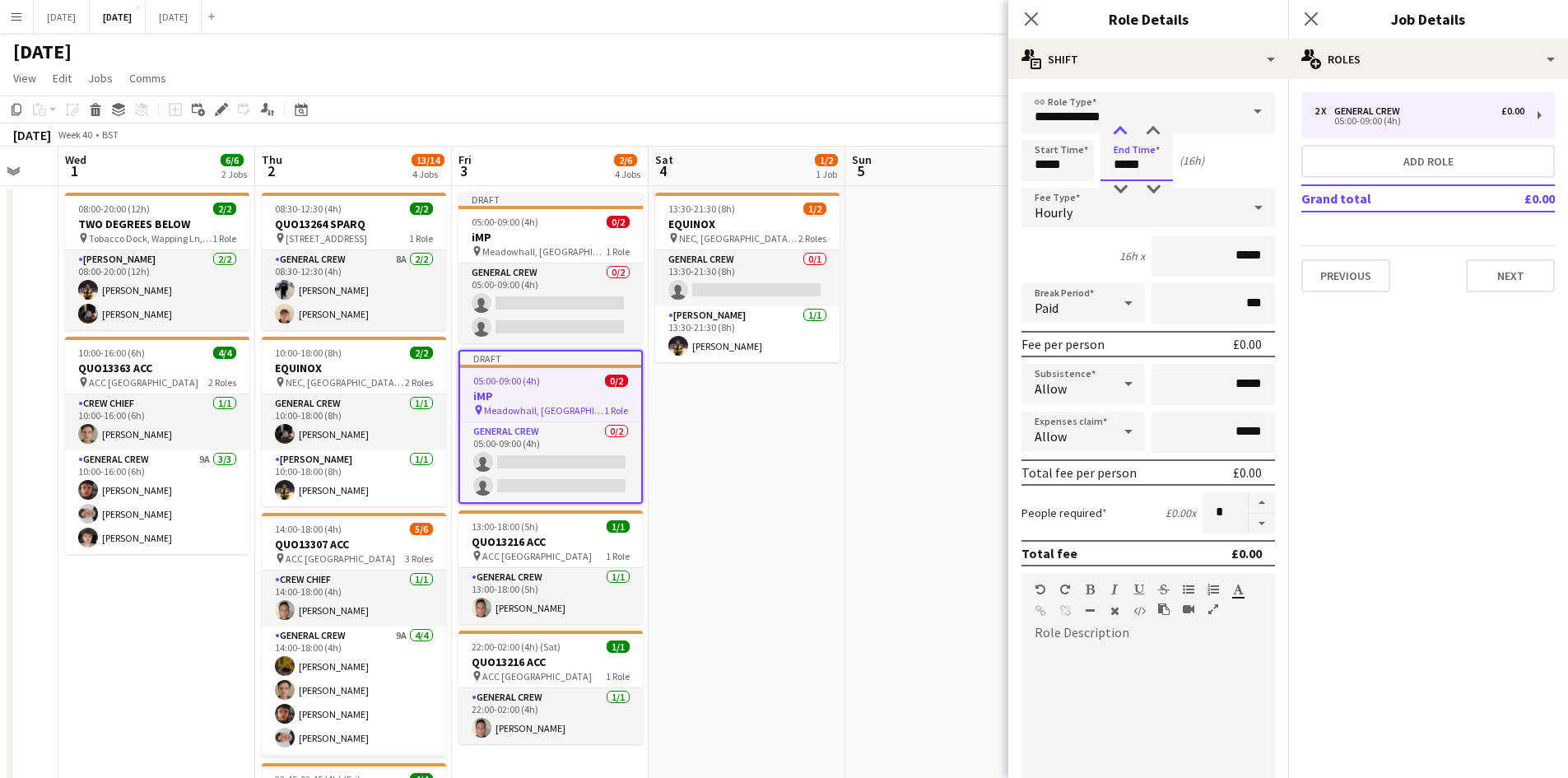
click at [1117, 131] on div at bounding box center [1120, 131] width 33 height 16
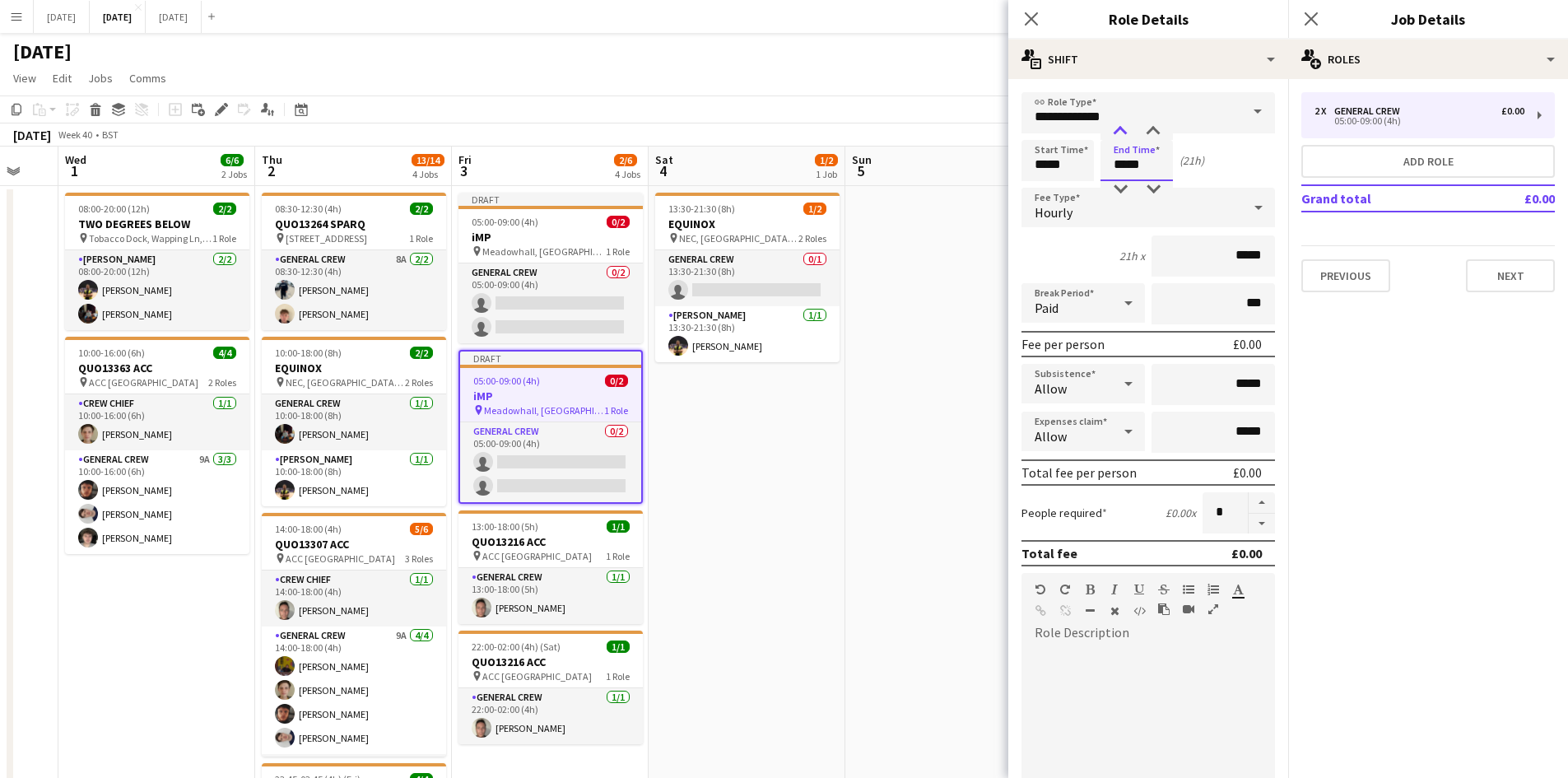
click at [1117, 131] on div at bounding box center [1120, 131] width 33 height 16
click at [1122, 131] on div at bounding box center [1120, 131] width 33 height 16
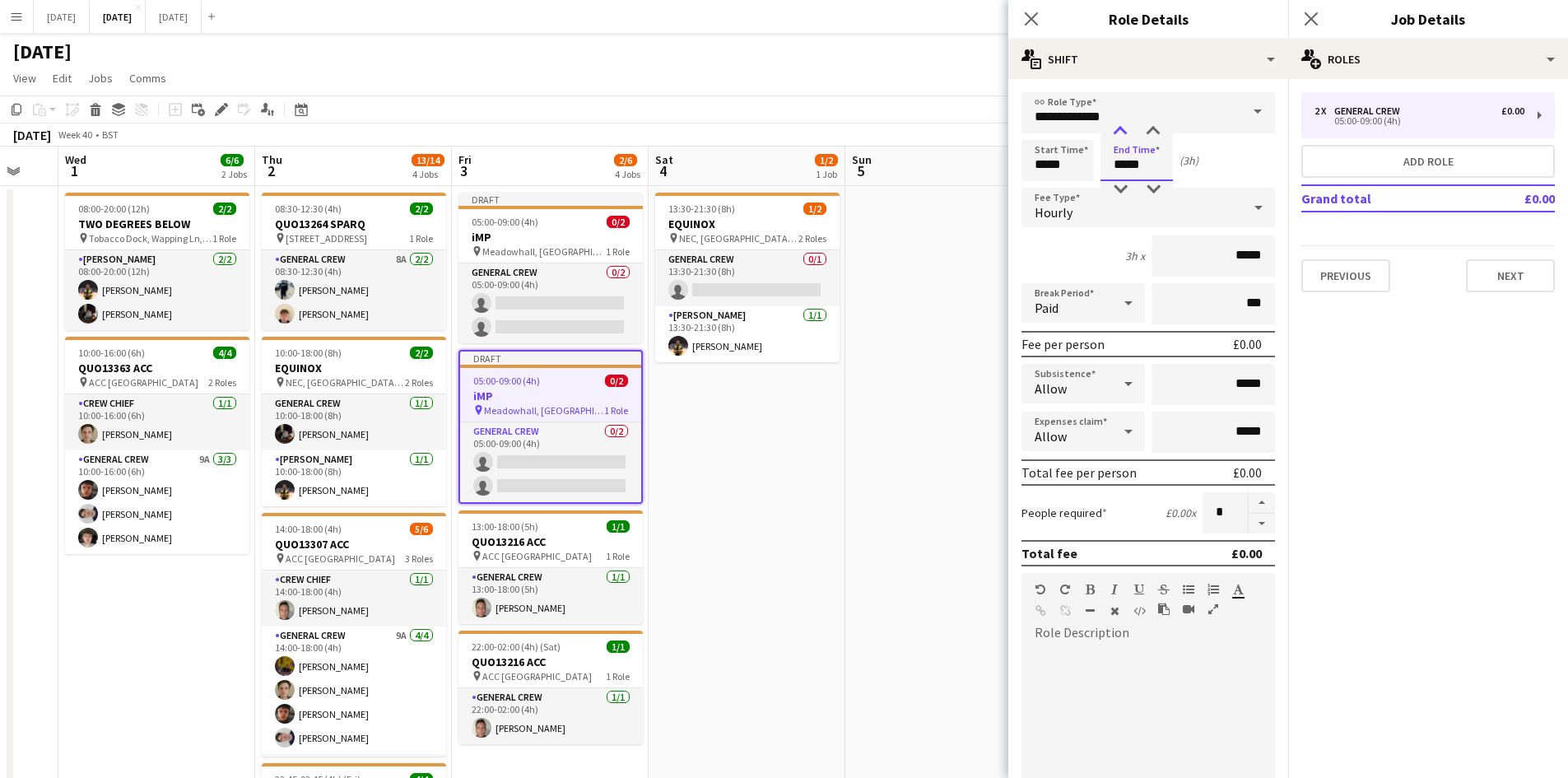
click at [1122, 131] on div at bounding box center [1120, 131] width 33 height 16
type input "*****"
click at [1122, 131] on div at bounding box center [1120, 131] width 33 height 16
click at [1030, 14] on icon "Close pop-in" at bounding box center [1031, 18] width 16 height 16
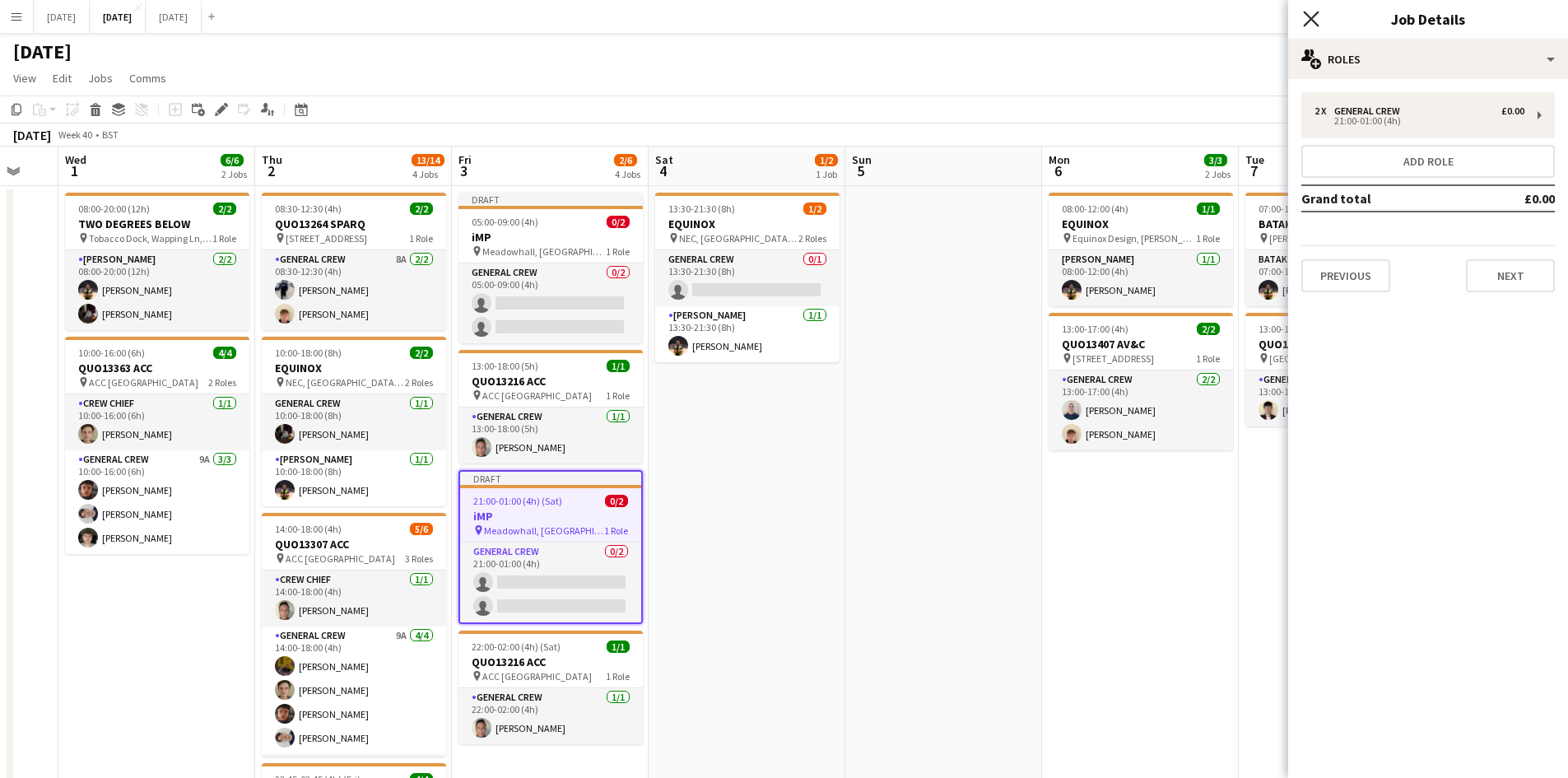
click at [1315, 13] on icon "Close pop-in" at bounding box center [1311, 18] width 16 height 16
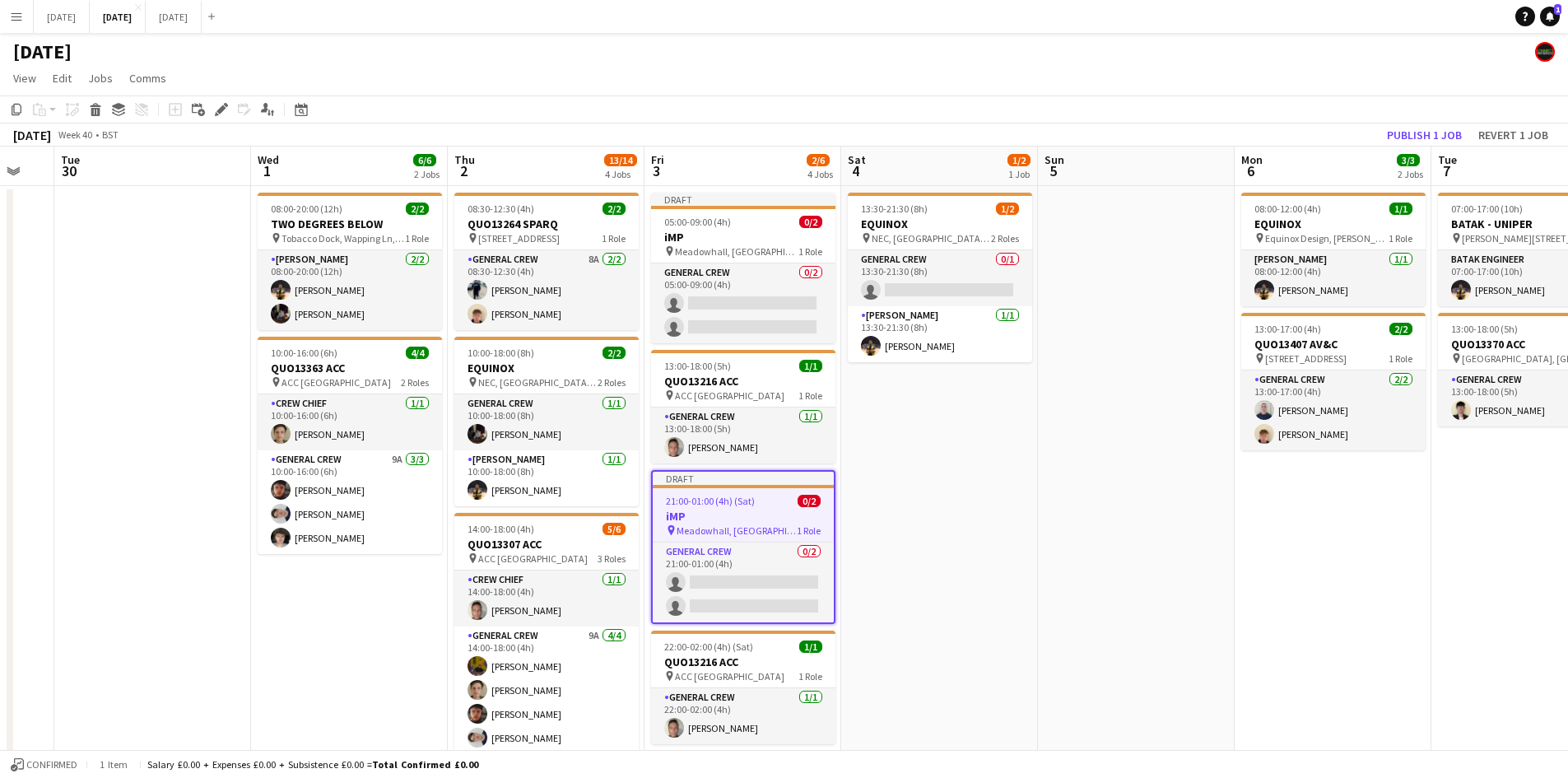
drag, startPoint x: 819, startPoint y: 510, endPoint x: 1021, endPoint y: 490, distance: 203.0
click at [1012, 500] on app-calendar-viewport "Sun 28 Mon 29 Tue 30 Wed 1 6/6 2 Jobs Thu 2 13/14 4 Jobs Fri 3 2/6 4 Jobs Sat 4…" at bounding box center [784, 582] width 1568 height 870
click at [744, 299] on app-card-role "General Crew 0/2 05:00-09:00 (4h) single-neutral-actions single-neutral-actions" at bounding box center [743, 303] width 184 height 79
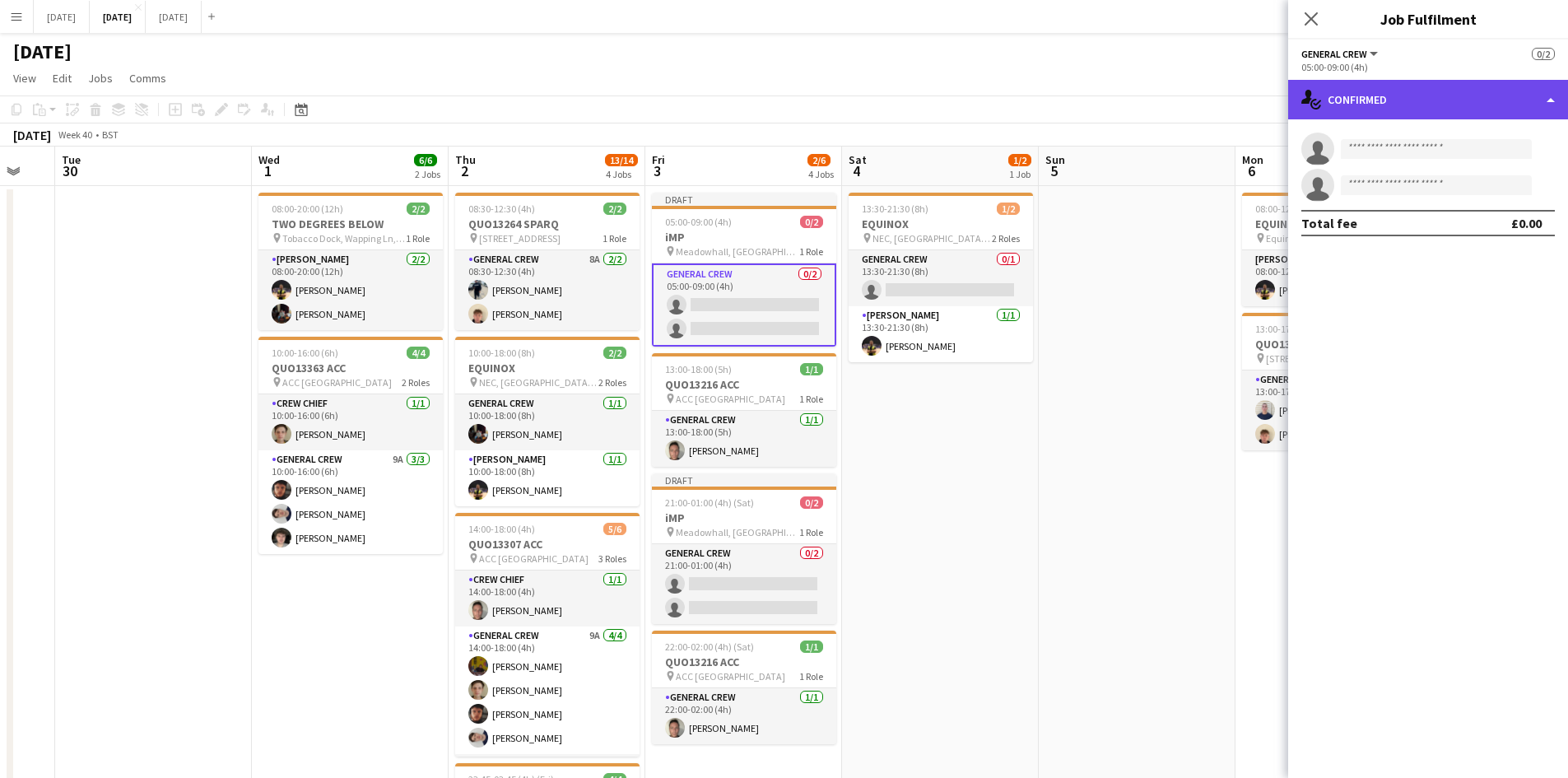
click at [1408, 85] on div "single-neutral-actions-check-2 Confirmed" at bounding box center [1428, 99] width 280 height 40
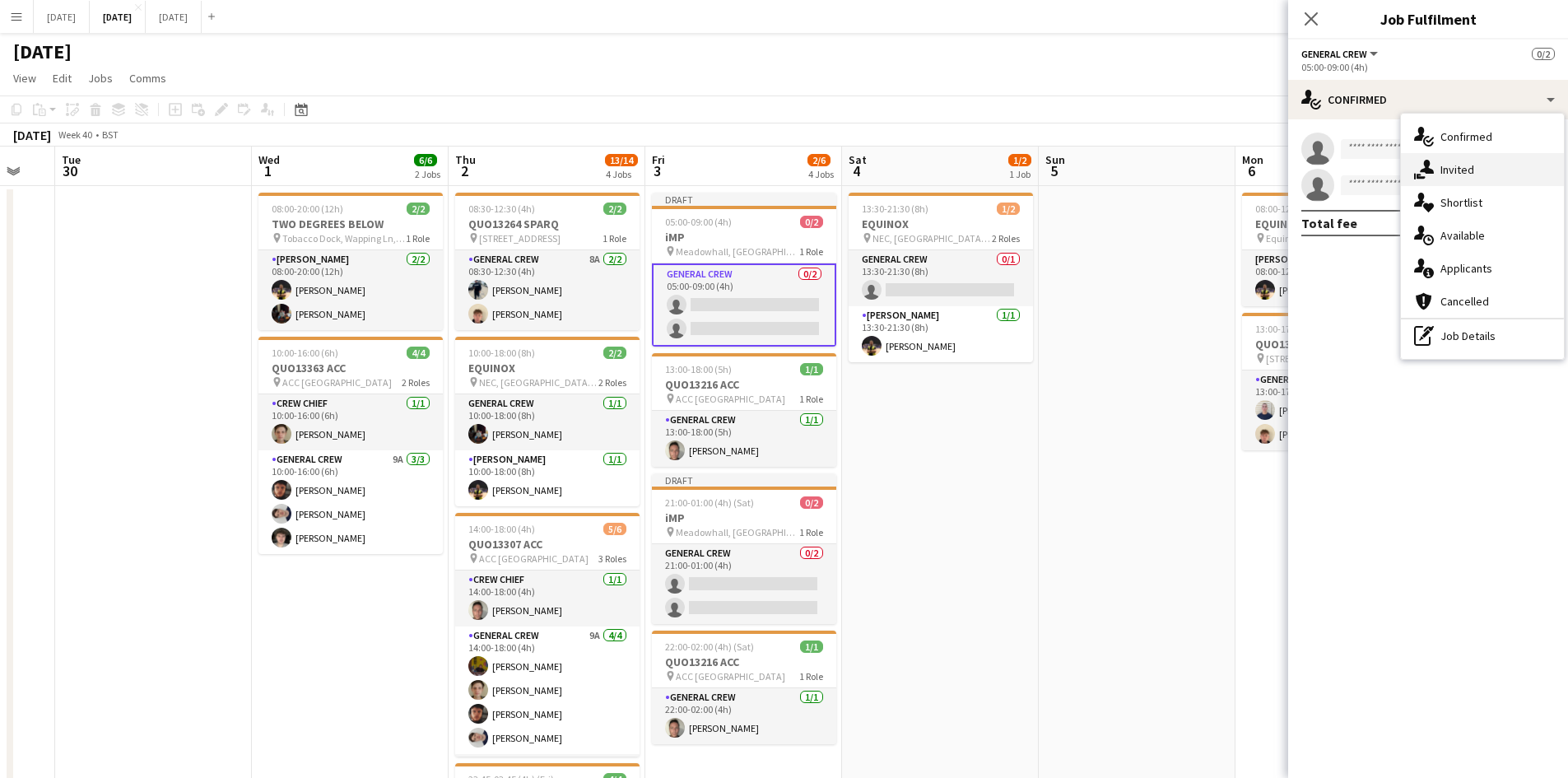
click at [1467, 171] on span "Invited" at bounding box center [1457, 169] width 34 height 15
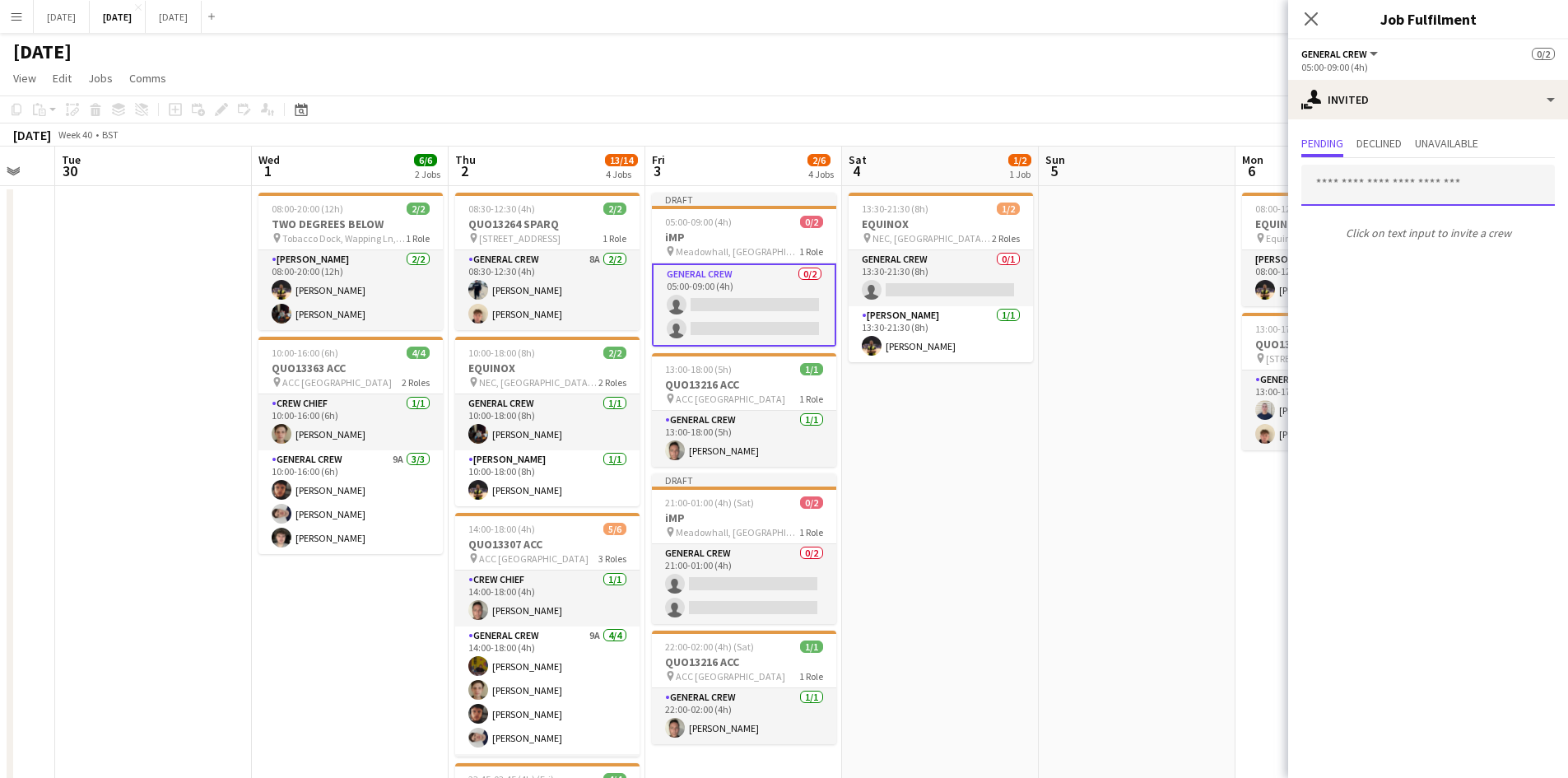
click at [1384, 186] on input "text" at bounding box center [1428, 186] width 254 height 41
type input "***"
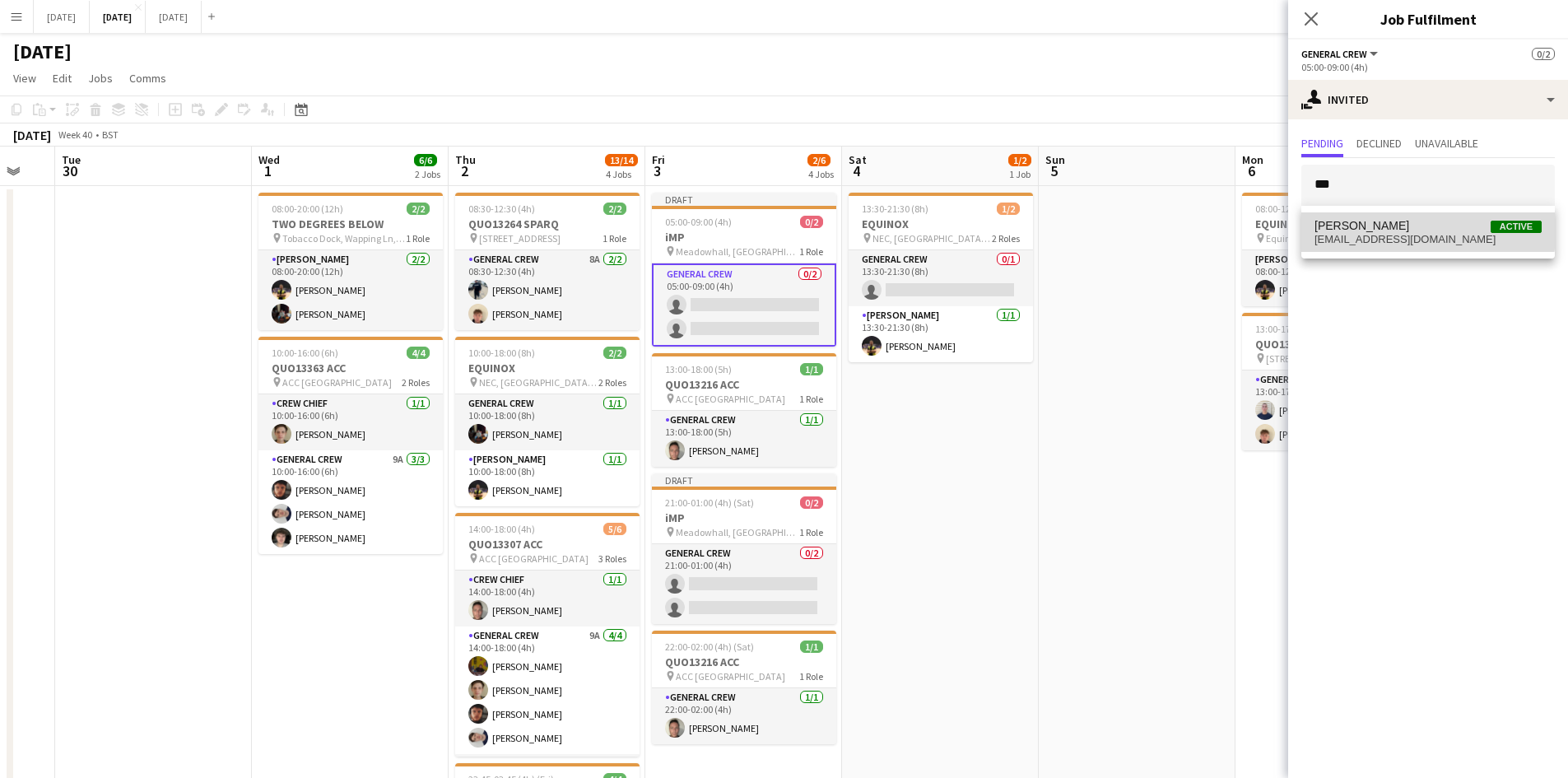
click at [1407, 228] on span "[PERSON_NAME]" at bounding box center [1362, 226] width 95 height 14
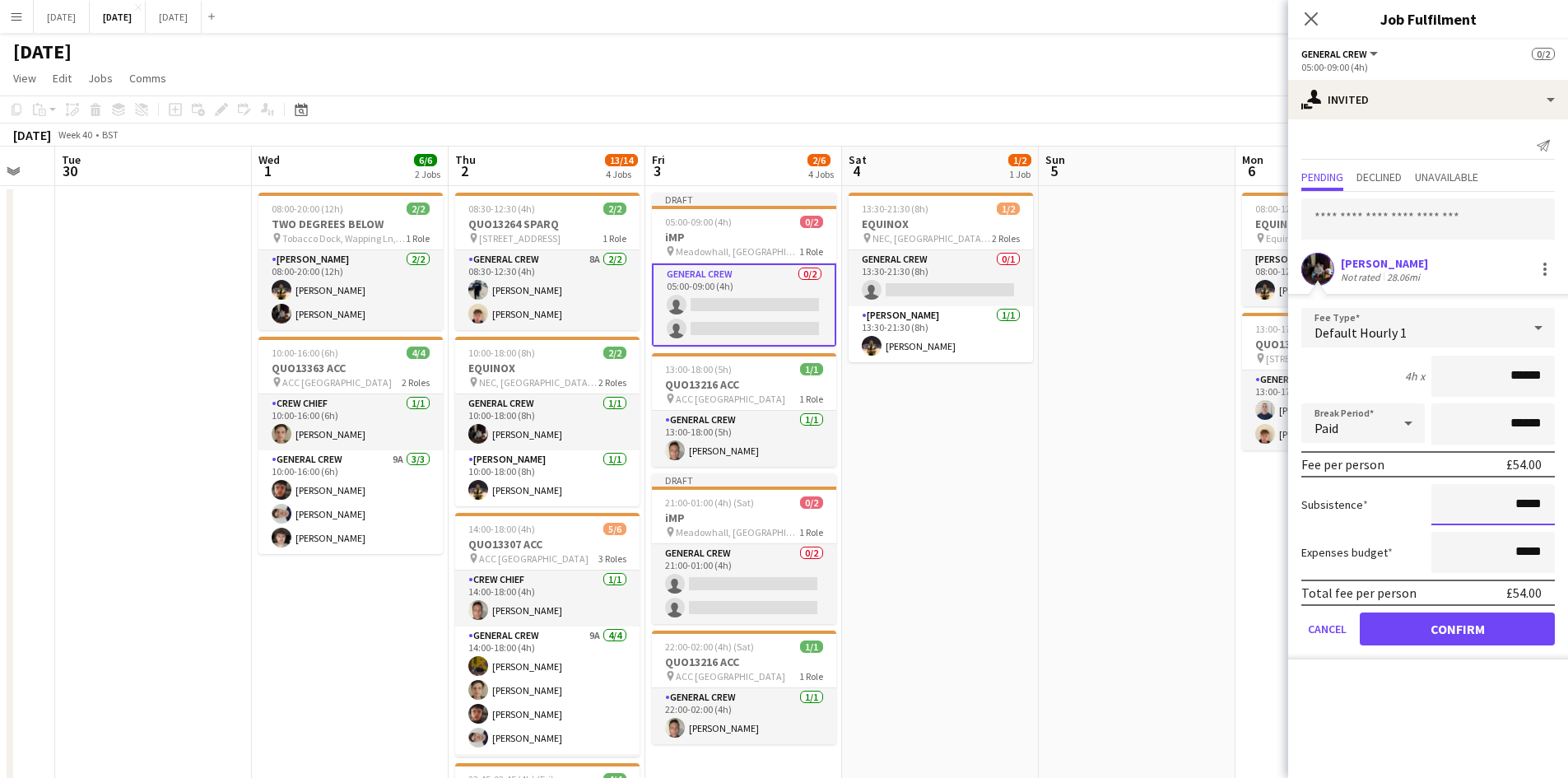
drag, startPoint x: 1518, startPoint y: 501, endPoint x: 1532, endPoint y: 504, distance: 14.3
click at [1518, 500] on input "*****" at bounding box center [1492, 504] width 123 height 41
type input "******"
drag, startPoint x: 1464, startPoint y: 637, endPoint x: 1472, endPoint y: 492, distance: 145.2
click at [1465, 628] on button "Confirm" at bounding box center [1457, 629] width 195 height 33
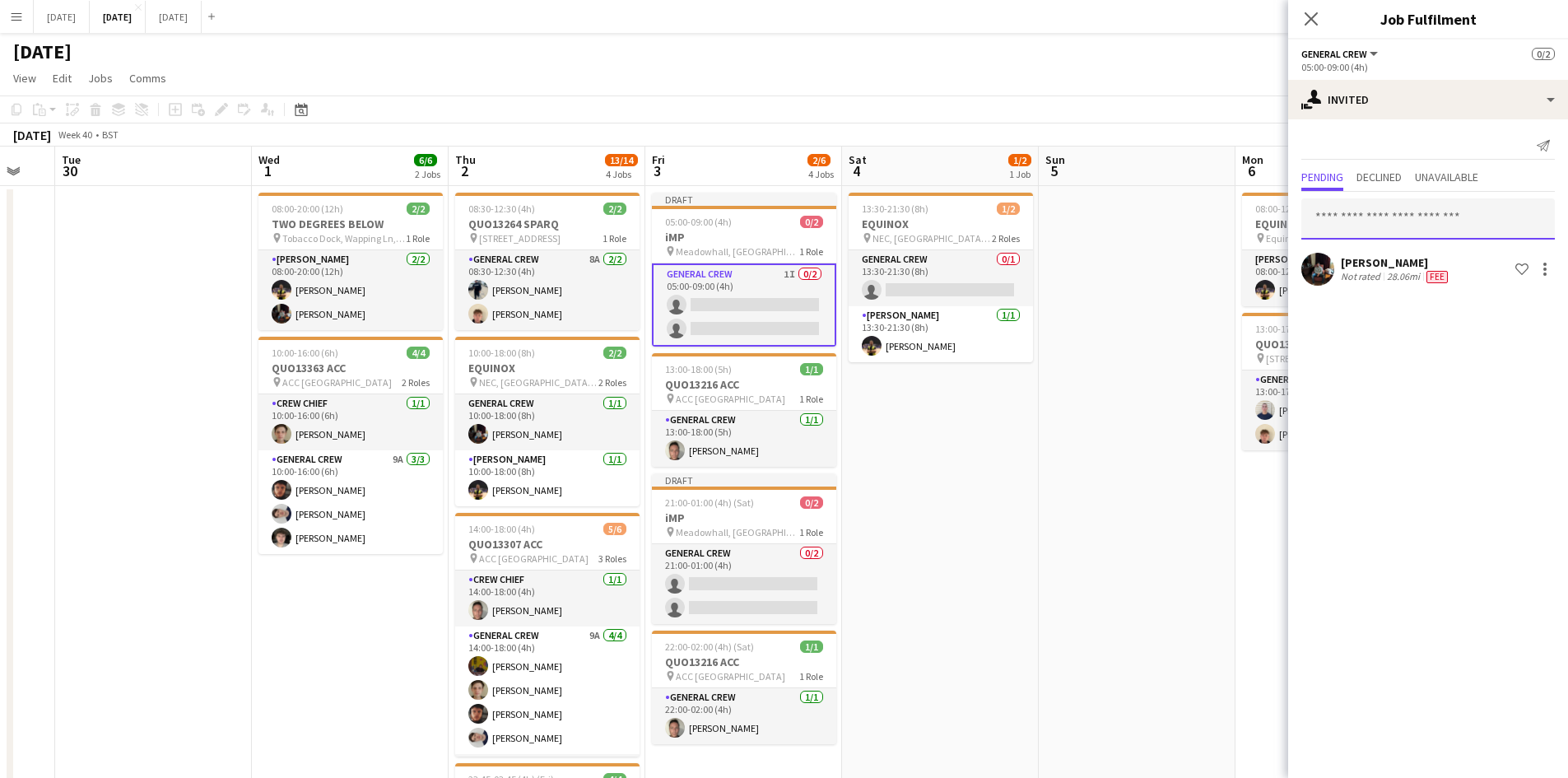
click at [1400, 212] on input "text" at bounding box center [1428, 219] width 254 height 41
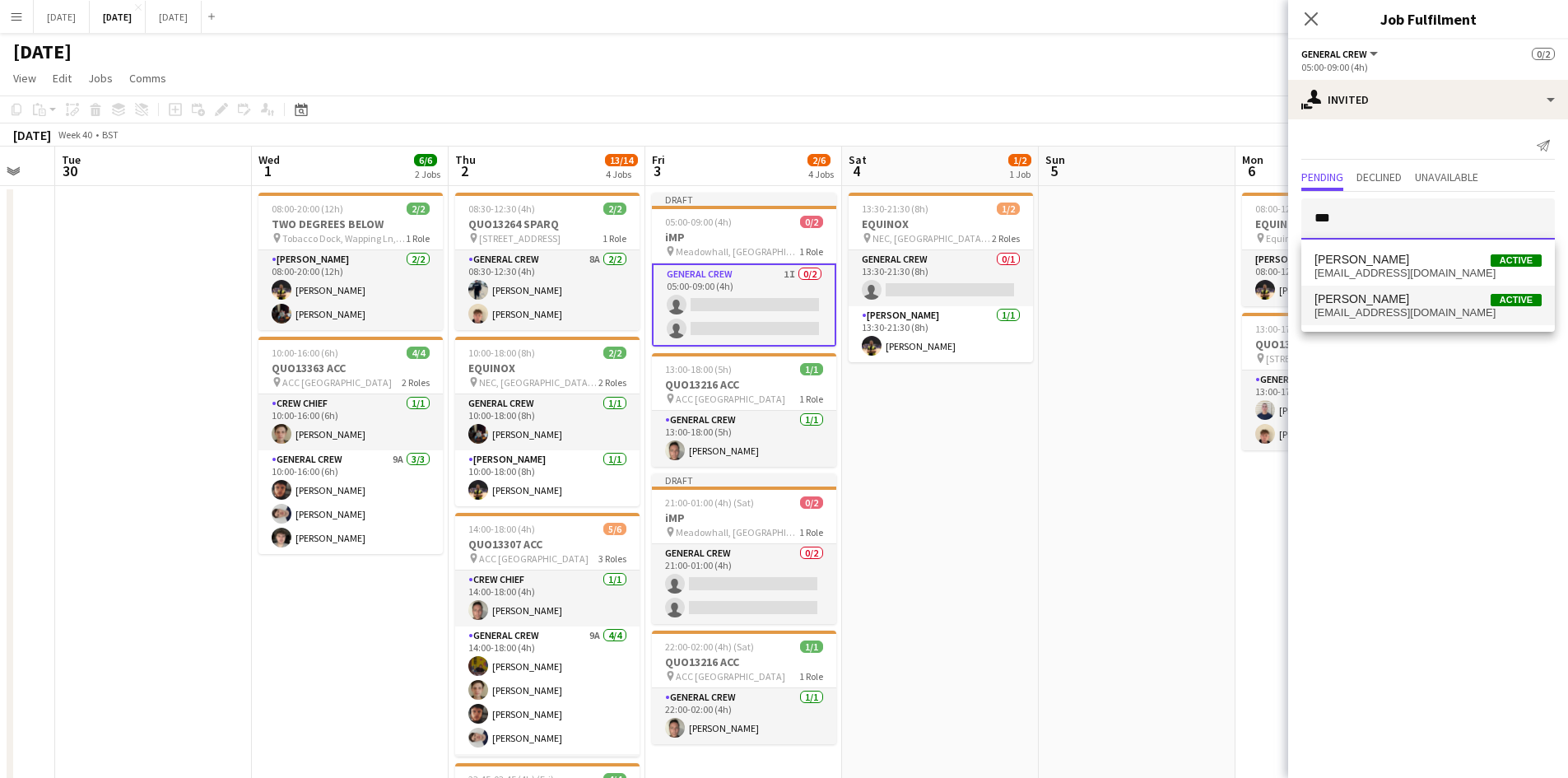
type input "***"
click at [1386, 302] on span "[PERSON_NAME]" at bounding box center [1362, 299] width 95 height 14
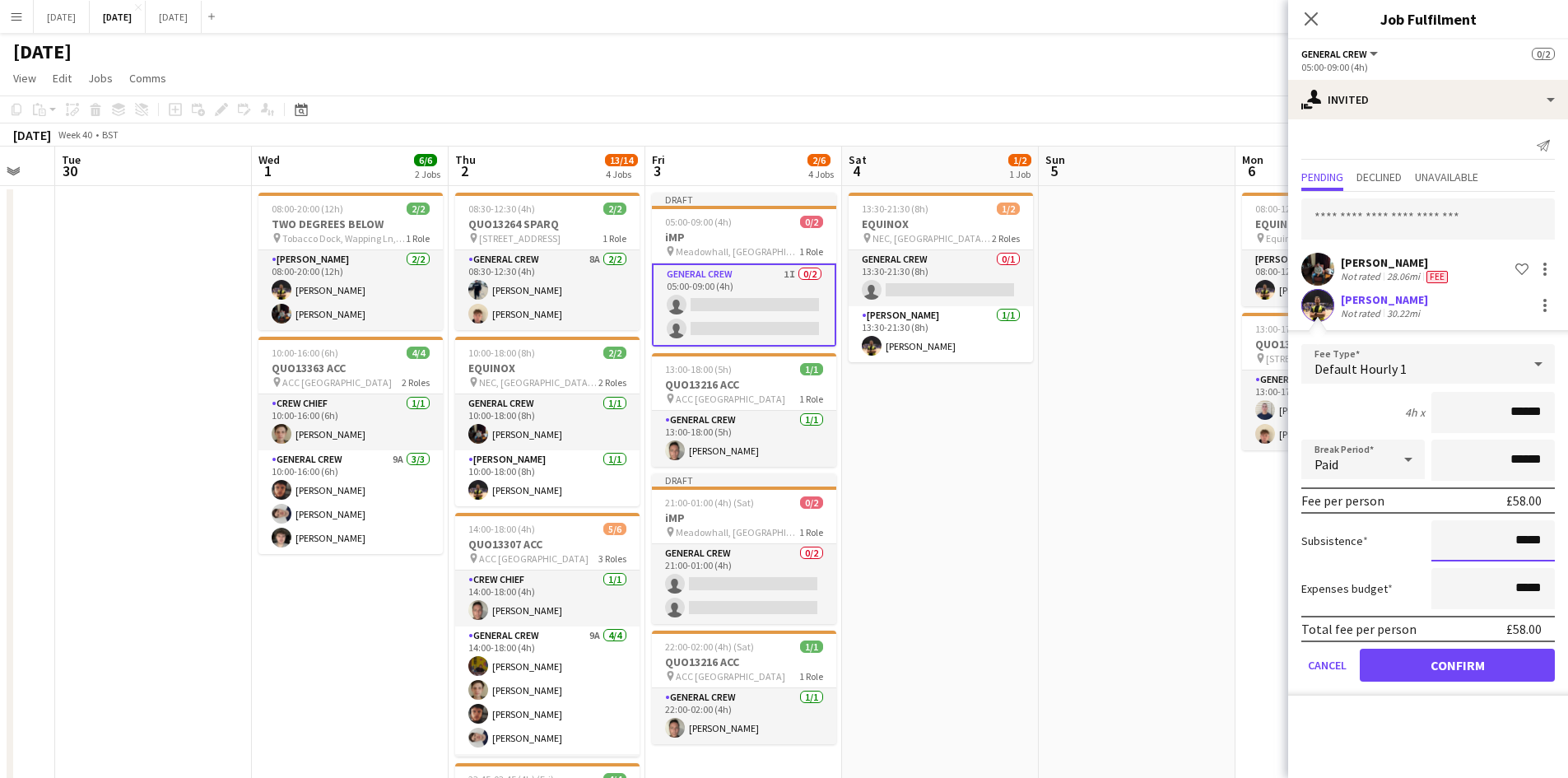
click at [1519, 541] on input "*****" at bounding box center [1492, 541] width 123 height 41
type input "******"
drag, startPoint x: 1433, startPoint y: 665, endPoint x: 1097, endPoint y: 571, distance: 348.9
click at [1433, 662] on button "Confirm" at bounding box center [1457, 665] width 195 height 33
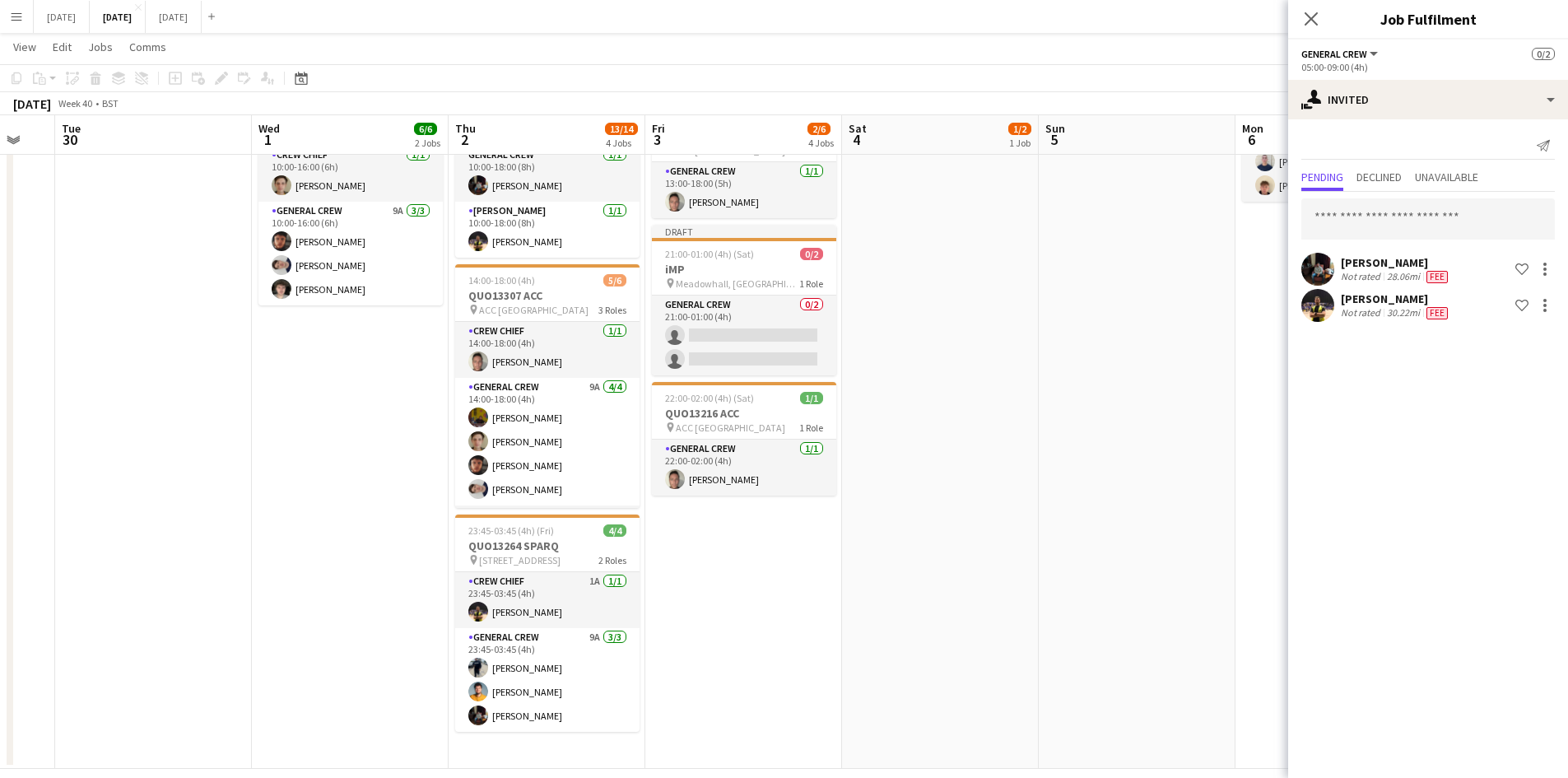
scroll to position [0, 0]
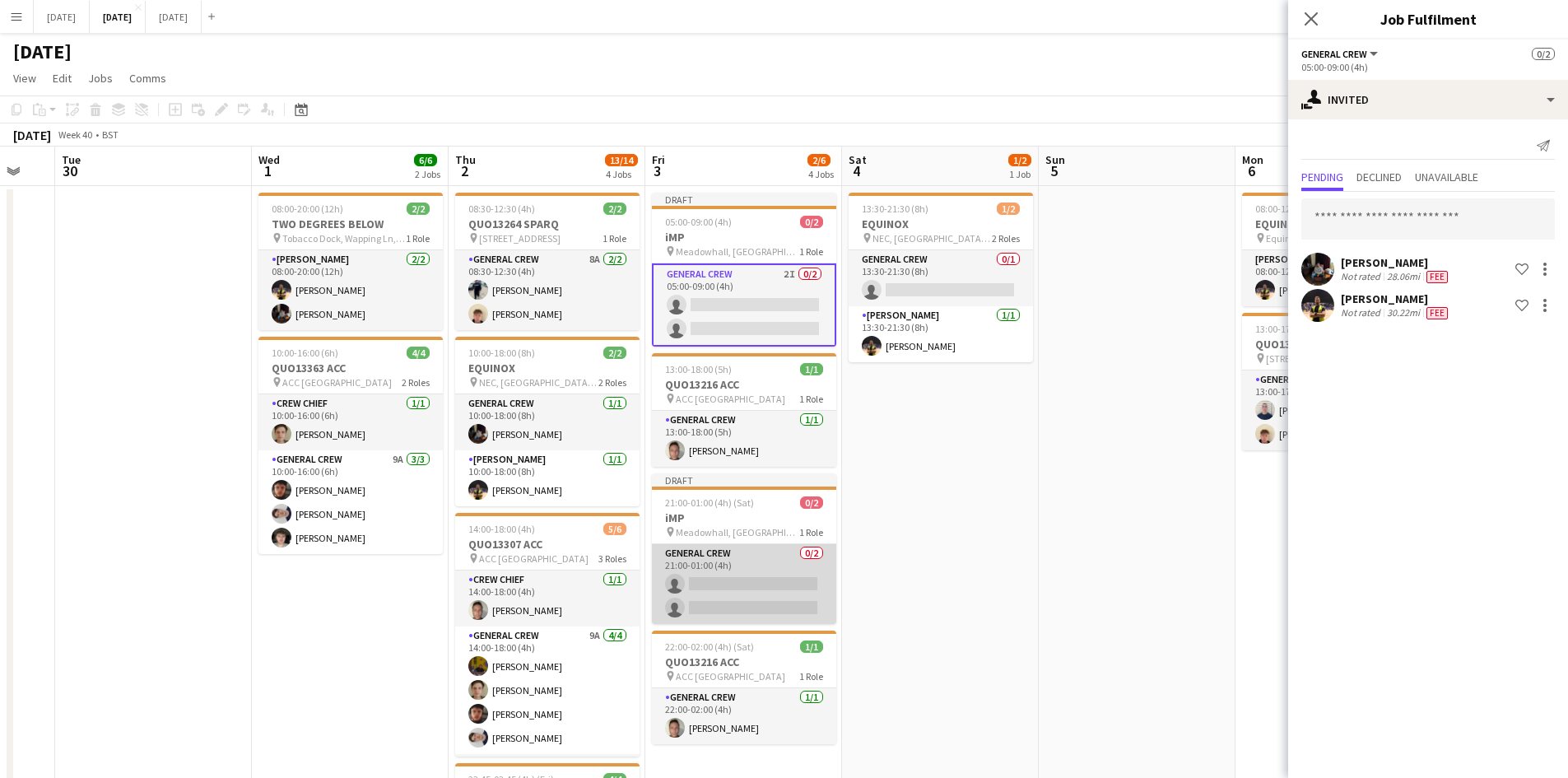
click at [715, 584] on app-card-role "General Crew 0/2 21:00-01:00 (4h) single-neutral-actions single-neutral-actions" at bounding box center [743, 584] width 184 height 79
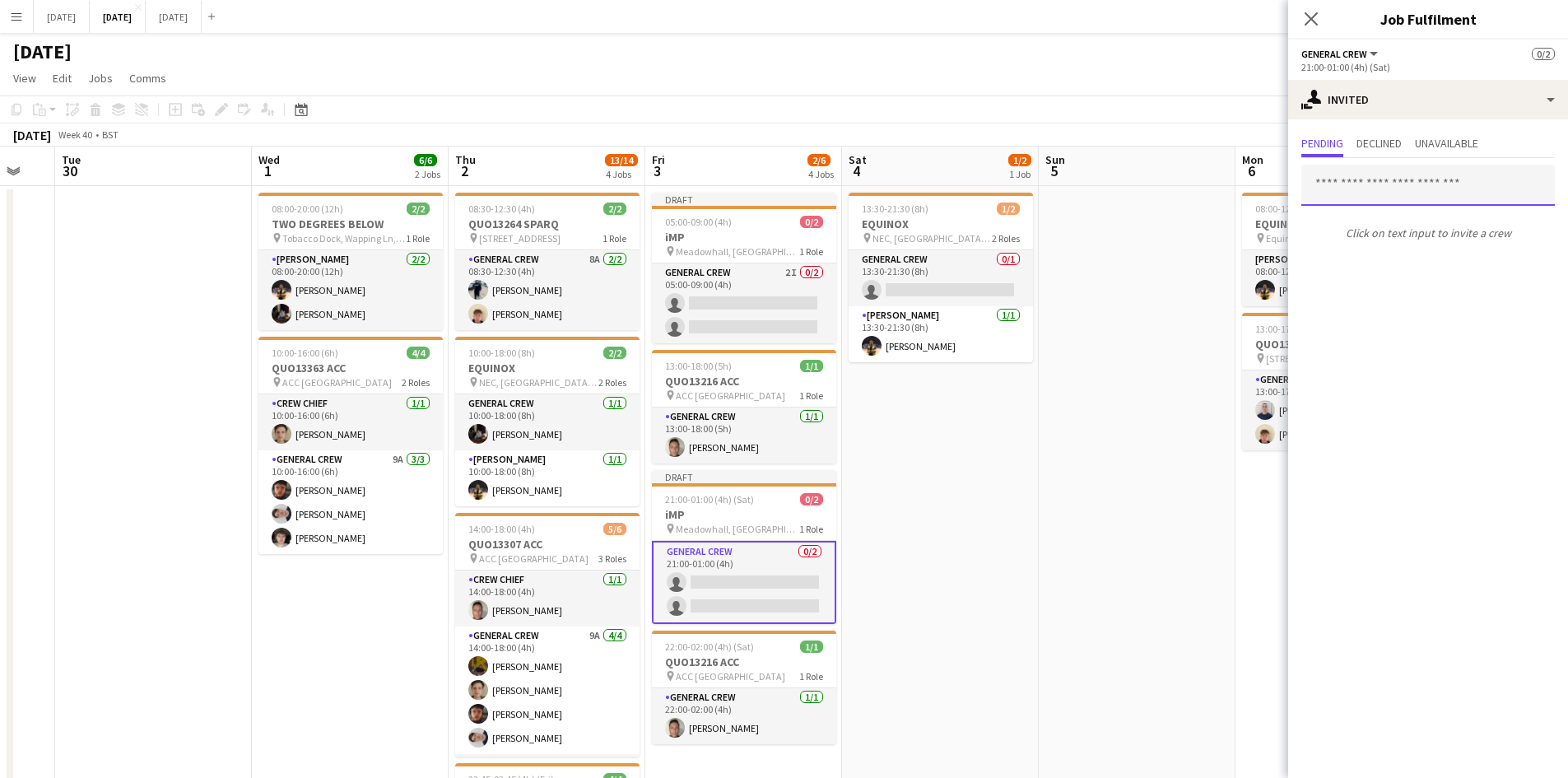
click at [1391, 173] on input "text" at bounding box center [1428, 186] width 254 height 41
type input "***"
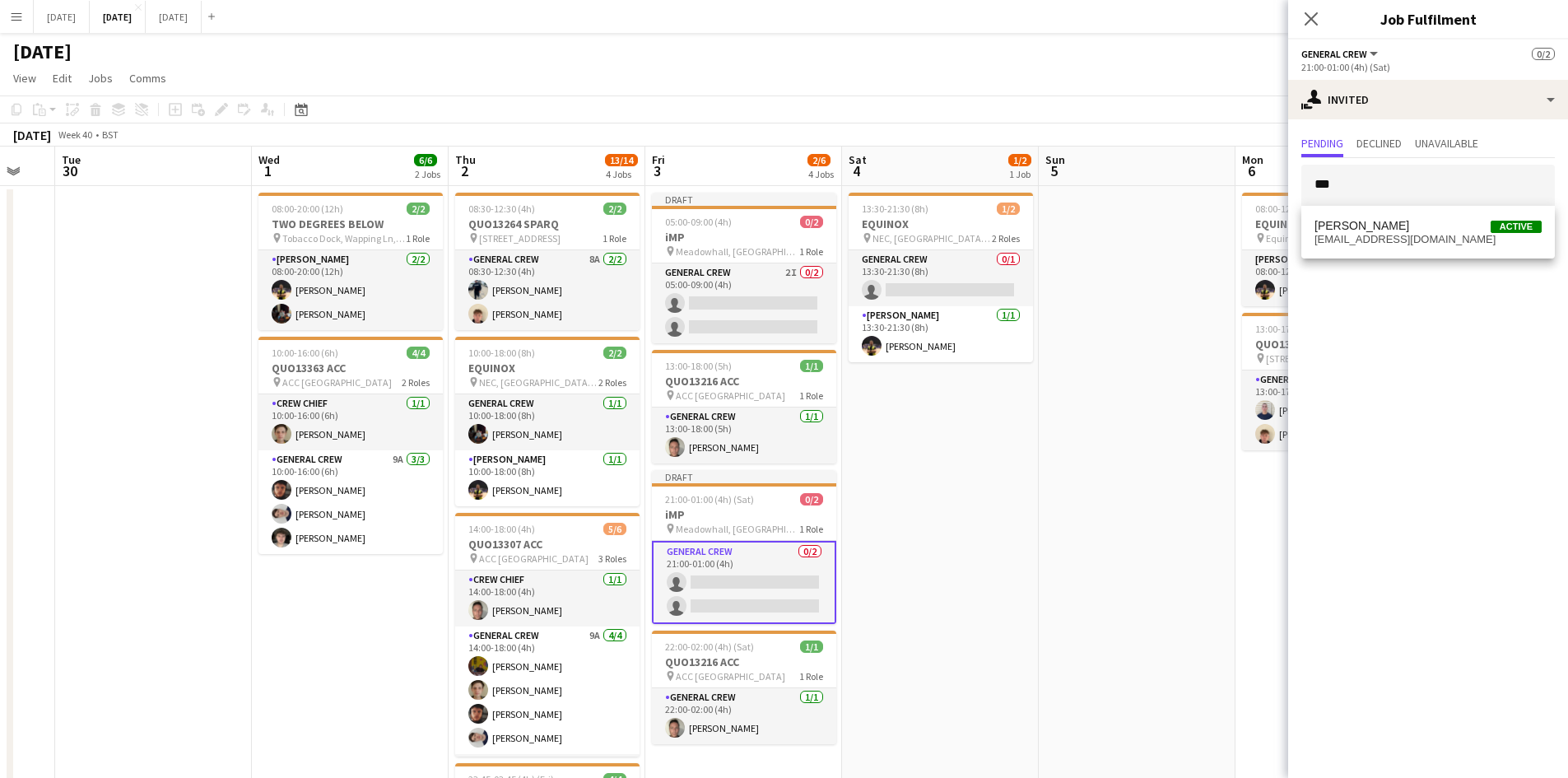
drag, startPoint x: 1388, startPoint y: 229, endPoint x: 1413, endPoint y: 236, distance: 26.0
click at [1387, 230] on span "[PERSON_NAME]" at bounding box center [1362, 226] width 95 height 14
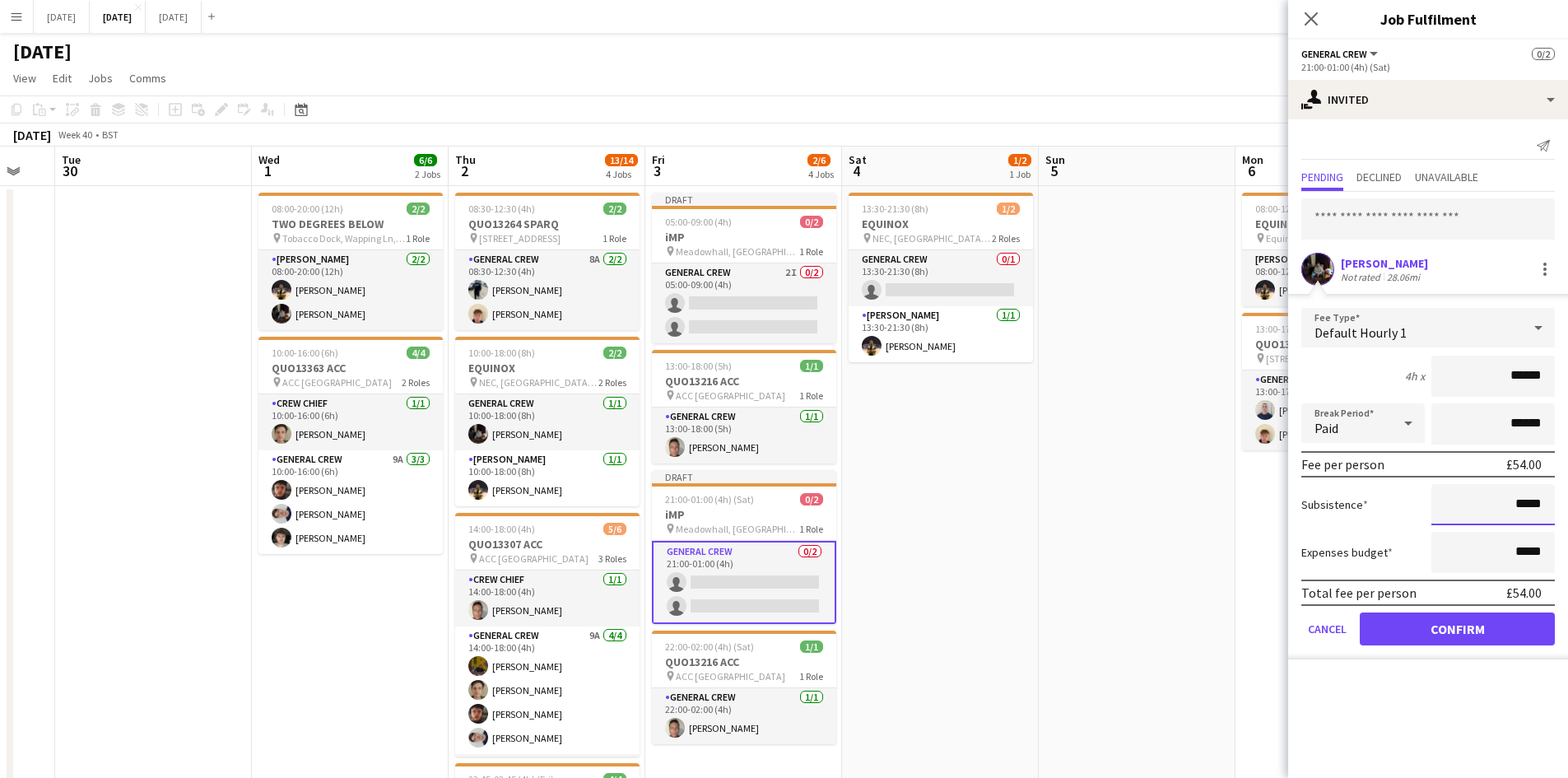
click at [1518, 499] on input "*****" at bounding box center [1492, 504] width 123 height 41
type input "******"
click at [1457, 619] on button "Confirm" at bounding box center [1457, 629] width 195 height 33
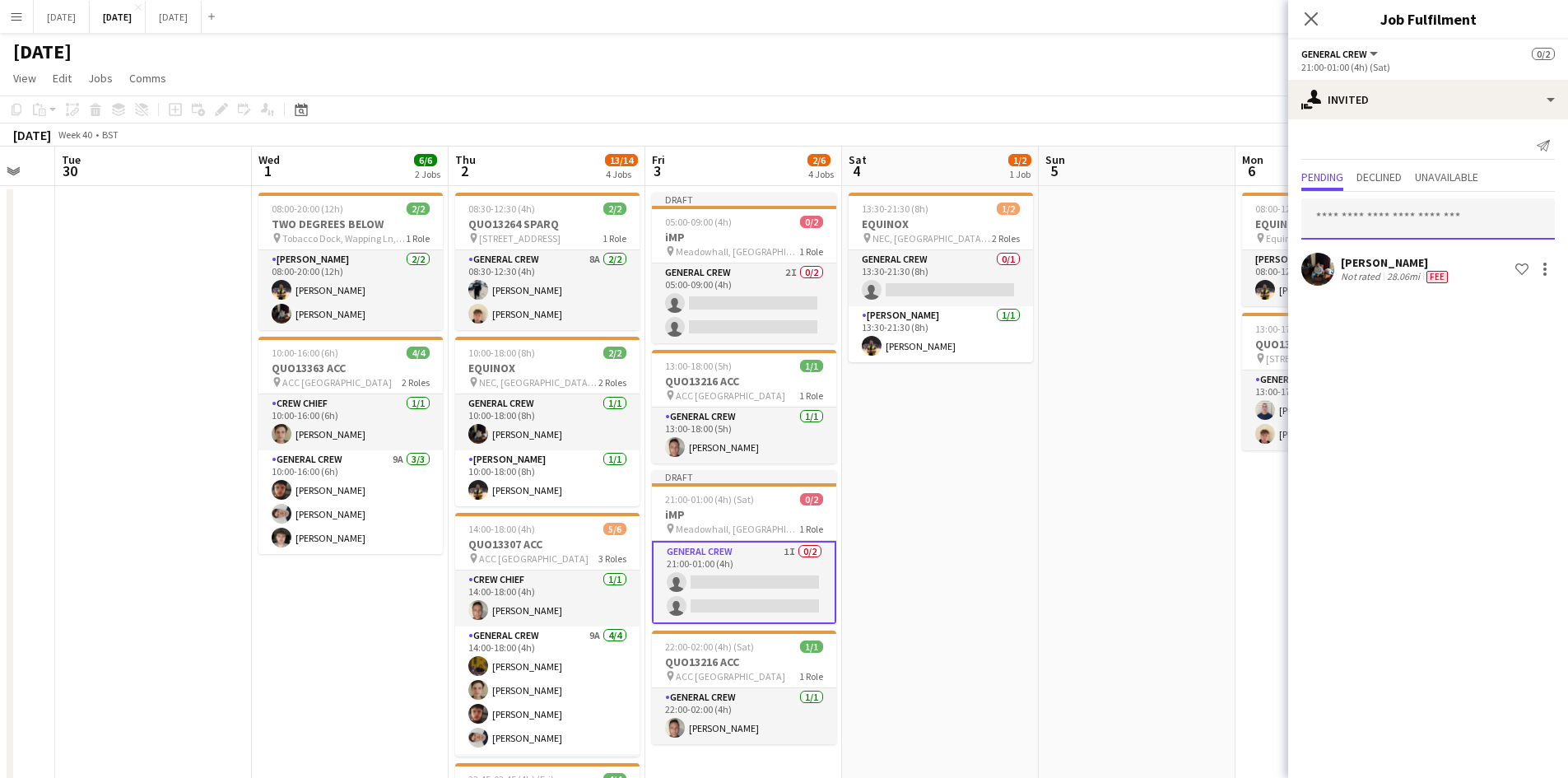
click at [1375, 217] on input "text" at bounding box center [1428, 219] width 254 height 41
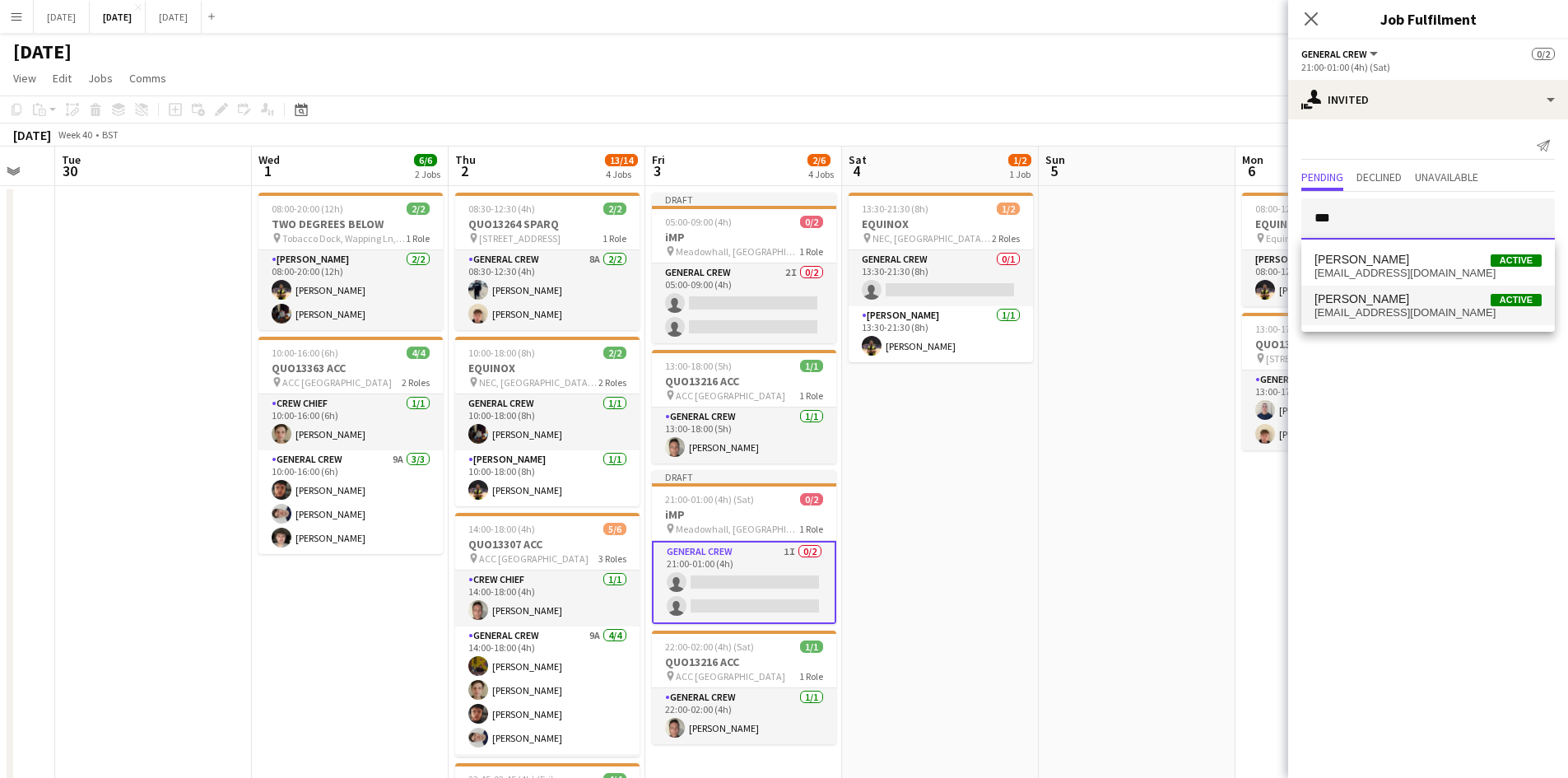
type input "***"
click at [1367, 311] on span "[EMAIL_ADDRESS][DOMAIN_NAME]" at bounding box center [1427, 313] width 227 height 13
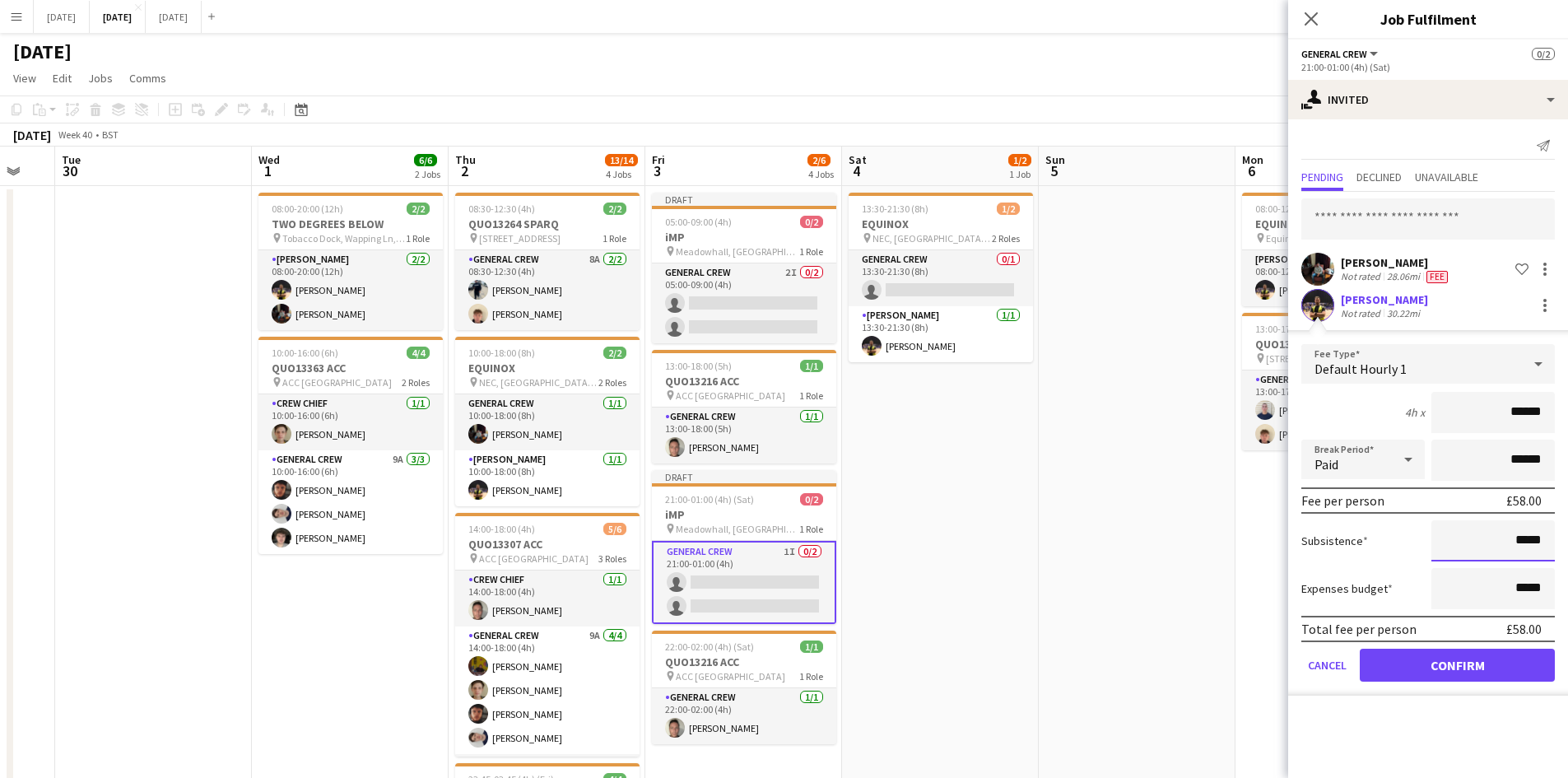
click at [1516, 540] on input "*****" at bounding box center [1492, 541] width 123 height 41
type input "******"
drag, startPoint x: 1457, startPoint y: 653, endPoint x: 1457, endPoint y: 622, distance: 31.0
click at [1457, 649] on button "Confirm" at bounding box center [1457, 665] width 195 height 33
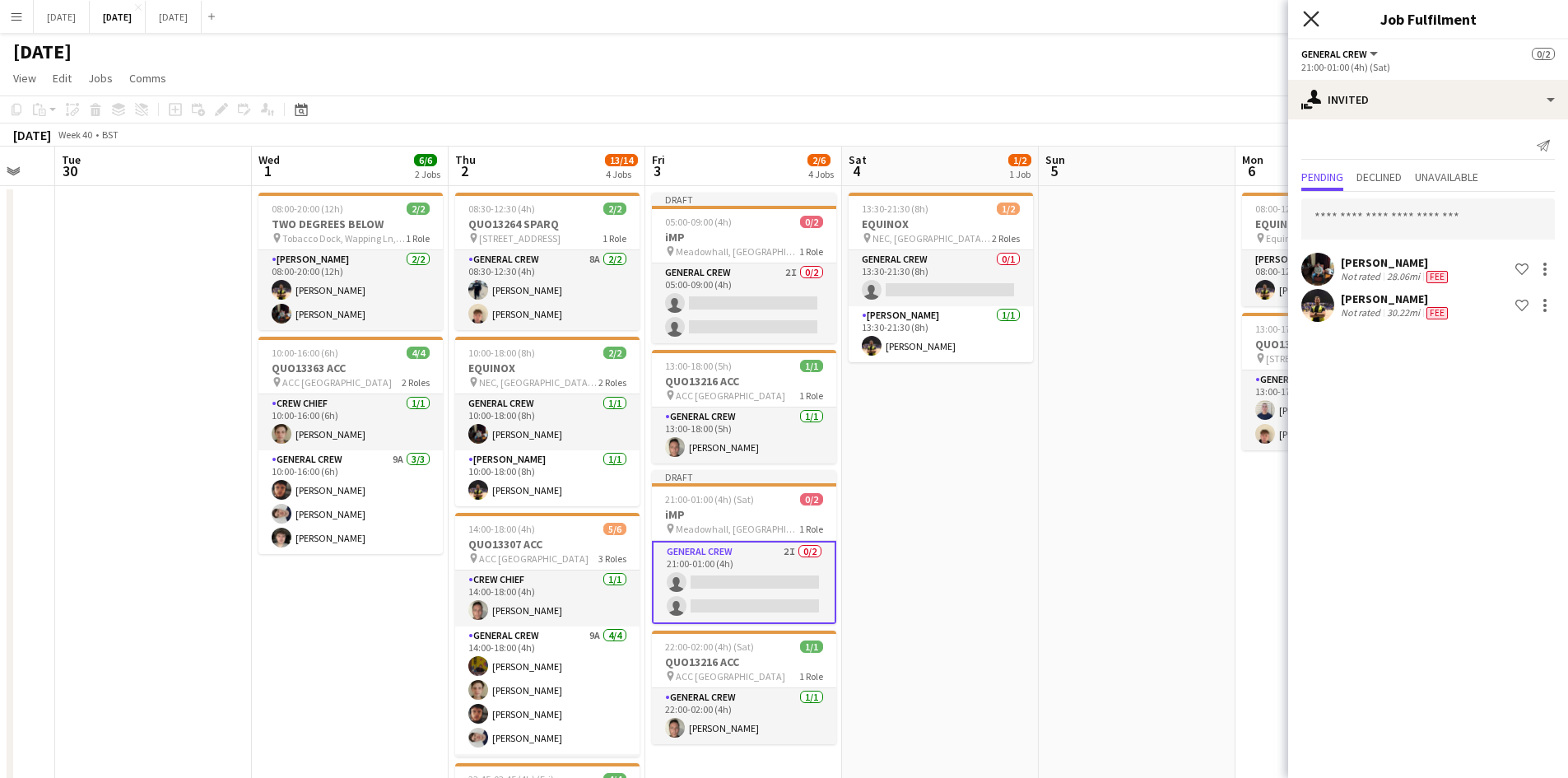
click at [1307, 18] on icon "Close pop-in" at bounding box center [1311, 18] width 16 height 16
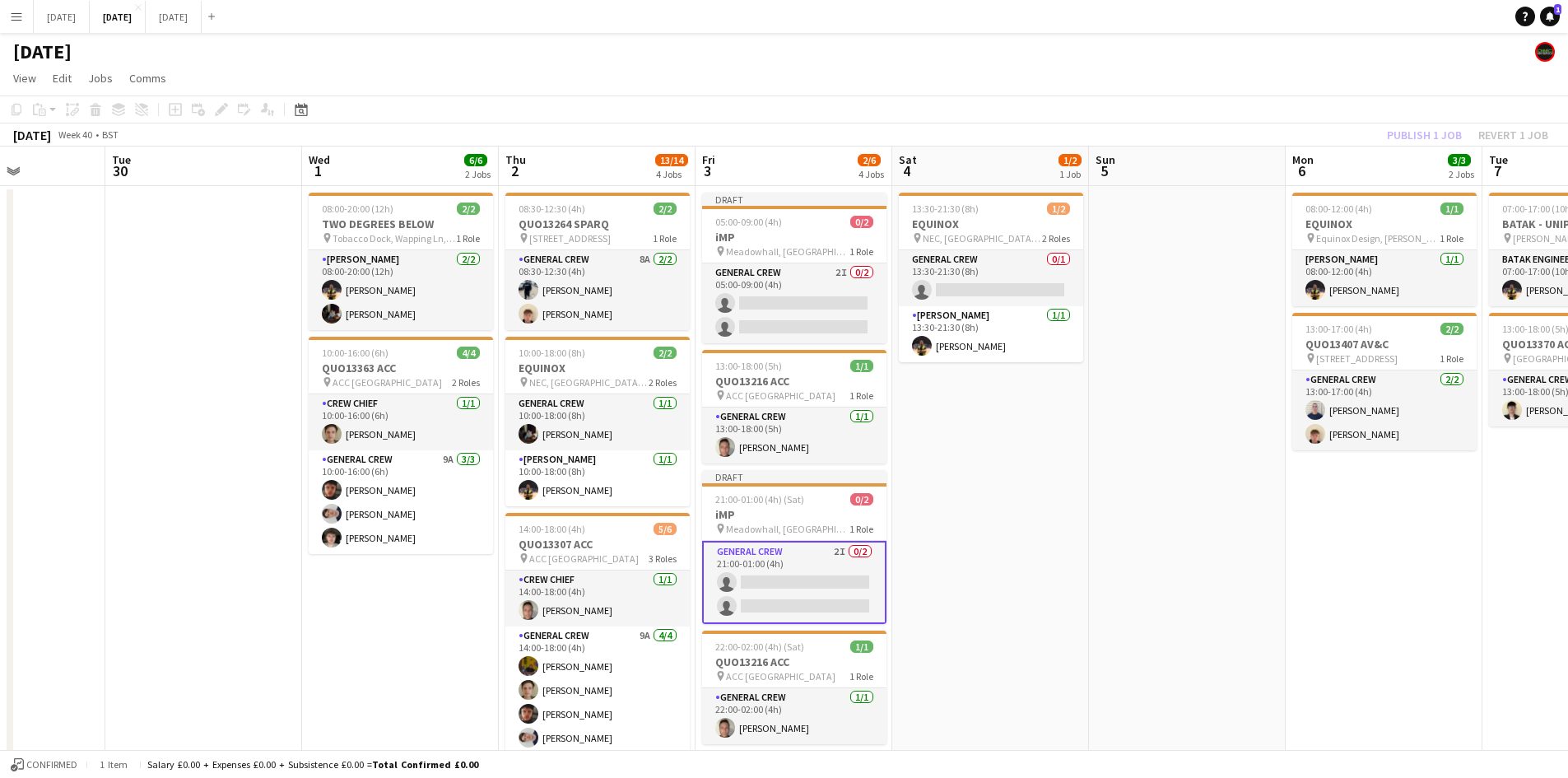
drag, startPoint x: 952, startPoint y: 414, endPoint x: 1051, endPoint y: 416, distance: 99.0
click at [1034, 422] on app-calendar-viewport "Sat 27 Sun 28 Mon 29 Tue 30 Wed 1 6/6 2 Jobs Thu 2 13/14 4 Jobs Fri 3 2/6 4 Job…" at bounding box center [784, 582] width 1568 height 870
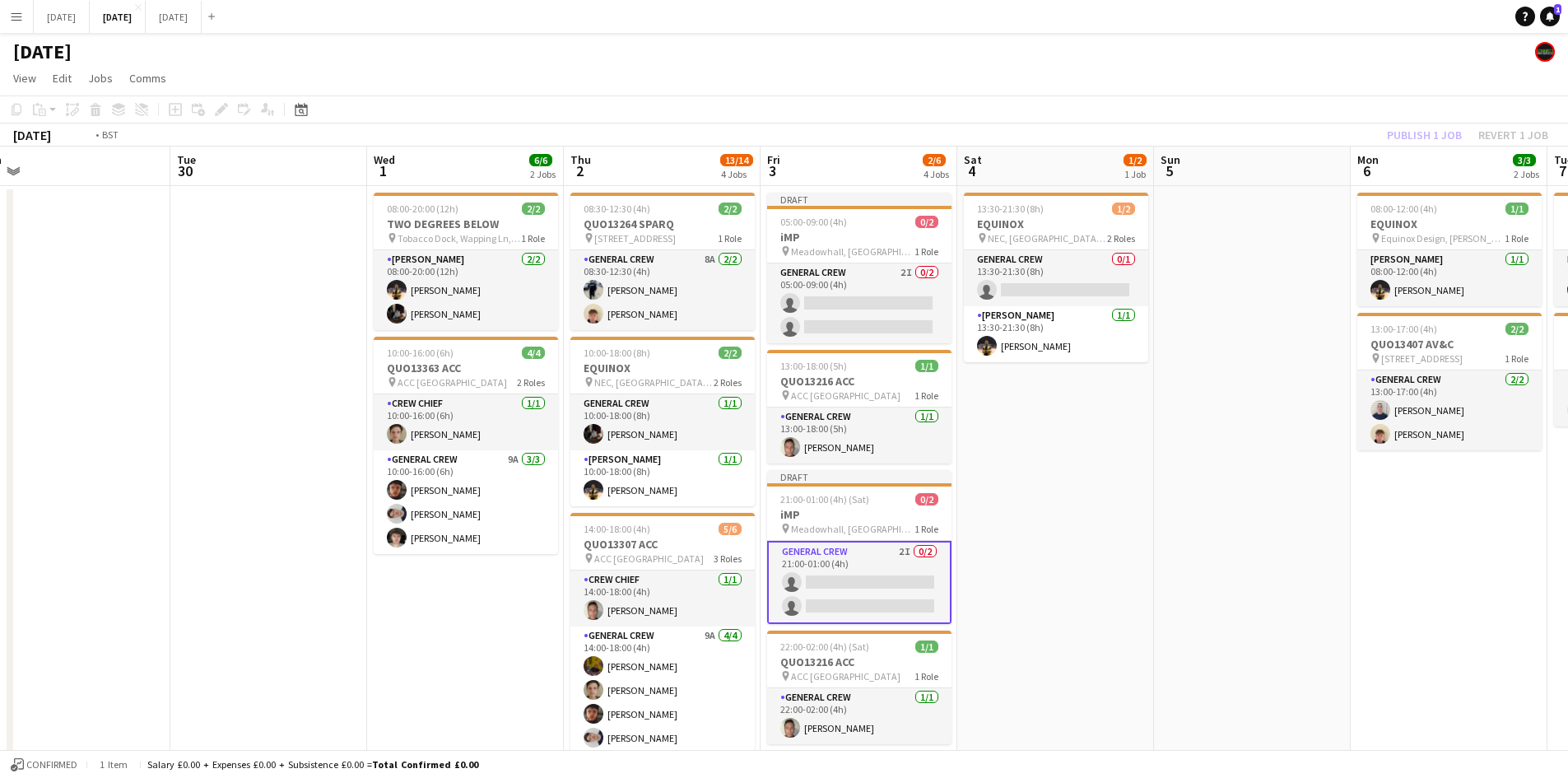
drag, startPoint x: 1030, startPoint y: 465, endPoint x: 1105, endPoint y: 424, distance: 85.5
click at [1110, 455] on app-calendar-viewport "Sat 27 Sun 28 Mon 29 Tue 30 Wed 1 6/6 2 Jobs Thu 2 13/14 4 Jobs Fri 3 2/6 4 Job…" at bounding box center [784, 582] width 1568 height 870
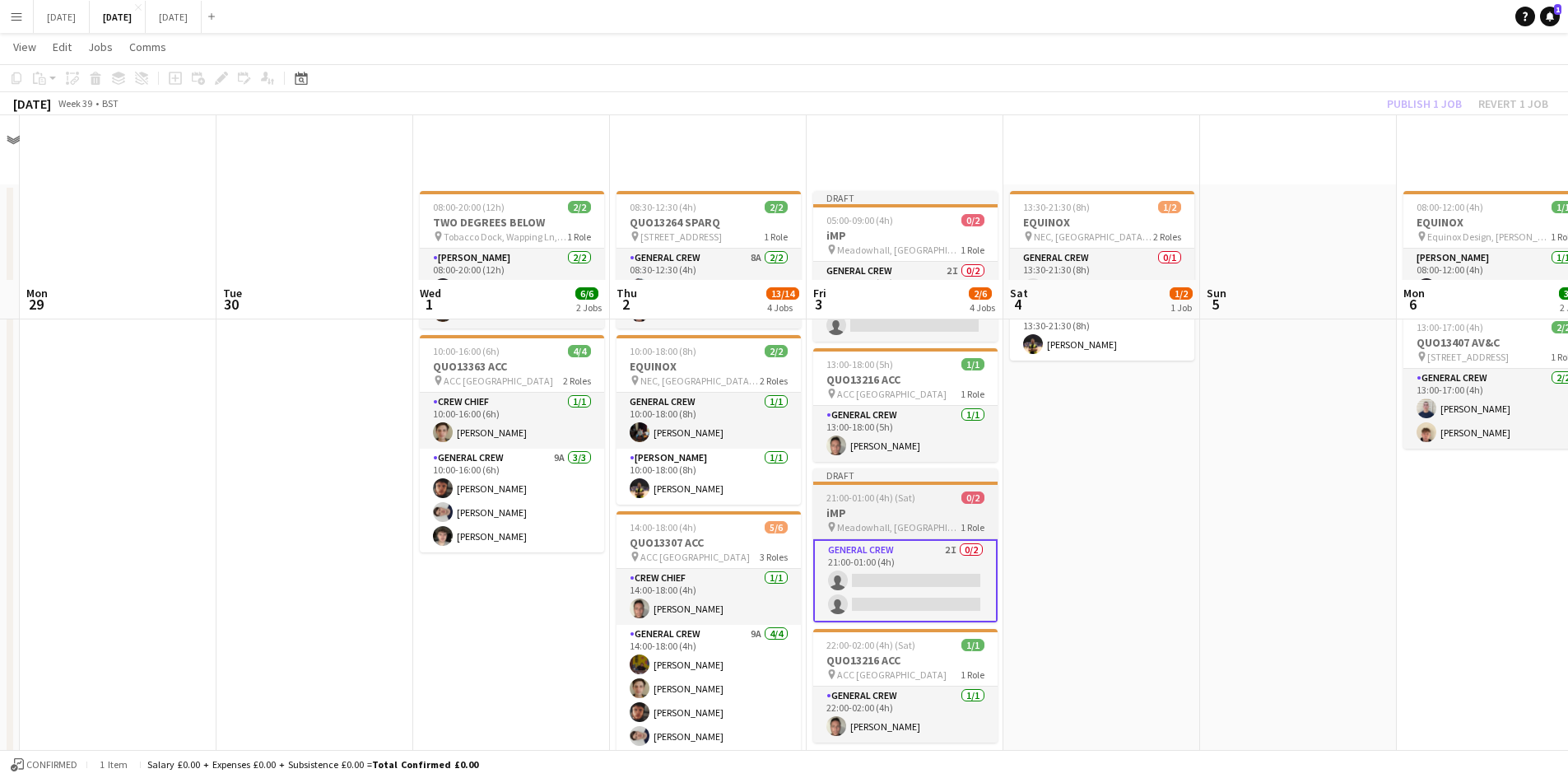
scroll to position [266, 0]
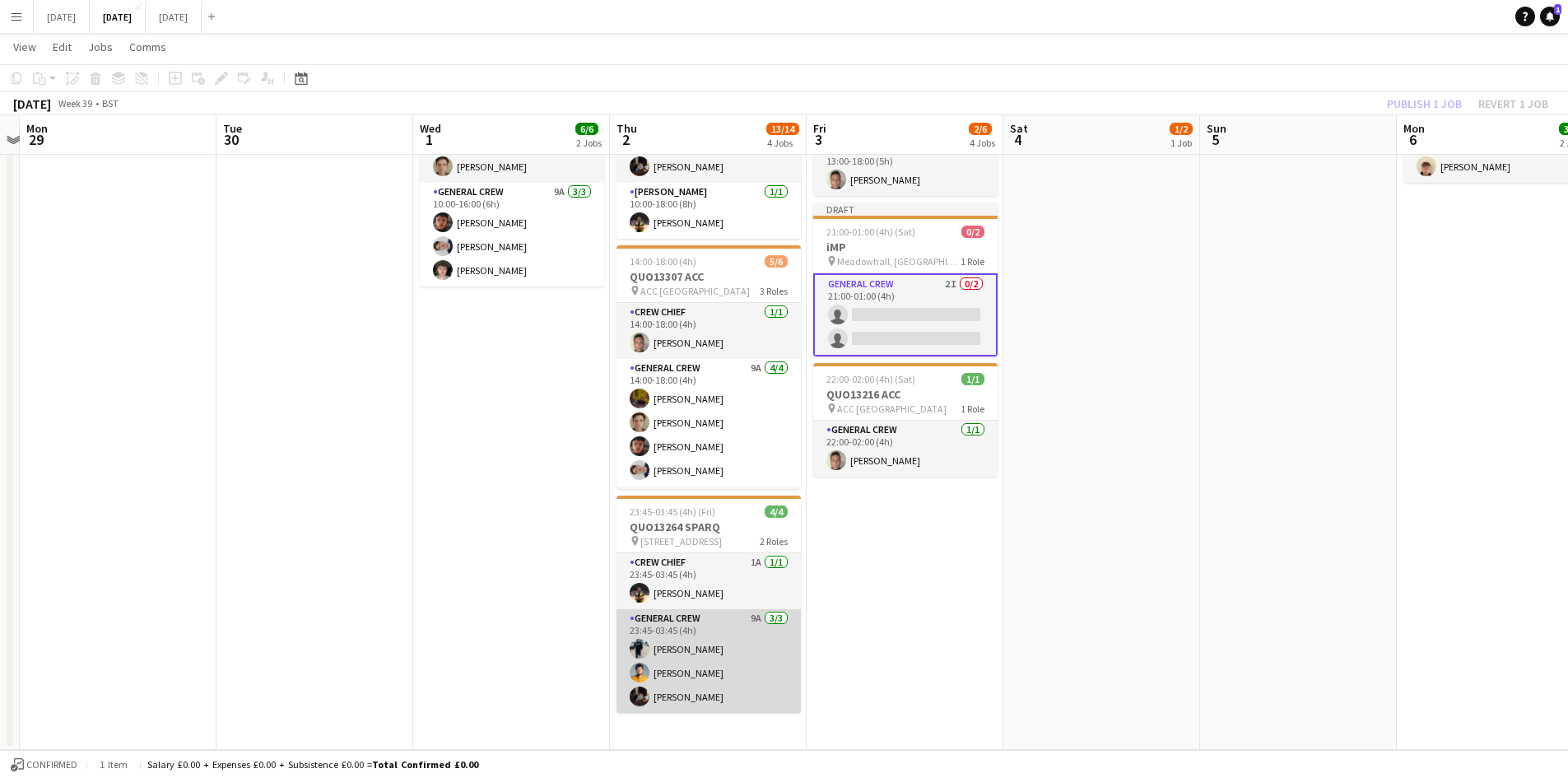
click at [696, 663] on app-card-role "General Crew 9A [DATE] 23:45-03:45 (4h) [PERSON_NAME] [PERSON_NAME] [PERSON_NAM…" at bounding box center [708, 661] width 184 height 104
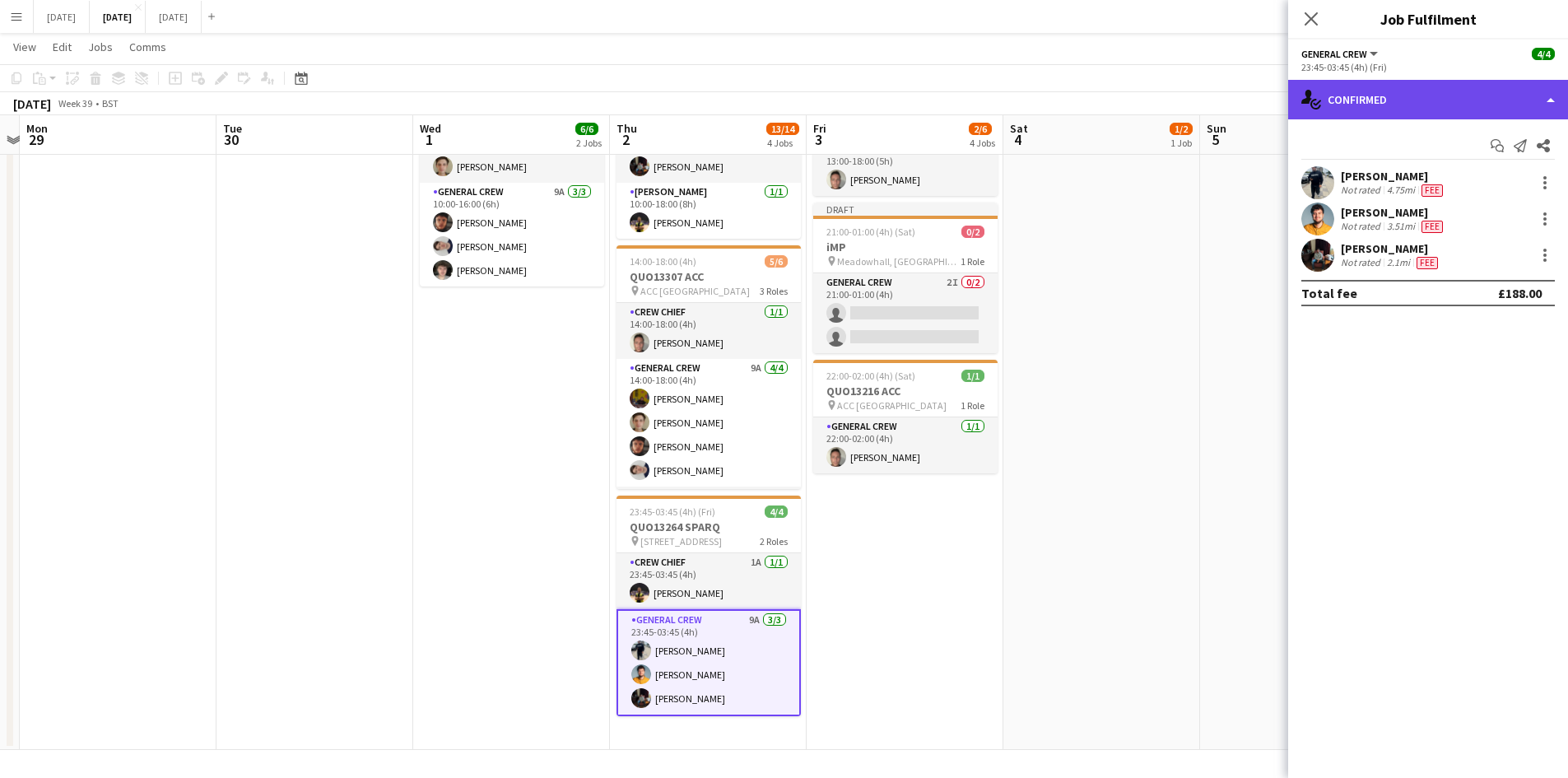
click at [1462, 90] on div "single-neutral-actions-check-2 Confirmed" at bounding box center [1428, 99] width 280 height 40
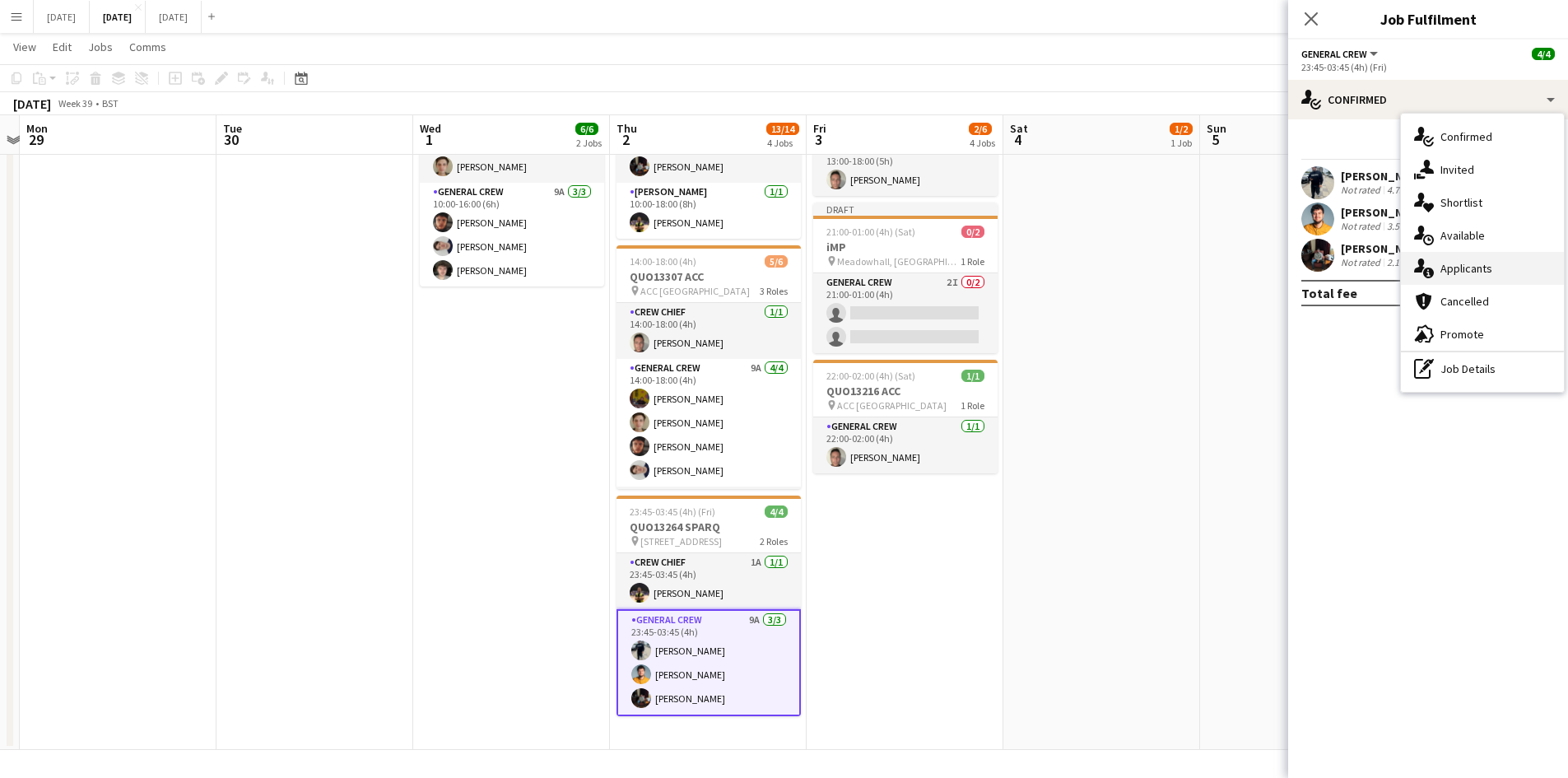
click at [1483, 269] on span "Applicants" at bounding box center [1466, 268] width 52 height 15
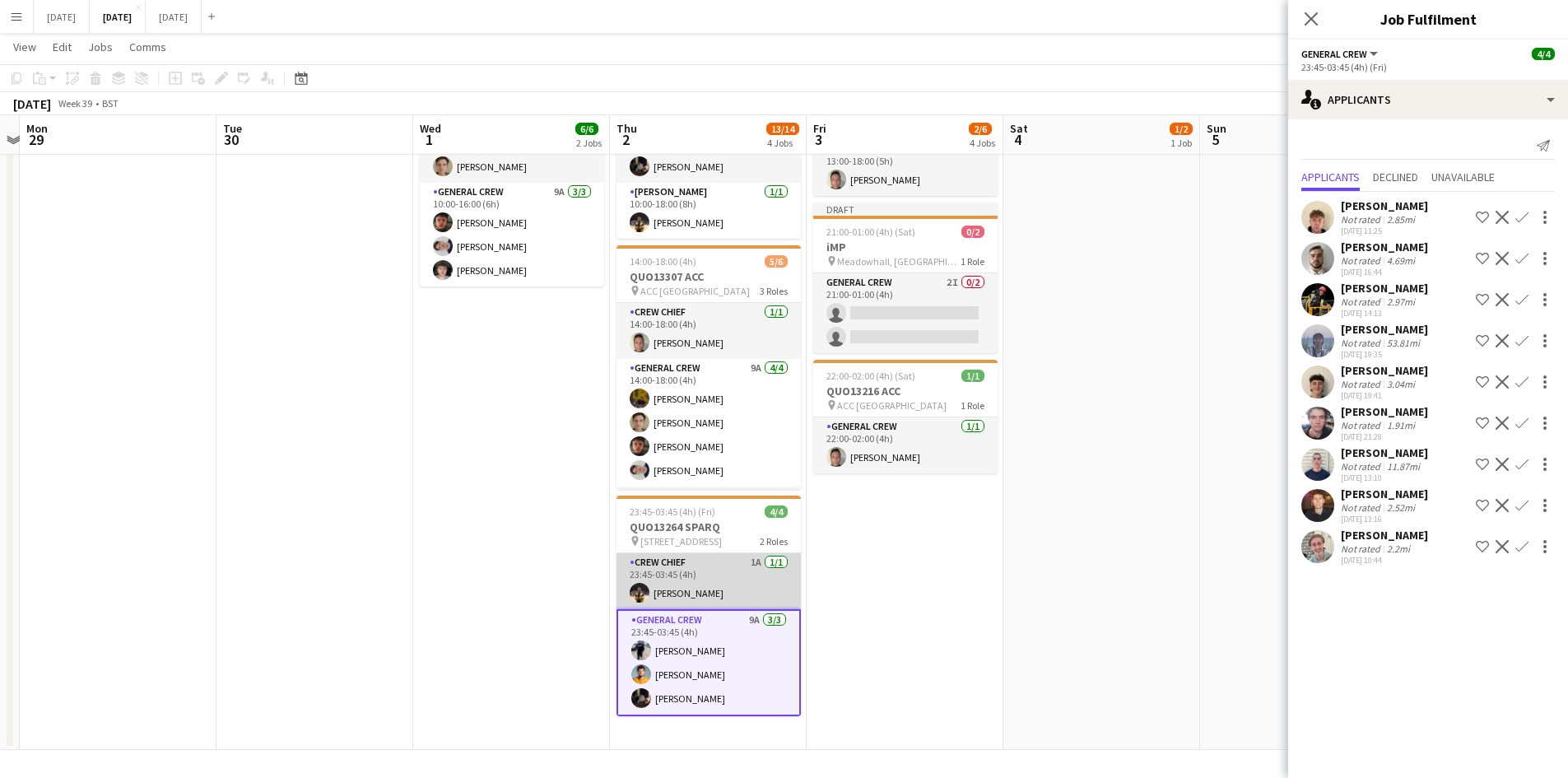
click at [700, 586] on app-card-role "Crew Chief 1A [DATE] 23:45-03:45 (4h) [PERSON_NAME]" at bounding box center [708, 580] width 184 height 56
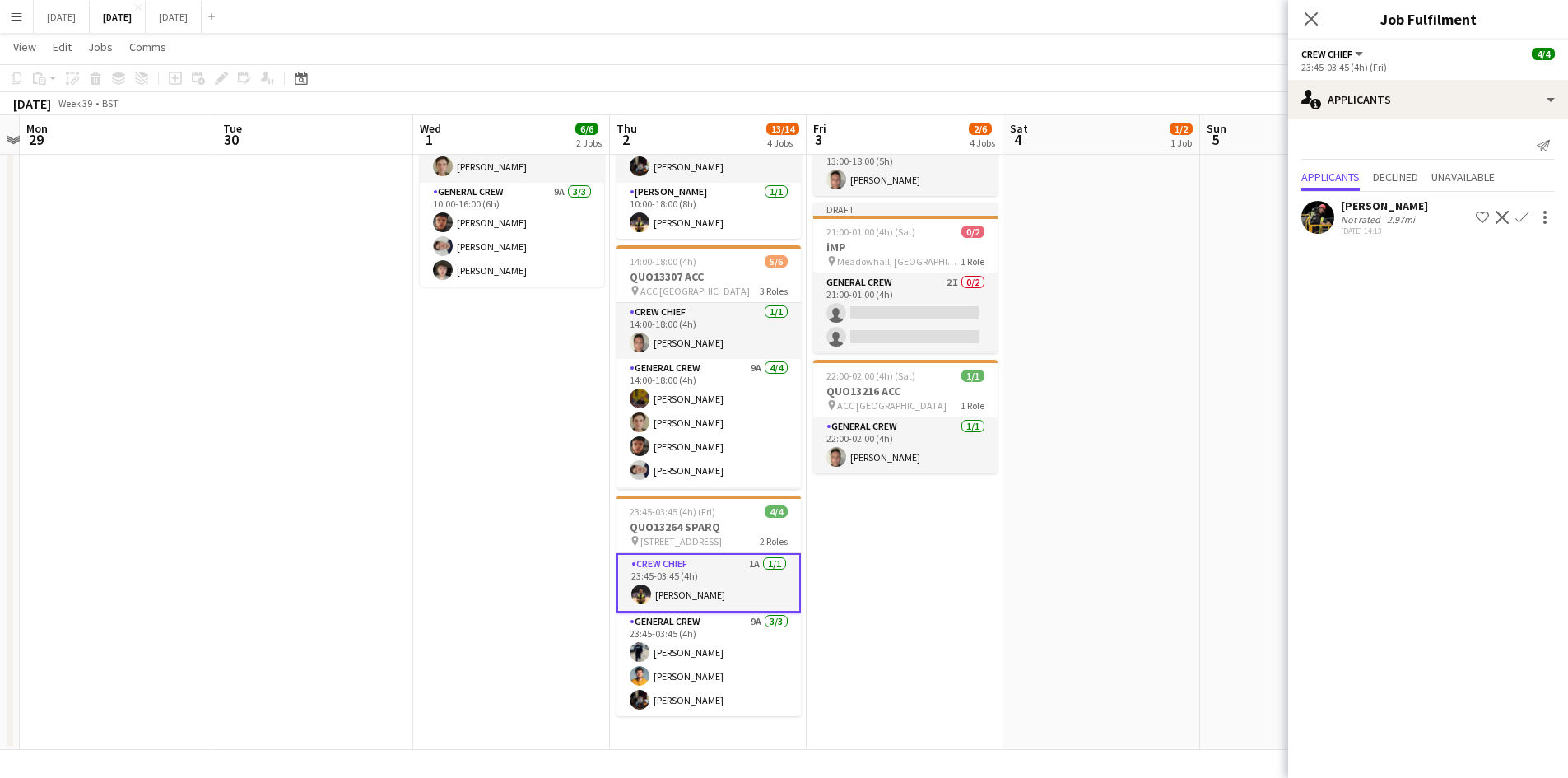
click at [694, 590] on app-card-role "Crew Chief 1A [DATE] 23:45-03:45 (4h) [PERSON_NAME]" at bounding box center [708, 582] width 184 height 60
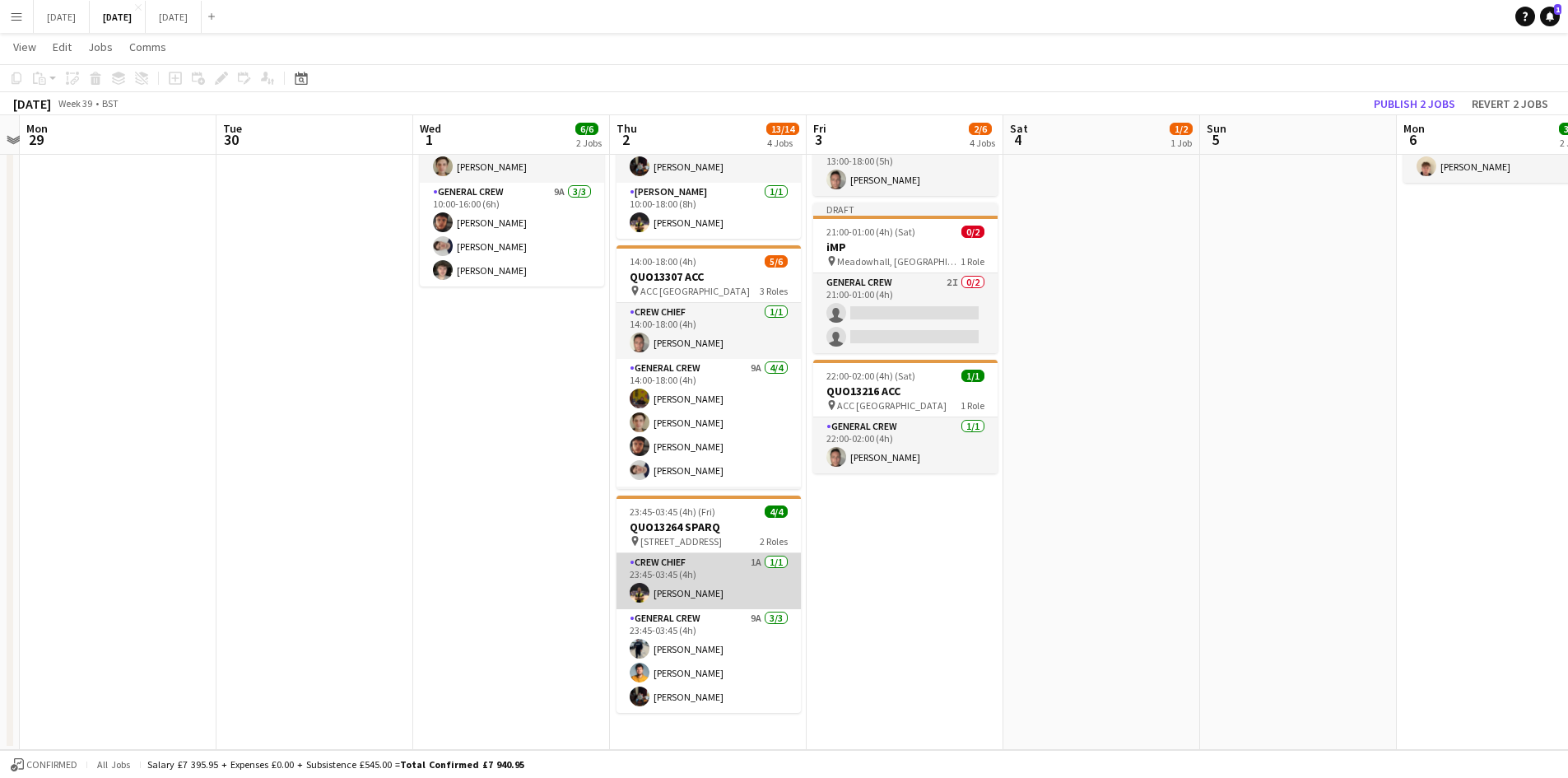
click at [695, 590] on app-card-role "Crew Chief 1A [DATE] 23:45-03:45 (4h) [PERSON_NAME]" at bounding box center [708, 580] width 184 height 56
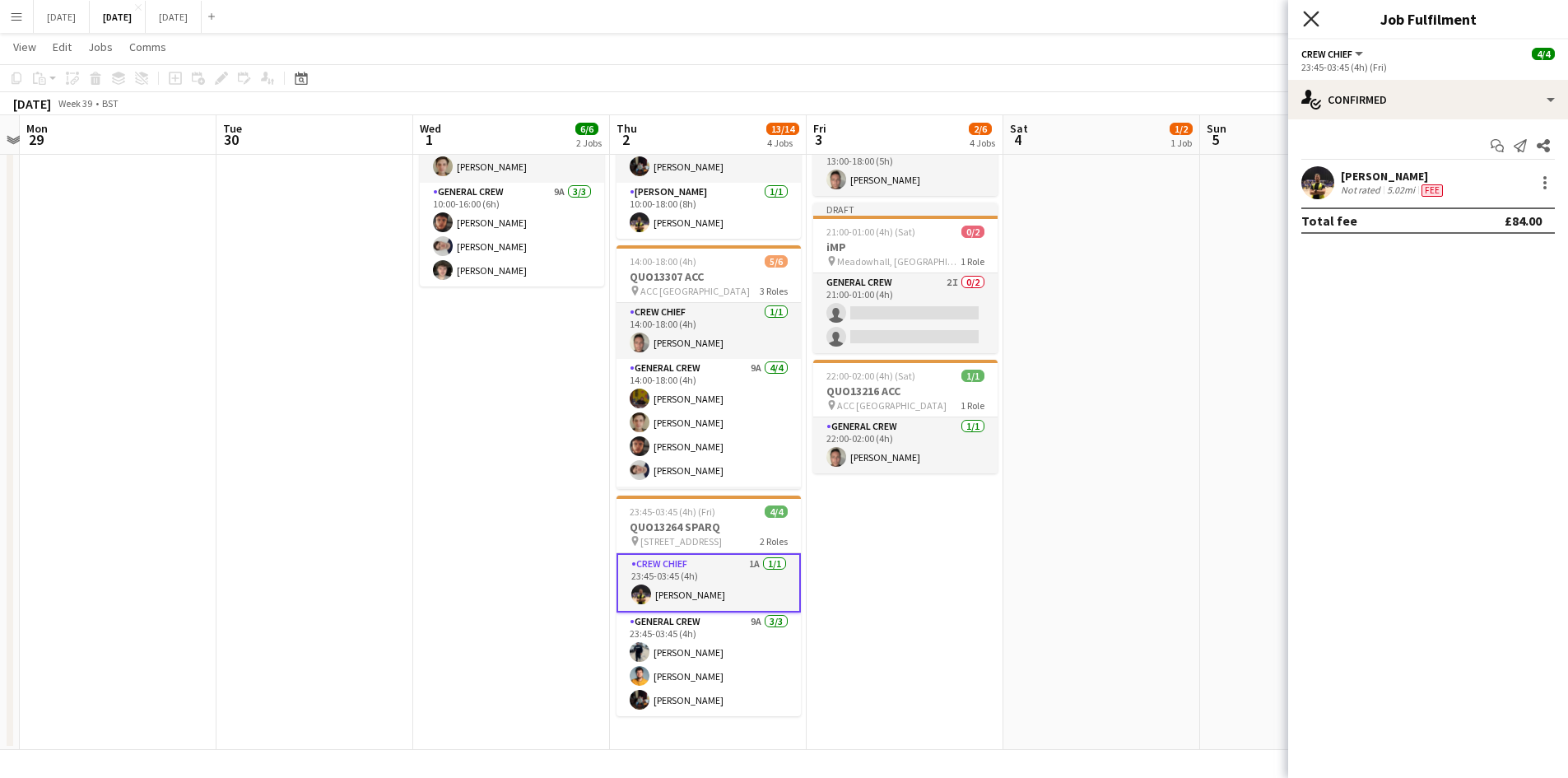
click at [1309, 18] on icon at bounding box center [1311, 18] width 16 height 16
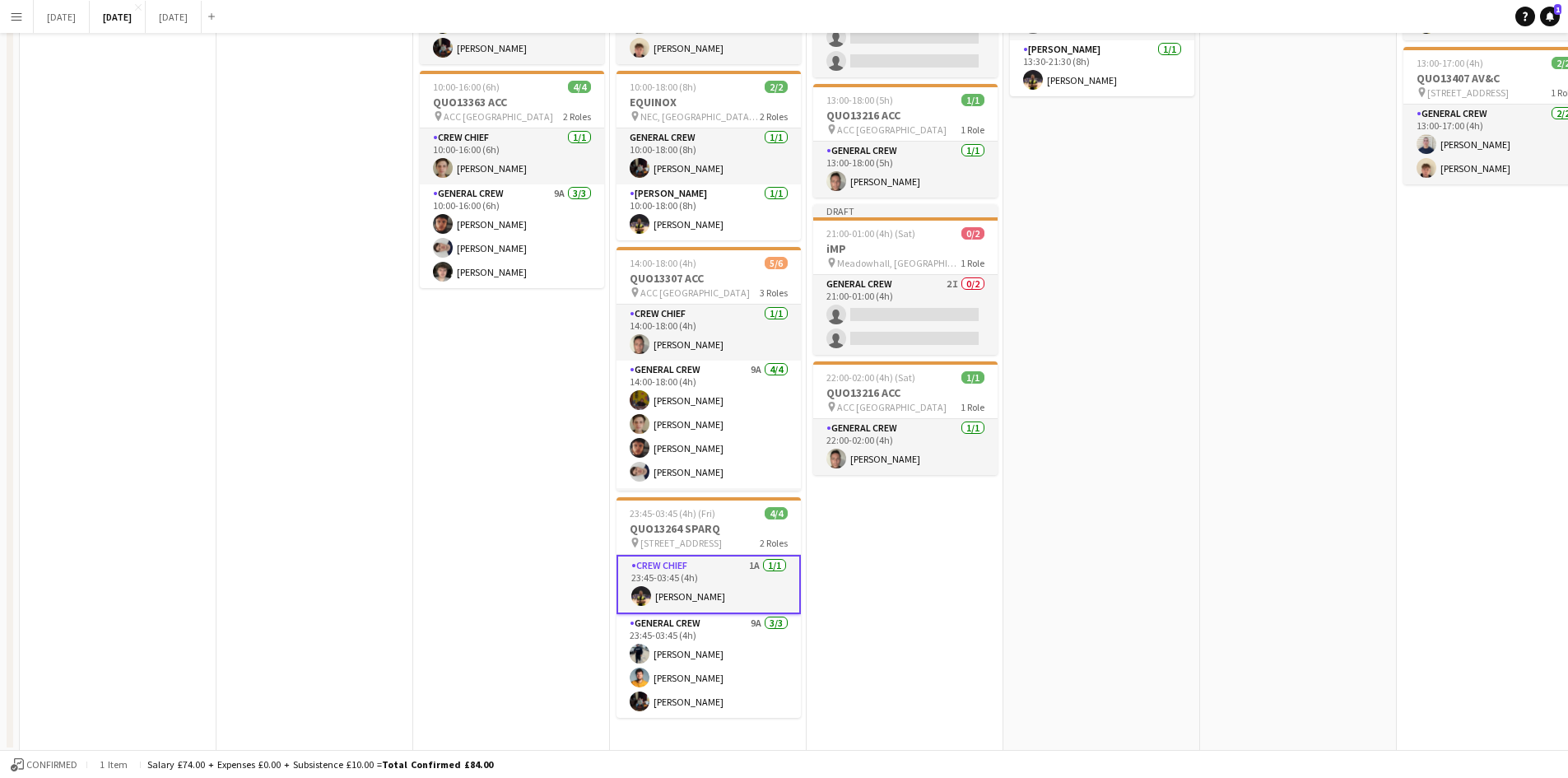
scroll to position [0, 0]
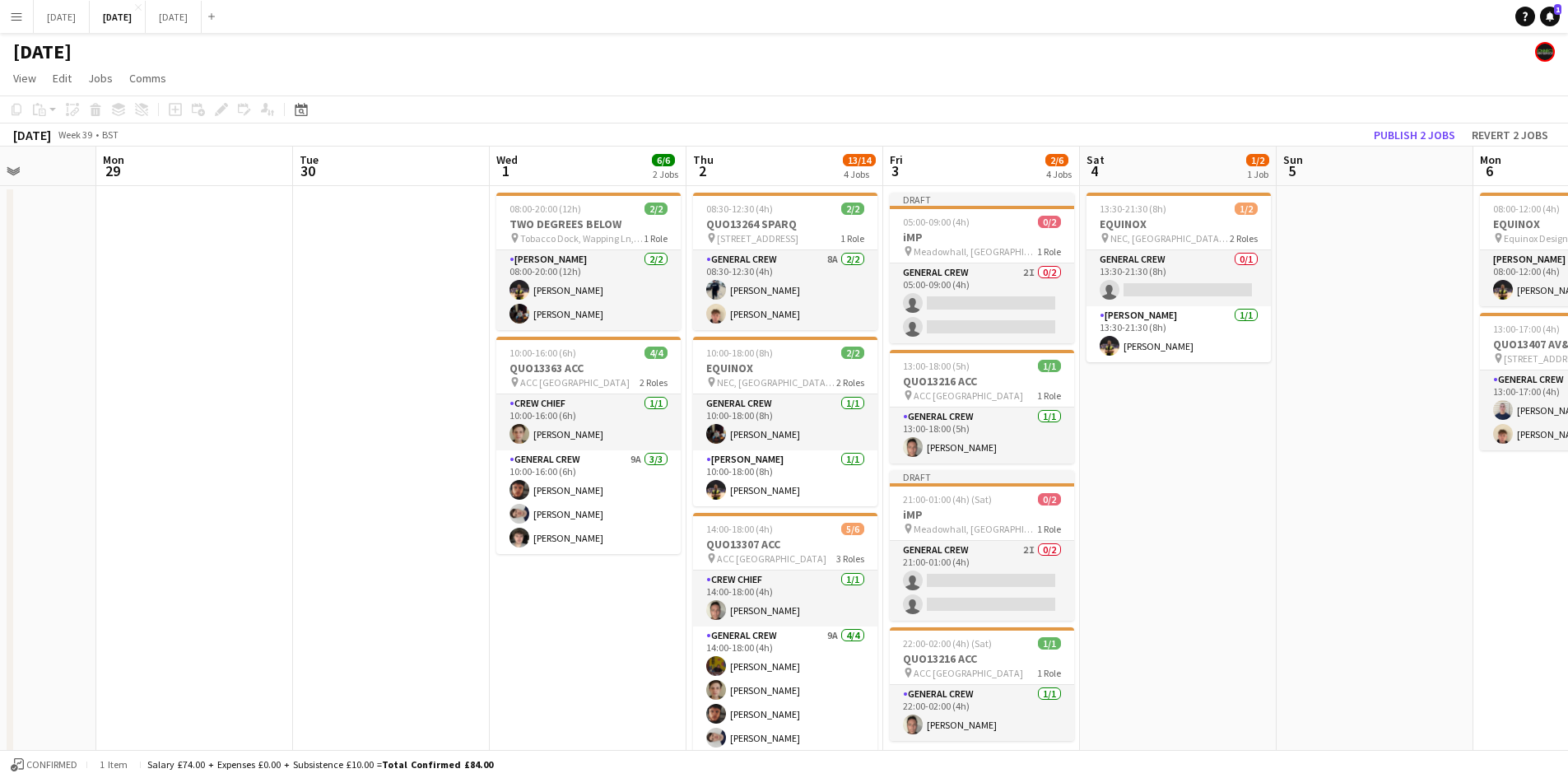
drag, startPoint x: 1088, startPoint y: 511, endPoint x: 1175, endPoint y: 483, distance: 91.4
click at [1172, 484] on app-calendar-viewport "Fri 26 Sat 27 Sun 28 Mon 29 Tue 30 Wed 1 6/6 2 Jobs Thu 2 13/14 4 Jobs Fri 3 2/…" at bounding box center [784, 582] width 1568 height 870
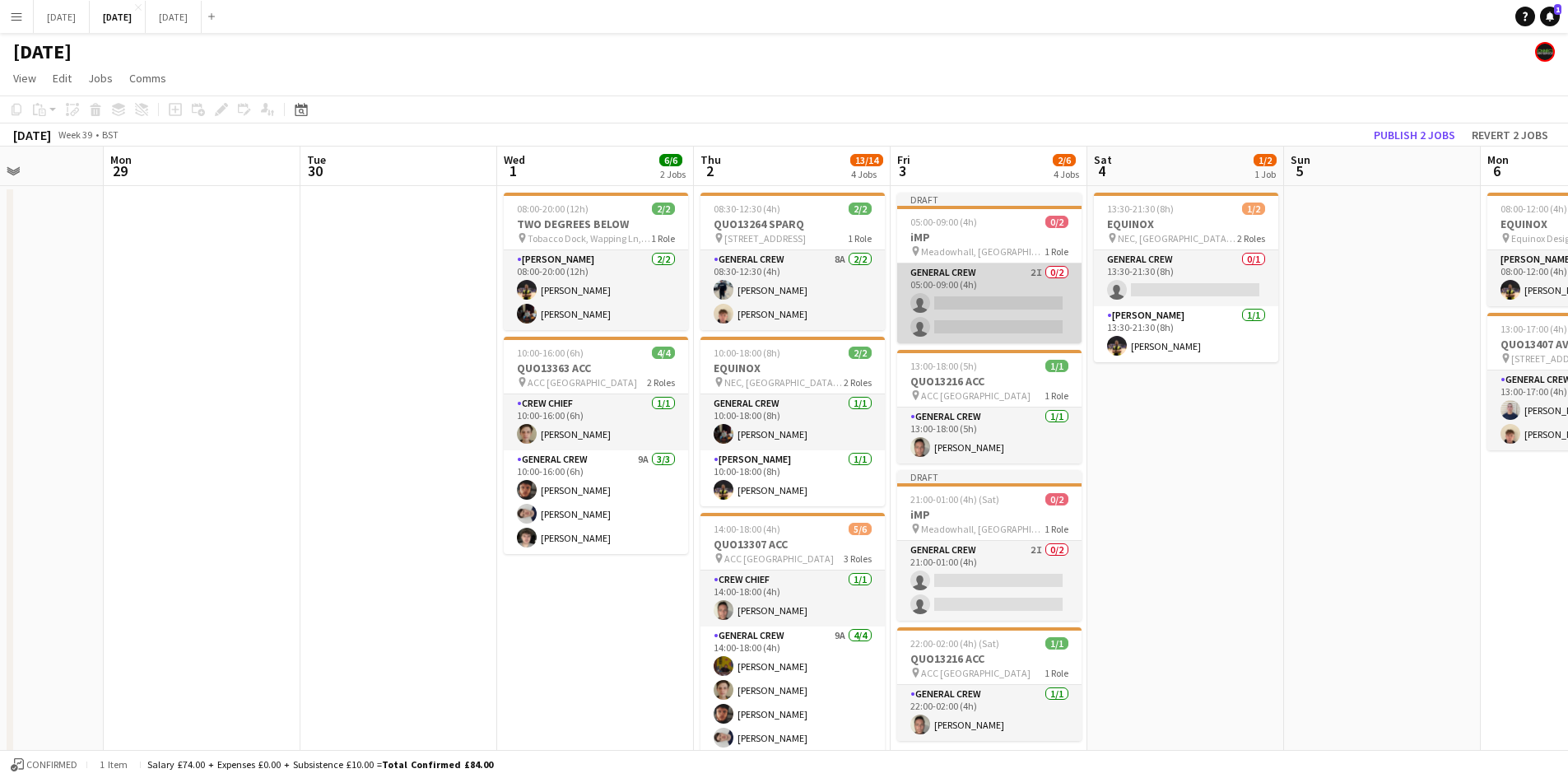
click at [992, 310] on app-card-role "General Crew 2I 0/2 05:00-09:00 (4h) single-neutral-actions single-neutral-acti…" at bounding box center [989, 303] width 184 height 79
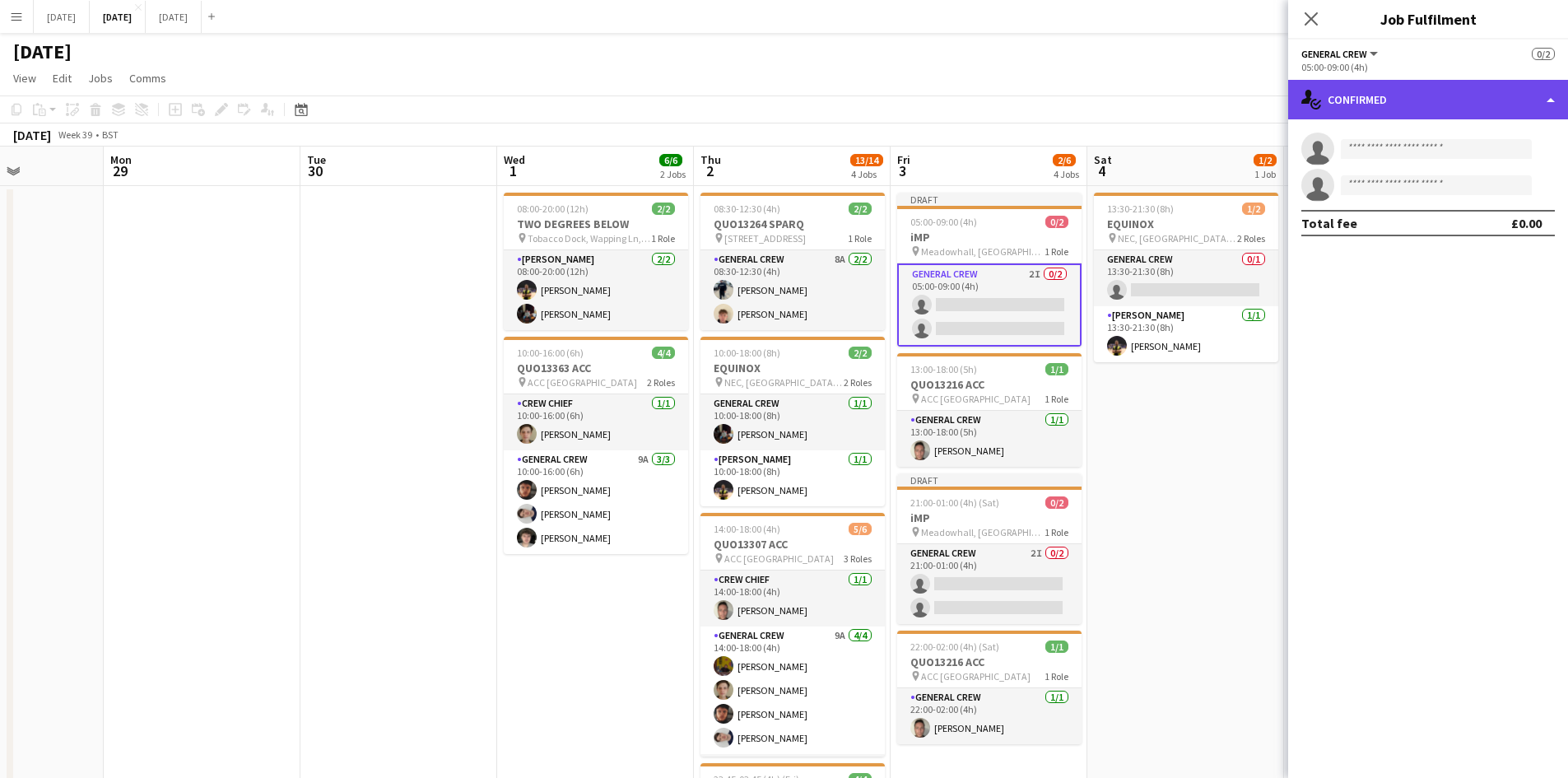
click at [1485, 104] on div "single-neutral-actions-check-2 Confirmed" at bounding box center [1428, 99] width 280 height 40
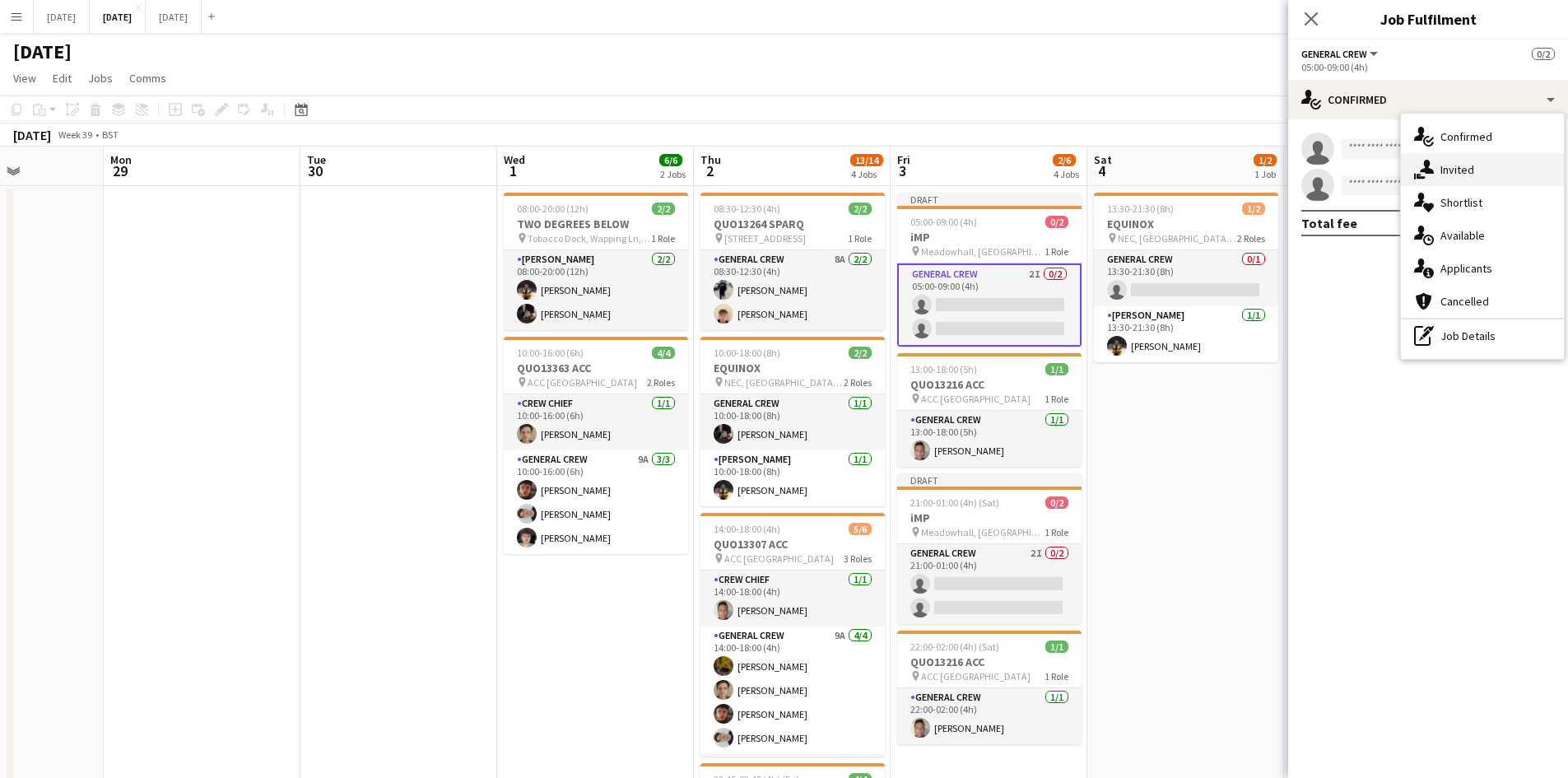
click at [1463, 173] on span "Invited" at bounding box center [1457, 169] width 34 height 15
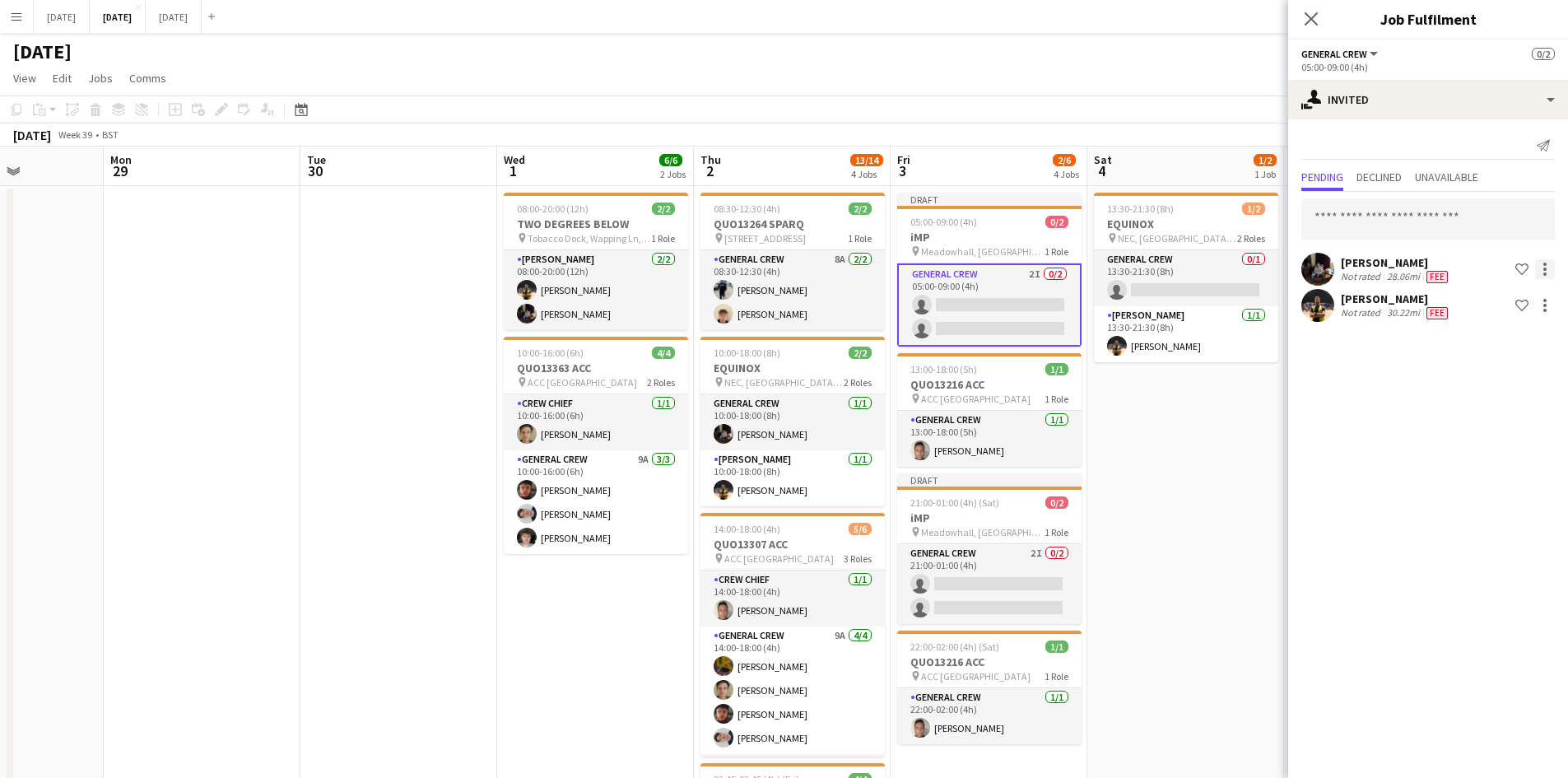
click at [1540, 270] on div at bounding box center [1545, 269] width 20 height 20
click at [1480, 412] on span "Cancel invitation" at bounding box center [1493, 418] width 97 height 14
click at [1537, 267] on div at bounding box center [1545, 269] width 20 height 20
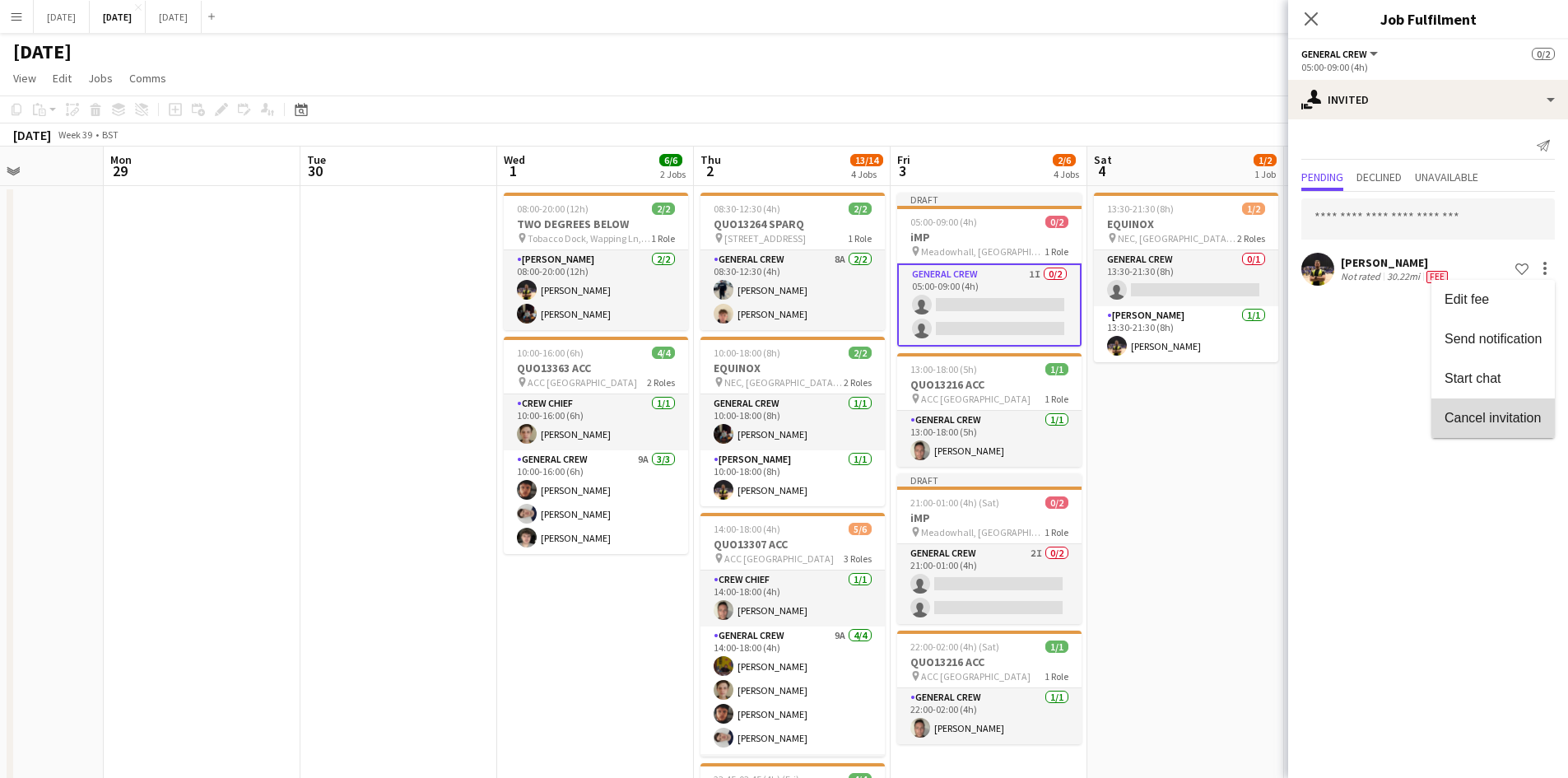
click at [1513, 411] on span "Cancel invitation" at bounding box center [1493, 418] width 97 height 14
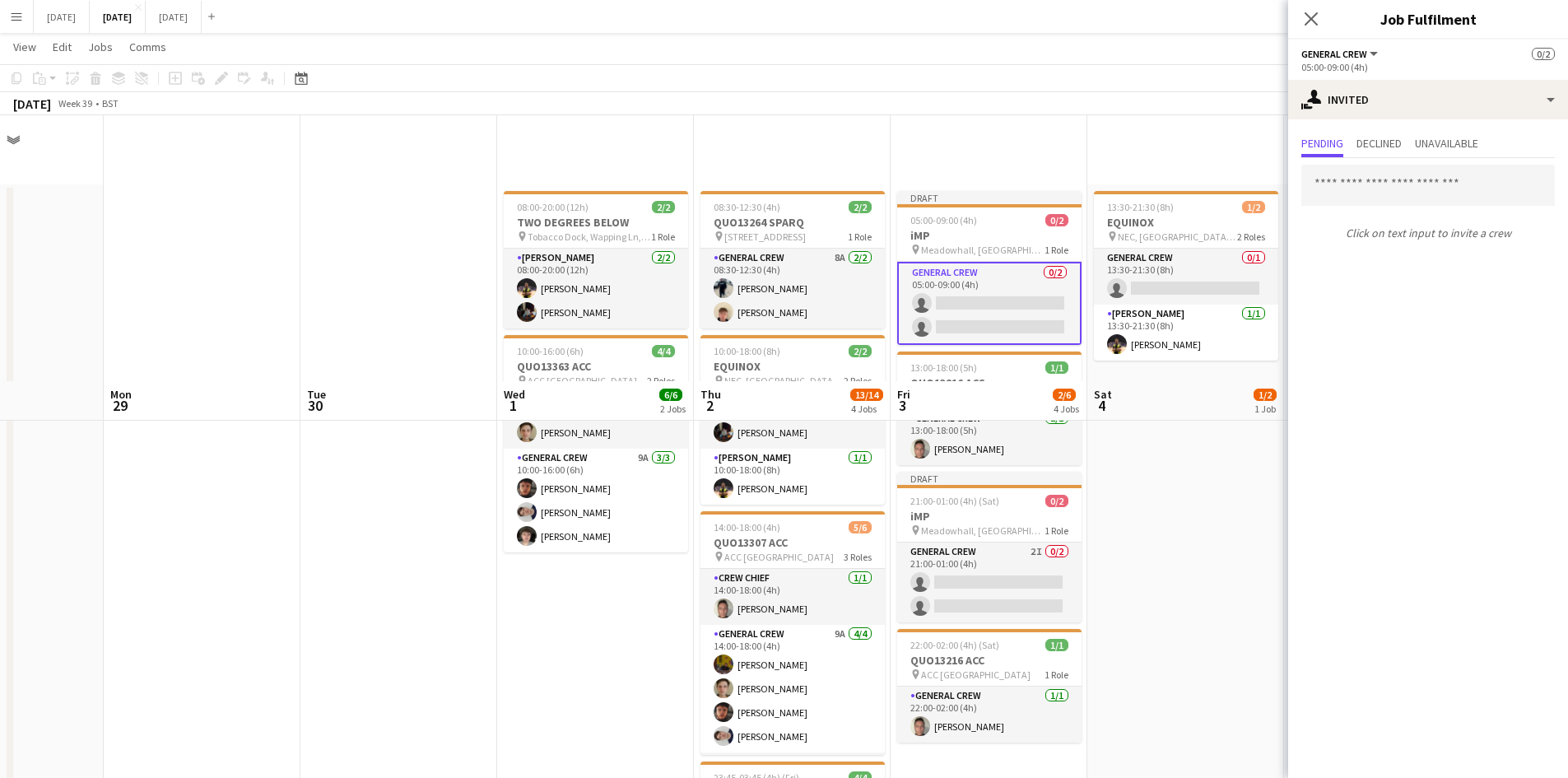
scroll to position [266, 0]
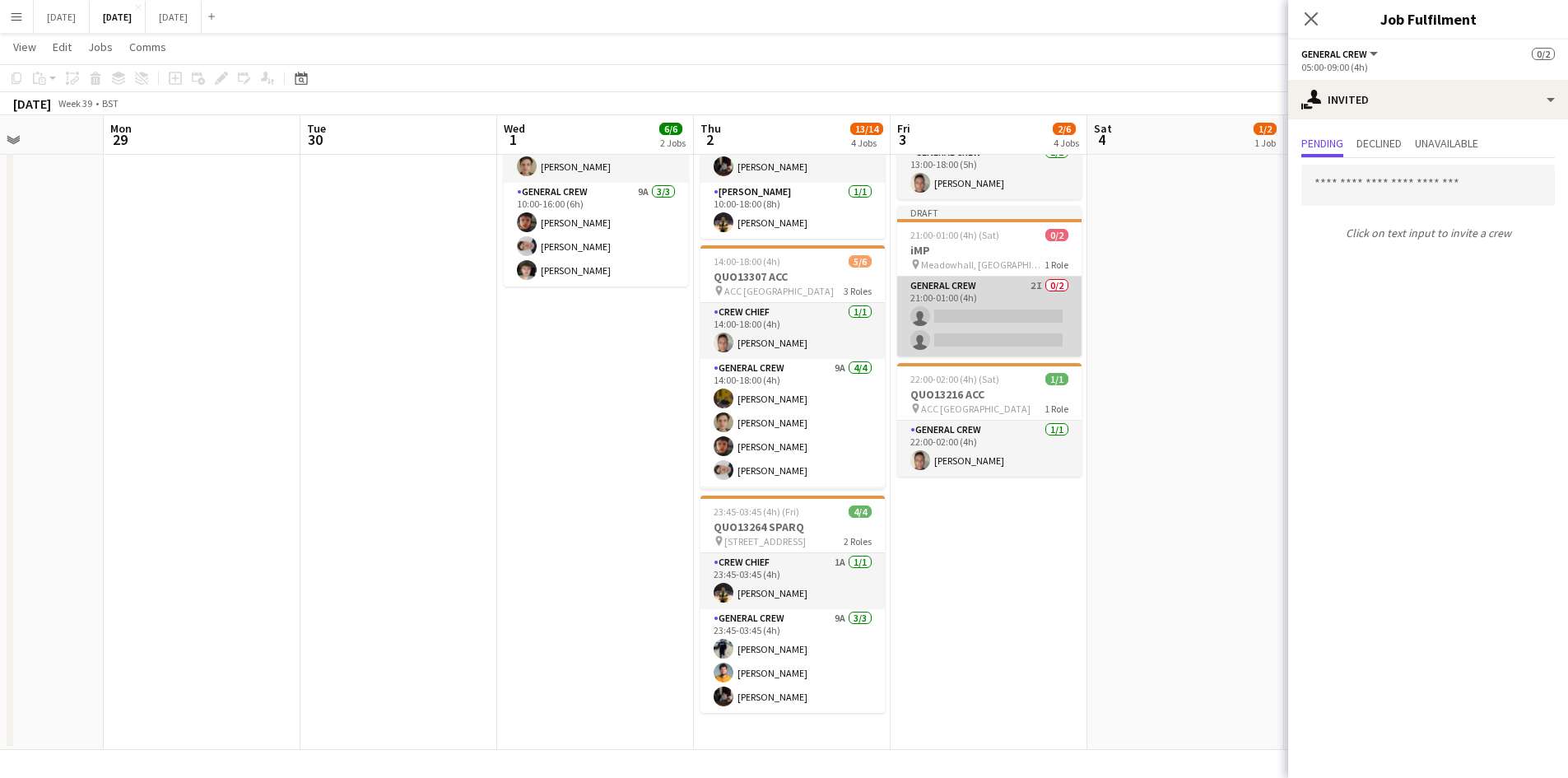
click at [1007, 328] on app-card-role "General Crew 2I 0/2 21:00-01:00 (4h) single-neutral-actions single-neutral-acti…" at bounding box center [989, 316] width 184 height 79
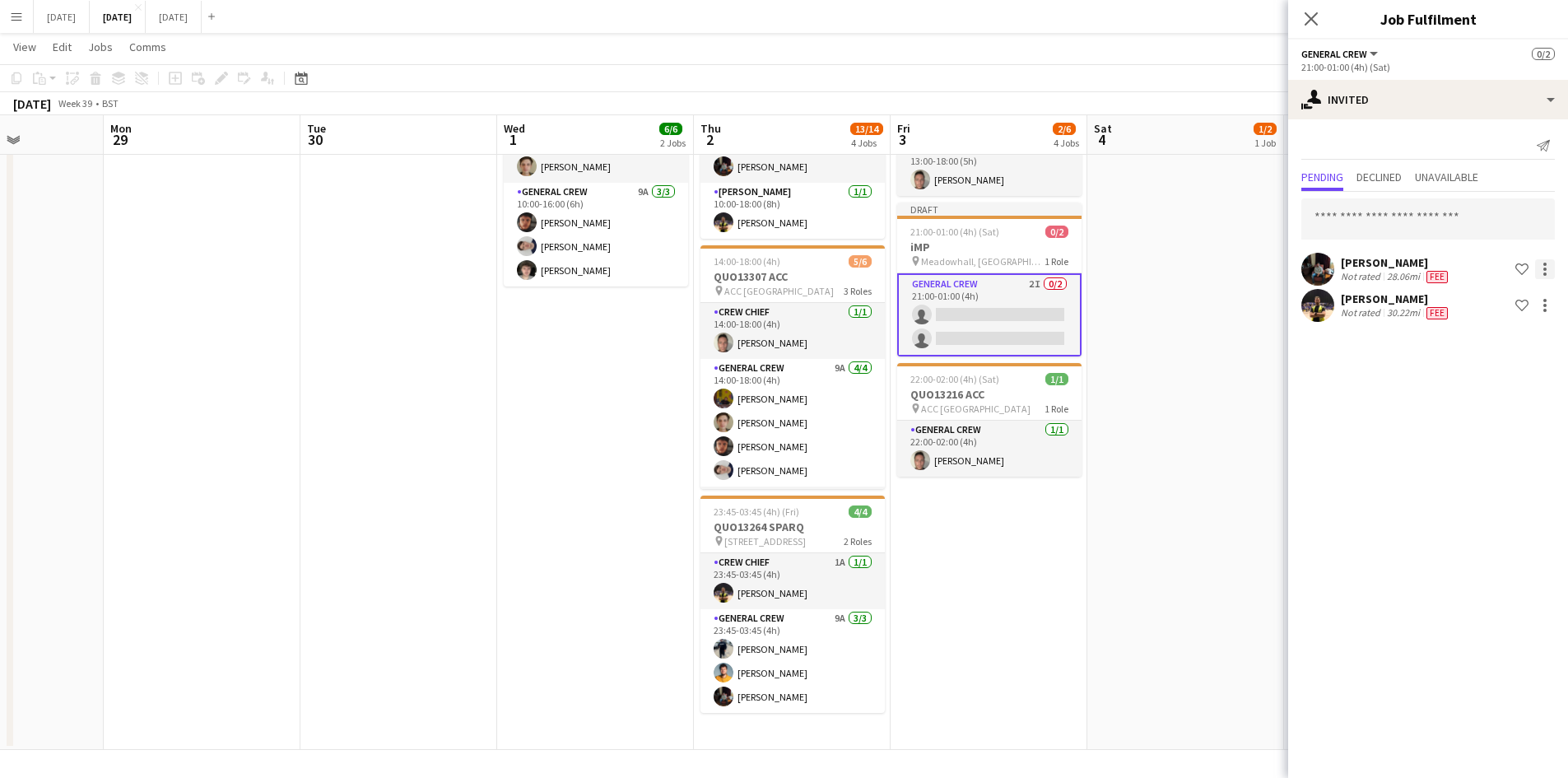
click at [1549, 263] on div at bounding box center [1545, 269] width 20 height 20
click at [1474, 422] on span "Cancel invitation" at bounding box center [1493, 418] width 97 height 14
click at [1539, 270] on div at bounding box center [1545, 269] width 20 height 20
click at [1483, 409] on button "Cancel invitation" at bounding box center [1492, 418] width 123 height 40
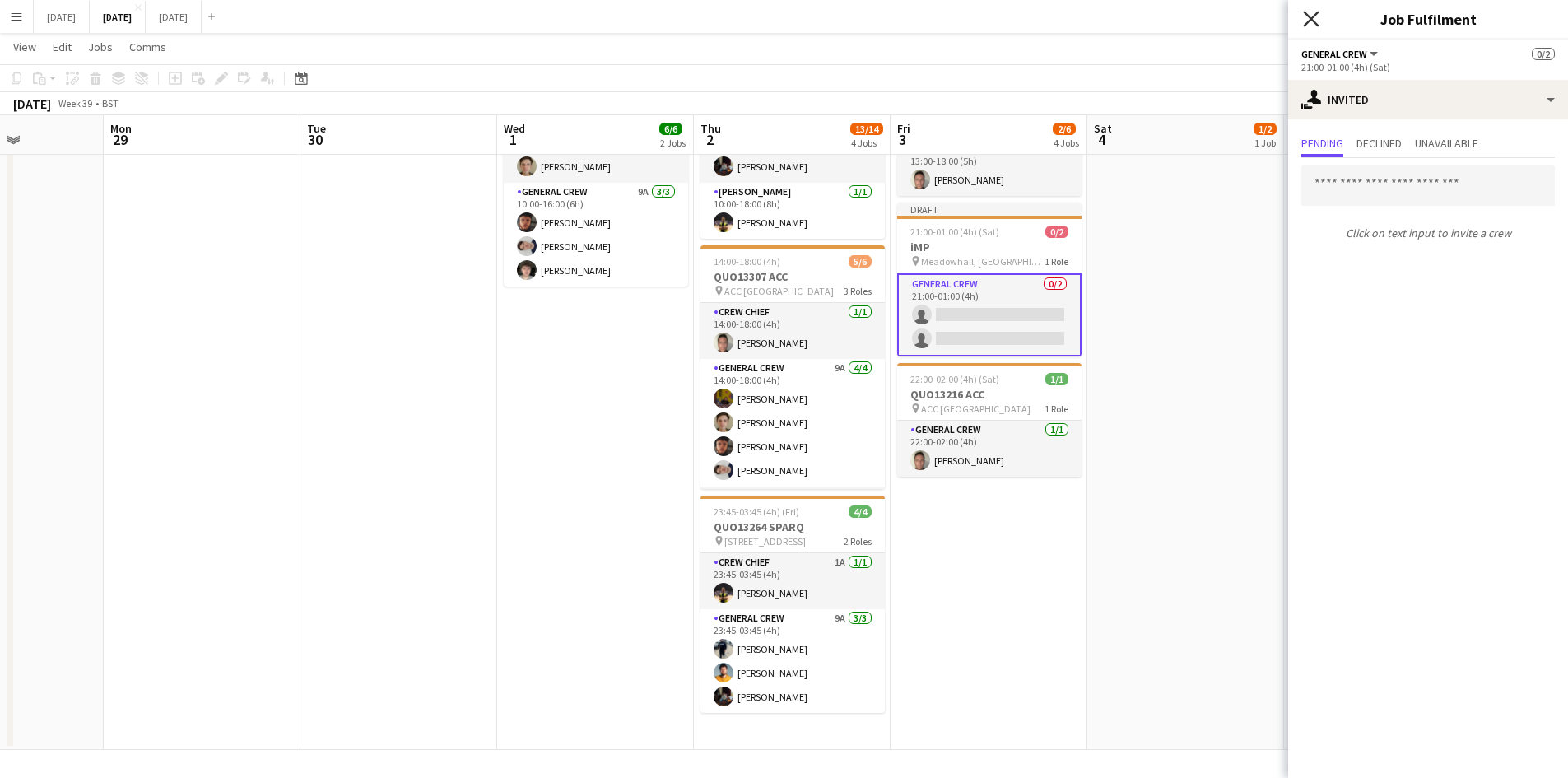
click at [1307, 19] on icon "Close pop-in" at bounding box center [1311, 18] width 16 height 16
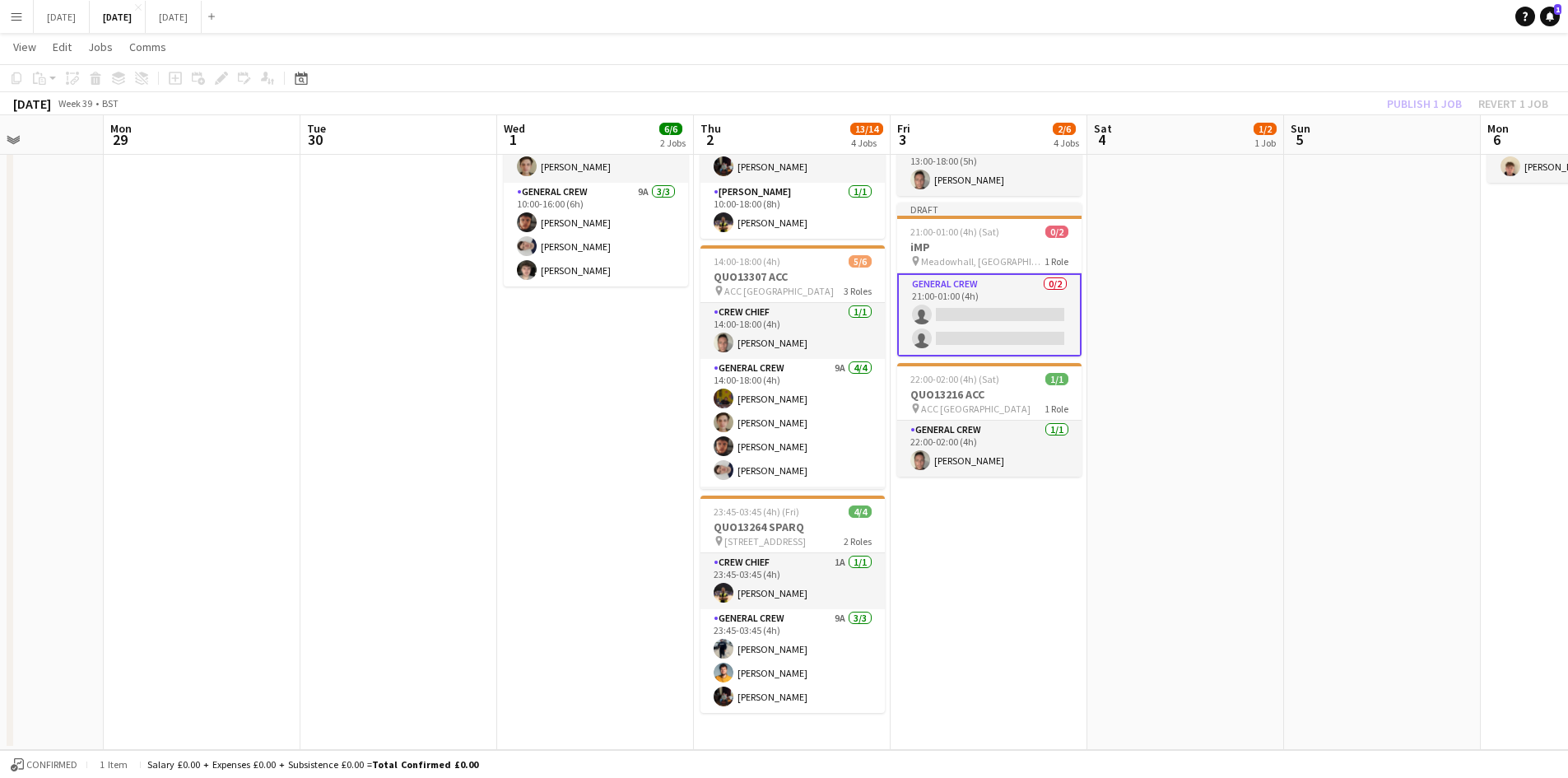
scroll to position [0, 0]
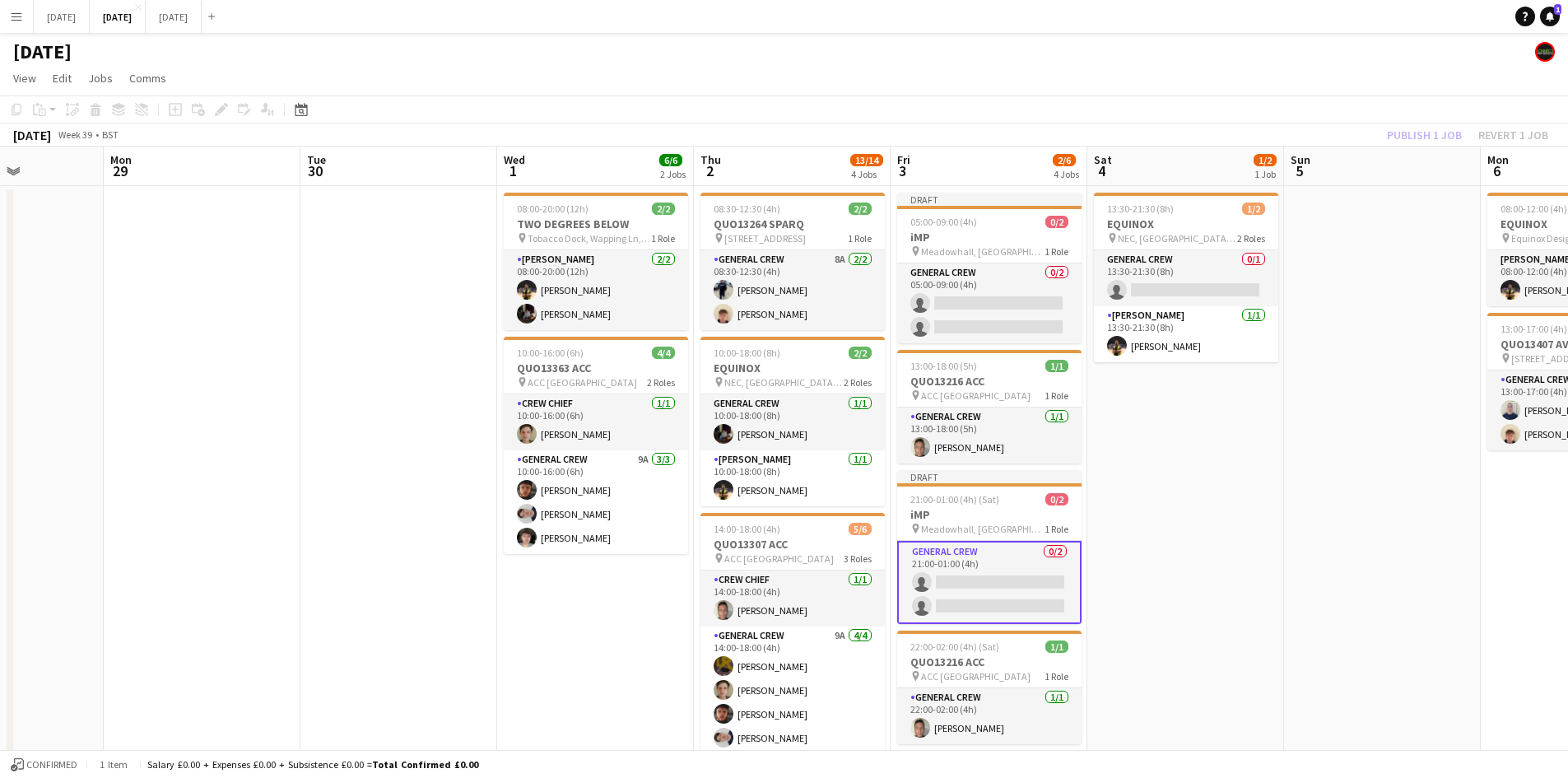
click at [1398, 131] on div "Publish 1 job Revert 1 job" at bounding box center [1467, 135] width 201 height 22
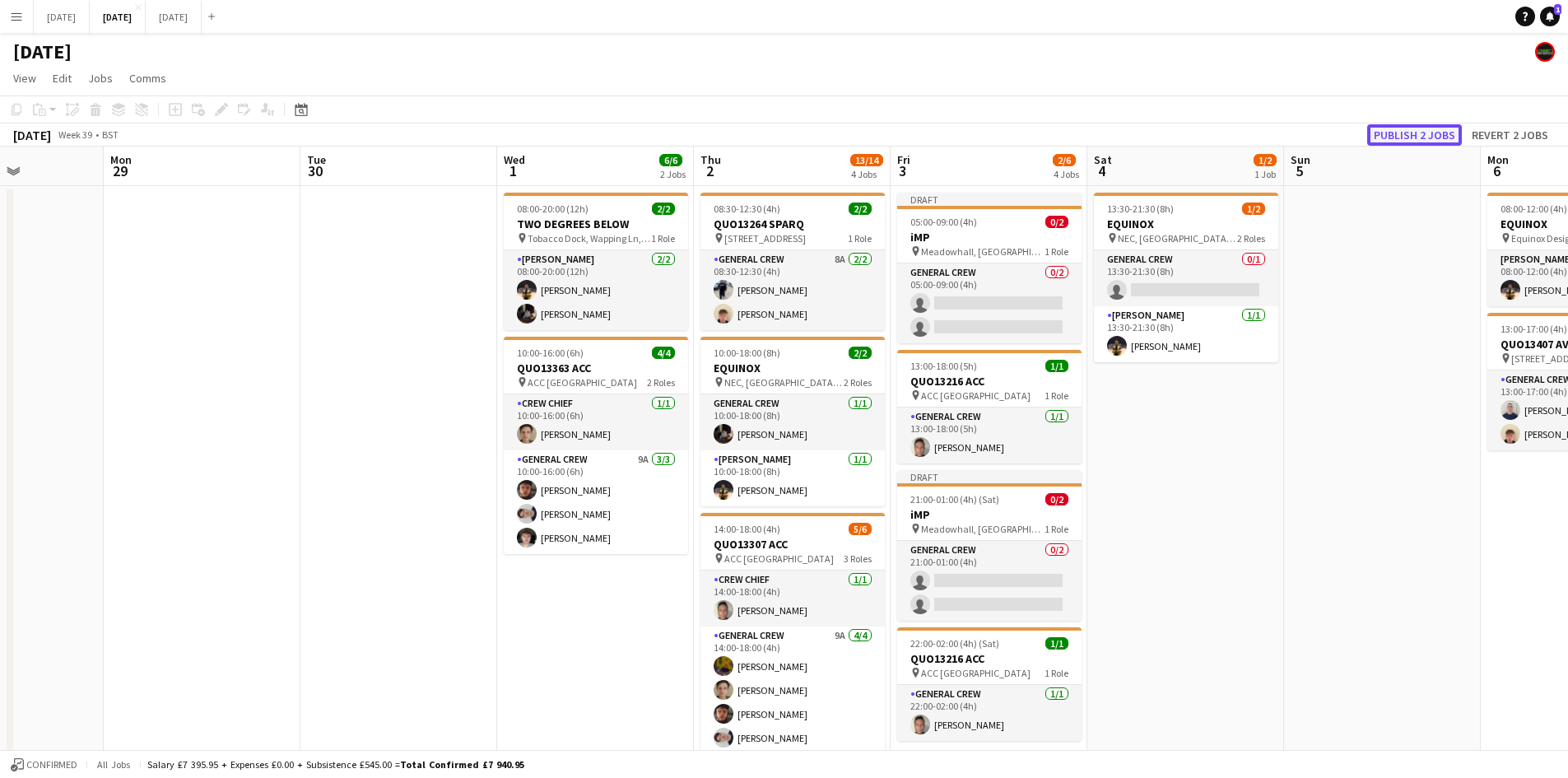
click at [1403, 133] on button "Publish 2 jobs" at bounding box center [1414, 135] width 95 height 22
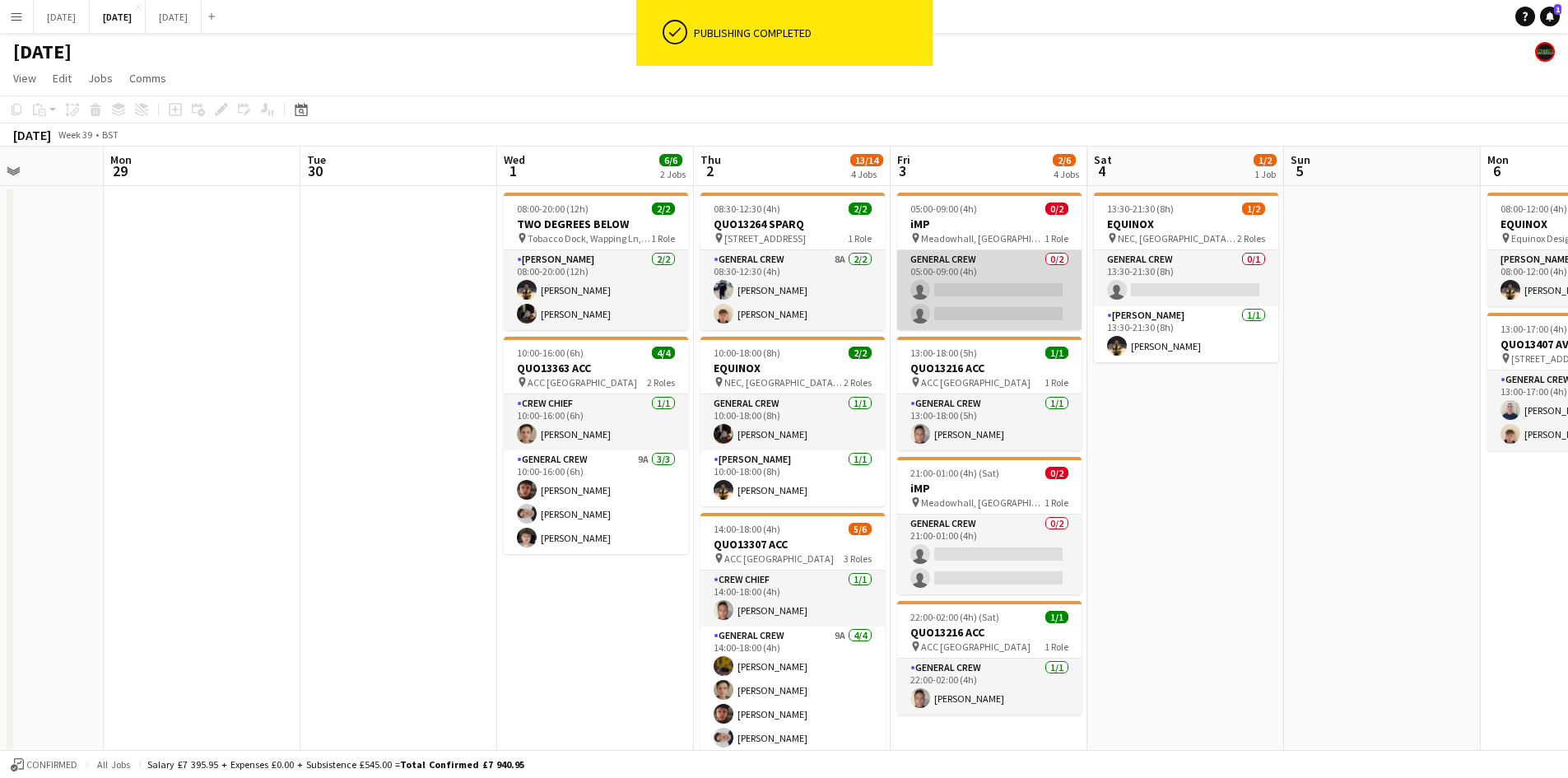
click at [999, 298] on app-card-role "General Crew 0/2 05:00-09:00 (4h) single-neutral-actions single-neutral-actions" at bounding box center [989, 290] width 184 height 79
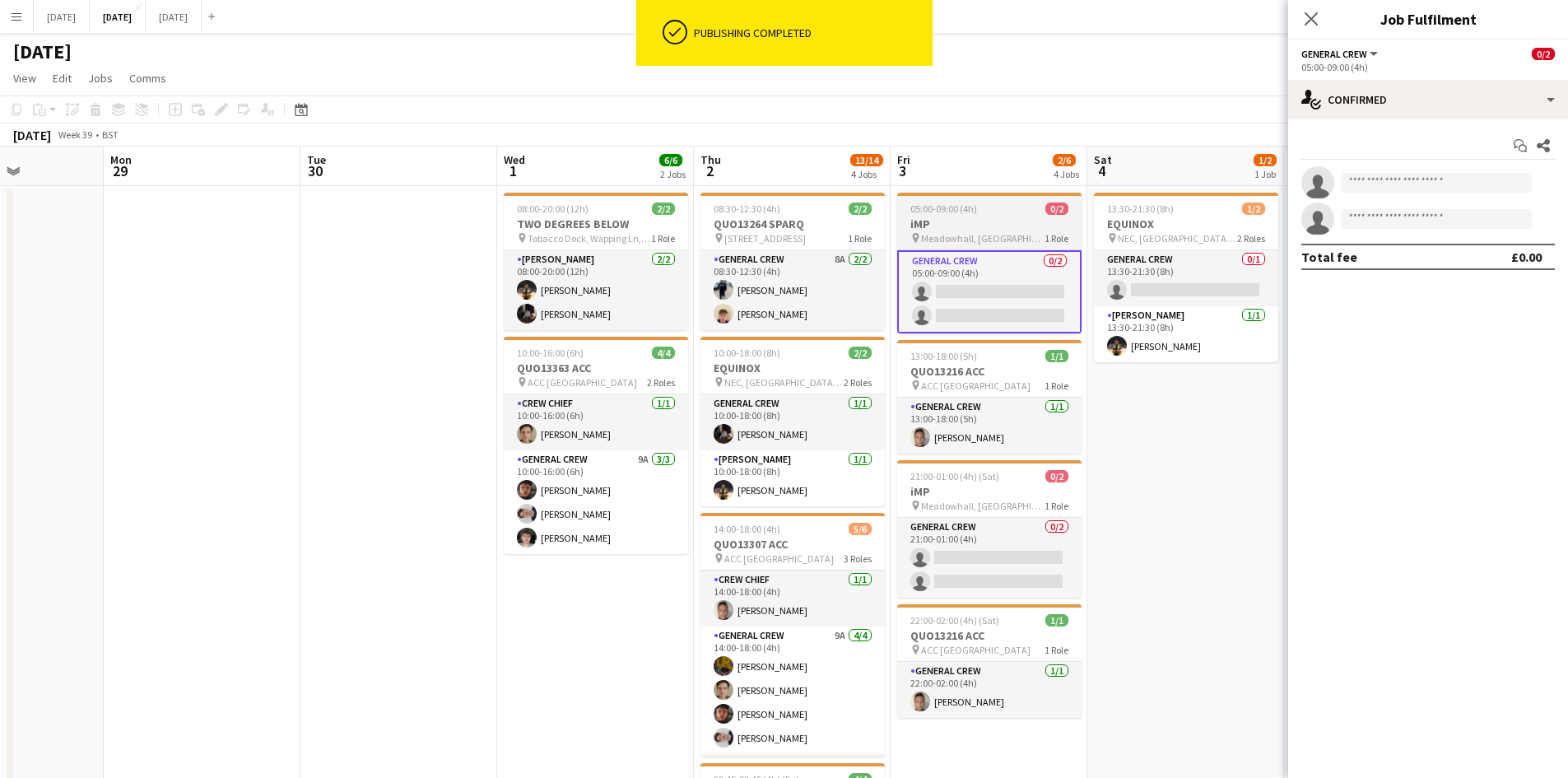
click at [987, 234] on span "Meadowhall, [GEOGRAPHIC_DATA], [GEOGRAPHIC_DATA]" at bounding box center [983, 238] width 123 height 12
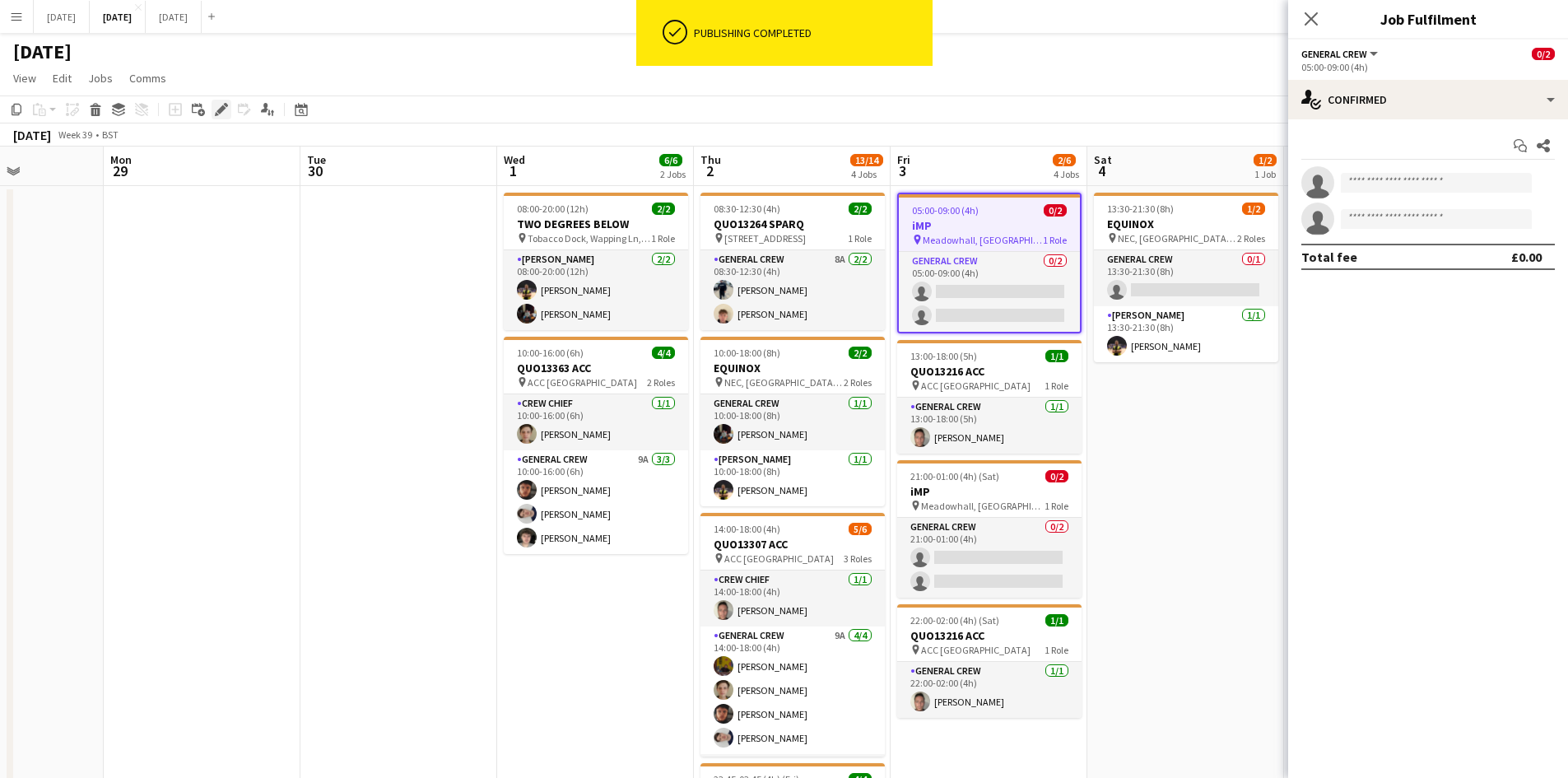
click at [224, 109] on icon at bounding box center [221, 110] width 9 height 9
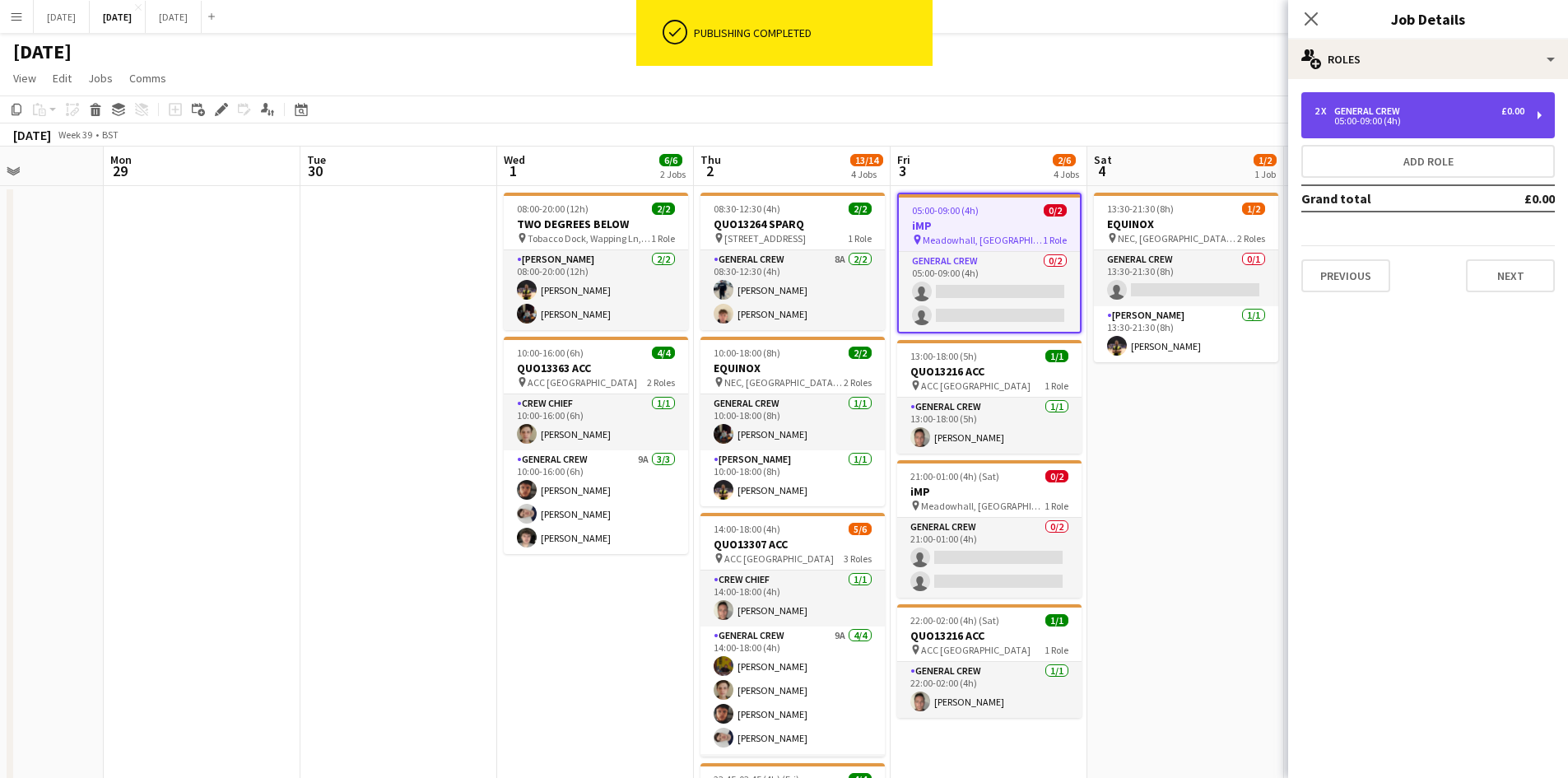
click at [1392, 123] on div "05:00-09:00 (4h)" at bounding box center [1419, 121] width 210 height 9
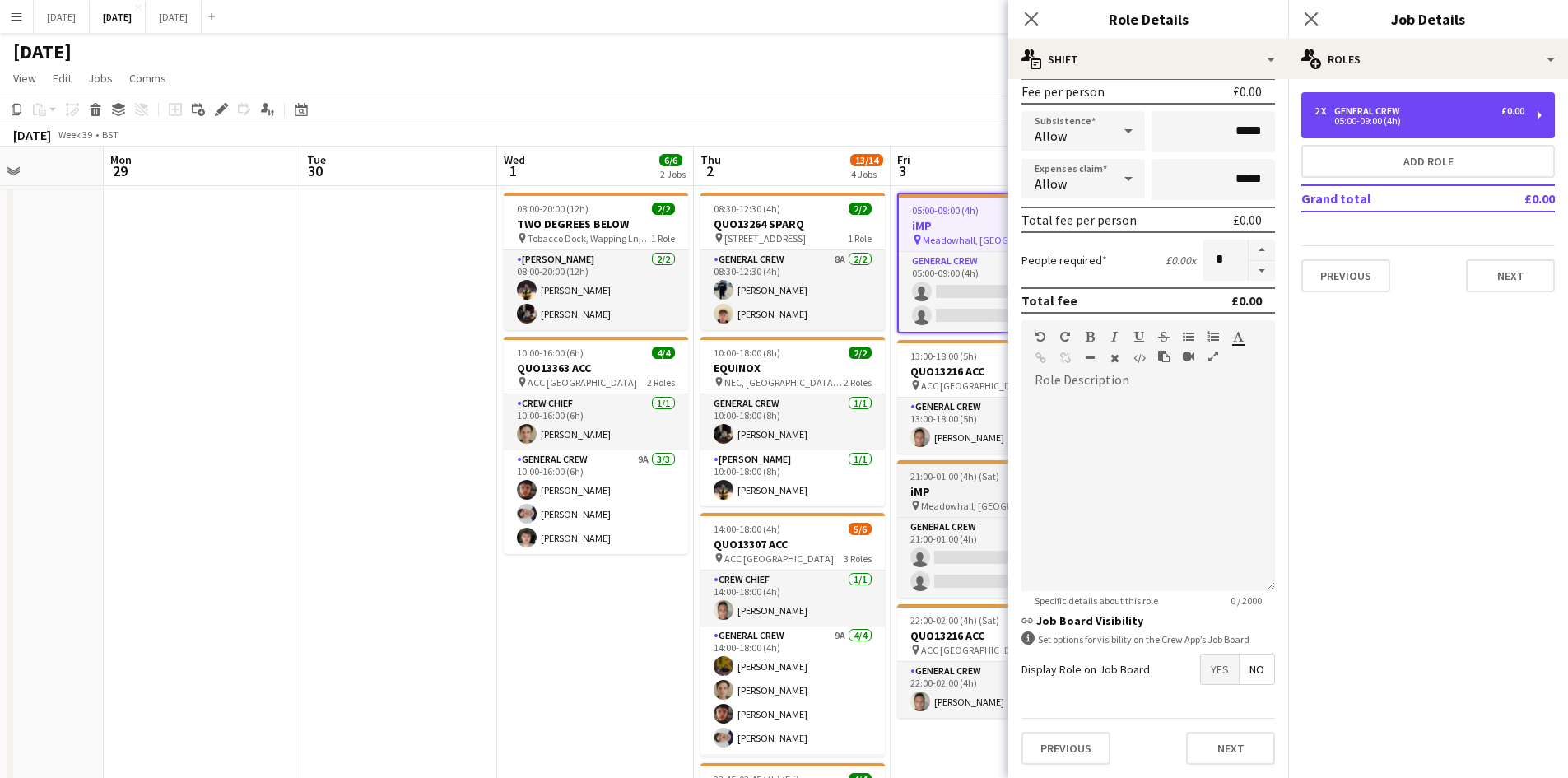
scroll to position [82, 0]
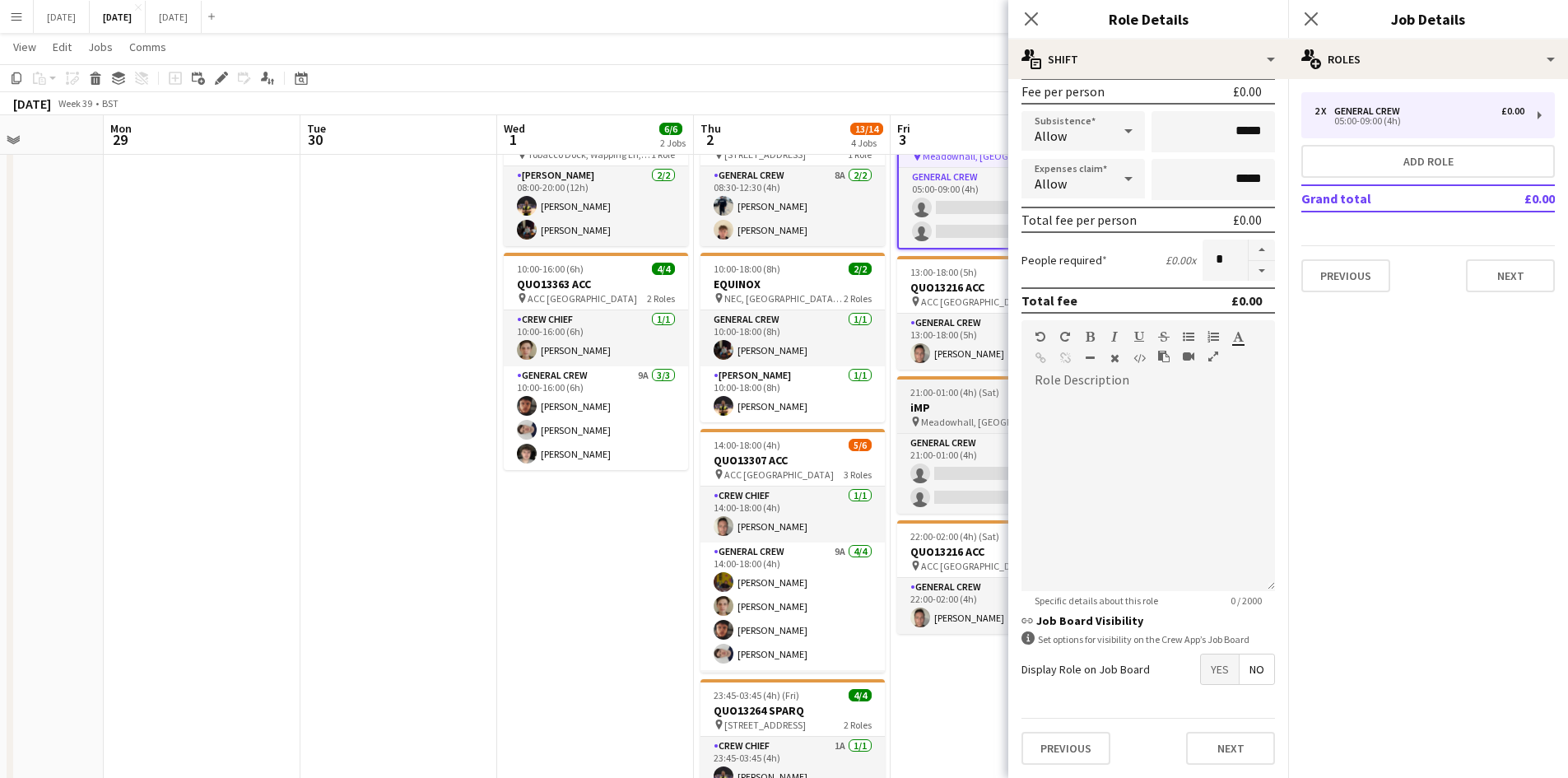
click at [963, 396] on span "21:00-01:00 (4h) (Sat)" at bounding box center [954, 392] width 89 height 12
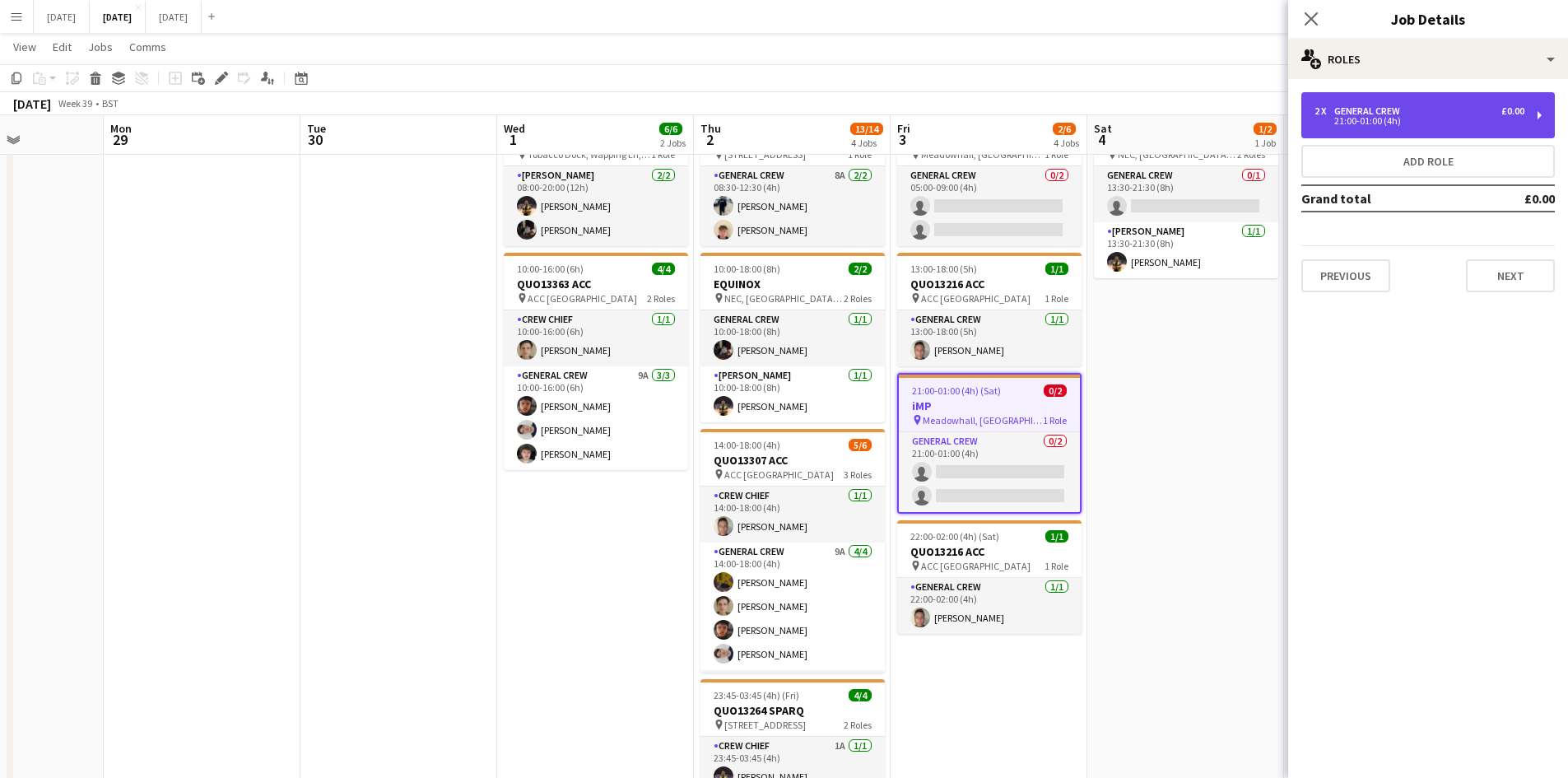
click at [1387, 121] on div "21:00-01:00 (4h)" at bounding box center [1419, 121] width 210 height 9
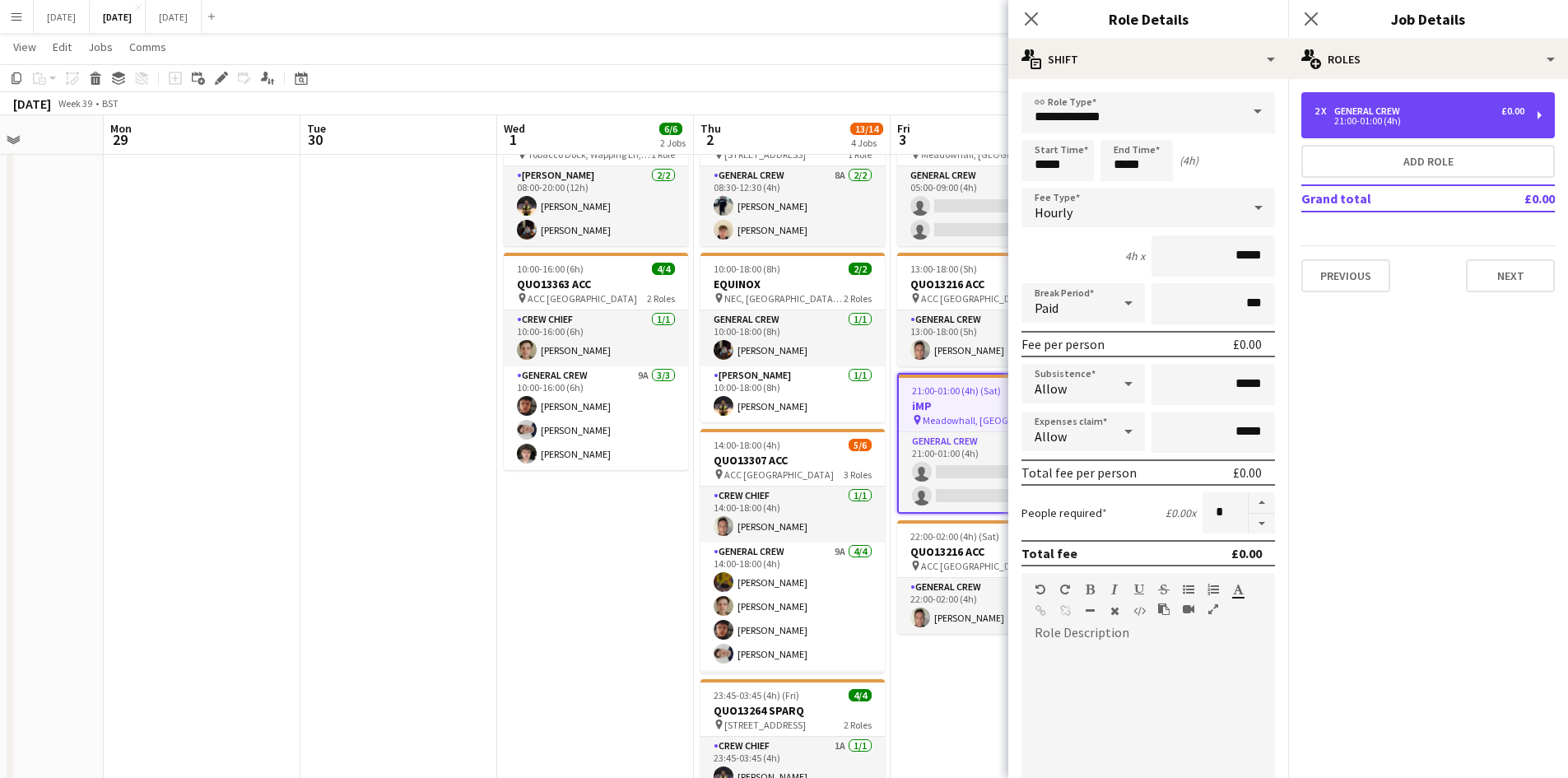
scroll to position [253, 0]
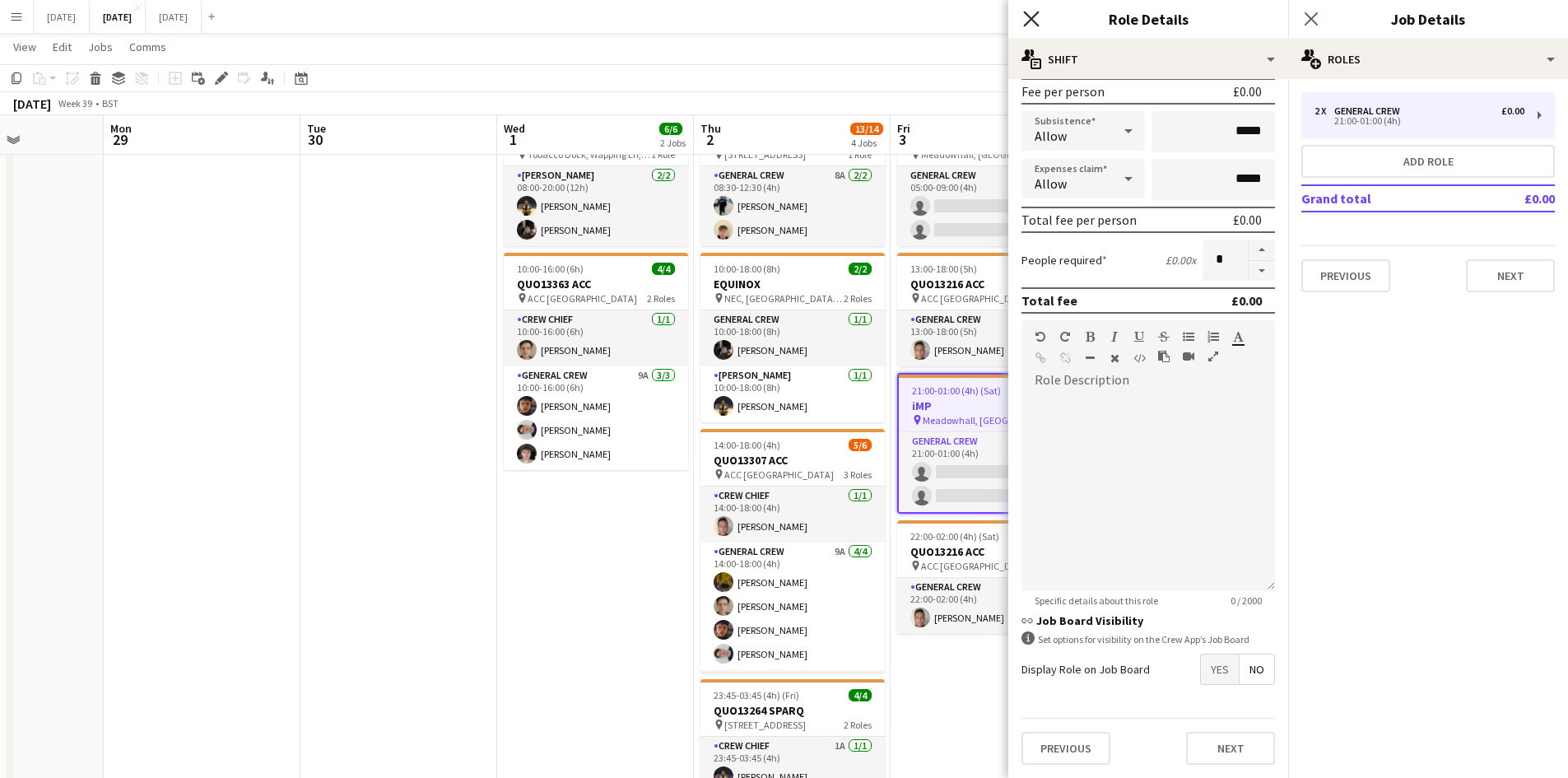
click at [1027, 22] on icon at bounding box center [1031, 18] width 16 height 16
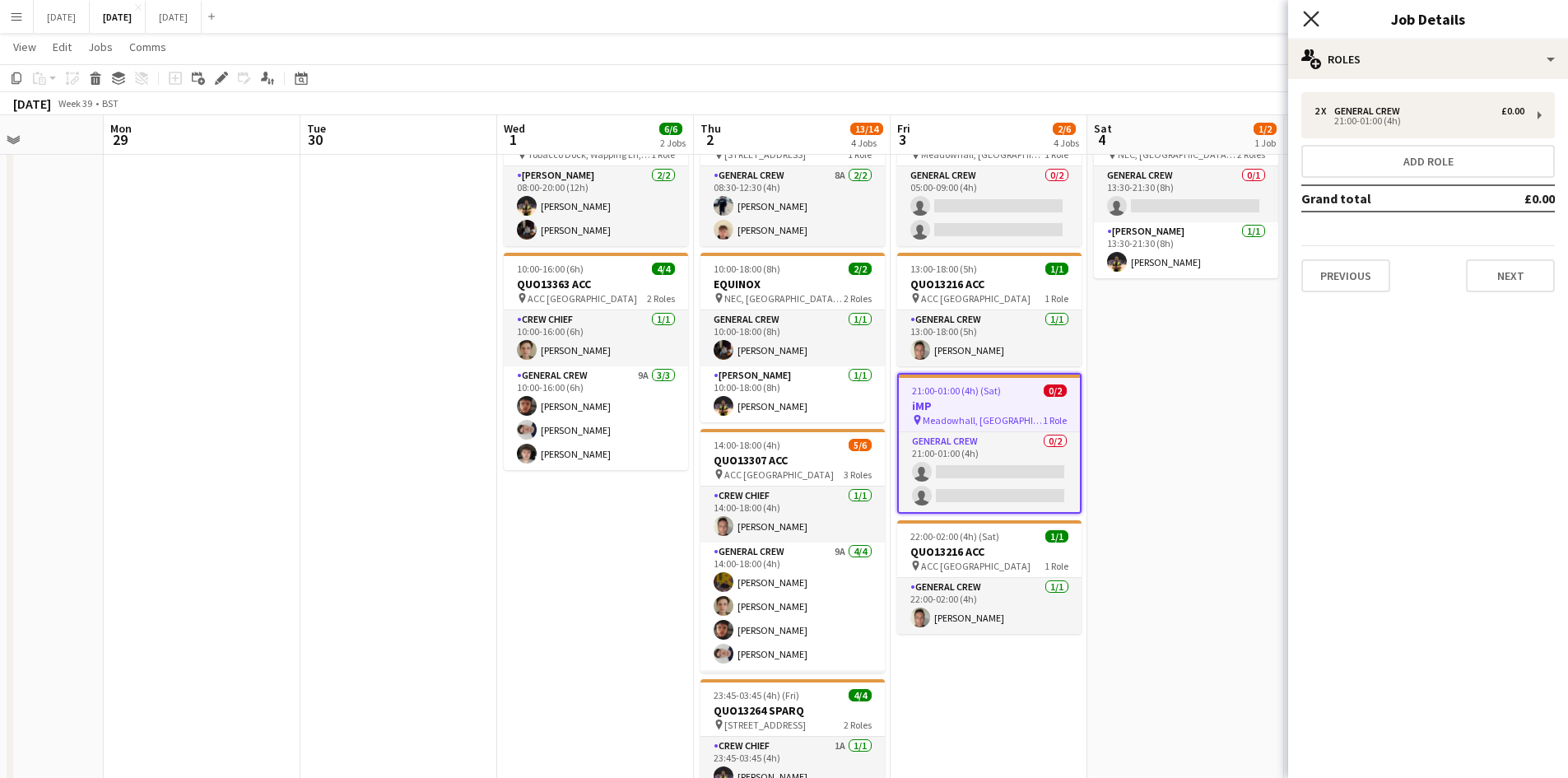
click at [1305, 13] on icon at bounding box center [1311, 18] width 16 height 16
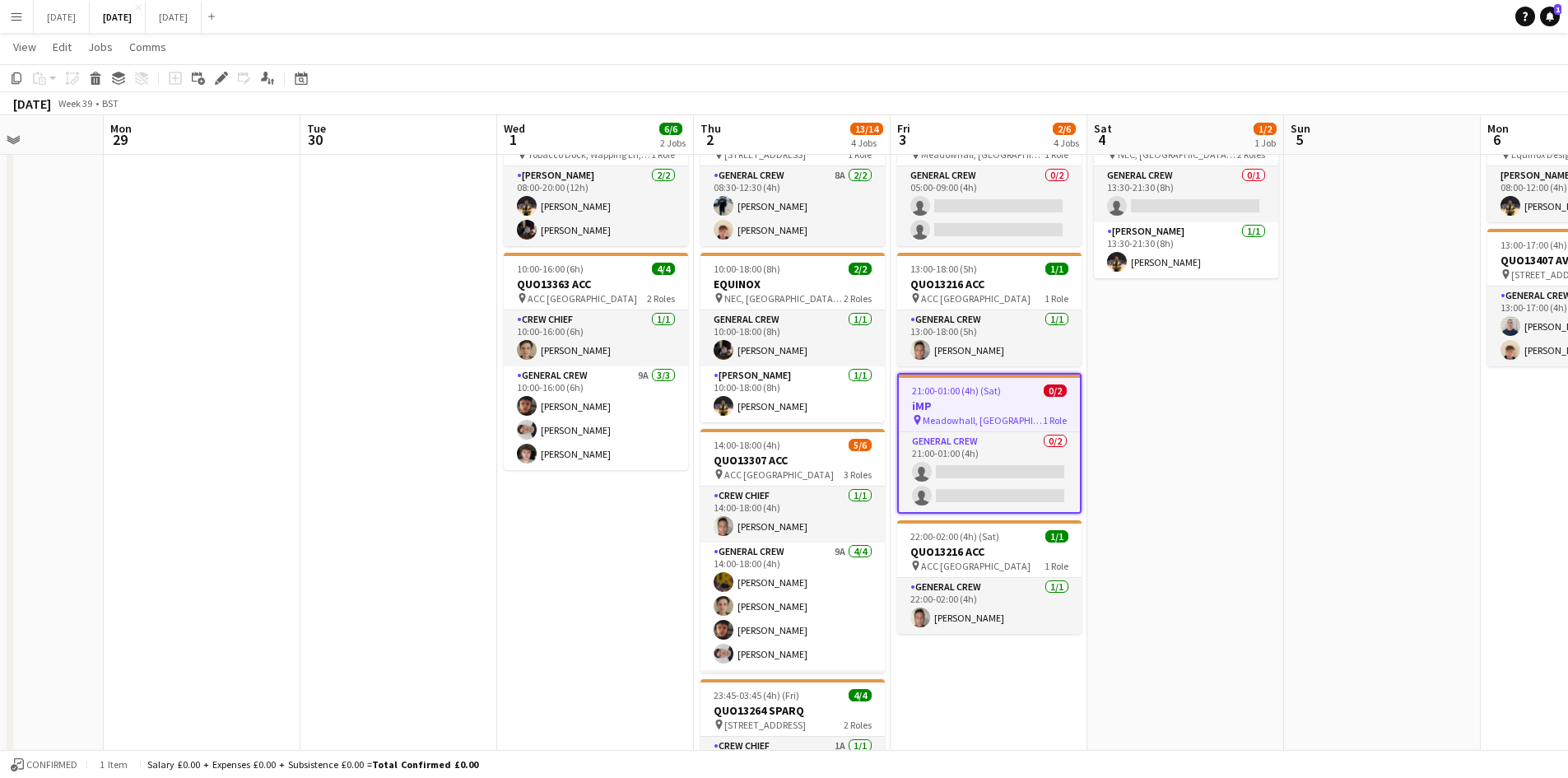
scroll to position [0, 0]
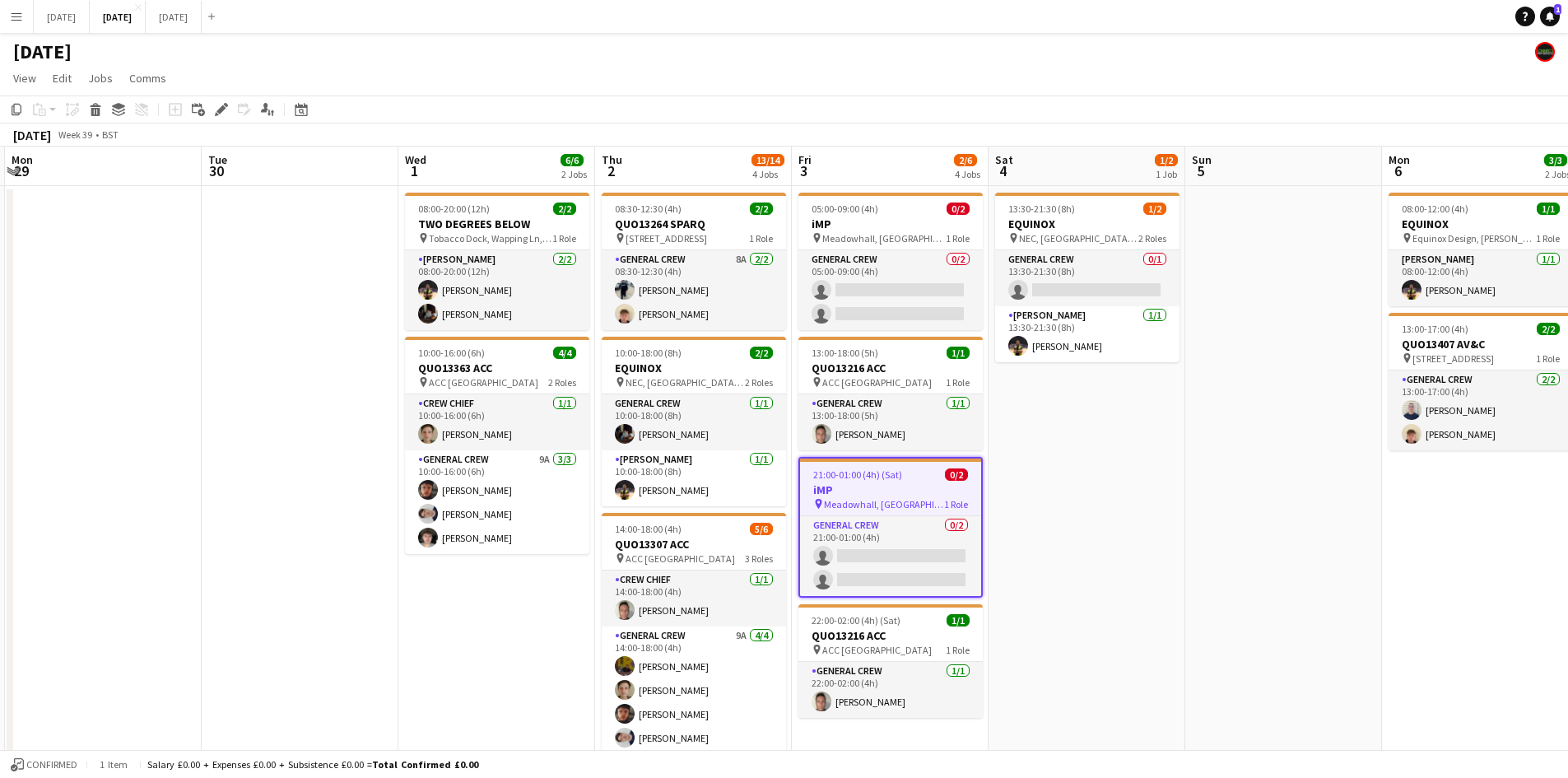
drag, startPoint x: 1329, startPoint y: 414, endPoint x: 1229, endPoint y: 391, distance: 102.6
click at [1229, 391] on app-calendar-viewport "Fri 26 Sat 27 Sun 28 Mon 29 Tue 30 Wed 1 6/6 2 Jobs Thu 2 13/14 4 Jobs Fri 3 2/…" at bounding box center [784, 582] width 1568 height 870
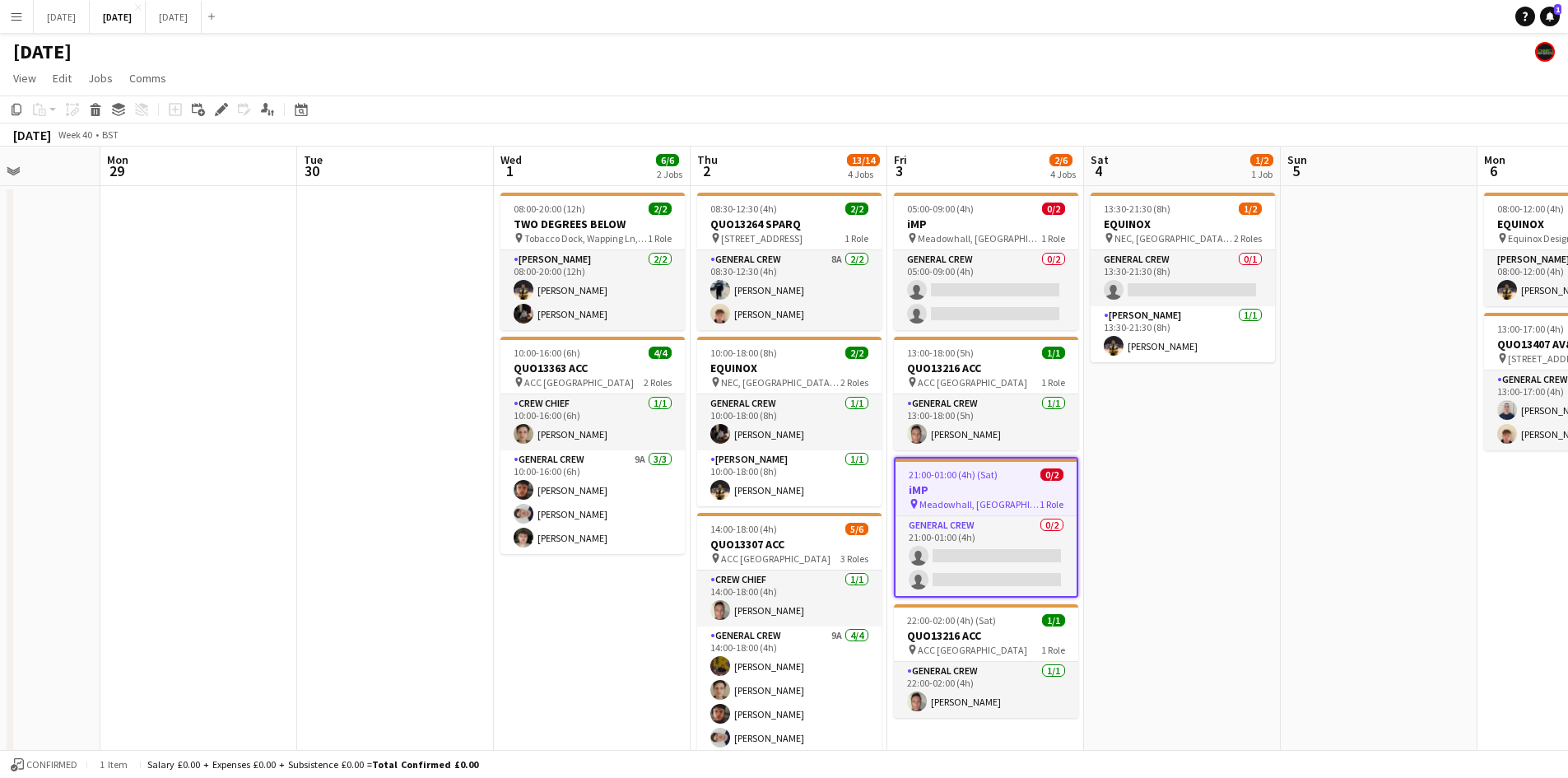
drag, startPoint x: 1232, startPoint y: 480, endPoint x: 1095, endPoint y: 465, distance: 137.8
click at [1132, 465] on app-calendar-viewport "Fri 26 Sat 27 Sun 28 Mon 29 Tue 30 Wed 1 6/6 2 Jobs Thu 2 13/14 4 Jobs Fri 3 2/…" at bounding box center [784, 582] width 1568 height 870
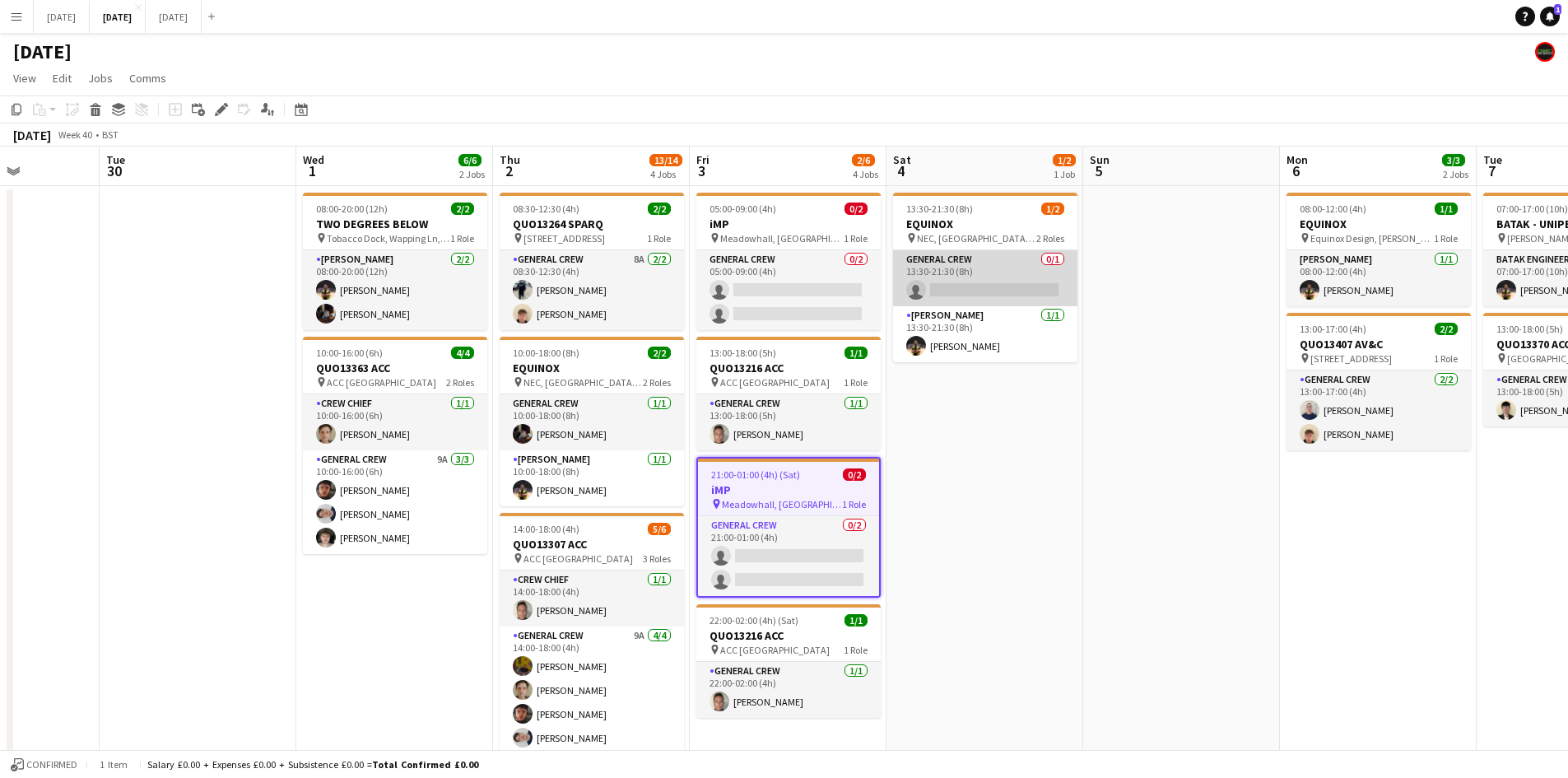
click at [997, 258] on app-card-role "General Crew 0/1 13:30-21:30 (8h) single-neutral-actions" at bounding box center [984, 278] width 184 height 56
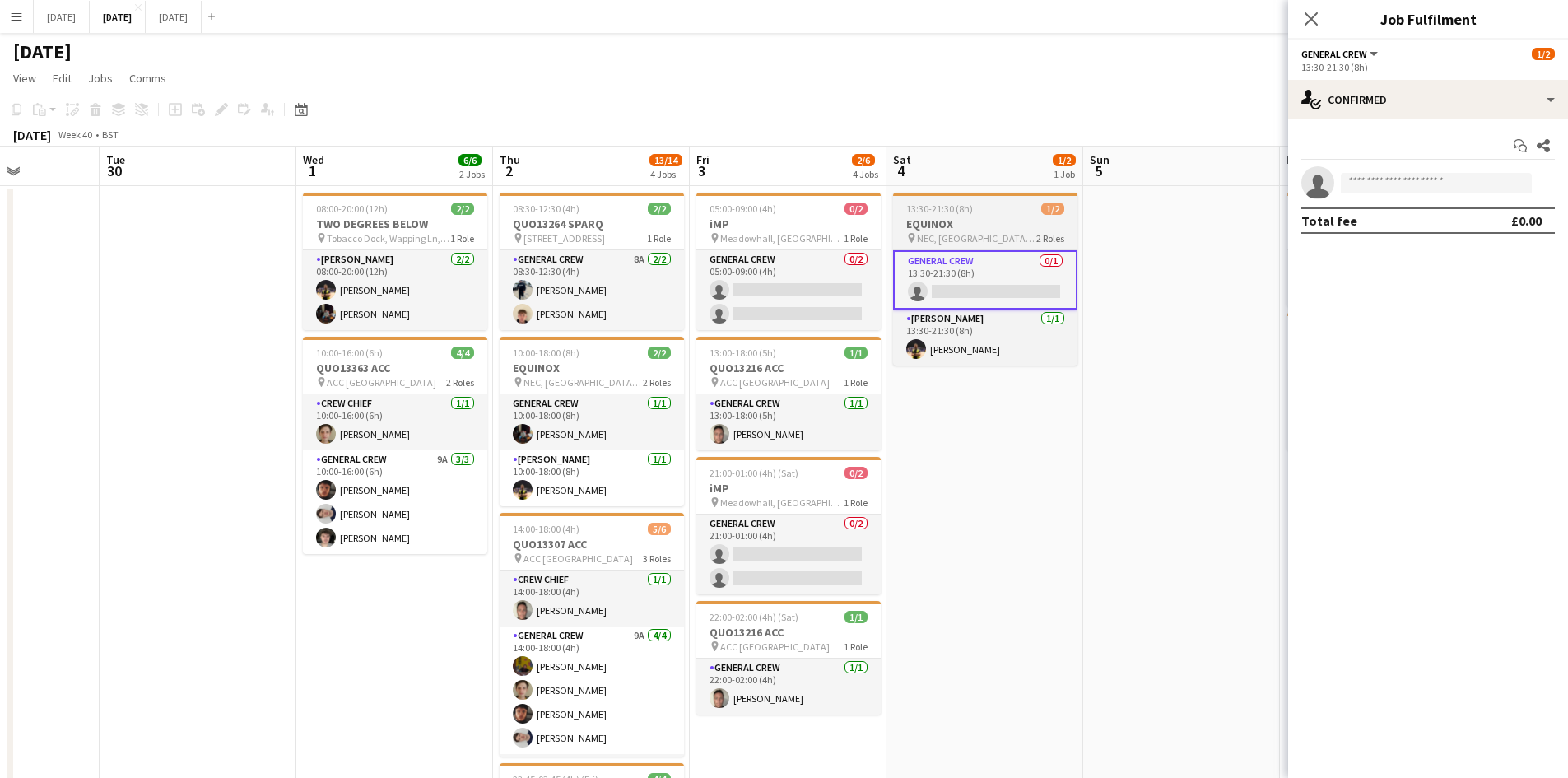
drag, startPoint x: 981, startPoint y: 237, endPoint x: 970, endPoint y: 234, distance: 11.4
click at [982, 237] on span "NEC, [GEOGRAPHIC_DATA], [GEOGRAPHIC_DATA], [GEOGRAPHIC_DATA], [GEOGRAPHIC_DATA]" at bounding box center [977, 238] width 119 height 12
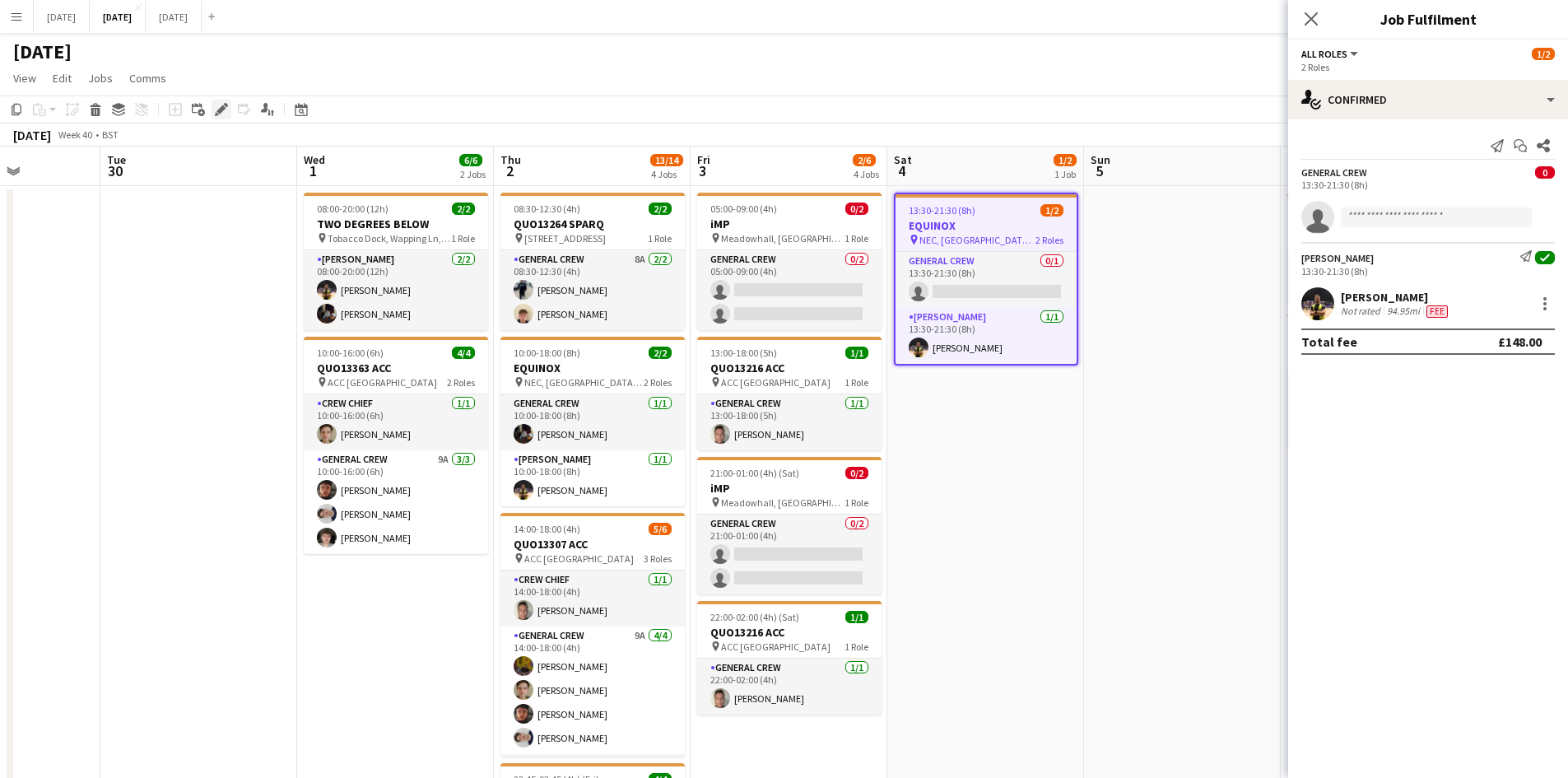
click at [221, 105] on icon "Edit" at bounding box center [221, 109] width 13 height 13
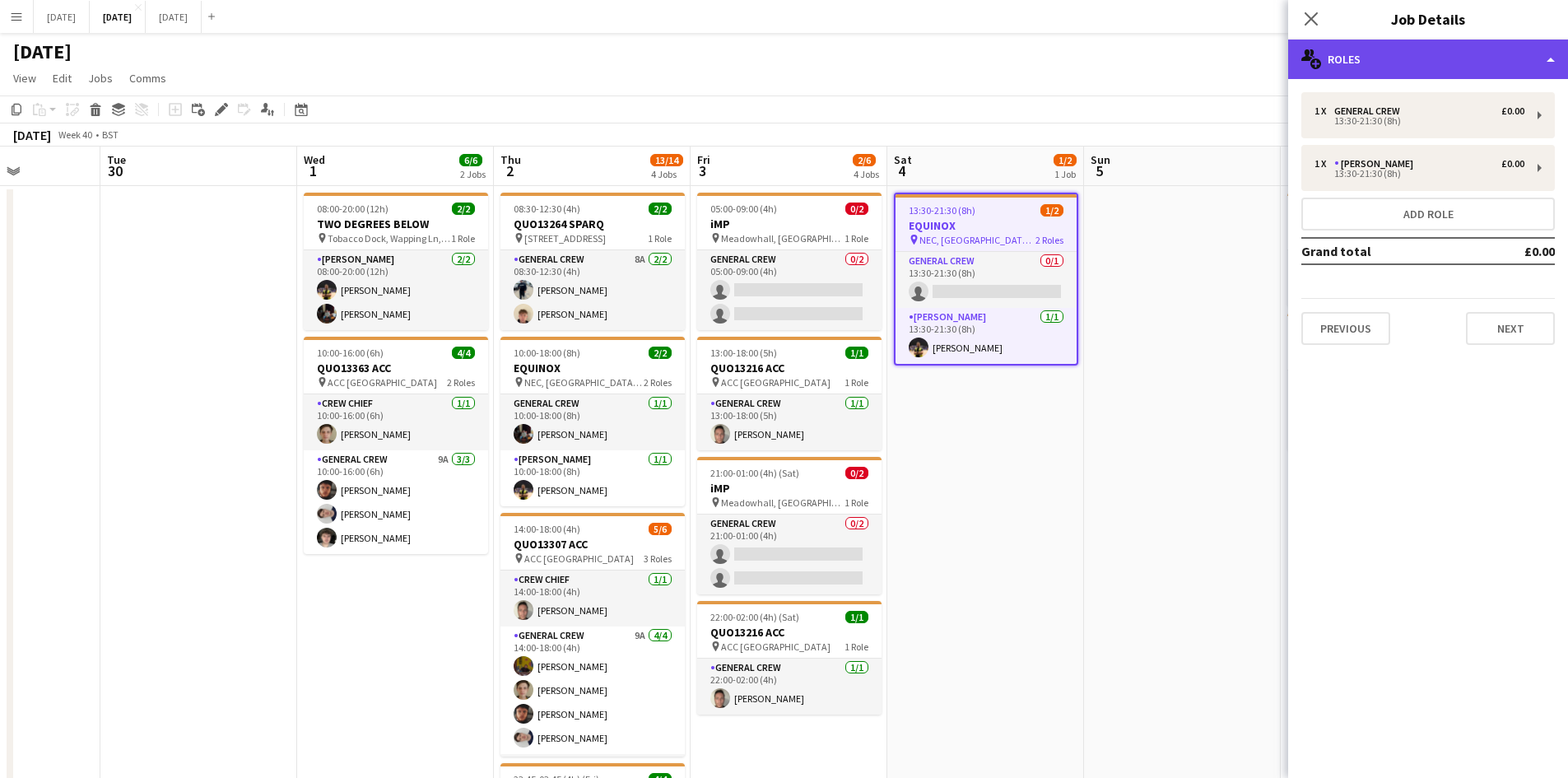
click at [1439, 75] on div "multiple-users-add Roles" at bounding box center [1428, 60] width 280 height 40
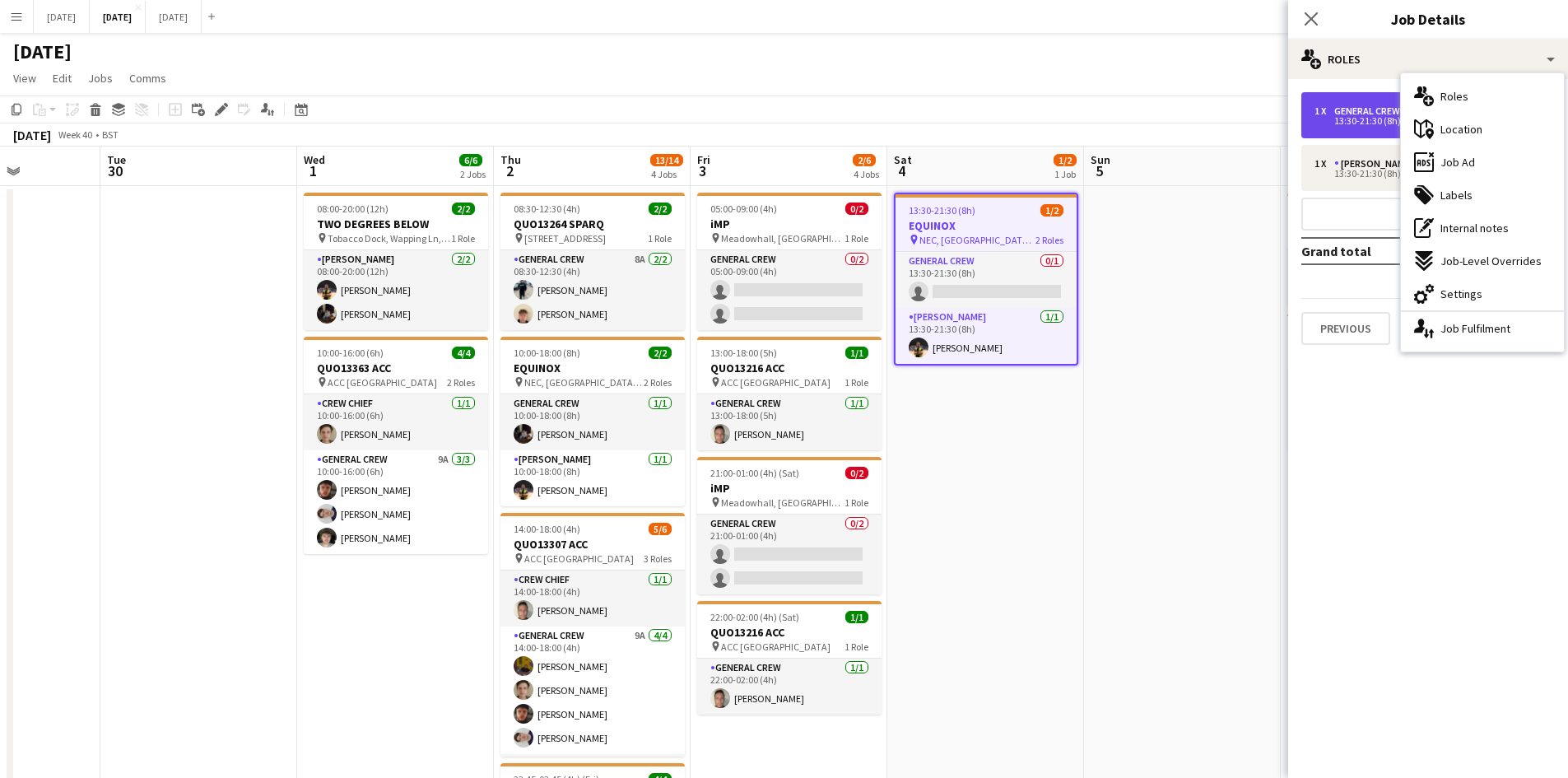
click at [1352, 117] on div "13:30-21:30 (8h)" at bounding box center [1419, 121] width 210 height 9
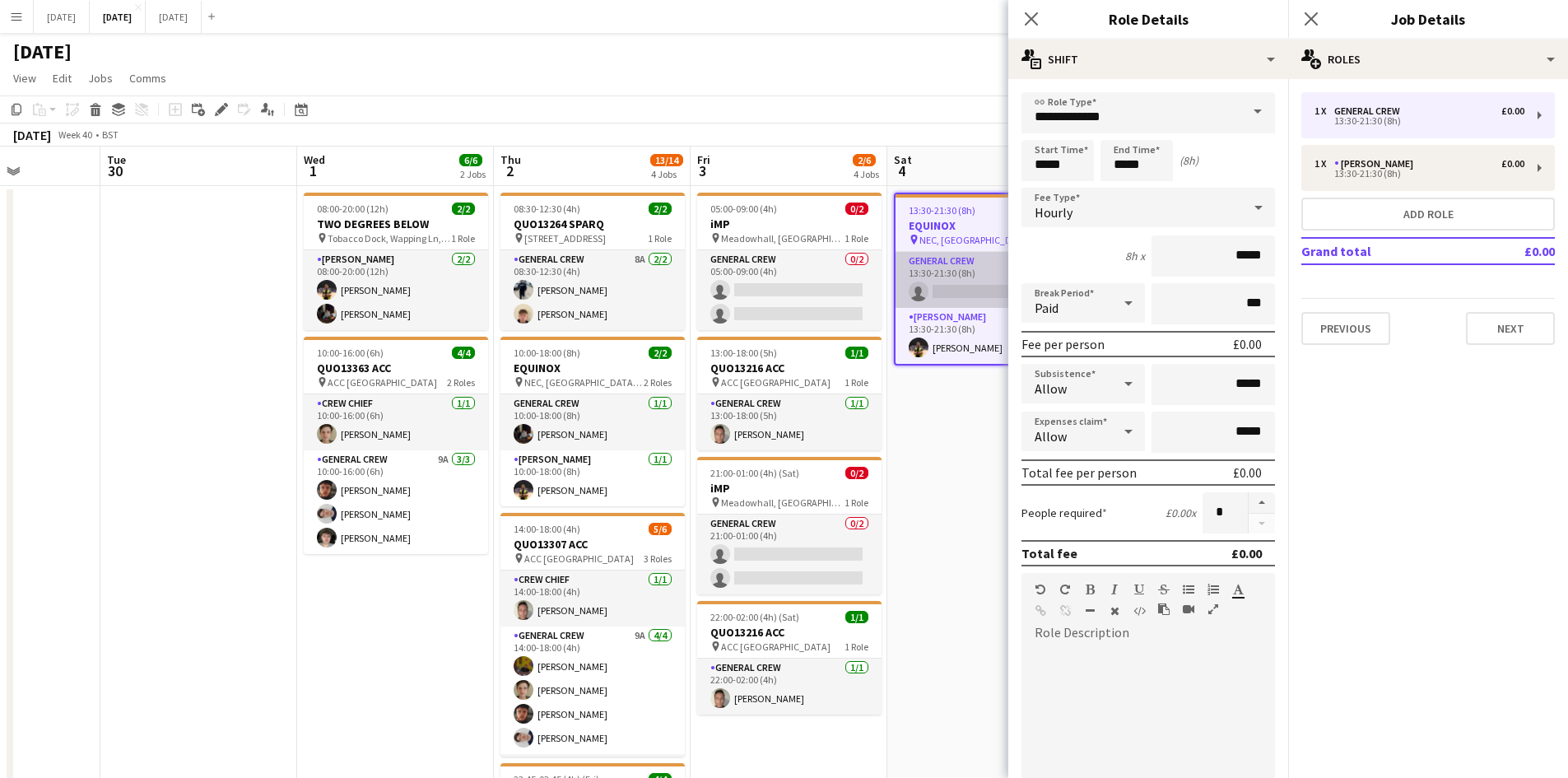
click at [941, 272] on app-card-role "General Crew 0/1 13:30-21:30 (8h) single-neutral-actions" at bounding box center [986, 280] width 181 height 56
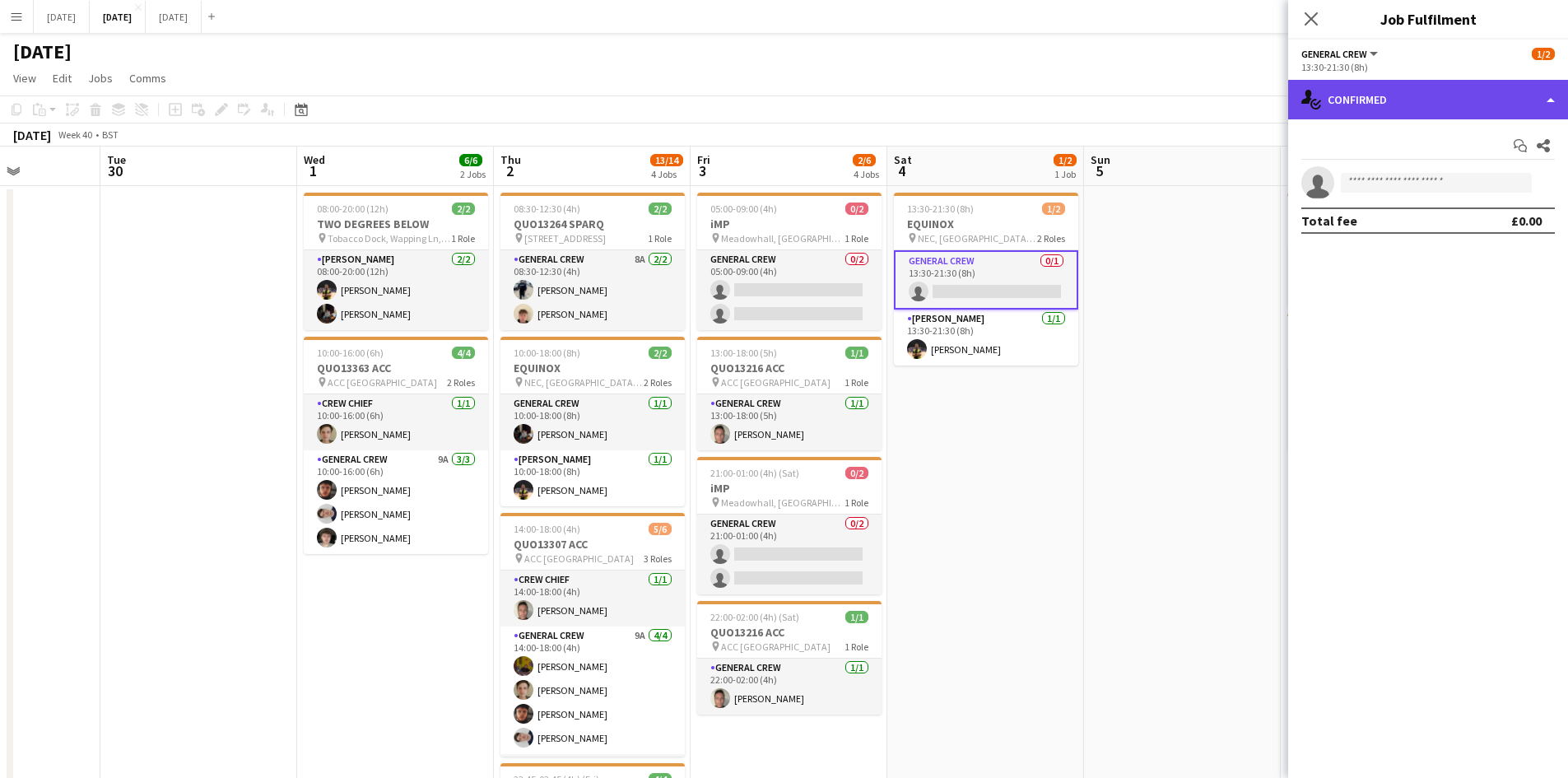
click at [1453, 105] on div "single-neutral-actions-check-2 Confirmed" at bounding box center [1428, 99] width 280 height 40
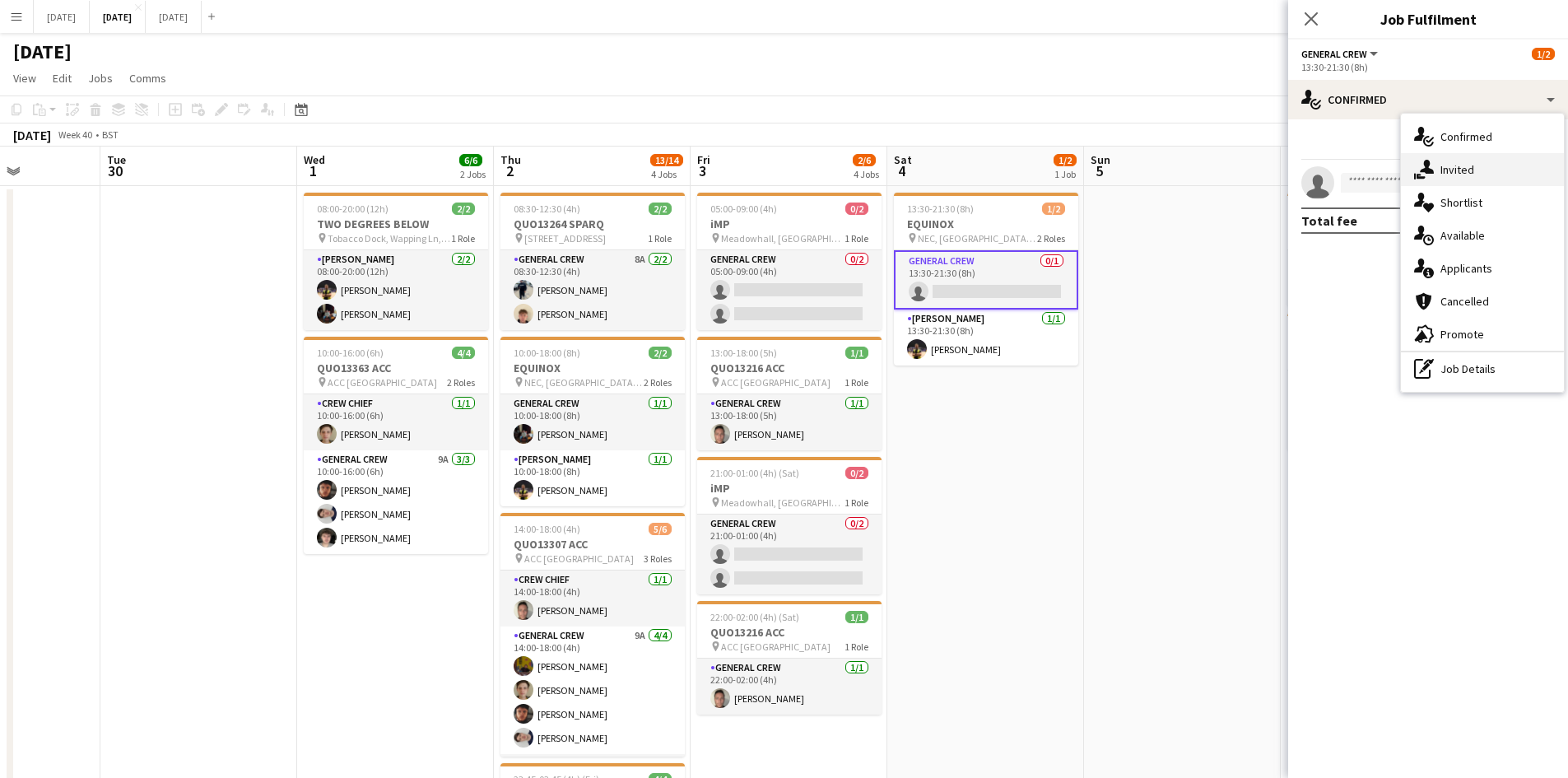
click at [1472, 162] on span "Invited" at bounding box center [1457, 169] width 34 height 15
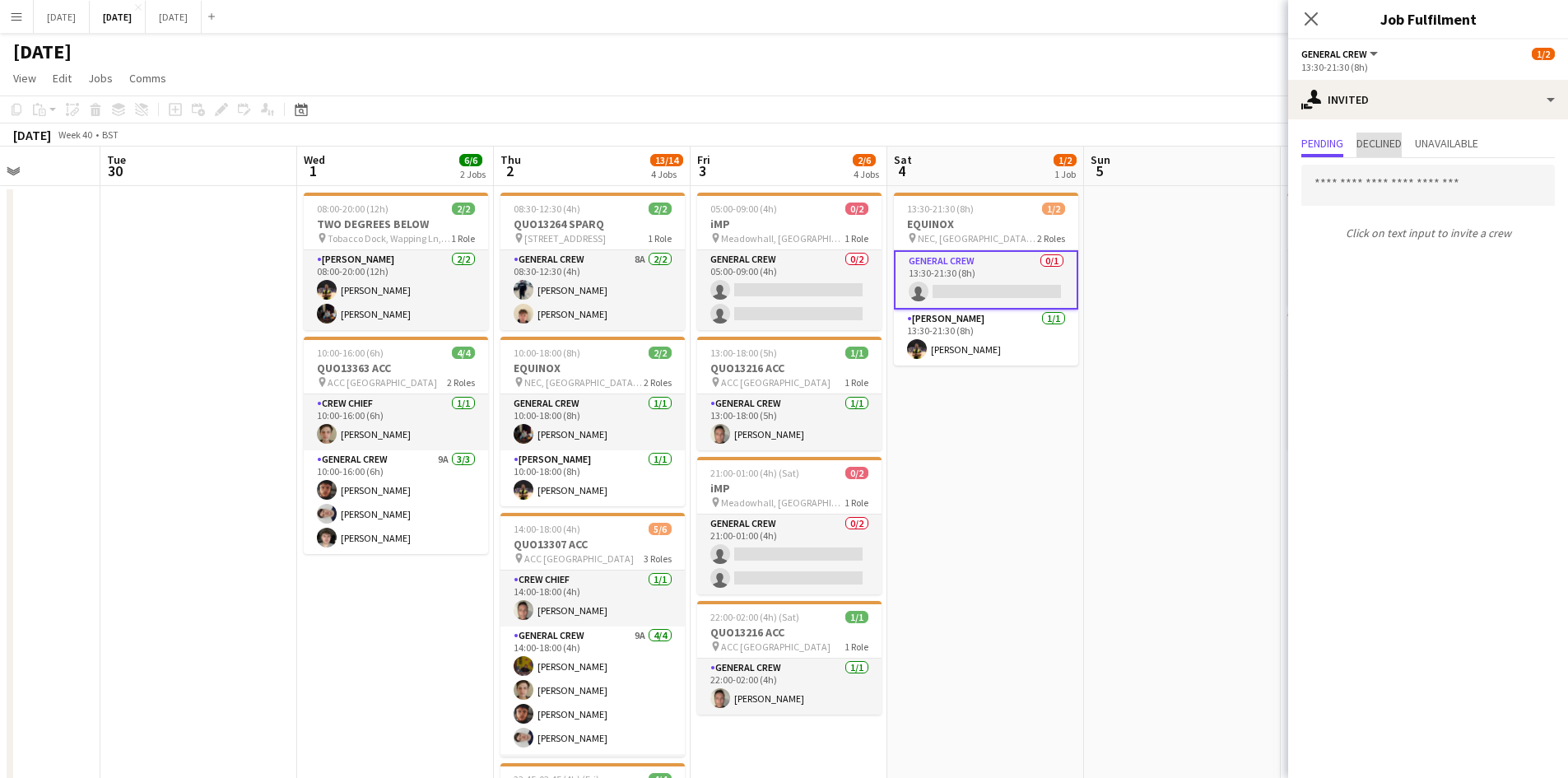
click at [1391, 146] on span "Declined" at bounding box center [1379, 142] width 45 height 11
click at [1463, 137] on span "Unavailable" at bounding box center [1445, 142] width 63 height 11
click at [1308, 11] on icon "Close pop-in" at bounding box center [1311, 18] width 16 height 16
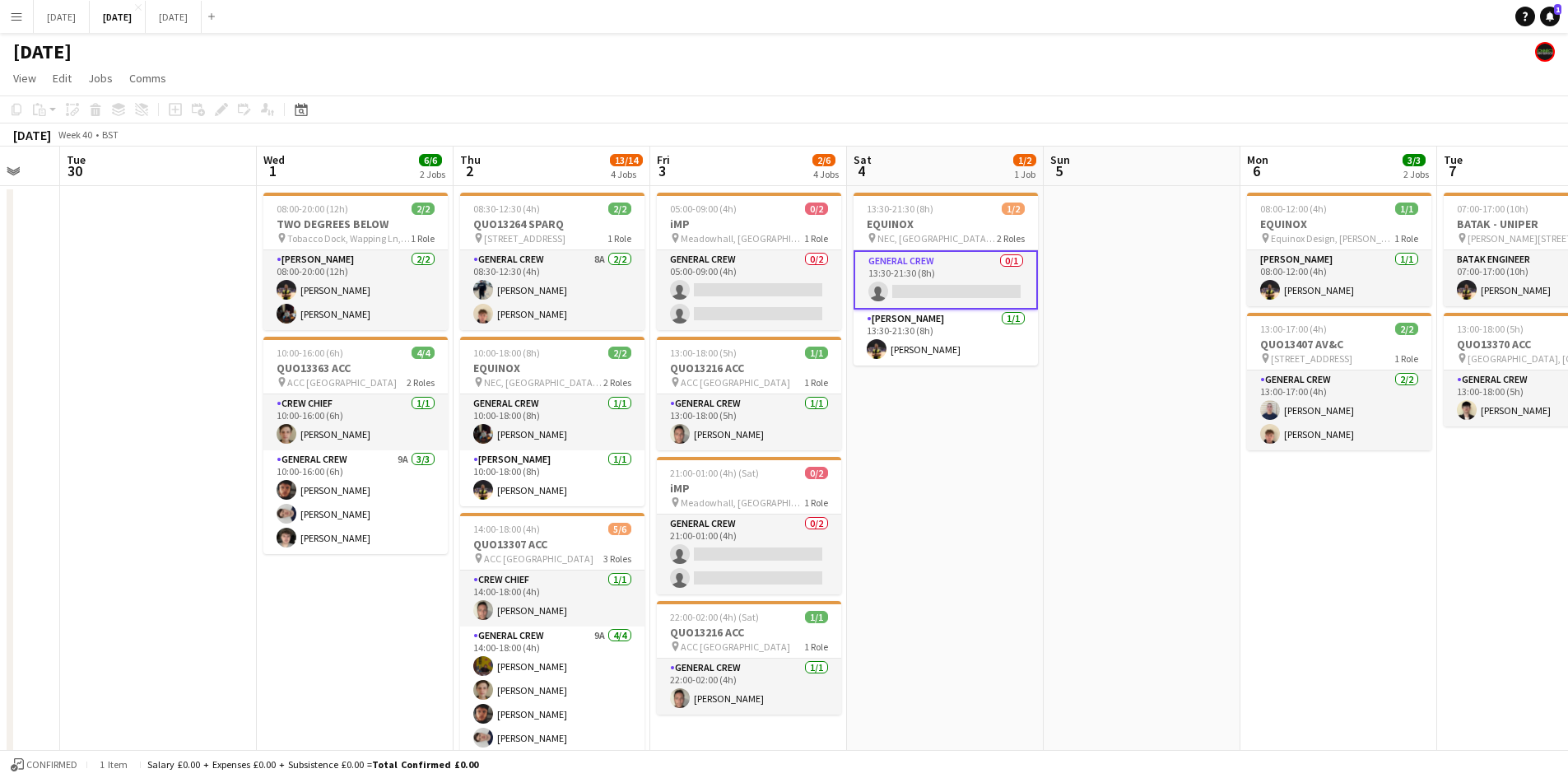
scroll to position [0, 604]
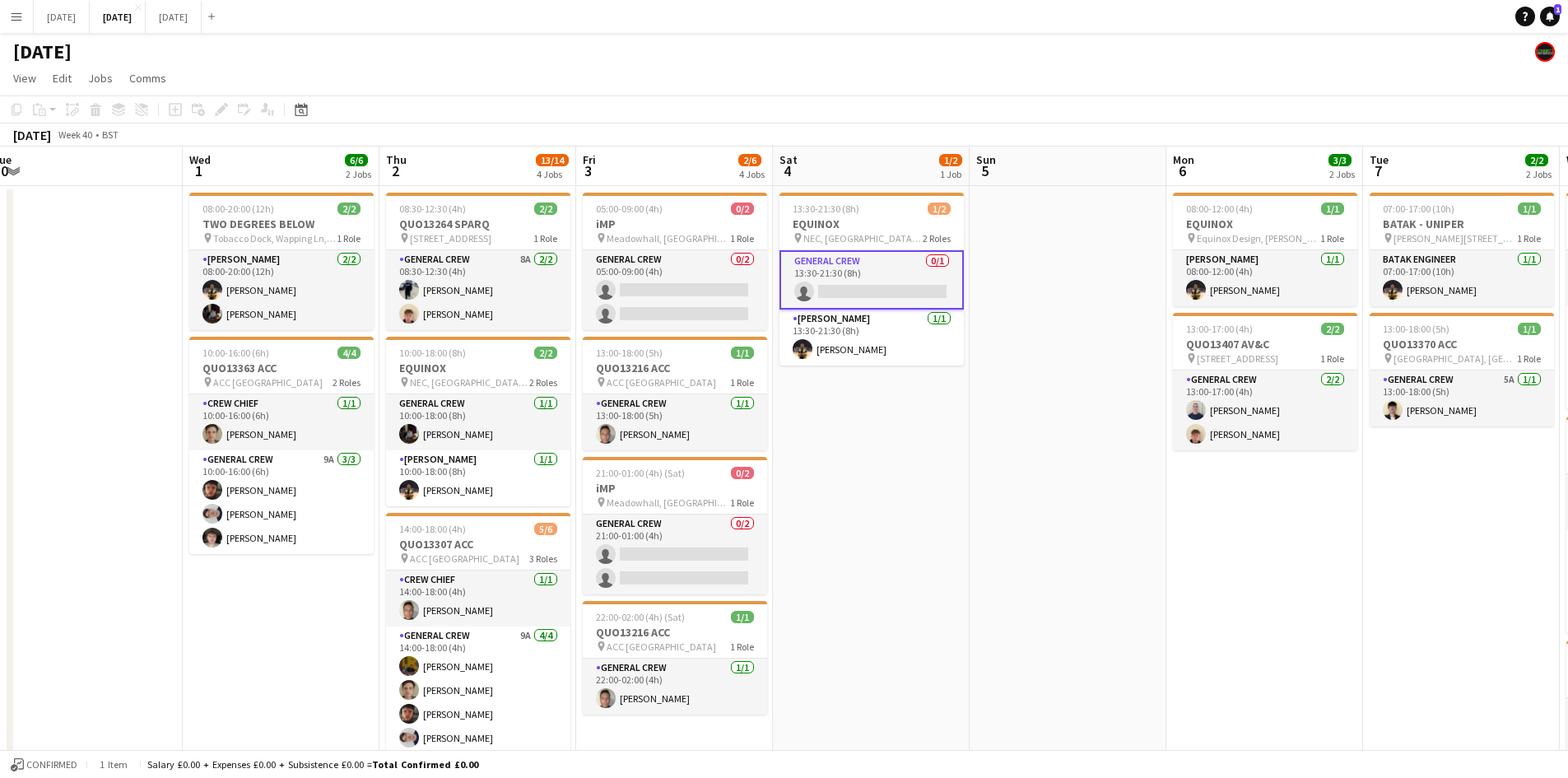
drag, startPoint x: 1239, startPoint y: 512, endPoint x: 1125, endPoint y: 489, distance: 116.3
click at [1125, 489] on app-calendar-viewport "Sat 27 Sun 28 Mon 29 Tue 30 Wed 1 6/6 2 Jobs Thu 2 13/14 4 Jobs Fri 3 2/6 4 Job…" at bounding box center [784, 582] width 1568 height 870
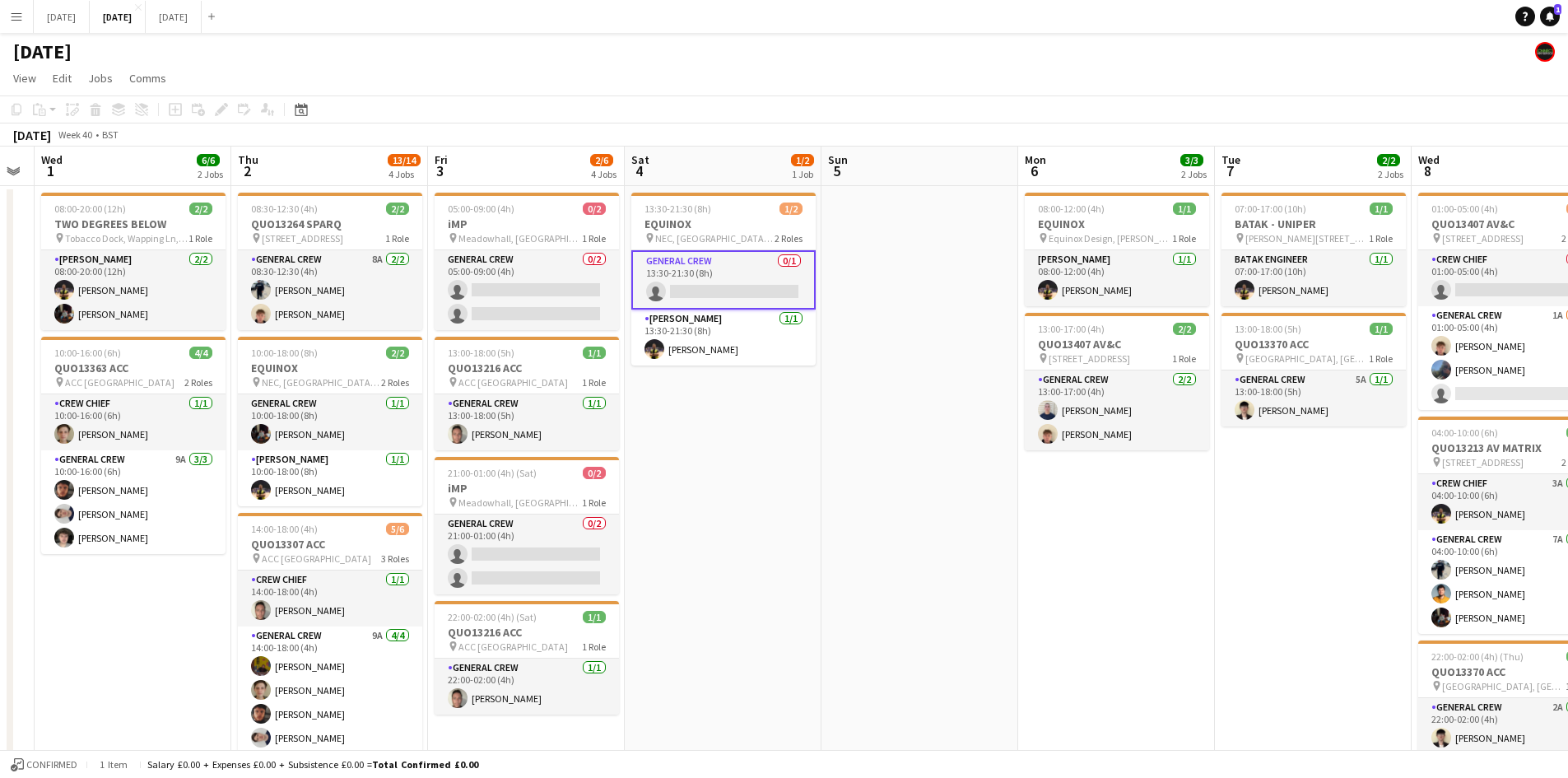
drag, startPoint x: 1274, startPoint y: 541, endPoint x: 1127, endPoint y: 483, distance: 158.0
click at [1127, 483] on app-calendar-viewport "Sun 28 Mon 29 Tue 30 Wed 1 6/6 2 Jobs Thu 2 13/14 4 Jobs Fri 3 2/6 4 Jobs Sat 4…" at bounding box center [784, 582] width 1568 height 870
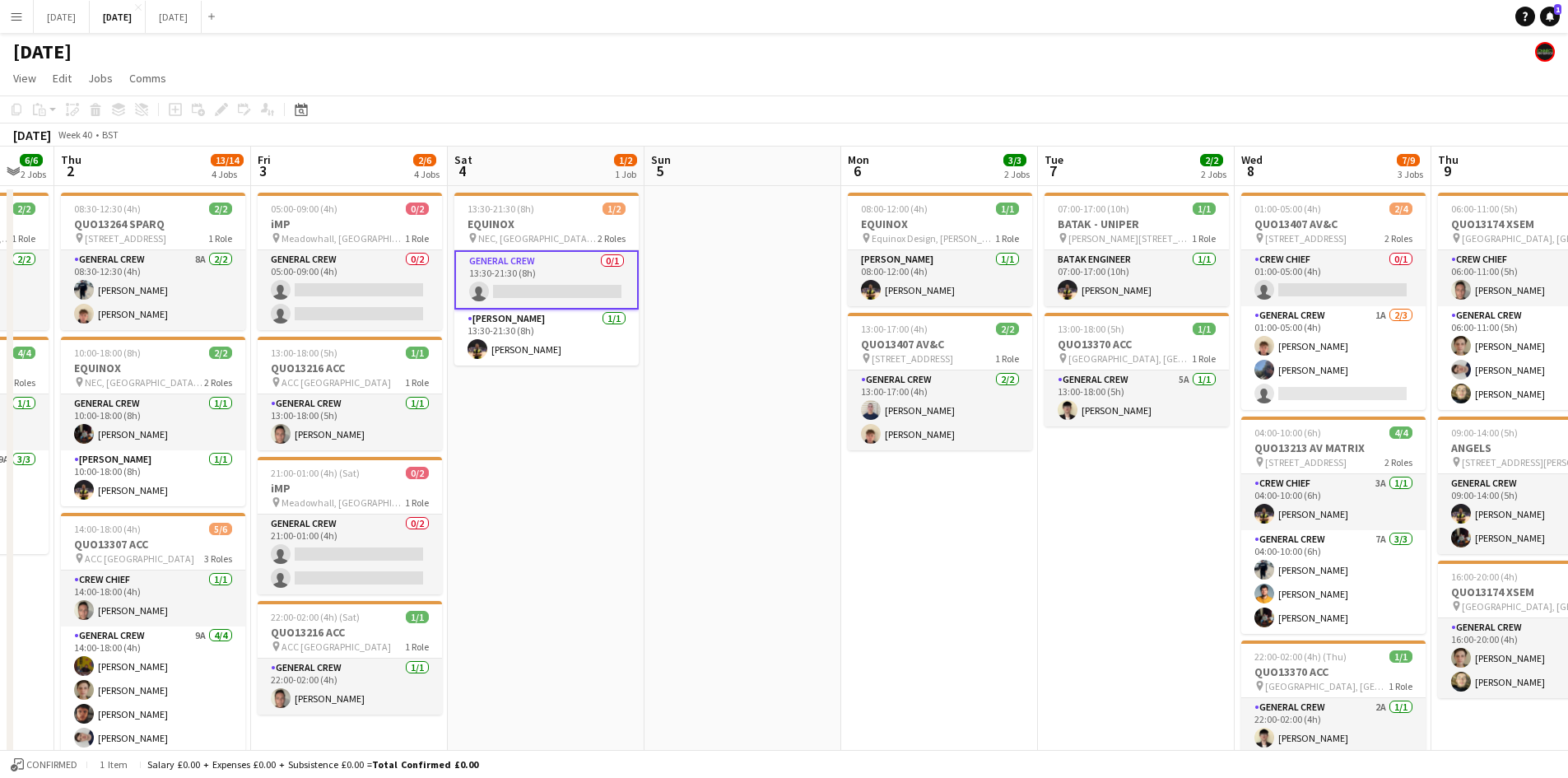
drag, startPoint x: 1307, startPoint y: 521, endPoint x: 1130, endPoint y: 478, distance: 182.1
click at [1130, 478] on app-calendar-viewport "Mon 29 Tue 30 Wed 1 6/6 2 Jobs Thu 2 13/14 4 Jobs Fri 3 2/6 4 Jobs Sat 4 1/2 1 …" at bounding box center [784, 582] width 1568 height 870
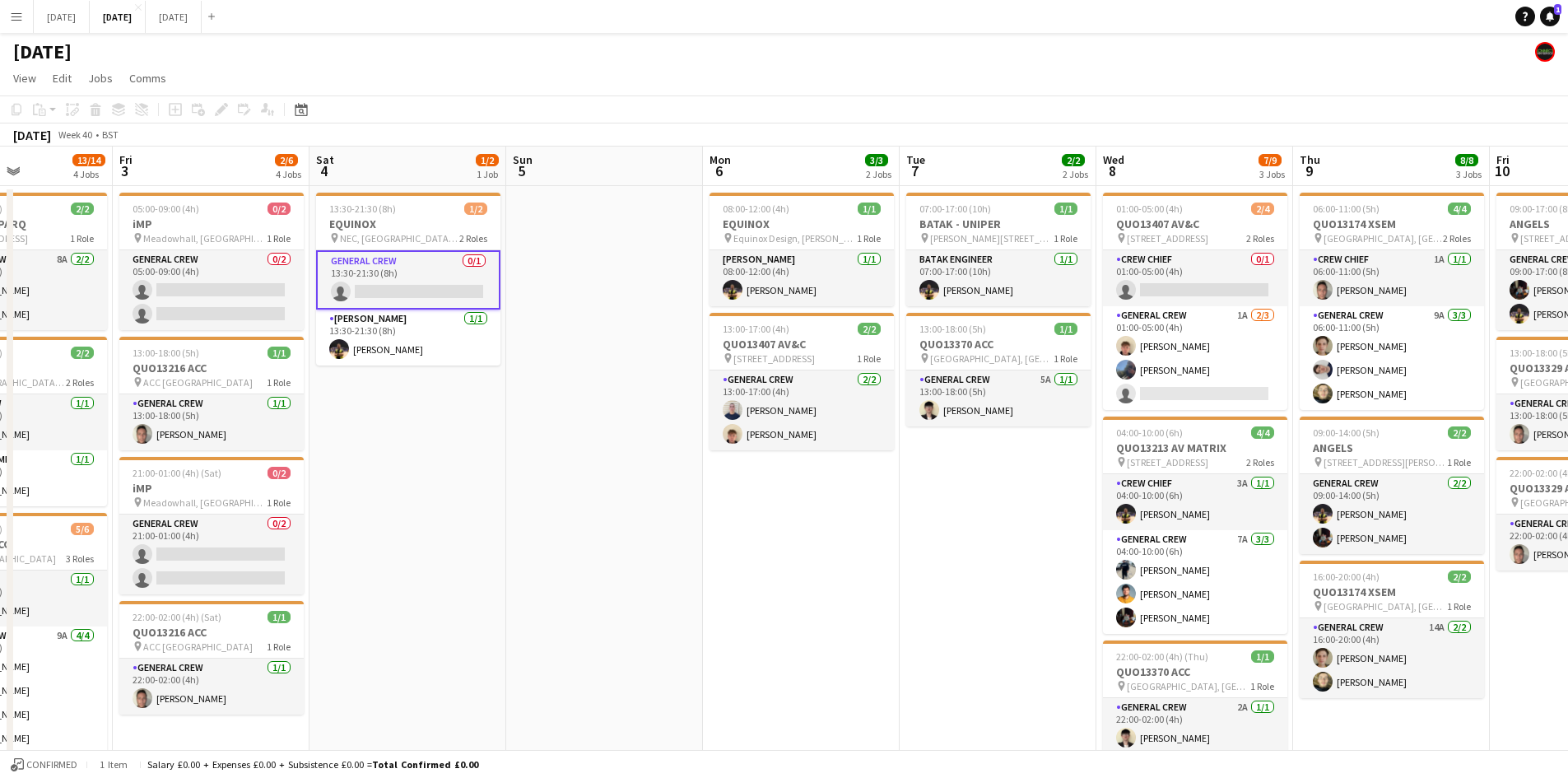
drag, startPoint x: 1176, startPoint y: 588, endPoint x: 1020, endPoint y: 550, distance: 160.6
click at [1027, 553] on app-calendar-viewport "Tue 30 Wed 1 6/6 2 Jobs Thu 2 13/14 4 Jobs Fri 3 2/6 4 Jobs Sat 4 1/2 1 Job Sun…" at bounding box center [784, 582] width 1568 height 870
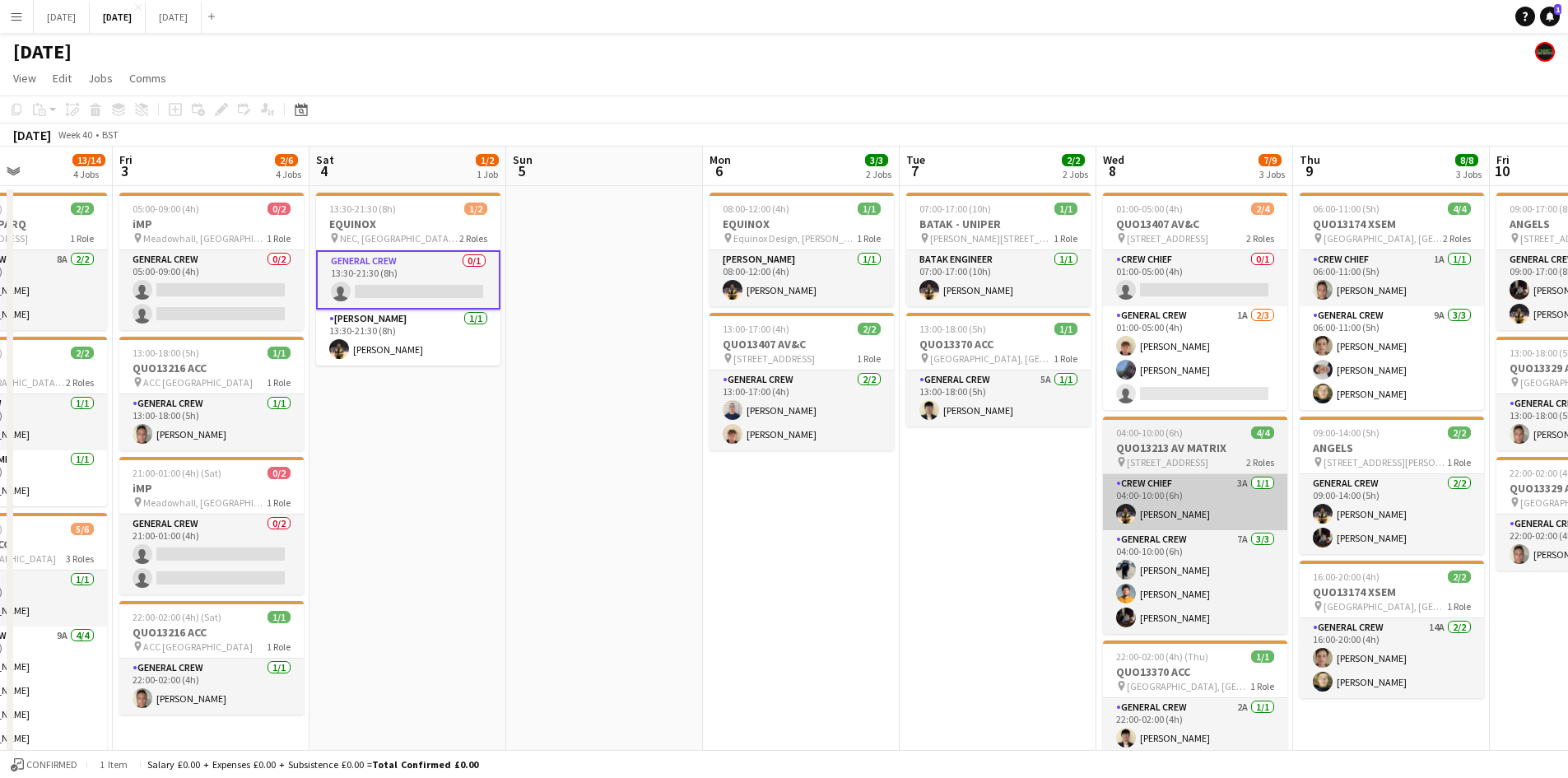
scroll to position [0, 488]
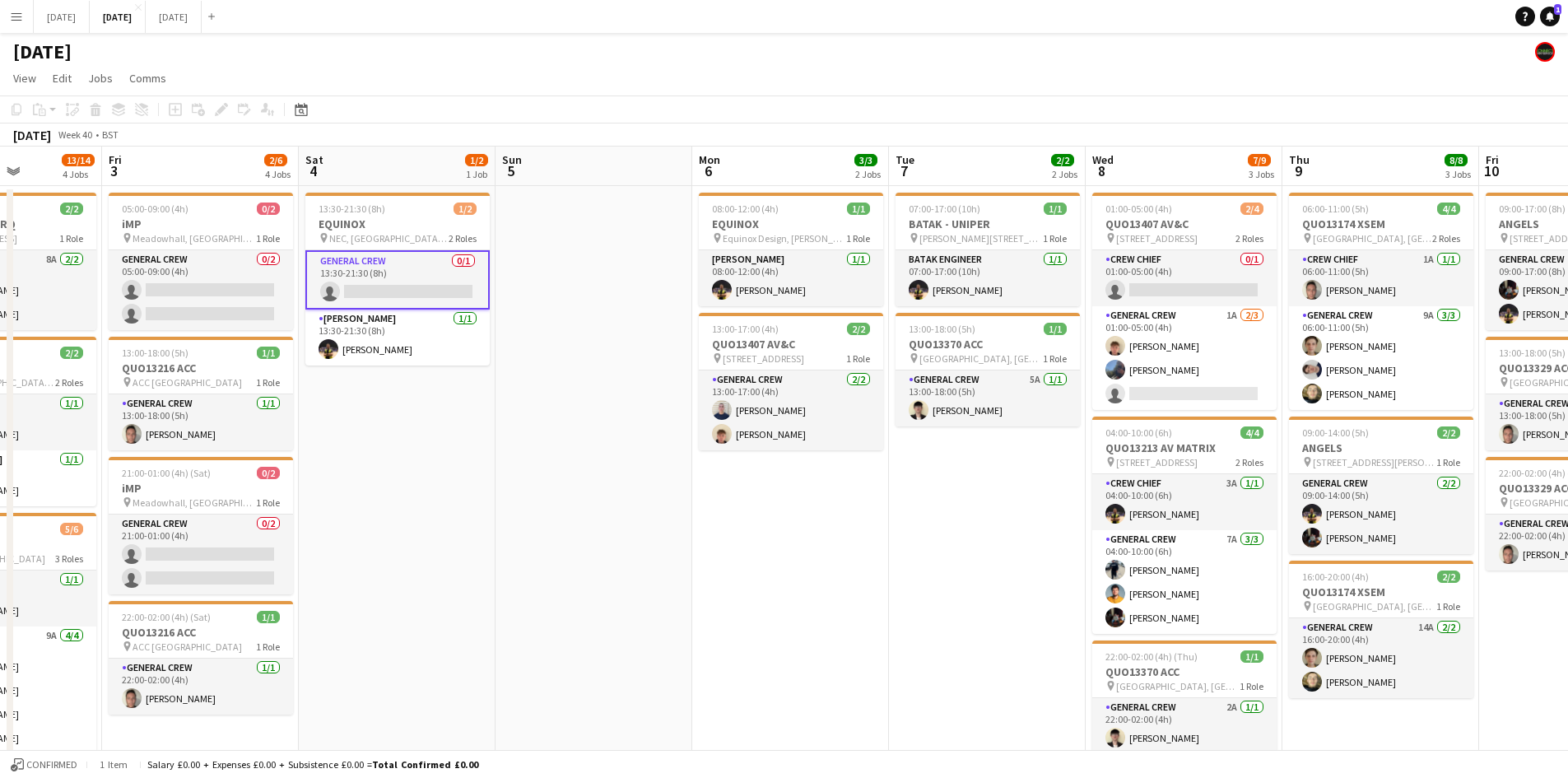
drag, startPoint x: 1019, startPoint y: 603, endPoint x: 834, endPoint y: 527, distance: 200.0
click at [847, 537] on app-calendar-viewport "Tue 30 Wed 1 6/6 2 Jobs Thu 2 13/14 4 Jobs Fri 3 2/6 4 Jobs Sat 4 1/2 1 Job Sun…" at bounding box center [784, 582] width 1568 height 870
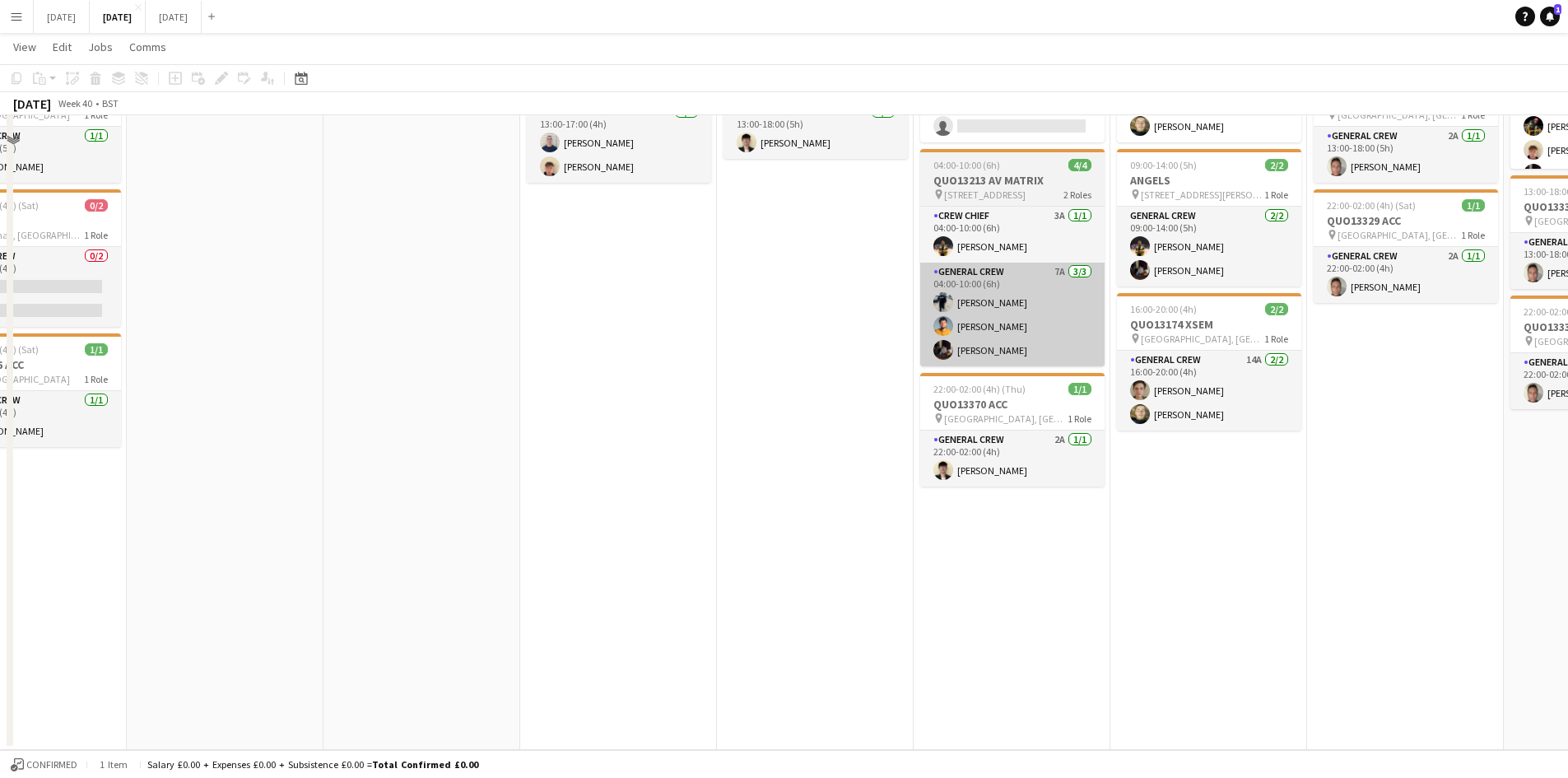
scroll to position [0, 0]
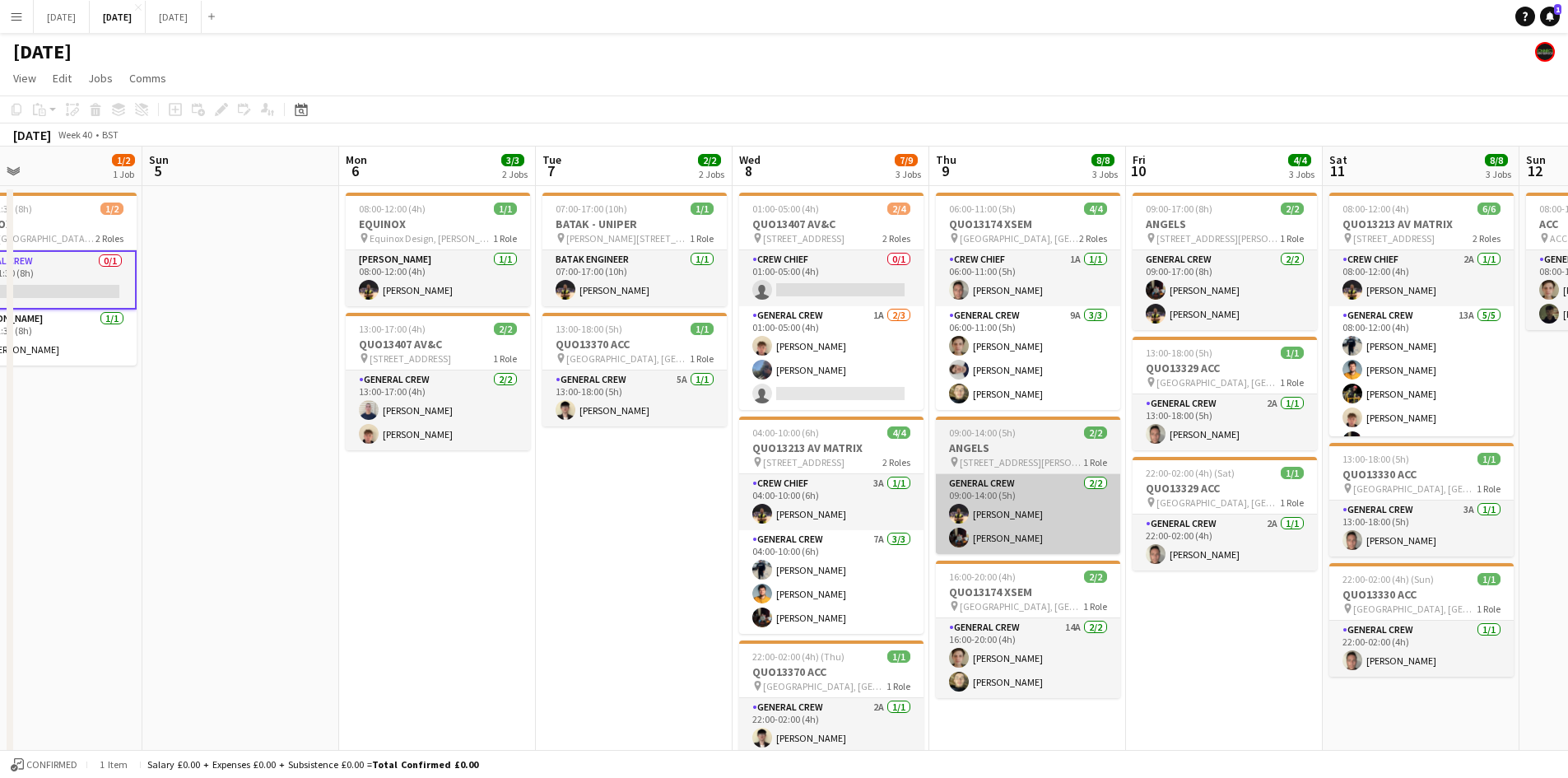
drag, startPoint x: 1221, startPoint y: 560, endPoint x: 1022, endPoint y: 500, distance: 207.8
click at [1022, 500] on app-calendar-viewport "Wed 1 6/6 2 Jobs Thu 2 13/14 4 Jobs Fri 3 2/6 4 Jobs Sat 4 1/2 1 Job Sun 5 Mon …" at bounding box center [784, 582] width 1568 height 870
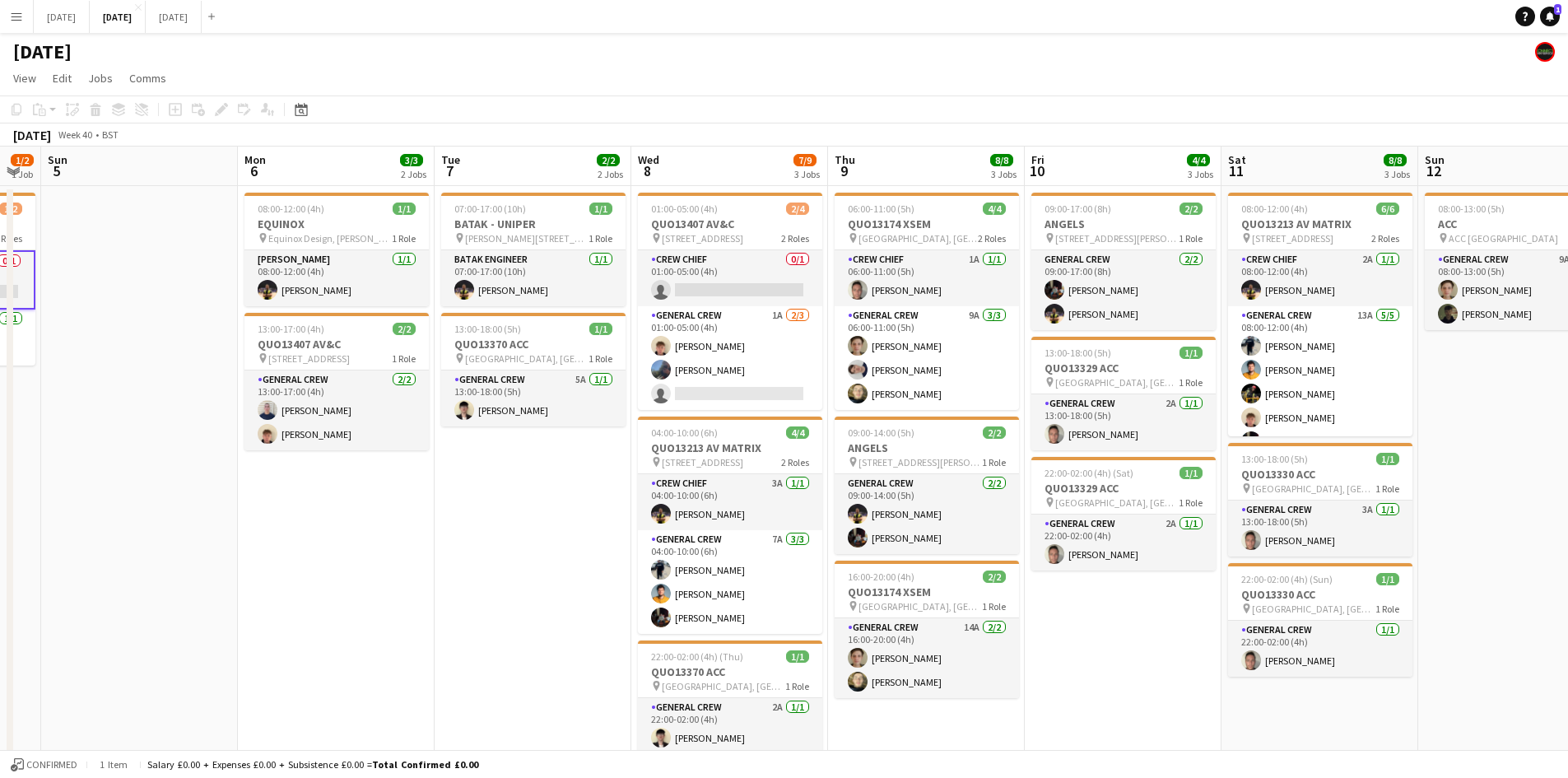
drag, startPoint x: 1159, startPoint y: 522, endPoint x: 980, endPoint y: 494, distance: 181.2
click at [986, 496] on app-calendar-viewport "Thu 2 13/14 4 Jobs Fri 3 2/6 4 Jobs Sat 4 1/2 1 Job Sun 5 Mon 6 3/3 2 Jobs Tue …" at bounding box center [784, 582] width 1568 height 870
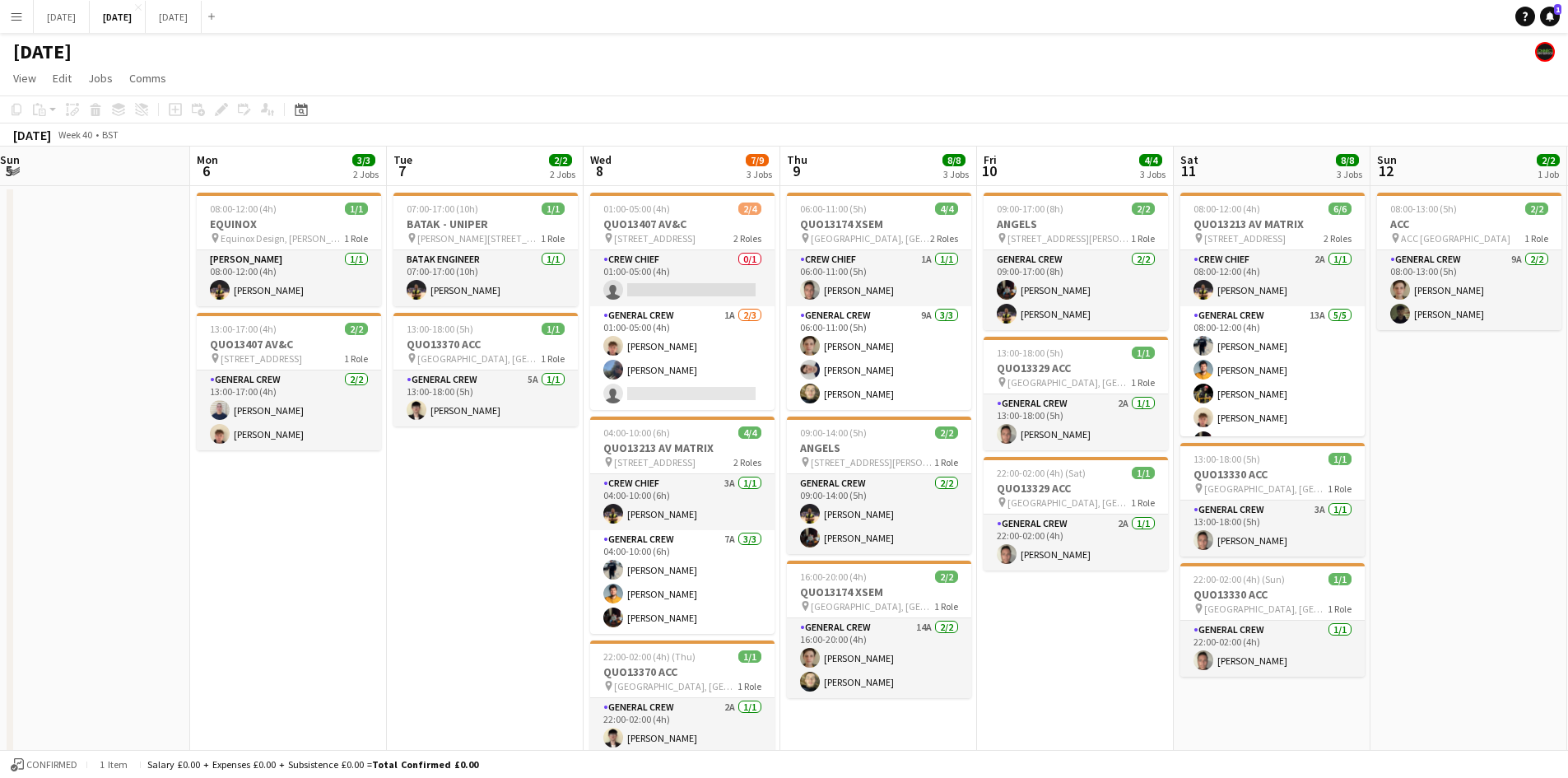
drag, startPoint x: 1080, startPoint y: 552, endPoint x: 915, endPoint y: 509, distance: 170.5
click at [917, 510] on app-calendar-viewport "Thu 2 13/14 4 Jobs Fri 3 2/6 4 Jobs Sat 4 1/2 1 Job Sun 5 Mon 6 3/3 2 Jobs Tue …" at bounding box center [784, 582] width 1568 height 870
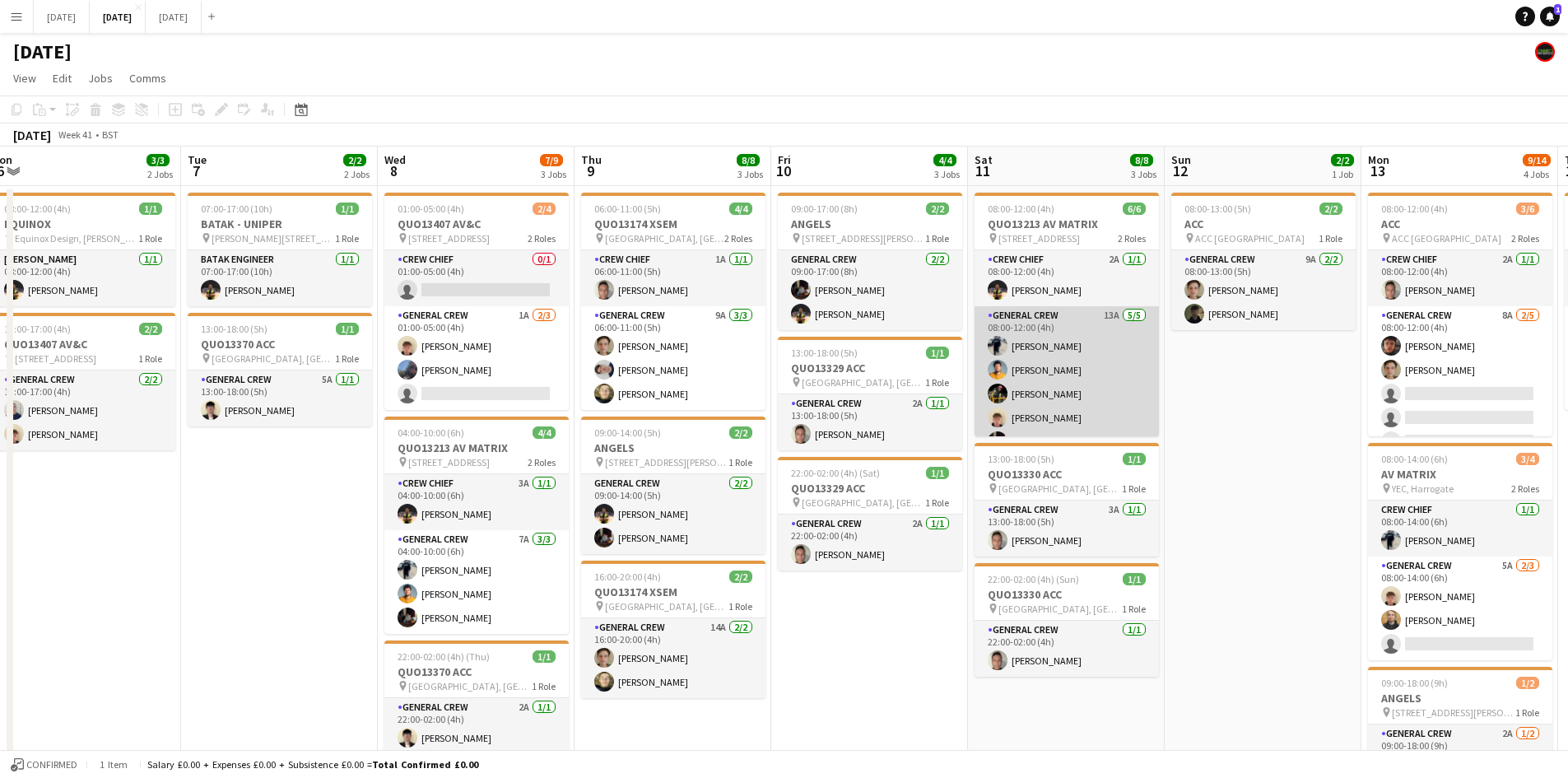
scroll to position [22, 0]
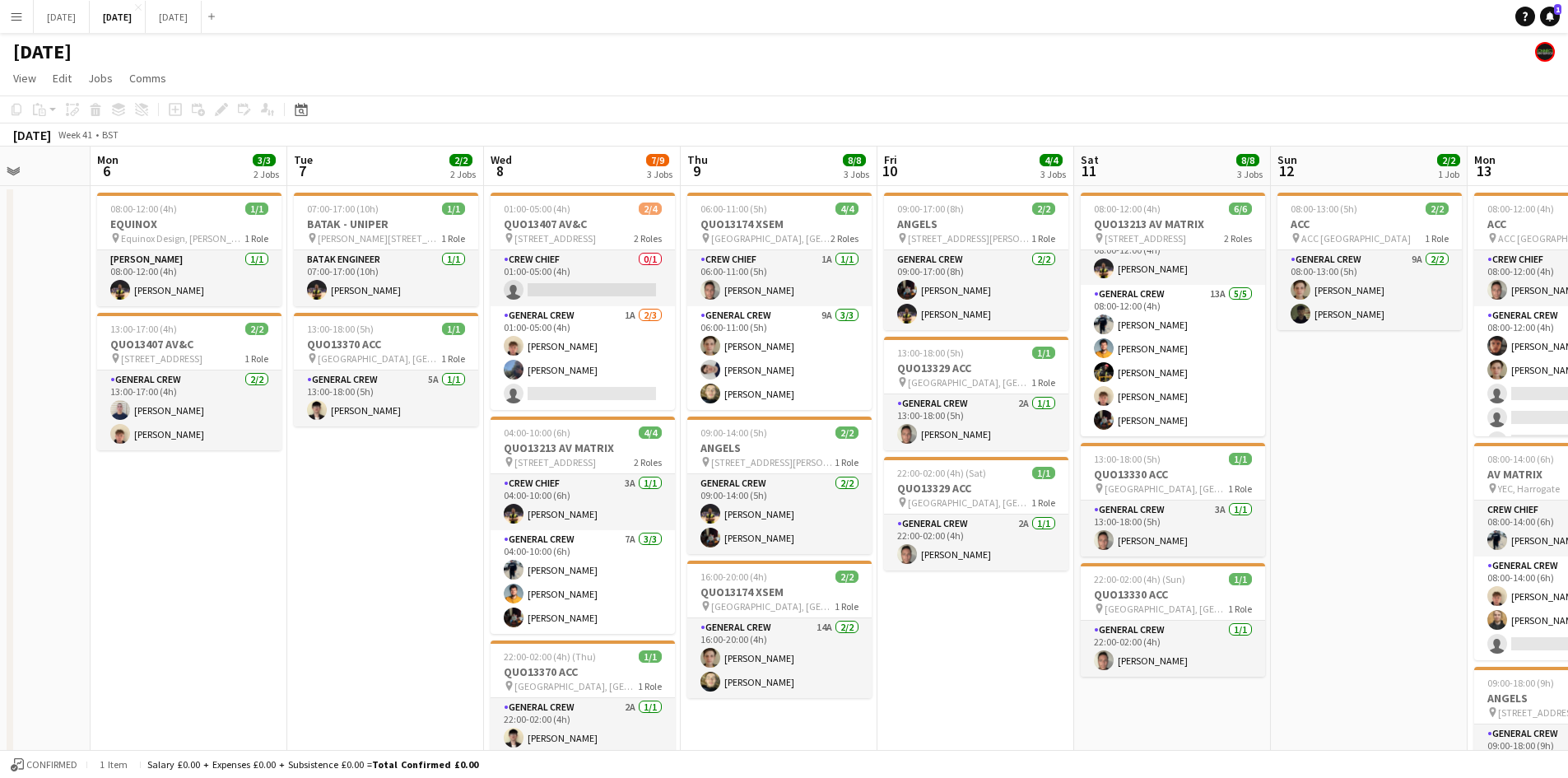
drag, startPoint x: 1215, startPoint y: 477, endPoint x: 1155, endPoint y: 464, distance: 61.4
click at [1158, 464] on app-calendar-viewport "Fri 3 2/6 4 Jobs Sat 4 1/2 1 Job Sun 5 Mon 6 3/3 2 Jobs Tue 7 2/2 2 Jobs Wed 8 …" at bounding box center [784, 582] width 1568 height 870
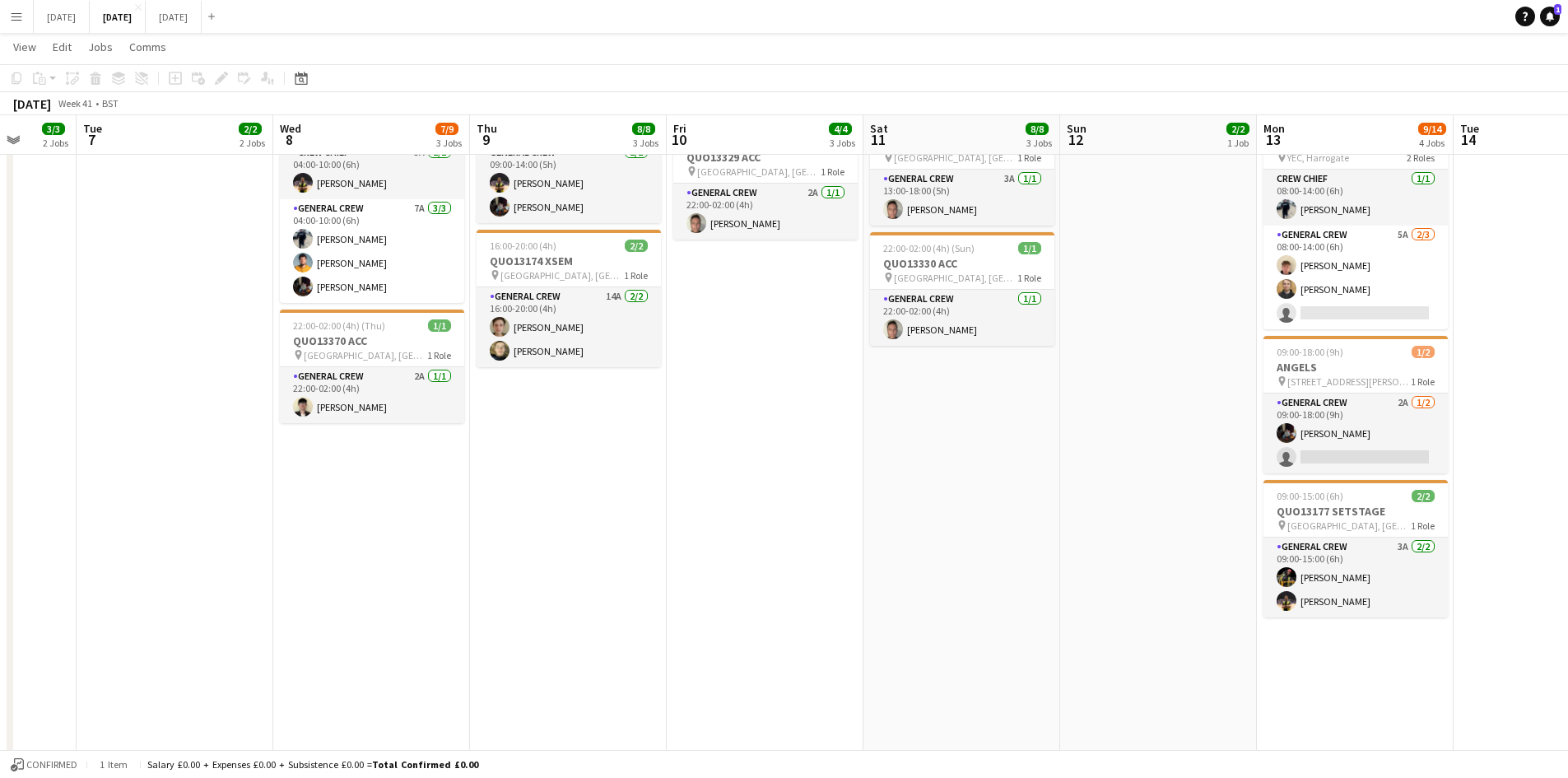
scroll to position [247, 0]
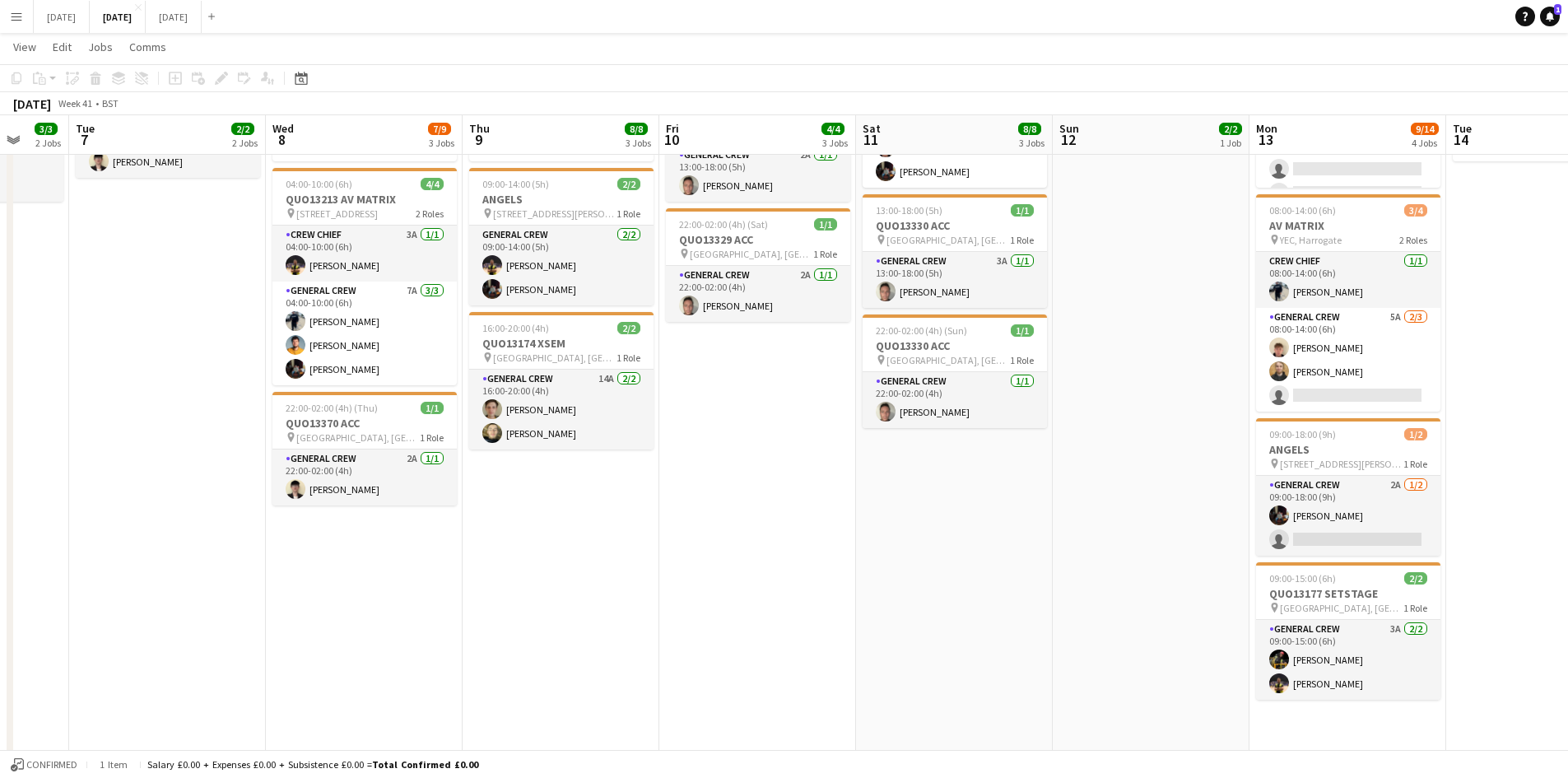
drag, startPoint x: 1247, startPoint y: 483, endPoint x: 1034, endPoint y: 485, distance: 213.0
click at [1036, 485] on app-calendar-viewport "Sat 4 1/2 1 Job Sun 5 Mon 6 3/3 2 Jobs Tue 7 2/2 2 Jobs Wed 8 7/9 3 Jobs Thu 9 …" at bounding box center [784, 462] width 1568 height 1290
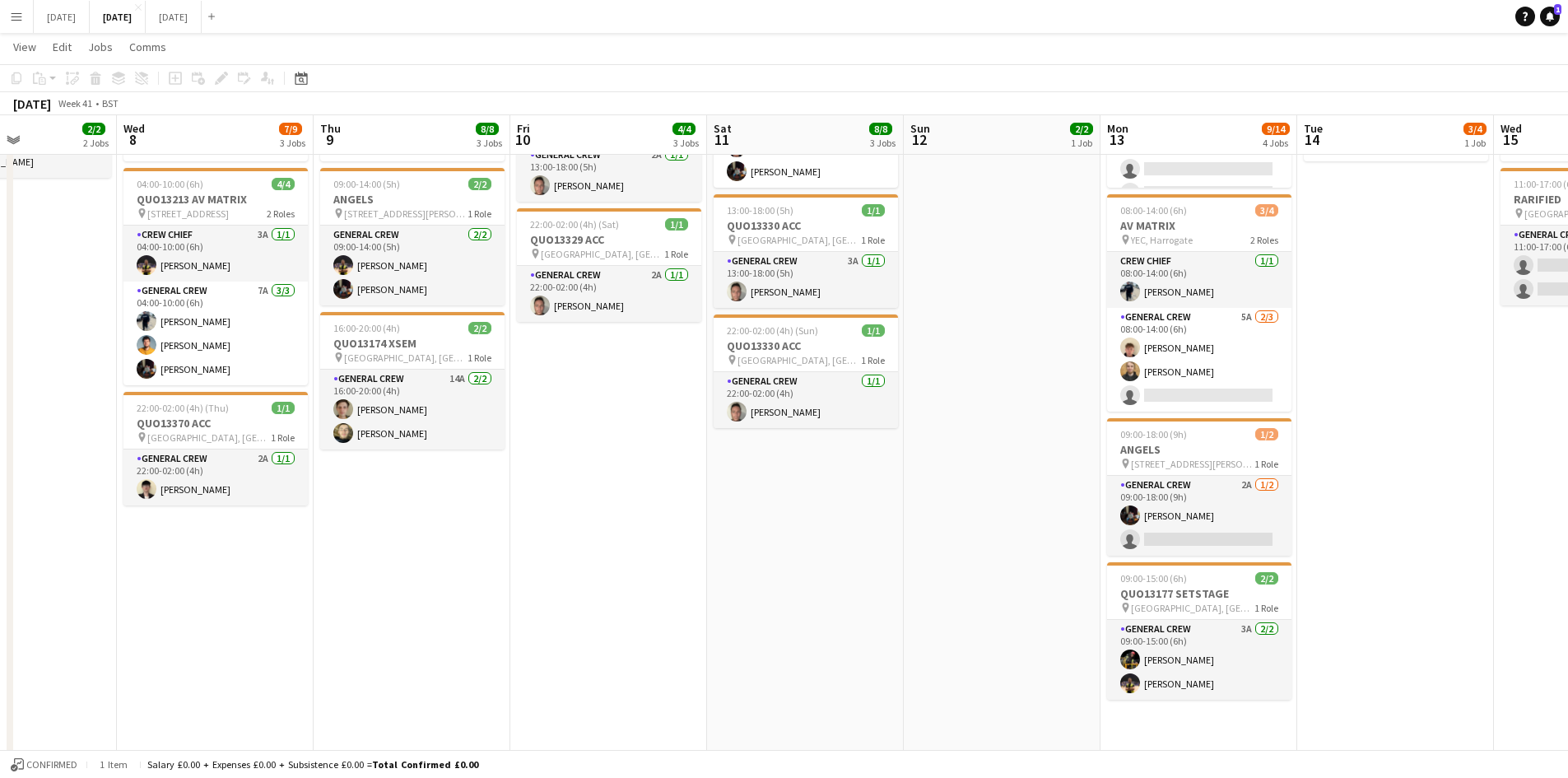
drag, startPoint x: 876, startPoint y: 479, endPoint x: 1080, endPoint y: 501, distance: 205.2
click at [1062, 498] on app-calendar-viewport "Sun 5 Mon 6 3/3 2 Jobs Tue 7 2/2 2 Jobs Wed 8 7/9 3 Jobs Thu 9 8/8 3 Jobs Fri 1…" at bounding box center [784, 462] width 1568 height 1290
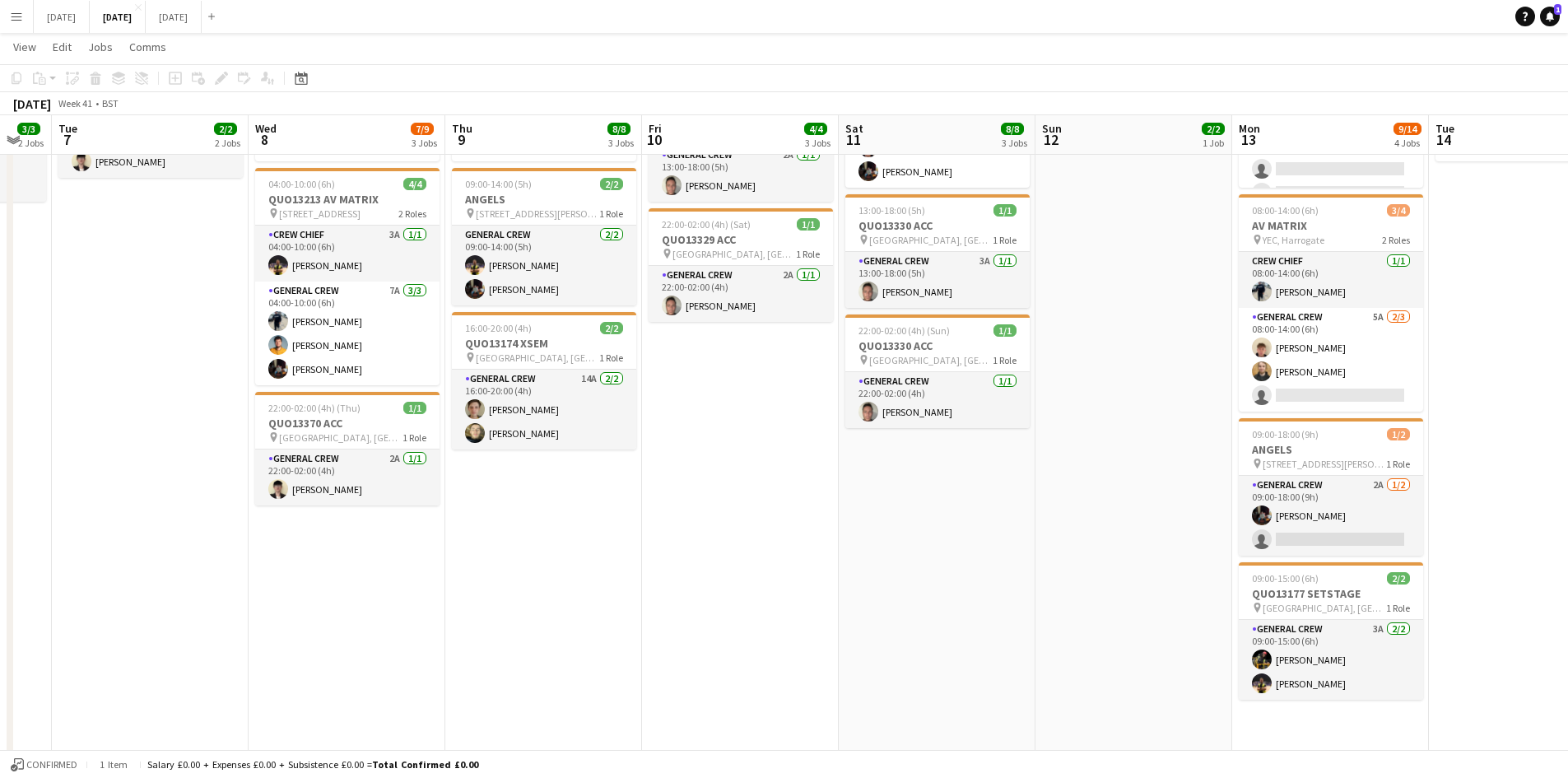
scroll to position [0, 0]
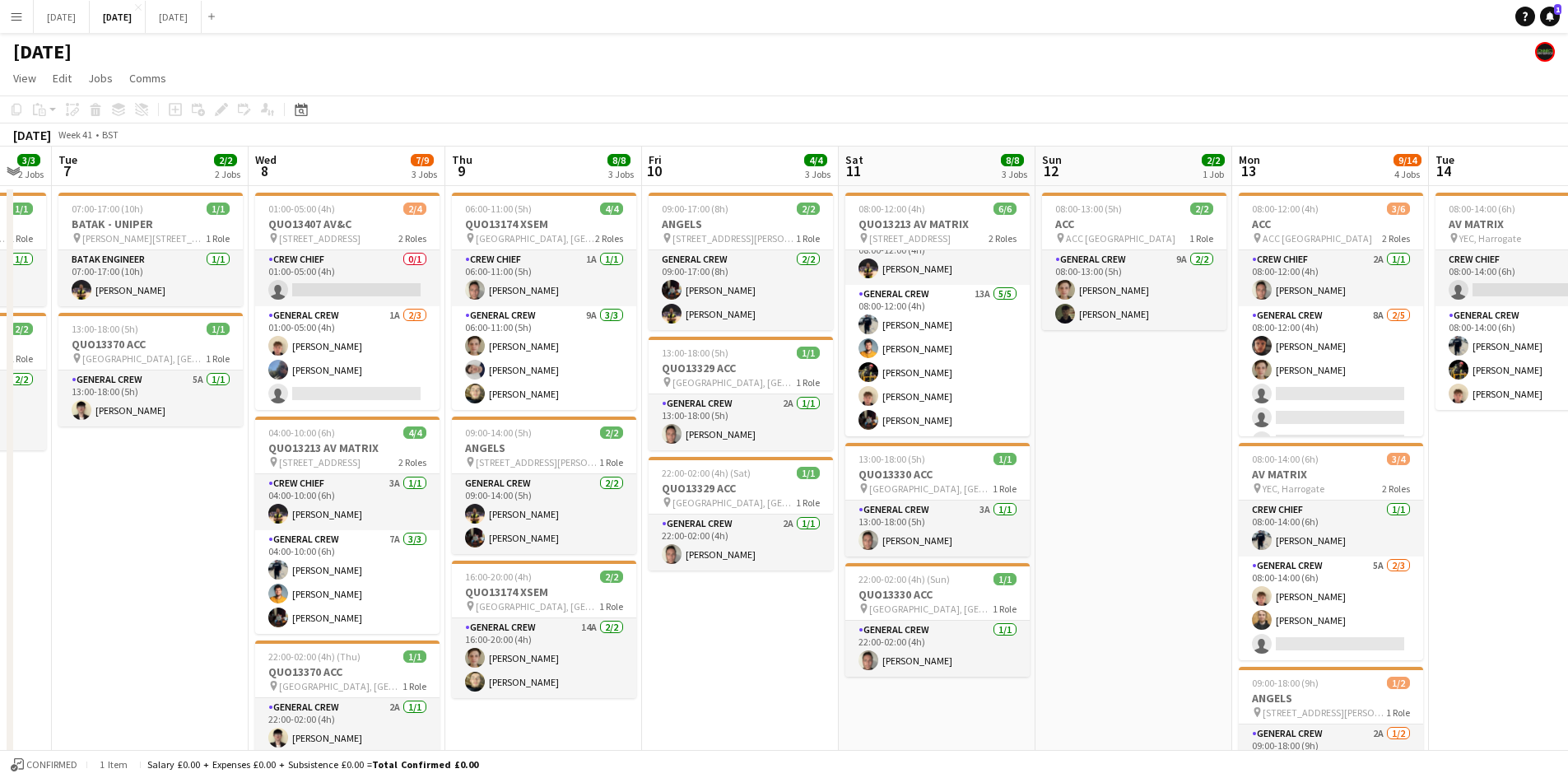
click at [772, 615] on app-date-cell "09:00-17:00 (8h) 2/2 ANGELS pin [STREET_ADDRESS][PERSON_NAME][PERSON_NAME] 1 Ro…" at bounding box center [740, 770] width 197 height 1169
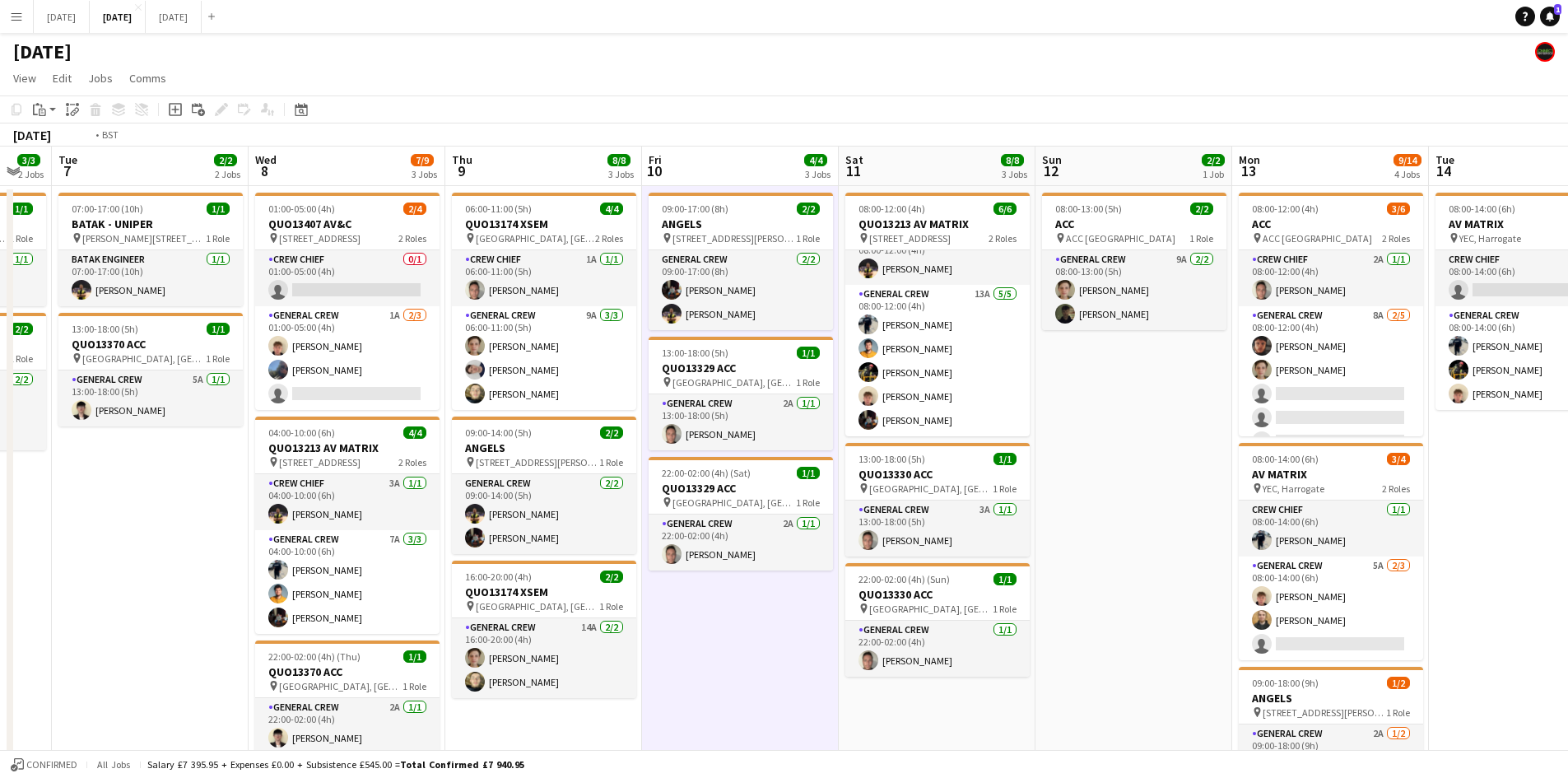
drag, startPoint x: 304, startPoint y: 581, endPoint x: 734, endPoint y: 462, distance: 446.2
click at [729, 471] on app-calendar-viewport "Sun 5 Mon 6 3/3 2 Jobs Tue 7 2/2 2 Jobs Wed 8 7/9 3 Jobs Thu 9 8/8 3 Jobs Fri 1…" at bounding box center [784, 751] width 1568 height 1209
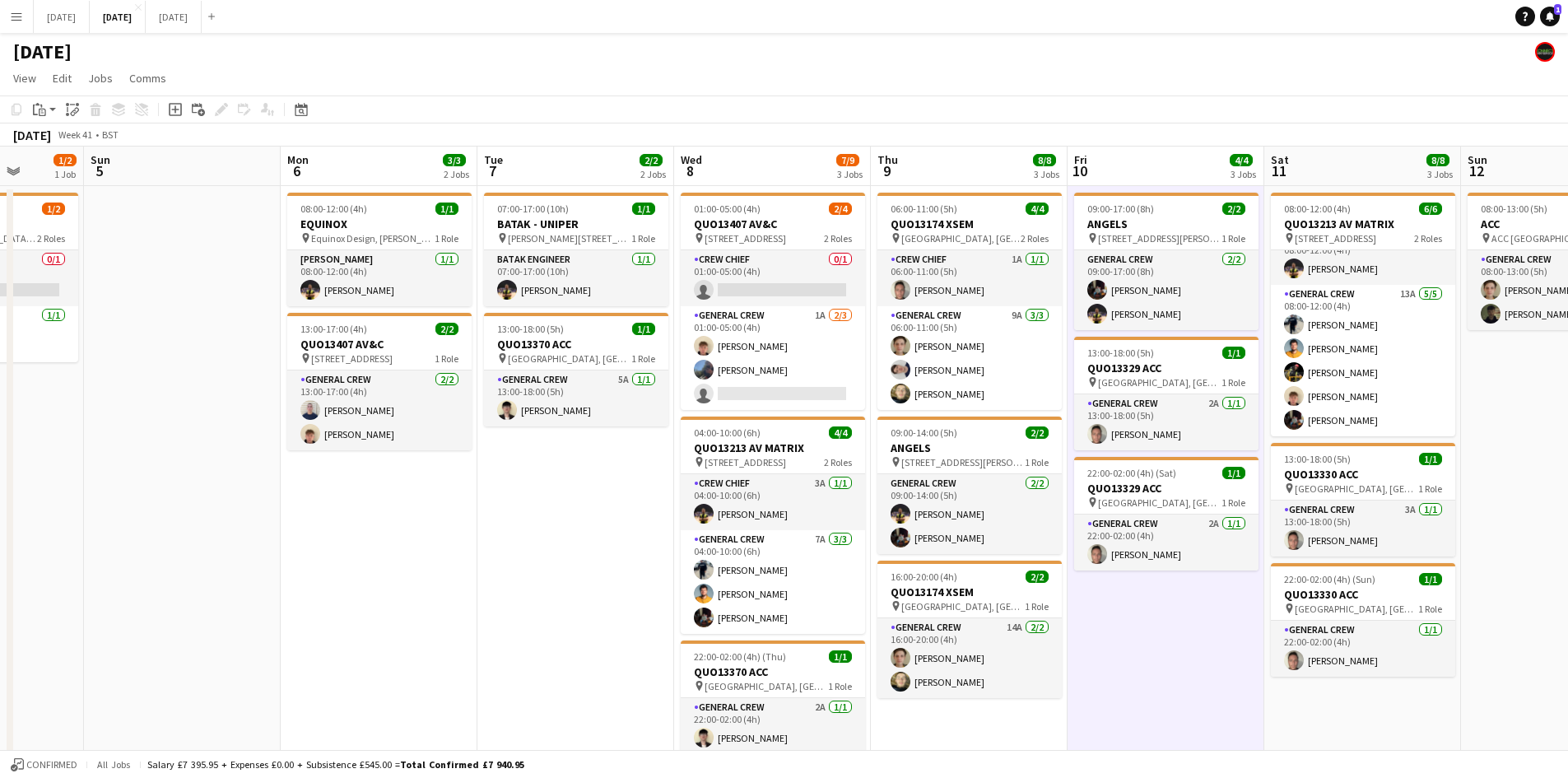
drag, startPoint x: 393, startPoint y: 520, endPoint x: 802, endPoint y: 504, distance: 409.3
click at [800, 497] on app-calendar-viewport "Thu 2 13/14 4 Jobs Fri 3 2/6 4 Jobs Sat 4 1/2 1 Job Sun 5 Mon 6 3/3 2 Jobs Tue …" at bounding box center [784, 751] width 1568 height 1209
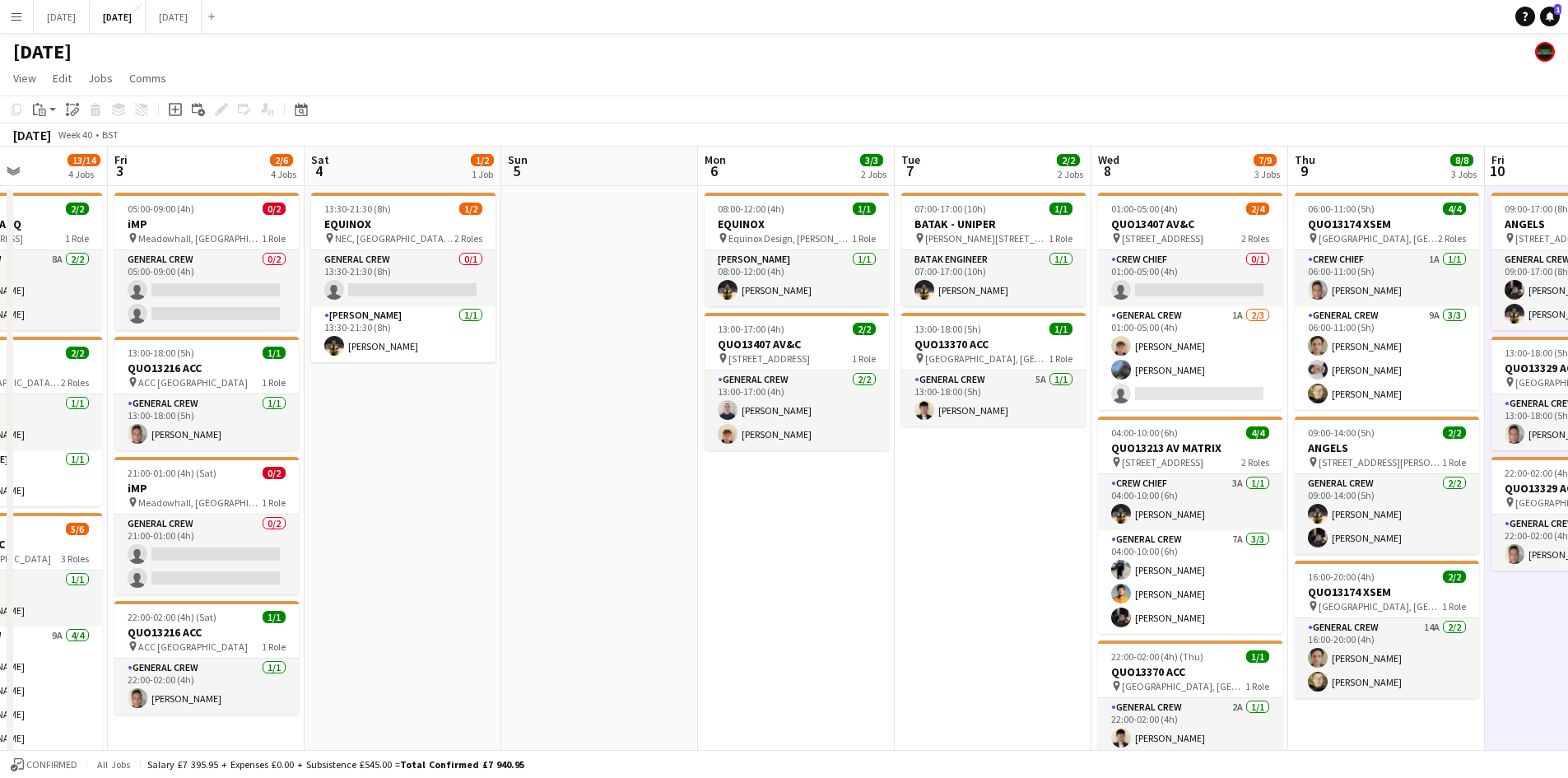
drag, startPoint x: 733, startPoint y: 540, endPoint x: 983, endPoint y: 527, distance: 250.3
click at [964, 530] on app-calendar-viewport "Tue 30 Wed 1 6/6 2 Jobs Thu 2 13/14 4 Jobs Fri 3 2/6 4 Jobs Sat 4 1/2 1 Job Sun…" at bounding box center [784, 751] width 1568 height 1209
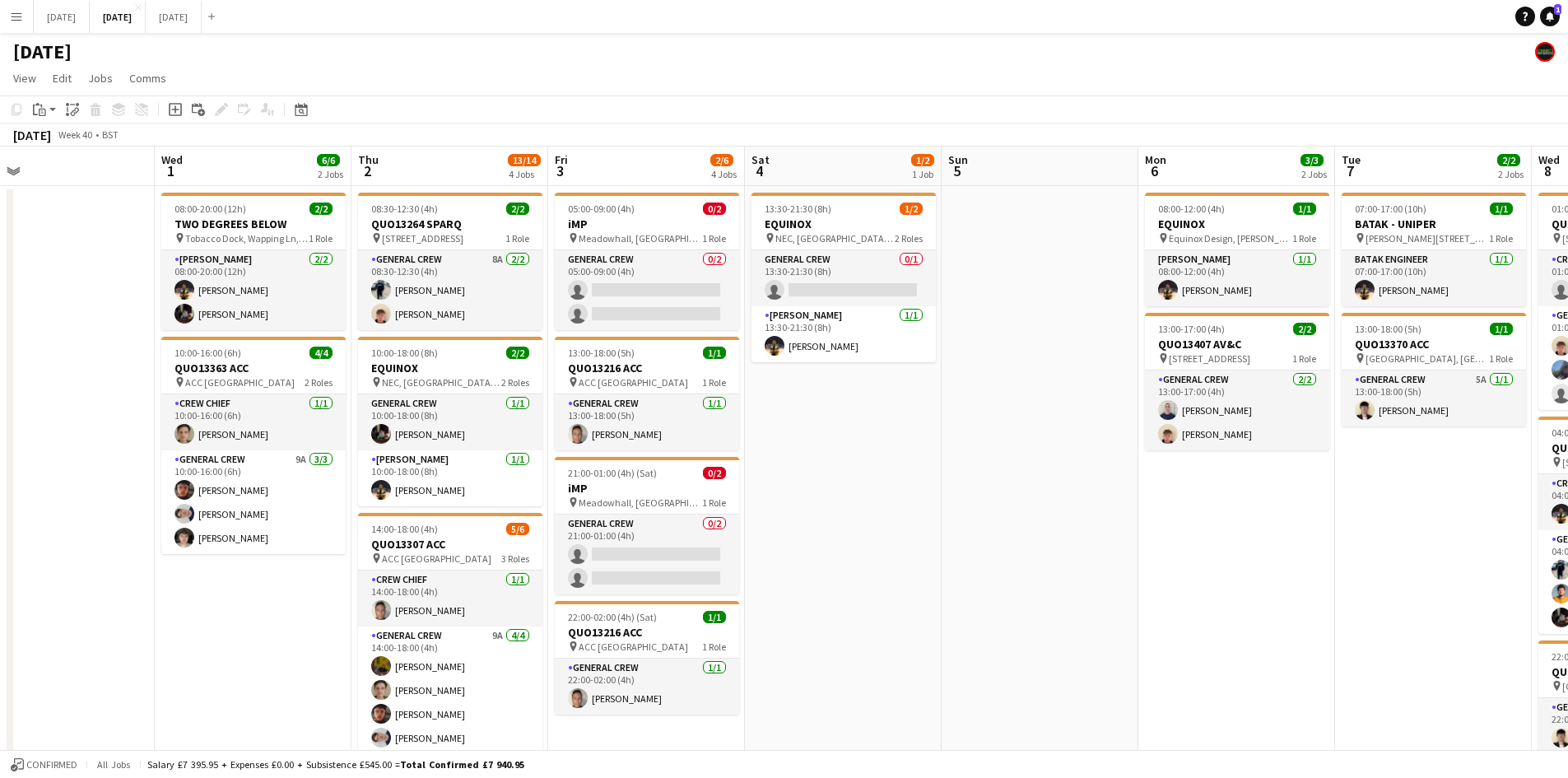
drag, startPoint x: 762, startPoint y: 491, endPoint x: 921, endPoint y: 485, distance: 159.1
click at [921, 485] on app-calendar-viewport "Sun 28 Mon 29 Tue 30 Wed 1 6/6 2 Jobs Thu 2 13/14 4 Jobs Fri 3 2/6 4 Jobs Sat 4…" at bounding box center [784, 751] width 1568 height 1209
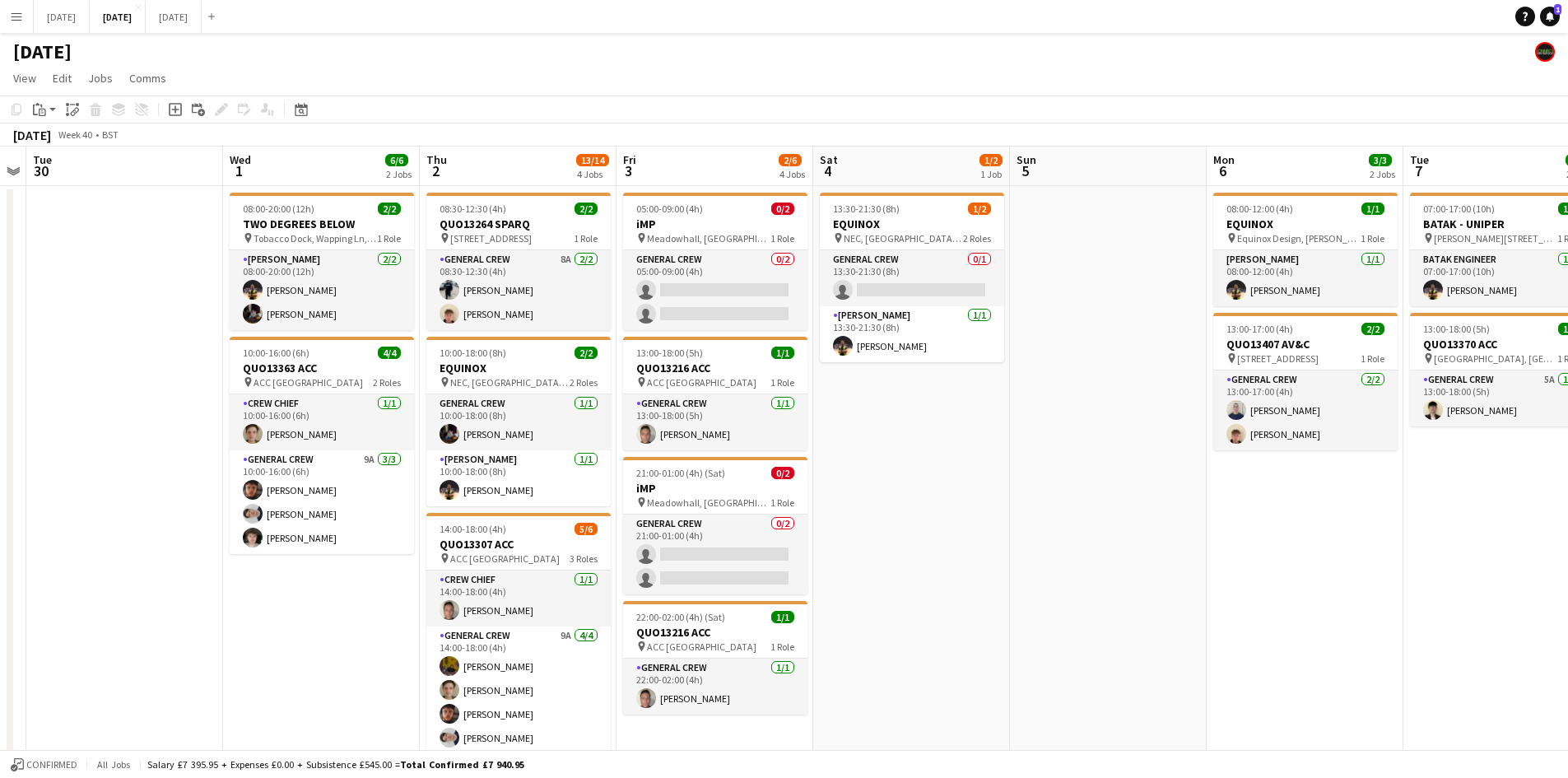
drag, startPoint x: 925, startPoint y: 480, endPoint x: 998, endPoint y: 490, distance: 73.7
click at [992, 488] on app-calendar-viewport "Sun 28 Mon 29 Tue 30 Wed 1 6/6 2 Jobs Thu 2 13/14 4 Jobs Fri 3 2/6 4 Jobs Sat 4…" at bounding box center [784, 751] width 1568 height 1209
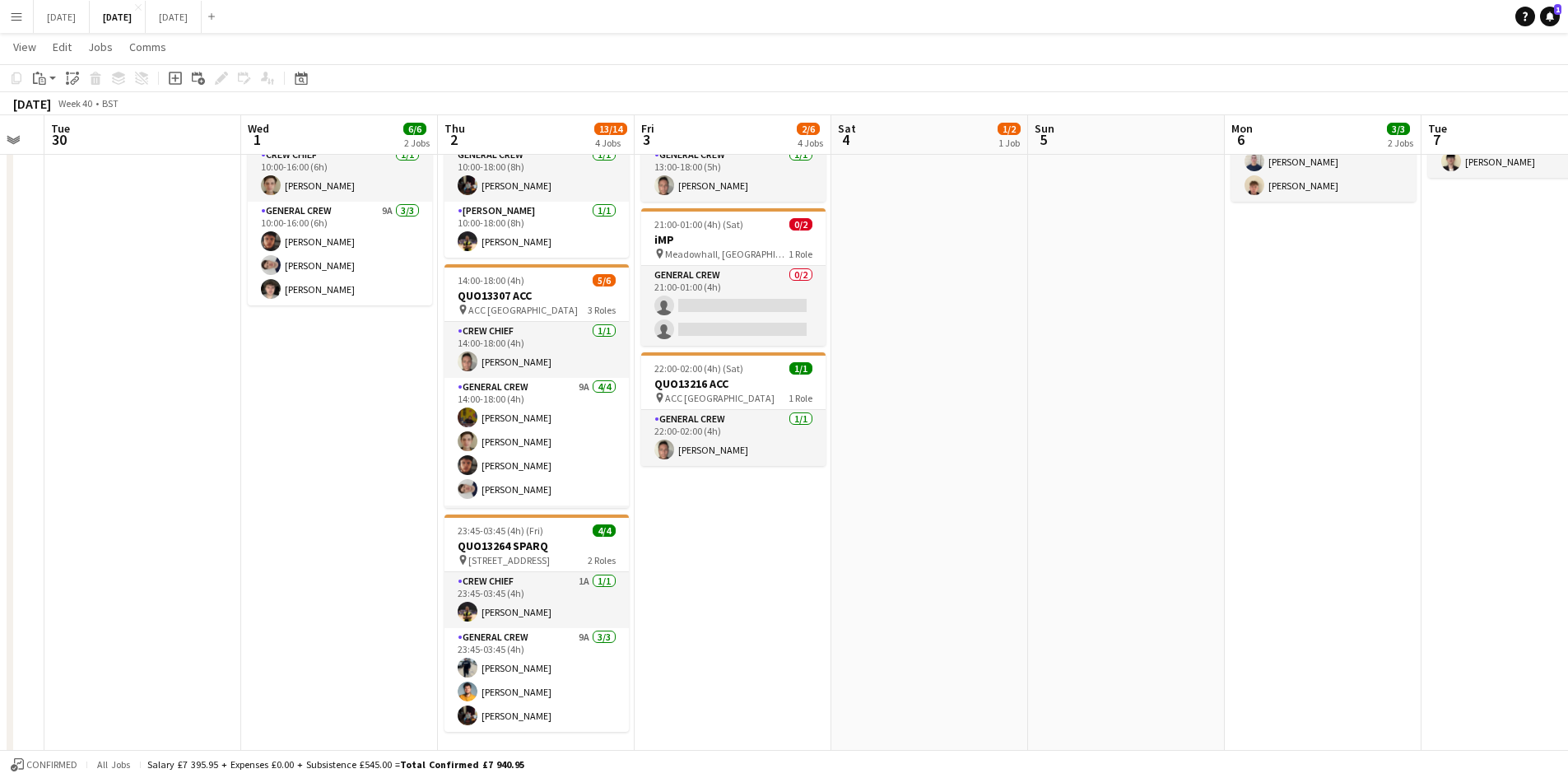
scroll to position [0, 0]
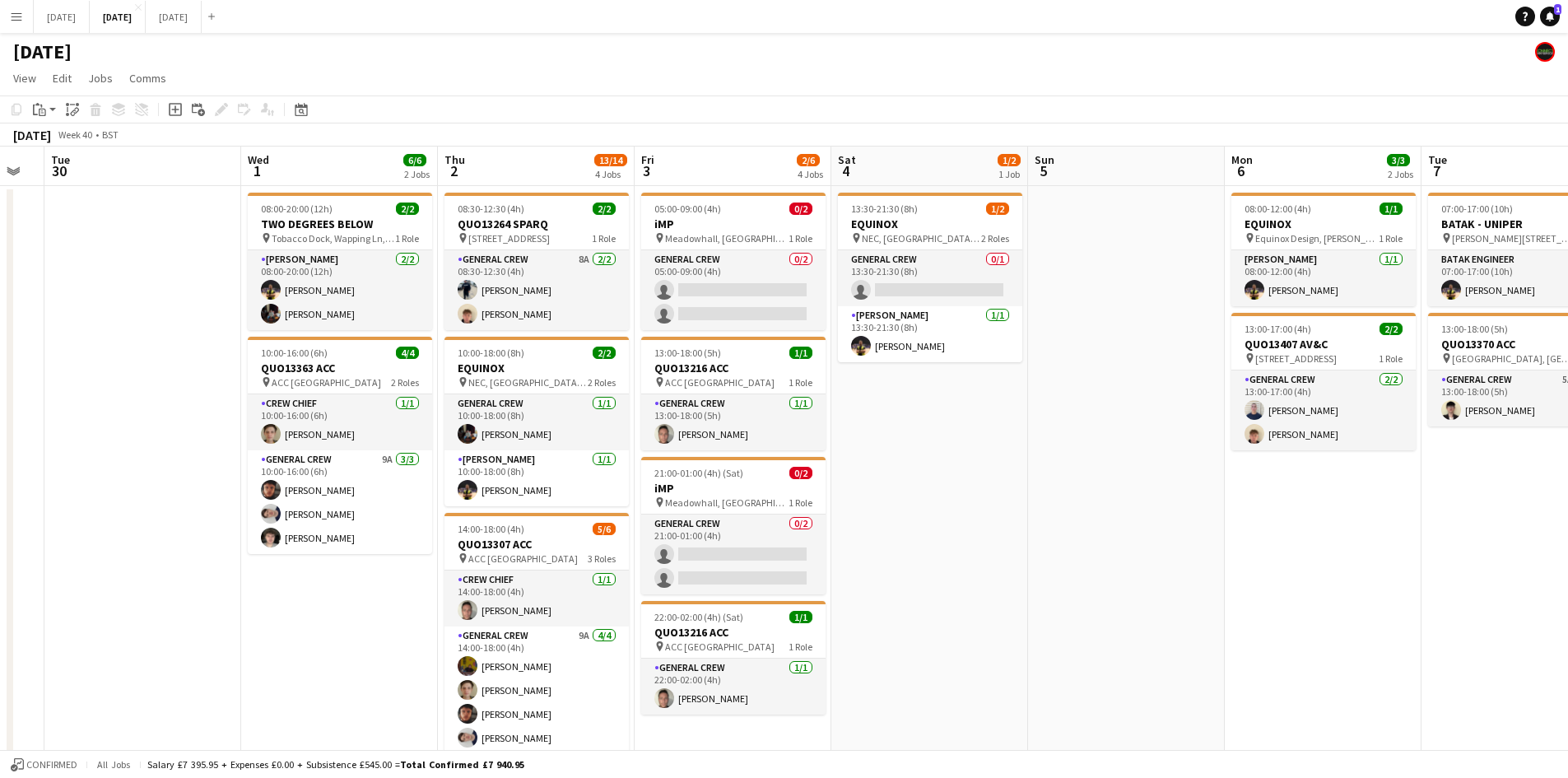
drag, startPoint x: 907, startPoint y: 427, endPoint x: 935, endPoint y: 427, distance: 28.0
click at [907, 427] on app-date-cell "13:30-21:30 (8h) 1/2 EQUINOX pin NEC, [GEOGRAPHIC_DATA], [GEOGRAPHIC_DATA], [GE…" at bounding box center [930, 770] width 197 height 1169
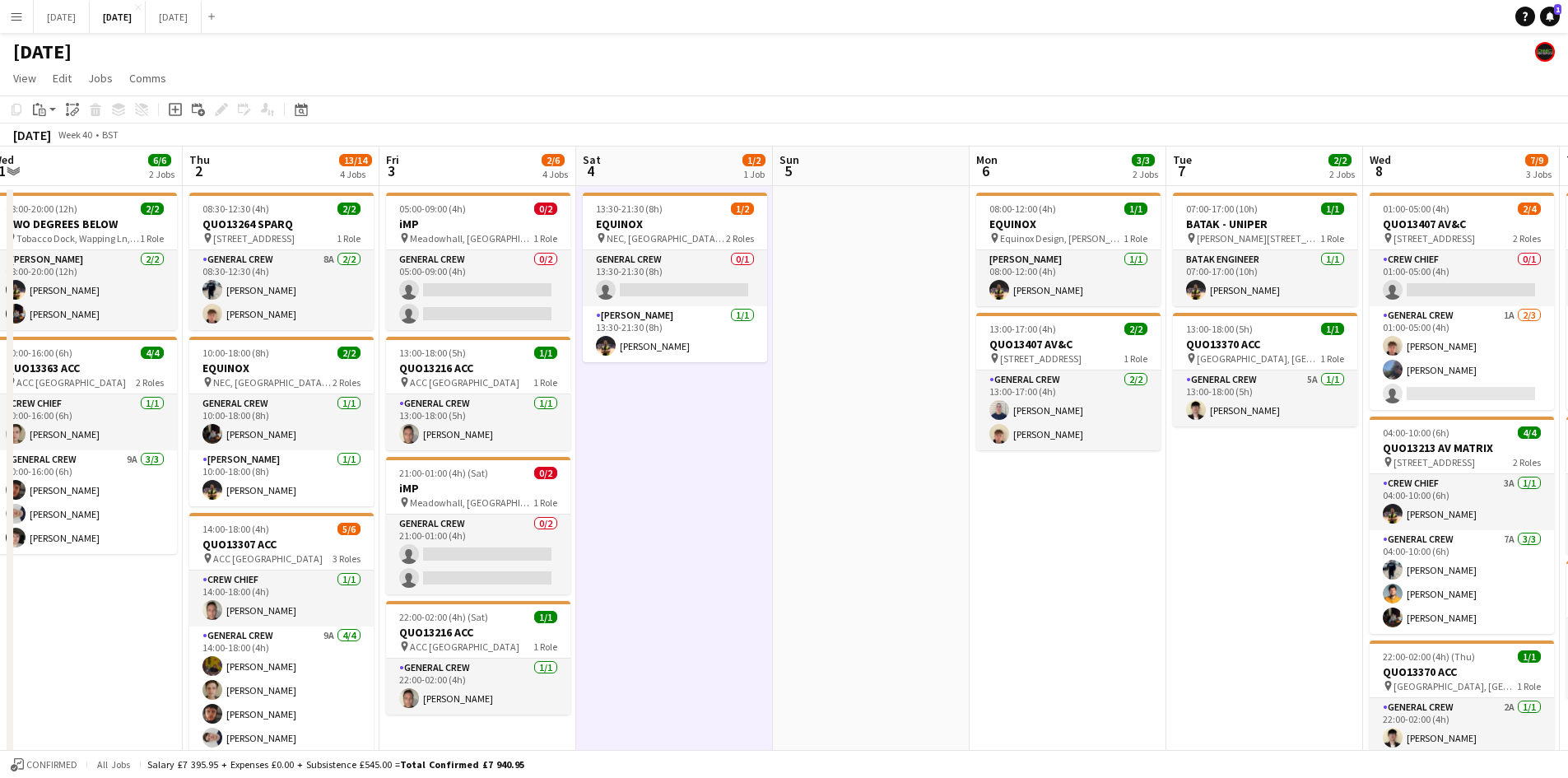
drag, startPoint x: 1148, startPoint y: 425, endPoint x: 888, endPoint y: 395, distance: 261.7
click at [867, 395] on app-calendar-viewport "Sun 28 Mon 29 Tue 30 Wed 1 6/6 2 Jobs Thu 2 13/14 4 Jobs Fri 3 2/6 4 Jobs Sat 4…" at bounding box center [784, 751] width 1568 height 1209
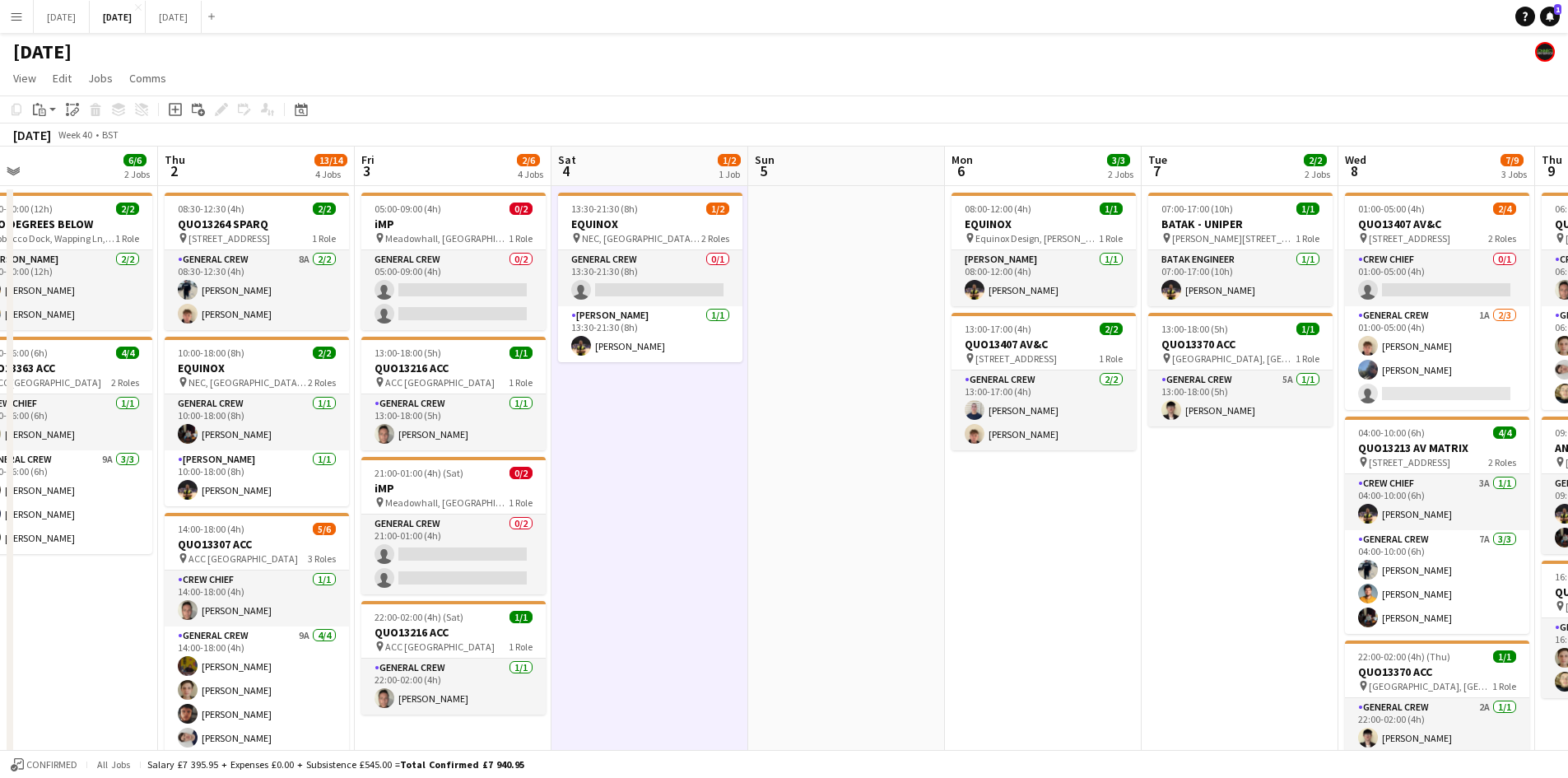
drag, startPoint x: 920, startPoint y: 429, endPoint x: 787, endPoint y: 413, distance: 134.0
click at [789, 413] on app-calendar-viewport "Sun 28 Mon 29 Tue 30 Wed 1 6/6 2 Jobs Thu 2 13/14 4 Jobs Fri 3 2/6 4 Jobs Sat 4…" at bounding box center [784, 751] width 1568 height 1209
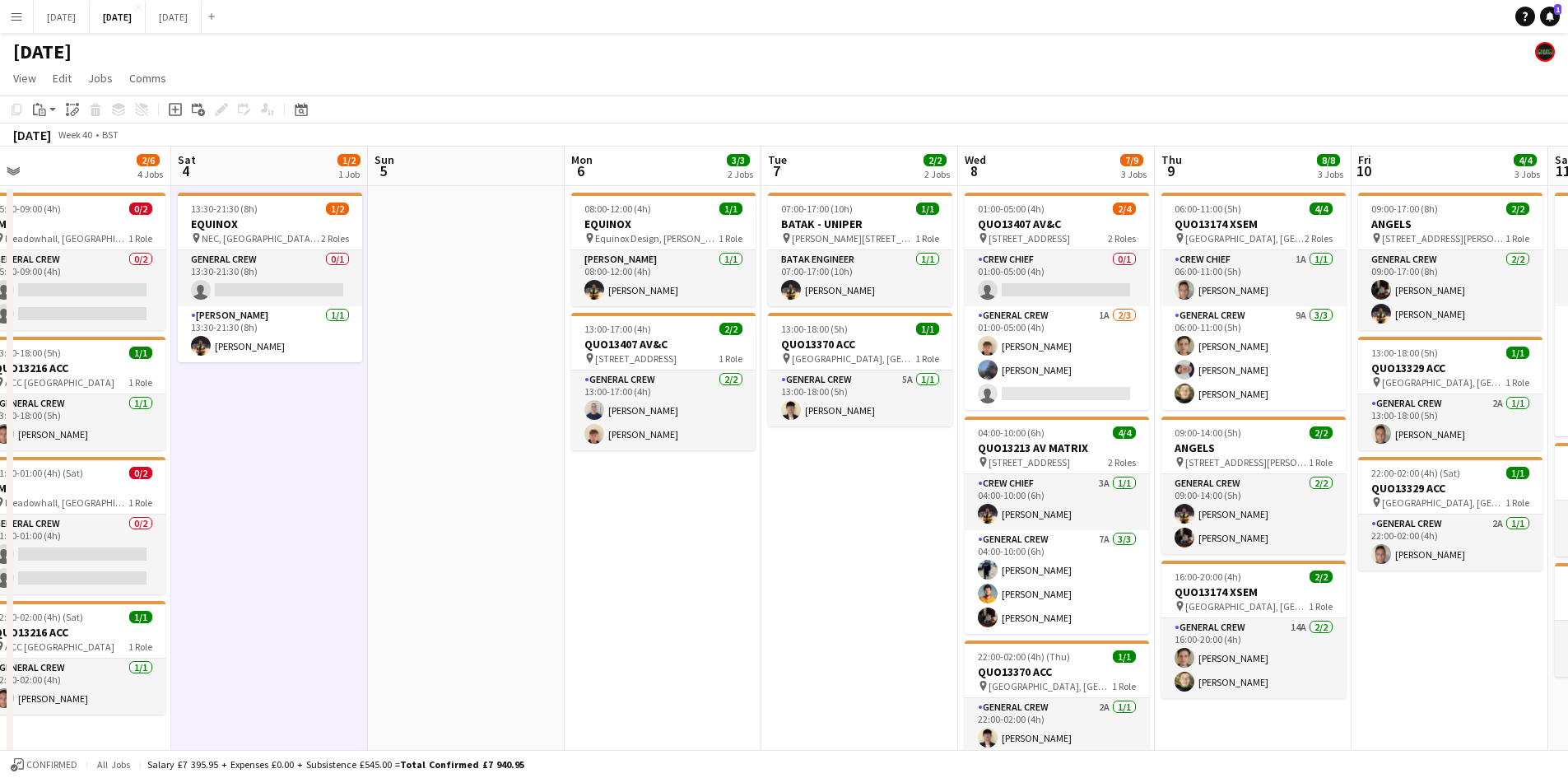
scroll to position [0, 575]
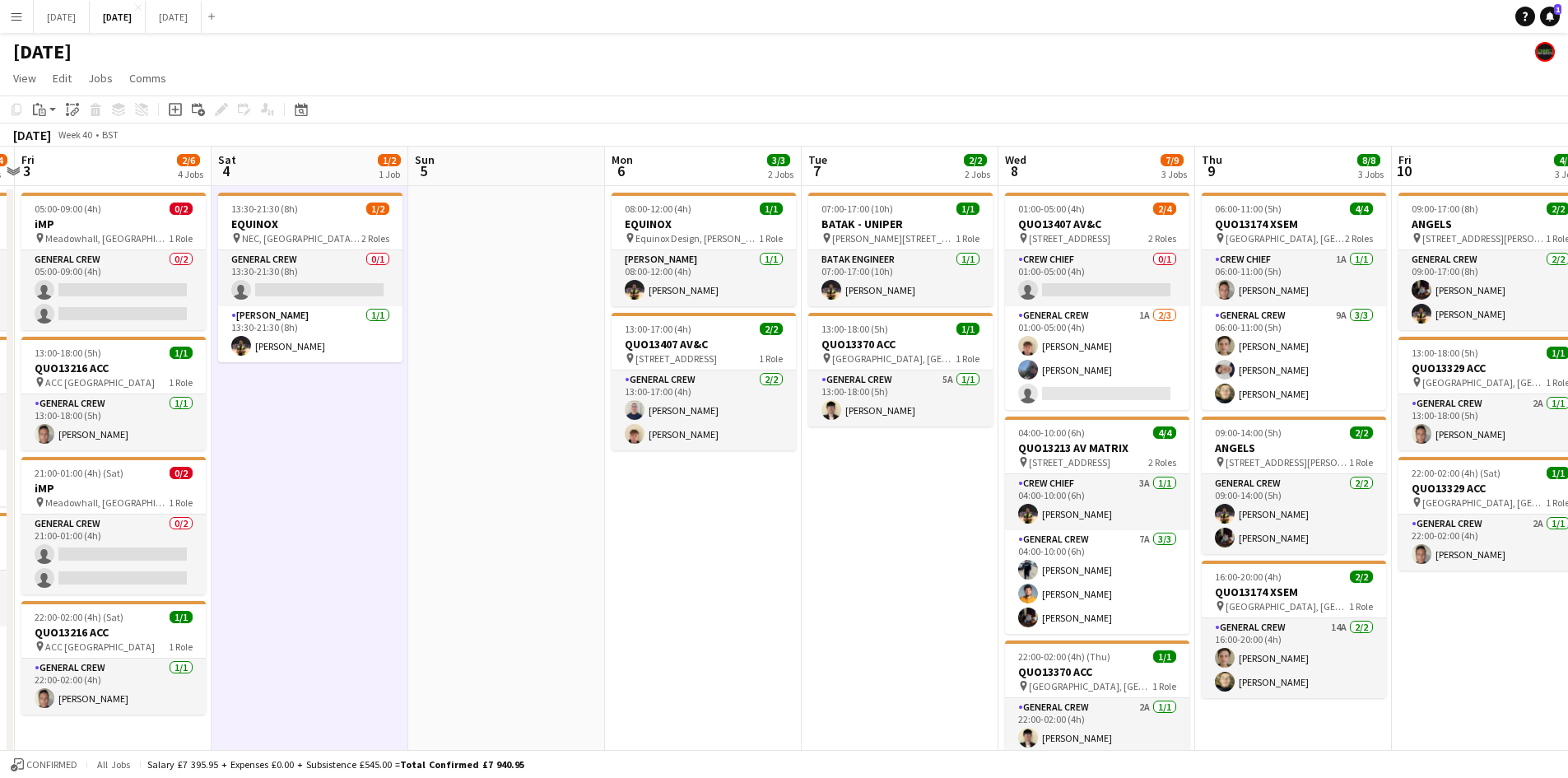
drag, startPoint x: 941, startPoint y: 462, endPoint x: 812, endPoint y: 455, distance: 129.2
click at [812, 455] on app-calendar-viewport "Tue 30 Wed 1 6/6 2 Jobs Thu 2 13/14 4 Jobs Fri 3 2/6 4 Jobs Sat 4 1/2 1 Job Sun…" at bounding box center [784, 751] width 1568 height 1209
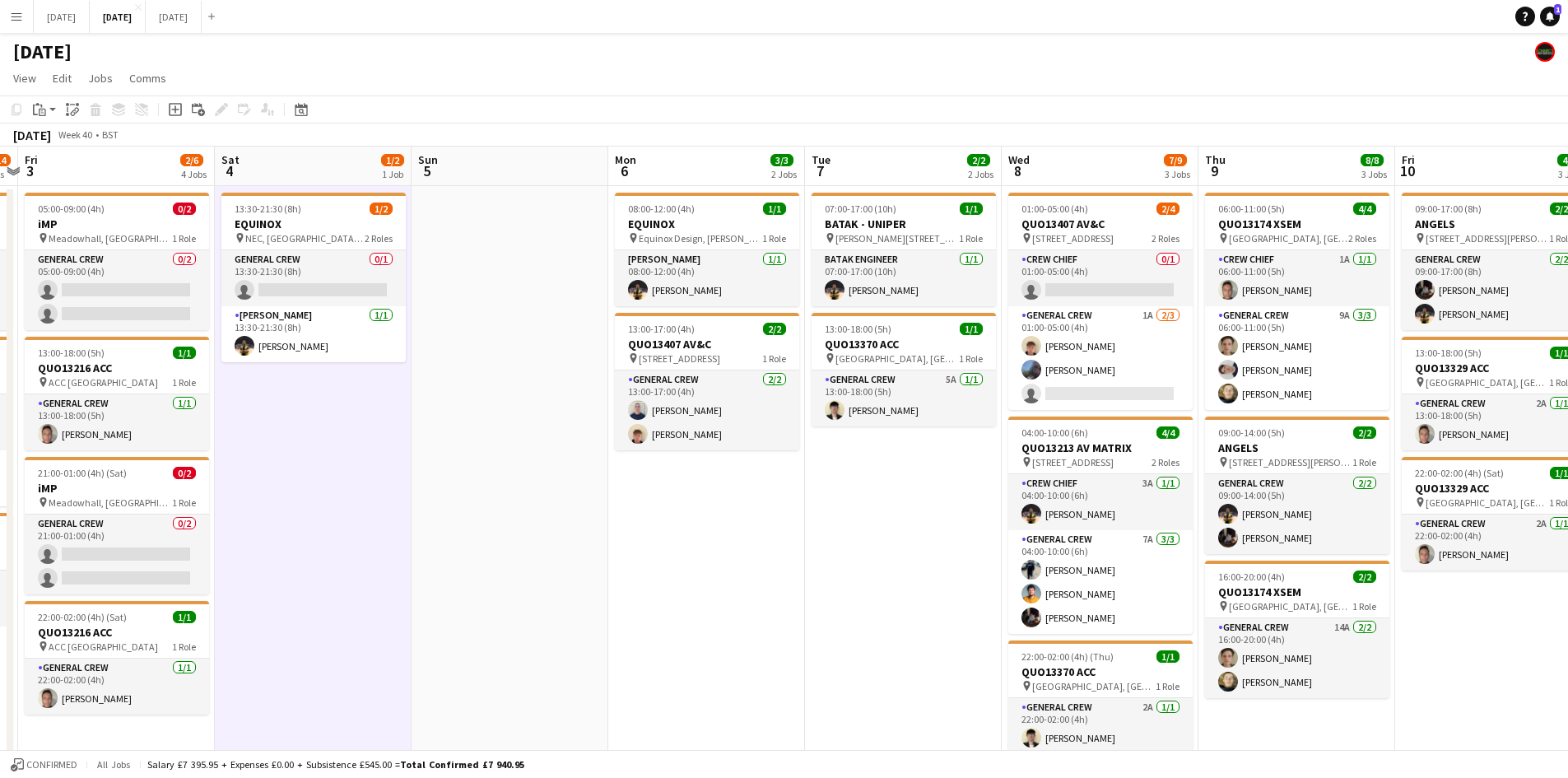
drag, startPoint x: 941, startPoint y: 479, endPoint x: 747, endPoint y: 438, distance: 198.3
click at [747, 438] on app-calendar-viewport "Tue 30 Wed 1 6/6 2 Jobs Thu 2 13/14 4 Jobs Fri 3 2/6 4 Jobs Sat 4 1/2 1 Job Sun…" at bounding box center [784, 751] width 1568 height 1209
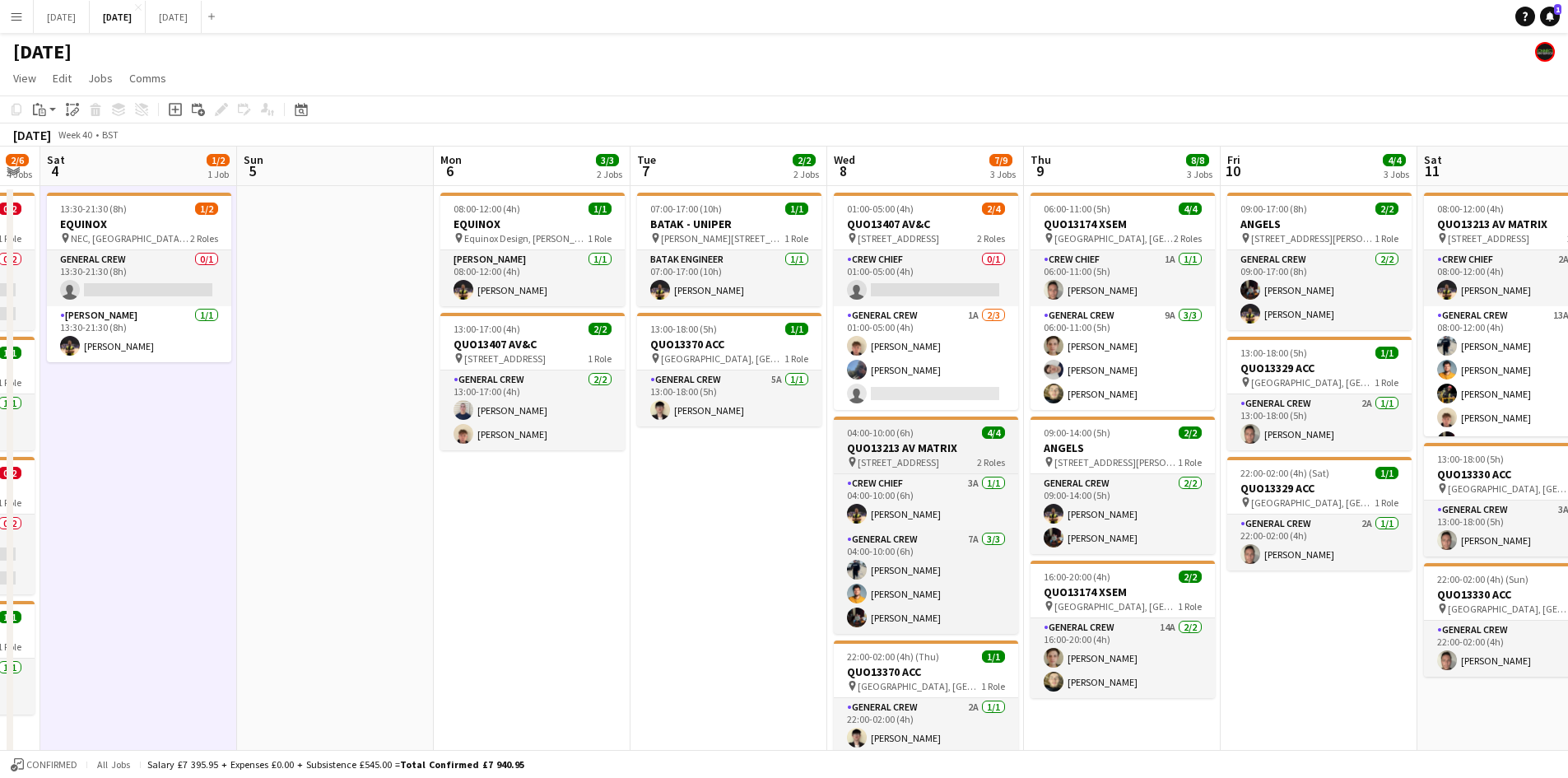
drag, startPoint x: 834, startPoint y: 465, endPoint x: 680, endPoint y: 430, distance: 157.9
click at [659, 430] on app-calendar-viewport "Wed 1 6/6 2 Jobs Thu 2 13/14 4 Jobs Fri 3 2/6 4 Jobs Sat 4 1/2 1 Job Sun 5 Mon …" at bounding box center [784, 751] width 1568 height 1209
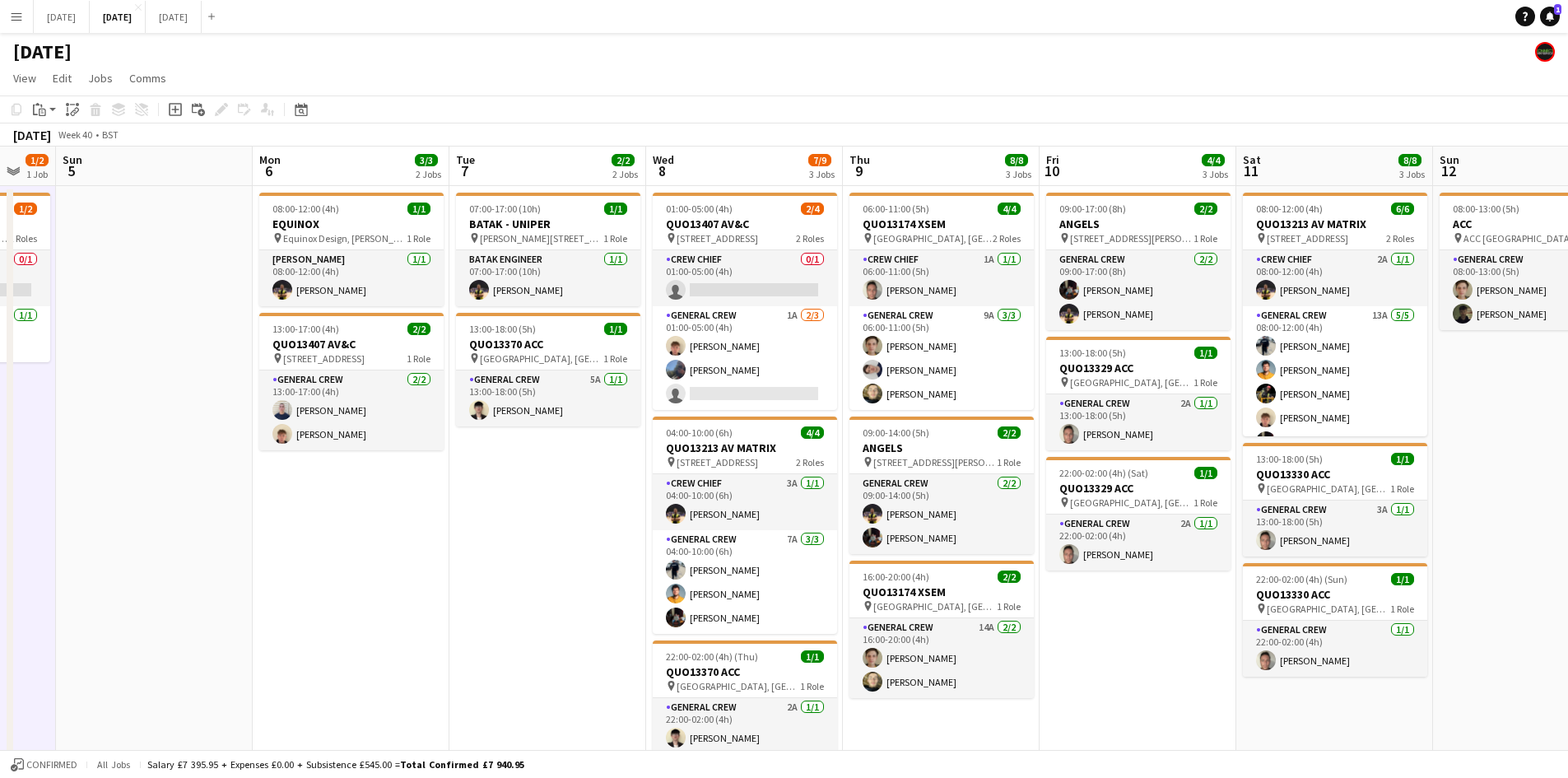
drag, startPoint x: 948, startPoint y: 497, endPoint x: 799, endPoint y: 437, distance: 160.6
click at [799, 437] on app-calendar-viewport "Thu 2 13/14 4 Jobs Fri 3 2/6 4 Jobs Sat 4 1/2 1 Job Sun 5 Mon 6 3/3 2 Jobs Tue …" at bounding box center [784, 751] width 1568 height 1209
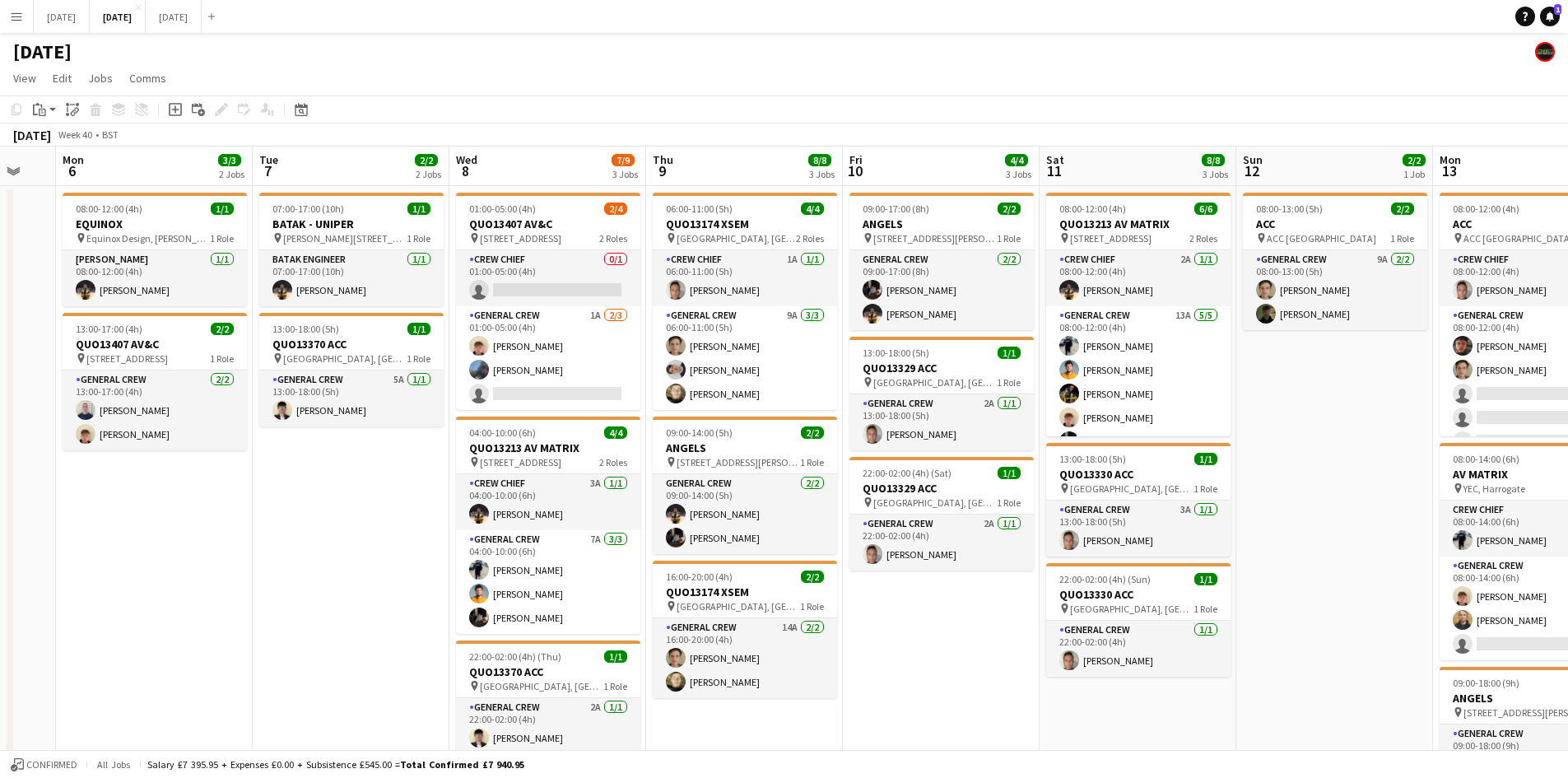
drag, startPoint x: 906, startPoint y: 469, endPoint x: 857, endPoint y: 452, distance: 51.9
click at [860, 455] on app-calendar-viewport "Fri 3 2/6 4 Jobs Sat 4 1/2 1 Job Sun 5 Mon 6 3/3 2 Jobs Tue 7 2/2 2 Jobs Wed 8 …" at bounding box center [784, 751] width 1568 height 1209
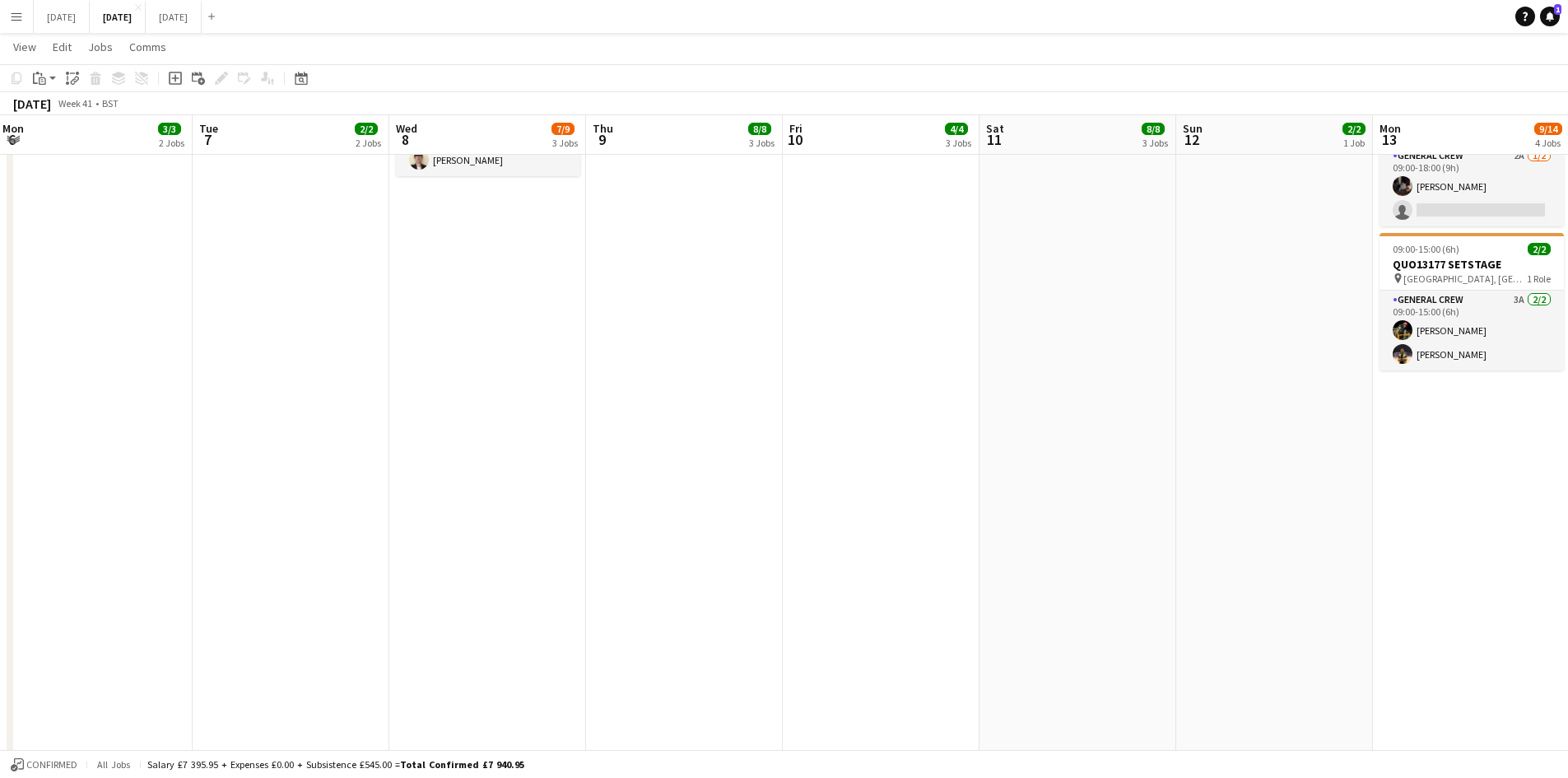
scroll to position [0, 0]
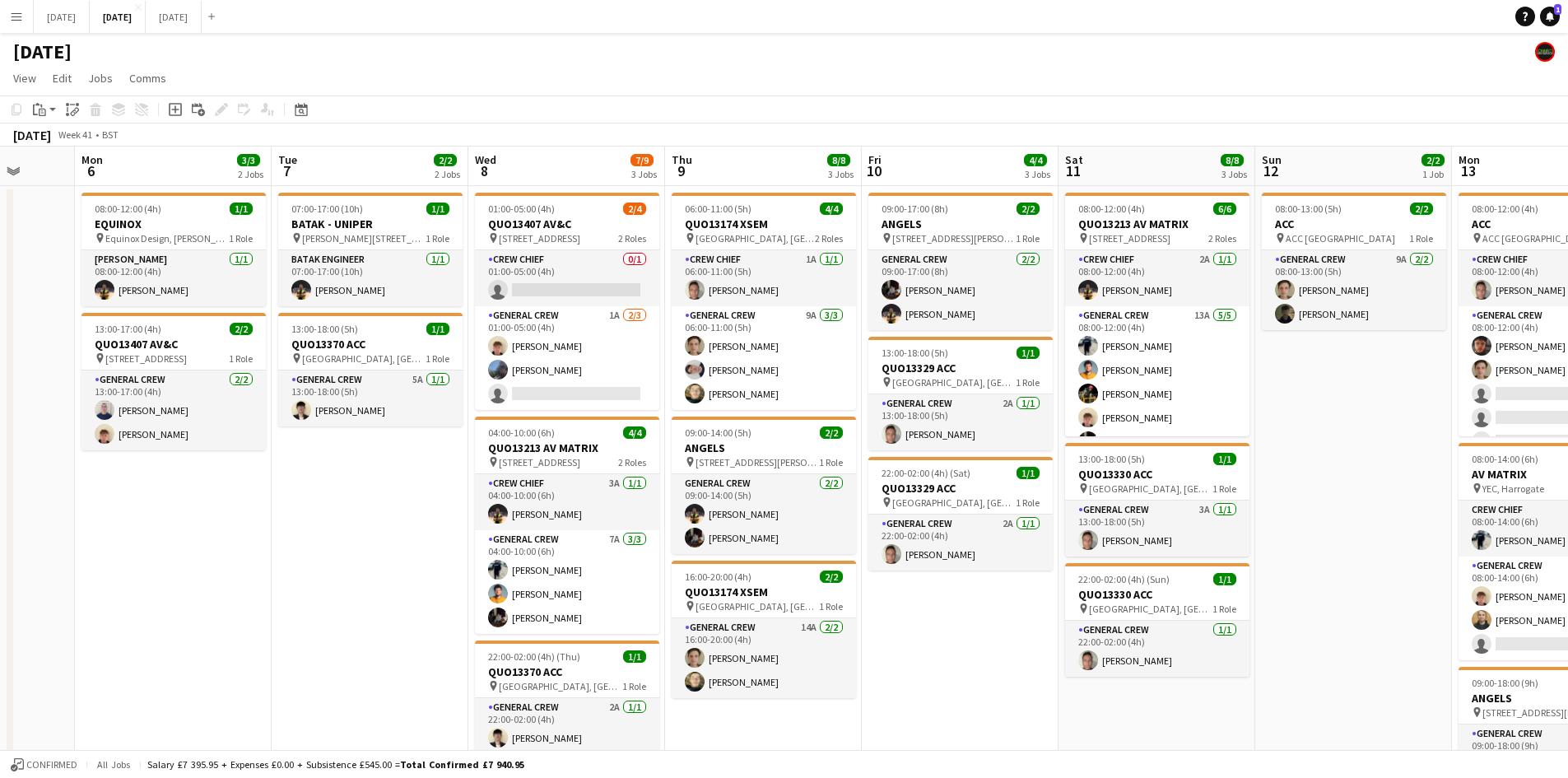
drag, startPoint x: 1248, startPoint y: 430, endPoint x: 806, endPoint y: 355, distance: 448.3
click at [813, 356] on app-calendar-viewport "Fri 3 2/6 4 Jobs Sat 4 1/2 1 Job Sun 5 Mon 6 3/3 2 Jobs Tue 7 2/2 2 Jobs Wed 8 …" at bounding box center [784, 751] width 1568 height 1209
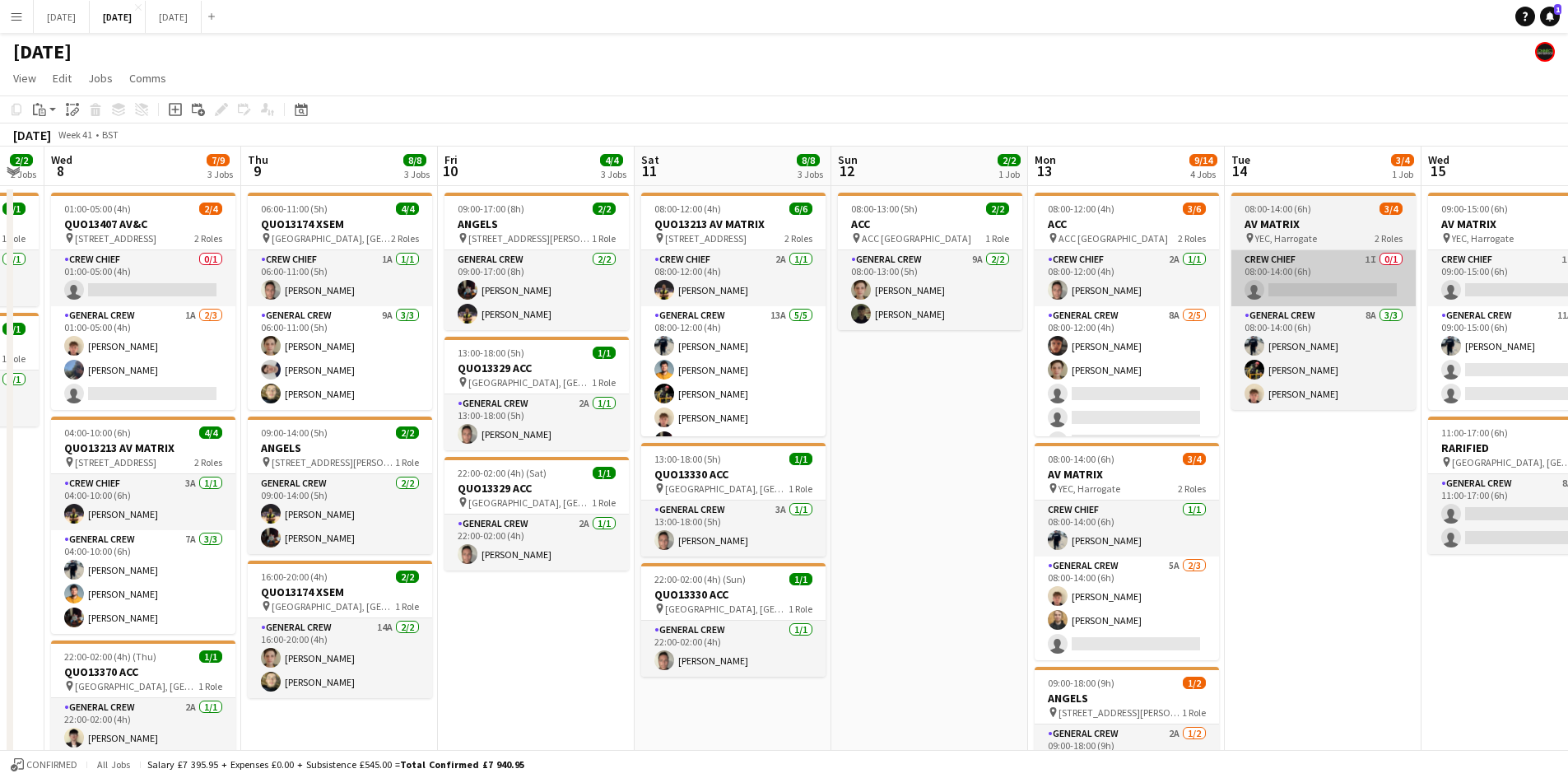
drag, startPoint x: 1200, startPoint y: 447, endPoint x: 714, endPoint y: 300, distance: 507.7
click at [714, 300] on app-calendar-viewport "Sun 5 Mon 6 3/3 2 Jobs Tue 7 2/2 2 Jobs Wed 8 7/9 3 Jobs Thu 9 8/8 3 Jobs Fri 1…" at bounding box center [784, 751] width 1568 height 1209
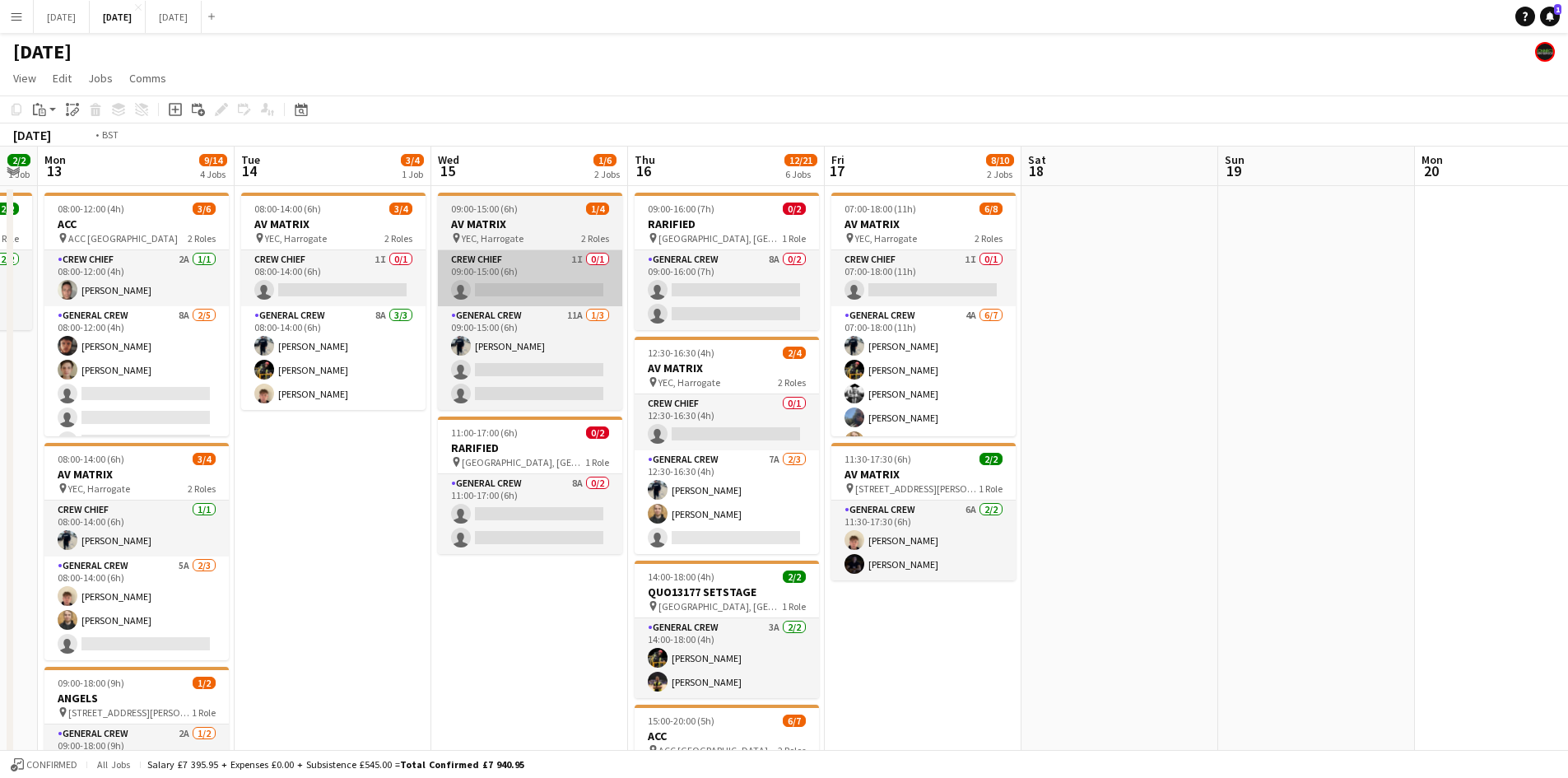
drag, startPoint x: 986, startPoint y: 407, endPoint x: 410, endPoint y: 274, distance: 591.2
click at [399, 275] on app-calendar-viewport "Fri 10 4/4 3 Jobs Sat 11 8/8 3 Jobs Sun 12 2/2 1 Job Mon 13 9/14 4 Jobs Tue 14 …" at bounding box center [784, 751] width 1568 height 1209
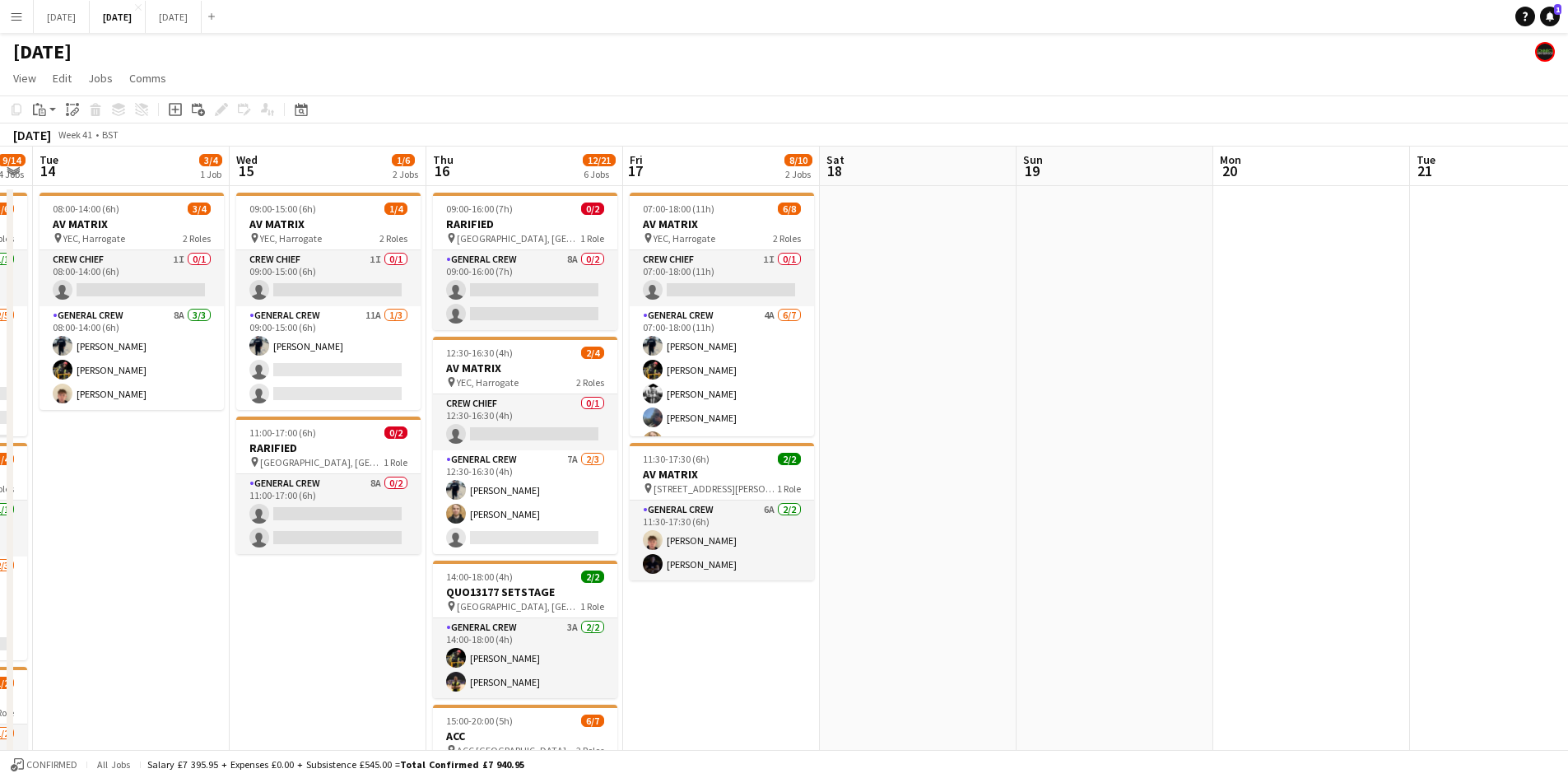
drag, startPoint x: 906, startPoint y: 357, endPoint x: 369, endPoint y: 219, distance: 554.4
click at [367, 222] on app-calendar-viewport "Sat 11 8/8 3 Jobs Sun 12 2/2 1 Job Mon 13 9/14 4 Jobs Tue 14 3/4 1 Job Wed 15 1…" at bounding box center [784, 751] width 1568 height 1209
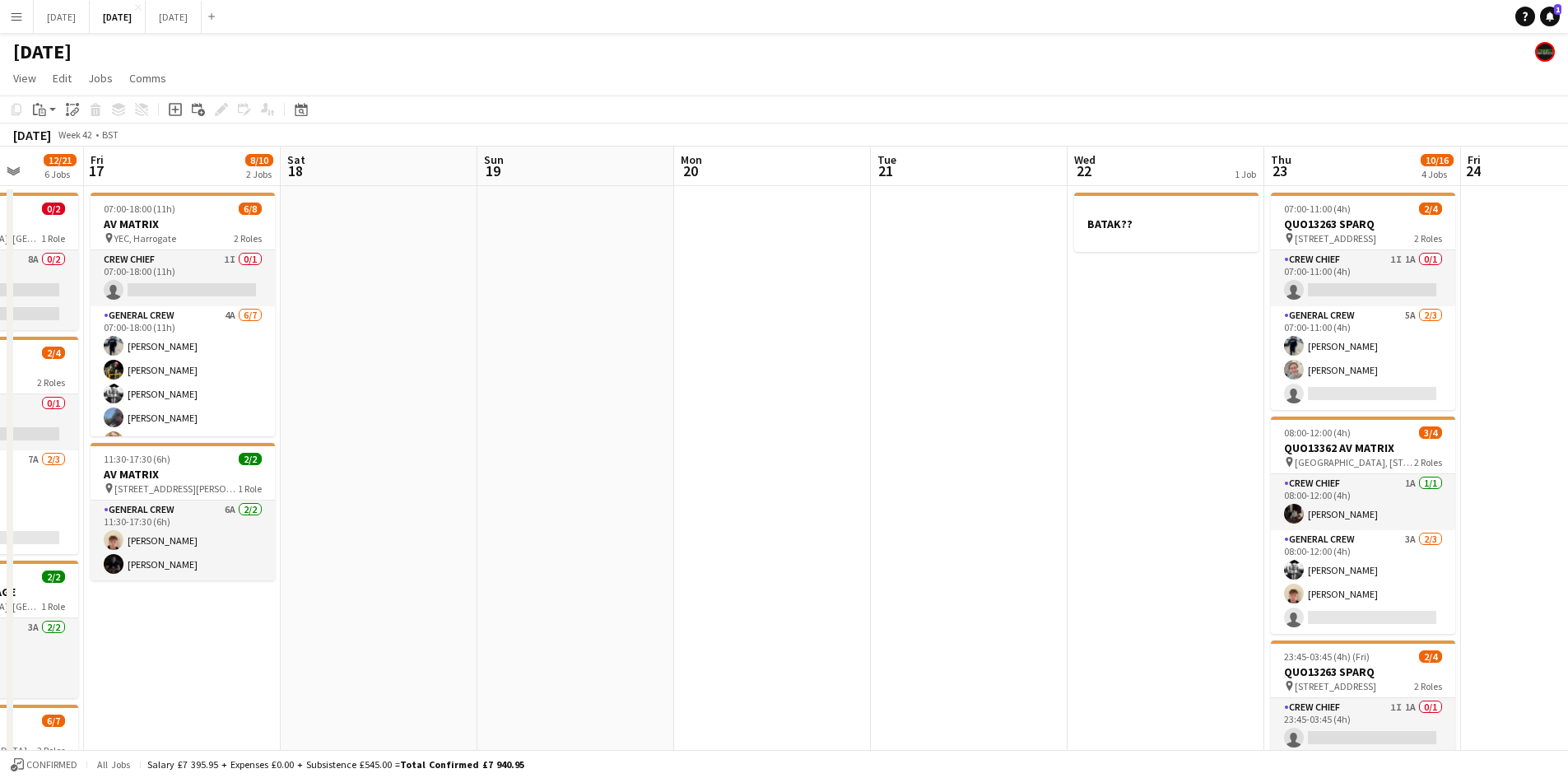
drag, startPoint x: 839, startPoint y: 351, endPoint x: 279, endPoint y: 236, distance: 571.7
click at [290, 237] on app-calendar-viewport "Tue 14 3/4 1 Job Wed 15 1/6 2 Jobs Thu 16 12/21 6 Jobs Fri 17 8/10 2 Jobs Sat 1…" at bounding box center [784, 751] width 1568 height 1209
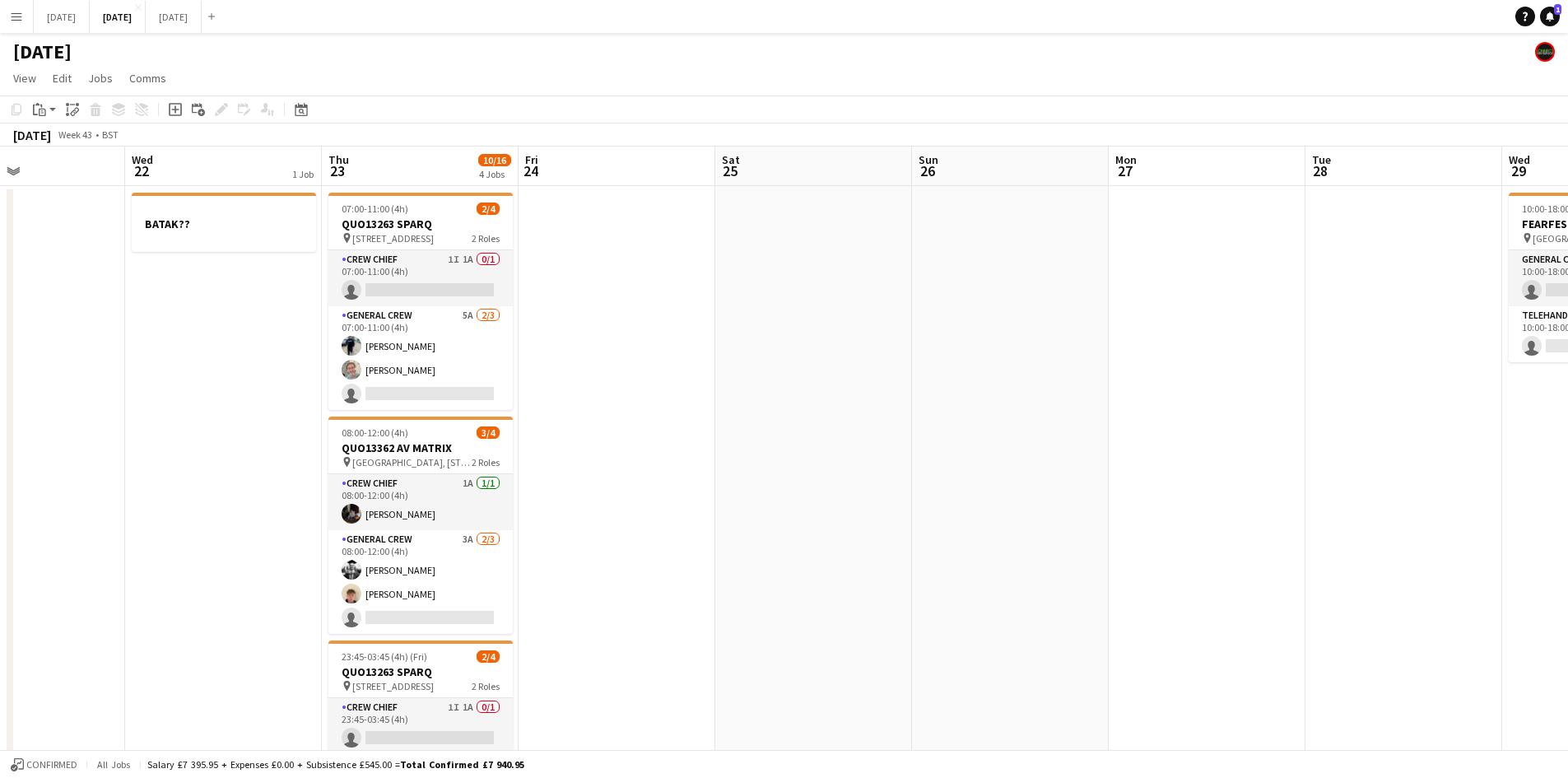
click at [540, 315] on app-calendar-viewport "Sun 19 Mon 20 Tue 21 Wed 22 1 Job Thu 23 10/16 4 Jobs Fri 24 Sat 25 Sun 26 Mon …" at bounding box center [784, 751] width 1568 height 1209
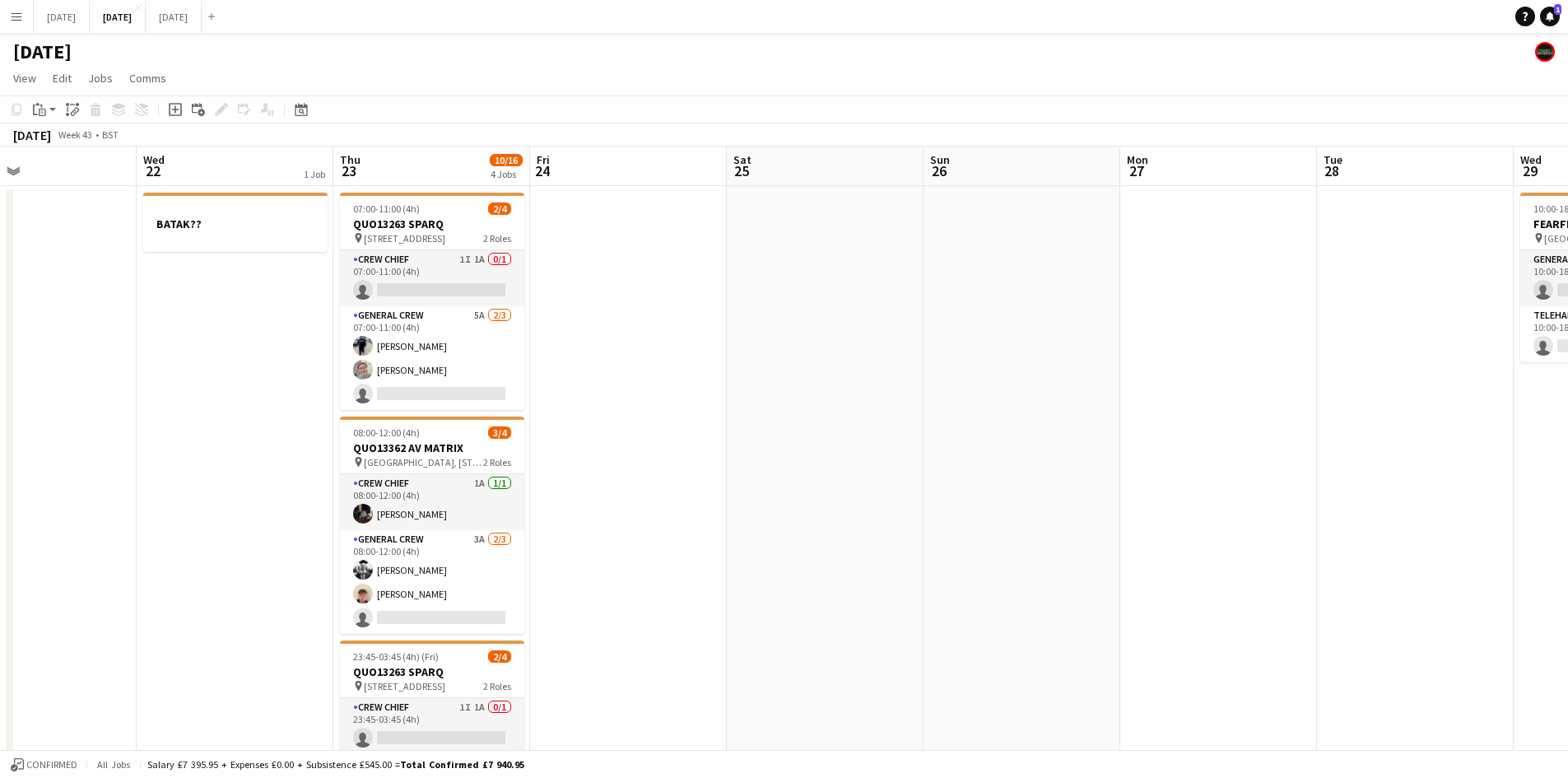
drag, startPoint x: 904, startPoint y: 386, endPoint x: 547, endPoint y: 323, distance: 362.5
click at [560, 325] on app-calendar-viewport "Sun 19 Mon 20 Tue 21 Wed 22 1 Job Thu 23 10/16 4 Jobs Fri 24 Sat 25 Sun 26 Mon …" at bounding box center [784, 751] width 1568 height 1209
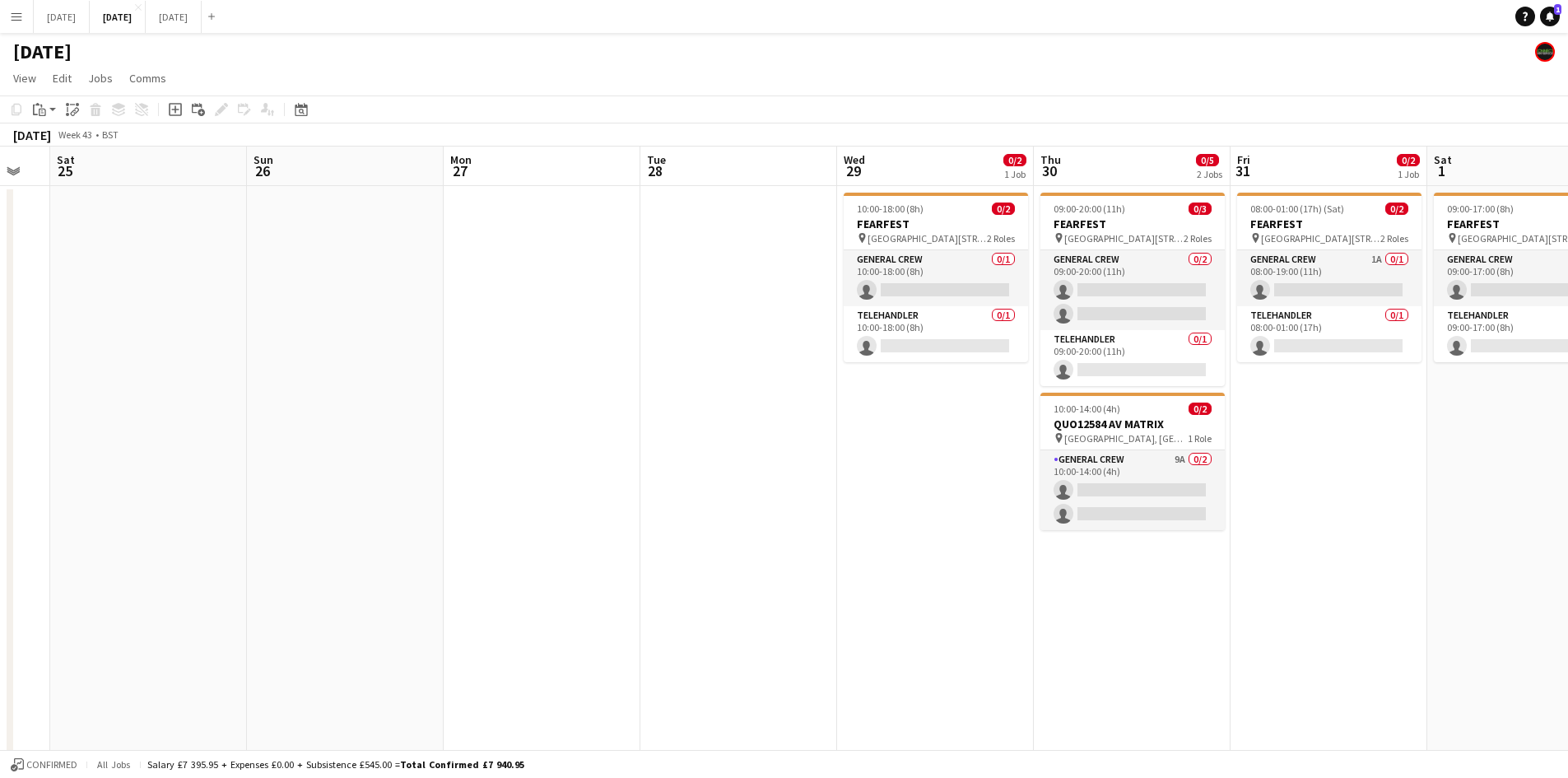
drag, startPoint x: 644, startPoint y: 354, endPoint x: 433, endPoint y: 302, distance: 217.3
click at [433, 302] on app-calendar-viewport "Wed 22 1 Job Thu 23 10/16 4 Jobs Fri 24 Sat 25 Sun 26 Mon 27 Tue 28 Wed 29 0/2 …" at bounding box center [784, 751] width 1568 height 1209
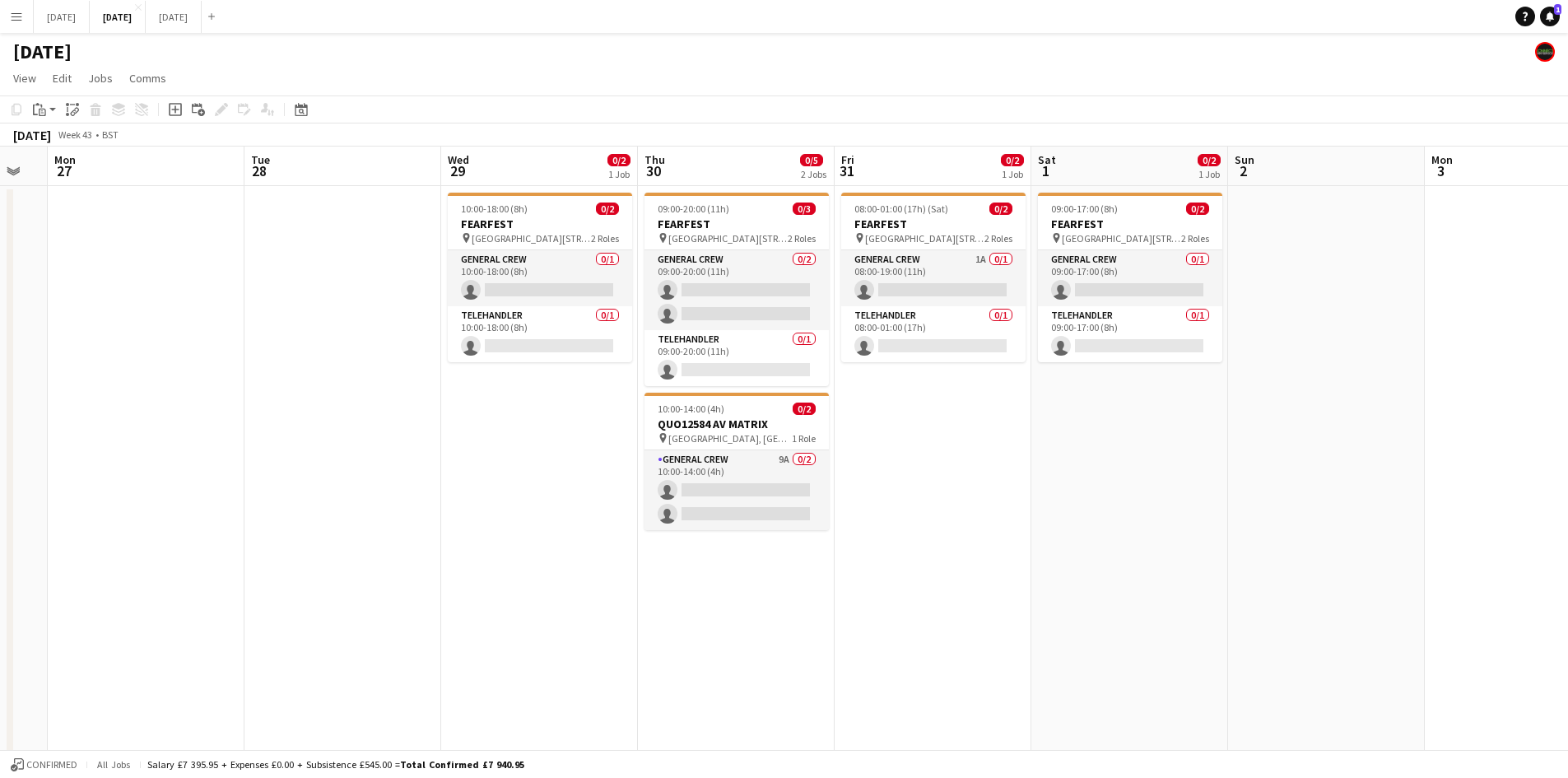
scroll to position [0, 541]
click at [215, 286] on app-calendar-viewport "Fri 24 Sat 25 Sun 26 Mon 27 Tue 28 Wed 29 0/2 1 Job Thu 30 0/5 2 Jobs Fri 31 0/…" at bounding box center [784, 751] width 1568 height 1209
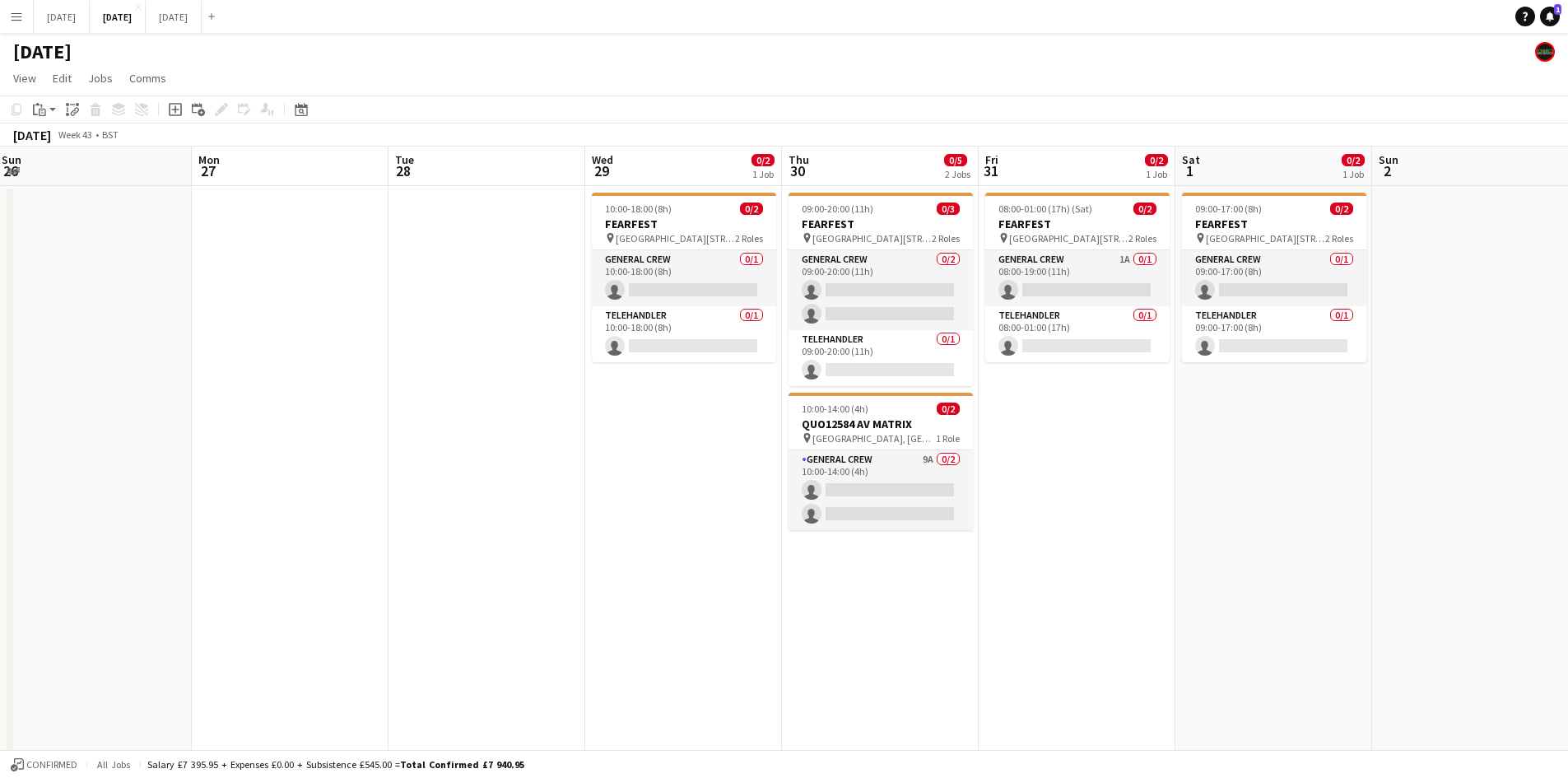
drag, startPoint x: 226, startPoint y: 312, endPoint x: 816, endPoint y: 302, distance: 590.1
click at [816, 303] on app-calendar-viewport "Fri 24 Sat 25 Sun 26 Mon 27 Tue 28 Wed 29 0/2 1 Job Thu 30 0/5 2 Jobs Fri 31 0/…" at bounding box center [784, 751] width 1568 height 1209
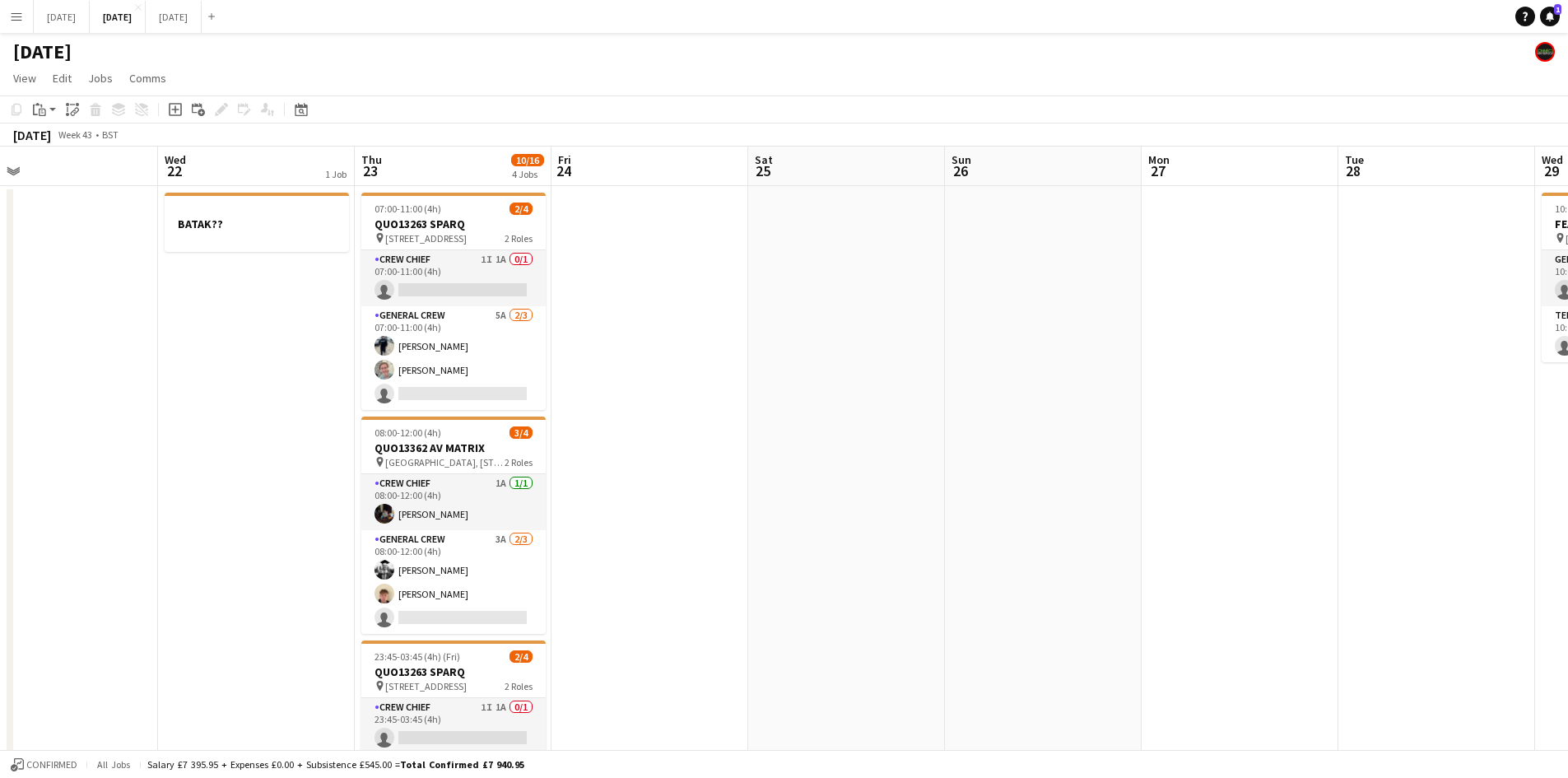
drag, startPoint x: 568, startPoint y: 360, endPoint x: 806, endPoint y: 311, distance: 243.0
click at [974, 342] on app-calendar-viewport "Sun 19 Mon 20 Tue 21 Wed 22 1 Job Thu 23 10/16 4 Jobs Fri 24 Sat 25 Sun 26 Mon …" at bounding box center [784, 751] width 1568 height 1209
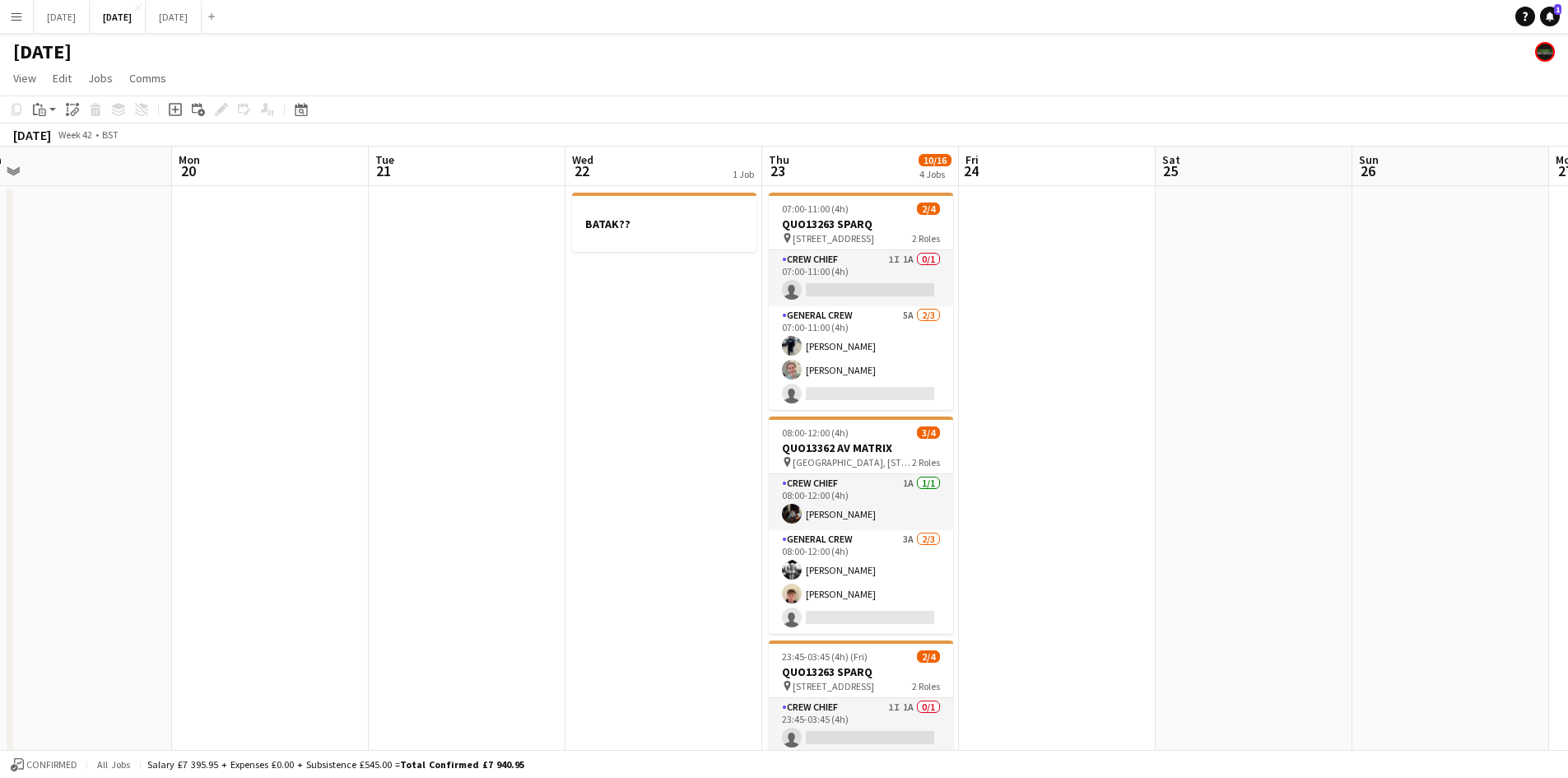
drag, startPoint x: 1013, startPoint y: 342, endPoint x: 642, endPoint y: 310, distance: 372.4
click at [1042, 326] on app-calendar-viewport "Fri 17 8/10 2 Jobs Sat 18 Sun 19 Mon 20 Tue 21 Wed 22 1 Job Thu 23 10/16 4 Jobs…" at bounding box center [784, 751] width 1568 height 1209
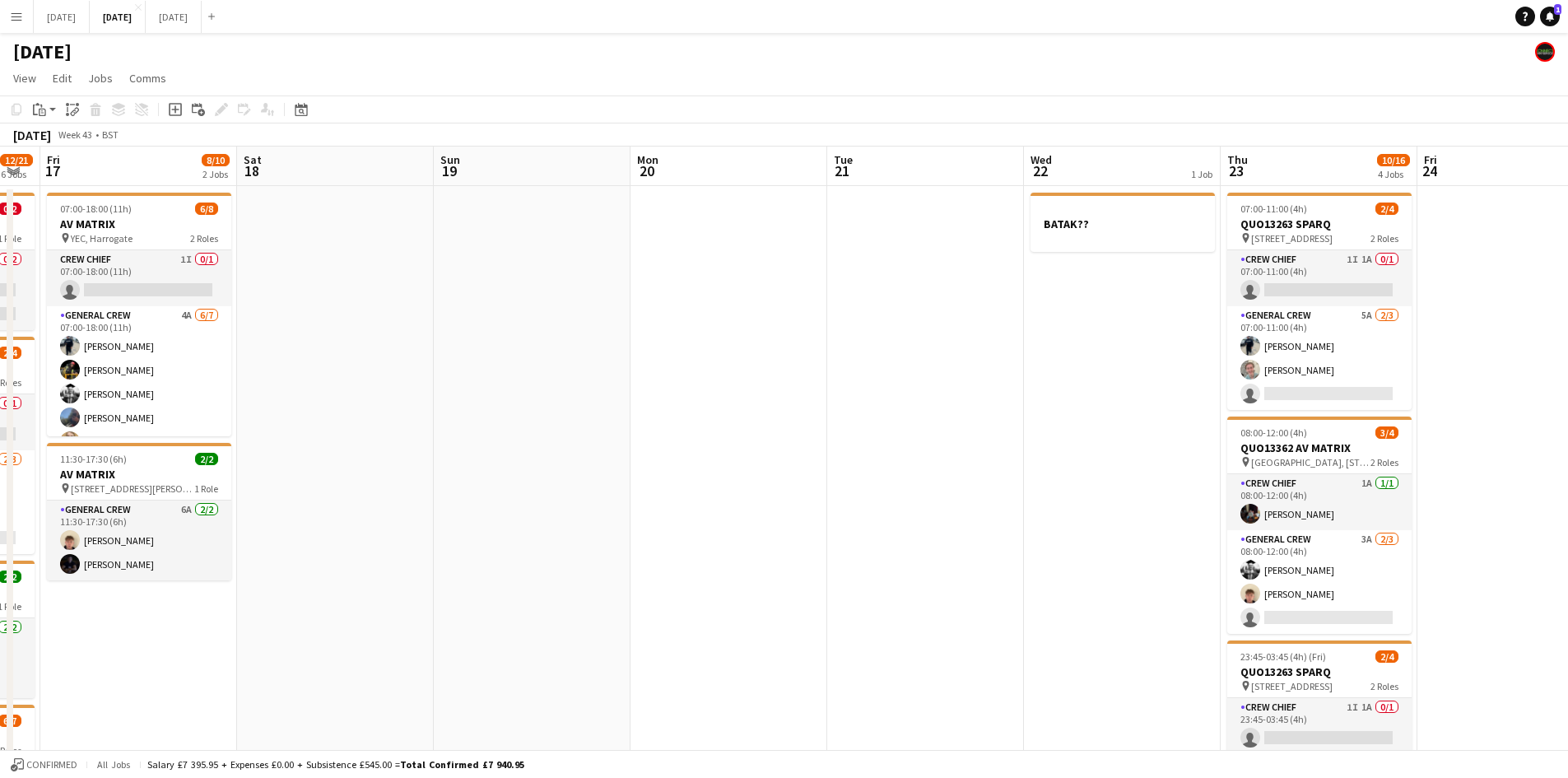
drag, startPoint x: 1059, startPoint y: 325, endPoint x: 1062, endPoint y: 314, distance: 11.4
click at [1091, 319] on app-calendar-viewport "Wed 15 1/6 2 Jobs Thu 16 12/21 6 Jobs Fri 17 8/10 2 Jobs Sat 18 Sun 19 Mon 20 T…" at bounding box center [784, 751] width 1568 height 1209
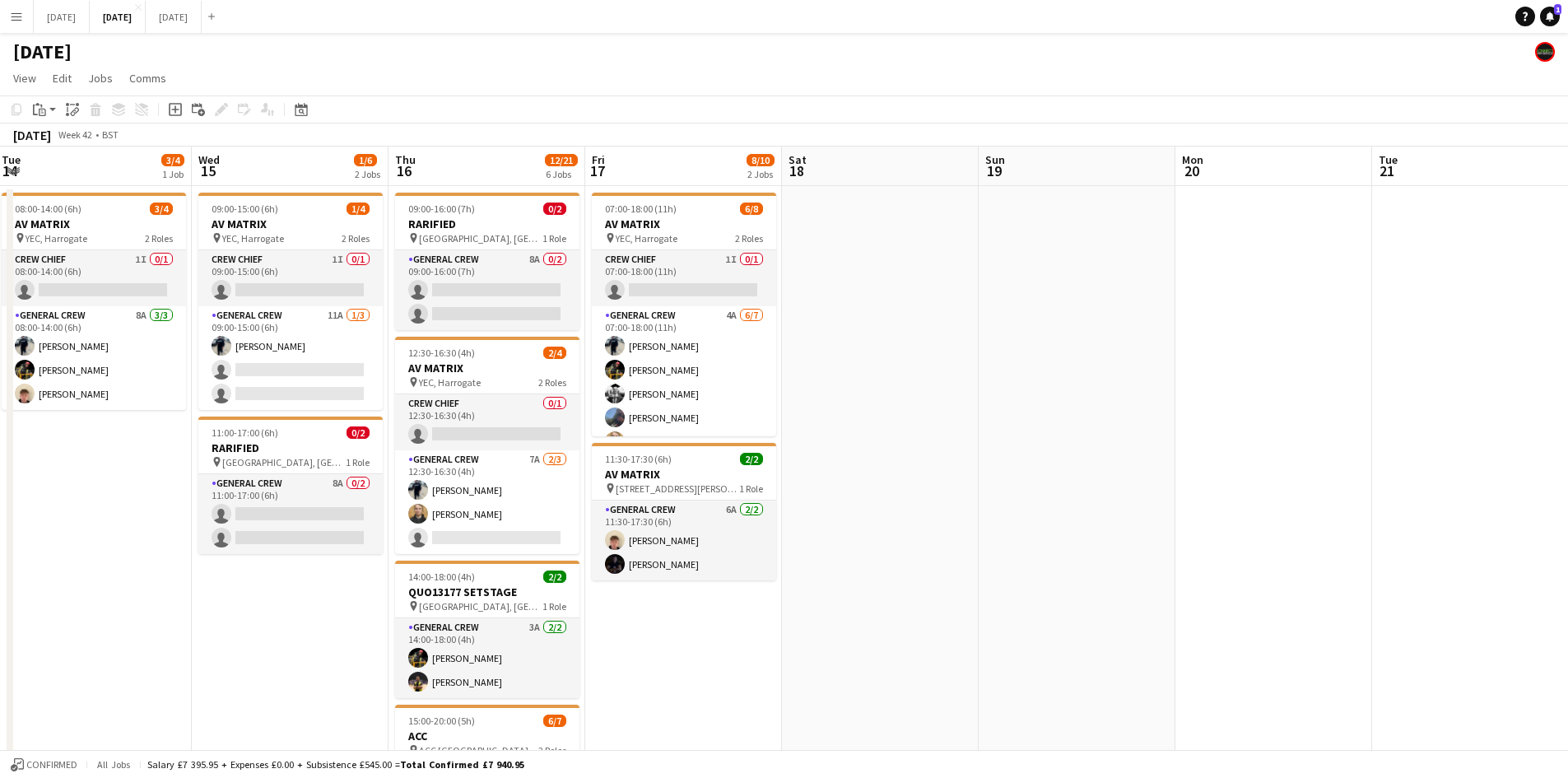
drag, startPoint x: 826, startPoint y: 338, endPoint x: 919, endPoint y: 304, distance: 99.0
click at [1143, 306] on app-calendar-viewport "Sun 12 2/2 1 Job Mon 13 9/14 4 Jobs Tue 14 3/4 1 Job Wed 15 1/6 2 Jobs Thu 16 1…" at bounding box center [784, 751] width 1568 height 1209
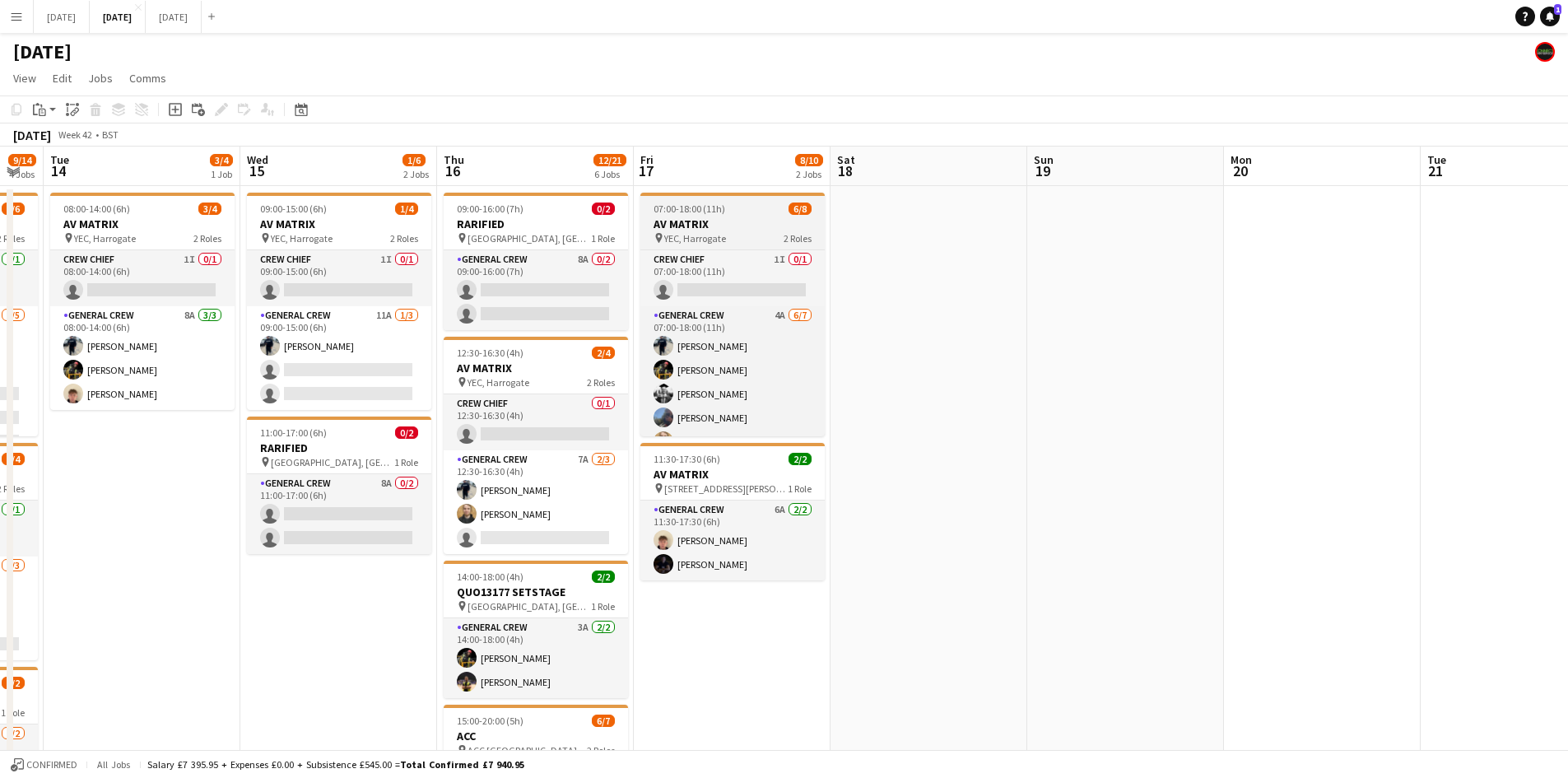
scroll to position [0, 0]
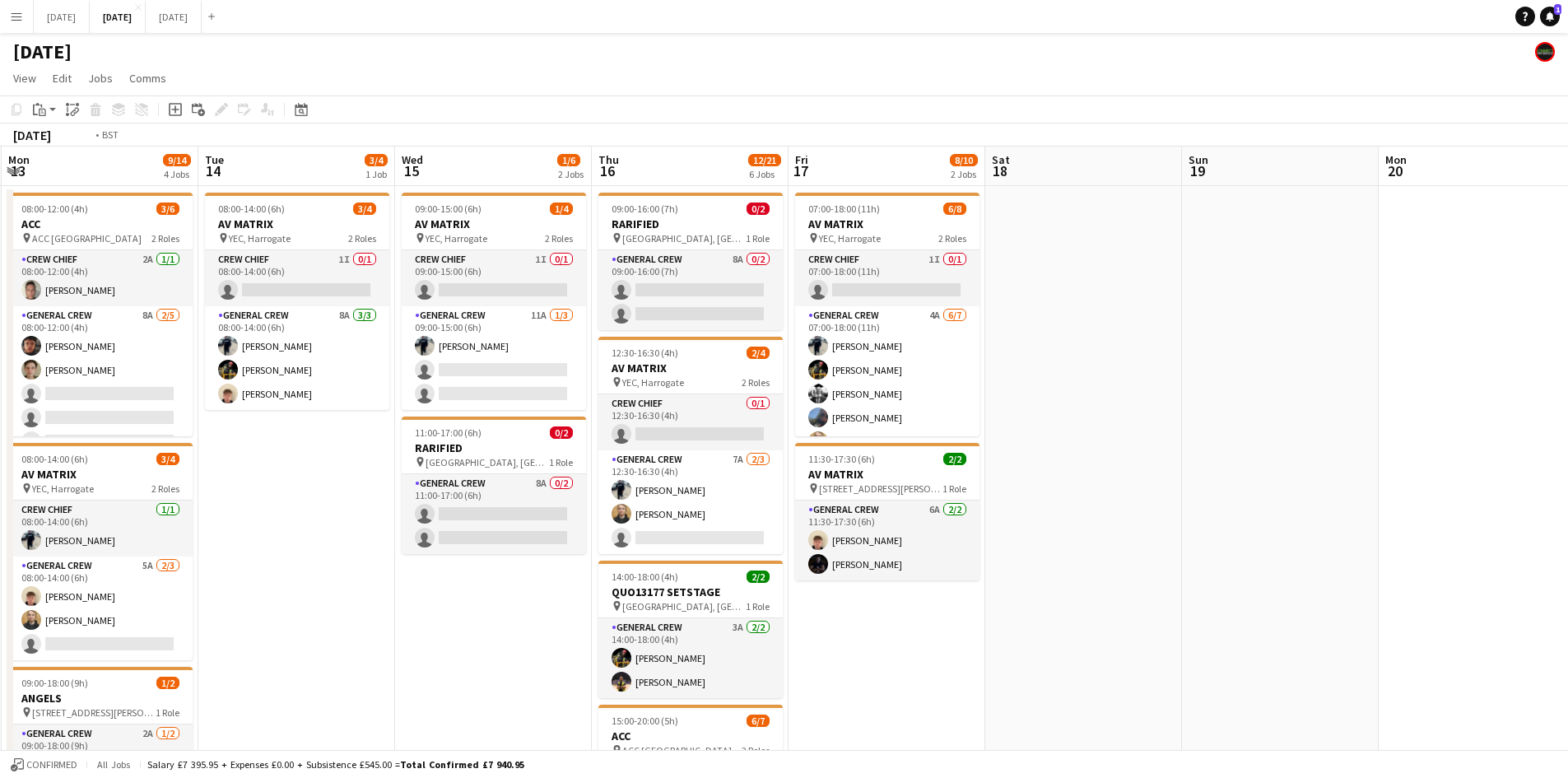
drag, startPoint x: 721, startPoint y: 304, endPoint x: 1103, endPoint y: 285, distance: 382.5
click at [1103, 286] on app-calendar-viewport "Sat 11 8/8 3 Jobs Sun 12 2/2 1 Job Mon 13 9/14 4 Jobs Tue 14 3/4 1 Job Wed 15 1…" at bounding box center [784, 751] width 1568 height 1209
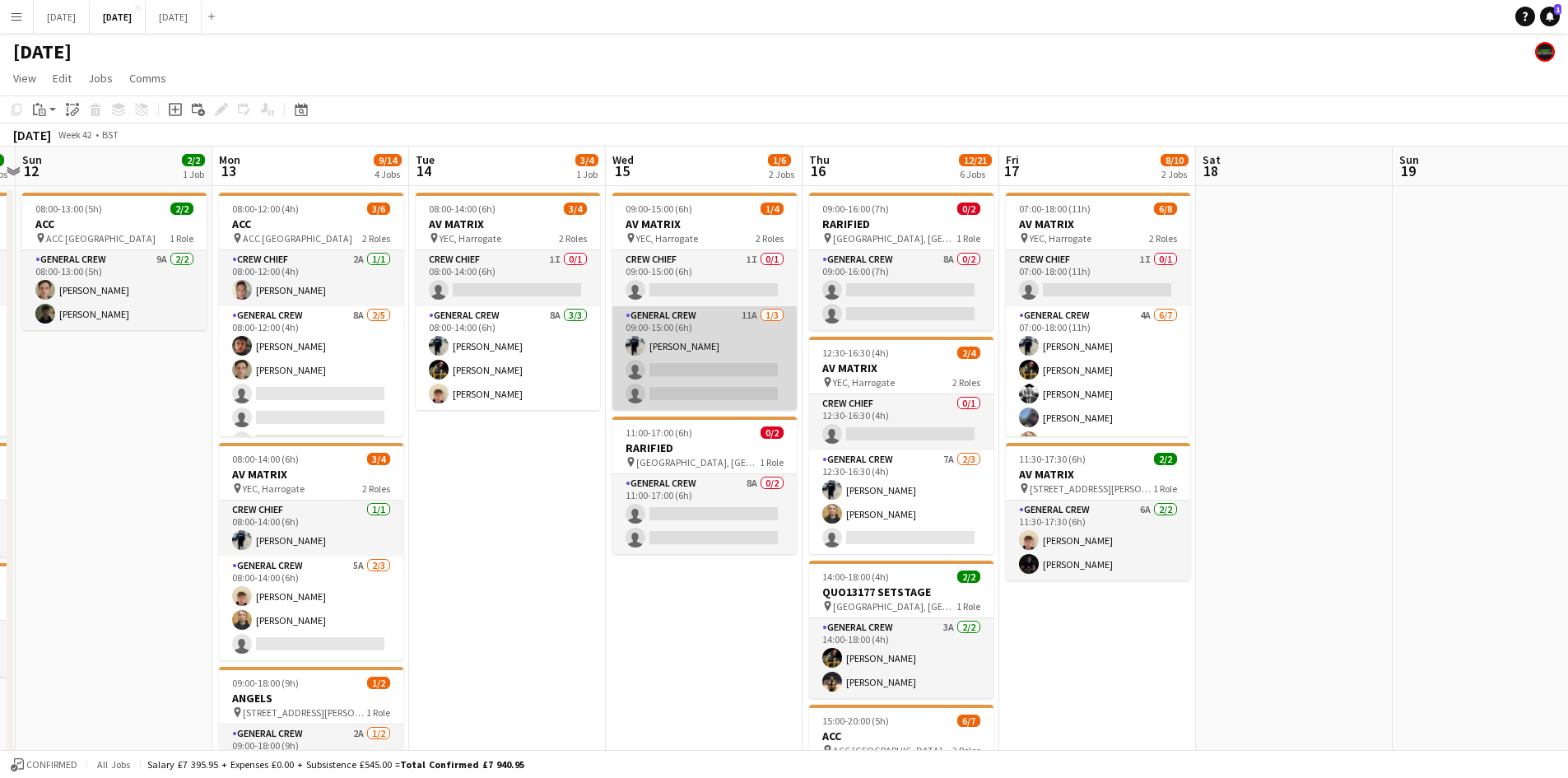
drag, startPoint x: 656, startPoint y: 307, endPoint x: 1059, endPoint y: 307, distance: 403.0
click at [1052, 313] on app-calendar-viewport "Fri 10 4/4 3 Jobs Sat 11 8/8 3 Jobs Sun 12 2/2 1 Job Mon 13 9/14 4 Jobs Tue 14 …" at bounding box center [784, 751] width 1568 height 1209
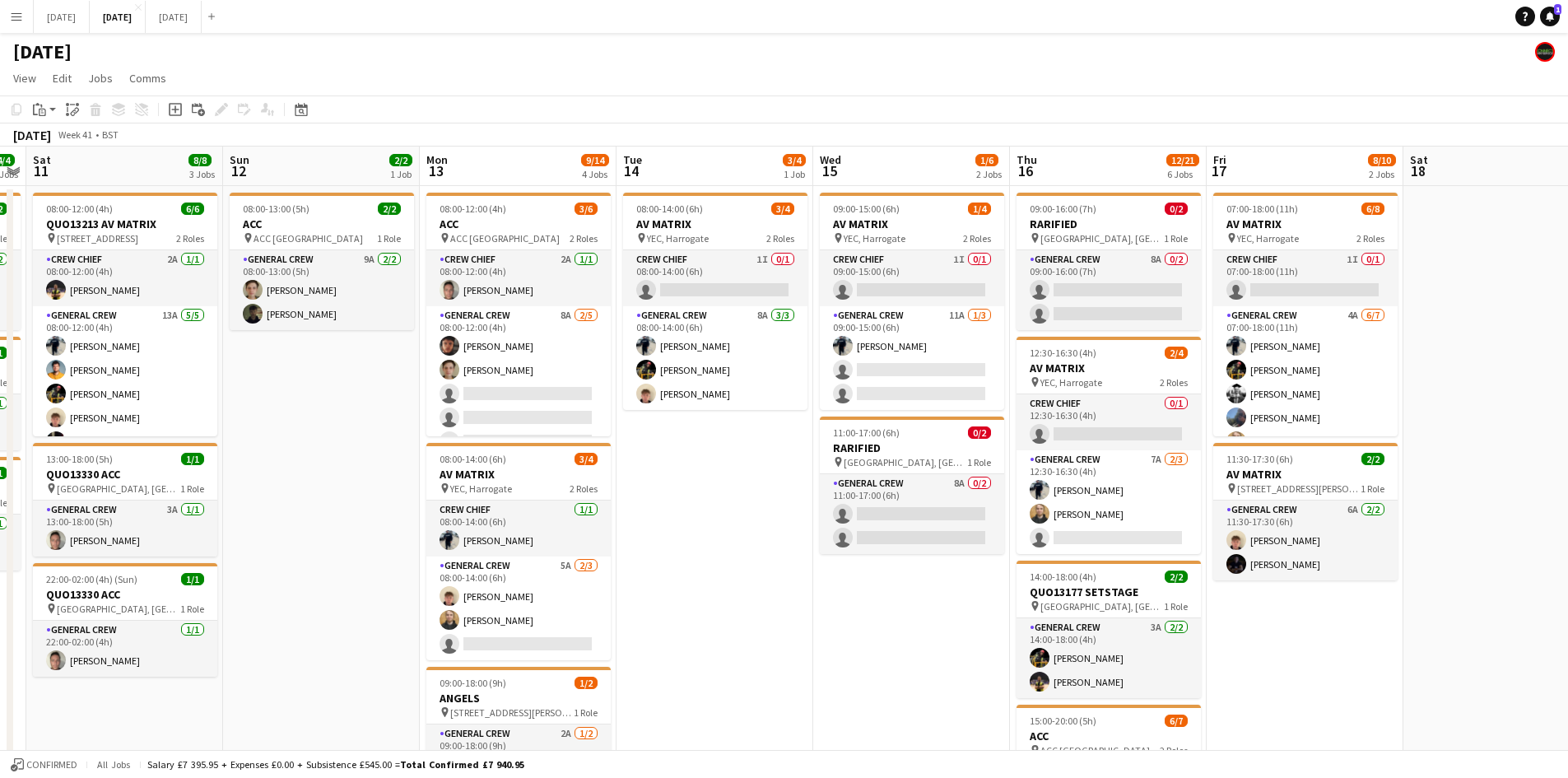
drag, startPoint x: 579, startPoint y: 325, endPoint x: 990, endPoint y: 349, distance: 411.7
click at [996, 354] on app-calendar-viewport "Wed 8 7/9 3 Jobs Thu 9 8/8 3 Jobs Fri 10 4/4 3 Jobs Sat 11 8/8 3 Jobs Sun 12 2/…" at bounding box center [784, 751] width 1568 height 1209
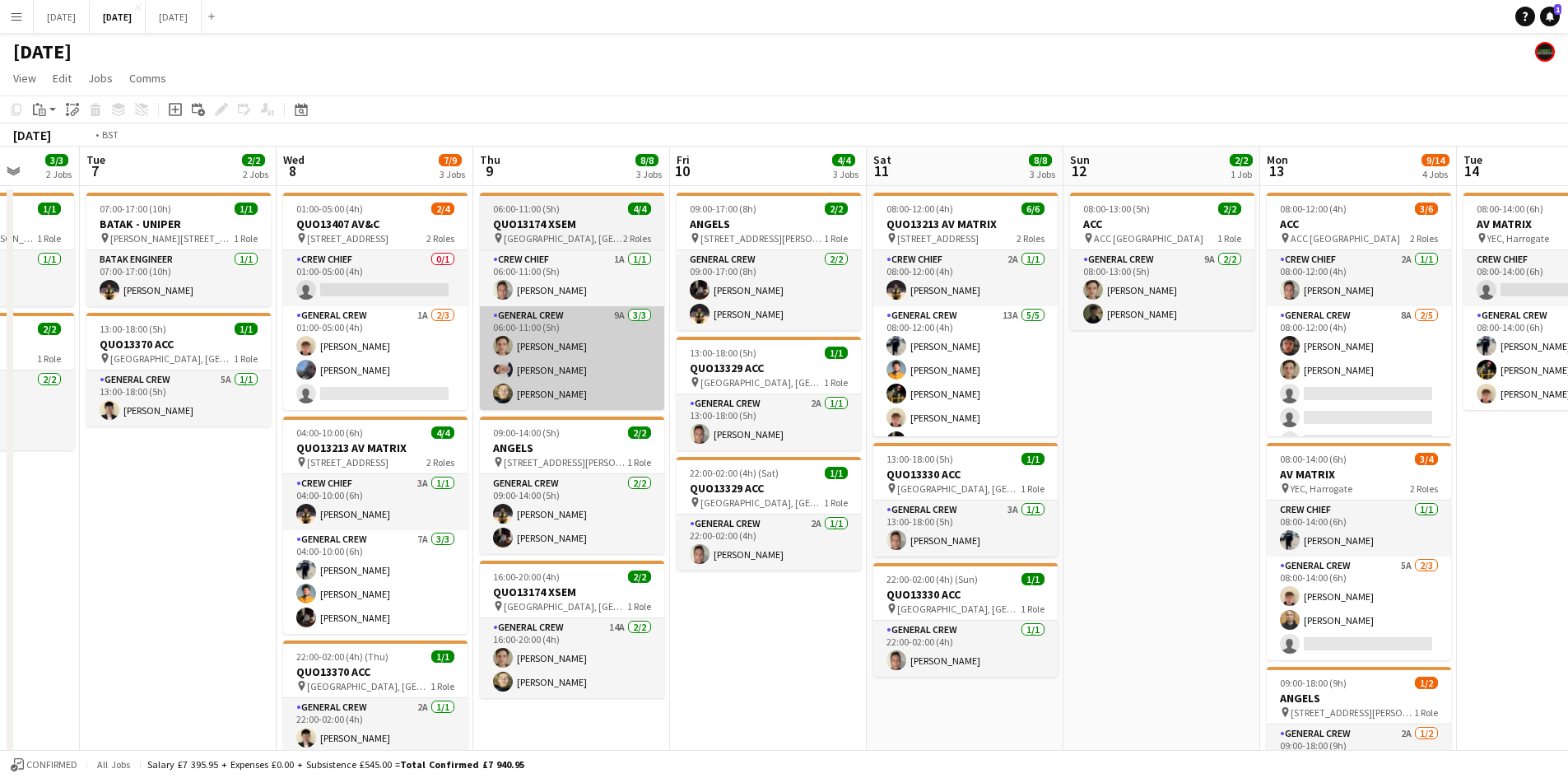
drag, startPoint x: 584, startPoint y: 356, endPoint x: 803, endPoint y: 334, distance: 220.1
click at [928, 362] on app-calendar-viewport "Sat 4 1/2 1 Job Sun 5 Mon 6 3/3 2 Jobs Tue 7 2/2 2 Jobs Wed 8 7/9 3 Jobs Thu 9 …" at bounding box center [784, 751] width 1568 height 1209
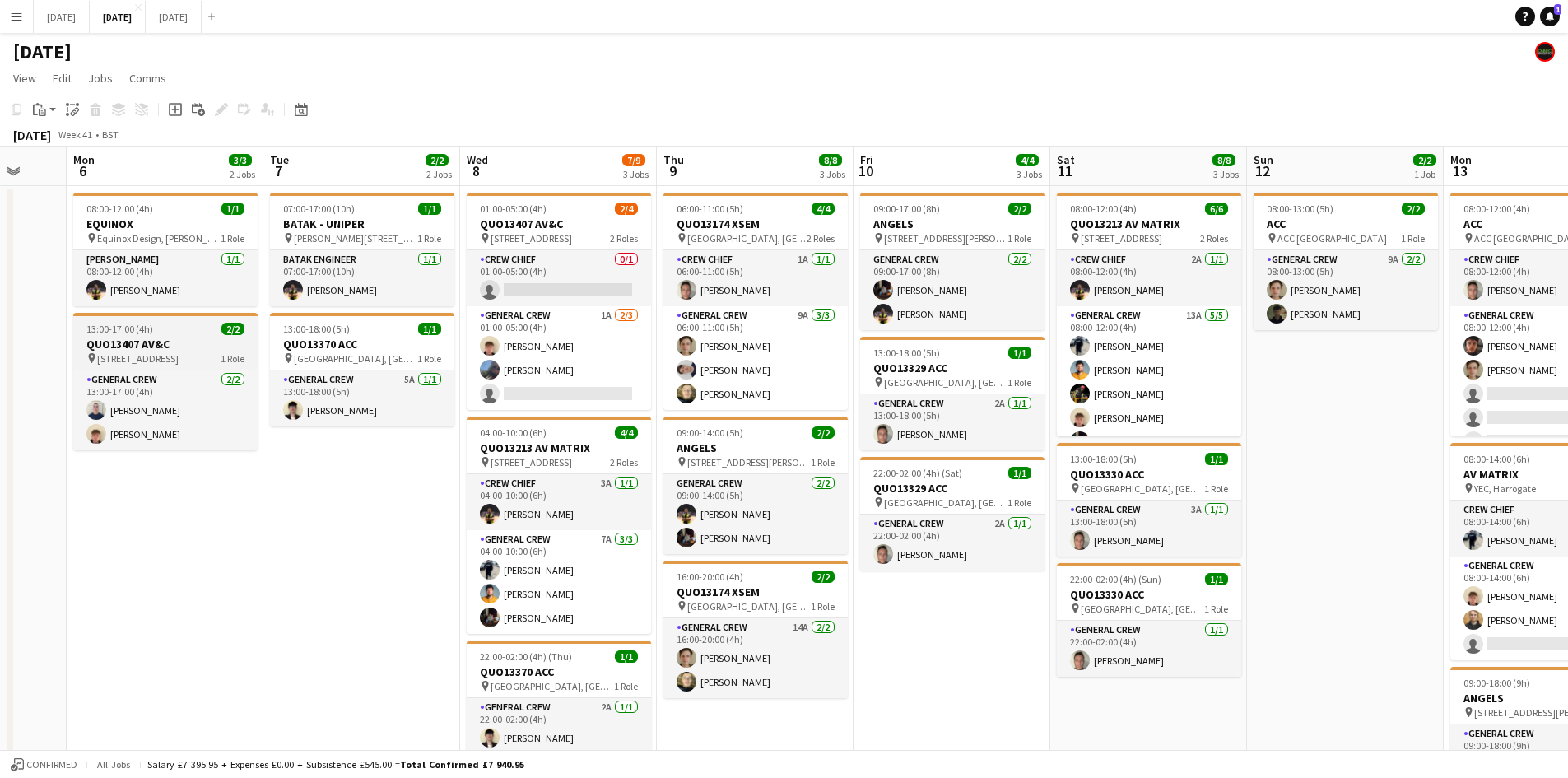
drag, startPoint x: 637, startPoint y: 367, endPoint x: 585, endPoint y: 335, distance: 61.1
click at [863, 342] on app-calendar-viewport "Fri 3 2/6 4 Jobs Sat 4 1/2 1 Job Sun 5 Mon 6 3/3 2 Jobs Tue 7 2/2 2 Jobs Wed 8 …" at bounding box center [784, 751] width 1568 height 1209
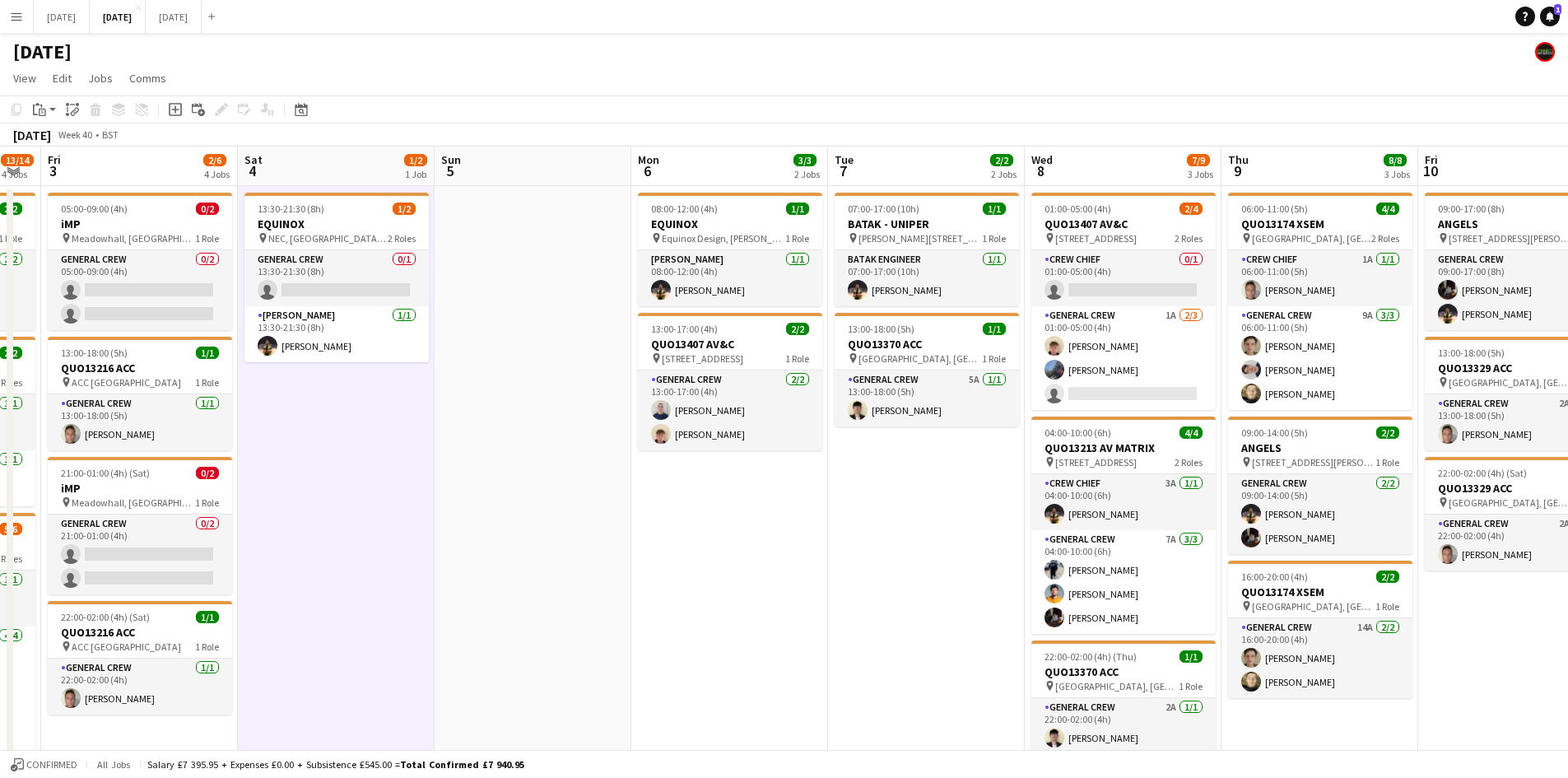
drag, startPoint x: 551, startPoint y: 351, endPoint x: 657, endPoint y: 348, distance: 106.0
click at [767, 368] on app-calendar-viewport "Wed 1 6/6 2 Jobs Thu 2 13/14 4 Jobs Fri 3 2/6 4 Jobs Sat 4 1/2 1 Job Sun 5 Mon …" at bounding box center [784, 751] width 1568 height 1209
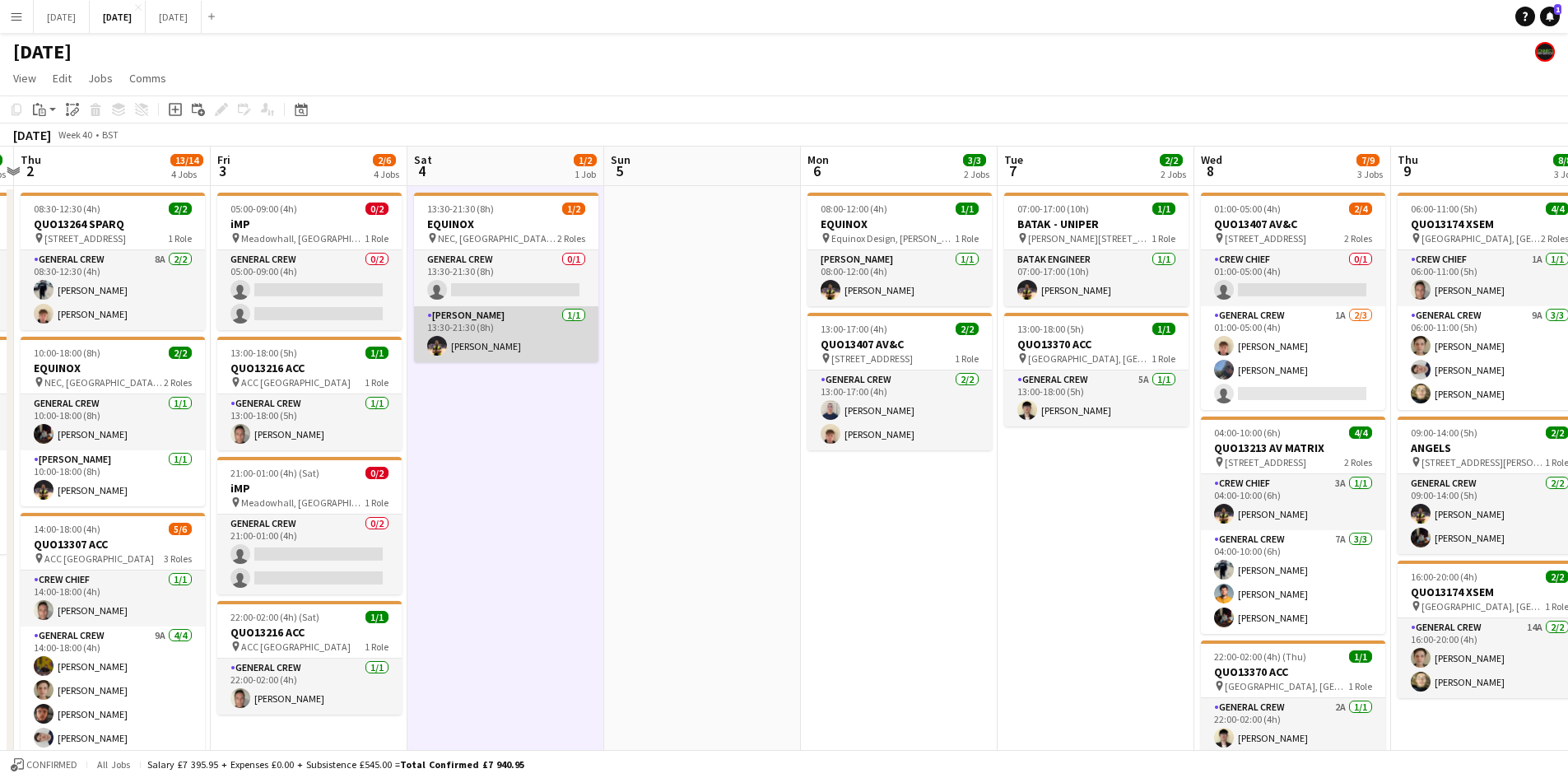
drag, startPoint x: 550, startPoint y: 387, endPoint x: 680, endPoint y: 350, distance: 135.2
click at [693, 369] on app-calendar-viewport "Tue 30 Wed 1 6/6 2 Jobs Thu 2 13/14 4 Jobs Fri 3 2/6 4 Jobs Sat 4 1/2 1 Job Sun…" at bounding box center [784, 751] width 1568 height 1209
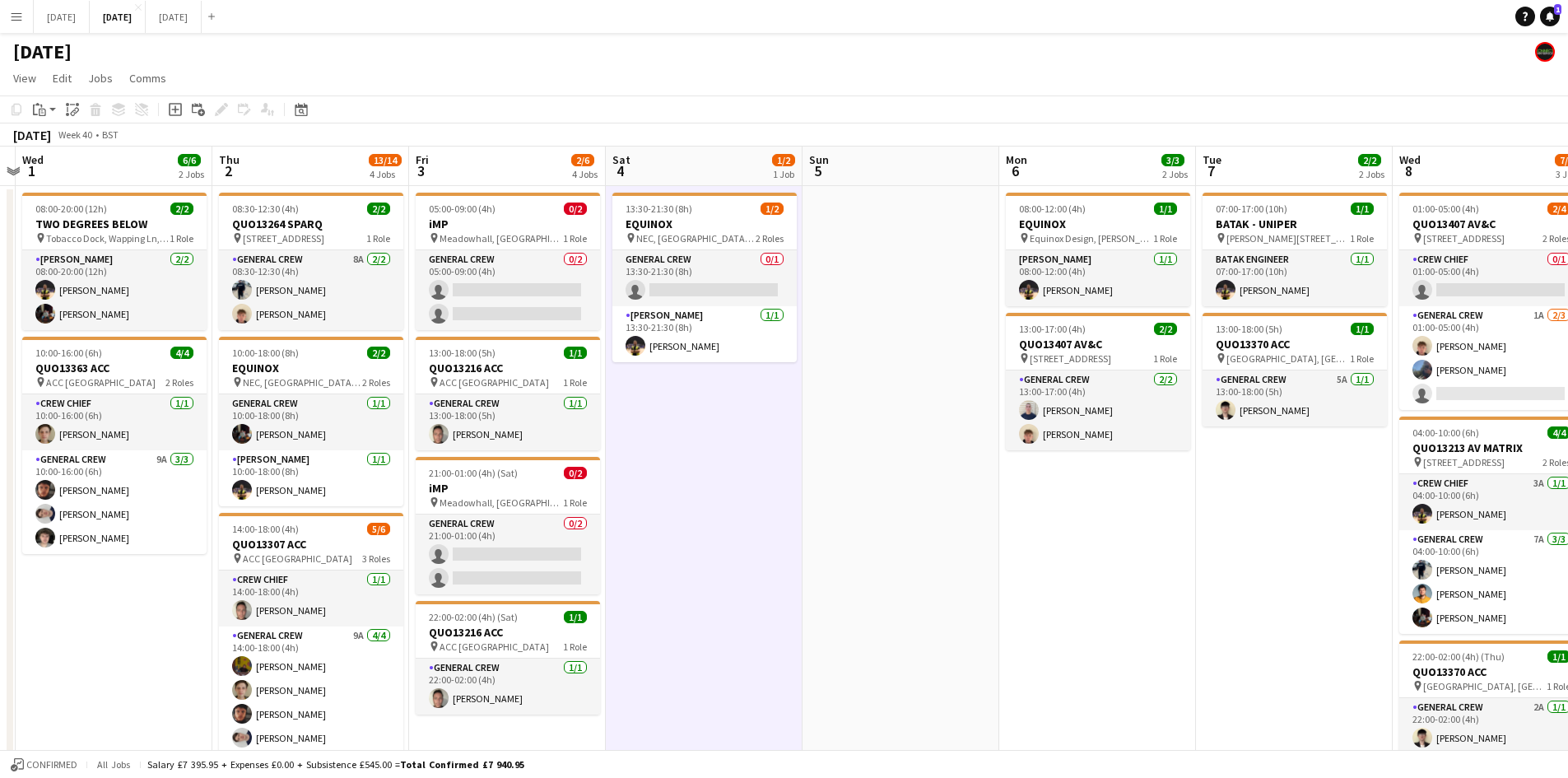
drag, startPoint x: 588, startPoint y: 368, endPoint x: 787, endPoint y: 352, distance: 199.6
click at [787, 354] on app-calendar-viewport "Mon 29 Tue 30 Wed 1 6/6 2 Jobs Thu 2 13/14 4 Jobs Fri 3 2/6 4 Jobs Sat 4 1/2 1 …" at bounding box center [784, 751] width 1568 height 1209
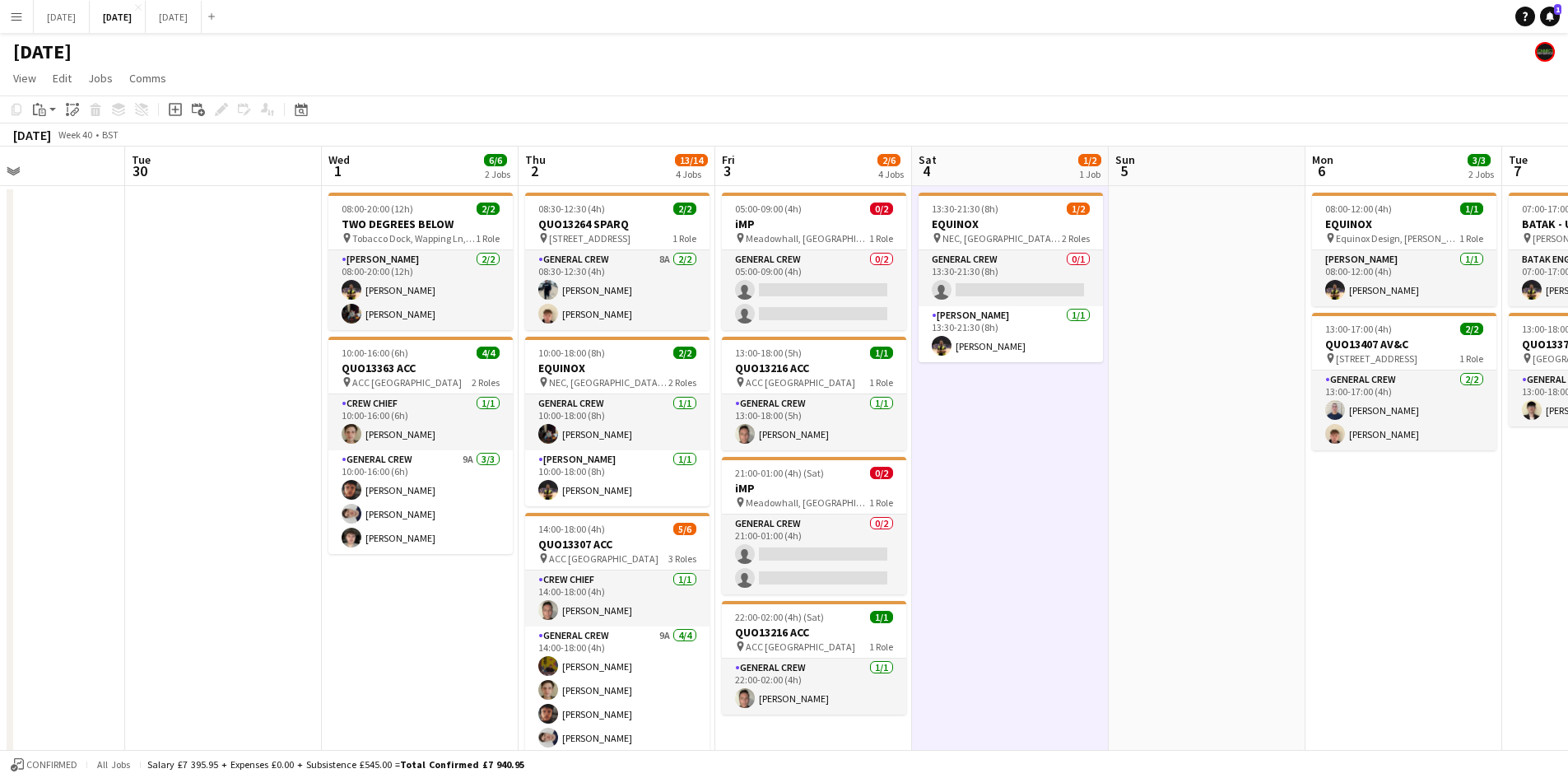
drag, startPoint x: 503, startPoint y: 373, endPoint x: 267, endPoint y: 296, distance: 248.2
click at [276, 300] on app-calendar-viewport "Sat 27 Sun 28 Mon 29 Tue 30 Wed 1 6/6 2 Jobs Thu 2 13/14 4 Jobs Fri 3 2/6 4 Job…" at bounding box center [784, 751] width 1568 height 1209
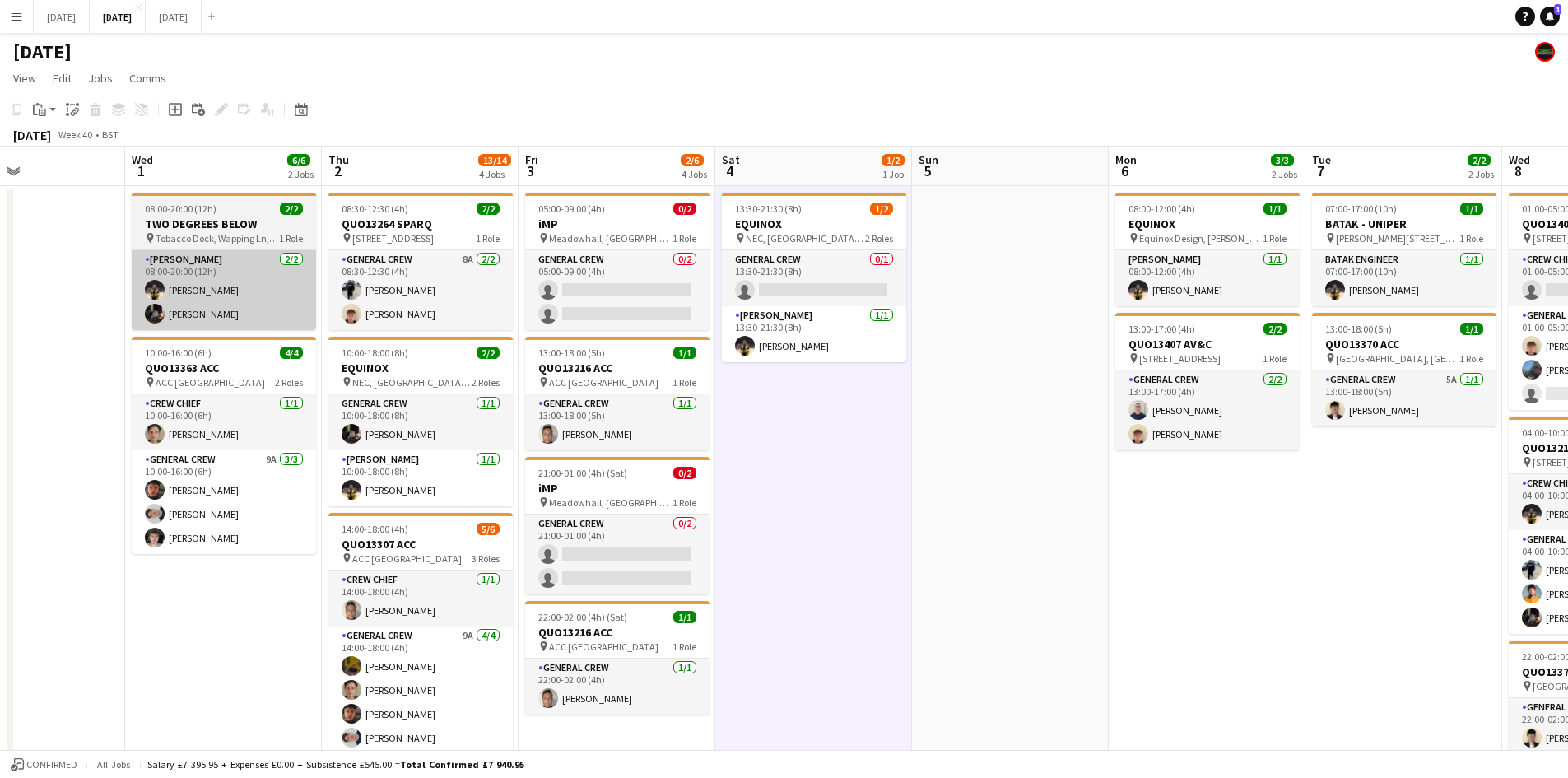
scroll to position [0, 496]
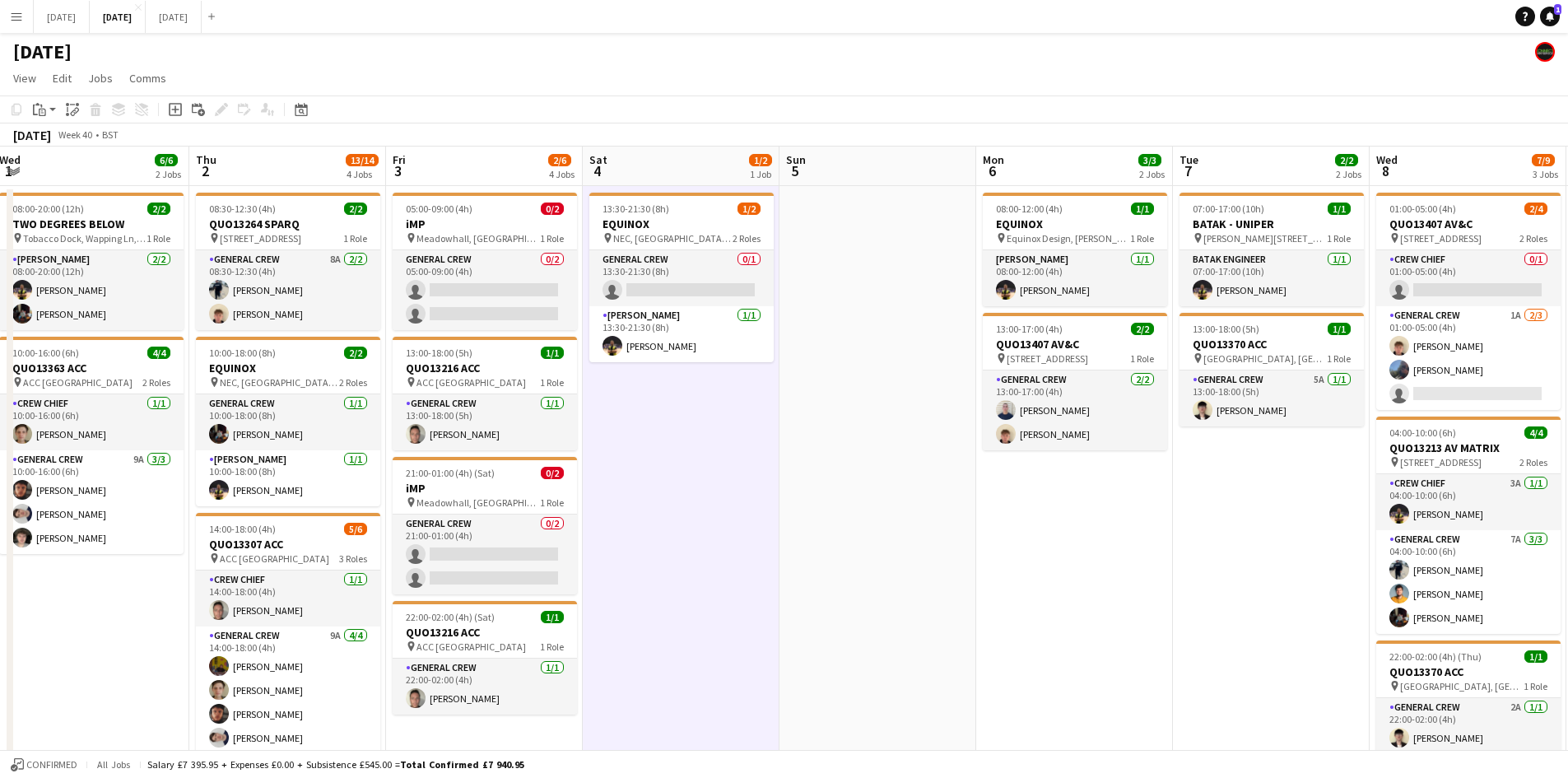
drag, startPoint x: 1266, startPoint y: 491, endPoint x: 962, endPoint y: 478, distance: 304.3
click at [962, 478] on app-calendar-viewport "Sun 28 Mon 29 Tue 30 Wed 1 6/6 2 Jobs Thu 2 13/14 4 Jobs Fri 3 2/6 4 Jobs Sat 4…" at bounding box center [784, 751] width 1568 height 1209
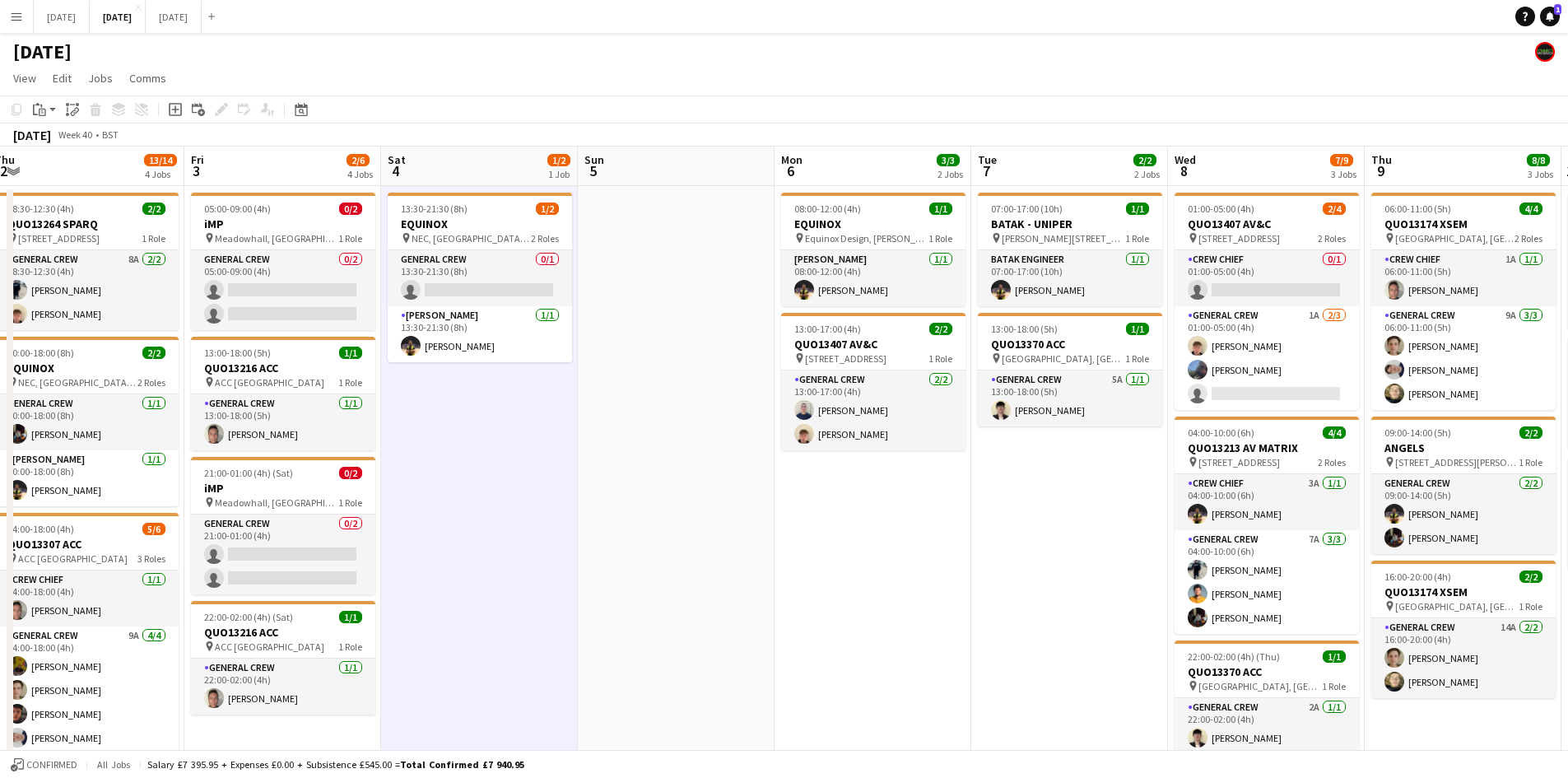
drag, startPoint x: 1013, startPoint y: 513, endPoint x: 725, endPoint y: 466, distance: 291.8
click at [729, 466] on app-calendar-viewport "Mon 29 Tue 30 Wed 1 6/6 2 Jobs Thu 2 13/14 4 Jobs Fri 3 2/6 4 Jobs Sat 4 1/2 1 …" at bounding box center [784, 751] width 1568 height 1209
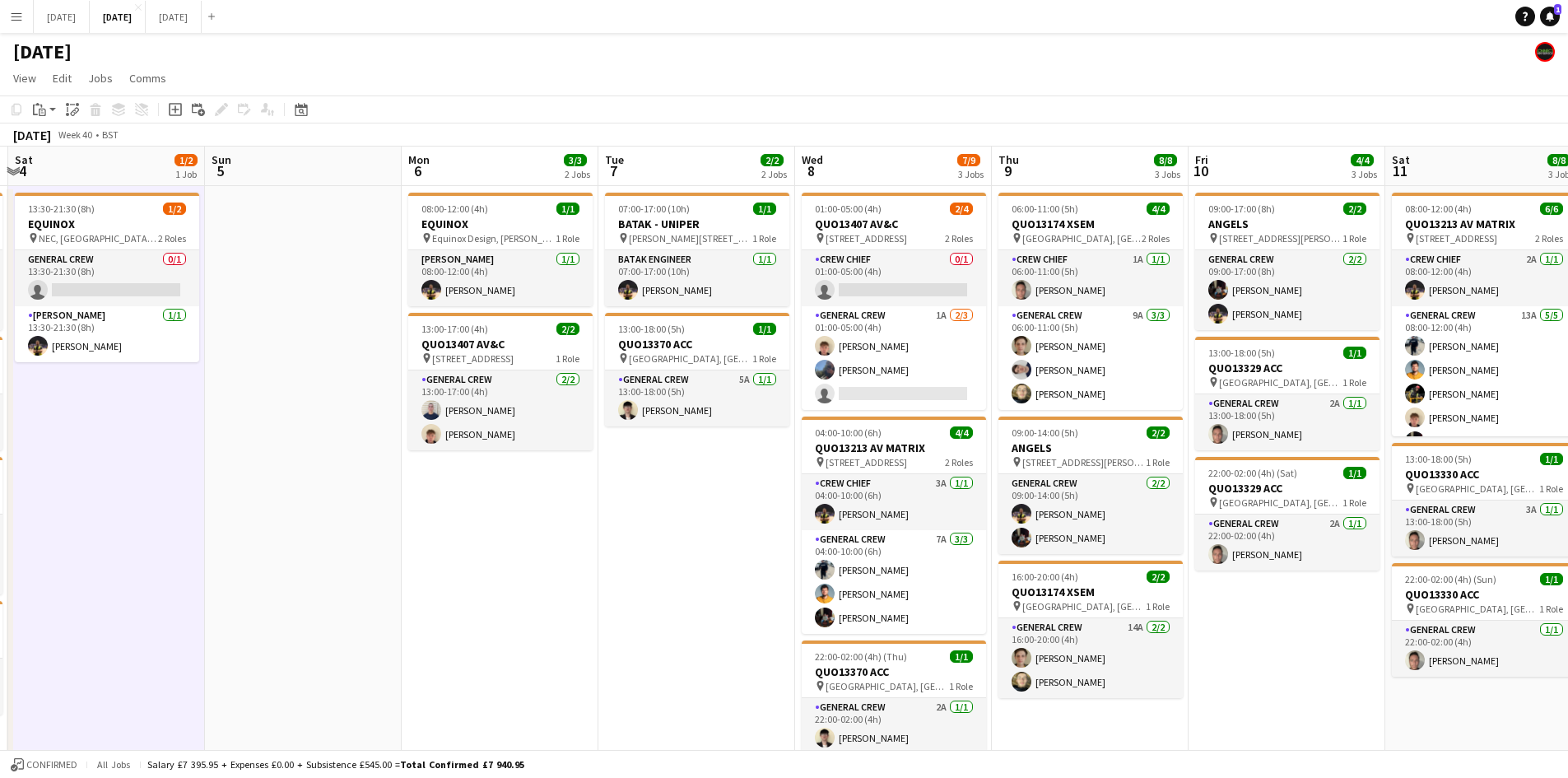
drag, startPoint x: 819, startPoint y: 512, endPoint x: 703, endPoint y: 488, distance: 118.5
click at [718, 486] on app-calendar-viewport "Wed 1 6/6 2 Jobs Thu 2 13/14 4 Jobs Fri 3 2/6 4 Jobs Sat 4 1/2 1 Job Sun 5 Mon …" at bounding box center [784, 751] width 1568 height 1209
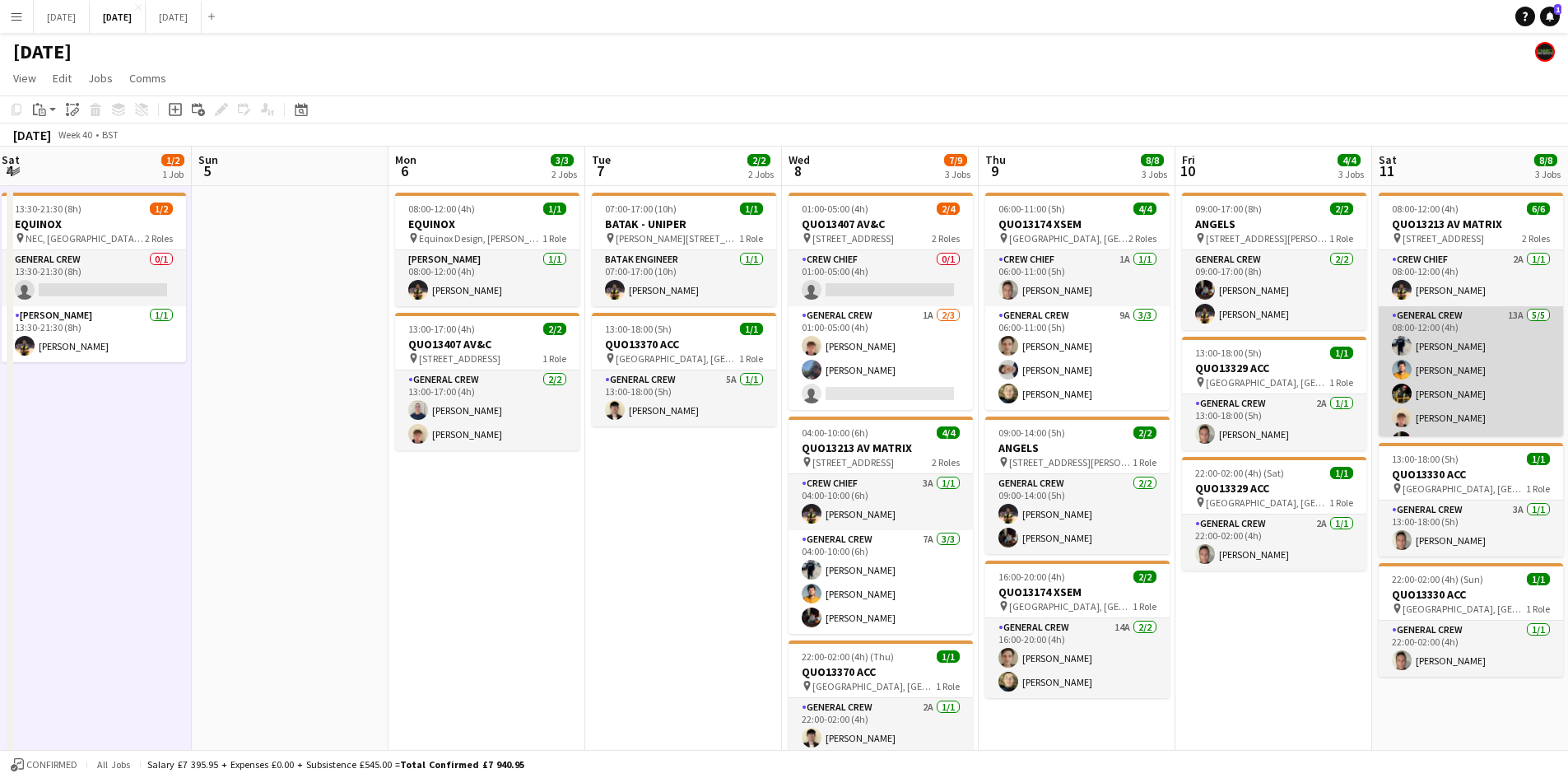
scroll to position [22, 0]
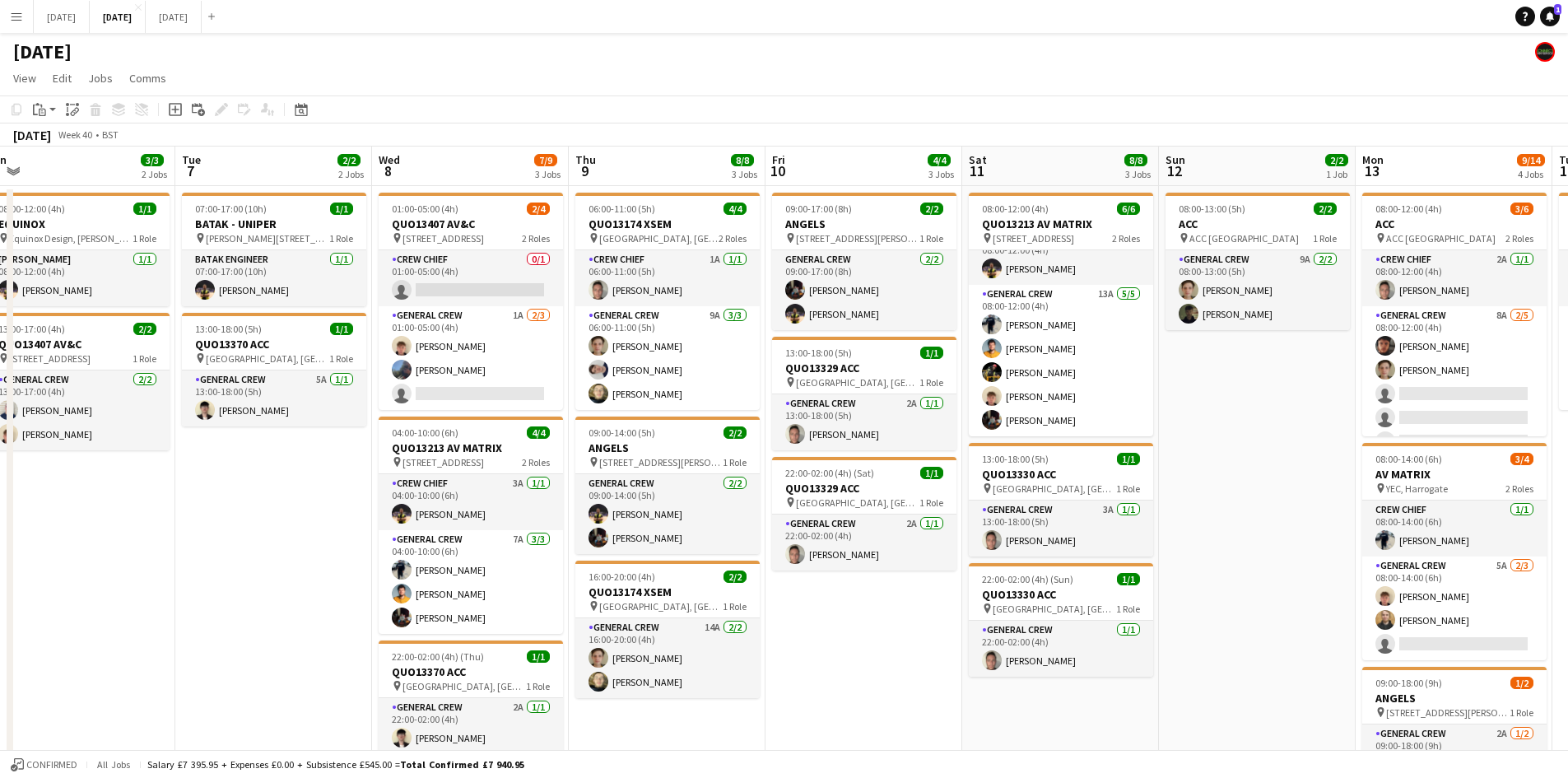
drag, startPoint x: 1258, startPoint y: 477, endPoint x: 899, endPoint y: 373, distance: 373.8
click at [901, 373] on app-calendar-viewport "Fri 3 2/6 4 Jobs Sat 4 1/2 1 Job Sun 5 Mon 6 3/3 2 Jobs Tue 7 2/2 2 Jobs Wed 8 …" at bounding box center [784, 751] width 1568 height 1209
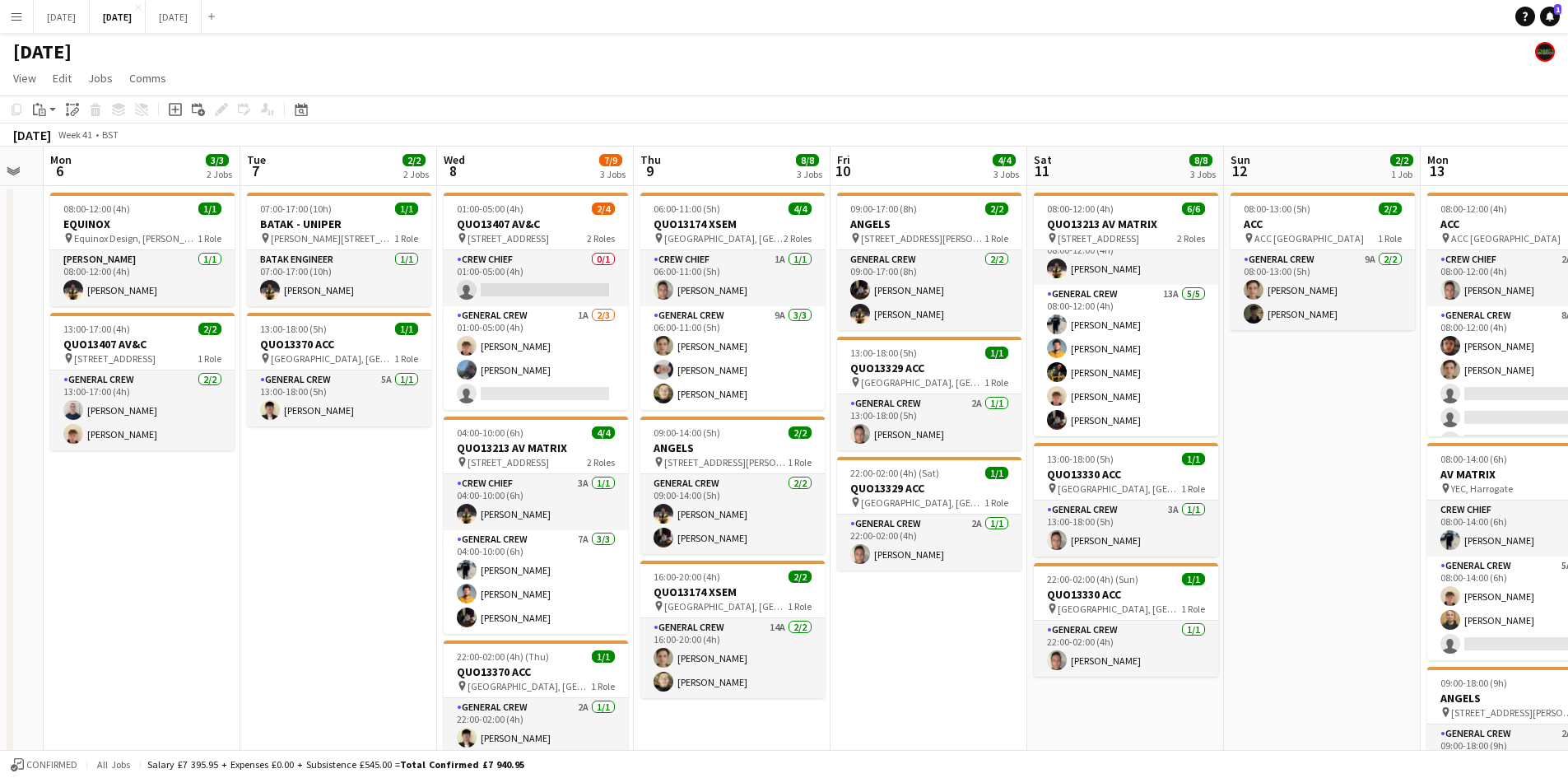
drag, startPoint x: 1234, startPoint y: 395, endPoint x: 882, endPoint y: 377, distance: 352.5
click at [884, 377] on app-calendar-viewport "Fri 3 2/6 4 Jobs Sat 4 1/2 1 Job Sun 5 Mon 6 3/3 2 Jobs Tue 7 2/2 2 Jobs Wed 8 …" at bounding box center [784, 751] width 1568 height 1209
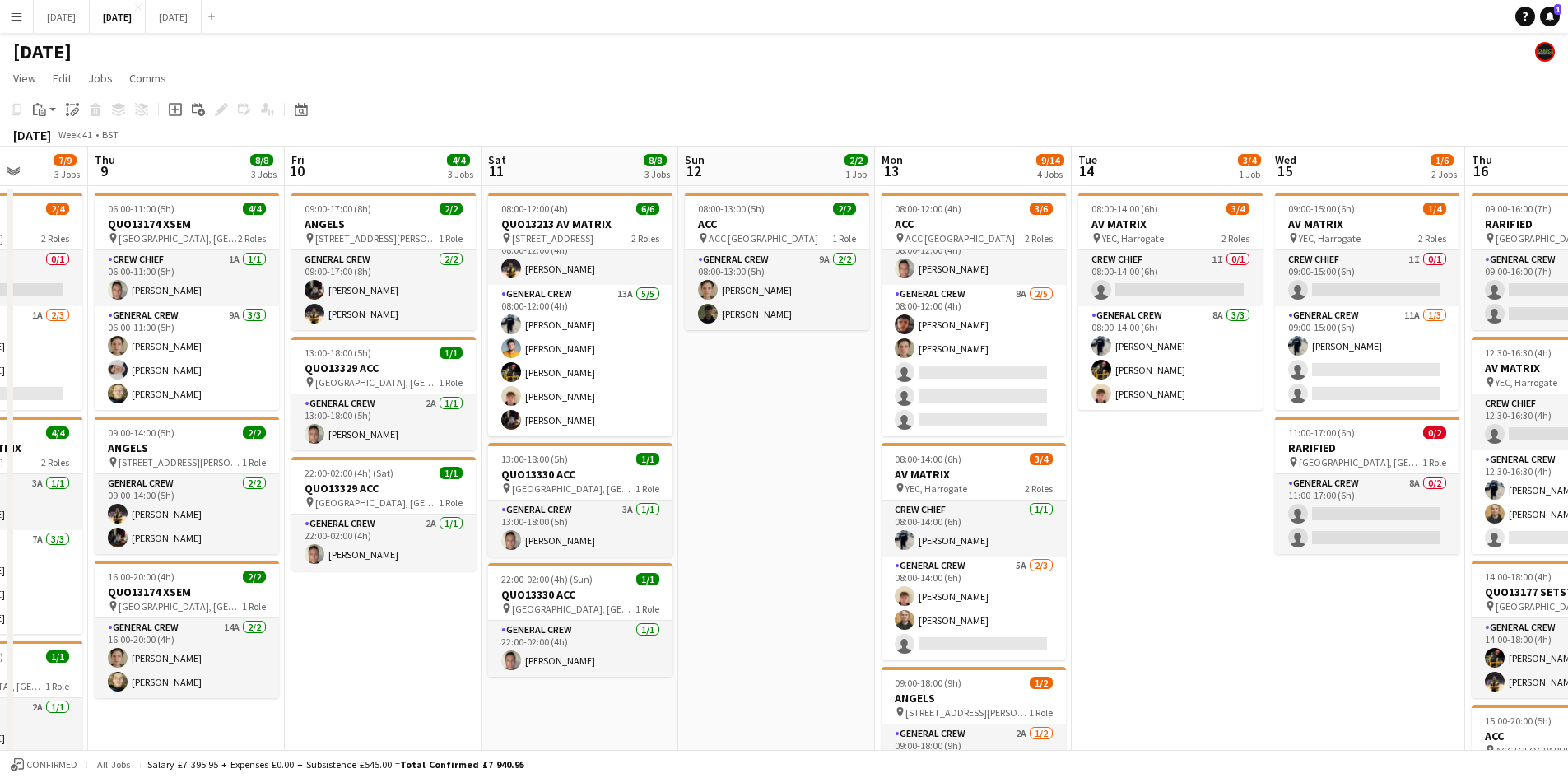
drag, startPoint x: 1099, startPoint y: 454, endPoint x: 1043, endPoint y: 446, distance: 56.6
click at [1047, 446] on app-calendar-viewport "Mon 6 3/3 2 Jobs Tue 7 2/2 2 Jobs Wed 8 7/9 3 Jobs Thu 9 8/8 3 Jobs Fri 10 4/4 …" at bounding box center [784, 751] width 1568 height 1209
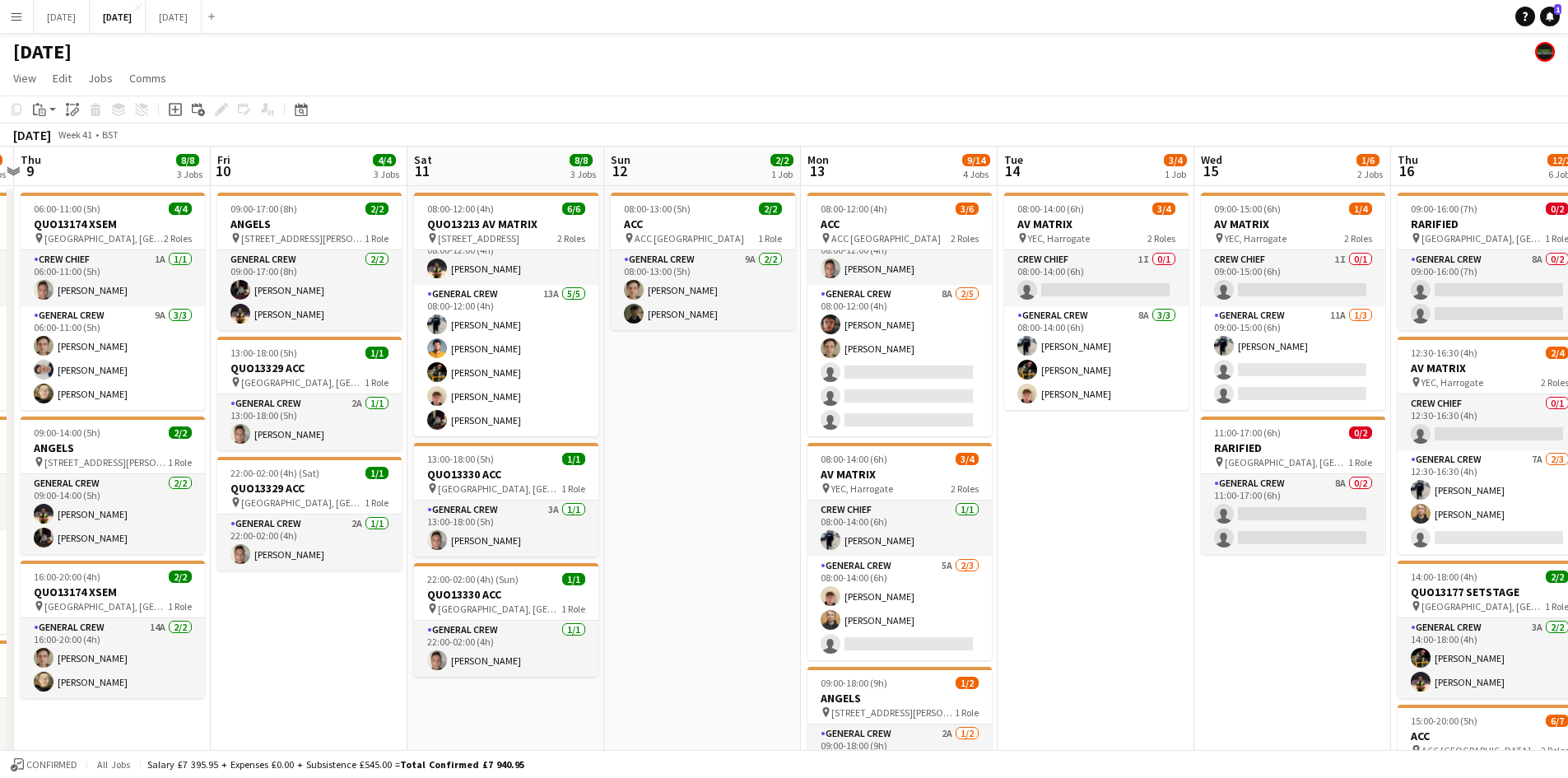
drag, startPoint x: 1027, startPoint y: 516, endPoint x: 842, endPoint y: 439, distance: 200.4
click at [842, 439] on app-calendar-viewport "Mon 6 3/3 2 Jobs Tue 7 2/2 2 Jobs Wed 8 7/9 3 Jobs Thu 9 8/8 3 Jobs Fri 10 4/4 …" at bounding box center [784, 751] width 1568 height 1209
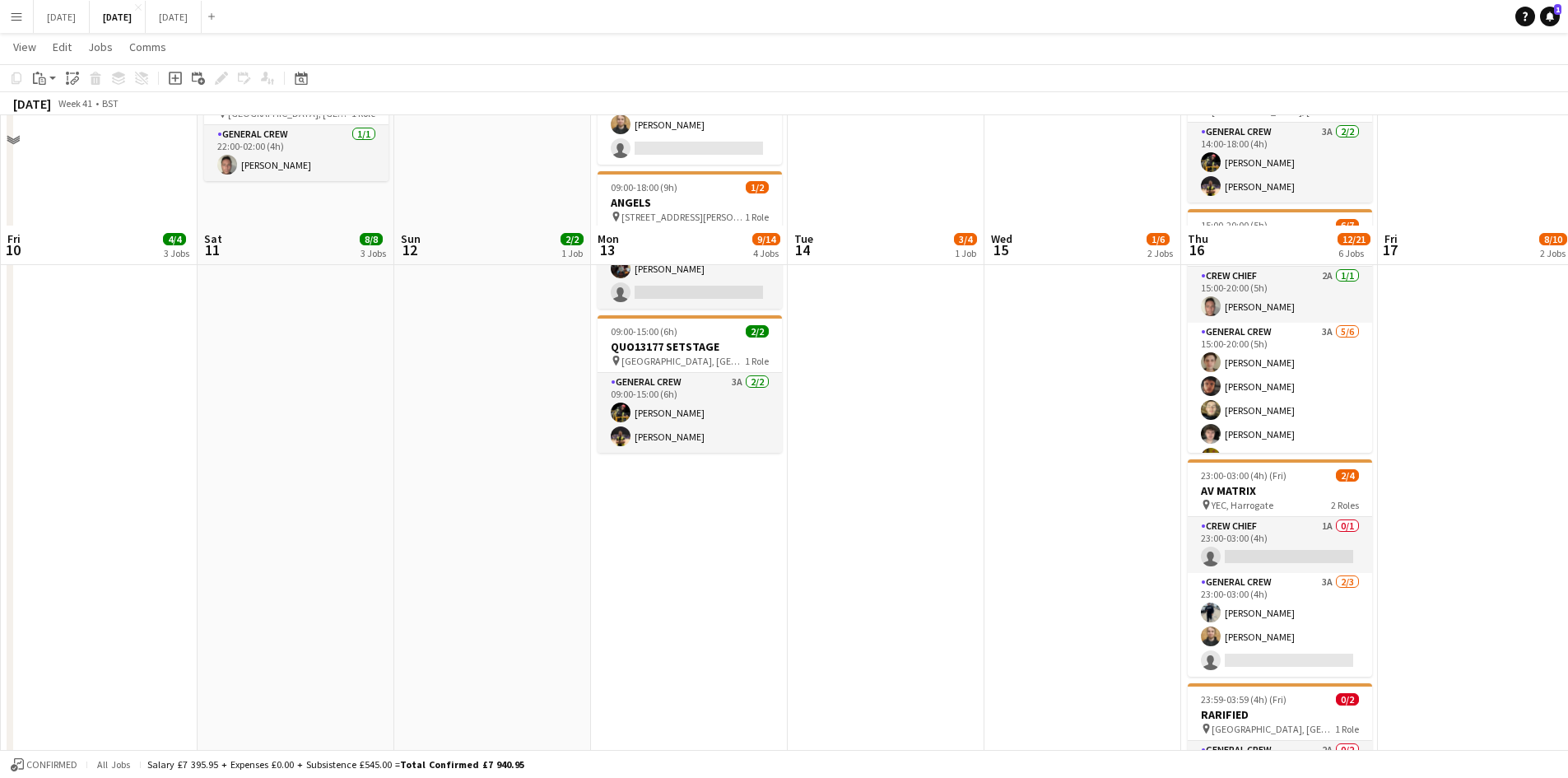
scroll to position [604, 0]
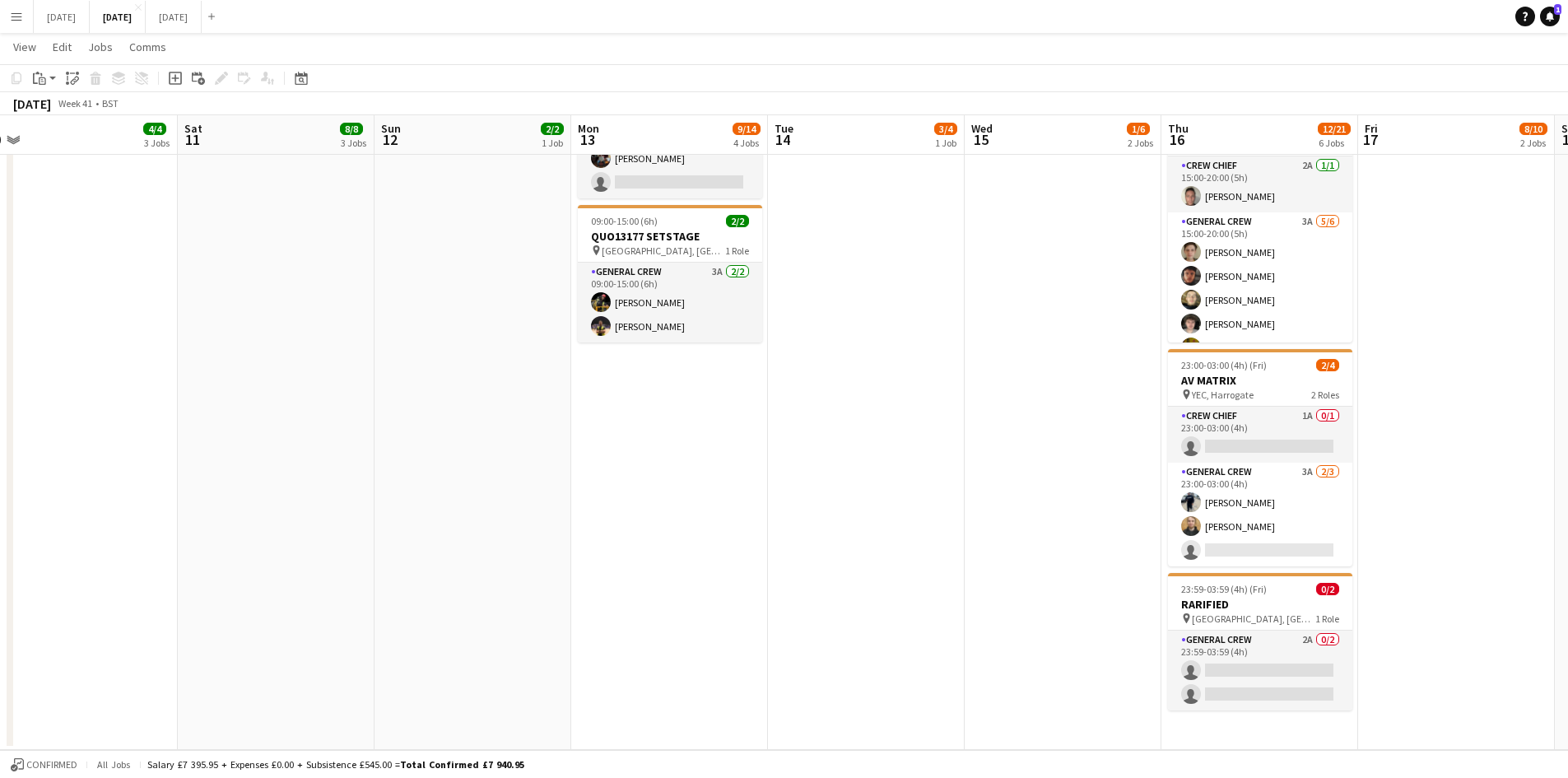
drag, startPoint x: 1142, startPoint y: 472, endPoint x: 890, endPoint y: 401, distance: 261.8
click at [890, 401] on app-calendar-viewport "Tue 7 2/2 2 Jobs Wed 8 7/9 3 Jobs Thu 9 8/8 3 Jobs Fri 10 4/4 3 Jobs Sat 11 8/8…" at bounding box center [784, 105] width 1568 height 1290
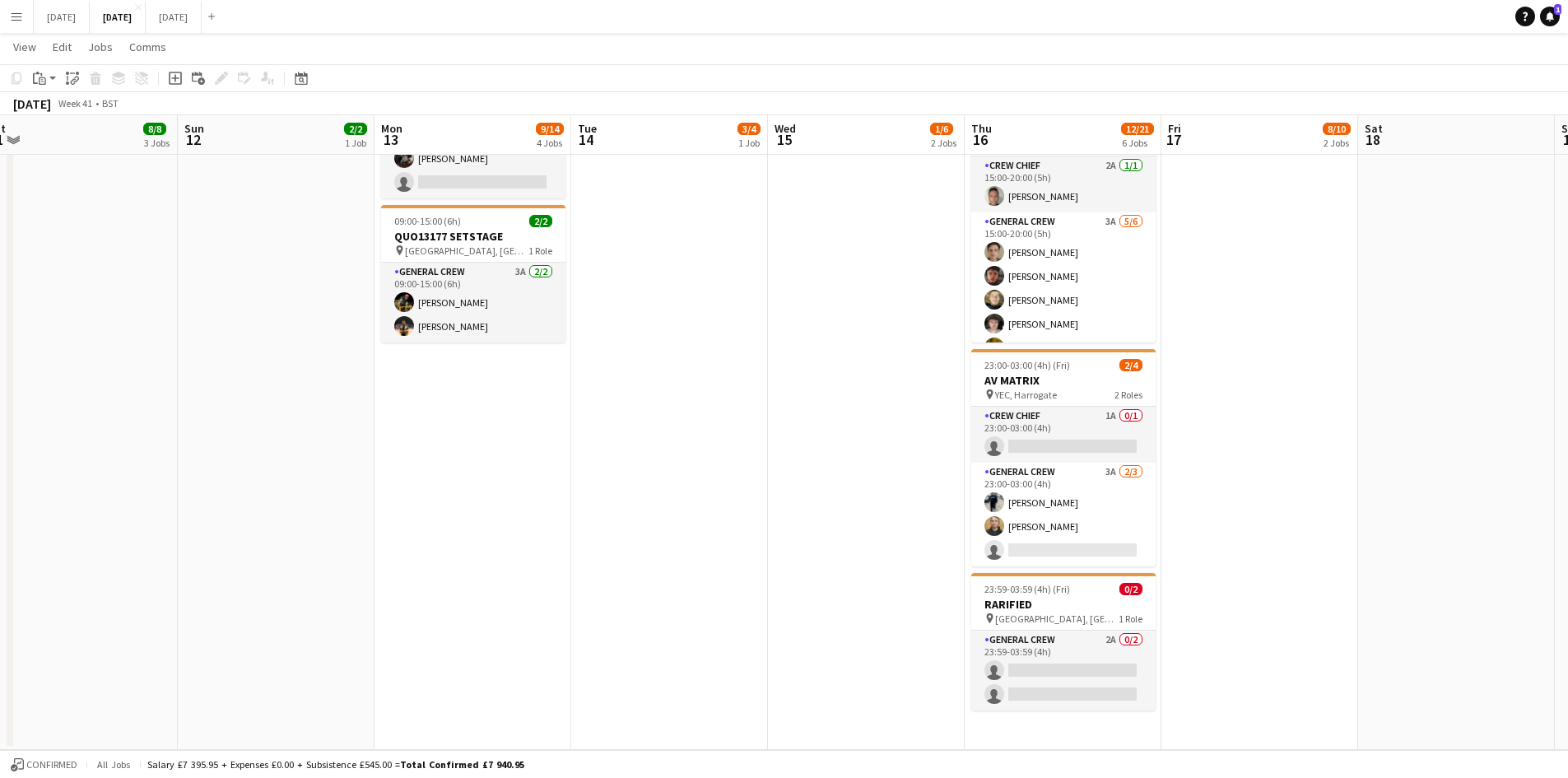
scroll to position [0, 644]
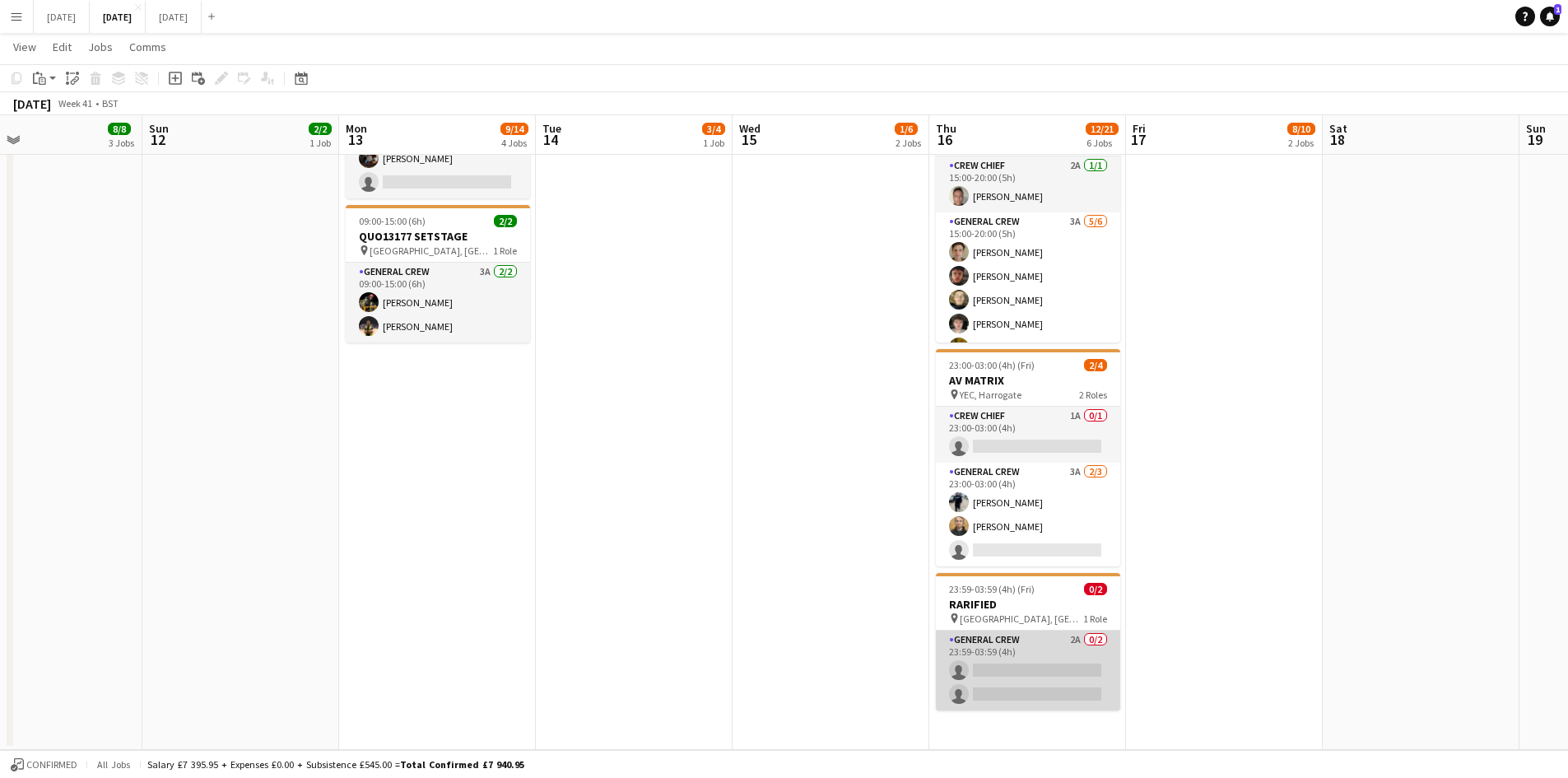
click at [1023, 680] on app-card-role "General Crew 2A 0/2 23:59-03:59 (4h) single-neutral-actions single-neutral-acti…" at bounding box center [1027, 670] width 184 height 79
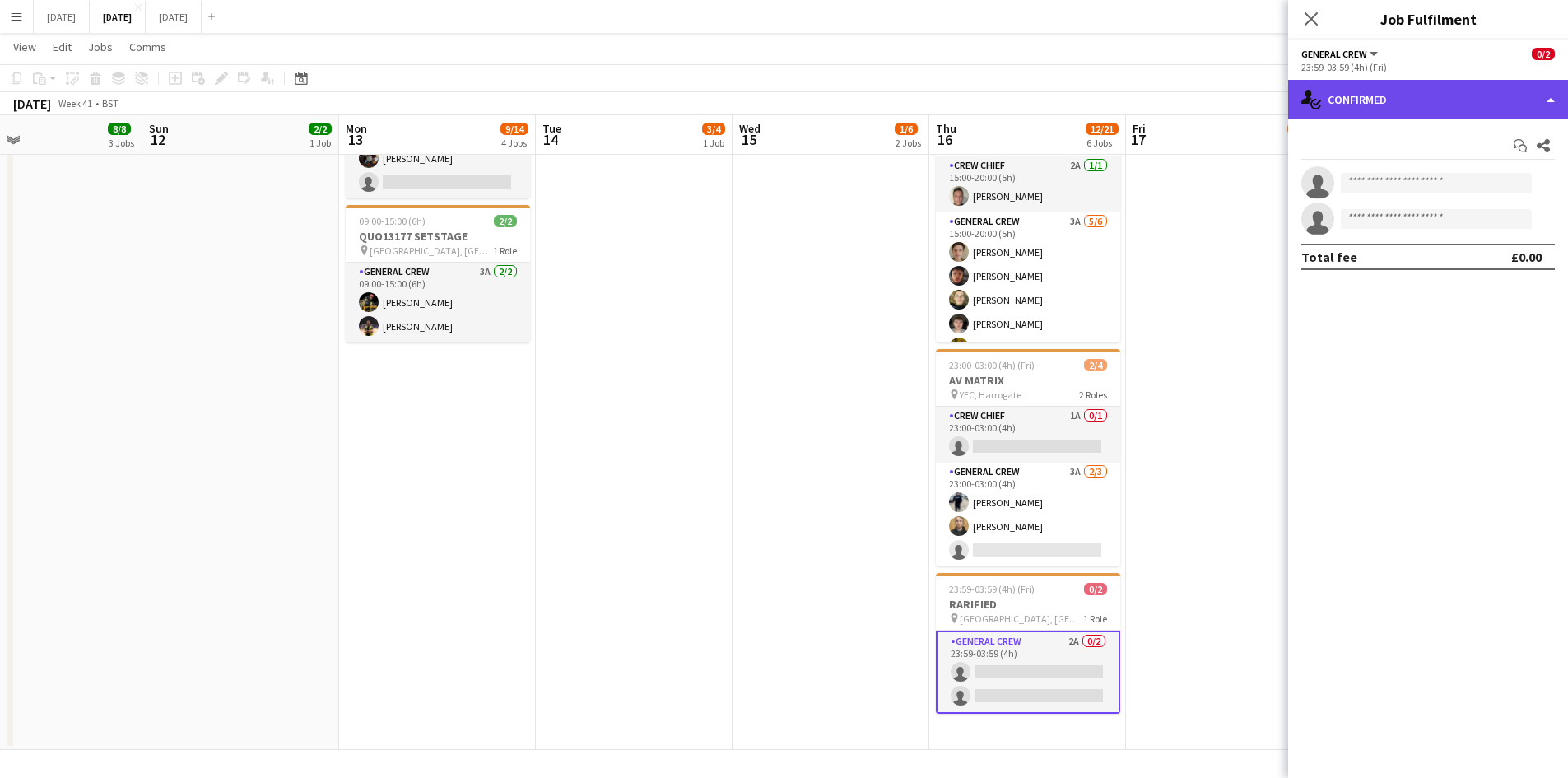
click at [1421, 107] on div "single-neutral-actions-check-2 Confirmed" at bounding box center [1428, 99] width 280 height 40
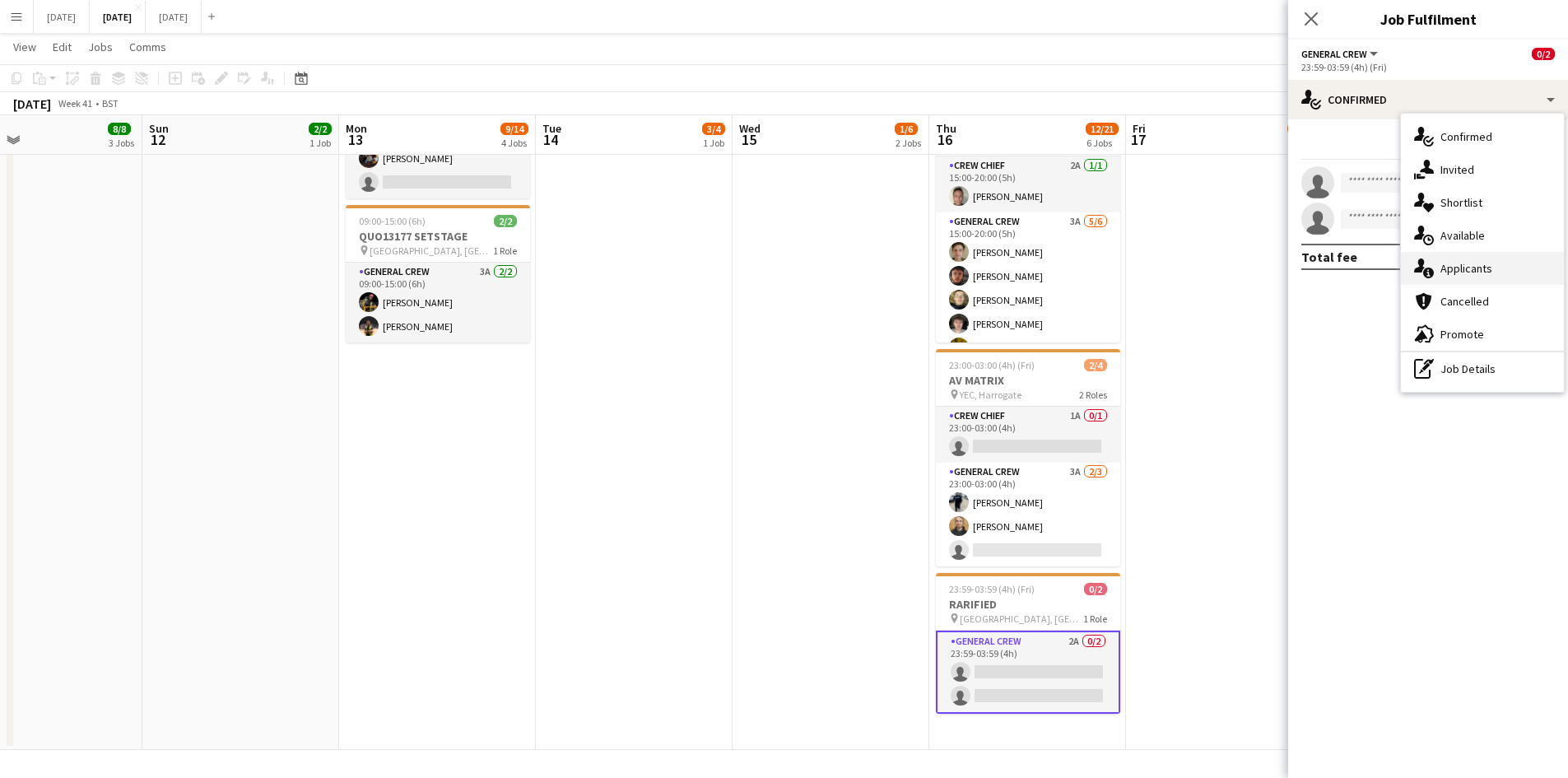
click at [1477, 267] on span "Applicants" at bounding box center [1466, 268] width 52 height 15
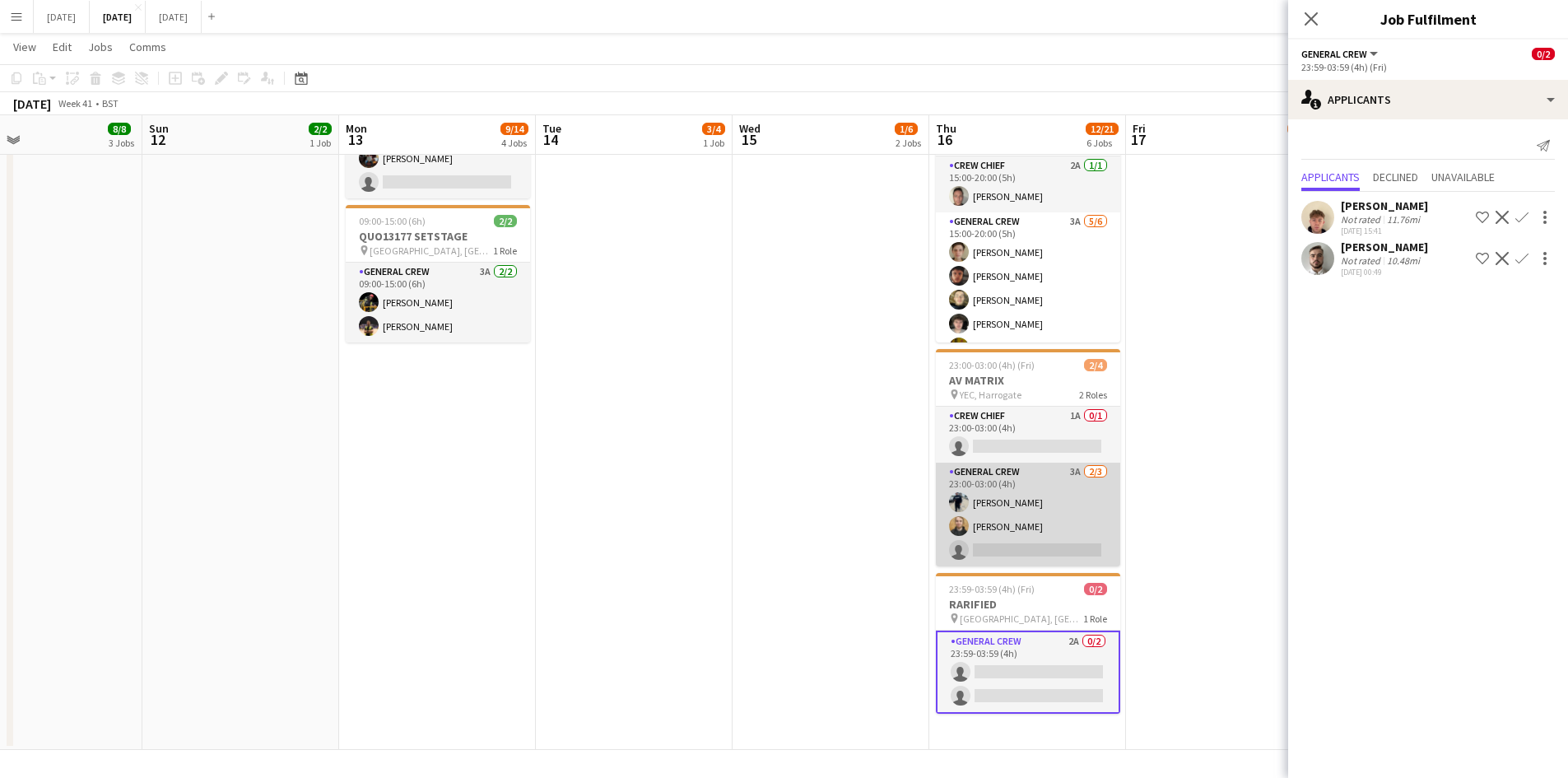
click at [995, 522] on app-card-role "General Crew 3A [DATE] 23:00-03:00 (4h) [PERSON_NAME] [PERSON_NAME] single-neut…" at bounding box center [1027, 515] width 184 height 104
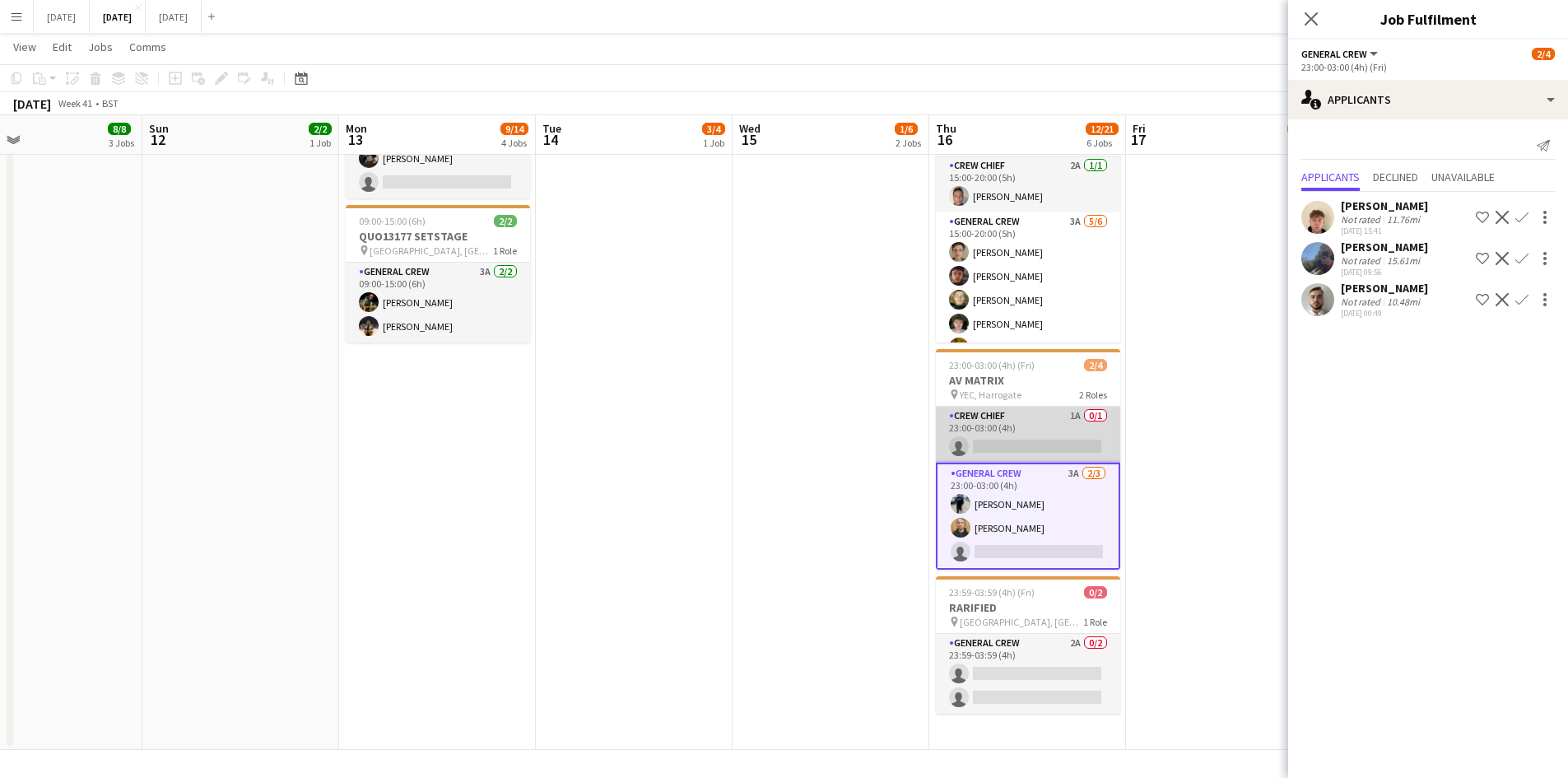
click at [1046, 431] on app-card-role "Crew Chief 1A 0/1 23:00-03:00 (4h) single-neutral-actions" at bounding box center [1027, 434] width 184 height 56
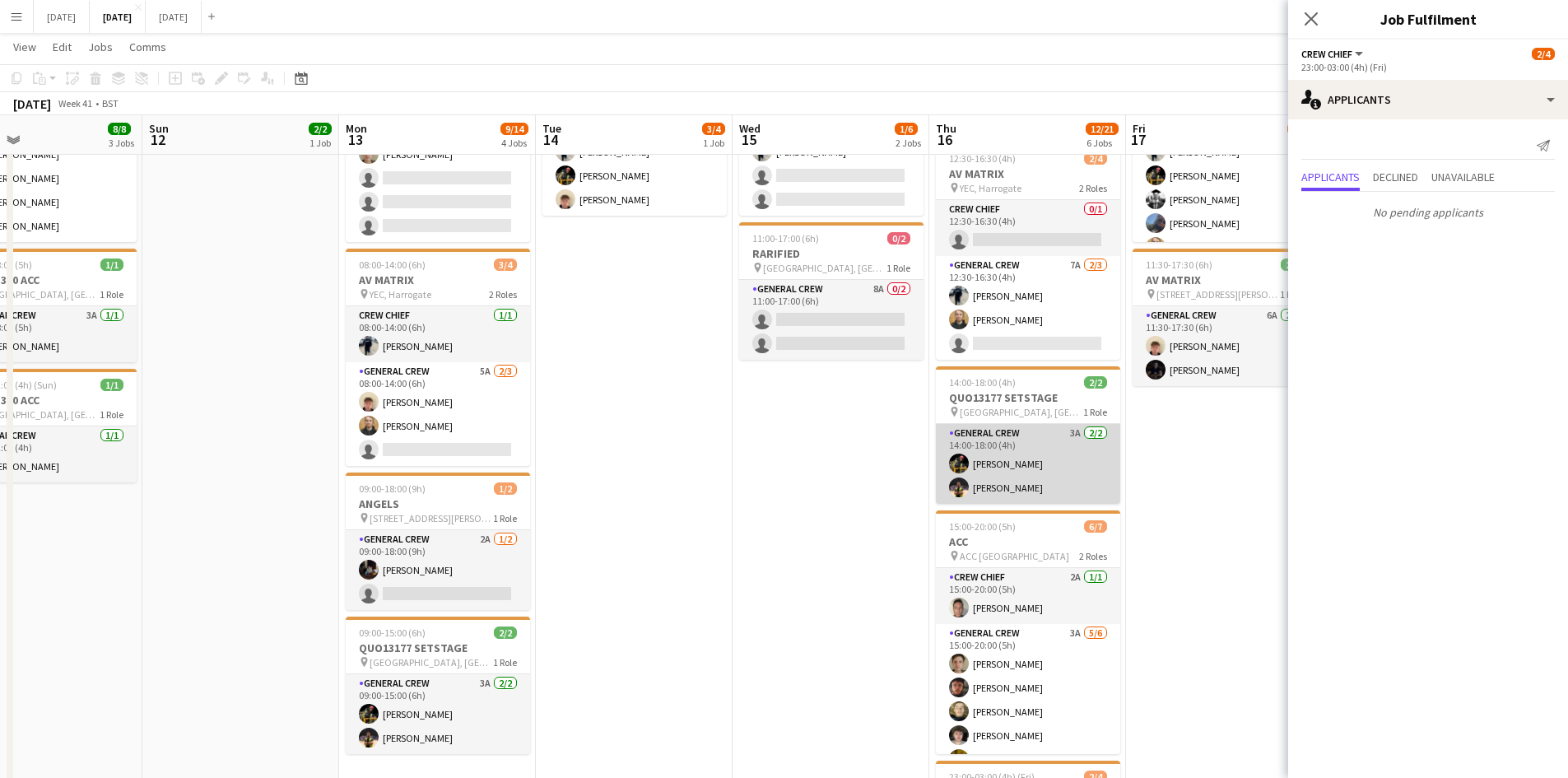
scroll to position [0, 0]
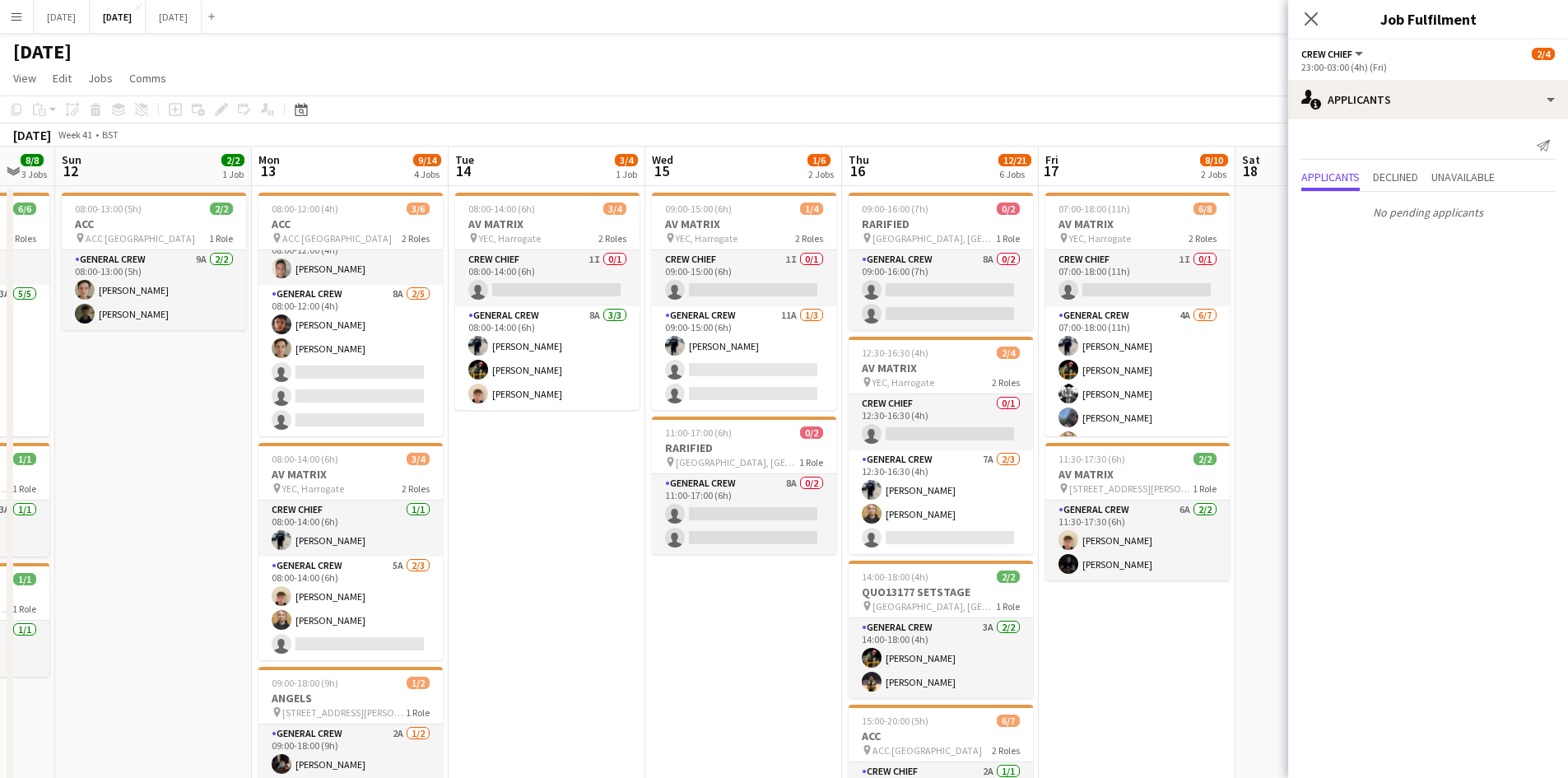
drag, startPoint x: 1074, startPoint y: 459, endPoint x: 1015, endPoint y: 434, distance: 64.1
click at [1027, 447] on app-calendar-viewport "Thu 9 8/8 3 Jobs Fri 10 4/4 3 Jobs Sat 11 8/8 3 Jobs Sun 12 2/2 1 Job Mon 13 9/…" at bounding box center [784, 751] width 1568 height 1209
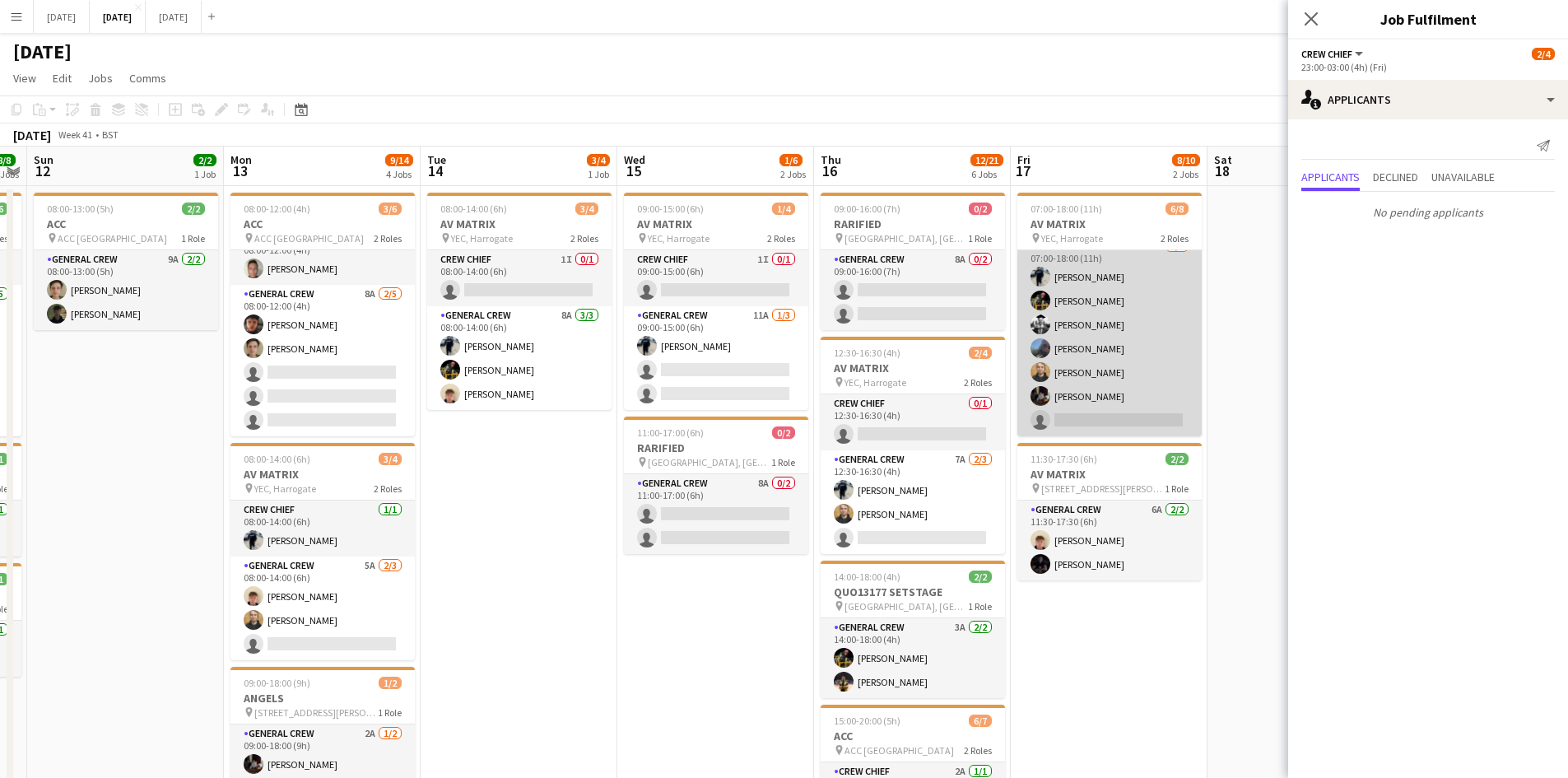
click at [1099, 367] on app-card-role "General Crew 4A [DATE] 07:00-18:00 (11h) [PERSON_NAME] [PERSON_NAME] [PERSON_NA…" at bounding box center [1109, 336] width 184 height 199
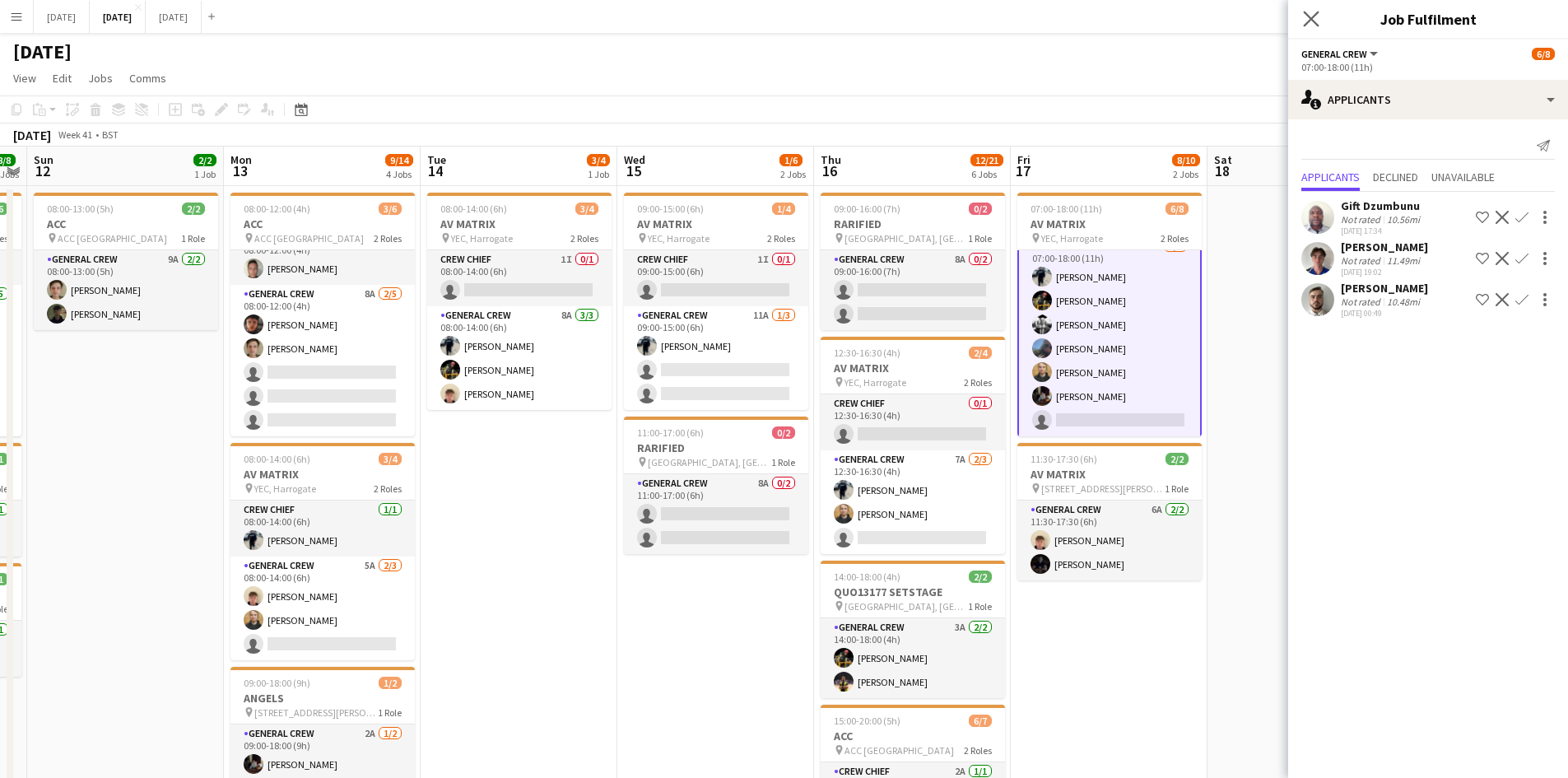
drag, startPoint x: 1310, startPoint y: 9, endPoint x: 1323, endPoint y: 38, distance: 31.8
click at [1310, 9] on app-icon "Close pop-in" at bounding box center [1312, 20] width 24 height 24
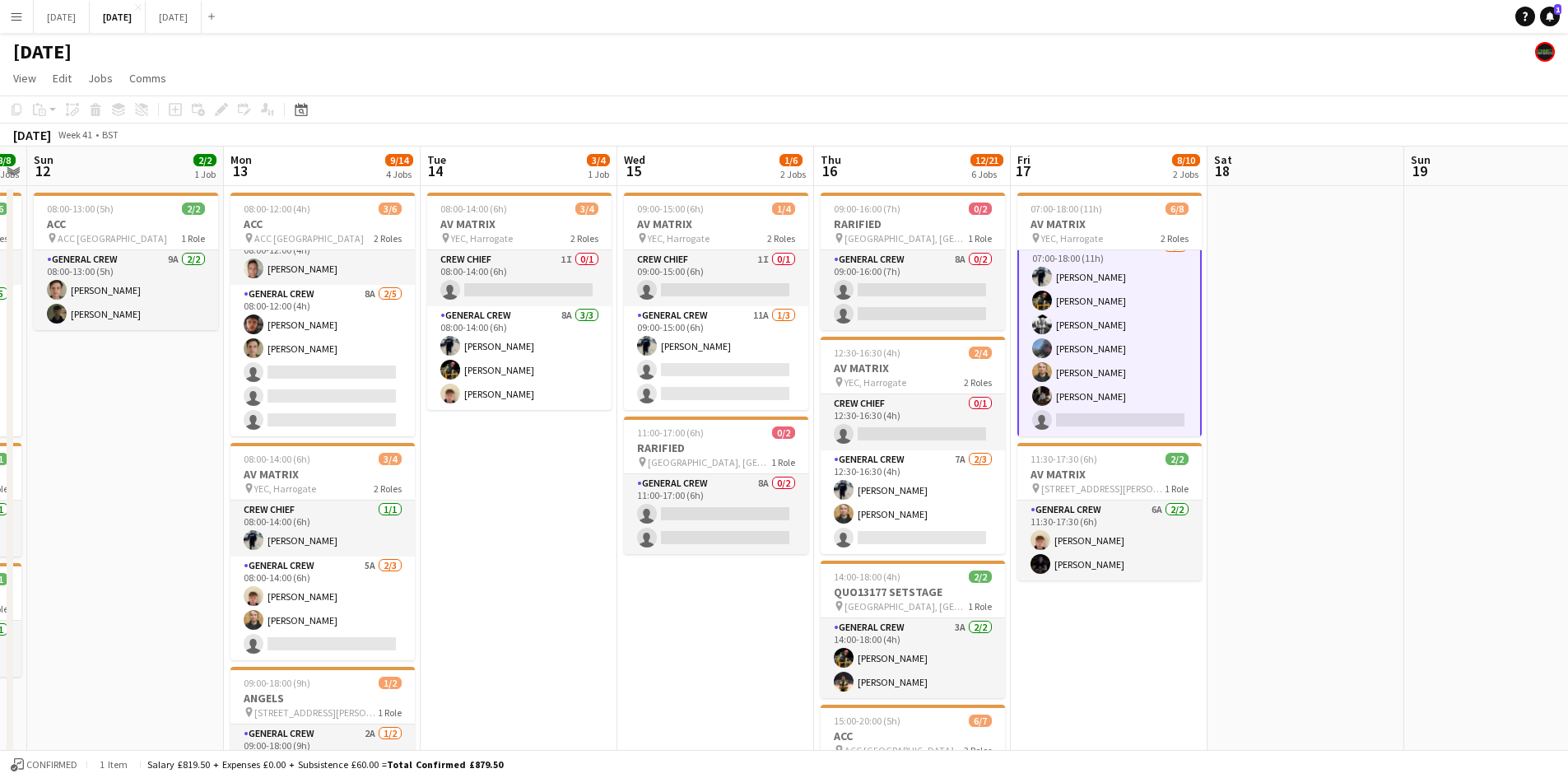
drag, startPoint x: 1376, startPoint y: 294, endPoint x: 1090, endPoint y: 280, distance: 286.3
click at [1123, 276] on app-calendar-viewport "Thu 9 8/8 3 Jobs Fri 10 4/4 3 Jobs Sat 11 8/8 3 Jobs Sun 12 2/2 1 Job Mon 13 9/…" at bounding box center [784, 751] width 1568 height 1209
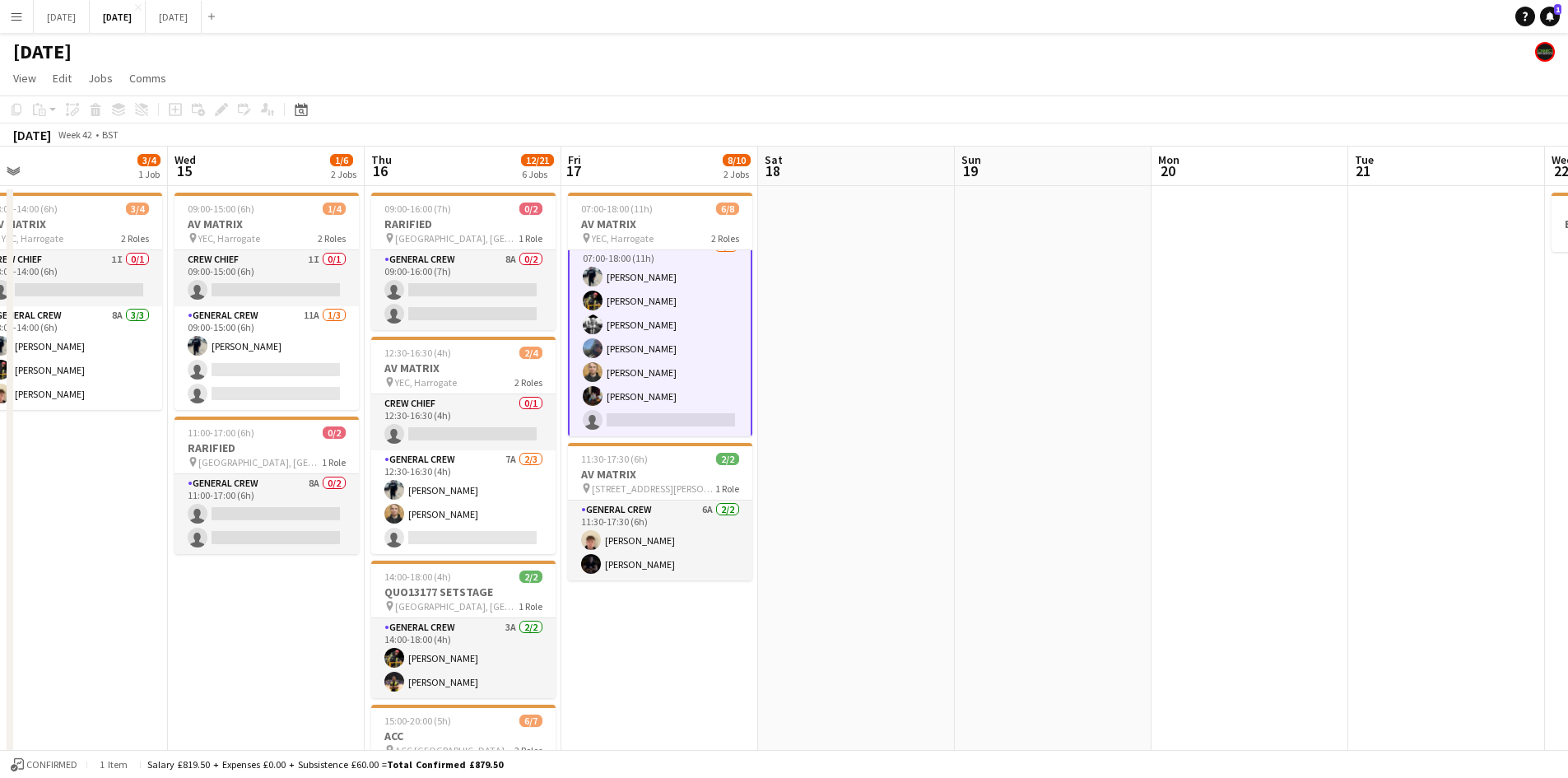
drag, startPoint x: 1171, startPoint y: 339, endPoint x: 928, endPoint y: 343, distance: 243.0
click at [936, 341] on app-calendar-viewport "Sat 11 8/8 3 Jobs Sun 12 2/2 1 Job Mon 13 9/14 4 Jobs Tue 14 3/4 1 Job Wed 15 1…" at bounding box center [784, 751] width 1568 height 1209
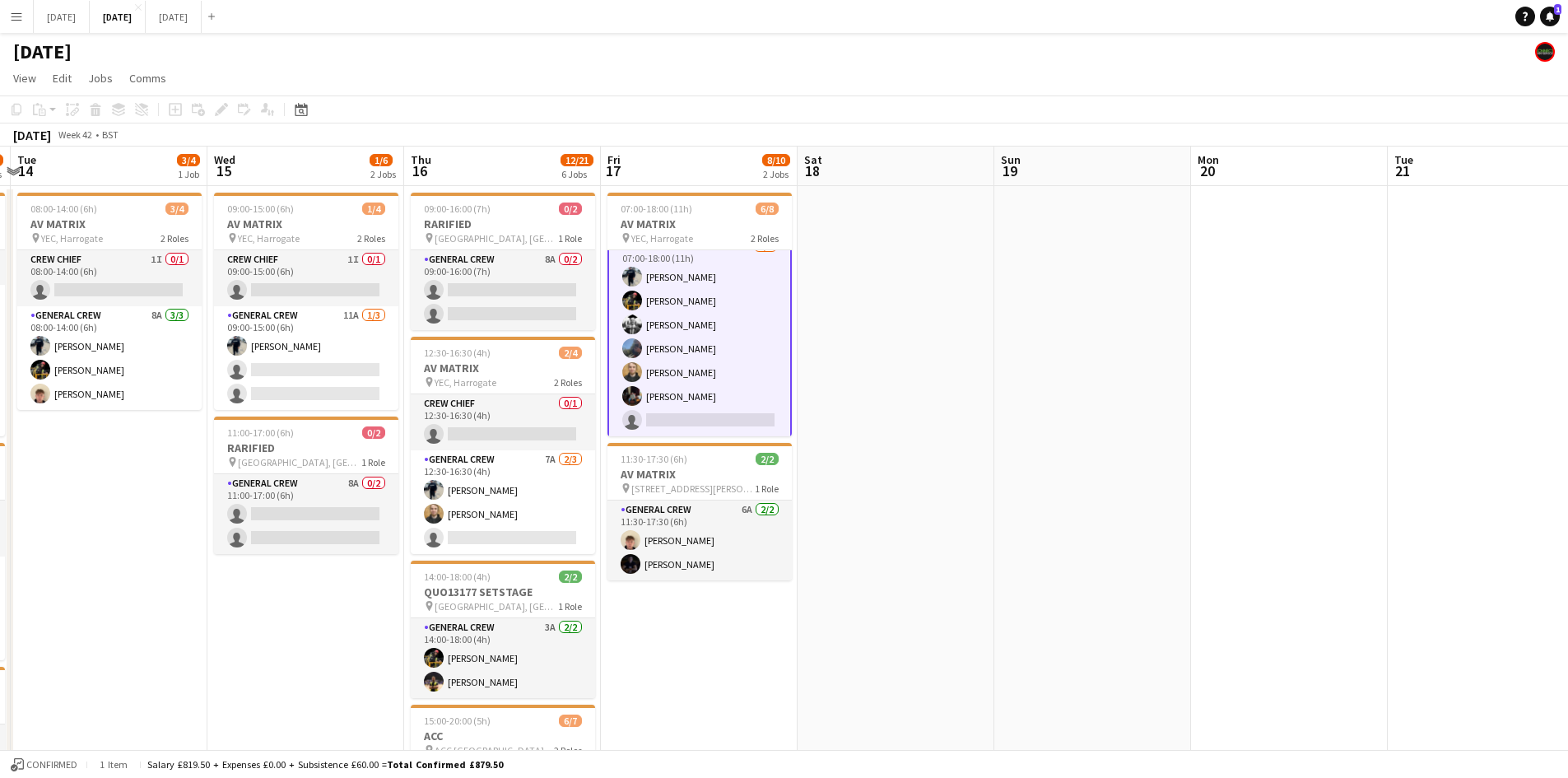
drag, startPoint x: 1160, startPoint y: 458, endPoint x: 831, endPoint y: 425, distance: 330.7
click at [832, 425] on app-calendar-viewport "Sat 11 8/8 3 Jobs Sun 12 2/2 1 Job Mon 13 9/14 4 Jobs Tue 14 3/4 1 Job Wed 15 1…" at bounding box center [784, 751] width 1568 height 1209
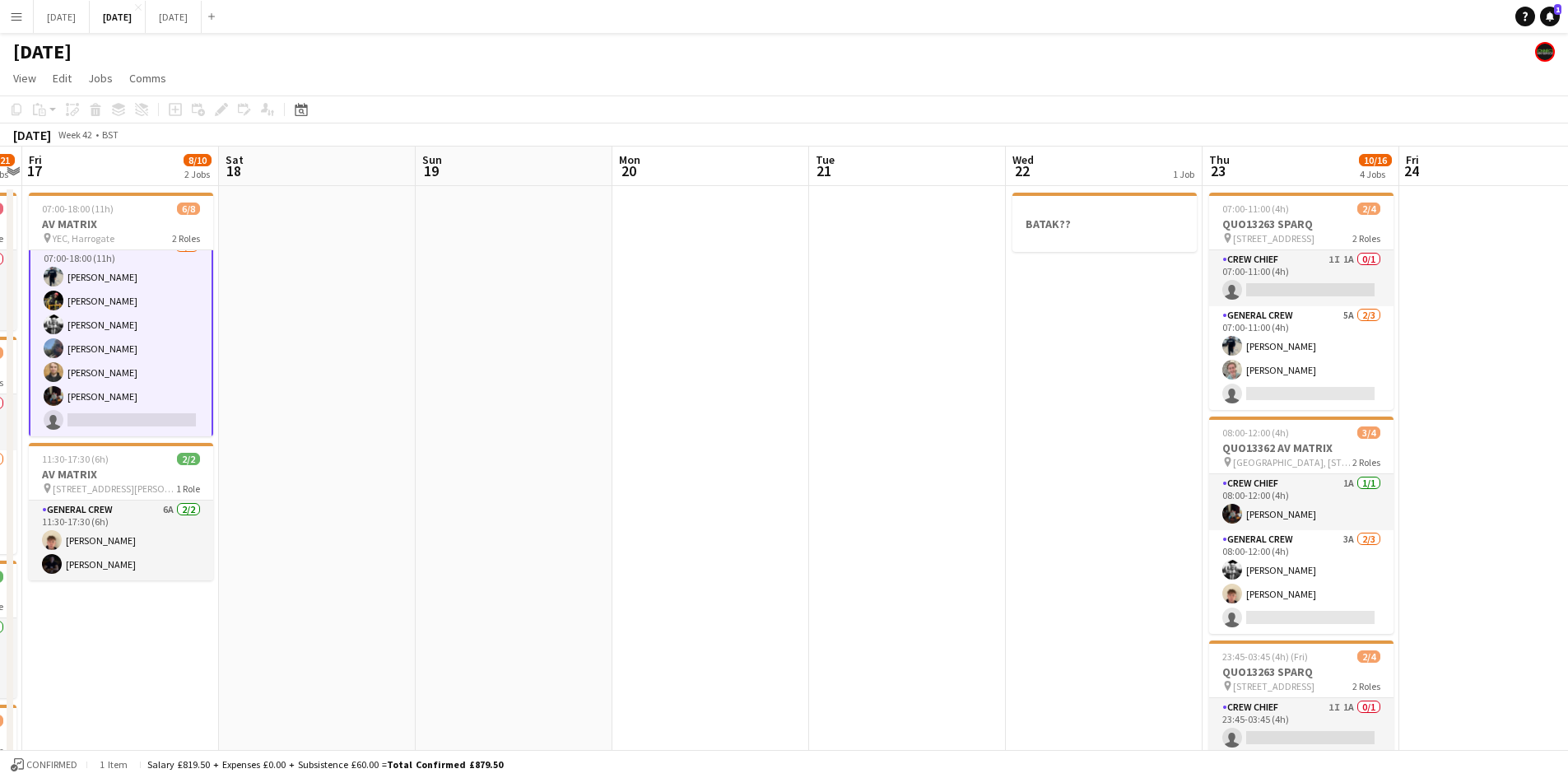
drag, startPoint x: 1096, startPoint y: 542, endPoint x: 1000, endPoint y: 542, distance: 96.0
click at [1005, 542] on app-calendar-viewport "Tue 14 3/4 1 Job Wed 15 1/6 2 Jobs Thu 16 12/21 6 Jobs Fri 17 8/10 2 Jobs Sat 1…" at bounding box center [784, 751] width 1568 height 1209
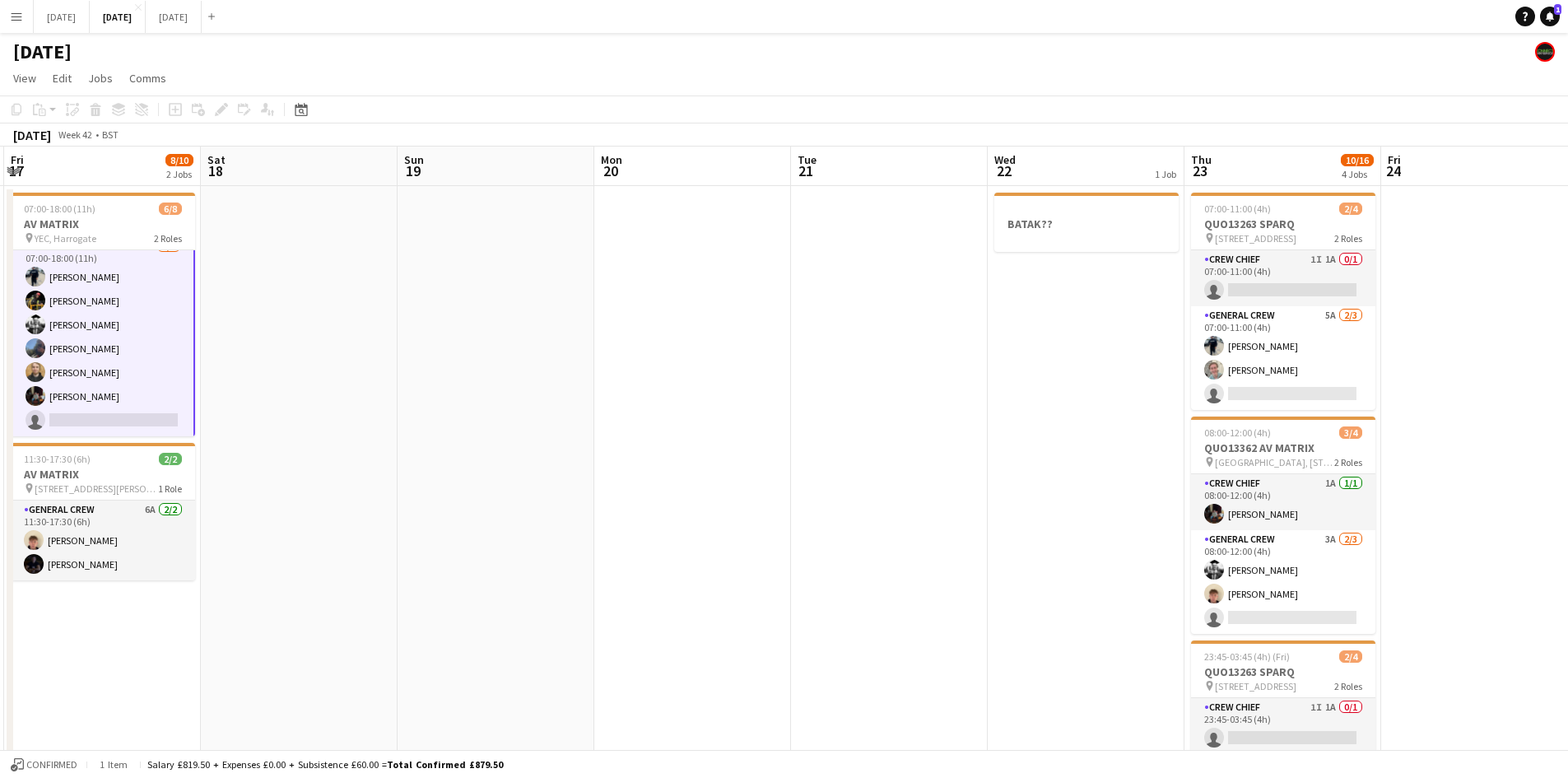
scroll to position [0, 617]
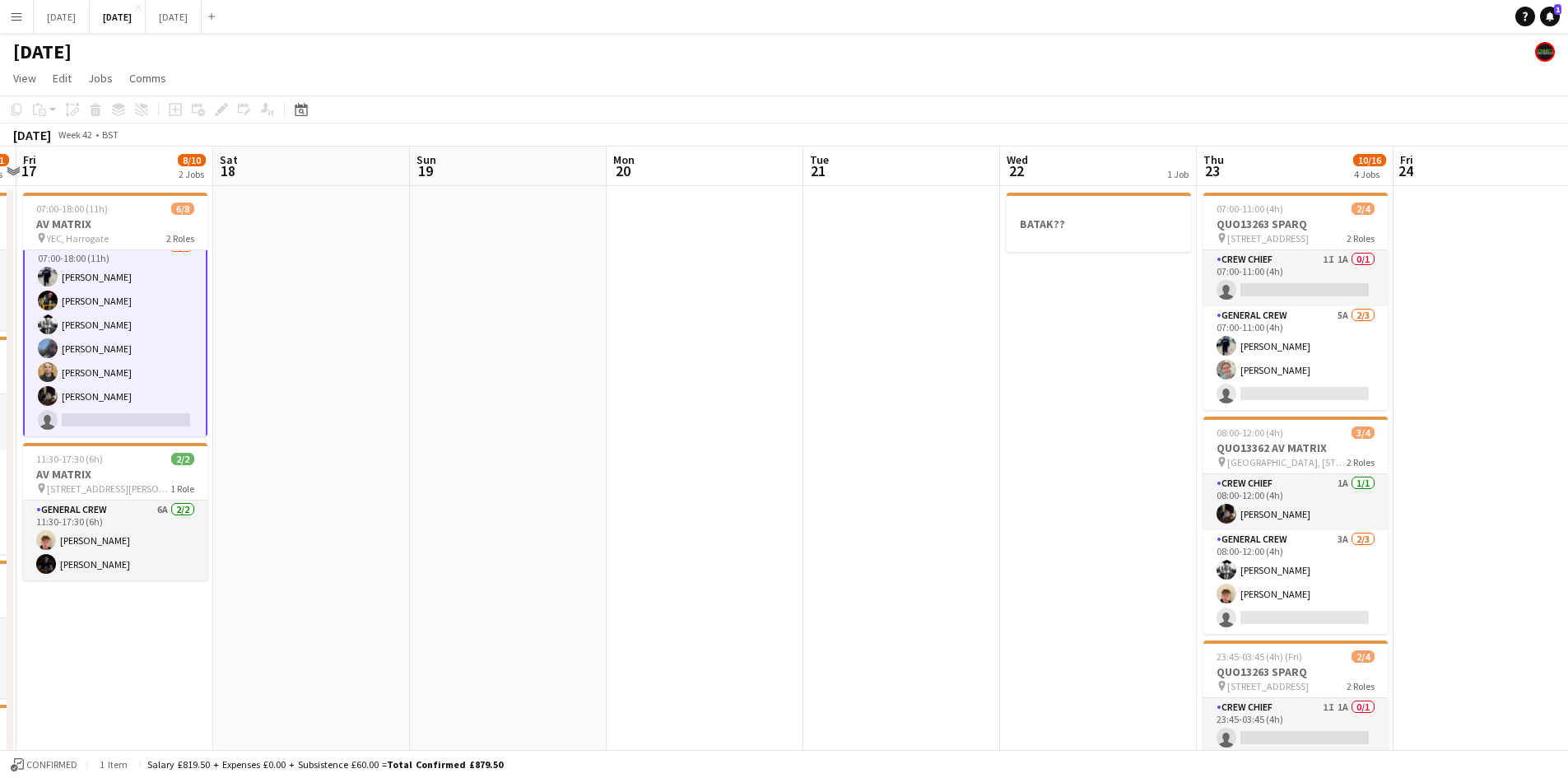
drag, startPoint x: 1091, startPoint y: 540, endPoint x: 879, endPoint y: 486, distance: 218.8
click at [879, 486] on app-calendar-viewport "Tue 14 3/4 1 Job Wed 15 1/6 2 Jobs Thu 16 12/21 6 Jobs Fri 17 8/10 2 Jobs Sat 1…" at bounding box center [784, 751] width 1568 height 1209
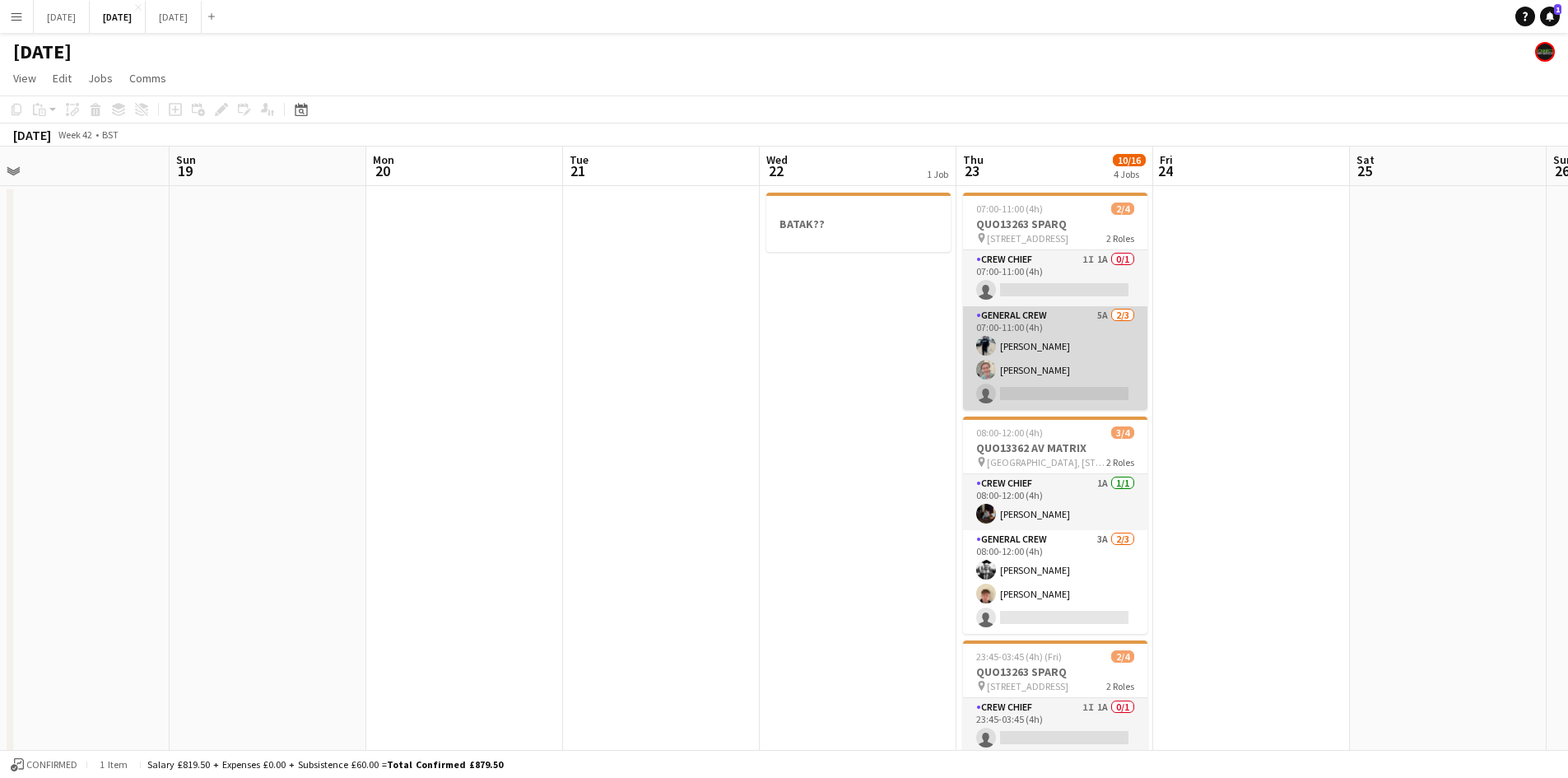
click at [1062, 382] on app-card-role "General Crew 5A [DATE] 07:00-11:00 (4h) [PERSON_NAME] [PERSON_NAME] single-neut…" at bounding box center [1054, 358] width 184 height 104
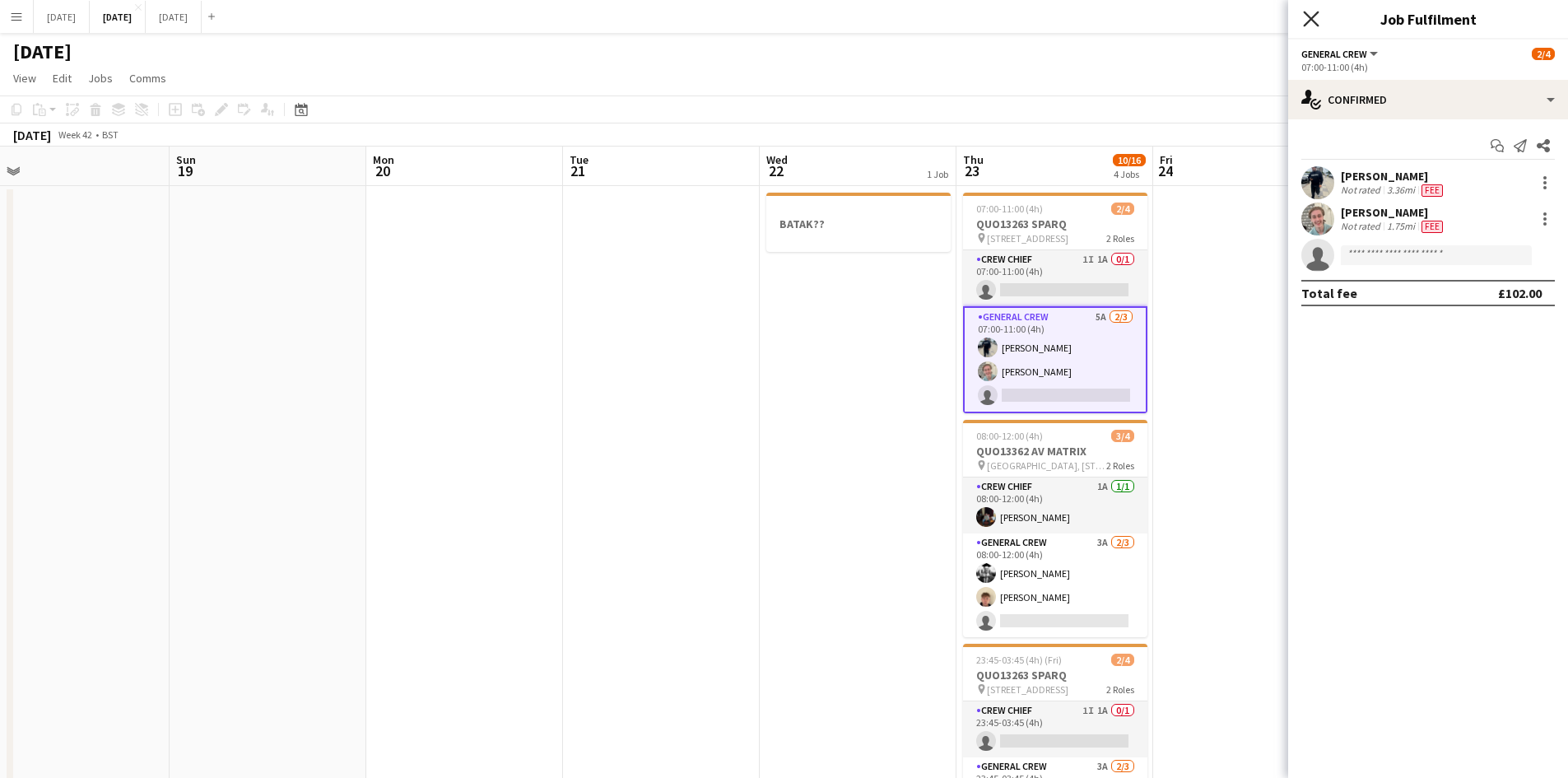
click at [1315, 15] on icon at bounding box center [1311, 18] width 16 height 16
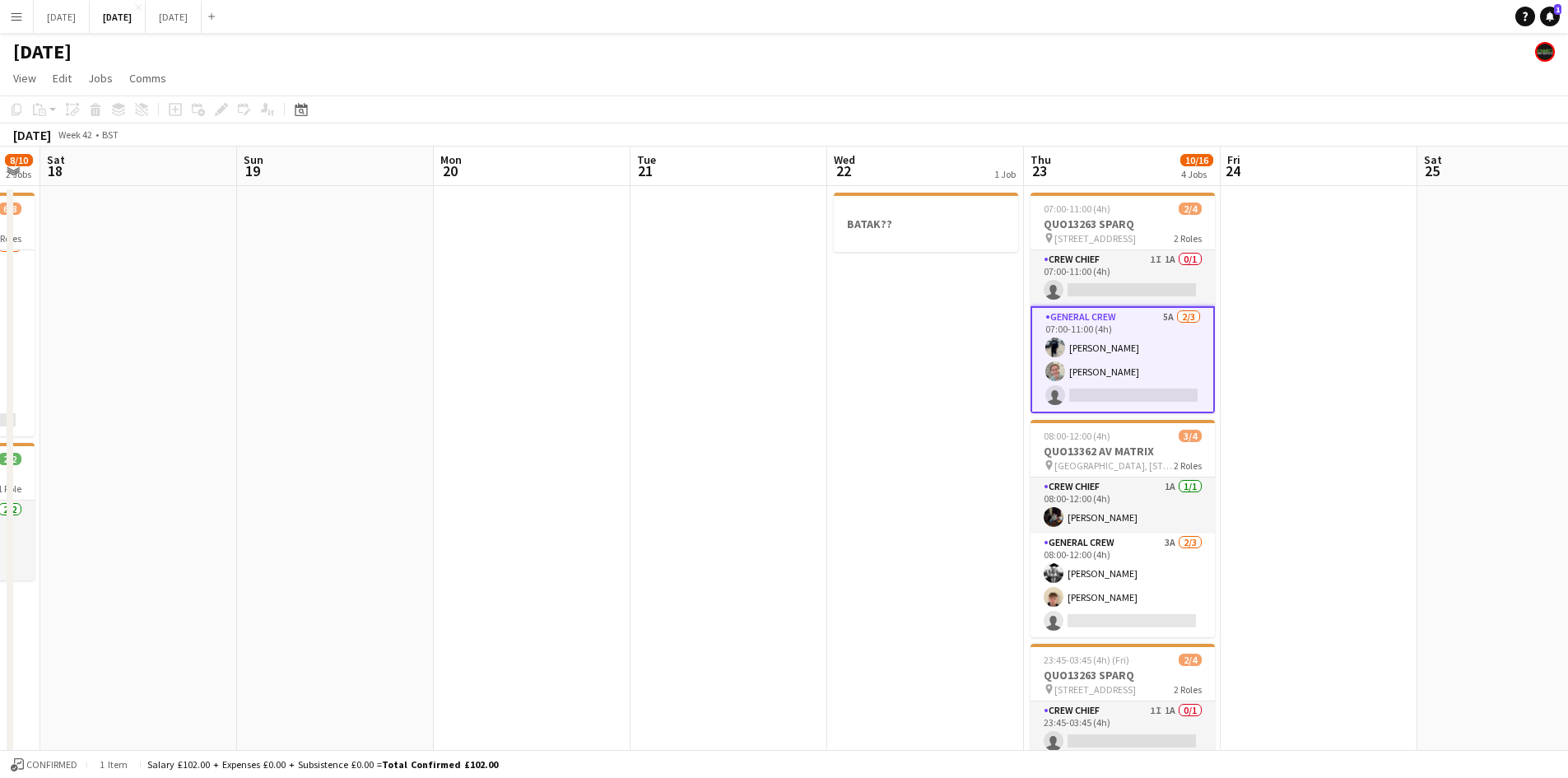
drag, startPoint x: 733, startPoint y: 452, endPoint x: 1308, endPoint y: 346, distance: 584.7
click at [1308, 346] on app-calendar-viewport "Wed 15 1/6 2 Jobs Thu 16 12/21 6 Jobs Fri 17 8/10 2 Jobs Sat 18 Sun 19 Mon 20 T…" at bounding box center [784, 751] width 1568 height 1209
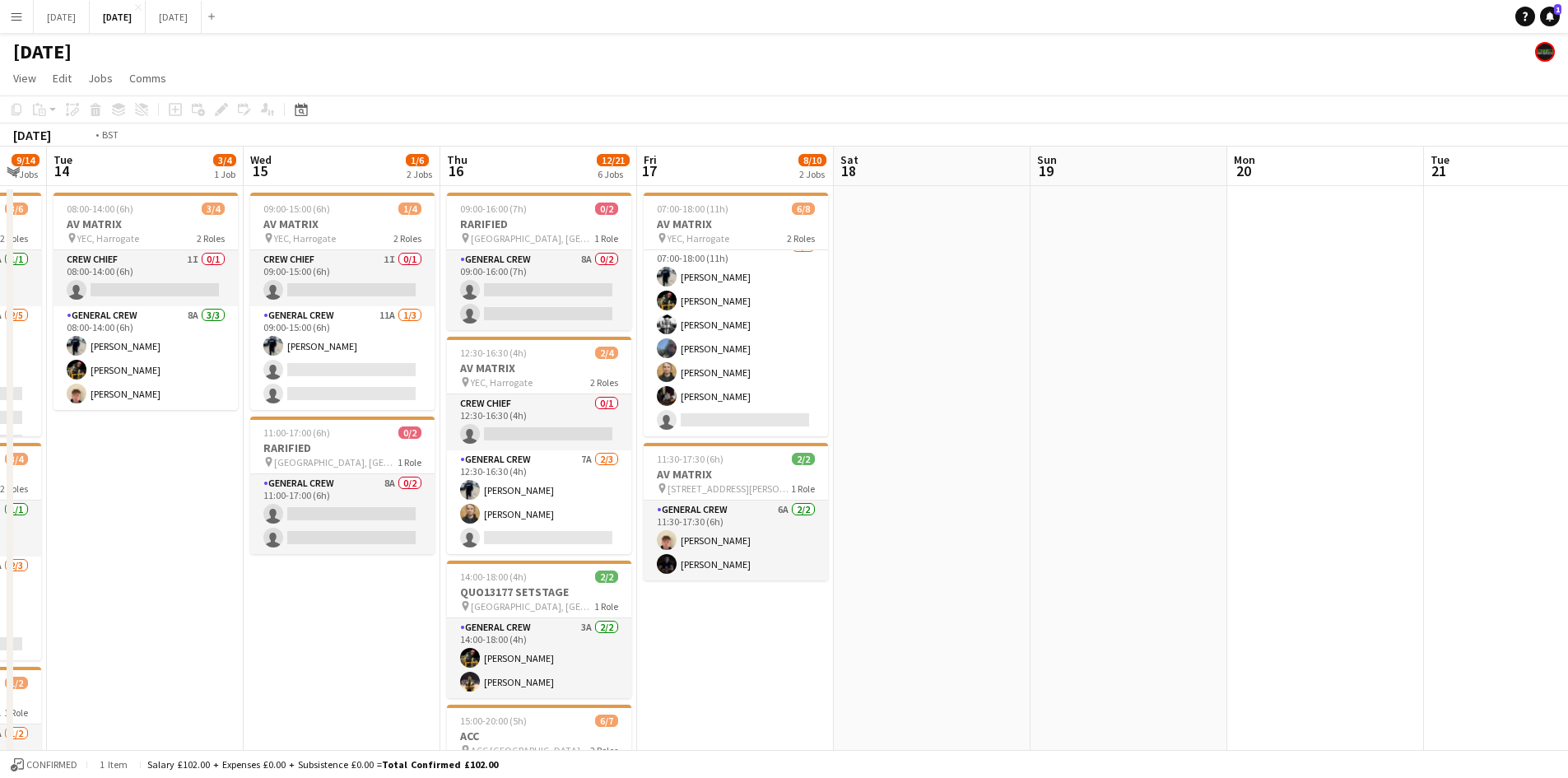
drag, startPoint x: 945, startPoint y: 359, endPoint x: 965, endPoint y: 305, distance: 57.6
click at [1285, 289] on app-calendar-viewport "Sun 12 2/2 1 Job Mon 13 9/14 4 Jobs Tue 14 3/4 1 Job Wed 15 1/6 2 Jobs Thu 16 1…" at bounding box center [784, 751] width 1568 height 1209
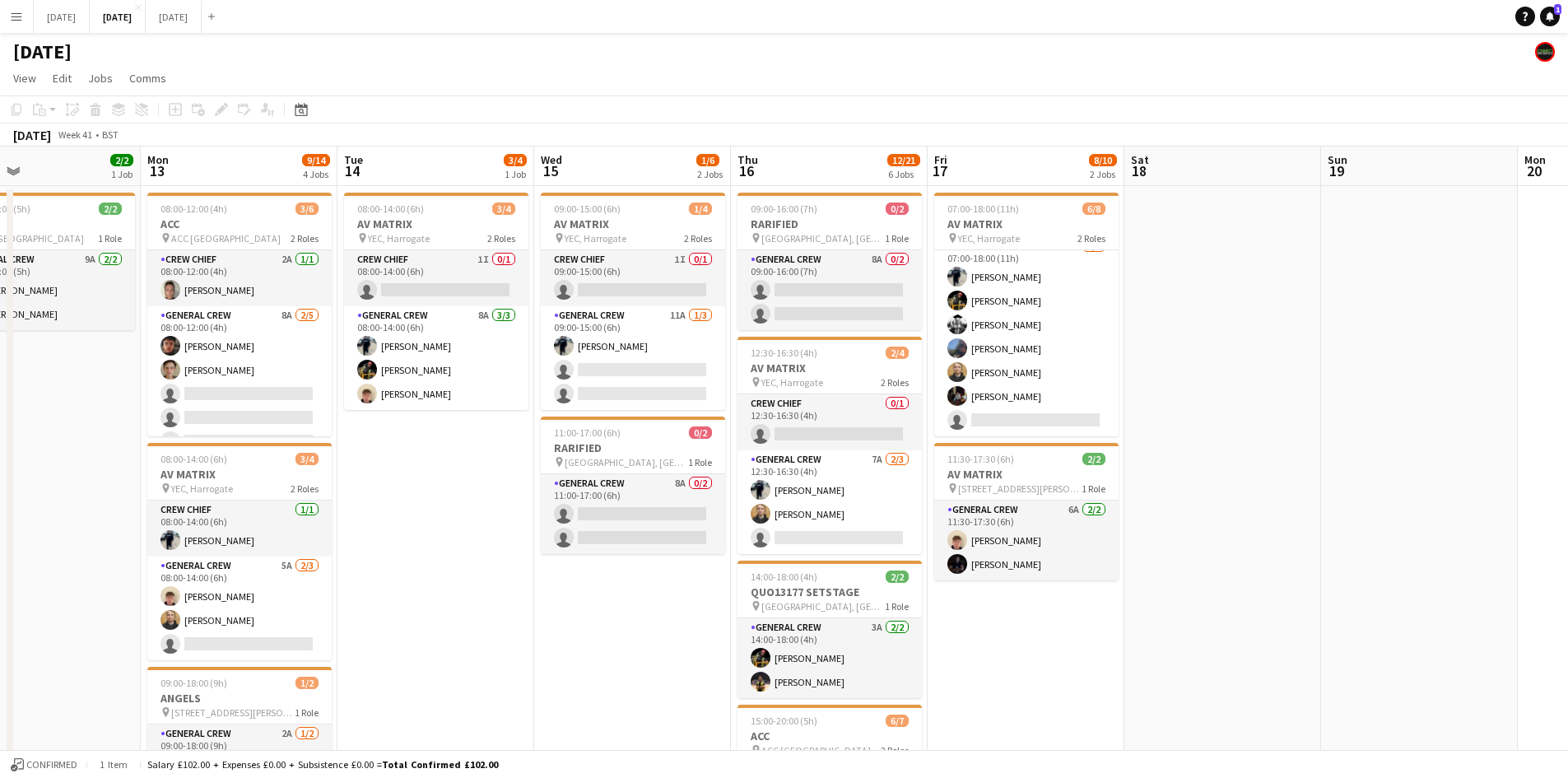
drag, startPoint x: 938, startPoint y: 328, endPoint x: 1255, endPoint y: 255, distance: 325.3
click at [1254, 256] on app-calendar-viewport "Fri 10 4/4 3 Jobs Sat 11 8/8 3 Jobs Sun 12 2/2 1 Job Mon 13 9/14 4 Jobs Tue 14 …" at bounding box center [784, 751] width 1568 height 1209
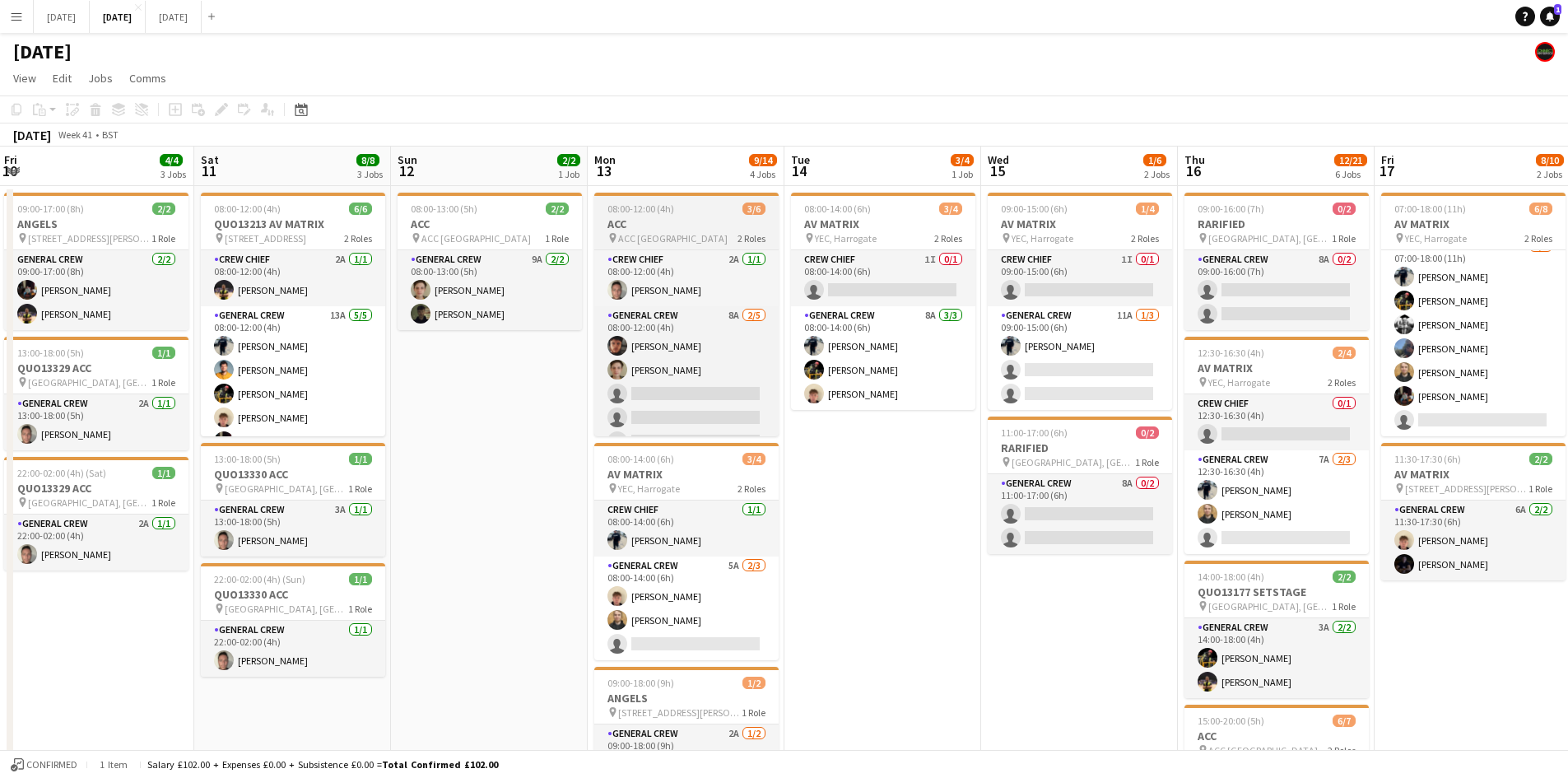
drag, startPoint x: 677, startPoint y: 272, endPoint x: 1157, endPoint y: 218, distance: 483.0
click at [1179, 227] on app-calendar-viewport "Wed 8 7/9 3 Jobs Thu 9 8/8 3 Jobs Fri 10 4/4 3 Jobs Sat 11 8/8 3 Jobs Sun 12 2/…" at bounding box center [784, 751] width 1568 height 1209
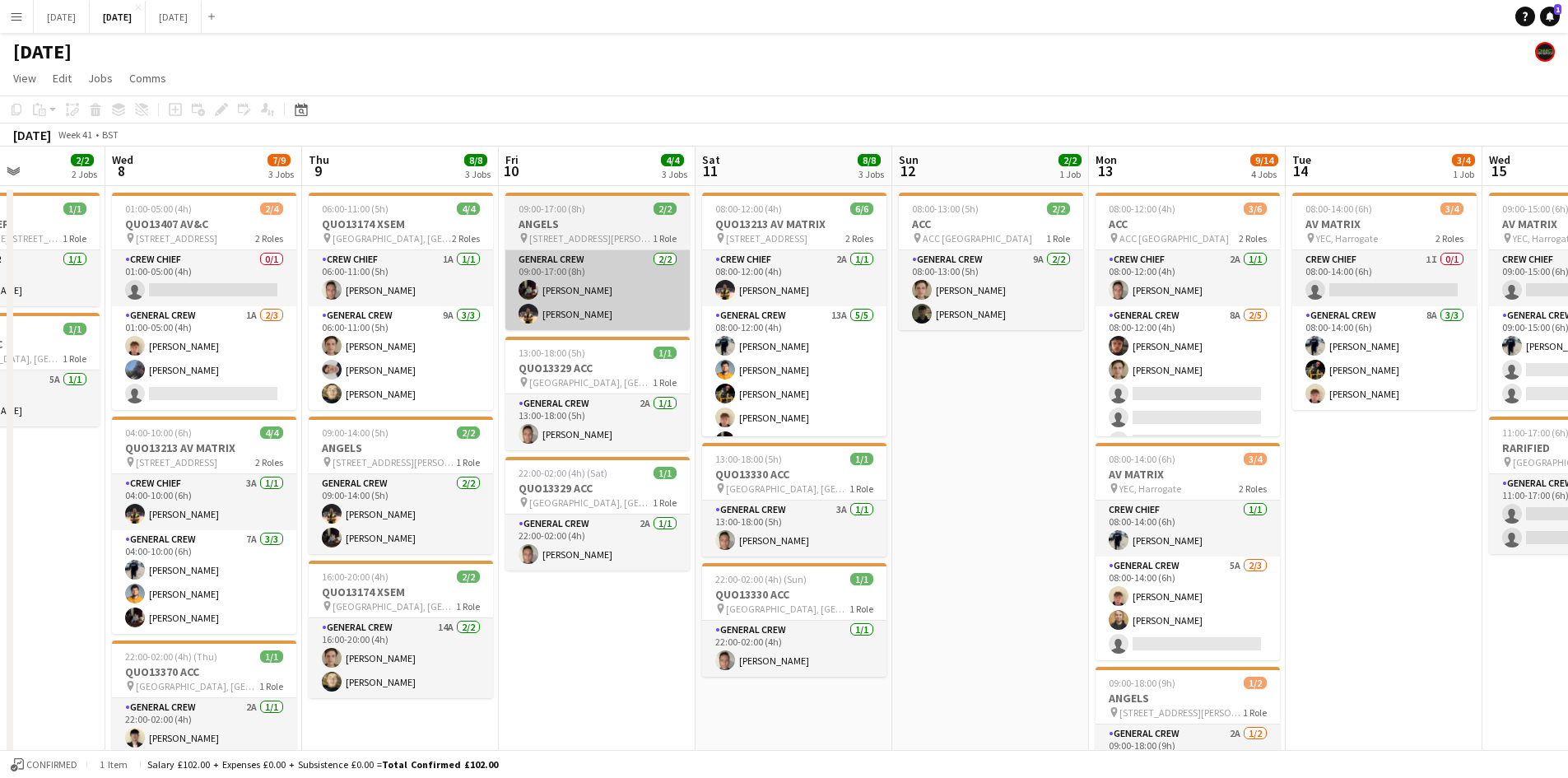
drag, startPoint x: 838, startPoint y: 272, endPoint x: 920, endPoint y: 256, distance: 83.5
click at [1112, 246] on app-calendar-viewport "Sun 5 Mon 6 3/3 2 Jobs Tue 7 2/2 2 Jobs Wed 8 7/9 3 Jobs Thu 9 8/8 3 Jobs Fri 1…" at bounding box center [784, 751] width 1568 height 1209
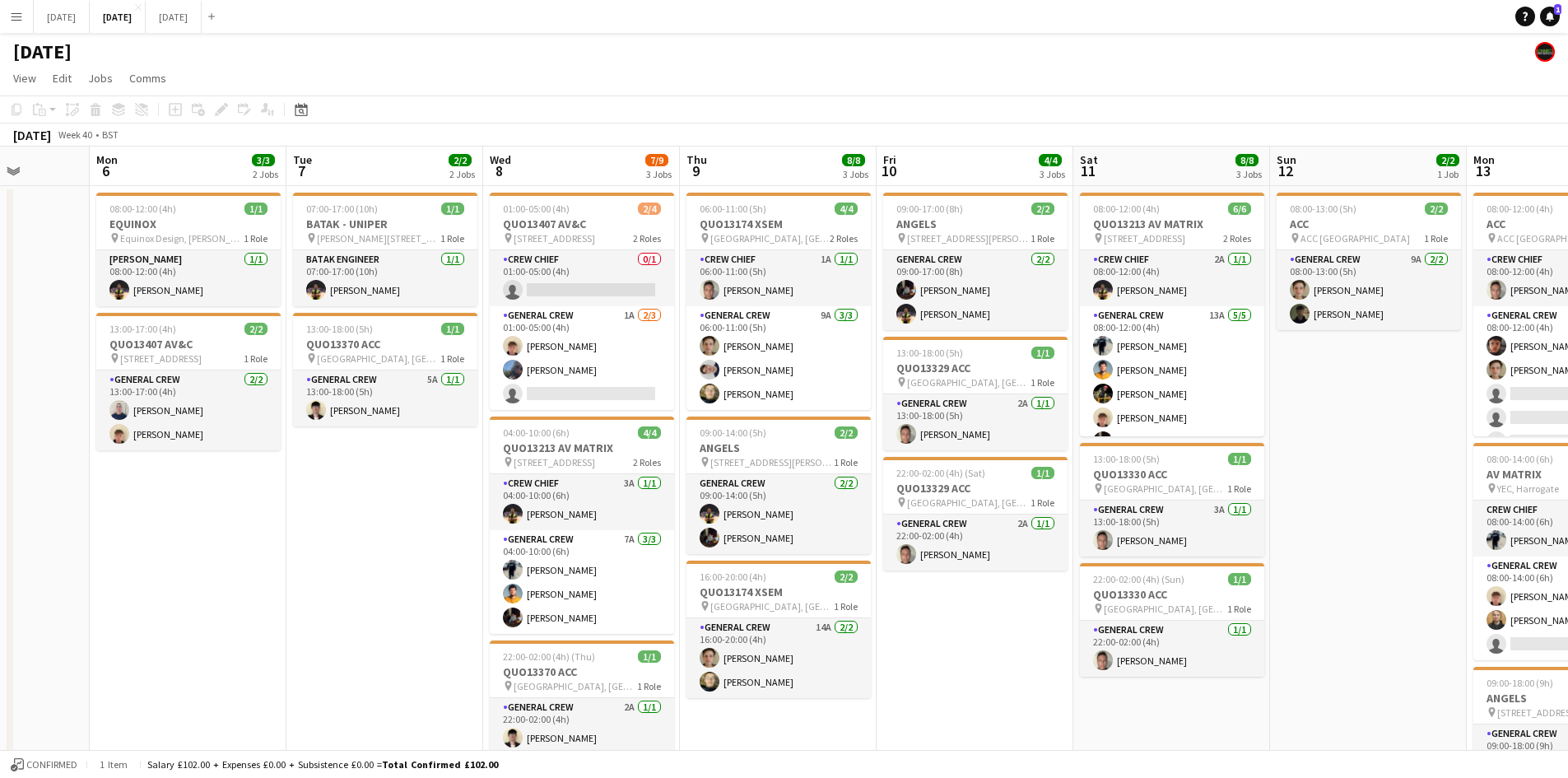
click at [1068, 269] on app-calendar-viewport "Fri 3 2/6 4 Jobs Sat 4 1/2 1 Job Sun 5 Mon 6 3/3 2 Jobs Tue 7 2/2 2 Jobs Wed 8 …" at bounding box center [784, 751] width 1568 height 1209
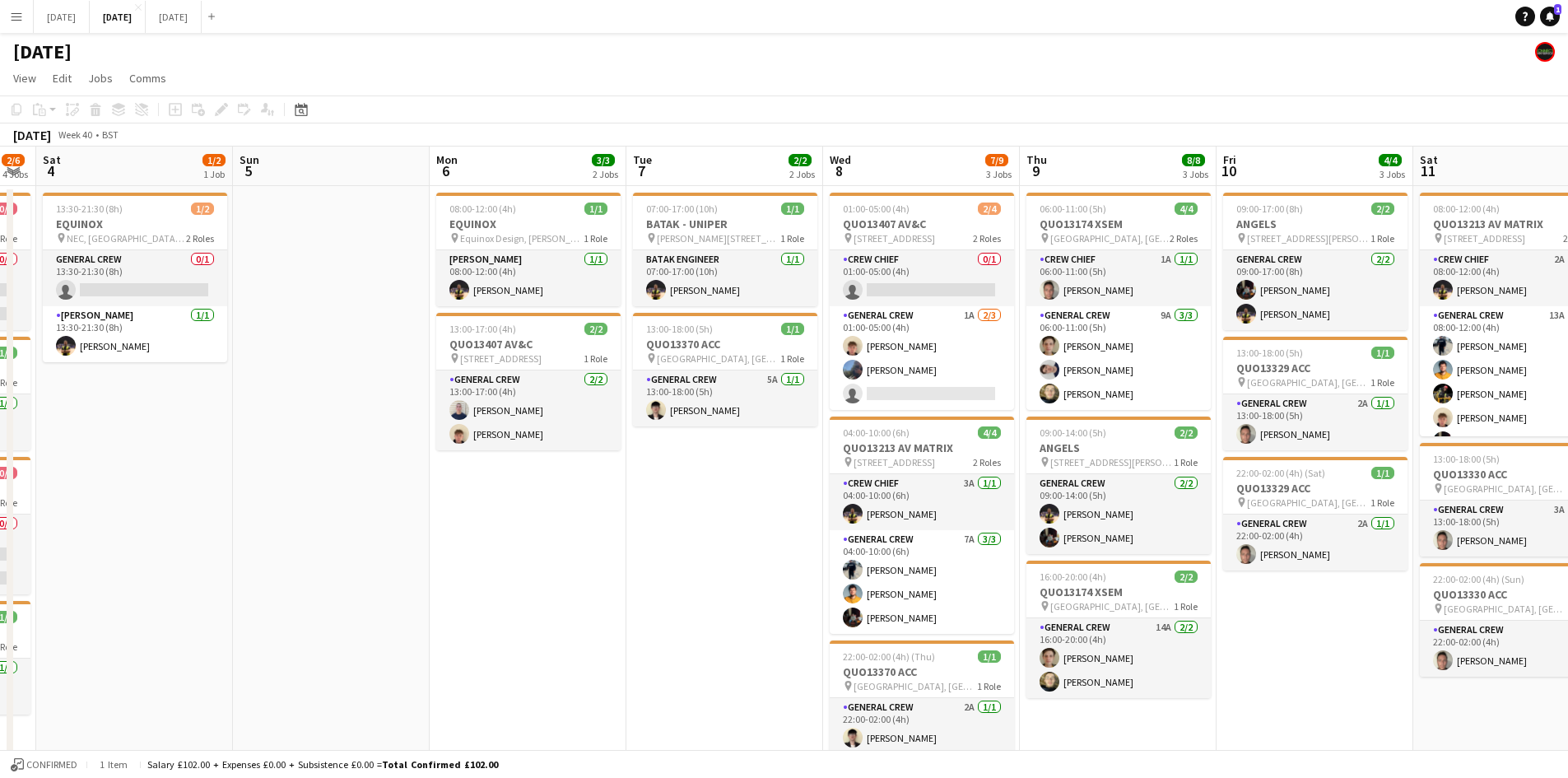
click at [781, 429] on app-calendar-viewport "Thu 2 13/14 4 Jobs Fri 3 2/6 4 Jobs Sat 4 1/2 1 Job Sun 5 Mon 6 3/3 2 Jobs Tue …" at bounding box center [784, 751] width 1568 height 1209
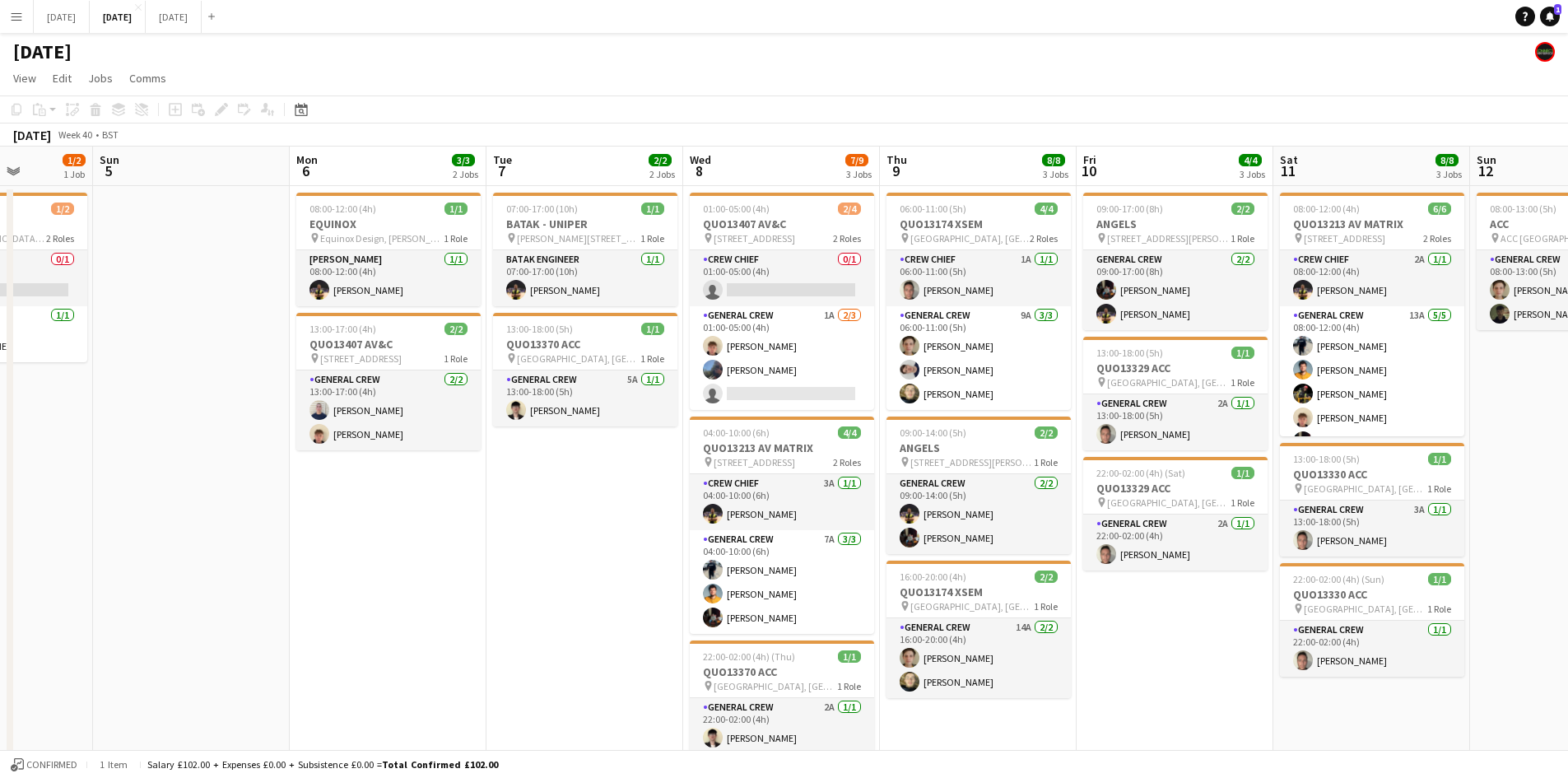
drag, startPoint x: 701, startPoint y: 440, endPoint x: 749, endPoint y: 452, distance: 49.5
click at [779, 440] on app-calendar-viewport "Thu 2 13/14 4 Jobs Fri 3 2/6 4 Jobs Sat 4 1/2 1 Job Sun 5 Mon 6 3/3 2 Jobs Tue …" at bounding box center [784, 751] width 1568 height 1209
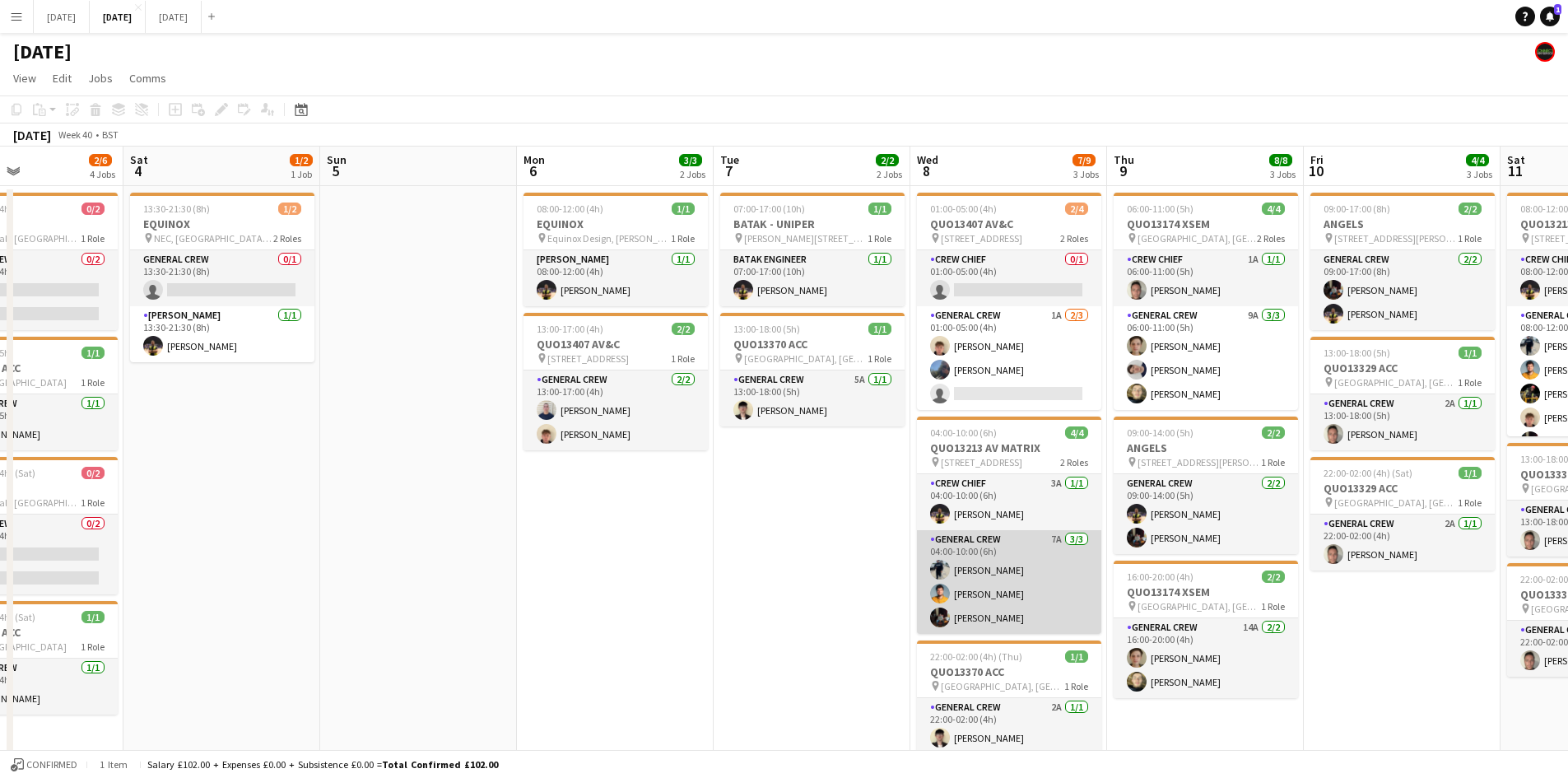
click at [1014, 584] on app-card-role "General Crew 7A [DATE] 04:00-10:00 (6h) [PERSON_NAME] [PERSON_NAME] [PERSON_NAM…" at bounding box center [1008, 582] width 184 height 104
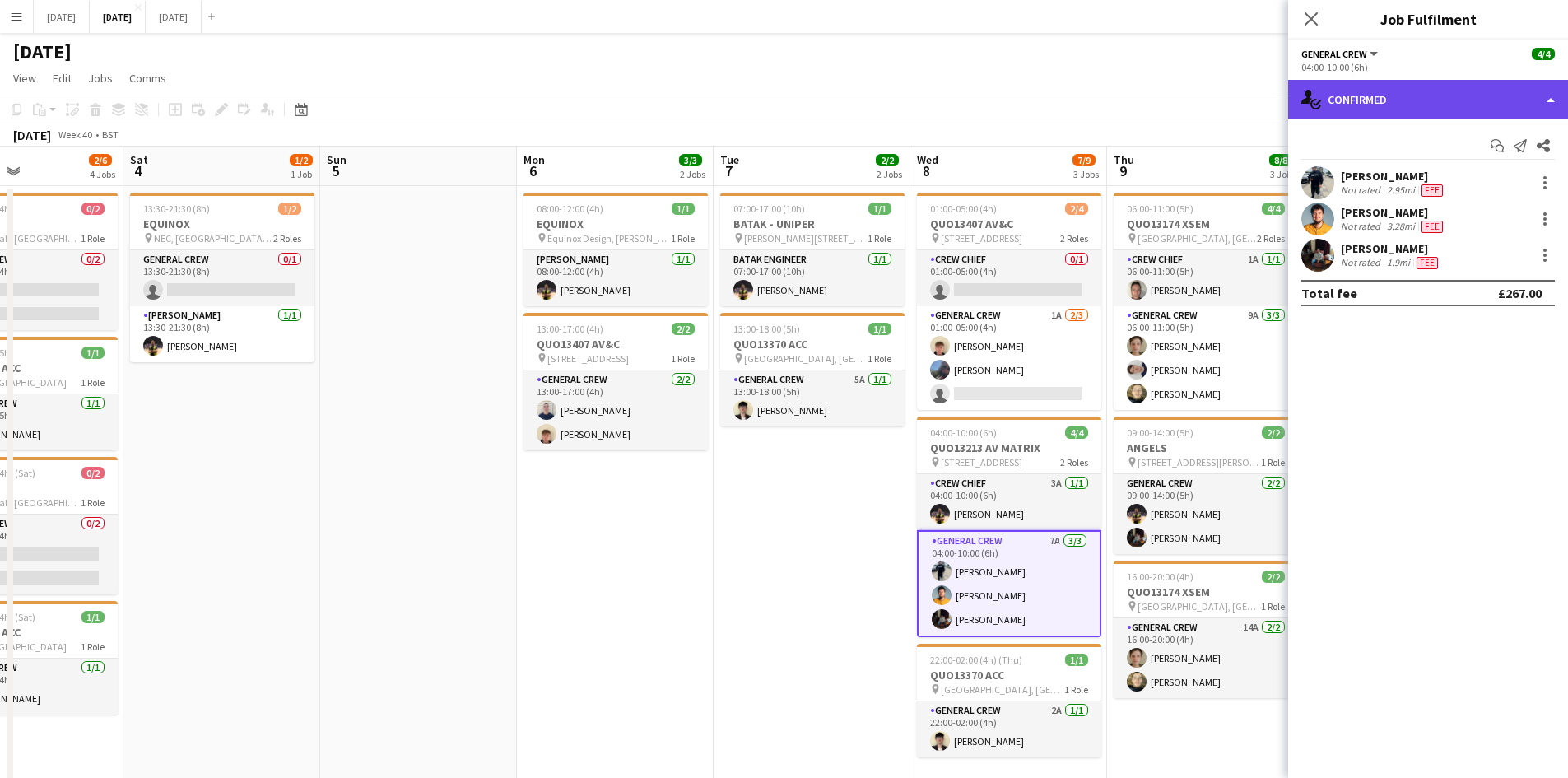
click at [1450, 95] on div "single-neutral-actions-check-2 Confirmed" at bounding box center [1428, 99] width 280 height 40
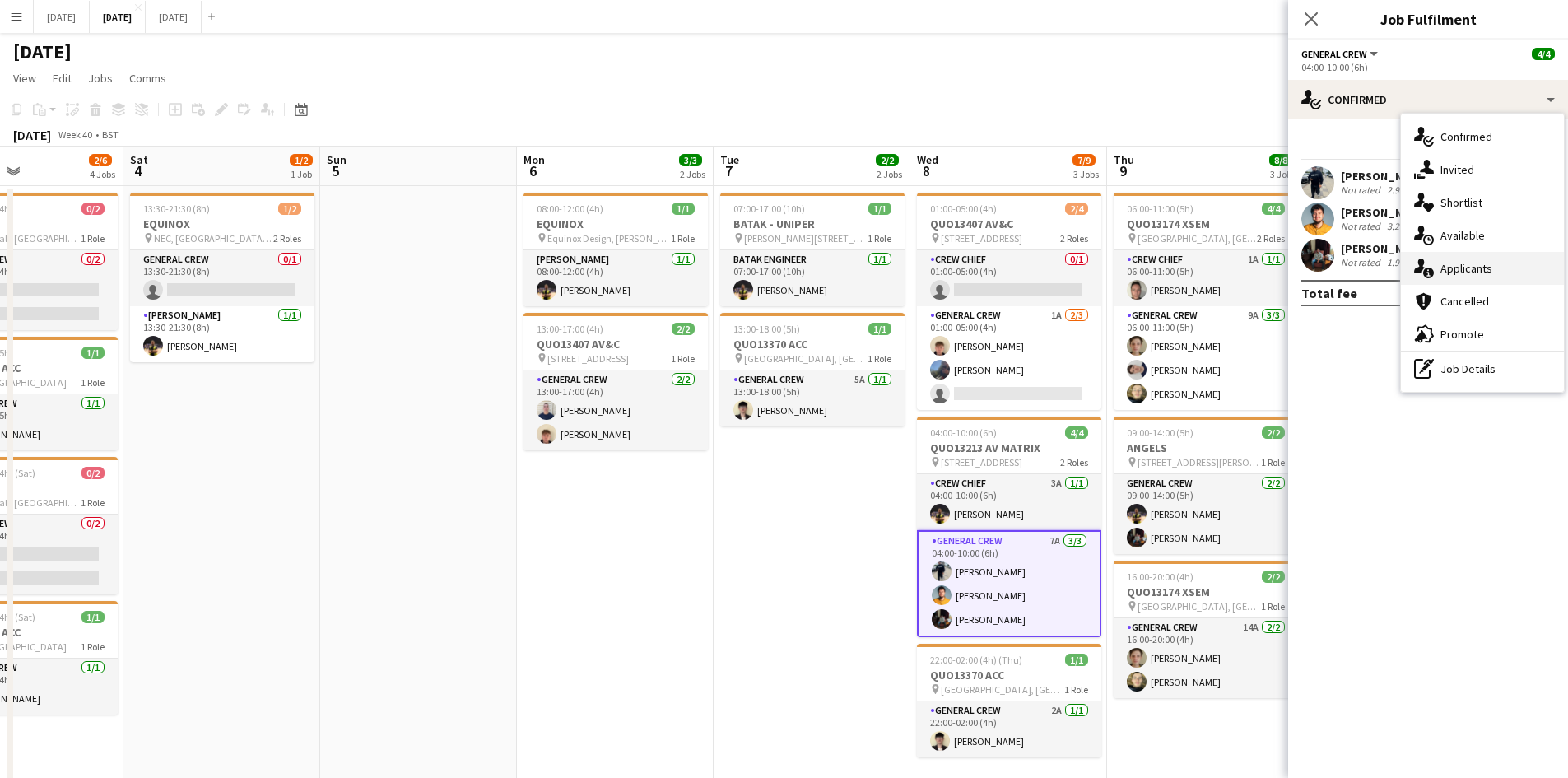
click at [1467, 278] on div "single-neutral-actions-information Applicants" at bounding box center [1482, 269] width 163 height 33
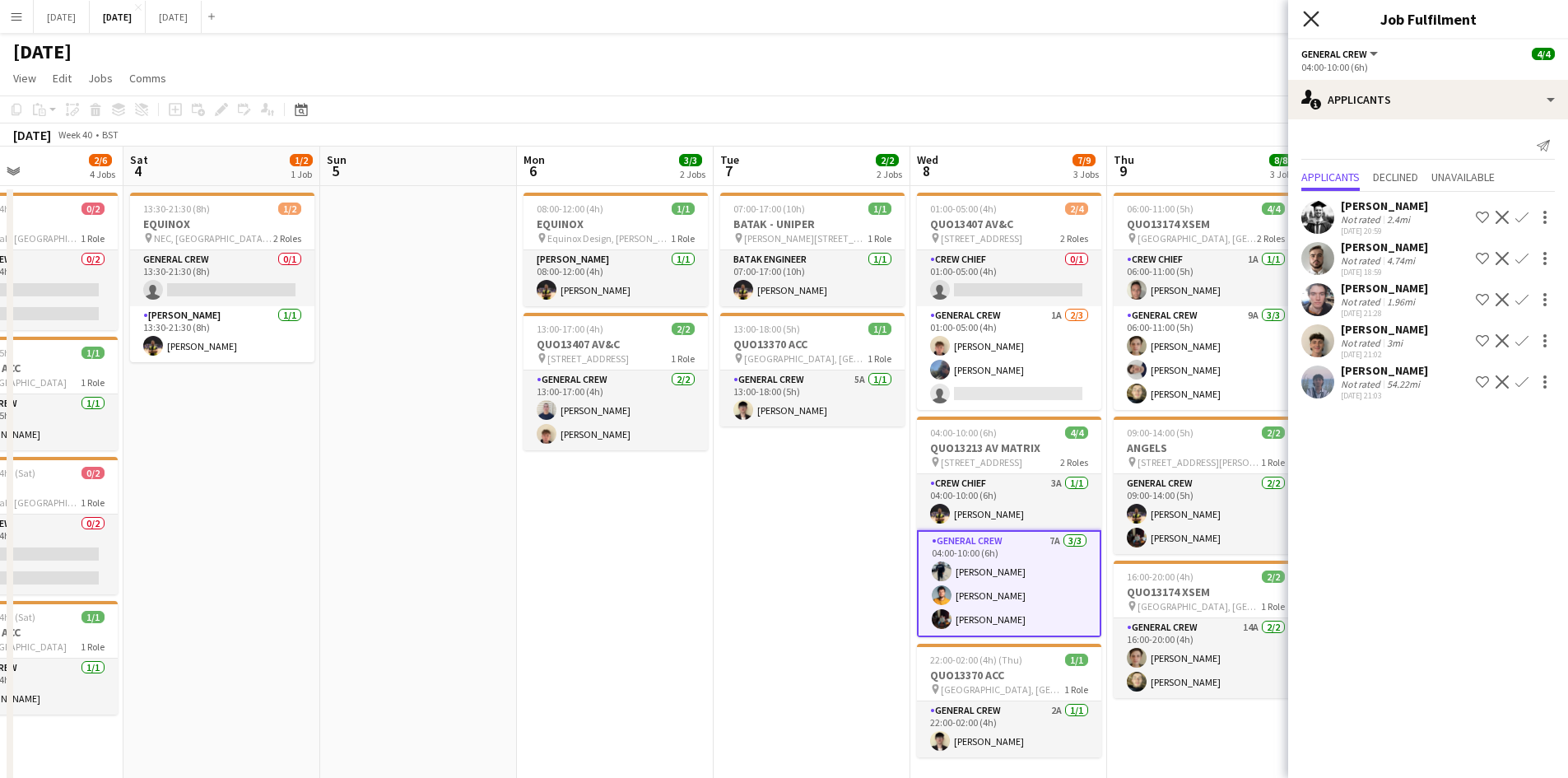
click at [1308, 22] on icon at bounding box center [1311, 18] width 16 height 16
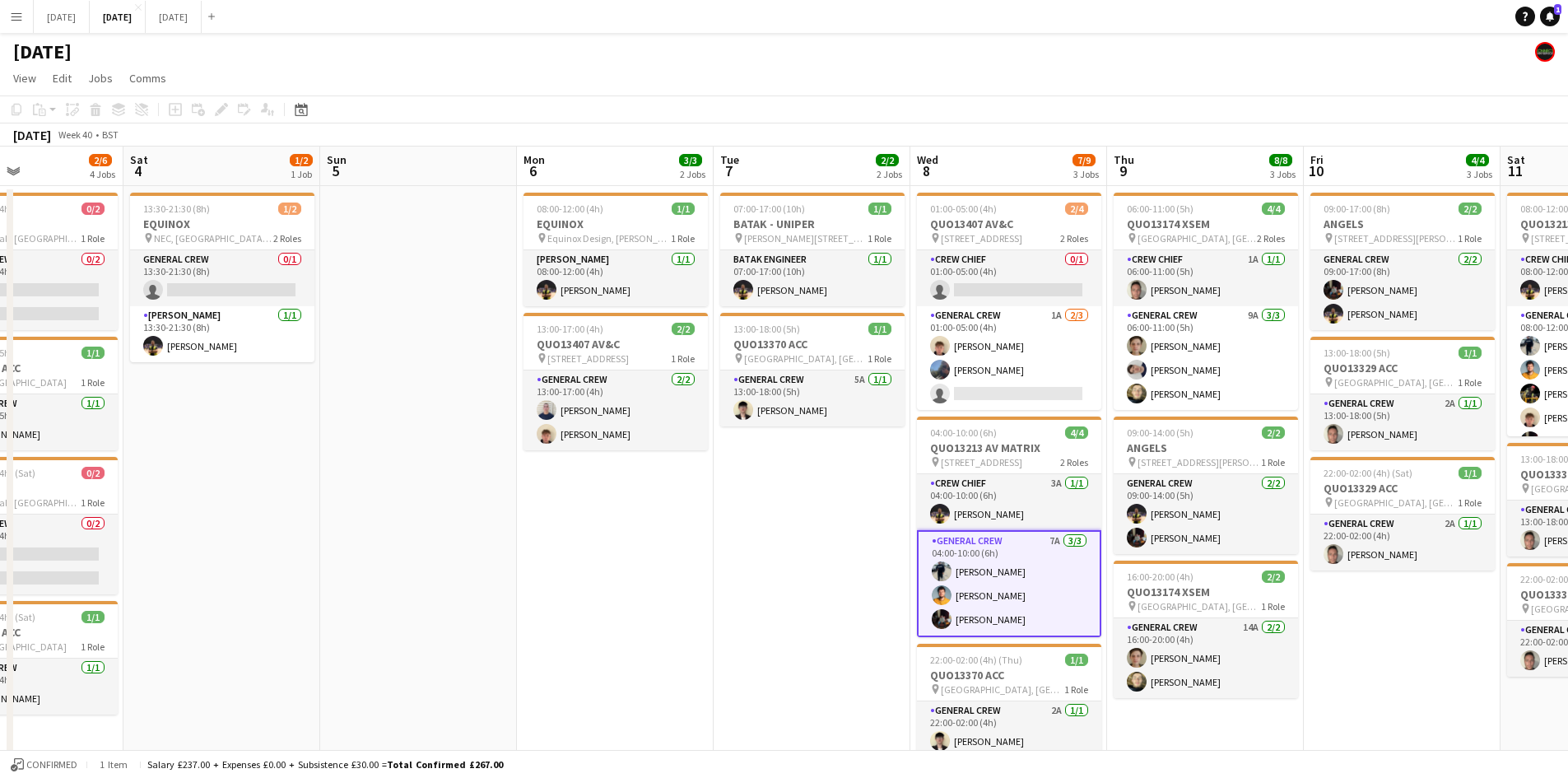
click at [869, 433] on app-calendar-viewport "Wed 1 6/6 2 Jobs Thu 2 13/14 4 Jobs Fri 3 2/6 4 Jobs Sat 4 1/2 1 Job Sun 5 Mon …" at bounding box center [784, 751] width 1568 height 1209
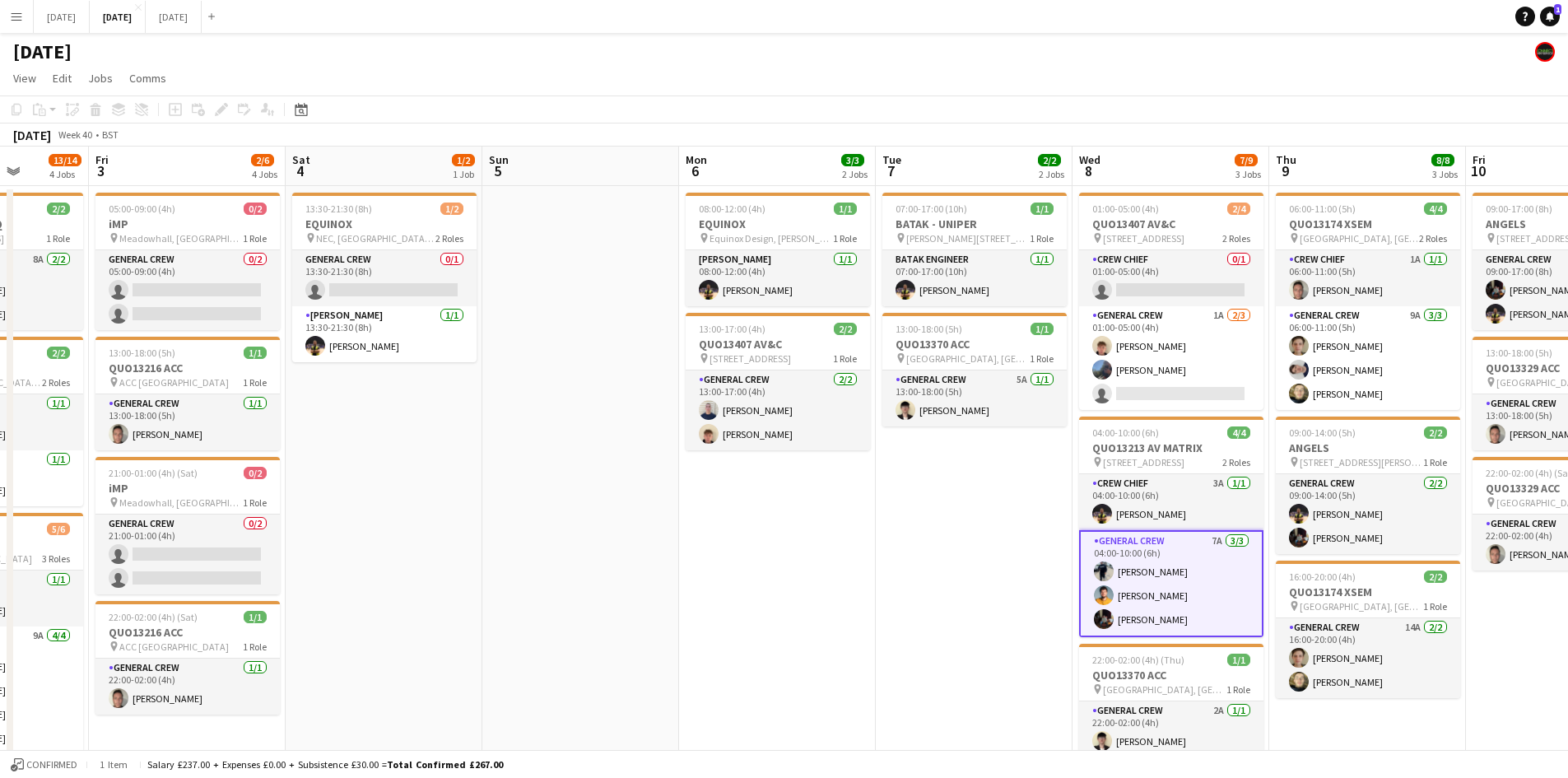
drag, startPoint x: 594, startPoint y: 455, endPoint x: 743, endPoint y: 344, distance: 185.8
click at [711, 430] on app-calendar-viewport "Tue 30 Wed 1 6/6 2 Jobs Thu 2 13/14 4 Jobs Fri 3 2/6 4 Jobs Sat 4 1/2 1 Job Sun…" at bounding box center [784, 751] width 1568 height 1209
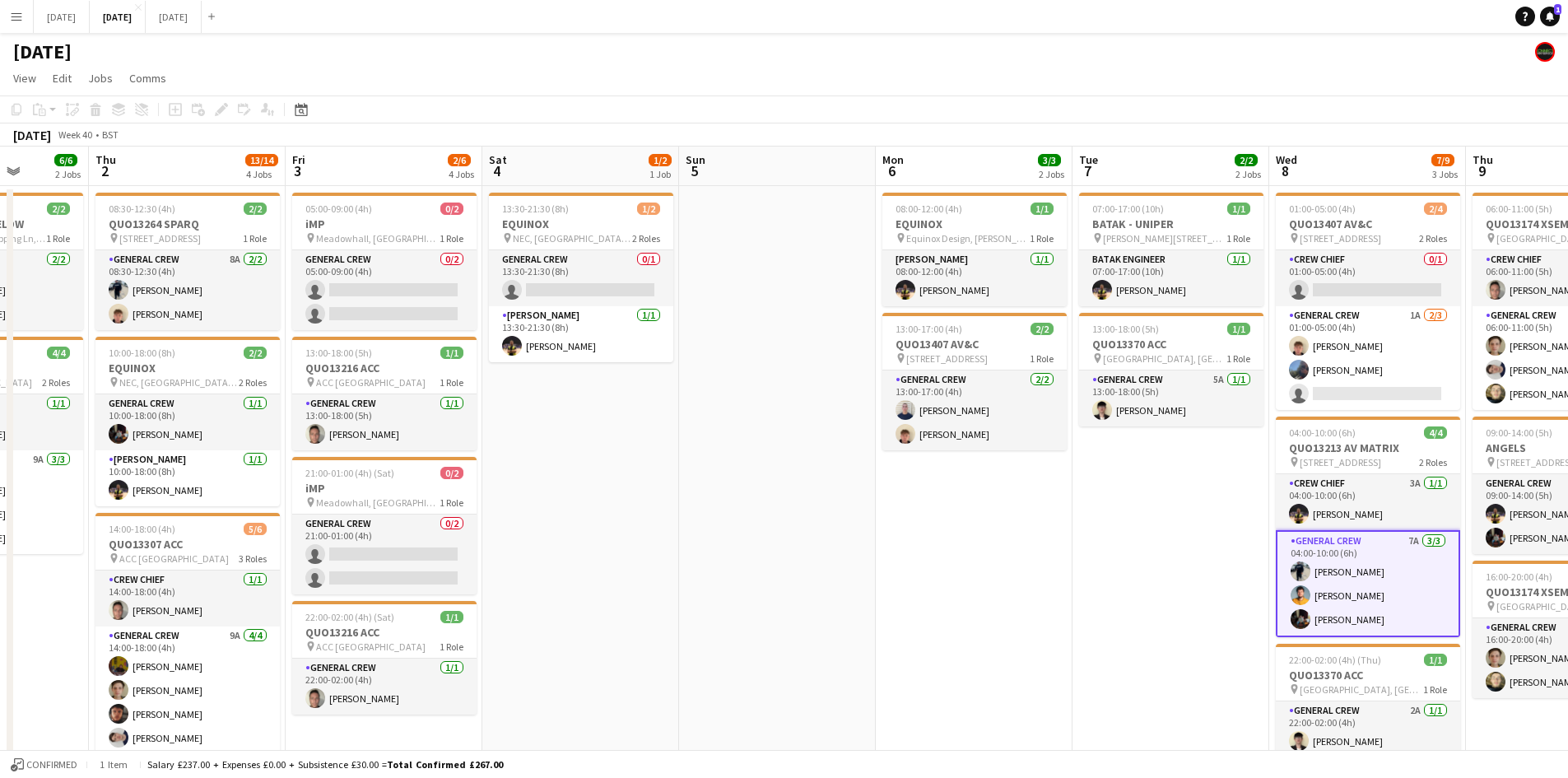
scroll to position [0, 459]
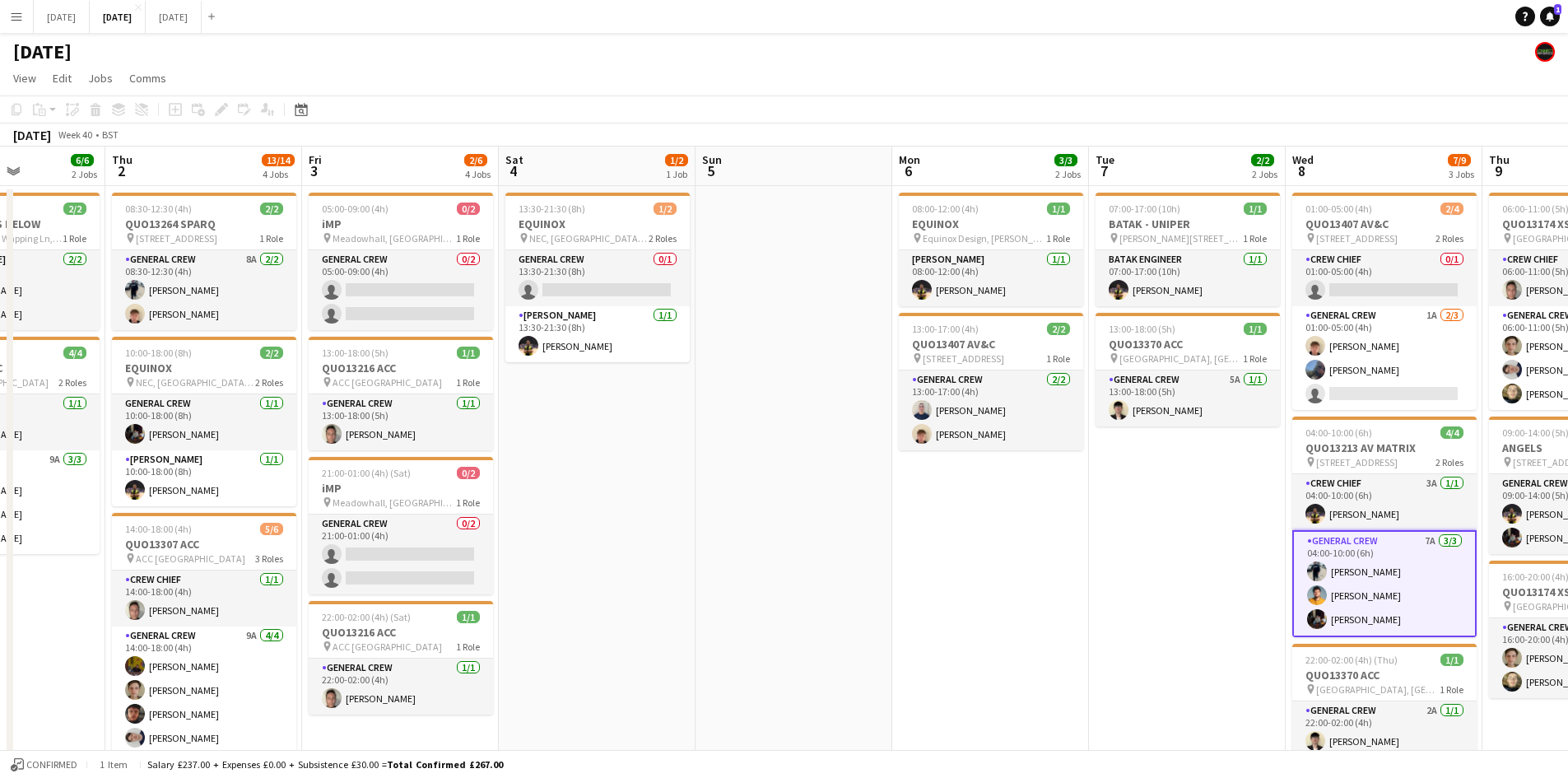
drag, startPoint x: 909, startPoint y: 539, endPoint x: 1261, endPoint y: 498, distance: 354.4
click at [1261, 498] on app-calendar-viewport "Mon 29 Tue 30 Wed 1 6/6 2 Jobs Thu 2 13/14 4 Jobs Fri 3 2/6 4 Jobs Sat 4 1/2 1 …" at bounding box center [784, 751] width 1568 height 1209
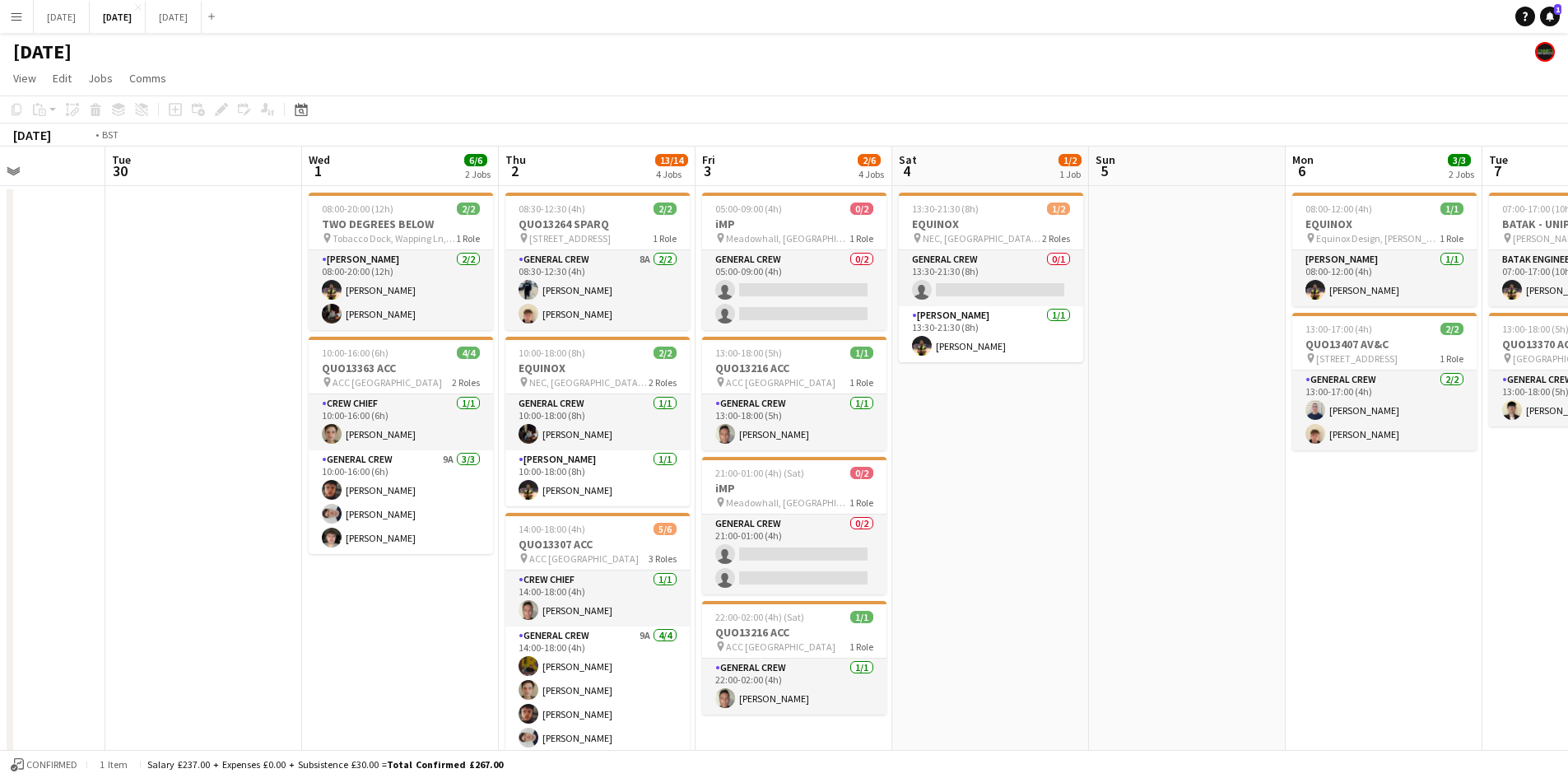
drag, startPoint x: 1154, startPoint y: 475, endPoint x: 1062, endPoint y: 395, distance: 121.9
click at [1154, 467] on app-calendar-viewport "Sat 27 Sun 28 Mon 29 Tue 30 Wed 1 6/6 2 Jobs Thu 2 13/14 4 Jobs Fri 3 2/6 4 Job…" at bounding box center [784, 751] width 1568 height 1209
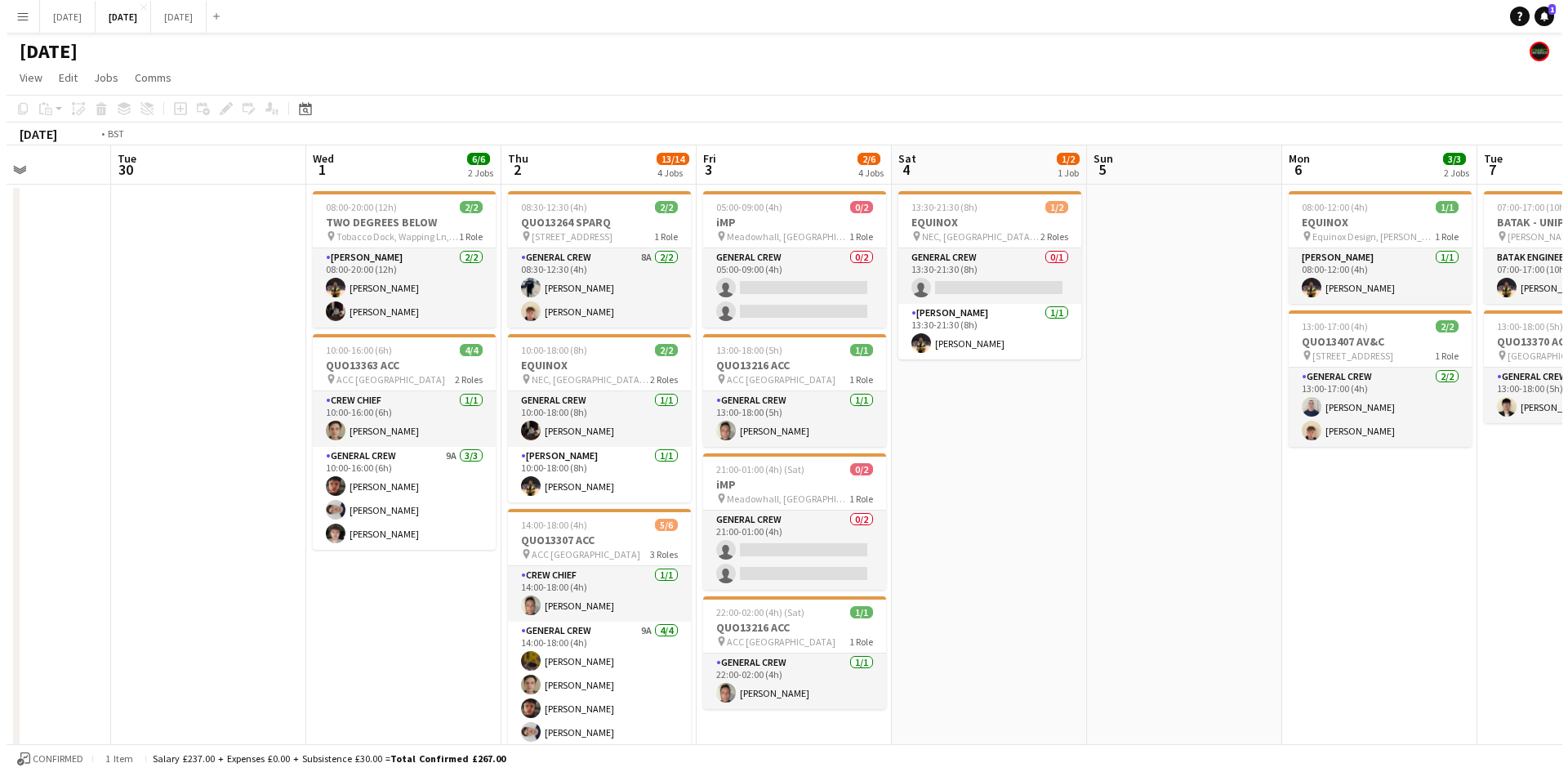
scroll to position [0, 359]
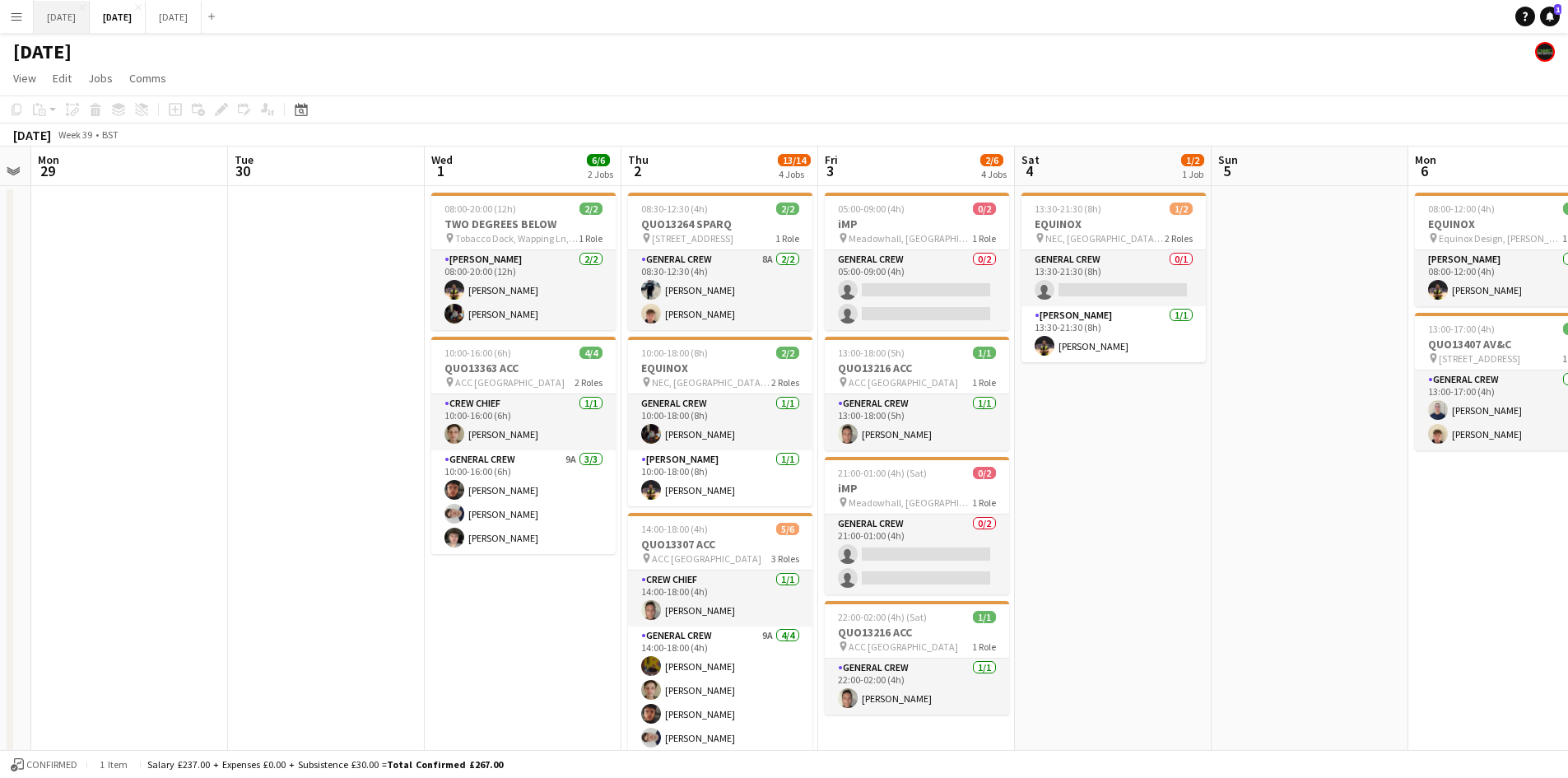
click at [90, 22] on button "[DATE] Close" at bounding box center [61, 16] width 56 height 32
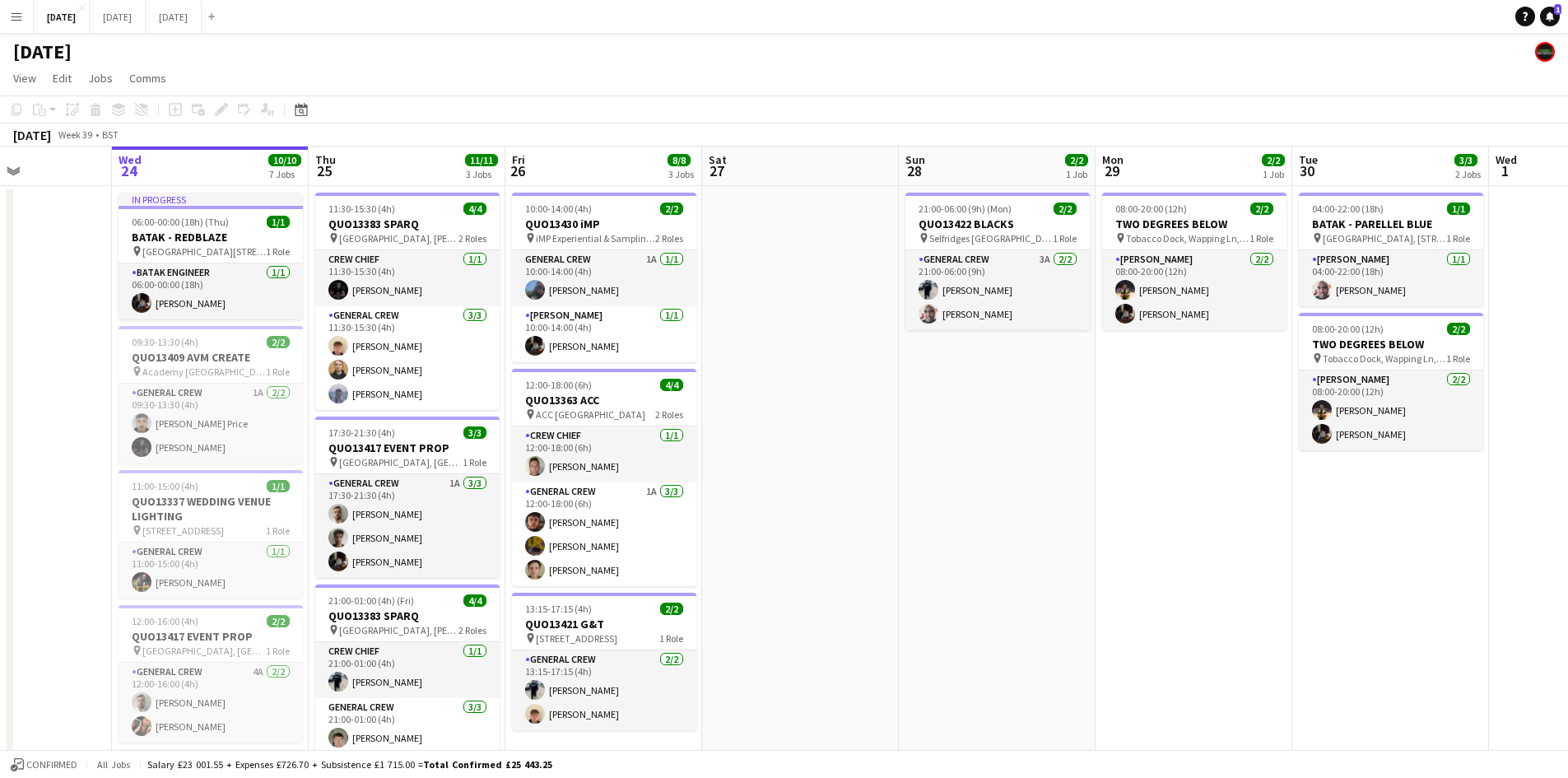
drag, startPoint x: 1140, startPoint y: 469, endPoint x: 944, endPoint y: 424, distance: 201.1
click at [945, 424] on app-calendar-viewport "Sun 21 6/6 1 Job Mon 22 2/2 3 Jobs Tue 23 Wed 24 10/10 7 Jobs Thu 25 11/11 3 Jo…" at bounding box center [784, 679] width 1568 height 1065
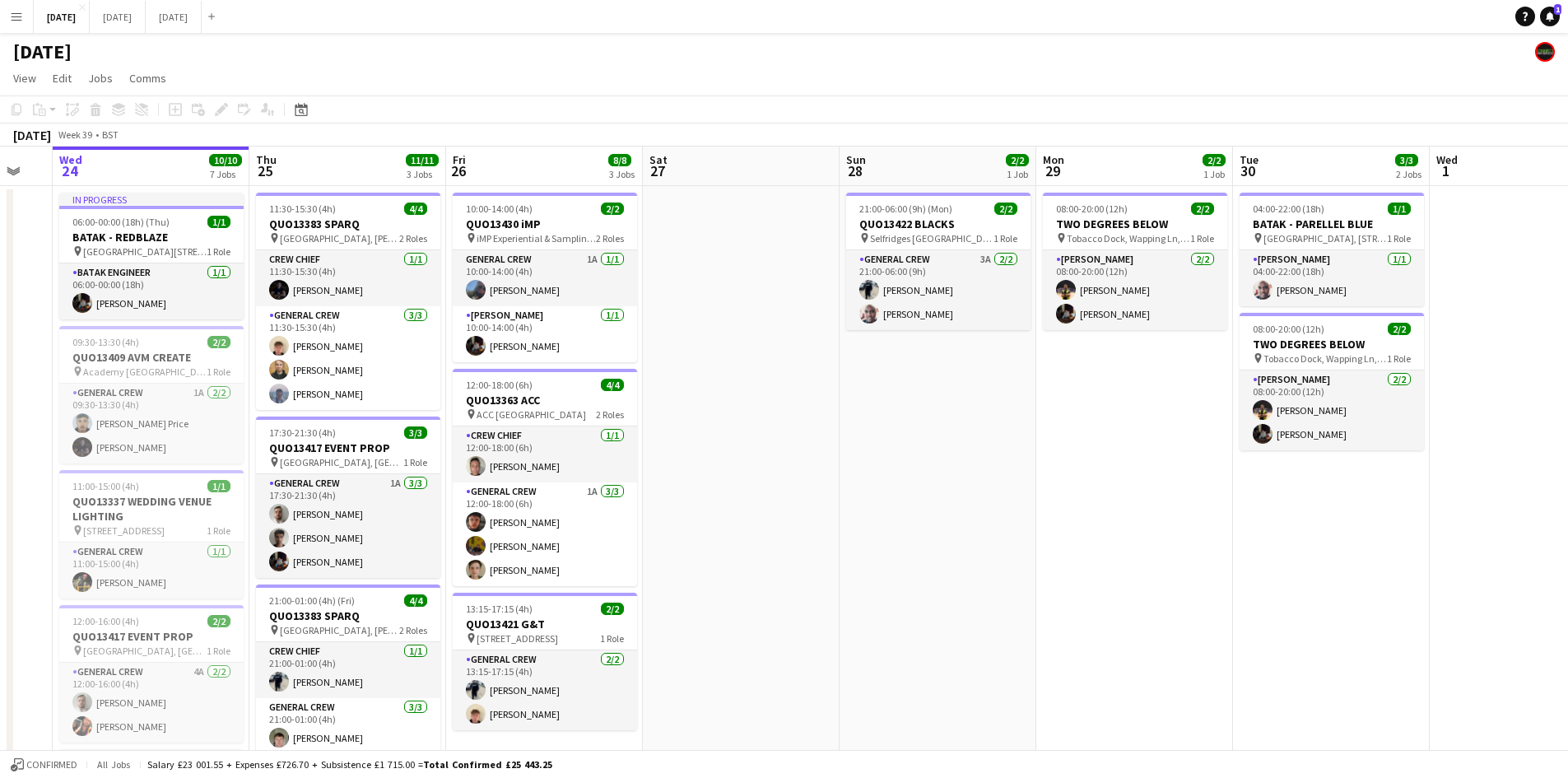
click at [666, 419] on app-calendar-viewport "Sun 21 6/6 1 Job Mon 22 2/2 3 Jobs Tue 23 Wed 24 10/10 7 Jobs Thu 25 11/11 3 Jo…" at bounding box center [784, 679] width 1568 height 1065
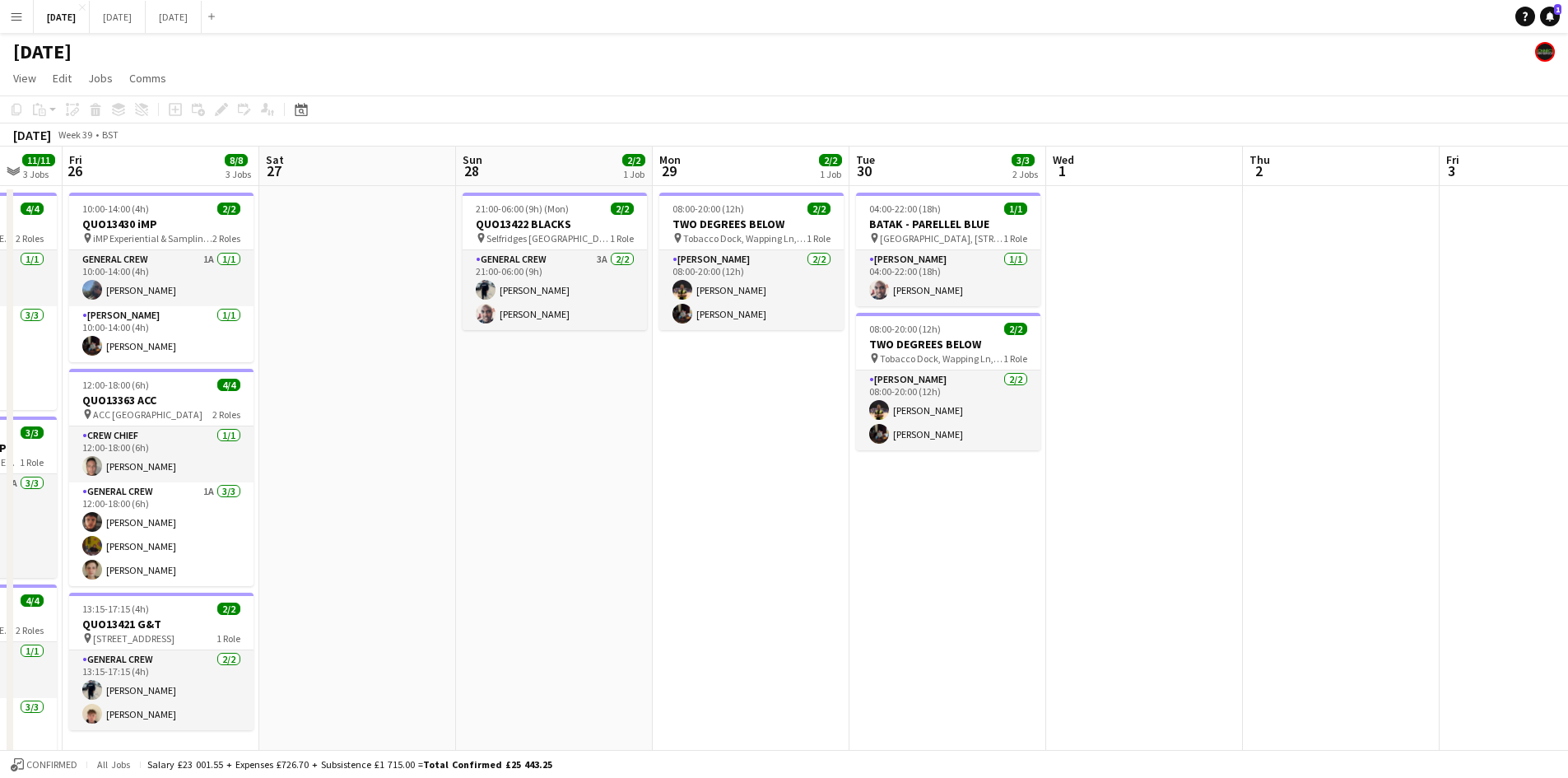
drag, startPoint x: 692, startPoint y: 480, endPoint x: 1208, endPoint y: 471, distance: 516.1
click at [1188, 475] on app-calendar-viewport "Tue 23 Wed 24 10/10 7 Jobs Thu 25 11/11 3 Jobs Fri 26 8/8 3 Jobs Sat 27 Sun 28 …" at bounding box center [784, 679] width 1568 height 1065
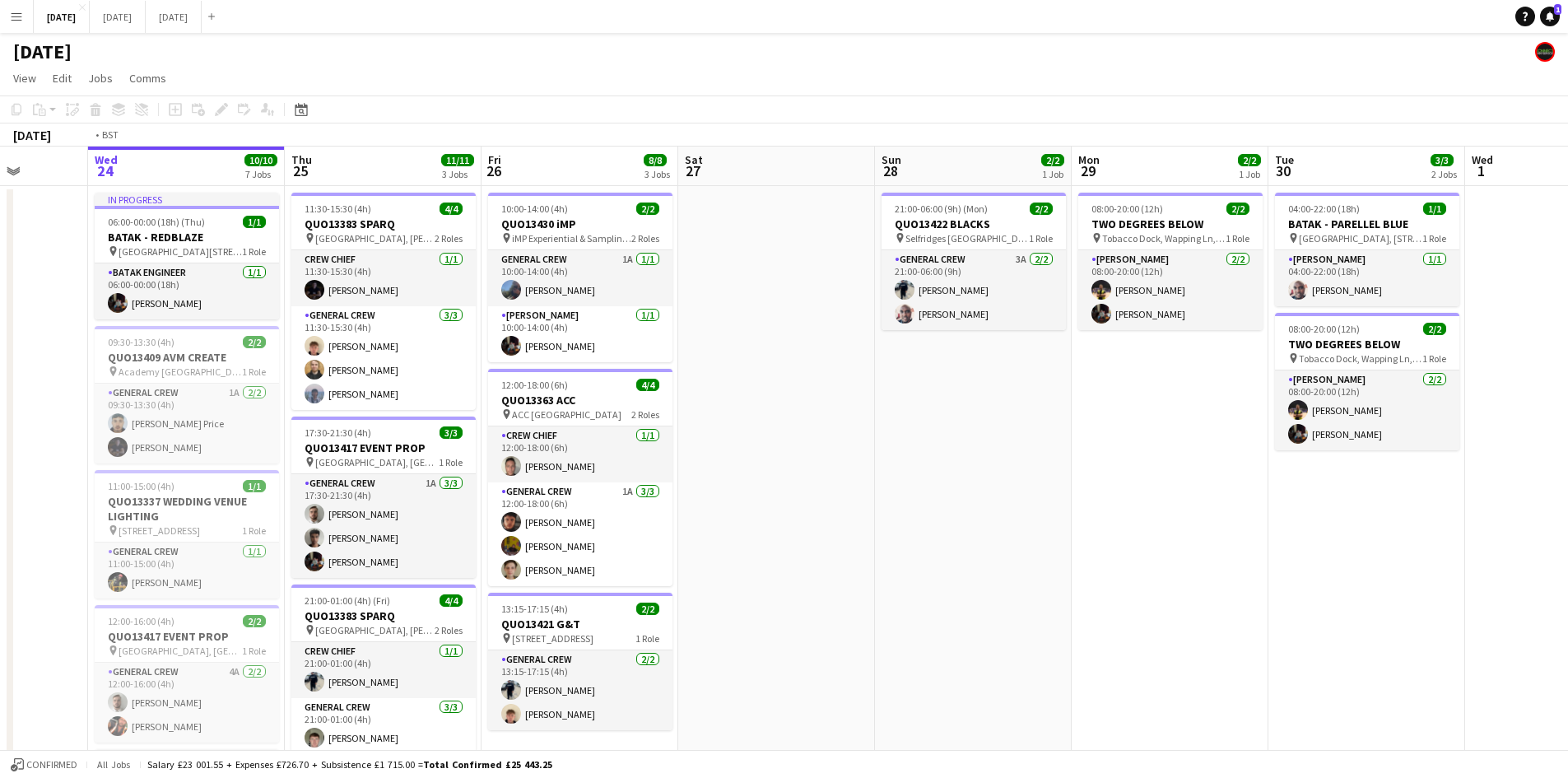
drag, startPoint x: 1077, startPoint y: 496, endPoint x: 1309, endPoint y: 466, distance: 233.9
click at [1308, 467] on app-calendar-viewport "Sun 21 6/6 1 Job Mon 22 2/2 3 Jobs Tue 23 Wed 24 10/10 7 Jobs Thu 25 11/11 3 Jo…" at bounding box center [784, 679] width 1568 height 1065
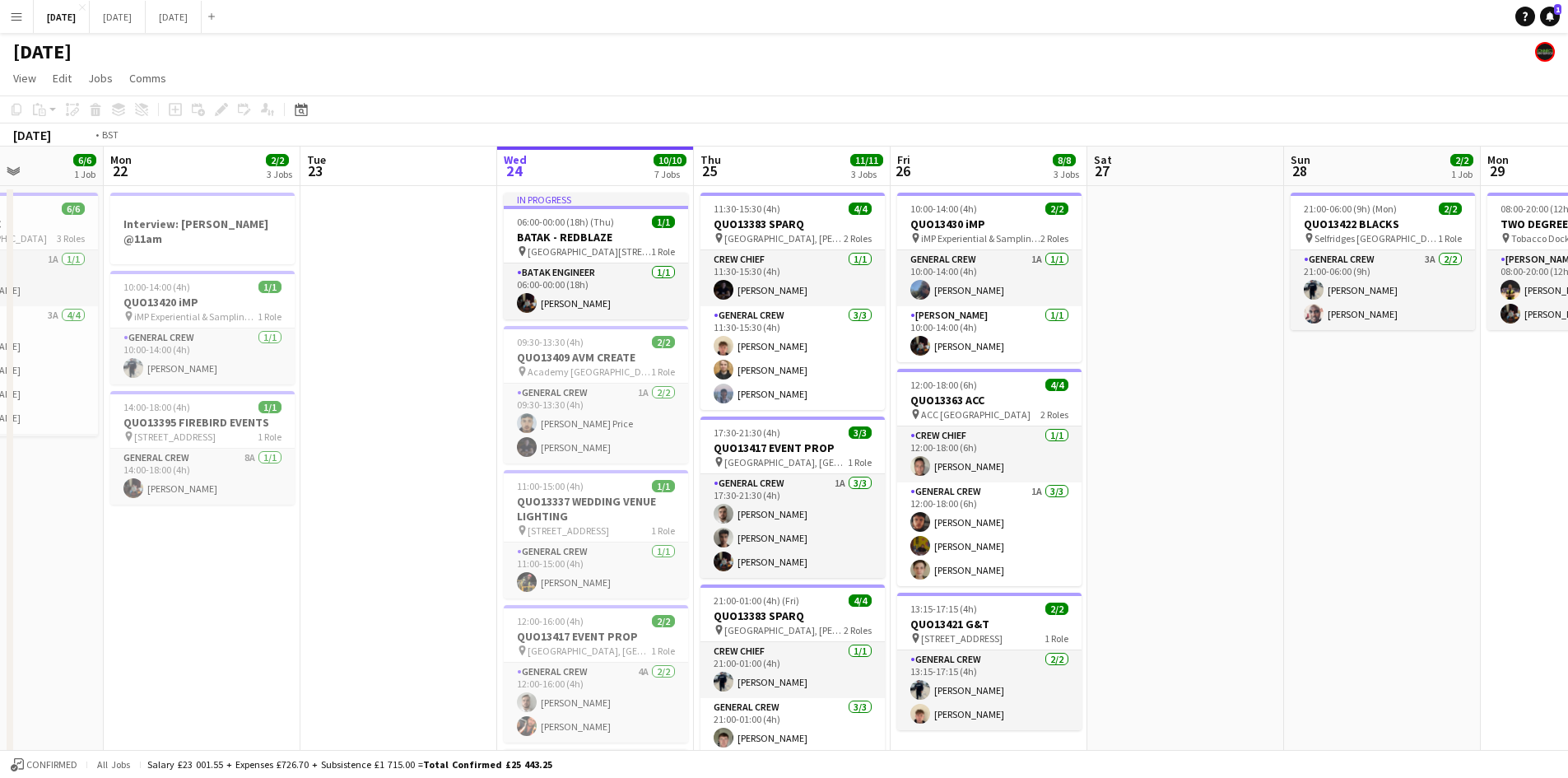
drag, startPoint x: 1333, startPoint y: 492, endPoint x: 1079, endPoint y: 452, distance: 257.1
click at [1079, 455] on app-calendar-viewport "Fri 19 8/8 3 Jobs Sat 20 10/10 6 Jobs Sun 21 6/6 1 Job Mon 22 2/2 3 Jobs Tue 23…" at bounding box center [784, 679] width 1568 height 1065
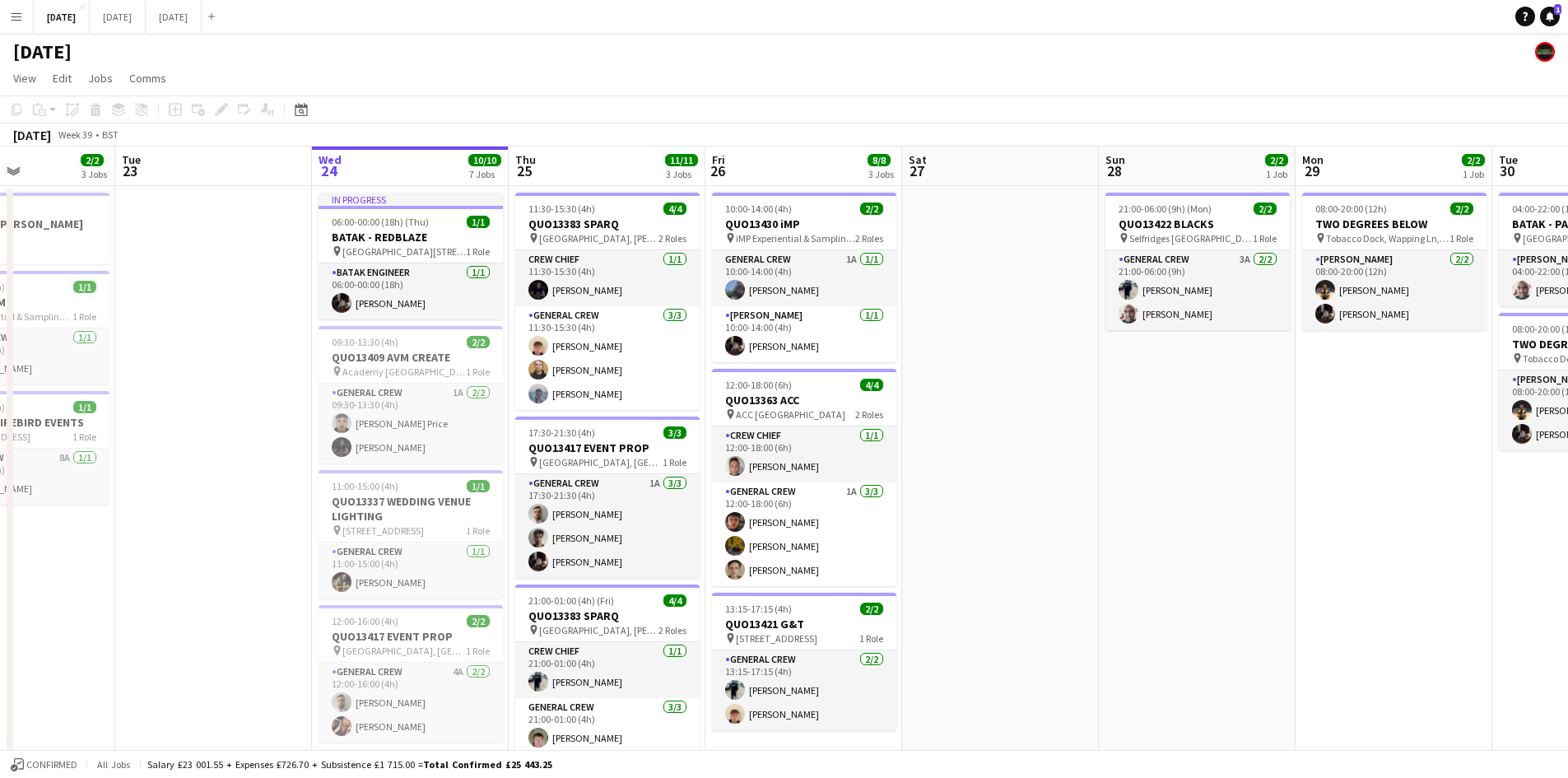
drag, startPoint x: 1091, startPoint y: 611, endPoint x: 1167, endPoint y: 614, distance: 76.1
click at [1167, 614] on app-calendar-viewport "Sat 20 10/10 6 Jobs Sun 21 6/6 1 Job Mon 22 2/2 3 Jobs Tue 23 Wed 24 10/10 7 Jo…" at bounding box center [784, 679] width 1568 height 1065
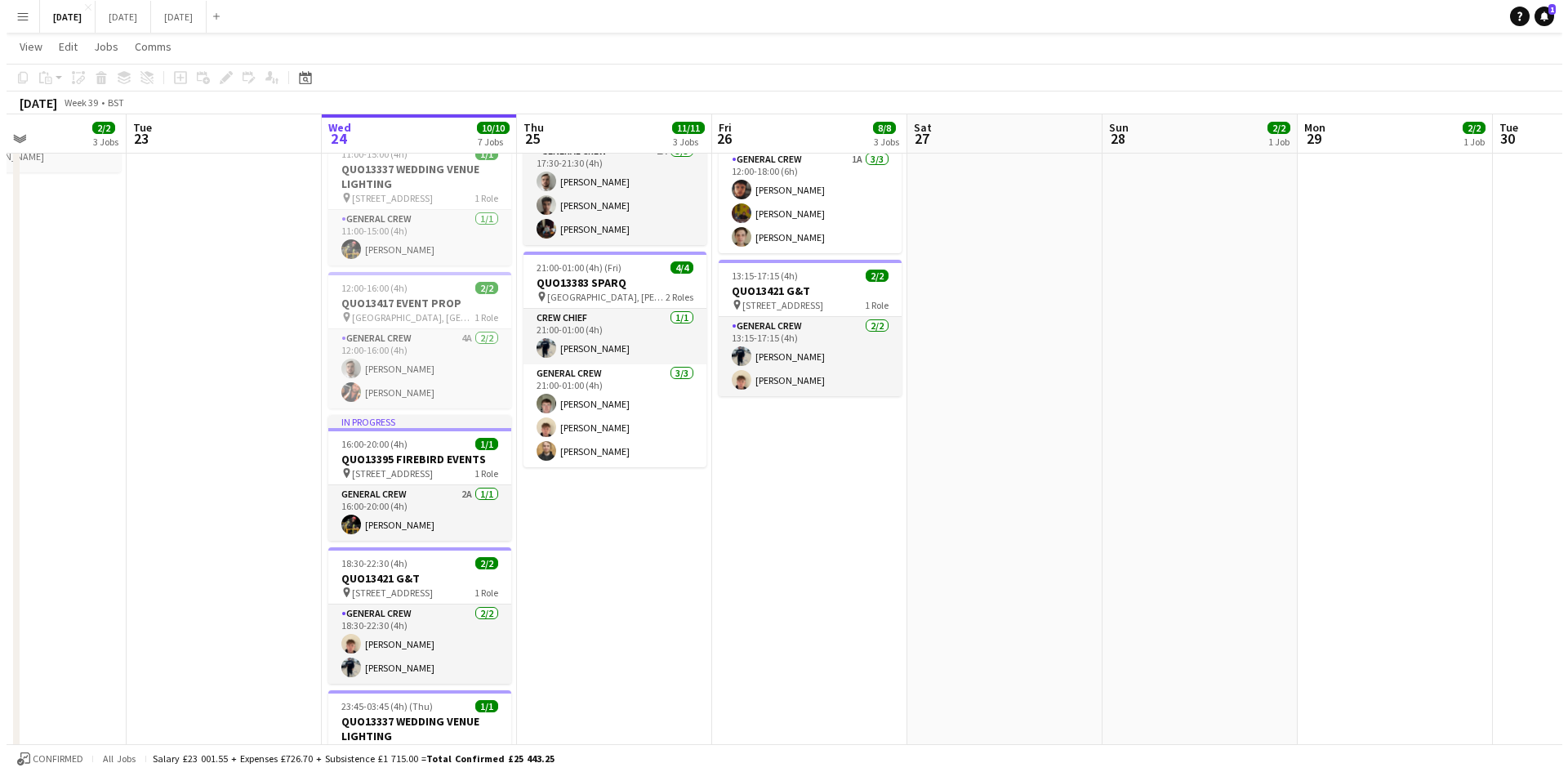
scroll to position [0, 0]
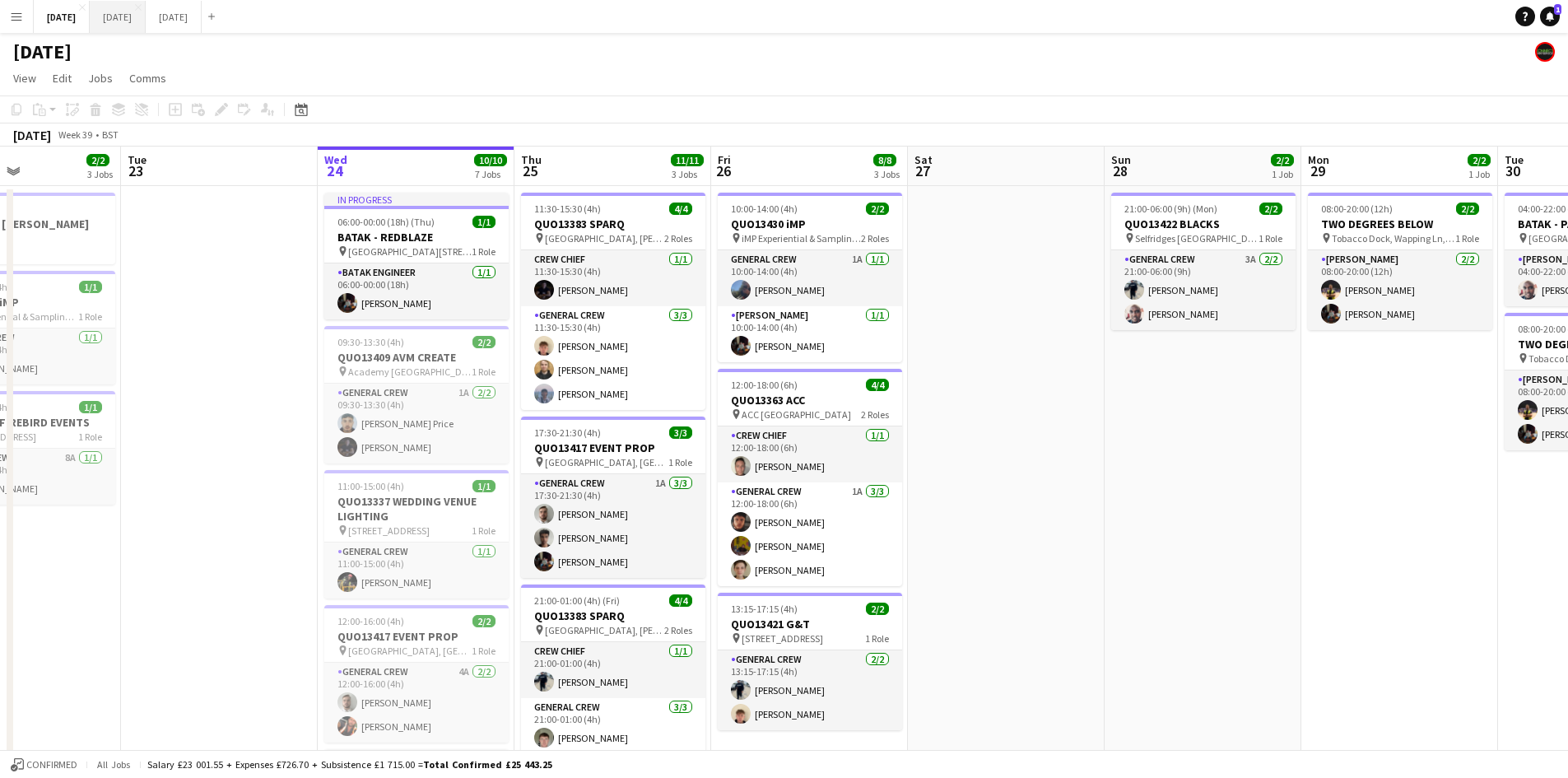
click at [146, 13] on button "[DATE] Close" at bounding box center [117, 16] width 56 height 32
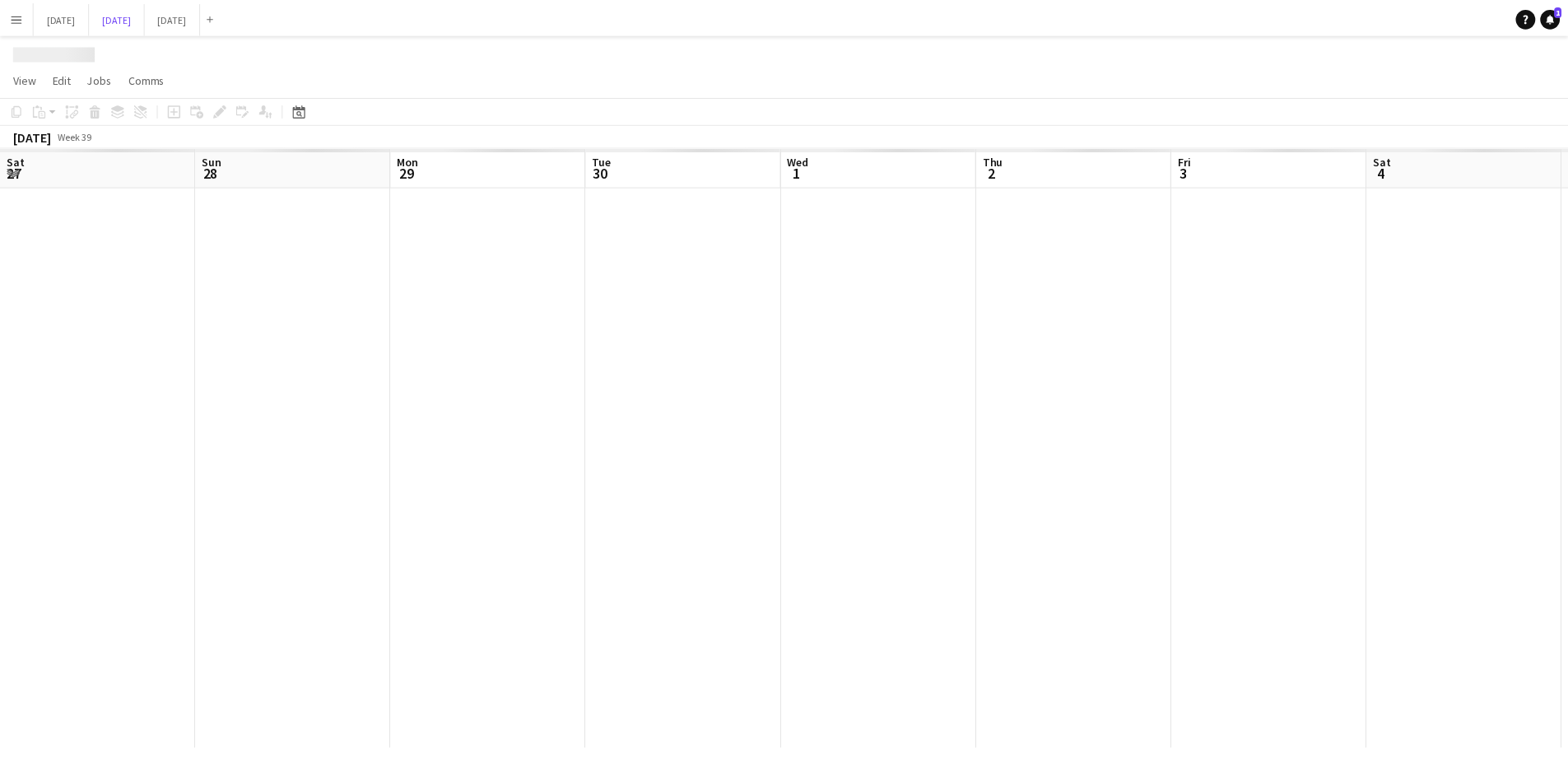
scroll to position [0, 362]
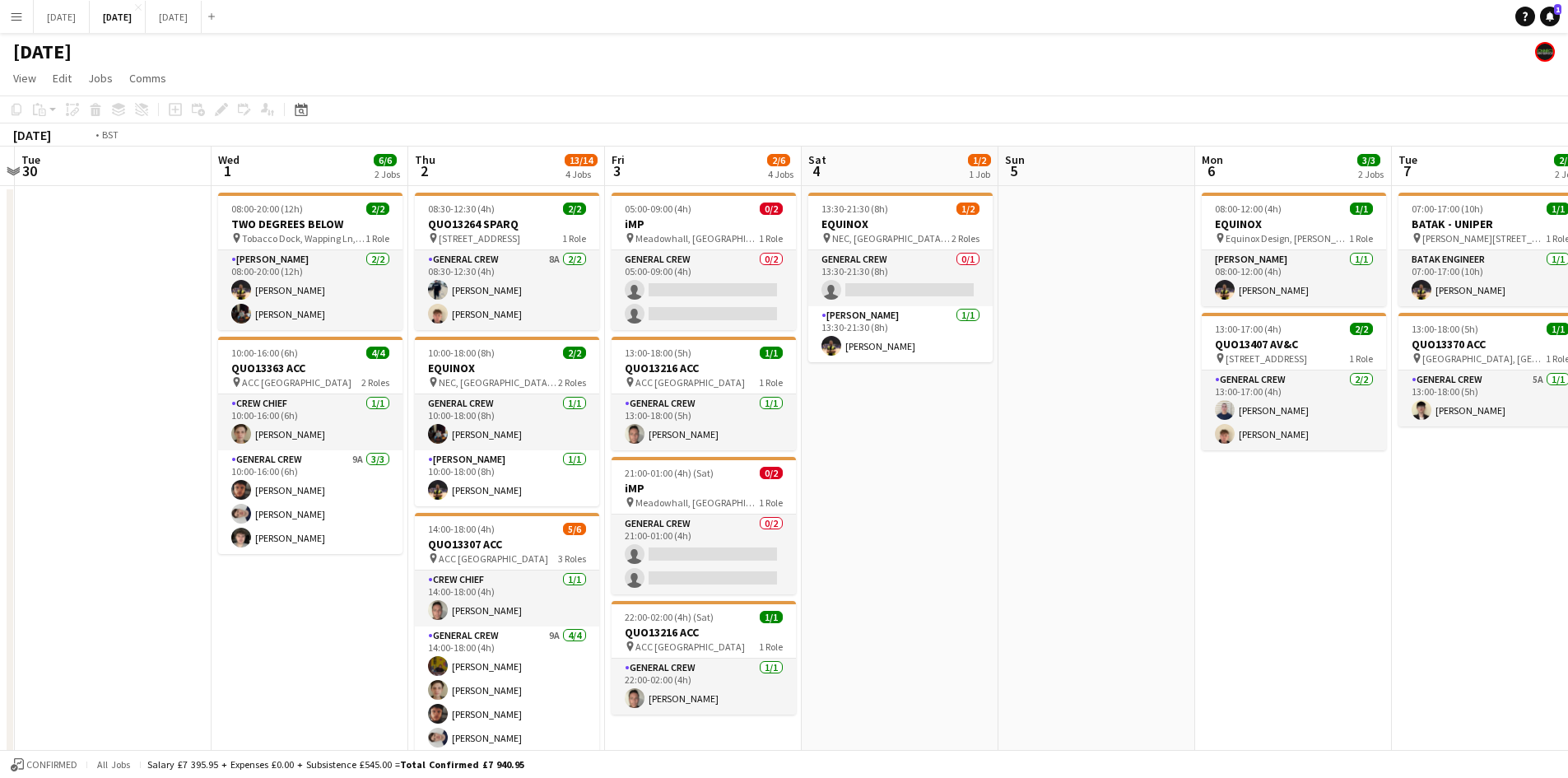
drag, startPoint x: 1204, startPoint y: 443, endPoint x: 952, endPoint y: 390, distance: 257.5
click at [952, 392] on app-calendar-viewport "Sat 27 Sun 28 Mon 29 Tue 30 Wed 1 6/6 2 Jobs Thu 2 13/14 4 Jobs Fri 3 2/6 4 Job…" at bounding box center [784, 582] width 1568 height 870
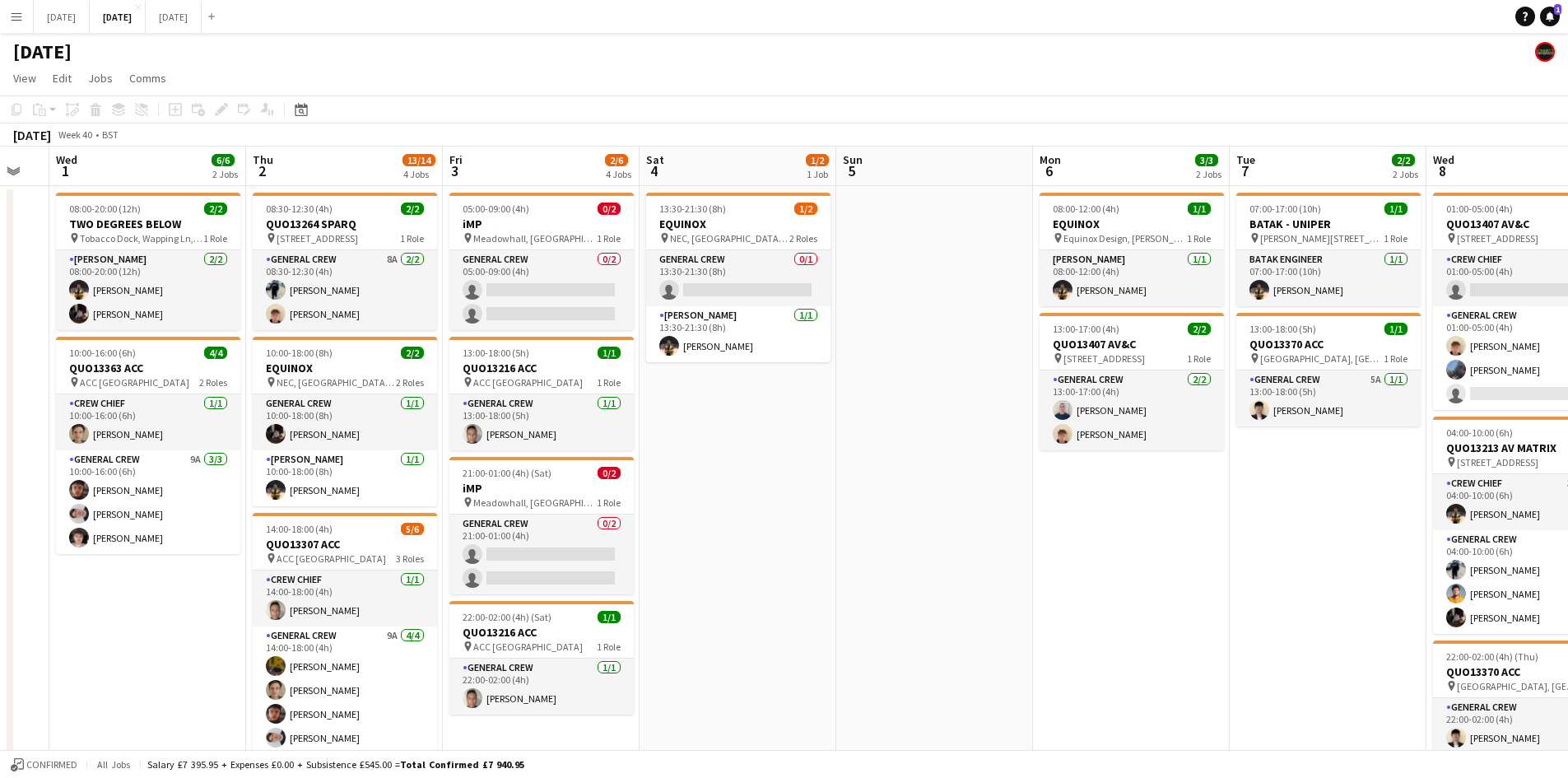
drag, startPoint x: 1035, startPoint y: 483, endPoint x: 739, endPoint y: 430, distance: 300.7
click at [743, 431] on app-calendar-viewport "Sun 28 Mon 29 Tue 30 Wed 1 6/6 2 Jobs Thu 2 13/14 4 Jobs Fri 3 2/6 4 Jobs Sat 4…" at bounding box center [784, 582] width 1568 height 870
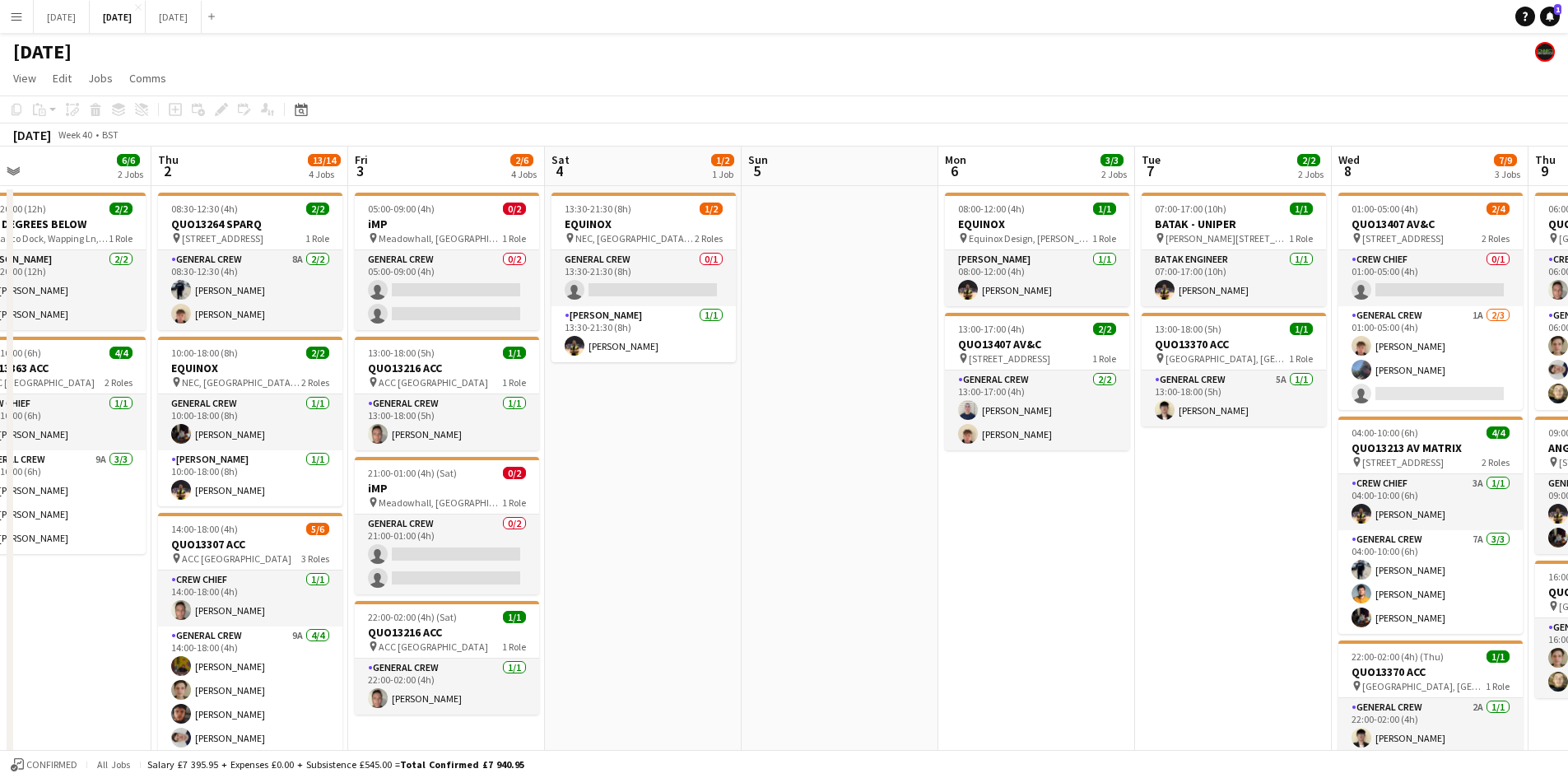
drag, startPoint x: 936, startPoint y: 515, endPoint x: 1069, endPoint y: 490, distance: 135.3
click at [1078, 498] on app-calendar-viewport "Mon 29 Tue 30 Wed 1 6/6 2 Jobs Thu 2 13/14 4 Jobs Fri 3 2/6 4 Jobs Sat 4 1/2 1 …" at bounding box center [784, 582] width 1568 height 870
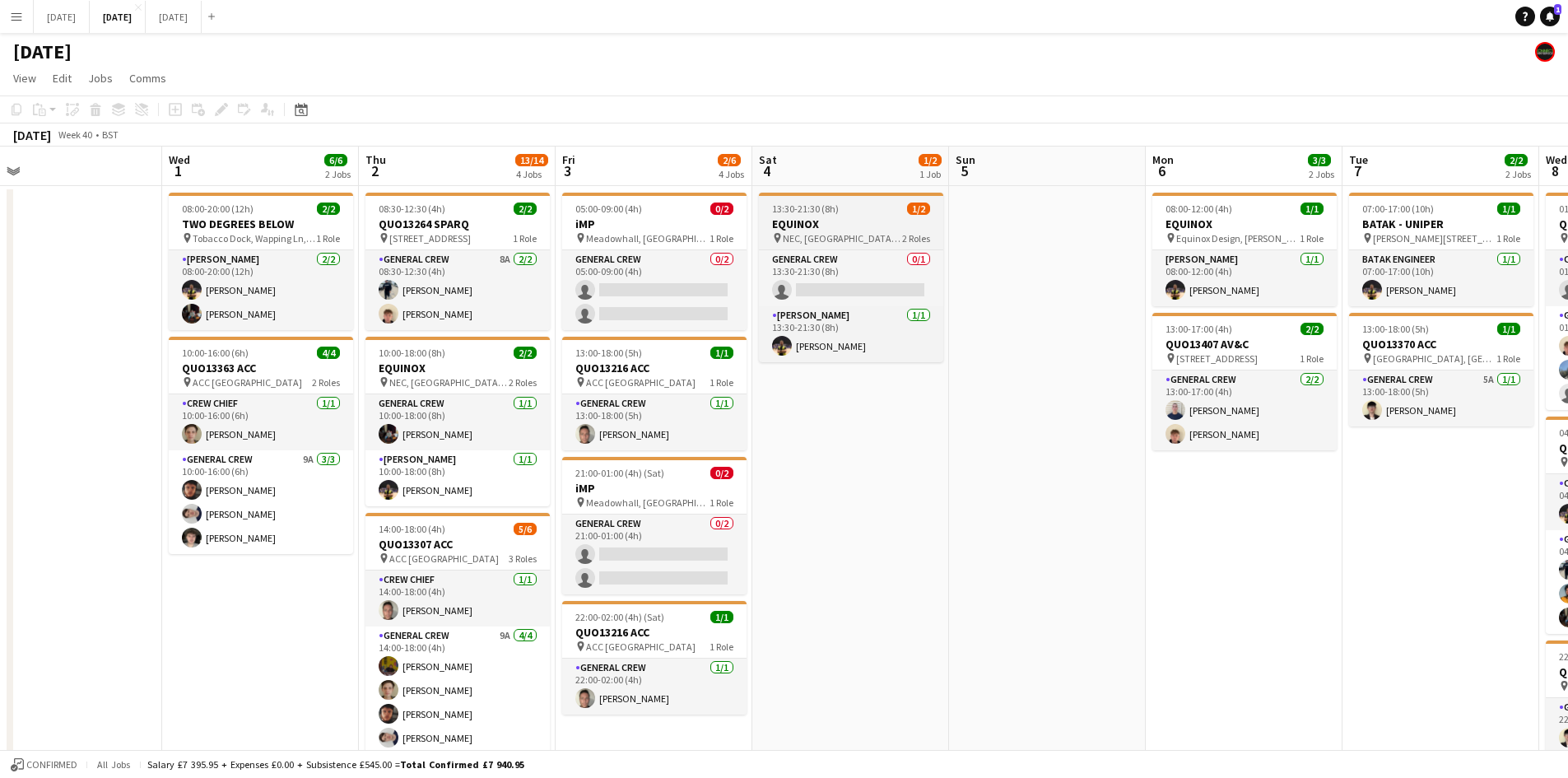
drag, startPoint x: 979, startPoint y: 491, endPoint x: 904, endPoint y: 206, distance: 294.7
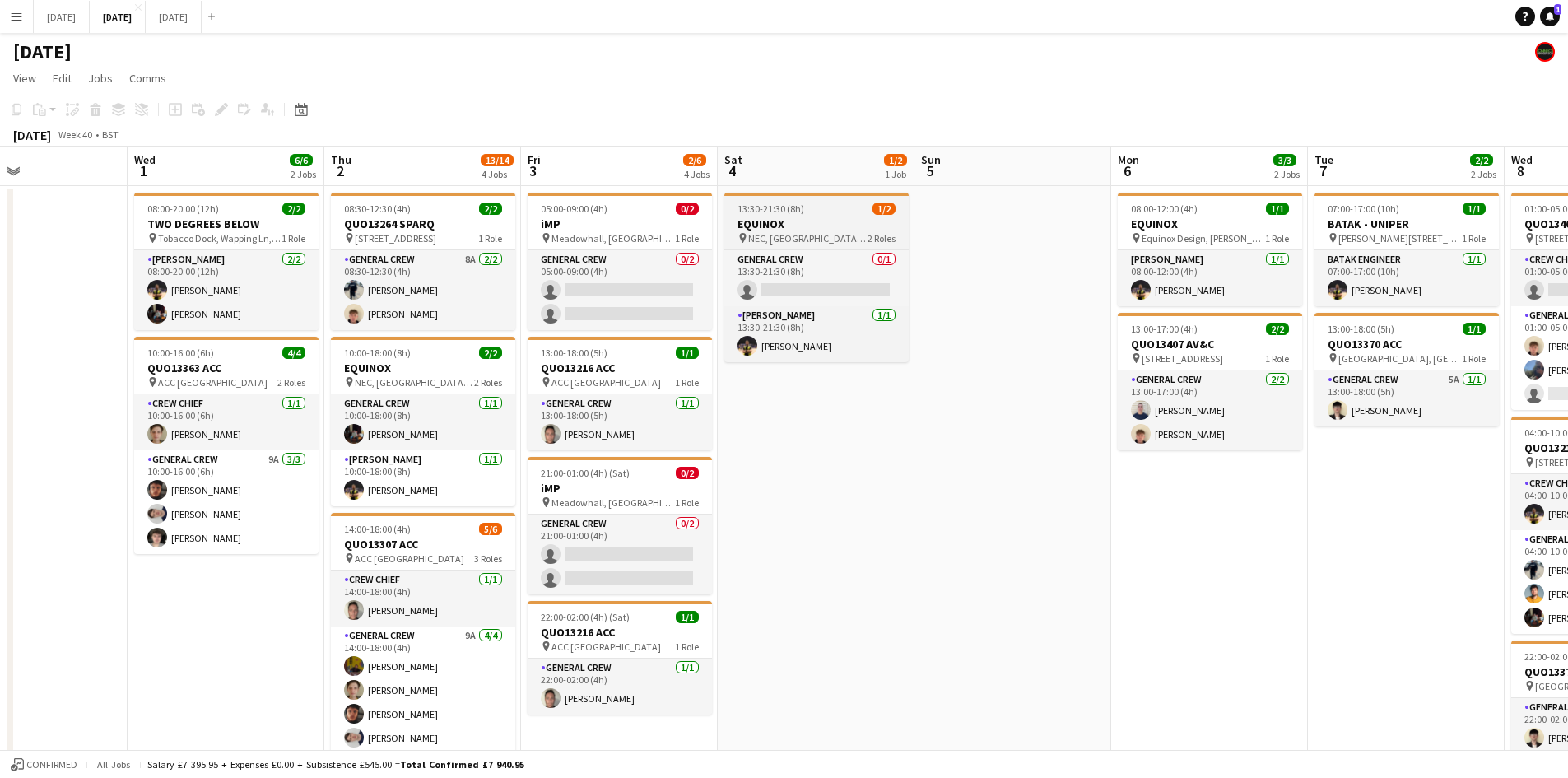
click at [1115, 456] on app-calendar-viewport "Sun 28 Mon 29 Tue 30 Wed 1 6/6 2 Jobs Thu 2 13/14 4 Jobs Fri 3 2/6 4 Jobs Sat 4…" at bounding box center [784, 582] width 1568 height 870
